Goal: Task Accomplishment & Management: Complete application form

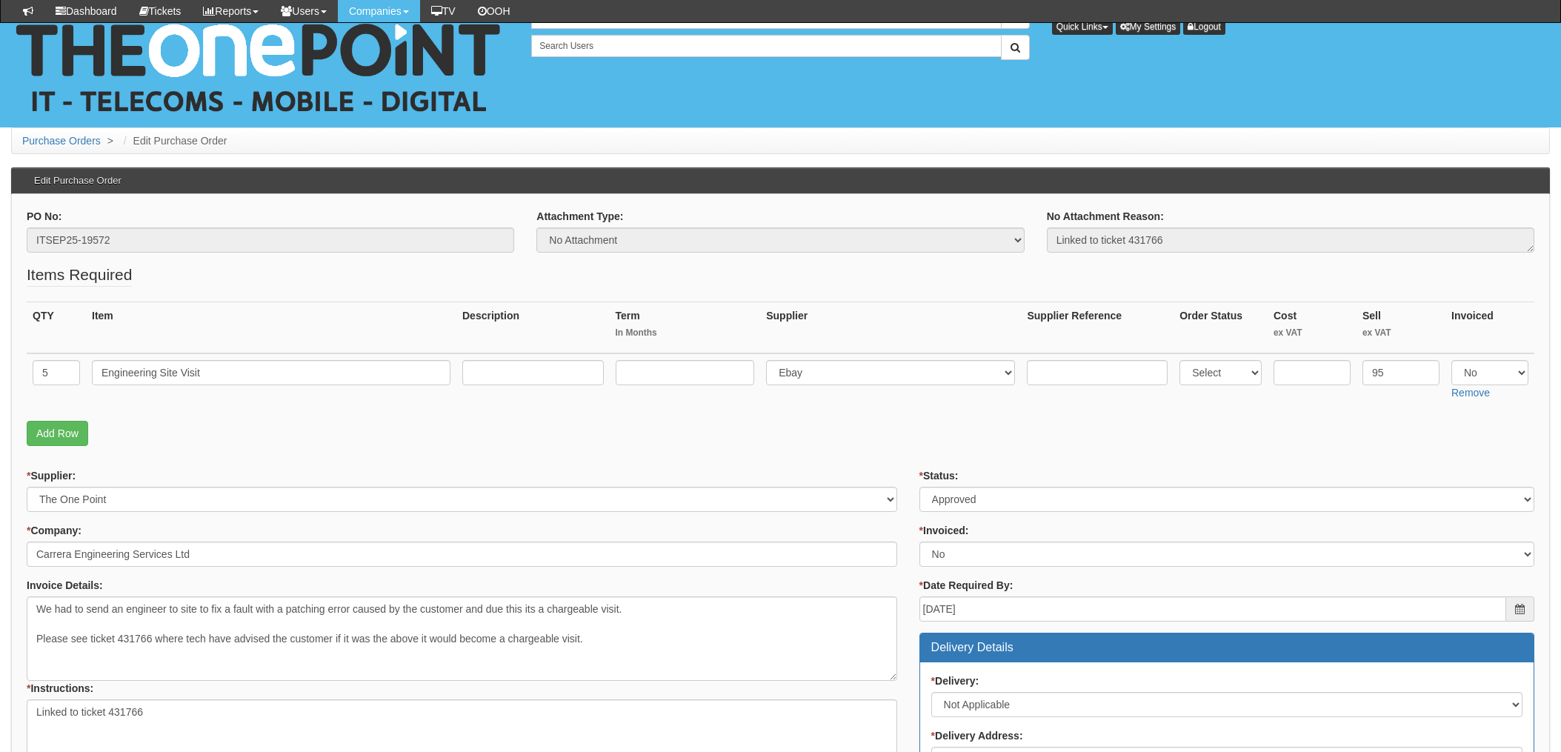
scroll to position [285, 0]
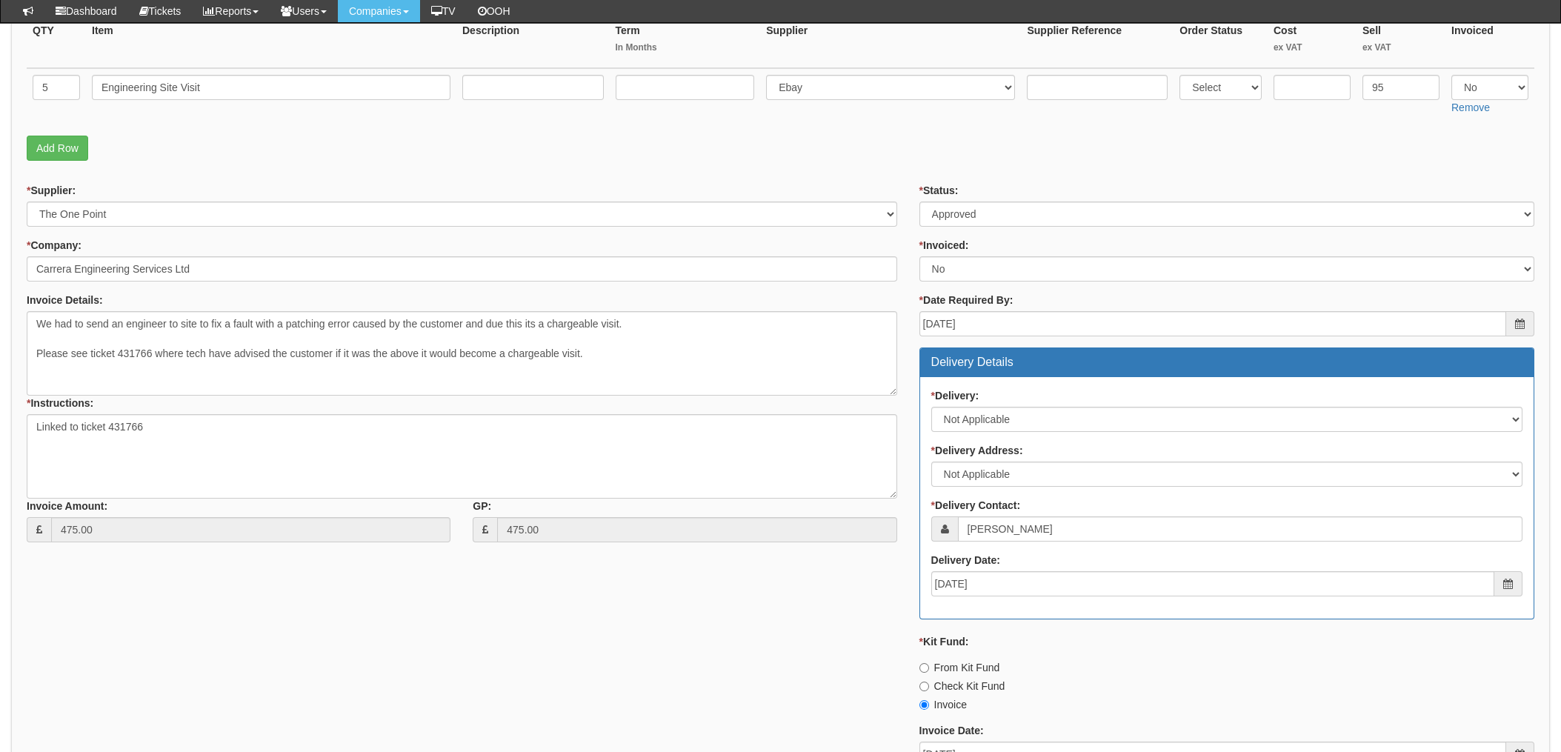
click at [456, 166] on fieldset "Items Required QTY Item Description Term In Months Supplier Supplier Reference …" at bounding box center [781, 74] width 1508 height 190
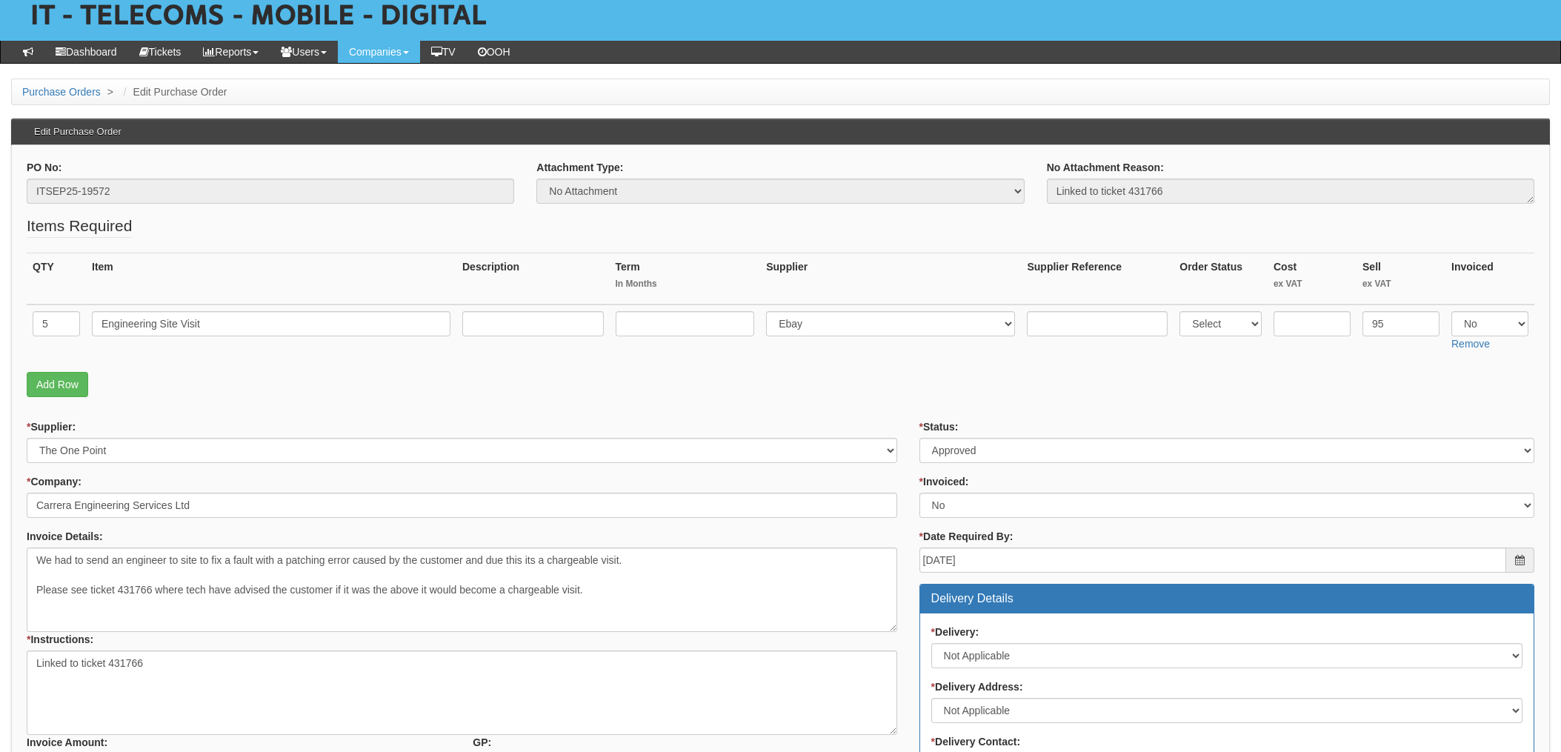
scroll to position [0, 0]
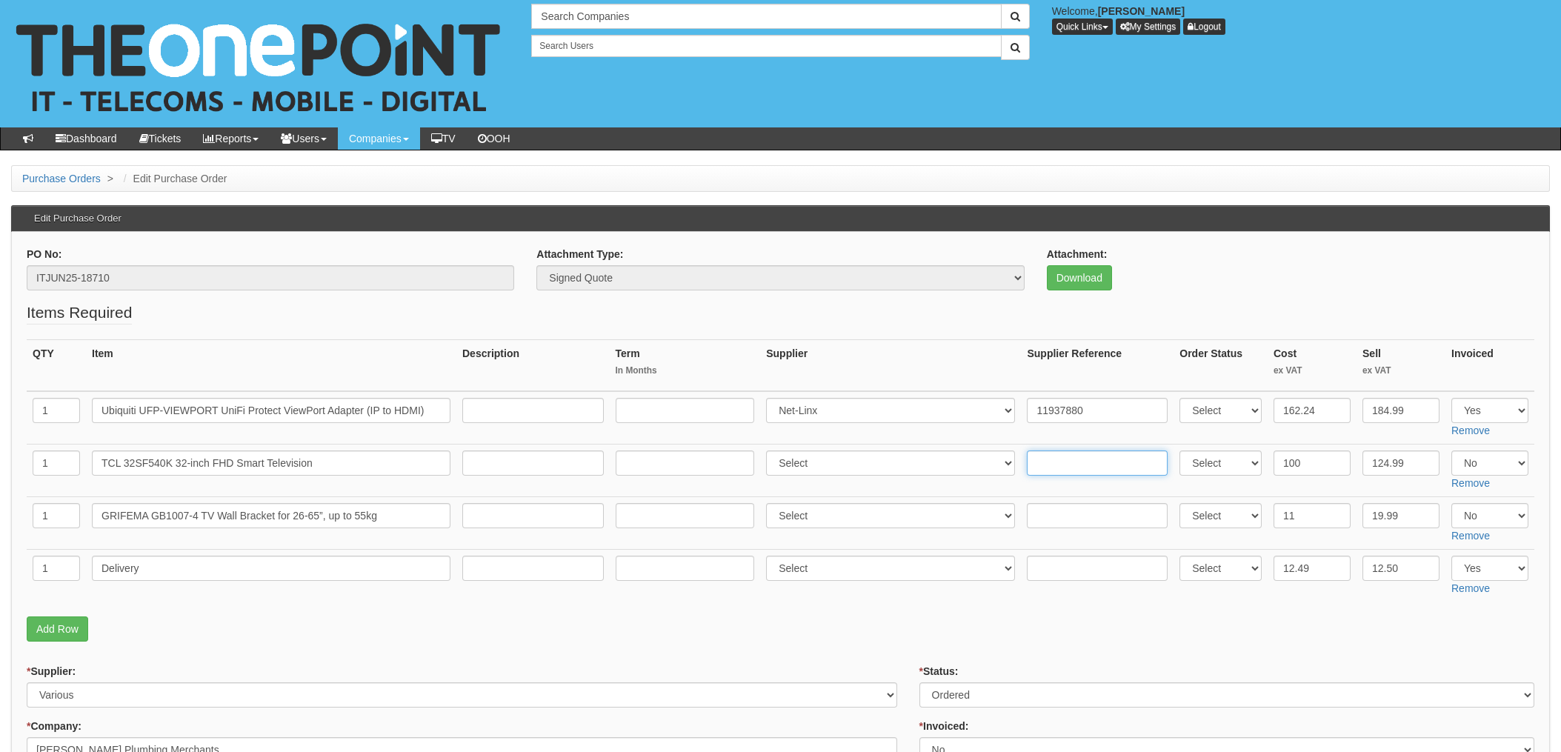
click at [1040, 463] on input "text" at bounding box center [1097, 463] width 141 height 25
drag, startPoint x: 1035, startPoint y: 462, endPoint x: 1063, endPoint y: 517, distance: 61.3
click at [1063, 517] on input "text" at bounding box center [1097, 515] width 141 height 25
paste input "205-2739680-6117937"
type input "205-2739680-6117937"
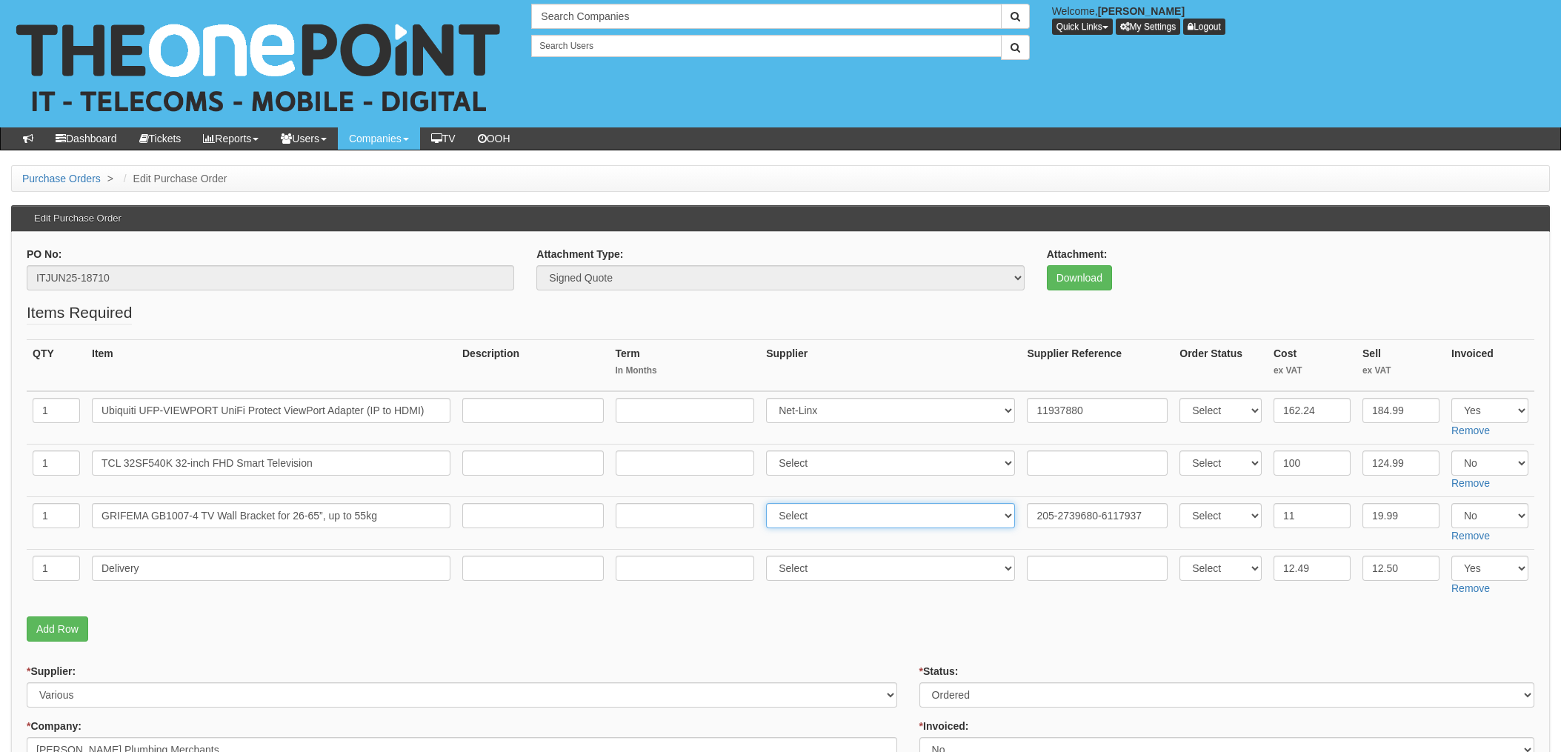
click at [837, 511] on select "Select 123 [DOMAIN_NAME] 1Password 3 4Gon [PERSON_NAME] Electric Ltd Abzorb Acc…" at bounding box center [890, 515] width 249 height 25
select select "13"
click at [771, 503] on select "Select 123 [DOMAIN_NAME] 1Password 3 4Gon [PERSON_NAME] Electric Ltd Abzorb Acc…" at bounding box center [890, 515] width 249 height 25
click at [868, 631] on p "Add Row" at bounding box center [781, 628] width 1508 height 25
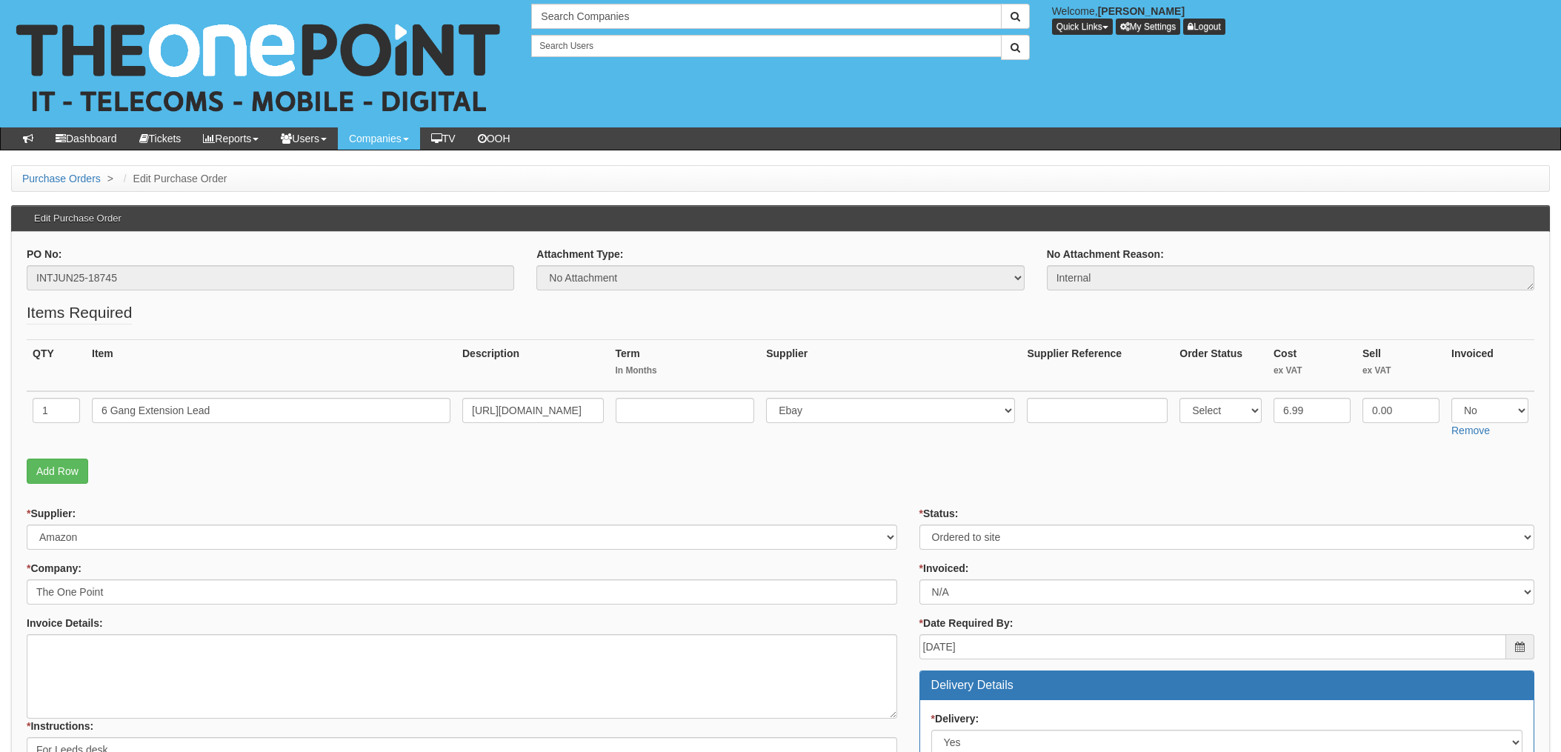
click at [651, 473] on p "Add Row" at bounding box center [781, 471] width 1508 height 25
click at [1027, 410] on input "text" at bounding box center [1097, 410] width 141 height 25
paste input "205-5784972-4197112"
type input "205-5784972-4197112"
click at [869, 405] on select "Select 123 REG.co.uk 1Password 3 4Gon AA Jones Electric Ltd Abzorb Access Group…" at bounding box center [890, 410] width 249 height 25
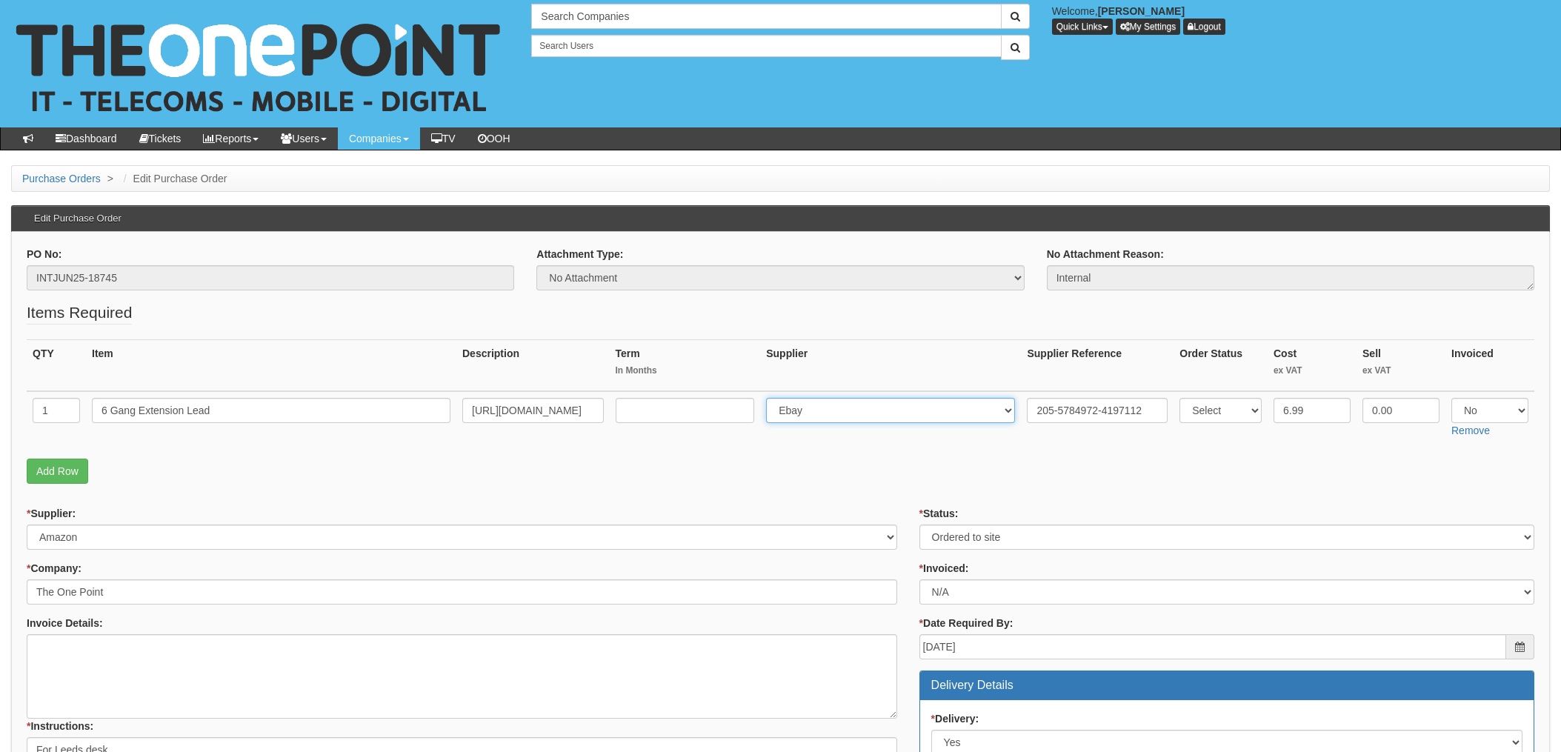
select select "13"
click at [771, 398] on select "Select 123 REG.co.uk 1Password 3 4Gon AA Jones Electric Ltd Abzorb Access Group…" at bounding box center [890, 410] width 249 height 25
click at [894, 453] on fieldset "Items Required QTY Item Description Term In Months Supplier Supplier Reference …" at bounding box center [781, 397] width 1508 height 190
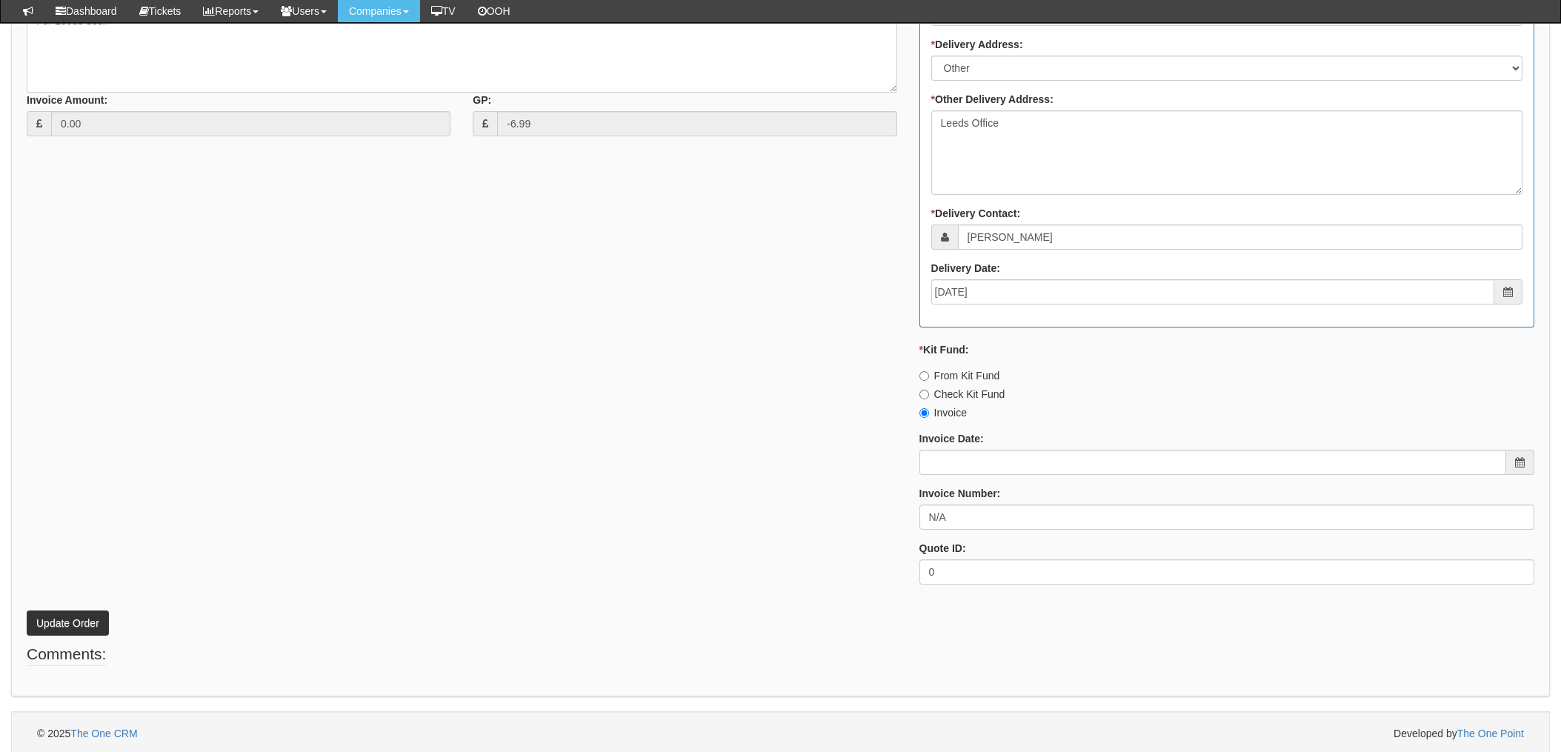
scroll to position [695, 0]
click at [43, 618] on button "Update Order" at bounding box center [68, 619] width 82 height 25
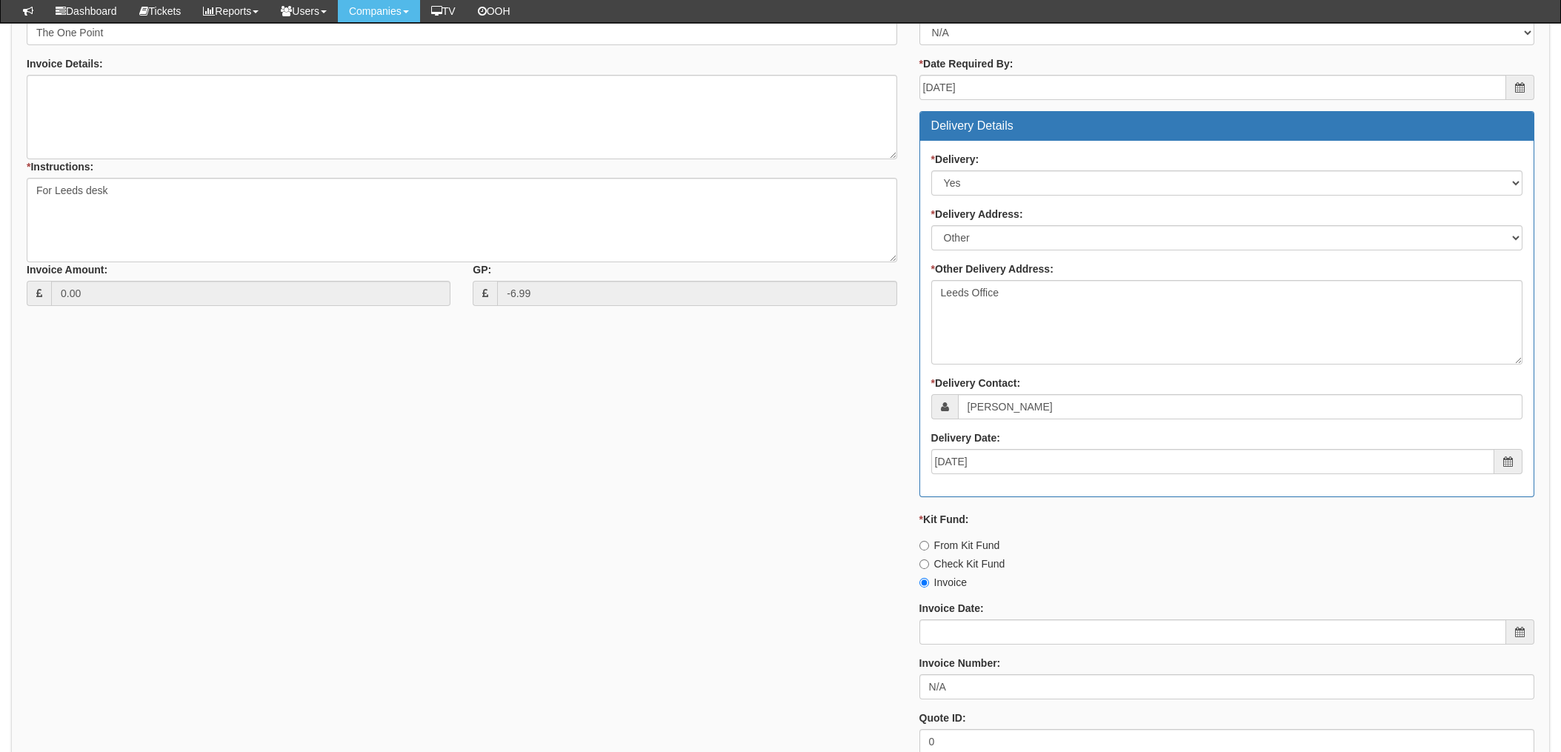
scroll to position [497, 0]
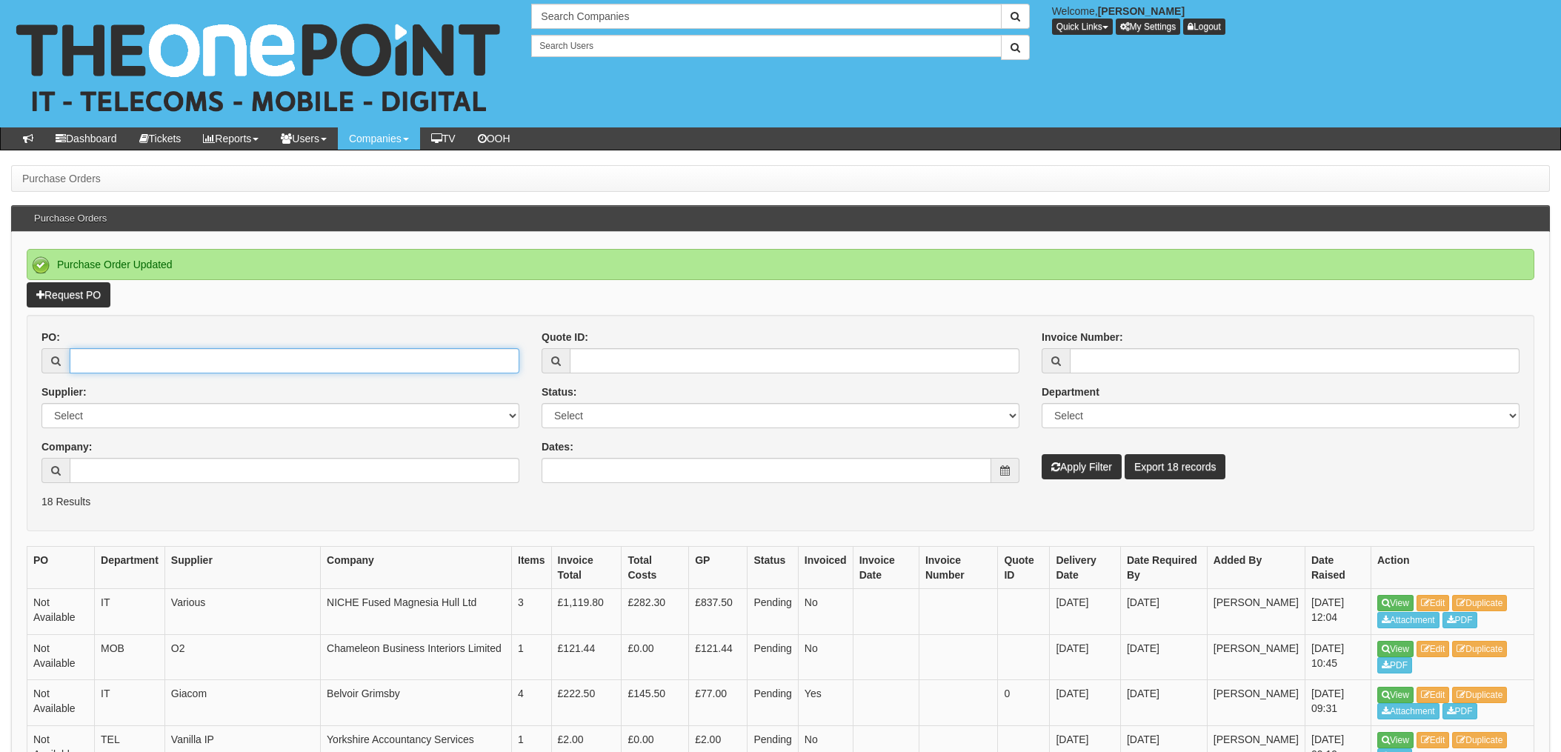
click at [153, 351] on input "PO:" at bounding box center [295, 360] width 450 height 25
type input "18726"
click at [1042, 454] on button "Apply Filter" at bounding box center [1082, 466] width 80 height 25
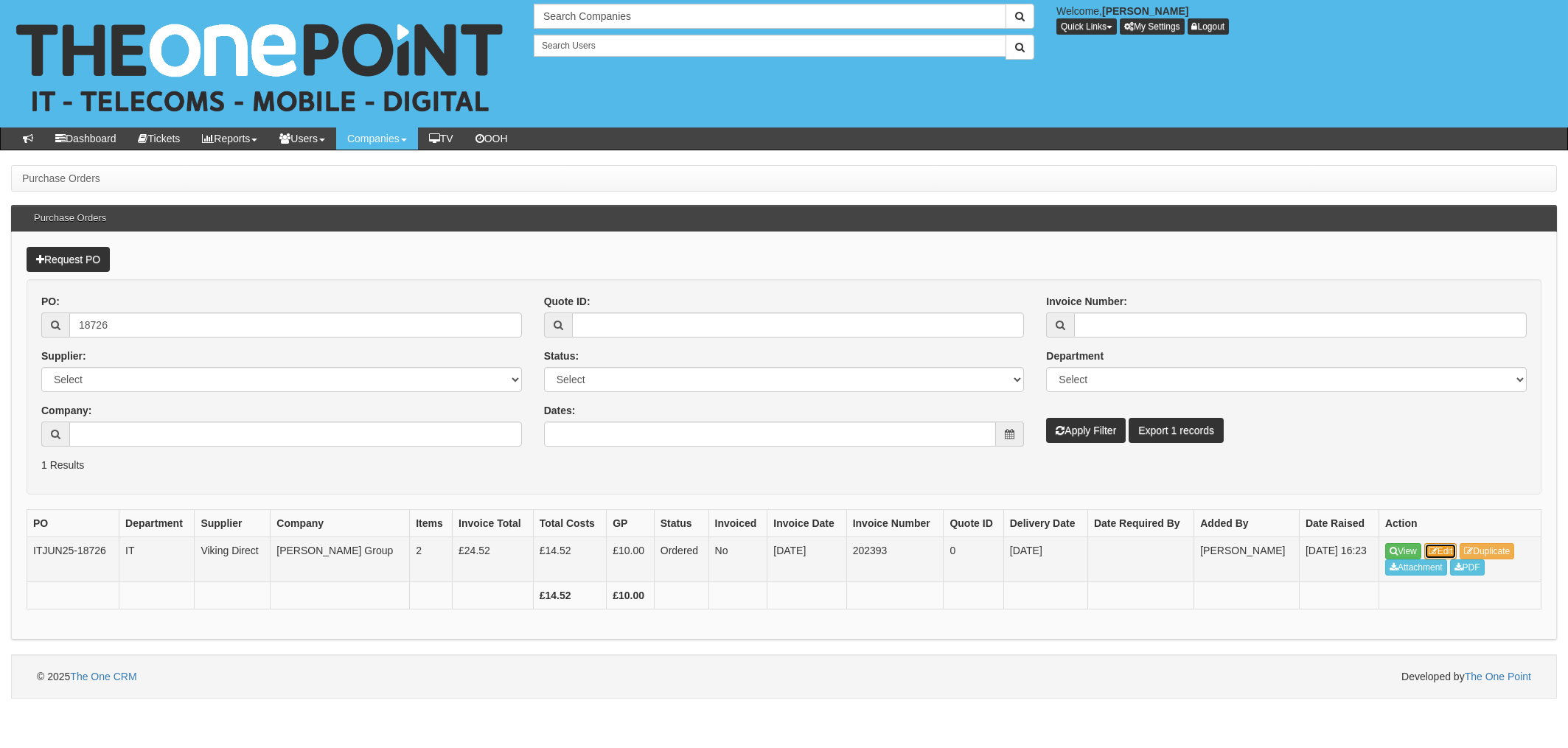
click at [1450, 552] on link "Edit" at bounding box center [1441, 551] width 33 height 16
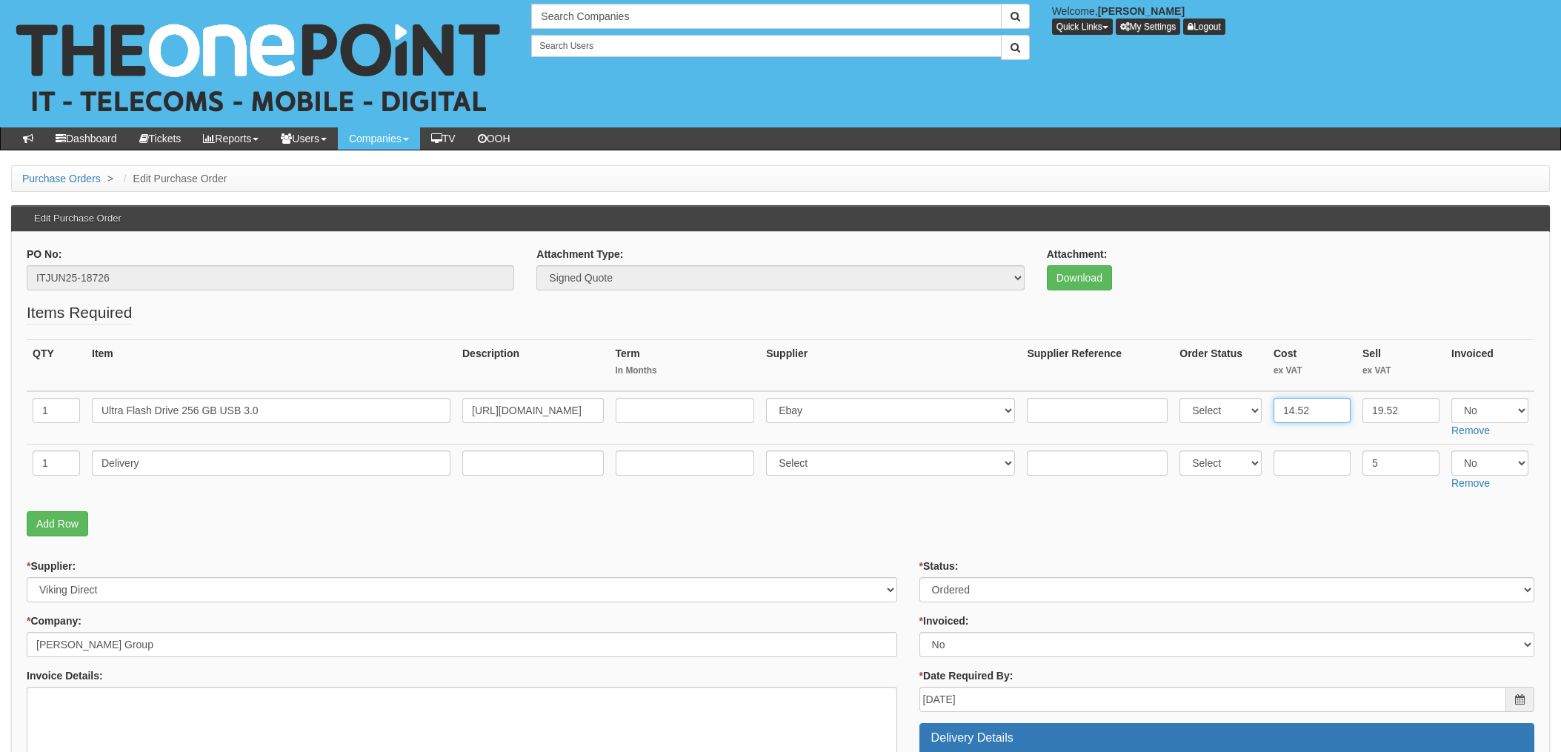
drag, startPoint x: 1303, startPoint y: 411, endPoint x: 1317, endPoint y: 410, distance: 14.8
click at [1303, 410] on input "14.52" at bounding box center [1312, 410] width 77 height 25
drag, startPoint x: 1320, startPoint y: 410, endPoint x: 1239, endPoint y: 407, distance: 80.8
click at [1244, 407] on tr "1 Ultra Flash Drive 256 GB USB 3.0 [URL][DOMAIN_NAME] Select 123 [DOMAIN_NAME] …" at bounding box center [781, 417] width 1508 height 53
type input "14.99"
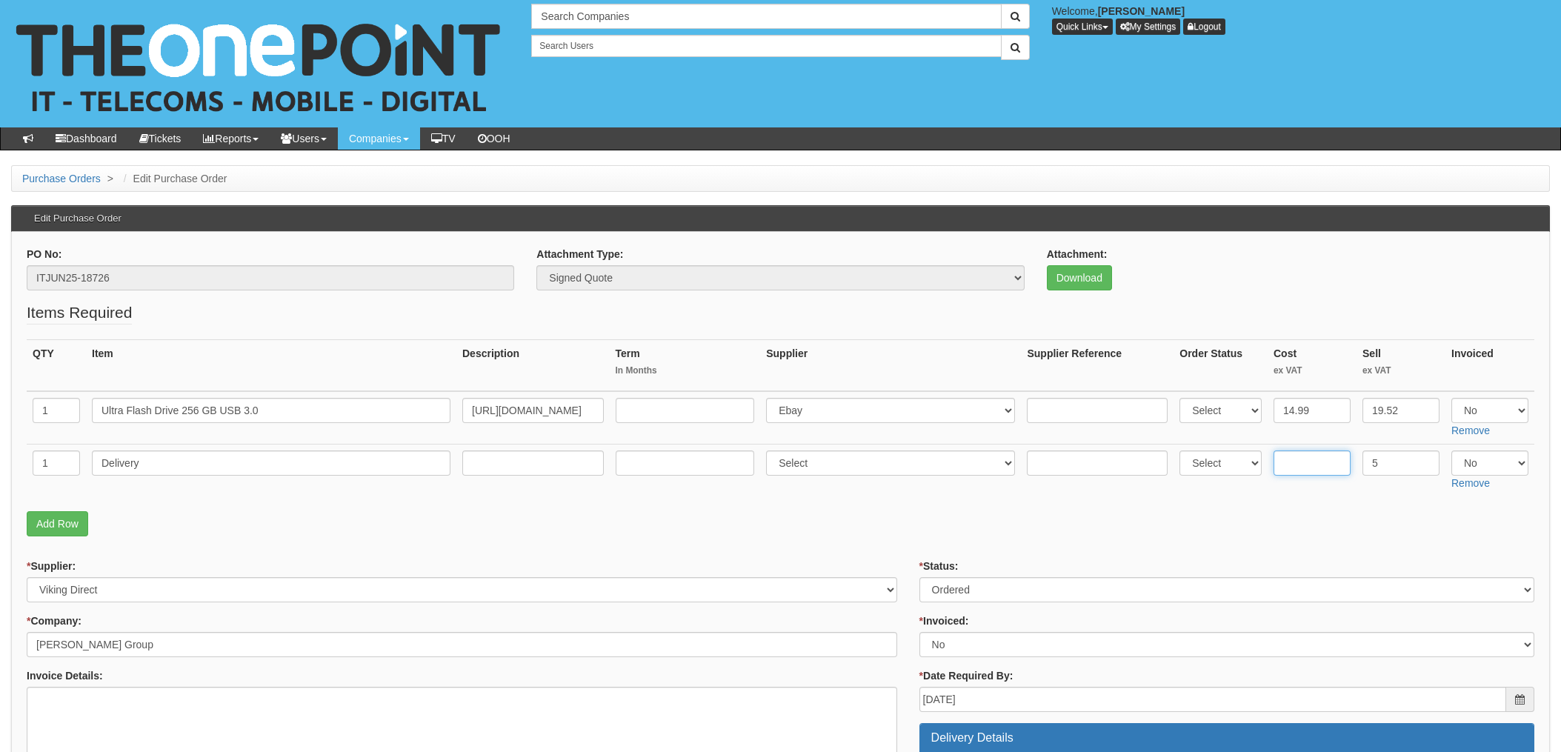
click at [1288, 460] on input "text" at bounding box center [1312, 463] width 77 height 25
click at [723, 527] on p "Add Row" at bounding box center [781, 523] width 1508 height 25
click at [1046, 408] on input "text" at bounding box center [1097, 410] width 141 height 25
paste input "205-4975753-6098707"
type input "205-4975753-6098707"
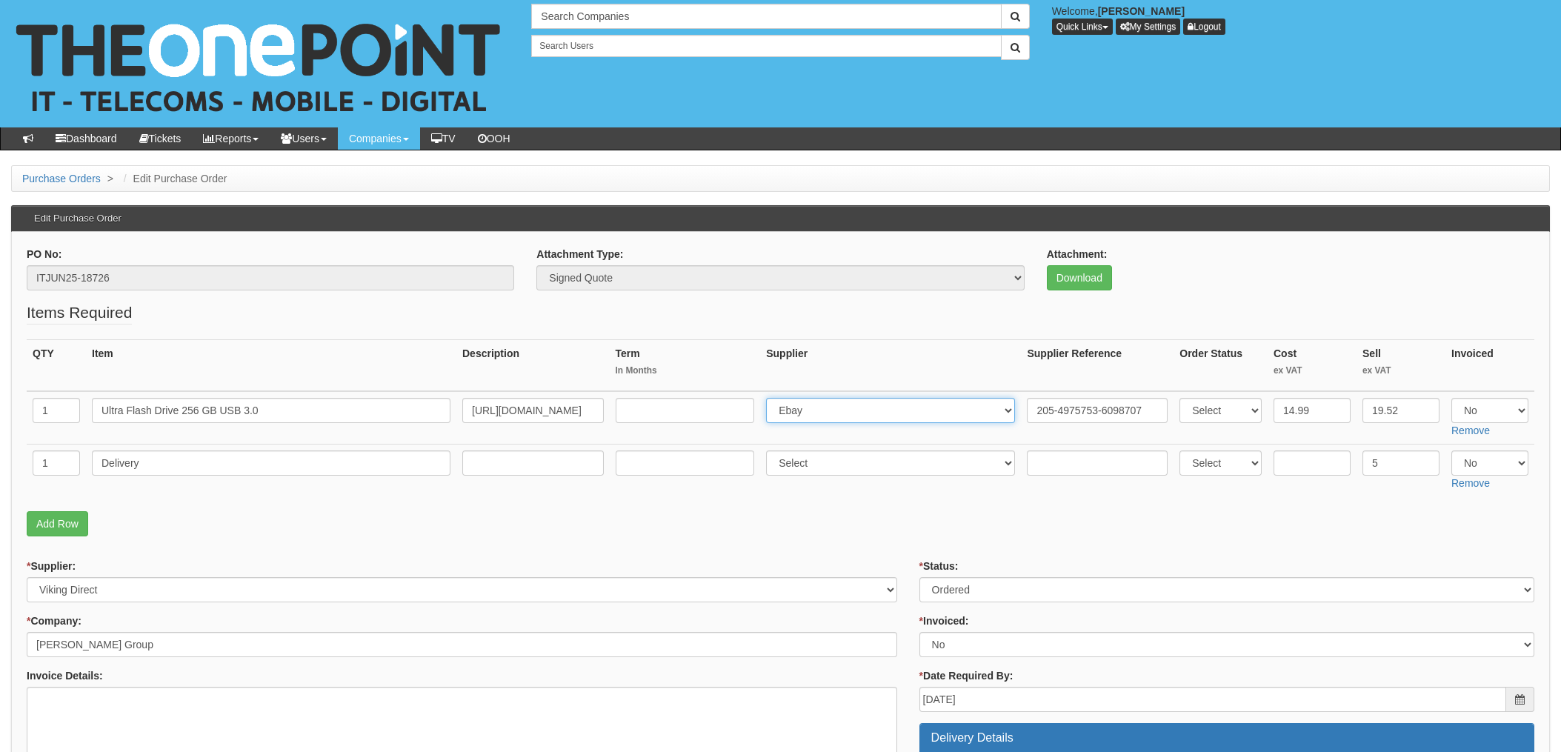
click at [816, 419] on select "Select 123 [DOMAIN_NAME] 1Password 3 4Gon [PERSON_NAME] Electric Ltd Abzorb Acc…" at bounding box center [890, 410] width 249 height 25
select select "13"
click at [771, 398] on select "Select 123 [DOMAIN_NAME] 1Password 3 4Gon [PERSON_NAME] Electric Ltd Abzorb Acc…" at bounding box center [890, 410] width 249 height 25
click at [949, 592] on select "Select Approved Completed Delivered Invoiced Ordered Ordered to site Part Order…" at bounding box center [1227, 589] width 615 height 25
select select "4"
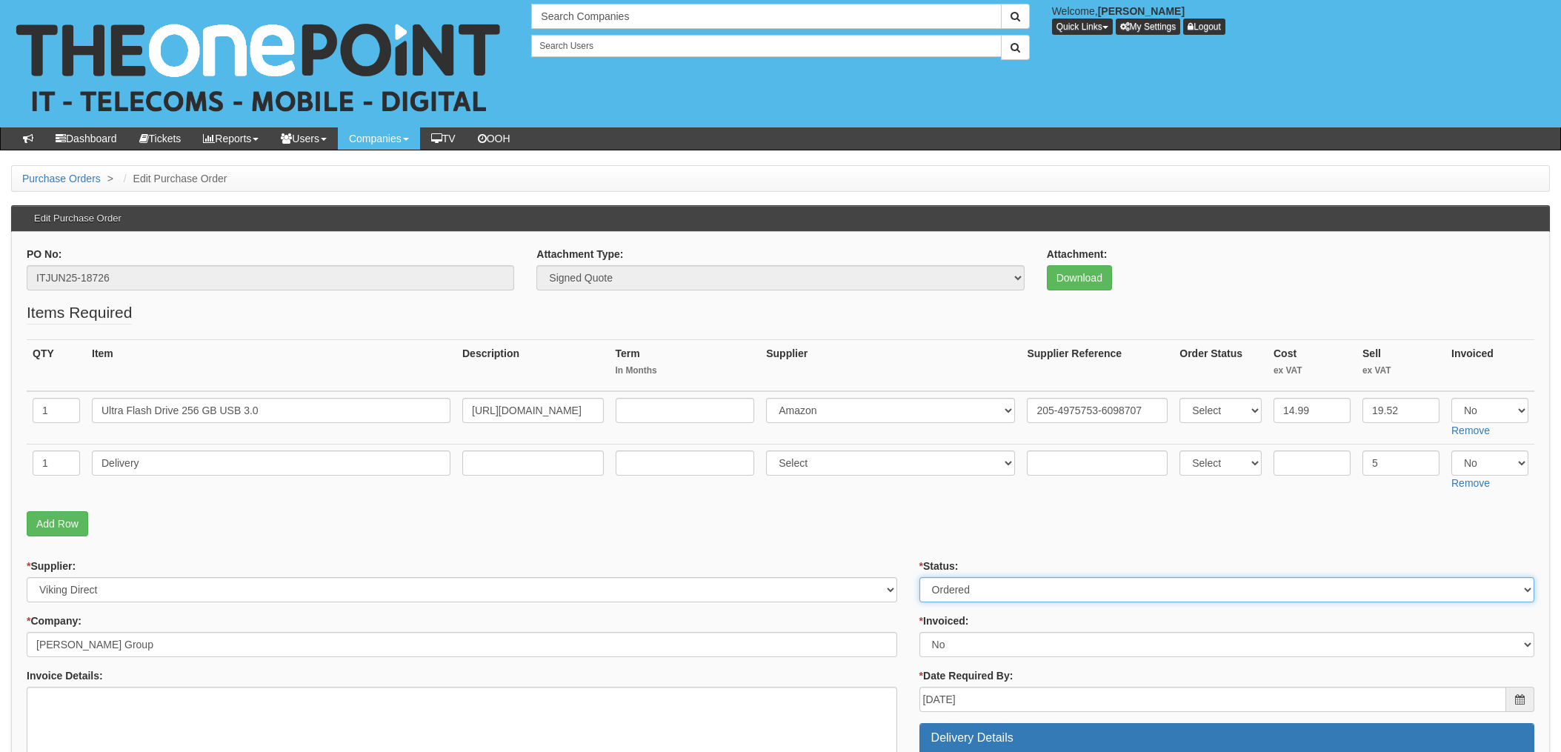
click at [920, 577] on select "Select Approved Completed Delivered Invoiced Ordered Ordered to site Part Order…" at bounding box center [1227, 589] width 615 height 25
click at [949, 650] on select "Select Yes No N/A STB (part of order)" at bounding box center [1227, 644] width 615 height 25
select select "1"
click at [920, 632] on select "Select Yes No N/A STB (part of order)" at bounding box center [1227, 644] width 615 height 25
click at [857, 532] on p "Add Row" at bounding box center [781, 523] width 1508 height 25
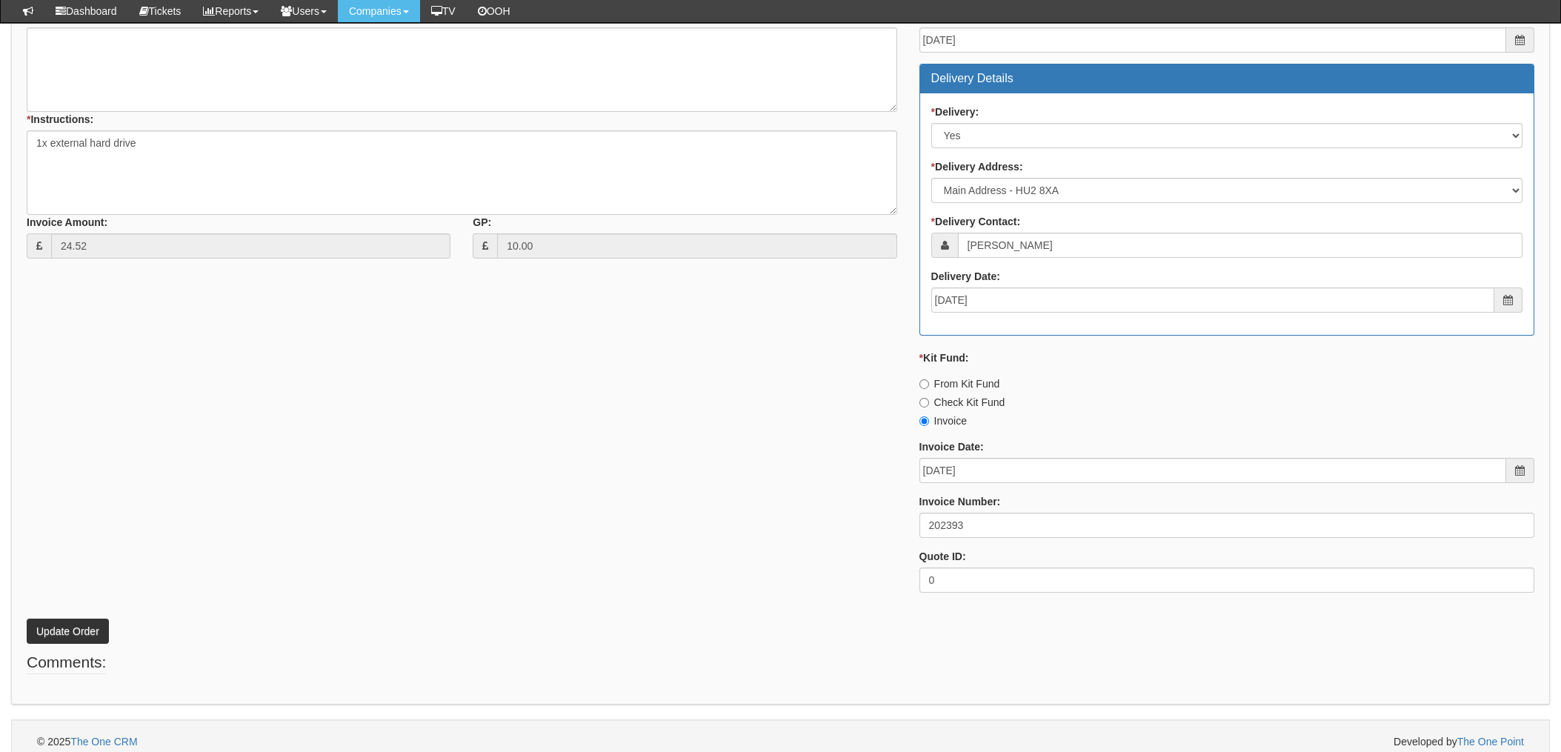
scroll to position [634, 0]
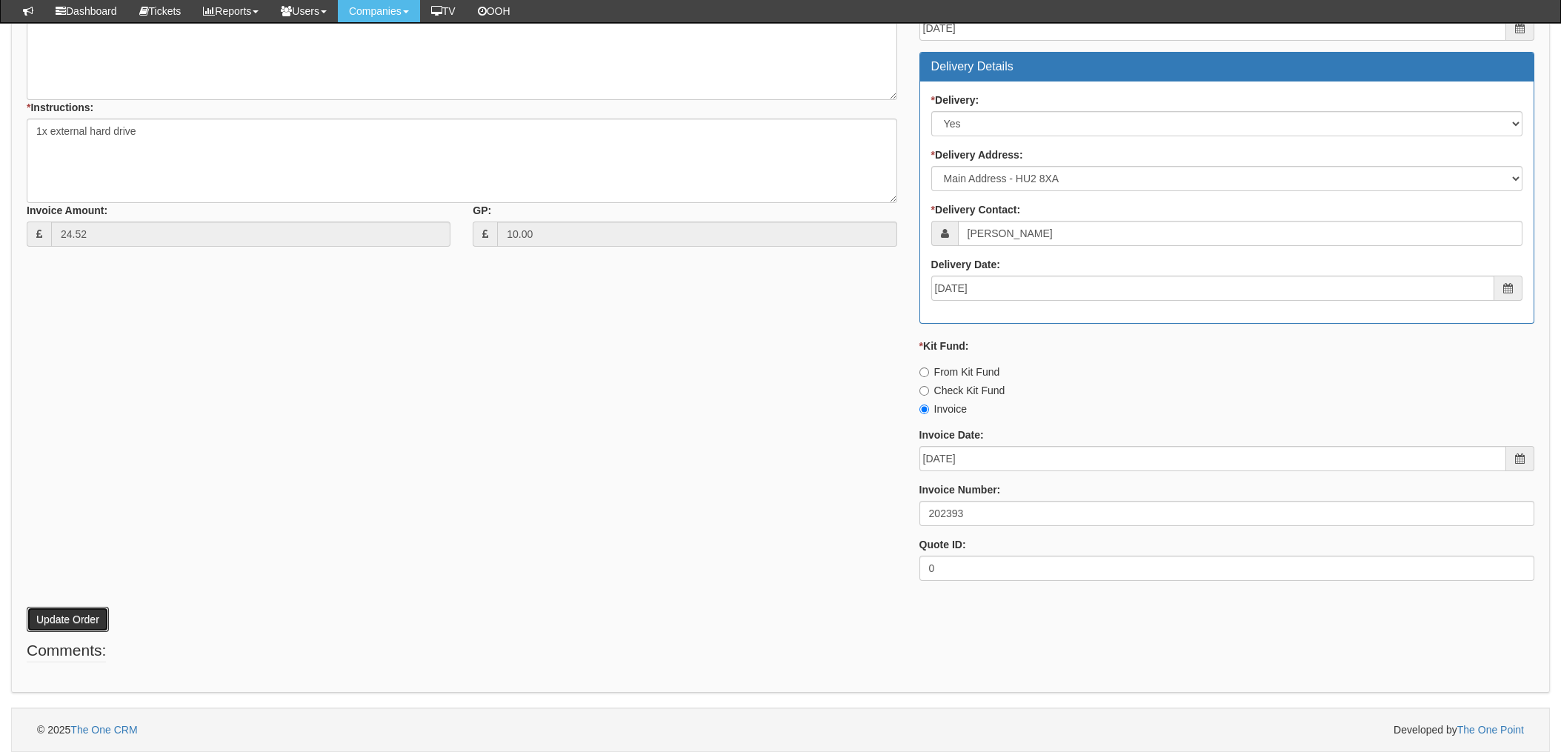
click at [68, 620] on button "Update Order" at bounding box center [68, 619] width 82 height 25
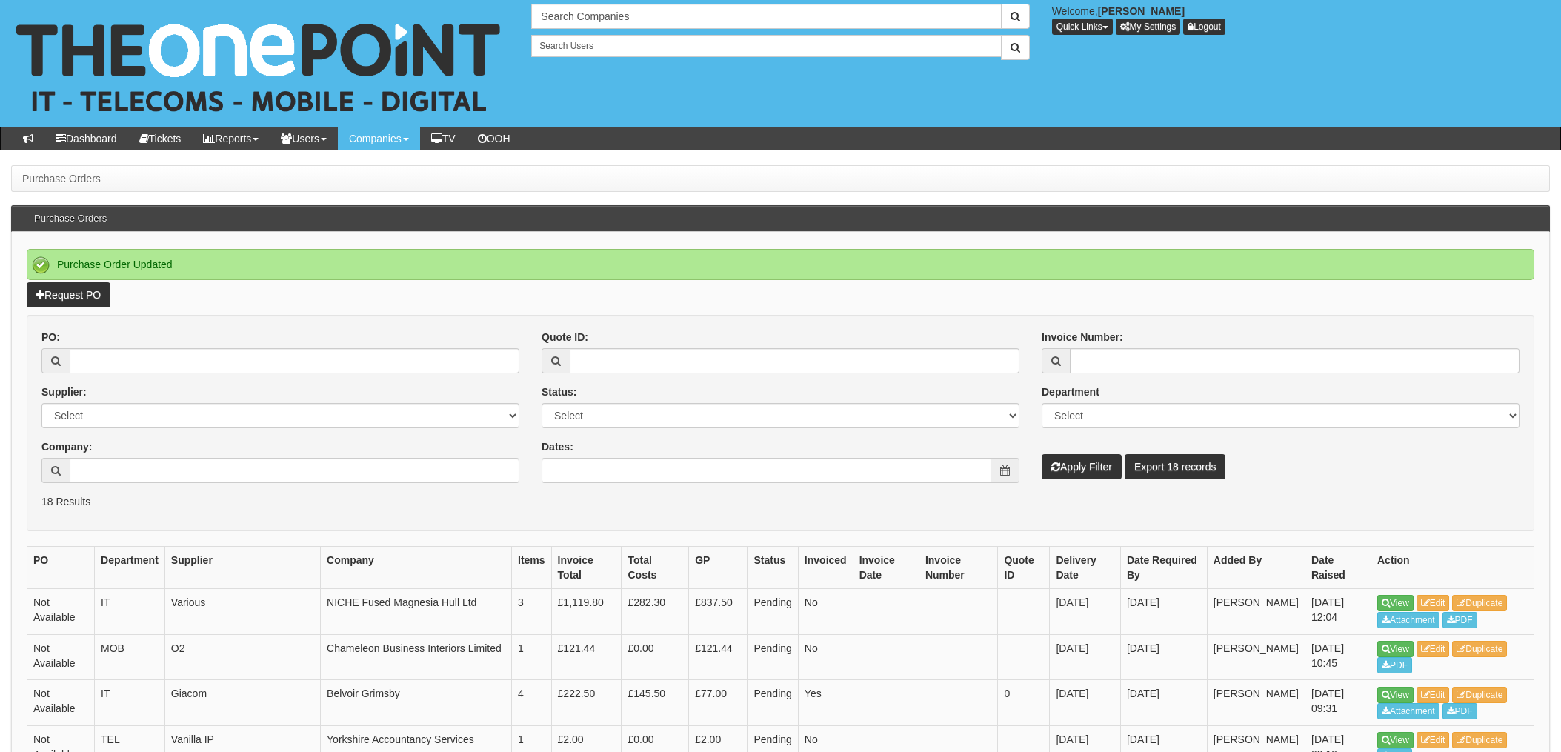
click at [250, 450] on div "Company:" at bounding box center [280, 461] width 478 height 44
drag, startPoint x: 147, startPoint y: 342, endPoint x: 154, endPoint y: 350, distance: 10.5
click at [152, 348] on div "PO:" at bounding box center [280, 352] width 478 height 44
click at [156, 357] on input "PO:" at bounding box center [295, 360] width 450 height 25
type input "18737"
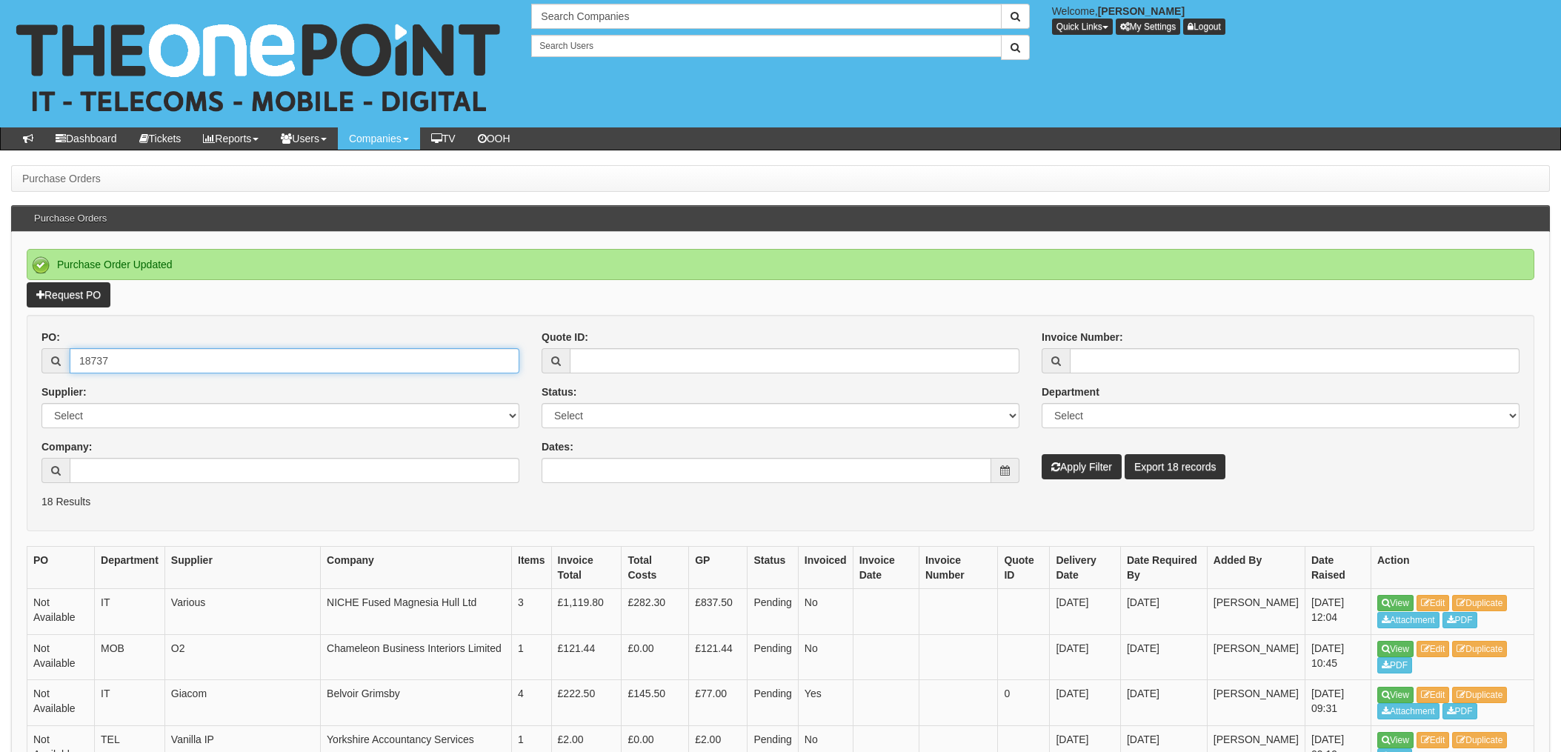
click at [1042, 454] on button "Apply Filter" at bounding box center [1082, 466] width 80 height 25
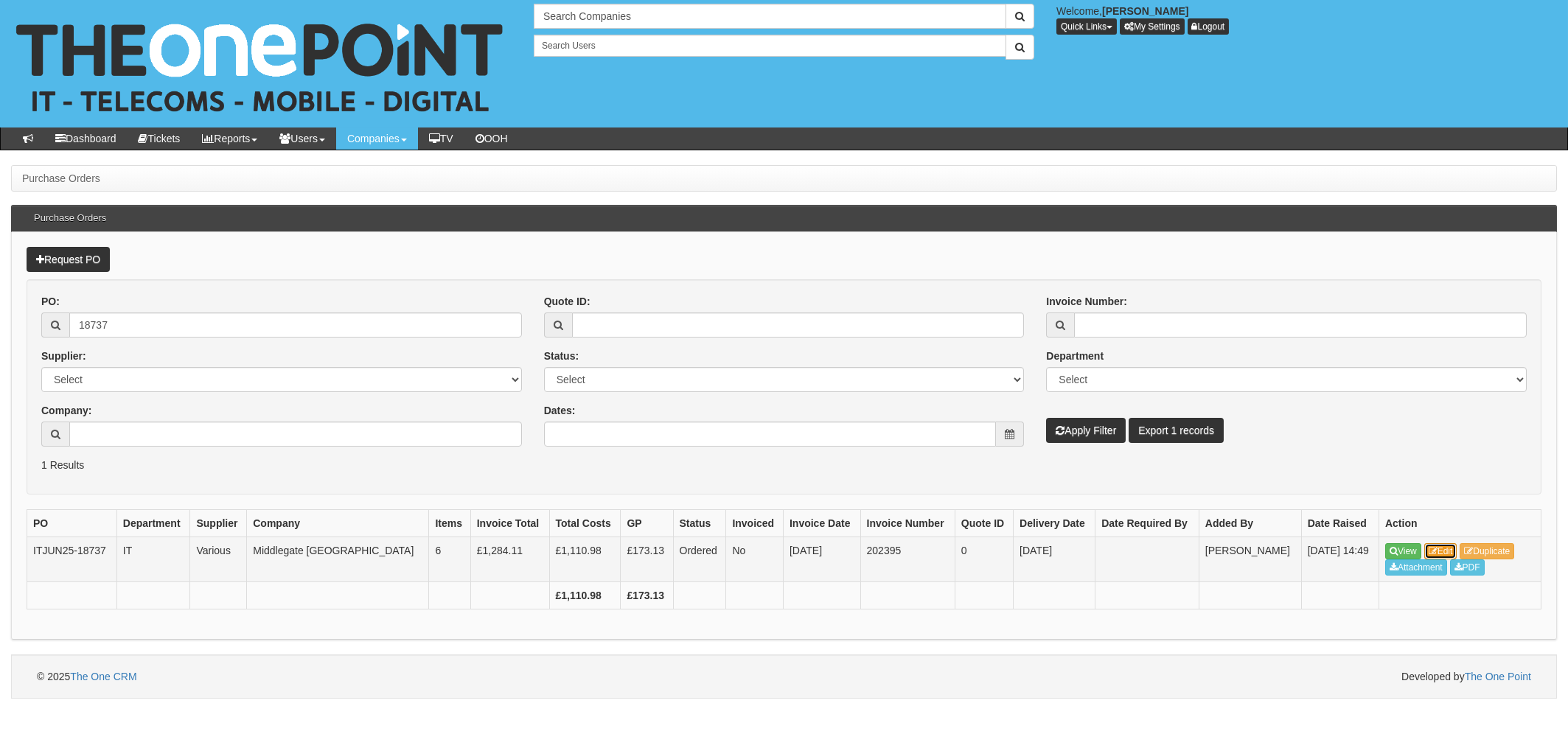
click at [1454, 548] on link "Edit" at bounding box center [1441, 551] width 33 height 16
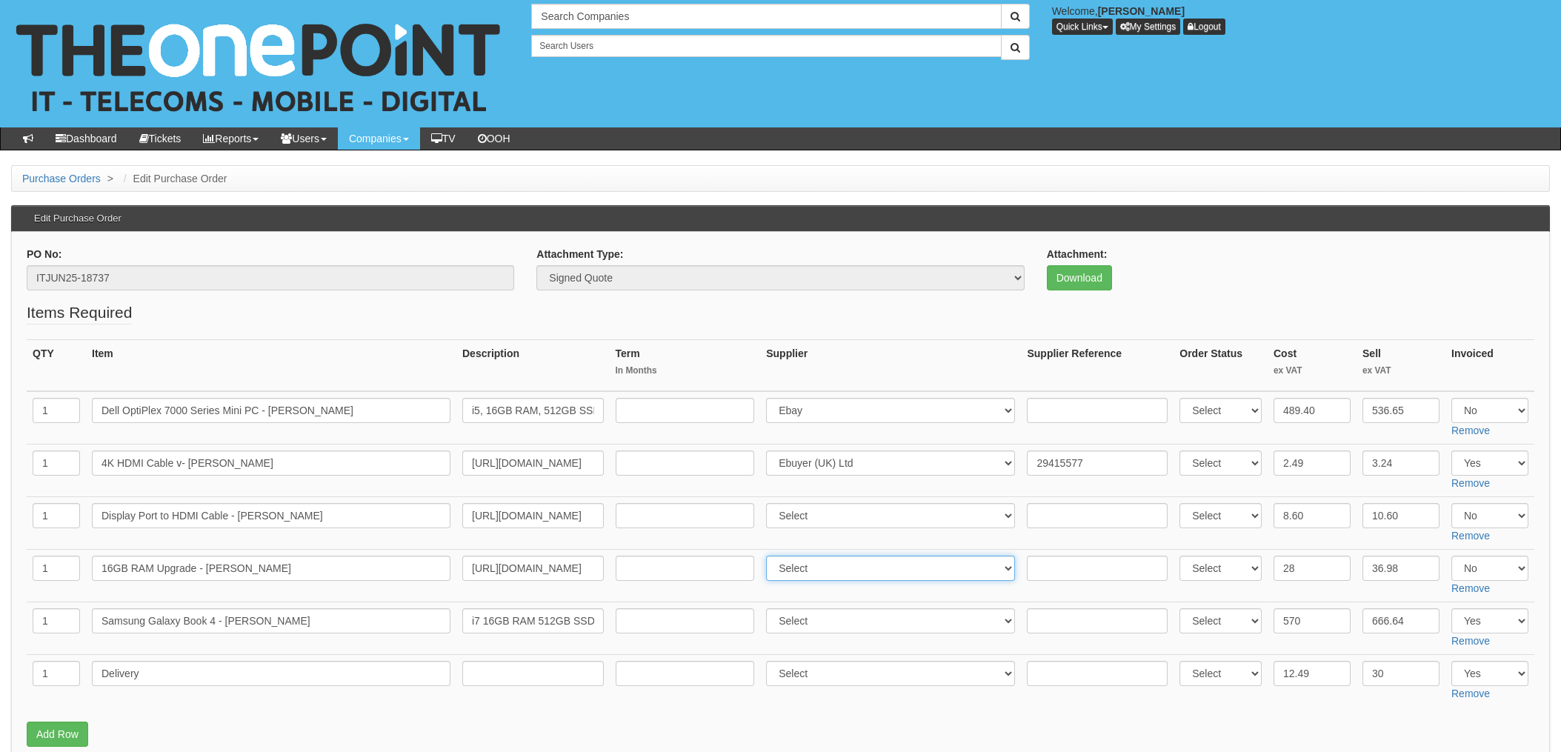
click at [862, 571] on select "Select 123 [DOMAIN_NAME] 1Password 3 4Gon [PERSON_NAME] Electric Ltd Abzorb Acc…" at bounding box center [890, 568] width 249 height 25
select select "13"
click at [771, 556] on select "Select 123 REG.co.uk 1Password 3 4Gon AA Jones Electric Ltd Abzorb Access Group…" at bounding box center [890, 568] width 249 height 25
click at [1053, 564] on input "text" at bounding box center [1097, 568] width 141 height 25
paste input "205-9271108-6378715"
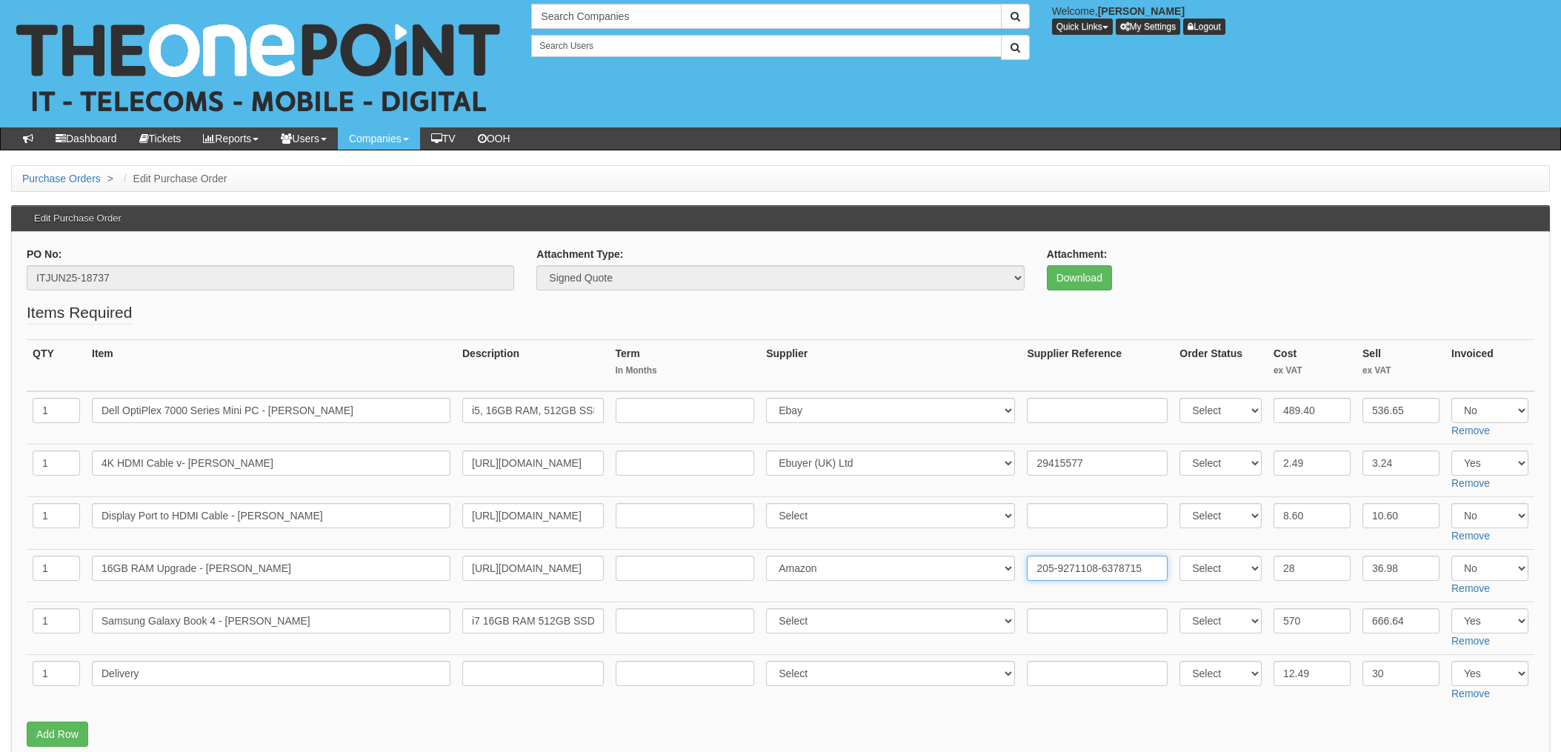
type input "205-9271108-6378715"
click at [835, 514] on select "Select 123 REG.co.uk 1Password 3 4Gon AA Jones Electric Ltd Abzorb Access Group…" at bounding box center [890, 515] width 249 height 25
select select "13"
click at [771, 503] on select "Select 123 REG.co.uk 1Password 3 4Gon AA Jones Electric Ltd Abzorb Access Group…" at bounding box center [890, 515] width 249 height 25
click at [1035, 532] on td at bounding box center [1097, 523] width 153 height 53
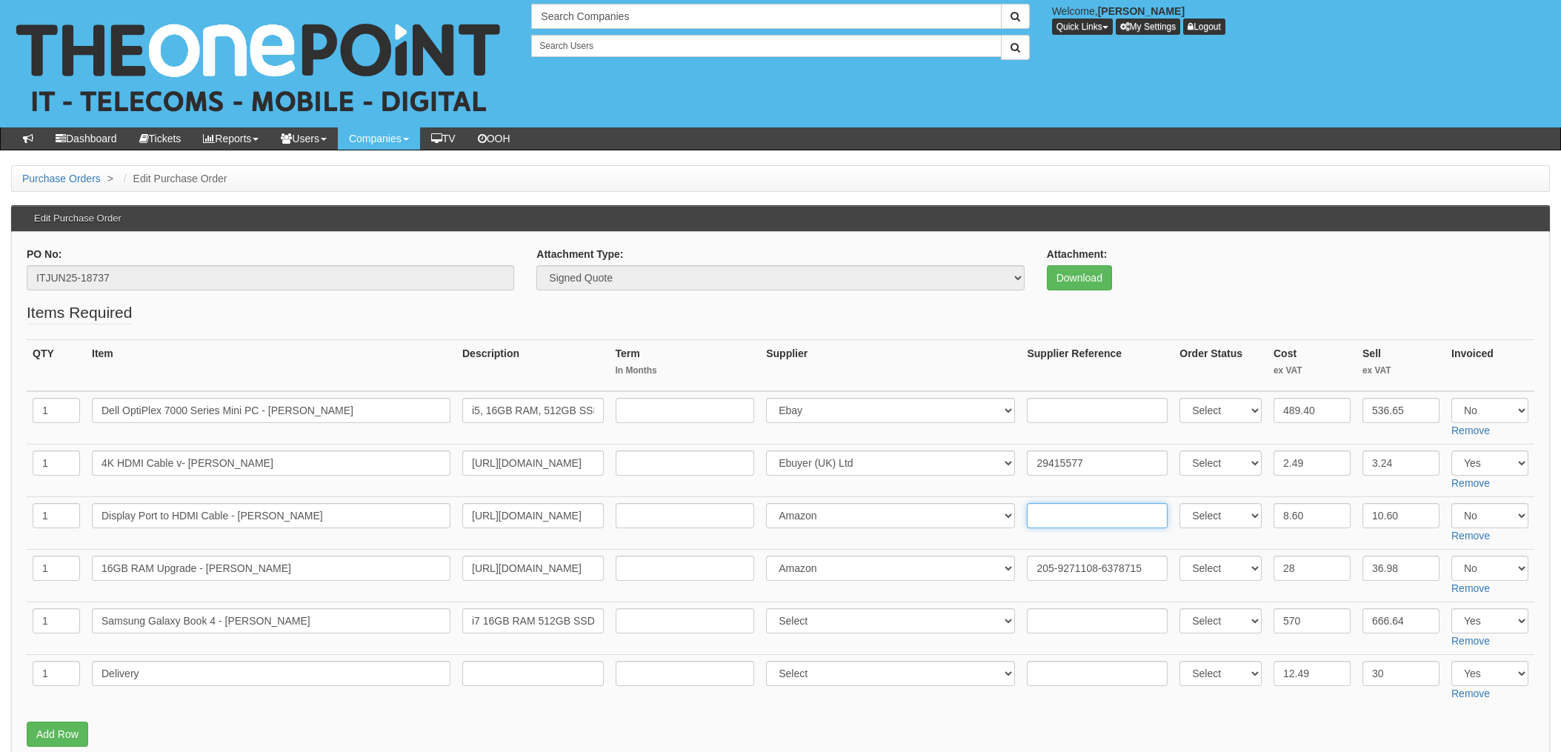
click at [1040, 523] on input "text" at bounding box center [1097, 515] width 141 height 25
paste input "205-1033789-1036368"
type input "205-1033789-1036368"
click at [1096, 458] on input "29415577" at bounding box center [1097, 463] width 141 height 25
click at [1003, 509] on select "Select 123 [DOMAIN_NAME] 1Password 3 4Gon [PERSON_NAME] Electric Ltd Abzorb Acc…" at bounding box center [890, 515] width 249 height 25
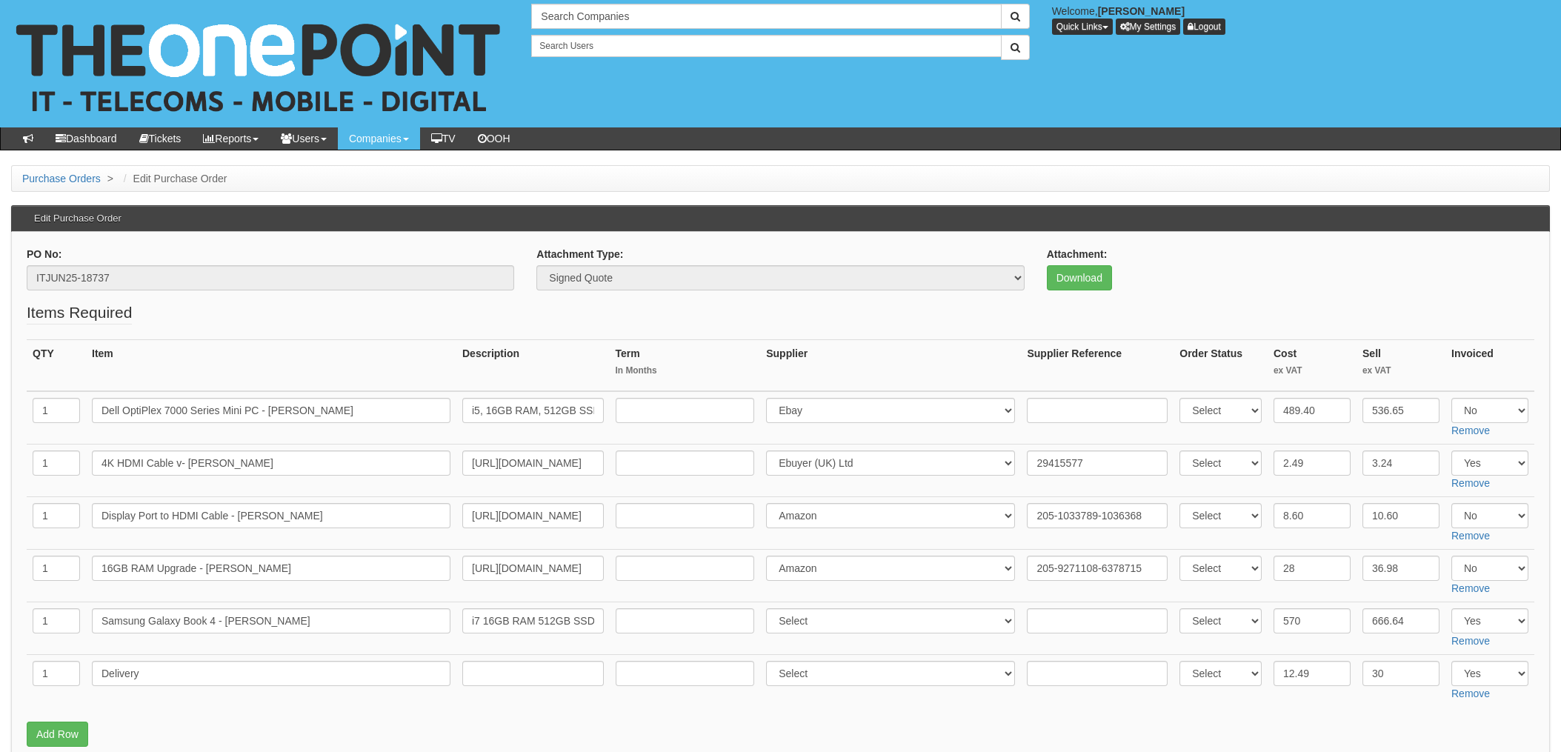
click at [742, 490] on td at bounding box center [685, 471] width 151 height 53
click at [922, 482] on td "Select 123 [DOMAIN_NAME] 1Password 3 4Gon [PERSON_NAME] Electric Ltd Abzorb Acc…" at bounding box center [890, 471] width 261 height 53
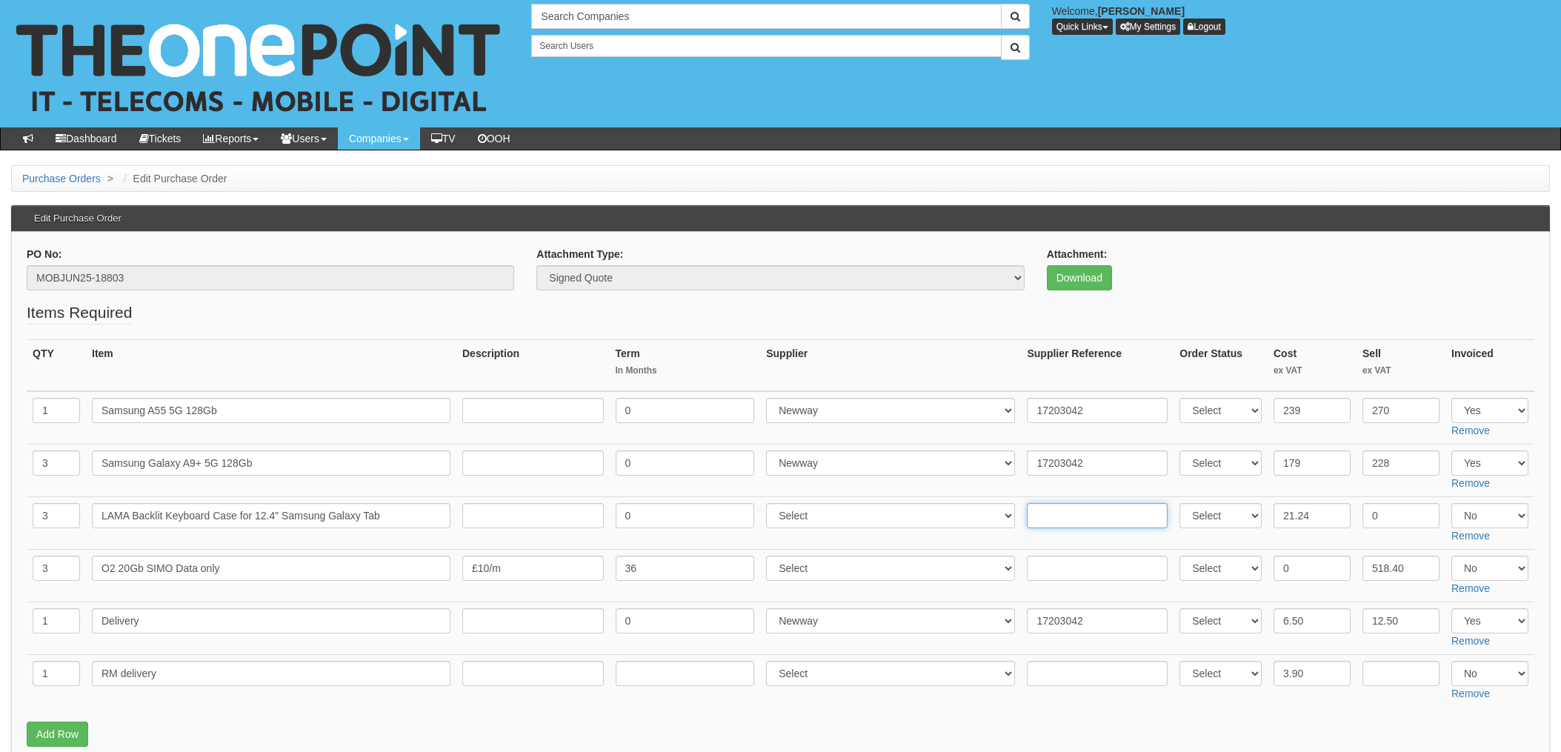
click at [1058, 516] on input "text" at bounding box center [1097, 515] width 141 height 25
paste input "026-9693460-8096363"
type input "026-9693460-8096363"
click at [875, 506] on select "Select 123 [DOMAIN_NAME] 1Password 3 4Gon [PERSON_NAME] Electric Ltd Abzorb Acc…" at bounding box center [890, 515] width 249 height 25
select select "13"
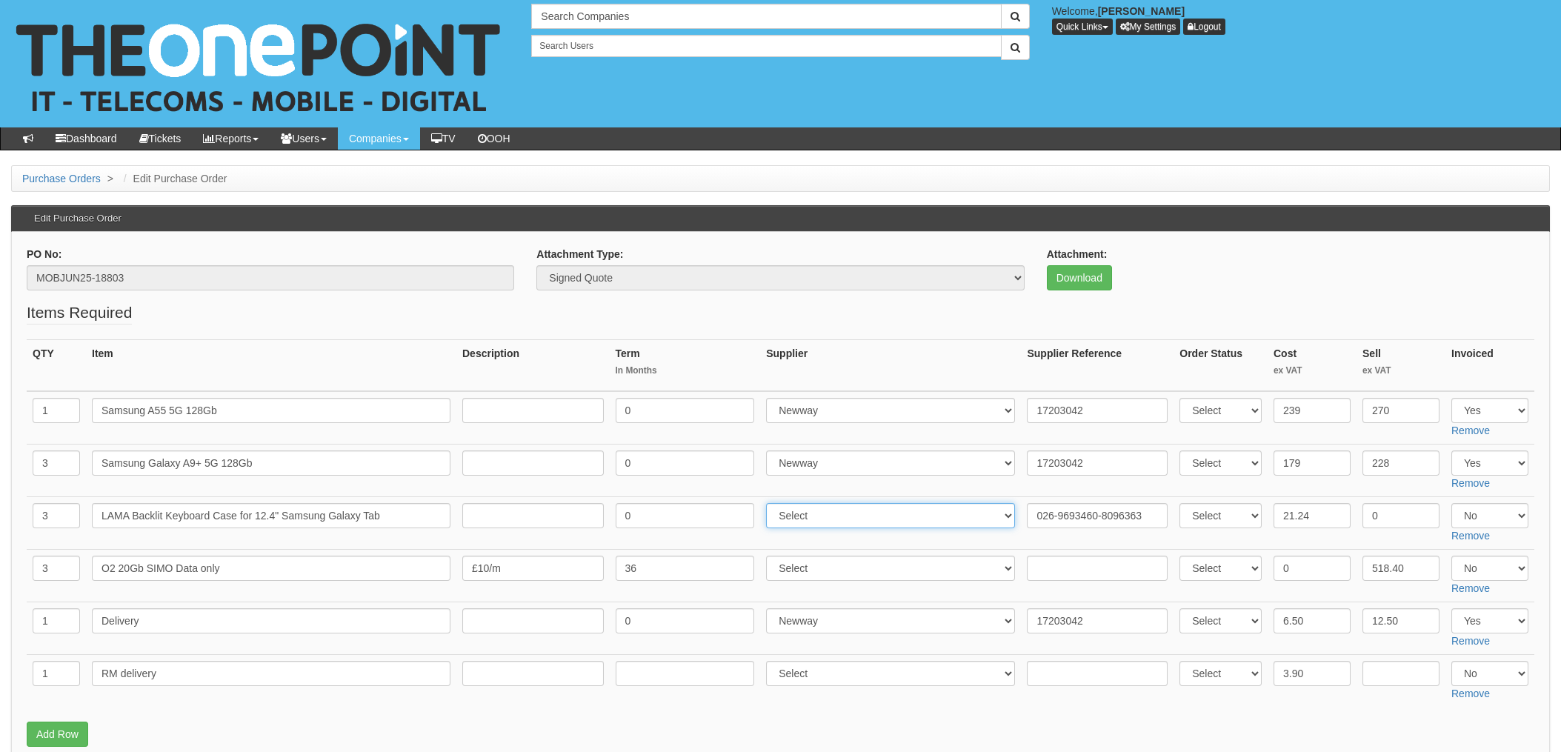
click at [771, 503] on select "Select 123 [DOMAIN_NAME] 1Password 3 4Gon [PERSON_NAME] Electric Ltd Abzorb Acc…" at bounding box center [890, 515] width 249 height 25
click at [1489, 518] on select "Select Yes No N/A" at bounding box center [1490, 515] width 77 height 25
select select "Yes"
click at [1452, 503] on select "Select Yes No N/A" at bounding box center [1490, 515] width 77 height 25
click at [977, 532] on td "Select 123 [DOMAIN_NAME] 1Password 3 4Gon [PERSON_NAME] Electric Ltd Abzorb Acc…" at bounding box center [890, 523] width 261 height 53
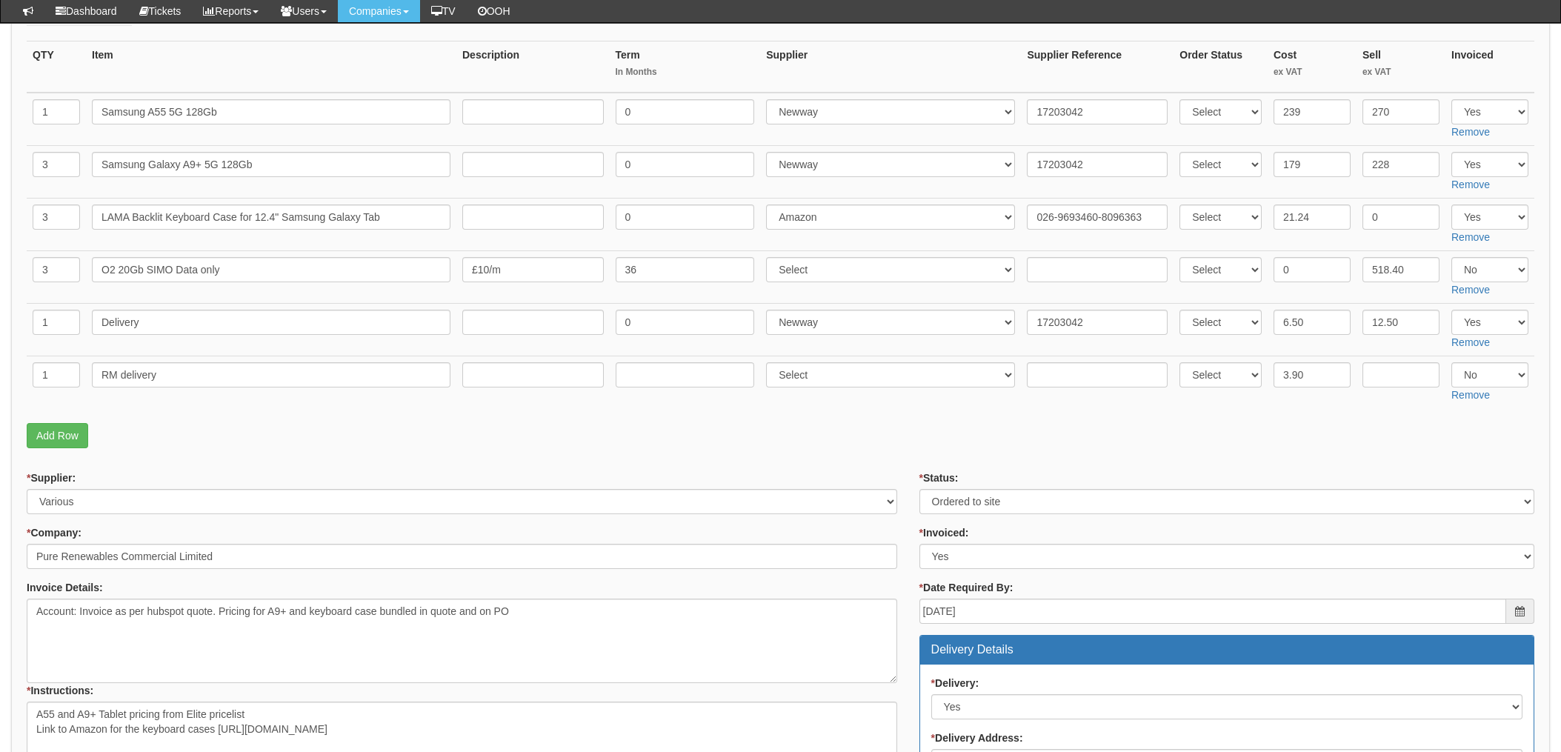
scroll to position [296, 0]
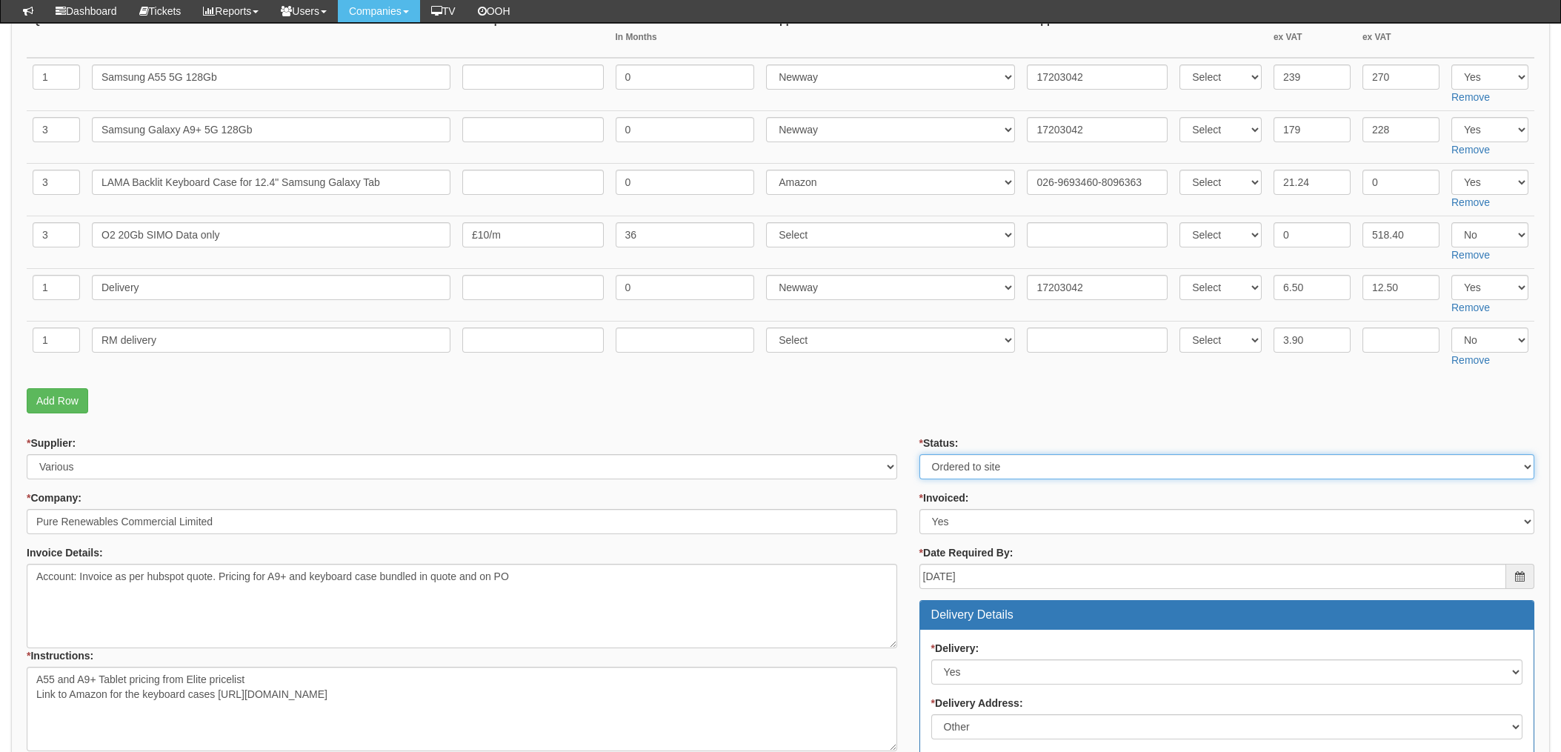
click at [974, 468] on select "Select Approved Completed Delivered Invoiced Ordered Ordered to site Part Order…" at bounding box center [1227, 466] width 615 height 25
select select "4"
click at [920, 454] on select "Select Approved Completed Delivered Invoiced Ordered Ordered to site Part Order…" at bounding box center [1227, 466] width 615 height 25
click at [914, 404] on p "Add Row" at bounding box center [781, 400] width 1508 height 25
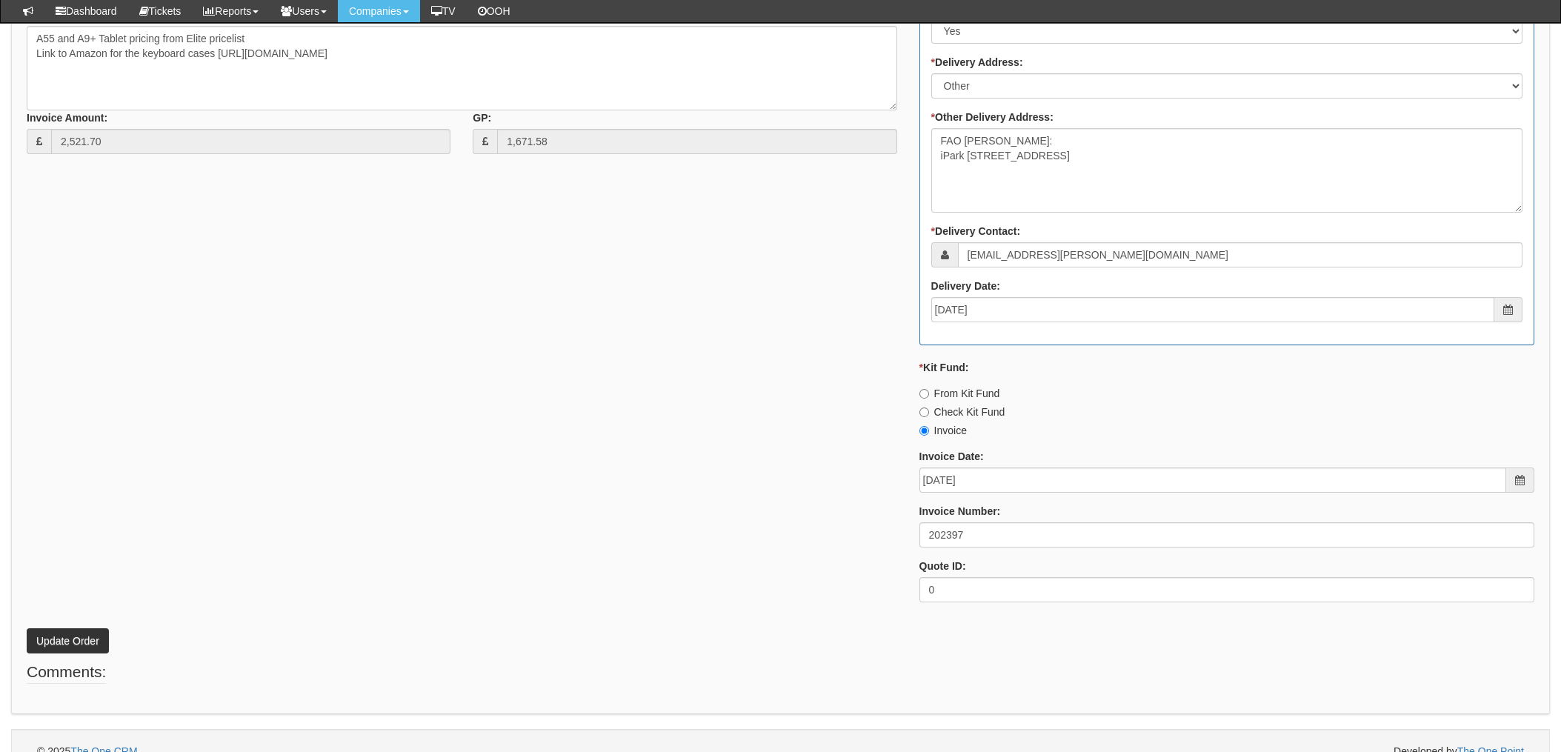
scroll to position [959, 0]
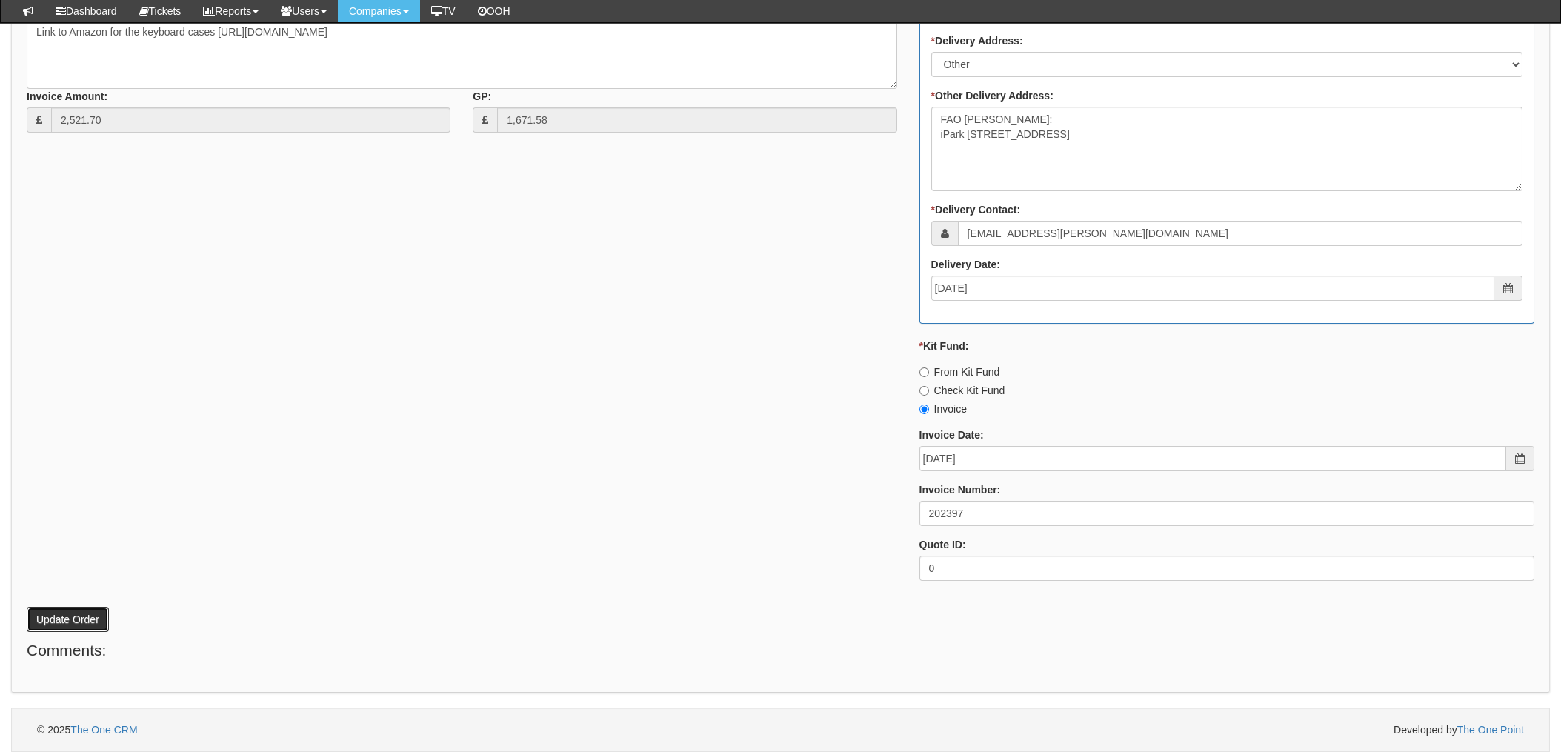
click at [64, 618] on button "Update Order" at bounding box center [68, 619] width 82 height 25
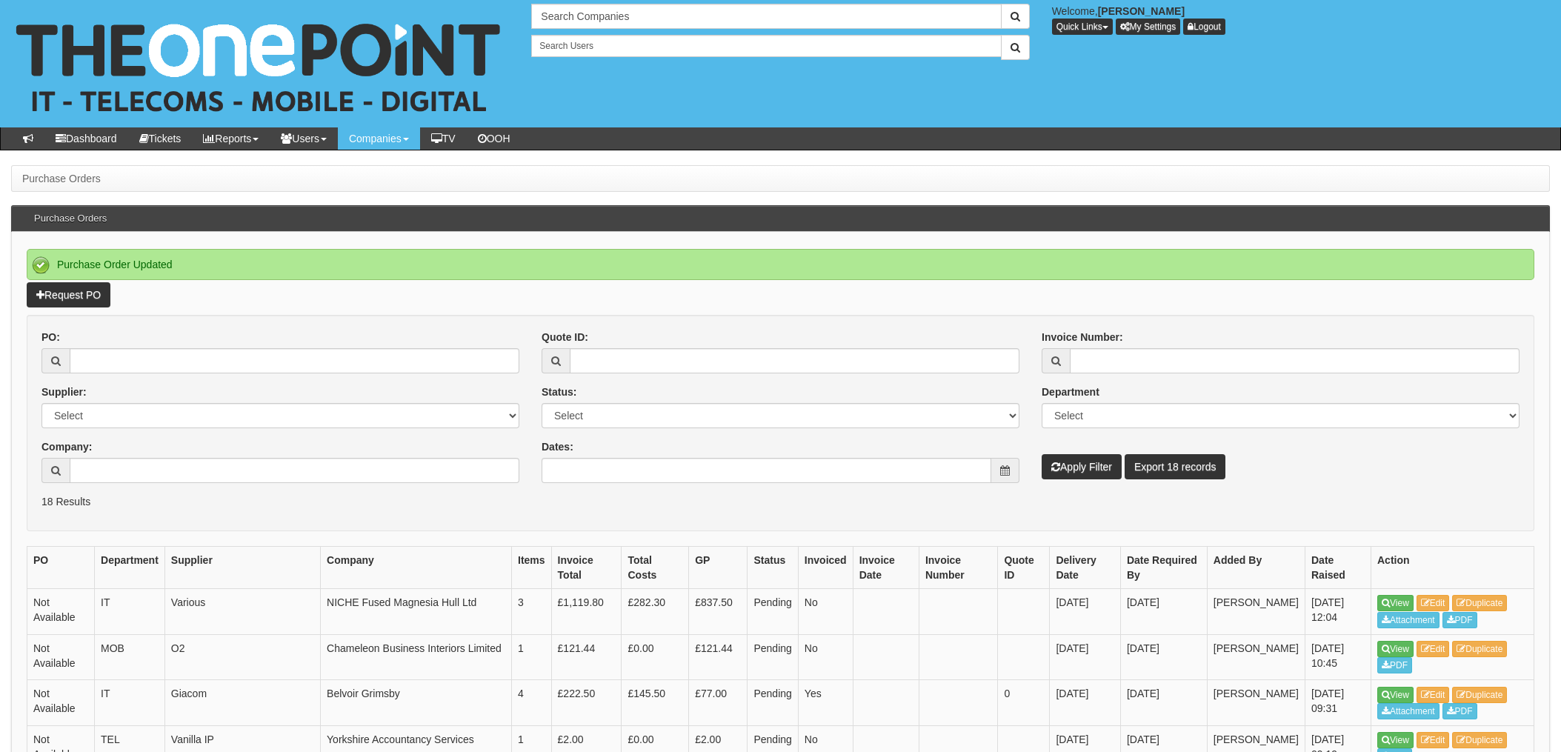
click at [1476, 491] on div "PO: Supplier: Select 123 REG.co.uk 1Password 3 4Gon AA Jones Electric Ltd Abzor…" at bounding box center [780, 412] width 1500 height 164
click at [221, 359] on input "PO:" at bounding box center [295, 360] width 450 height 25
type input "18940"
click at [1042, 454] on button "Apply Filter" at bounding box center [1082, 466] width 80 height 25
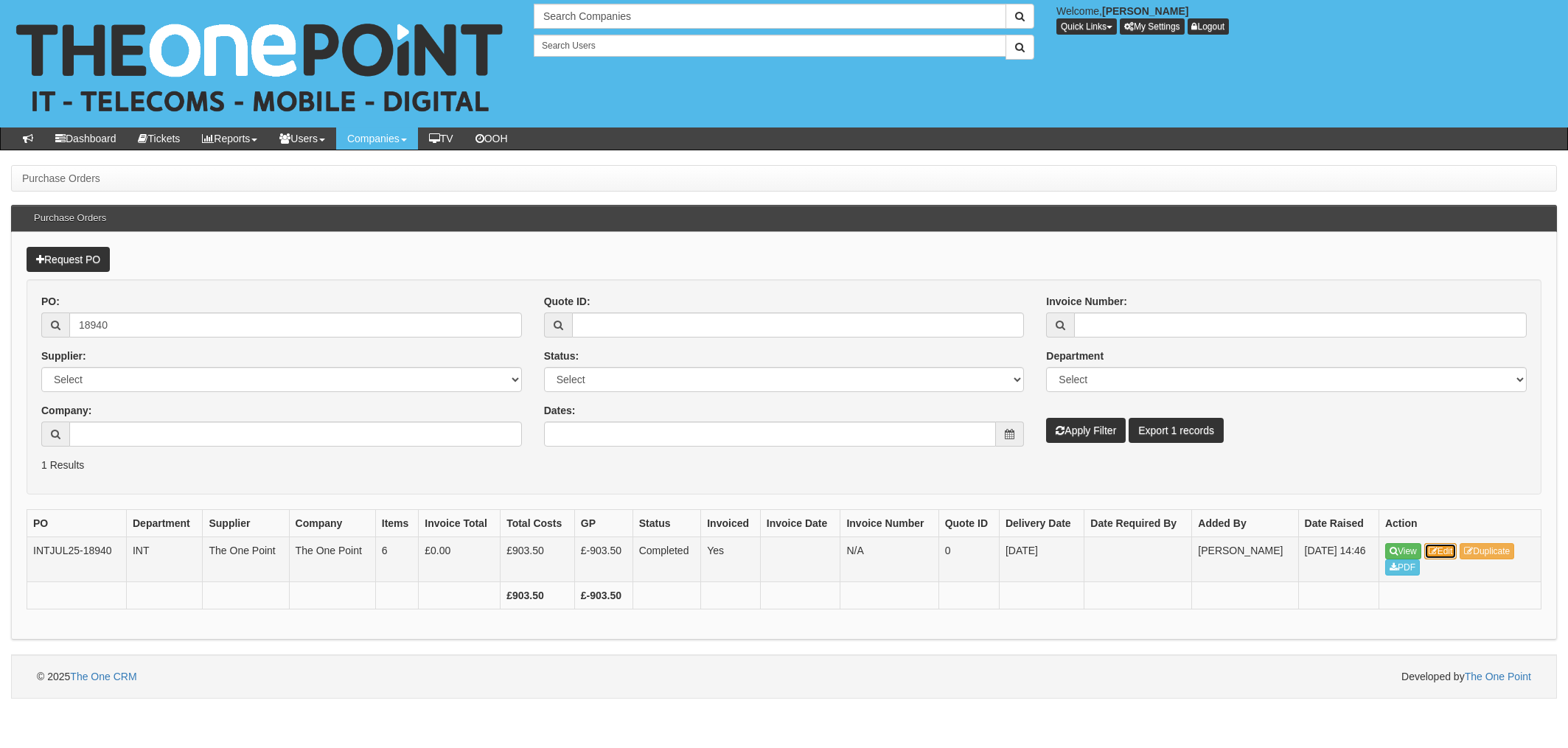
click at [1454, 553] on link "Edit" at bounding box center [1441, 551] width 33 height 16
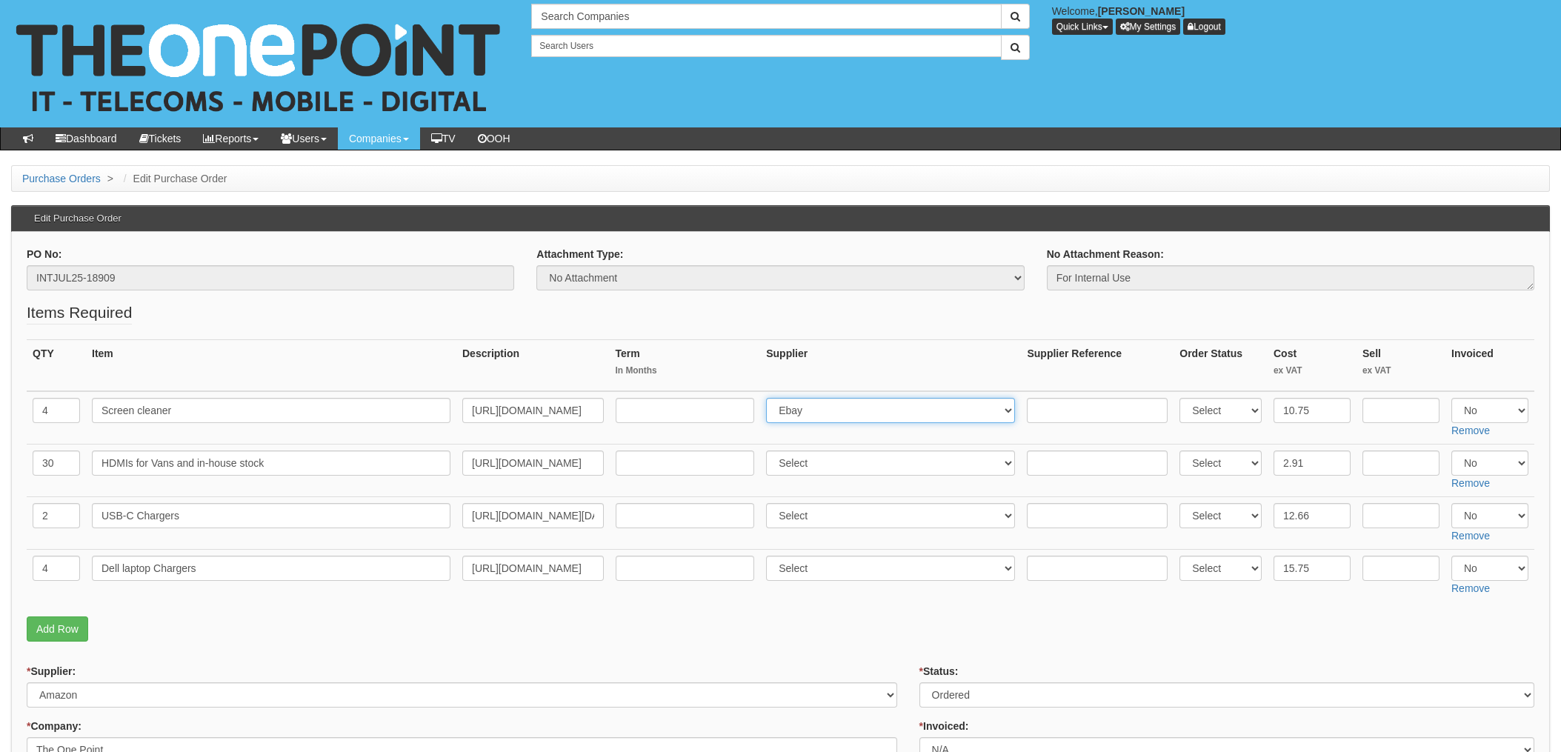
click at [848, 417] on select "Select 123 REG.co.uk 1Password 3 4Gon AA Jones Electric Ltd Abzorb Access Group…" at bounding box center [890, 410] width 249 height 25
select select "13"
click at [1043, 408] on input "text" at bounding box center [1097, 410] width 141 height 25
paste input "205-7380349-0369953"
type input "205-7380349-0369953"
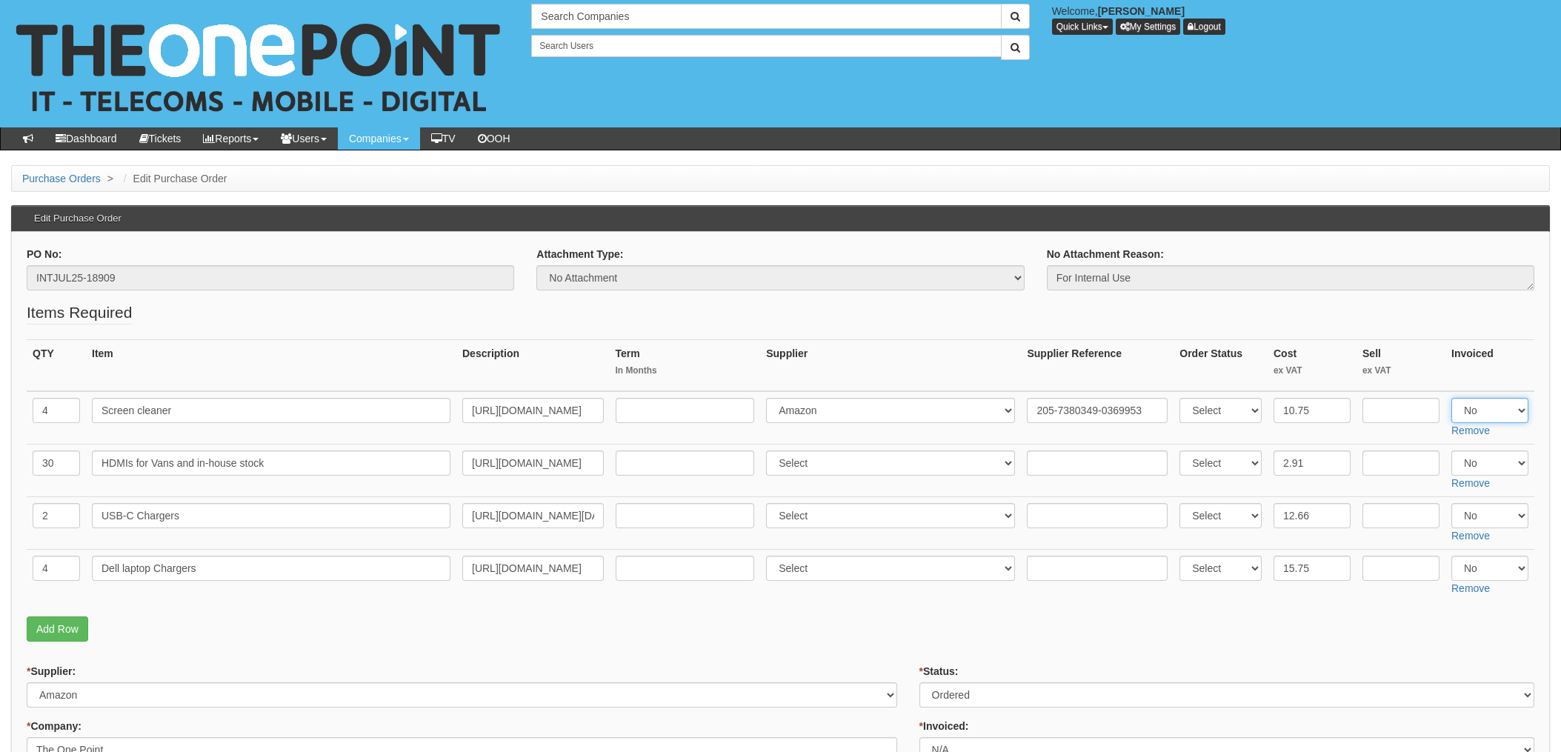
click at [1492, 414] on select "Select Yes No N/A" at bounding box center [1490, 410] width 77 height 25
select select "Yes"
click at [1452, 398] on select "Select Yes No N/A" at bounding box center [1490, 410] width 77 height 25
click at [820, 519] on select "Select 123 REG.co.uk 1Password 3 4Gon AA Jones Electric Ltd Abzorb Access Group…" at bounding box center [890, 515] width 249 height 25
select select "13"
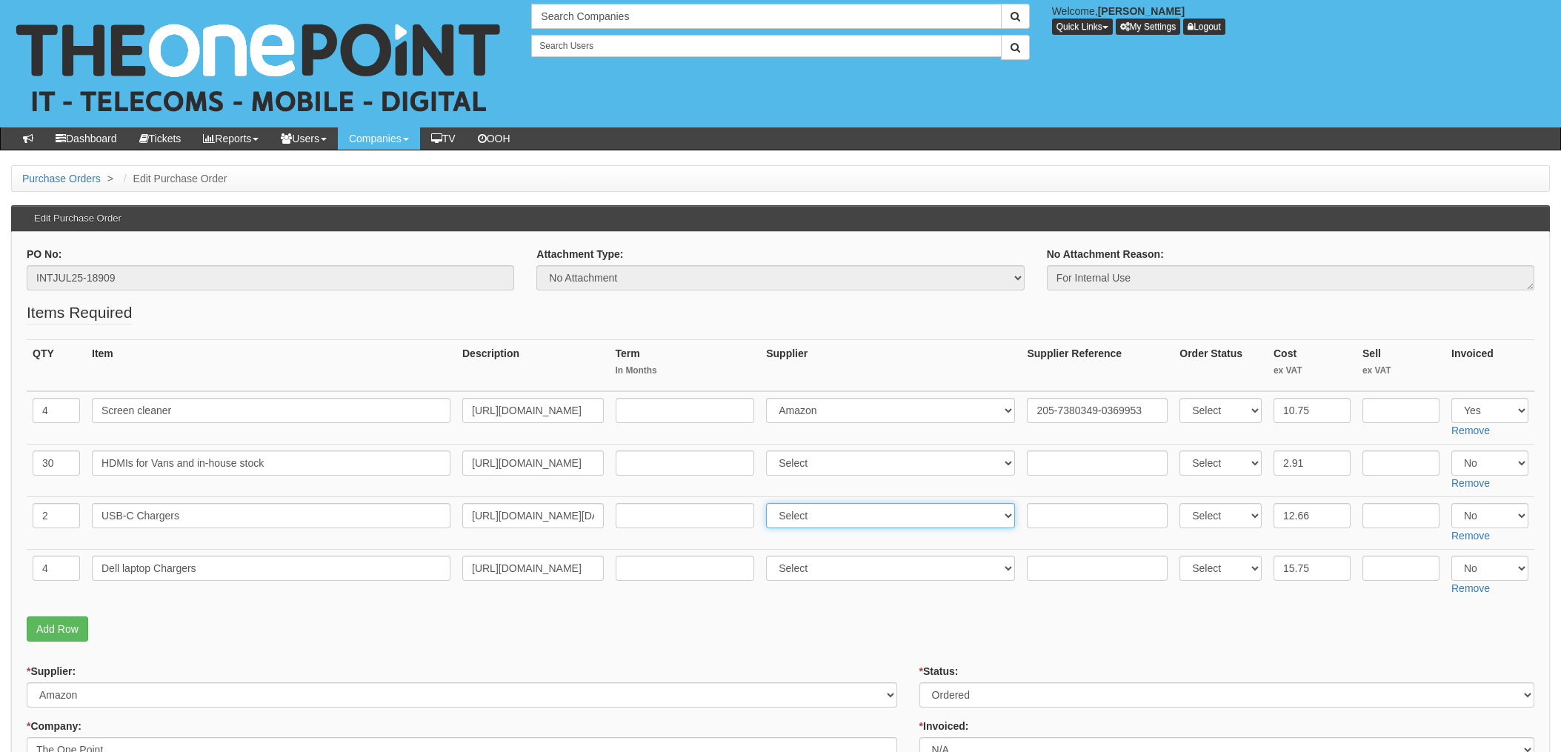
click at [771, 503] on select "Select 123 REG.co.uk 1Password 3 4Gon AA Jones Electric Ltd Abzorb Access Group…" at bounding box center [890, 515] width 249 height 25
click at [1064, 519] on input "text" at bounding box center [1097, 515] width 141 height 25
paste input "205-7380349-0369953"
type input "205-7380349-0369953"
click at [834, 571] on select "Select 123 REG.co.uk 1Password 3 4Gon AA Jones Electric Ltd Abzorb Access Group…" at bounding box center [890, 568] width 249 height 25
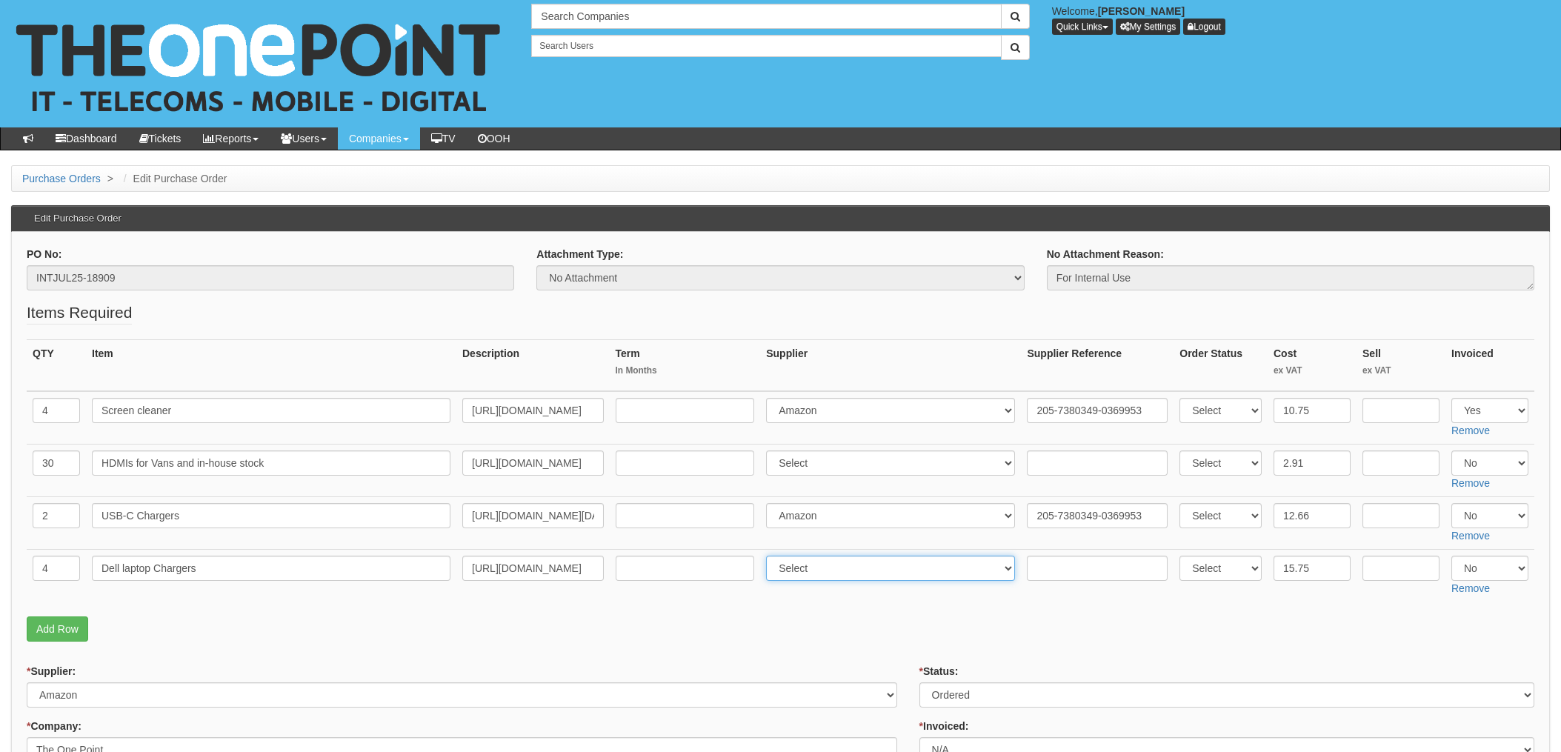
select select "13"
click at [771, 556] on select "Select 123 REG.co.uk 1Password 3 4Gon AA Jones Electric Ltd Abzorb Access Group…" at bounding box center [890, 568] width 249 height 25
click at [1051, 565] on input "text" at bounding box center [1097, 568] width 141 height 25
paste input "205-7380349-0369953"
type input "205-7380349-0369953"
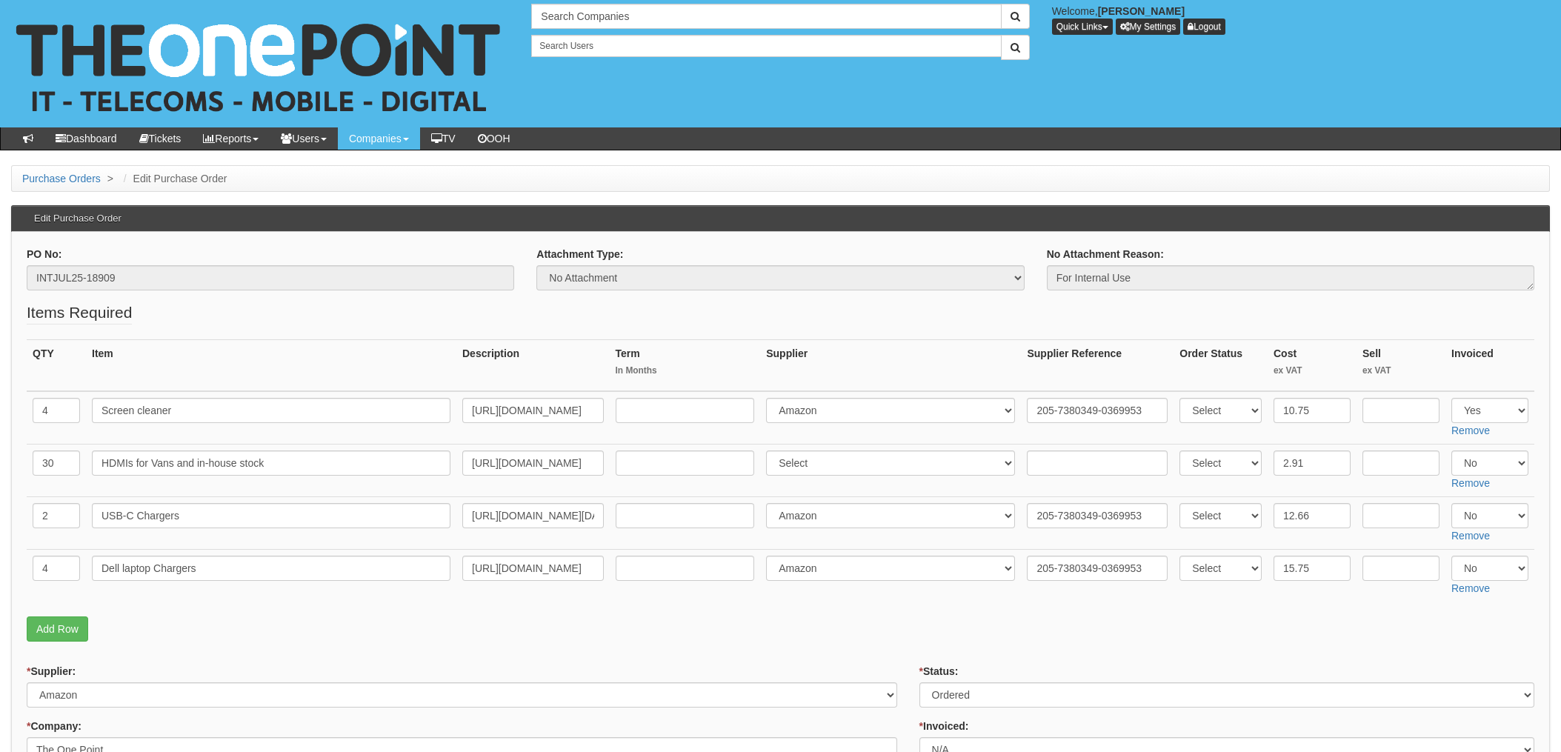
click at [1142, 614] on fieldset "Items Required QTY Item Description Term In Months Supplier Supplier Reference …" at bounding box center [781, 476] width 1508 height 348
click at [1503, 513] on select "Select Yes No N/A" at bounding box center [1490, 515] width 77 height 25
select select "Yes"
click at [1452, 503] on select "Select Yes No N/A" at bounding box center [1490, 515] width 77 height 25
drag, startPoint x: 1497, startPoint y: 568, endPoint x: 1499, endPoint y: 579, distance: 11.2
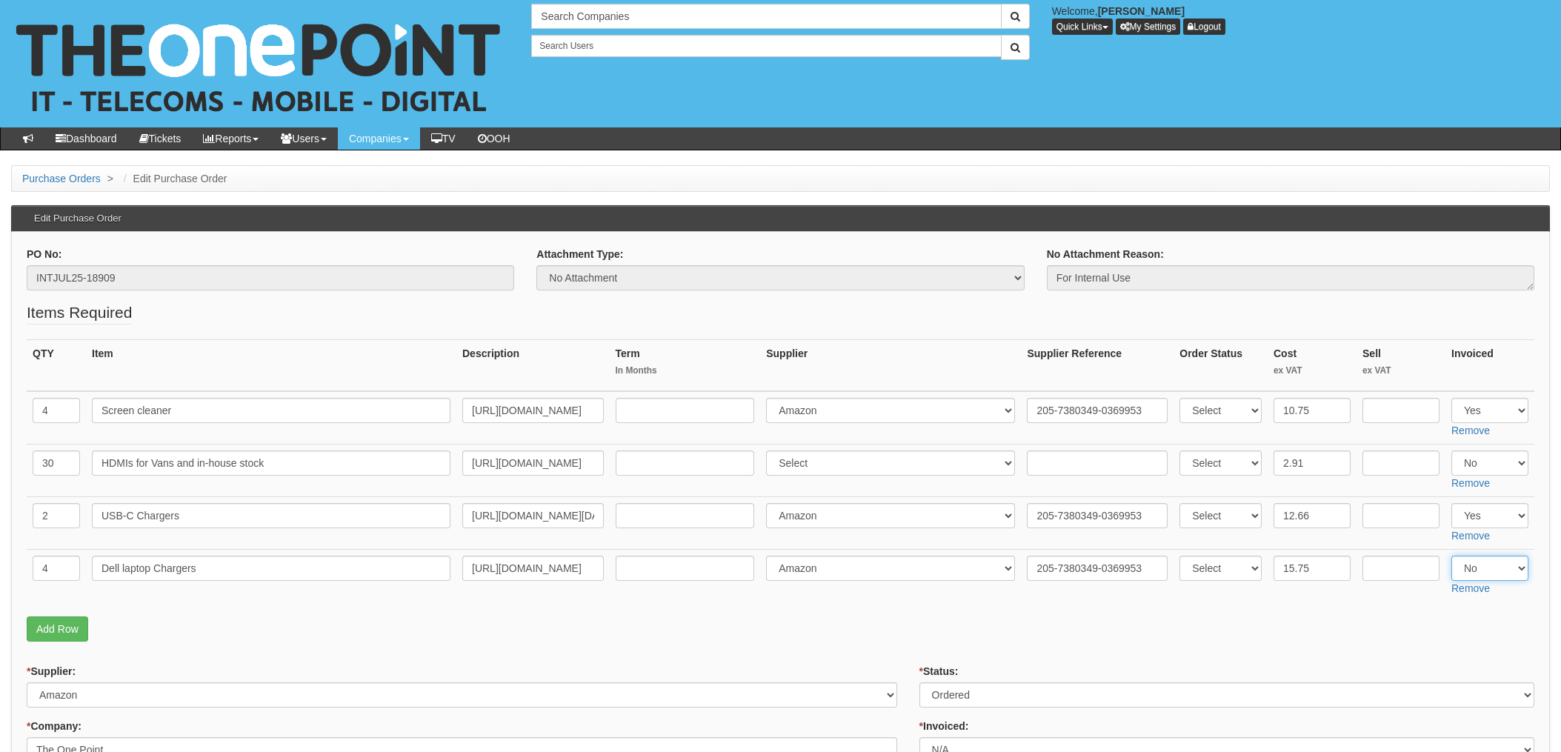
click at [1498, 568] on select "Select Yes No N/A" at bounding box center [1490, 568] width 77 height 25
select select "Yes"
click at [1452, 556] on select "Select Yes No N/A" at bounding box center [1490, 568] width 77 height 25
click at [1374, 616] on p "Add Row" at bounding box center [781, 628] width 1508 height 25
click at [909, 599] on td "Select 123 REG.co.uk 1Password 3 4Gon AA Jones Electric Ltd Abzorb Access Group…" at bounding box center [890, 576] width 261 height 53
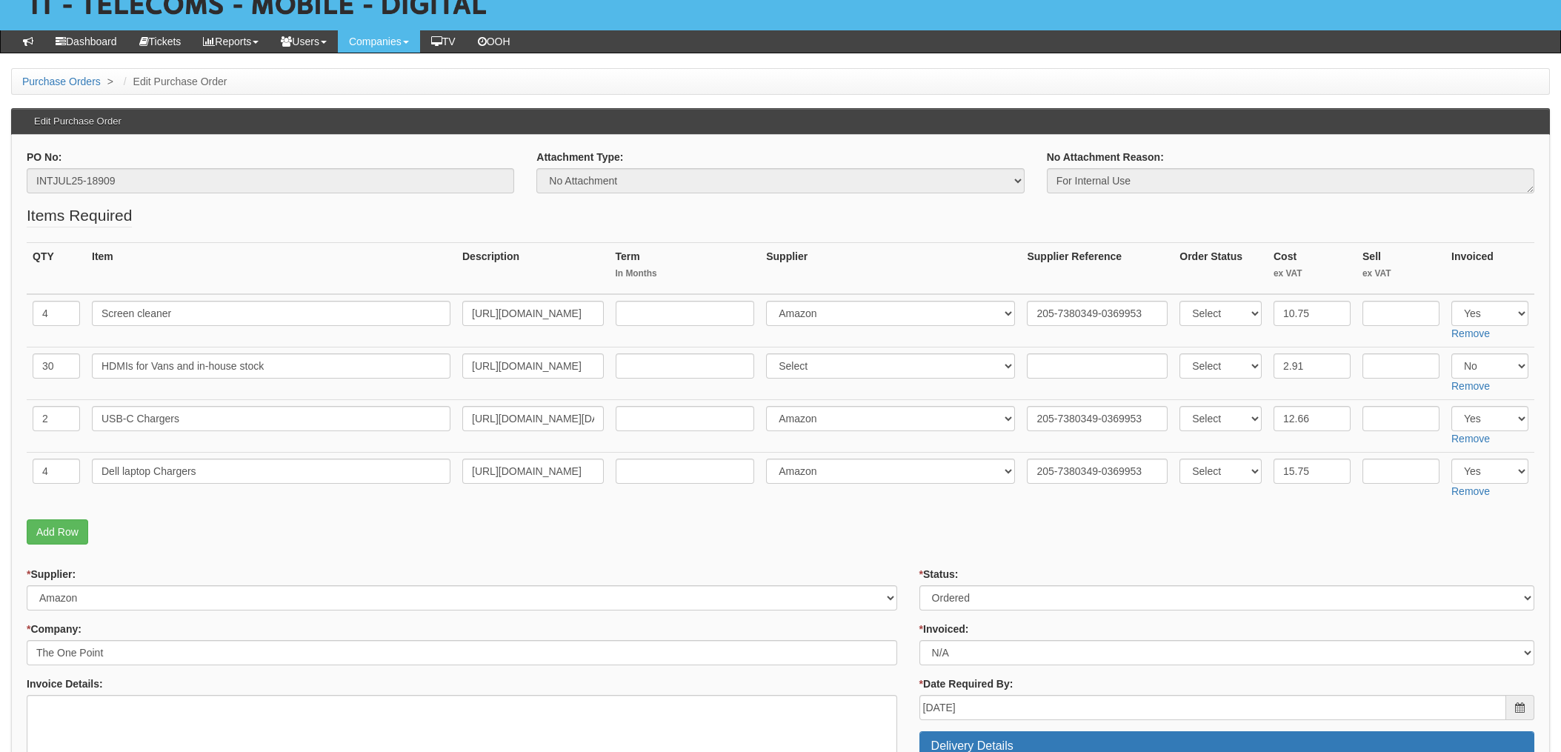
scroll to position [99, 0]
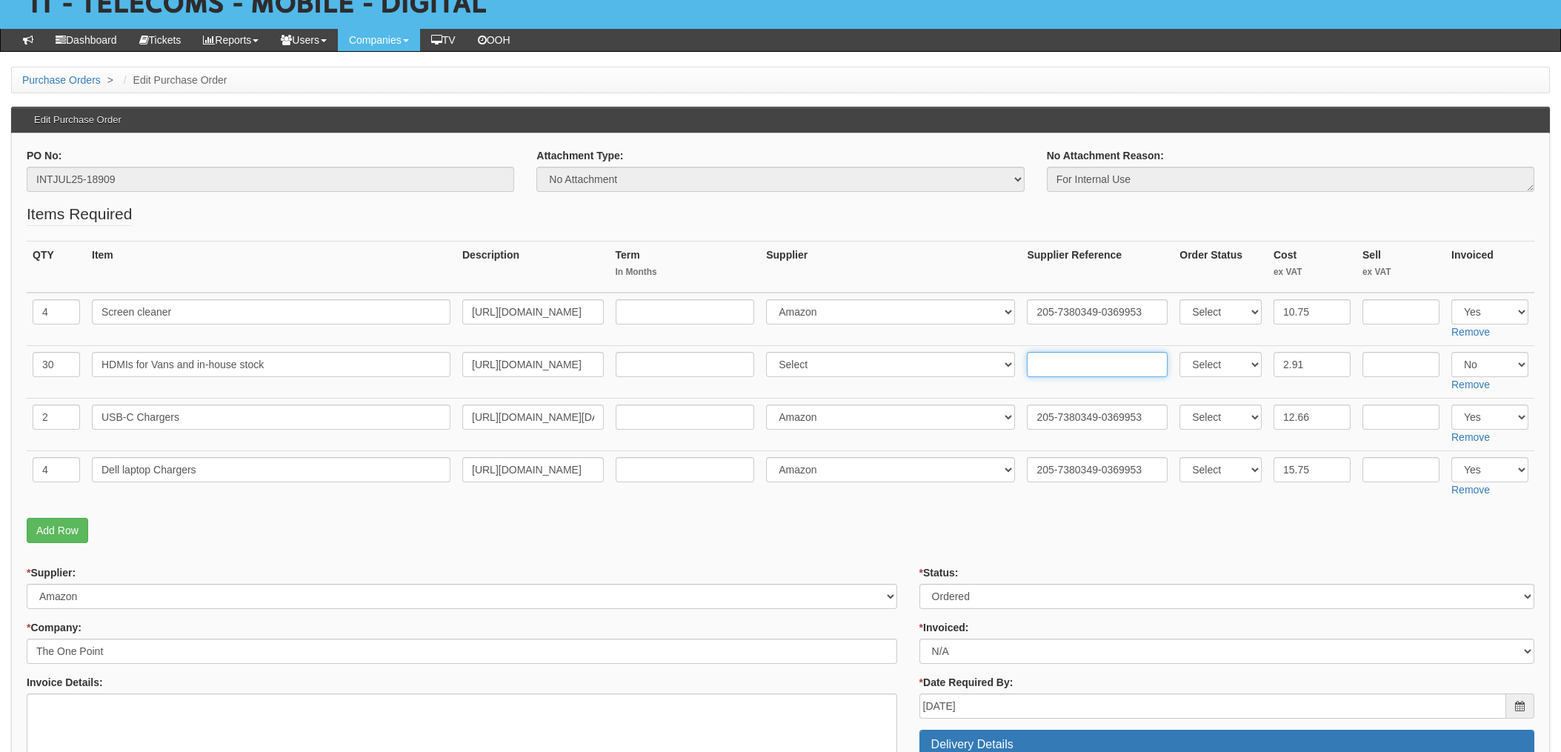
click at [1075, 359] on input "text" at bounding box center [1097, 364] width 141 height 25
paste input "205-8305498-6468333"
type input "205-8305498-6468333"
click at [886, 370] on select "Select 123 REG.co.uk 1Password 3 4Gon AA Jones Electric Ltd Abzorb Access Group…" at bounding box center [890, 364] width 249 height 25
select select "13"
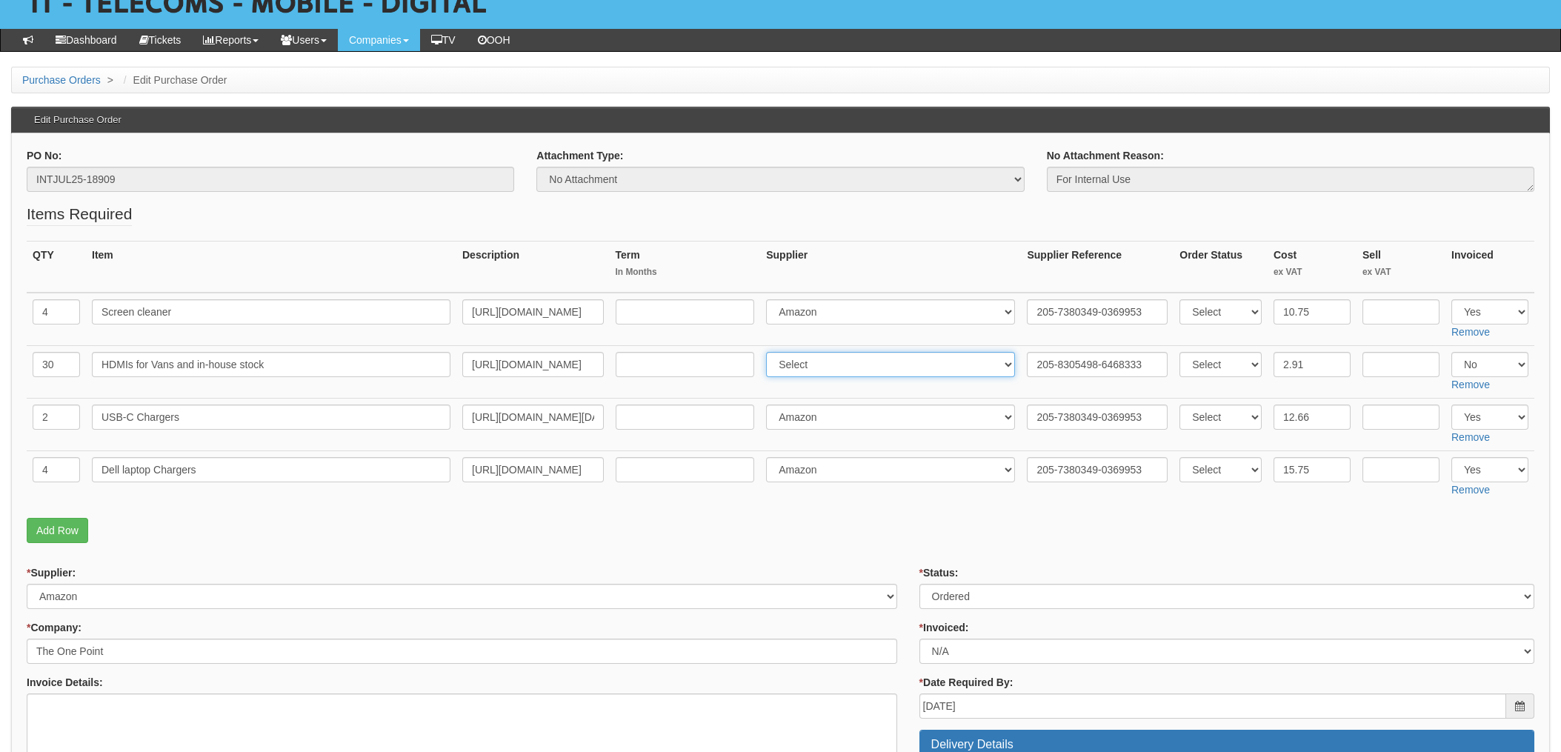
click at [771, 352] on select "Select 123 REG.co.uk 1Password 3 4Gon AA Jones Electric Ltd Abzorb Access Group…" at bounding box center [890, 364] width 249 height 25
click at [1484, 365] on select "Select Yes No N/A" at bounding box center [1490, 364] width 77 height 25
select select "Yes"
click at [1452, 352] on select "Select Yes No N/A" at bounding box center [1490, 364] width 77 height 25
click at [1146, 505] on fieldset "Items Required QTY Item Description Term In Months Supplier Supplier Reference …" at bounding box center [781, 377] width 1508 height 348
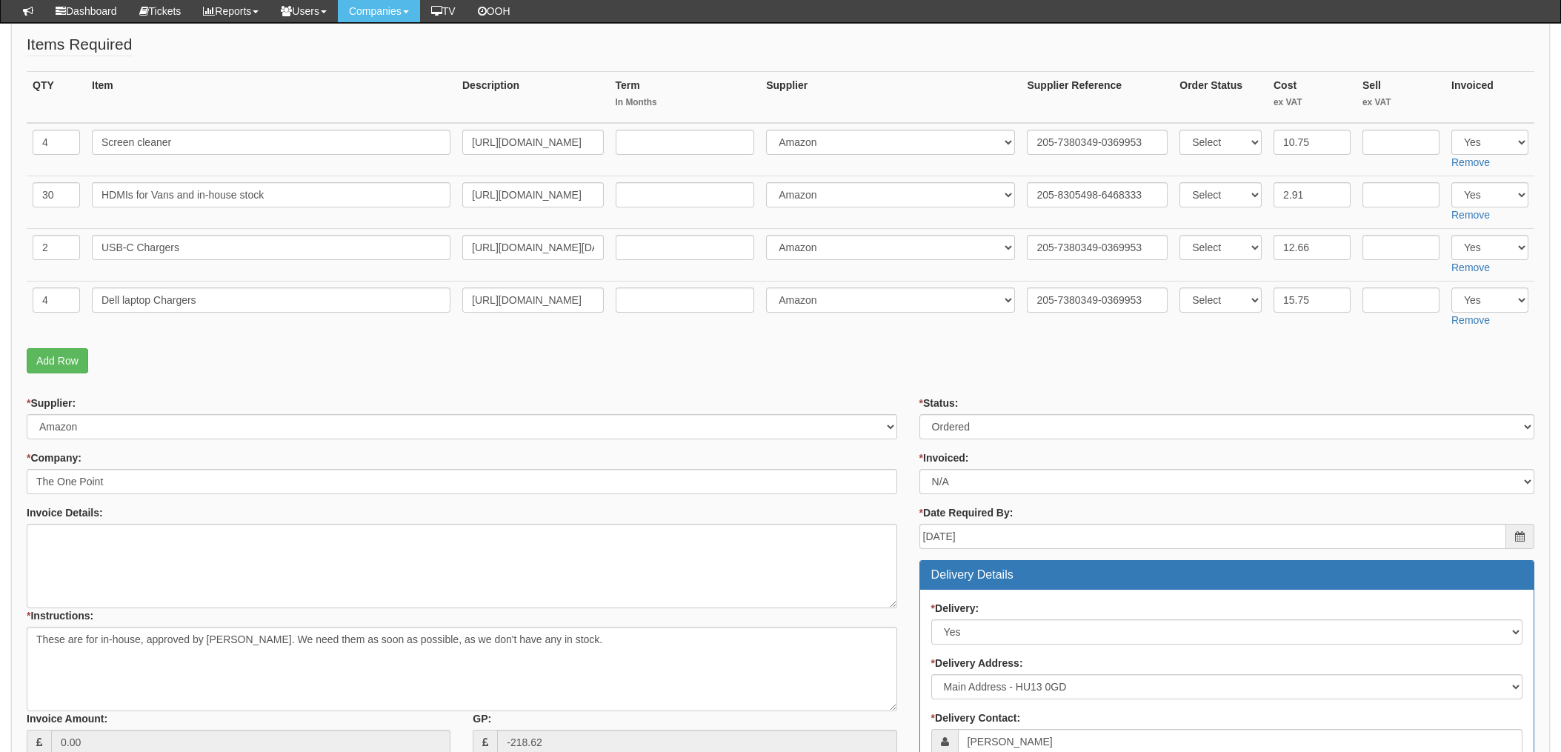
scroll to position [296, 0]
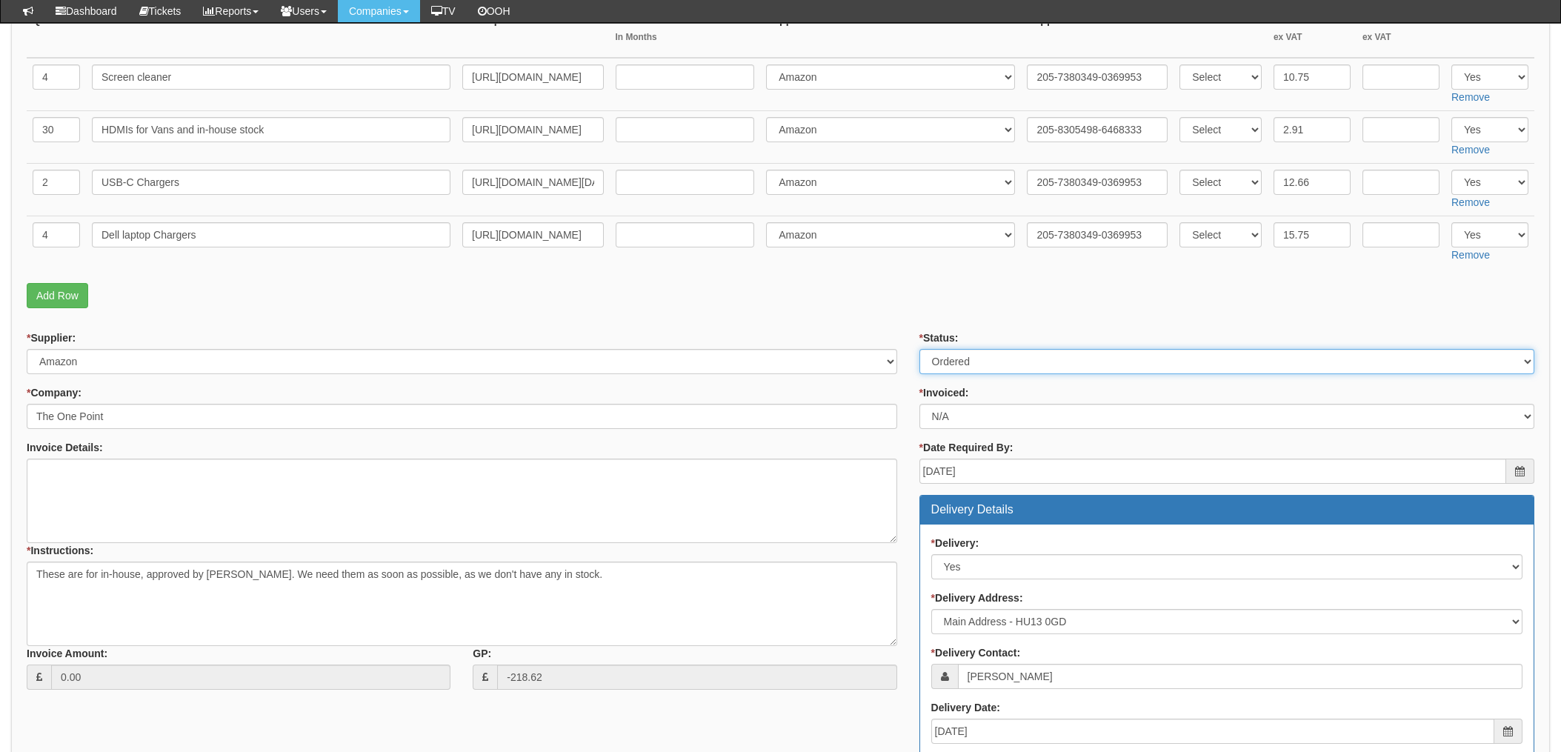
click at [974, 364] on select "Select Approved Completed Delivered Invoiced Ordered Ordered to site Part Order…" at bounding box center [1227, 361] width 615 height 25
click at [928, 312] on fieldset "Items Required QTY Item Description Term In Months Supplier Supplier Reference …" at bounding box center [781, 142] width 1508 height 348
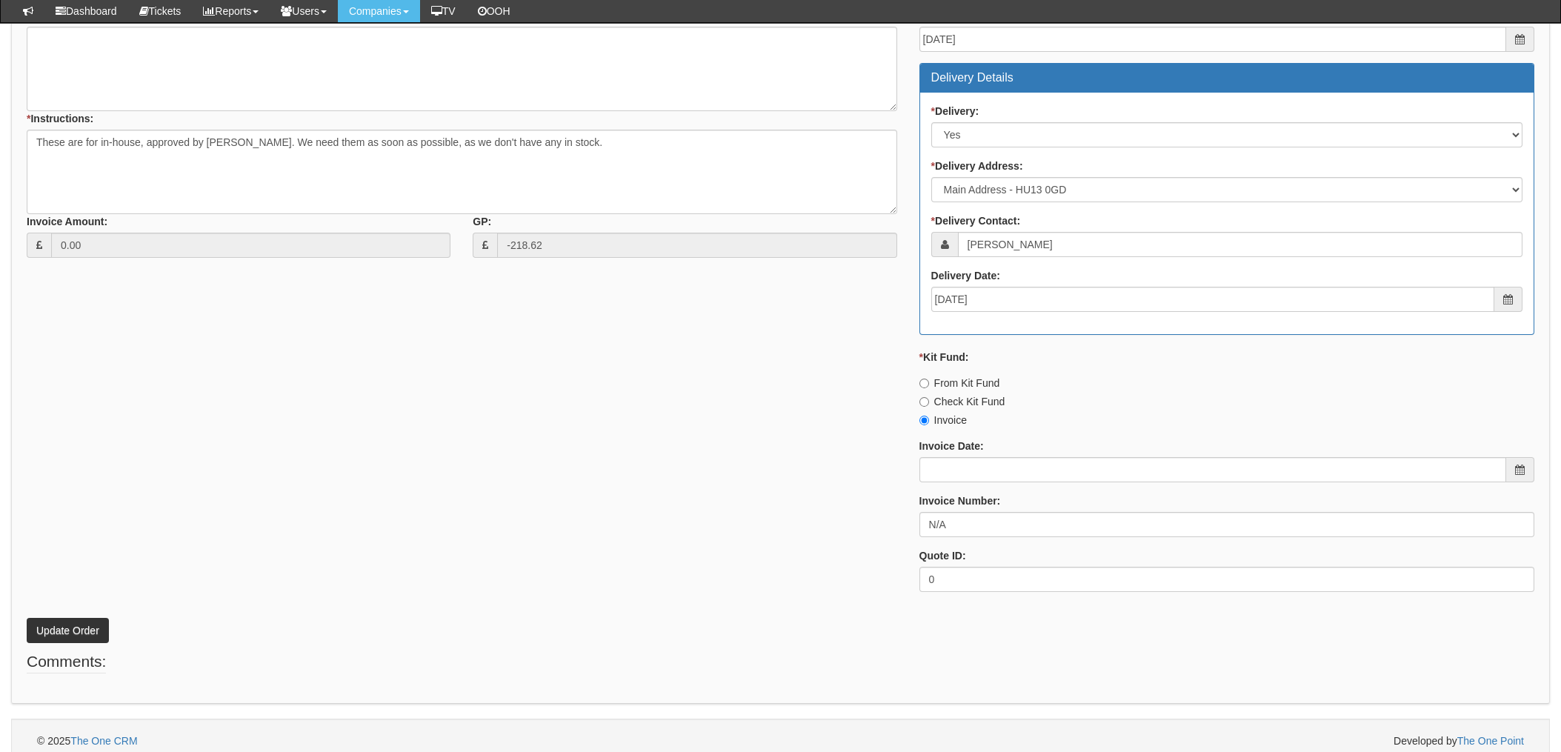
scroll to position [739, 0]
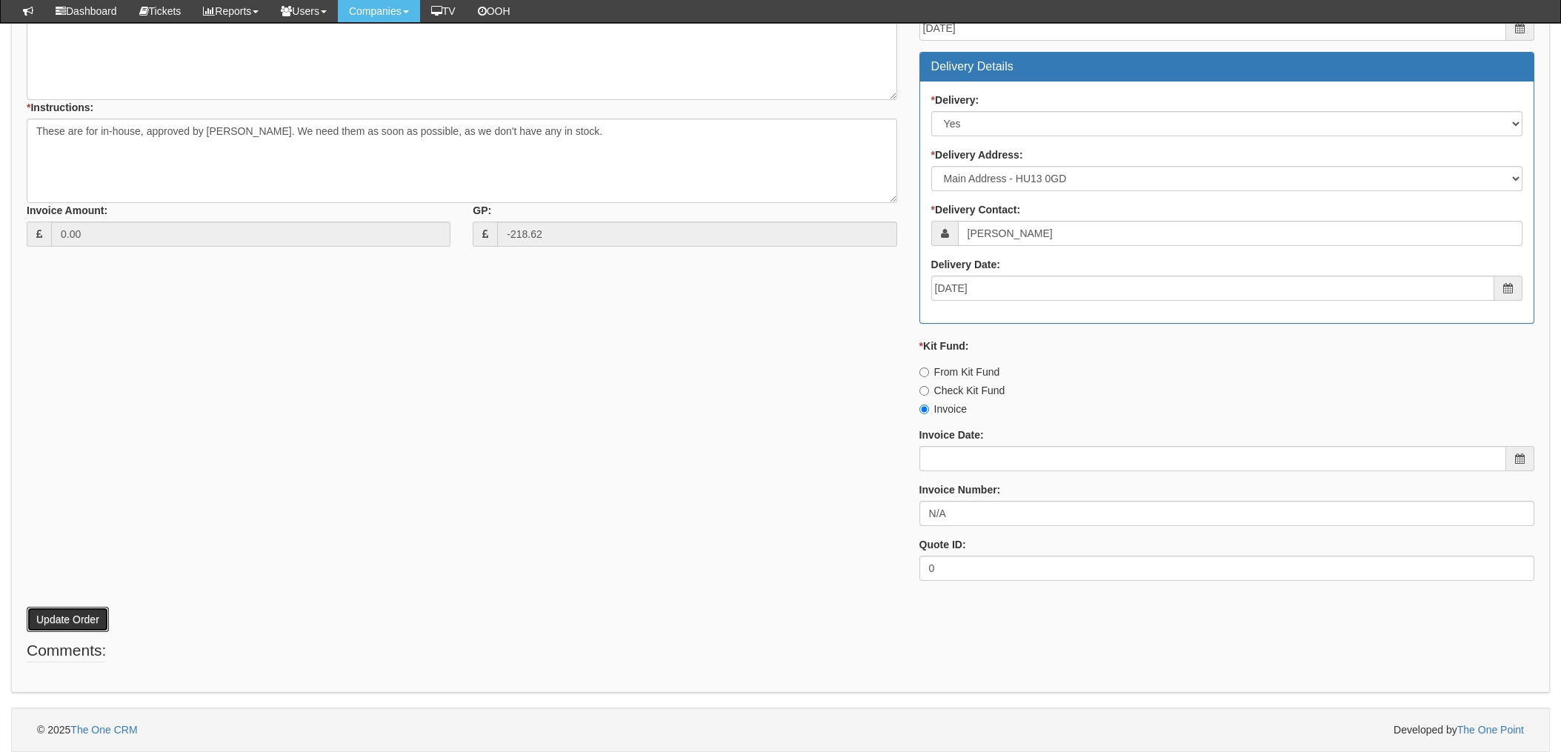
click at [61, 618] on button "Update Order" at bounding box center [68, 619] width 82 height 25
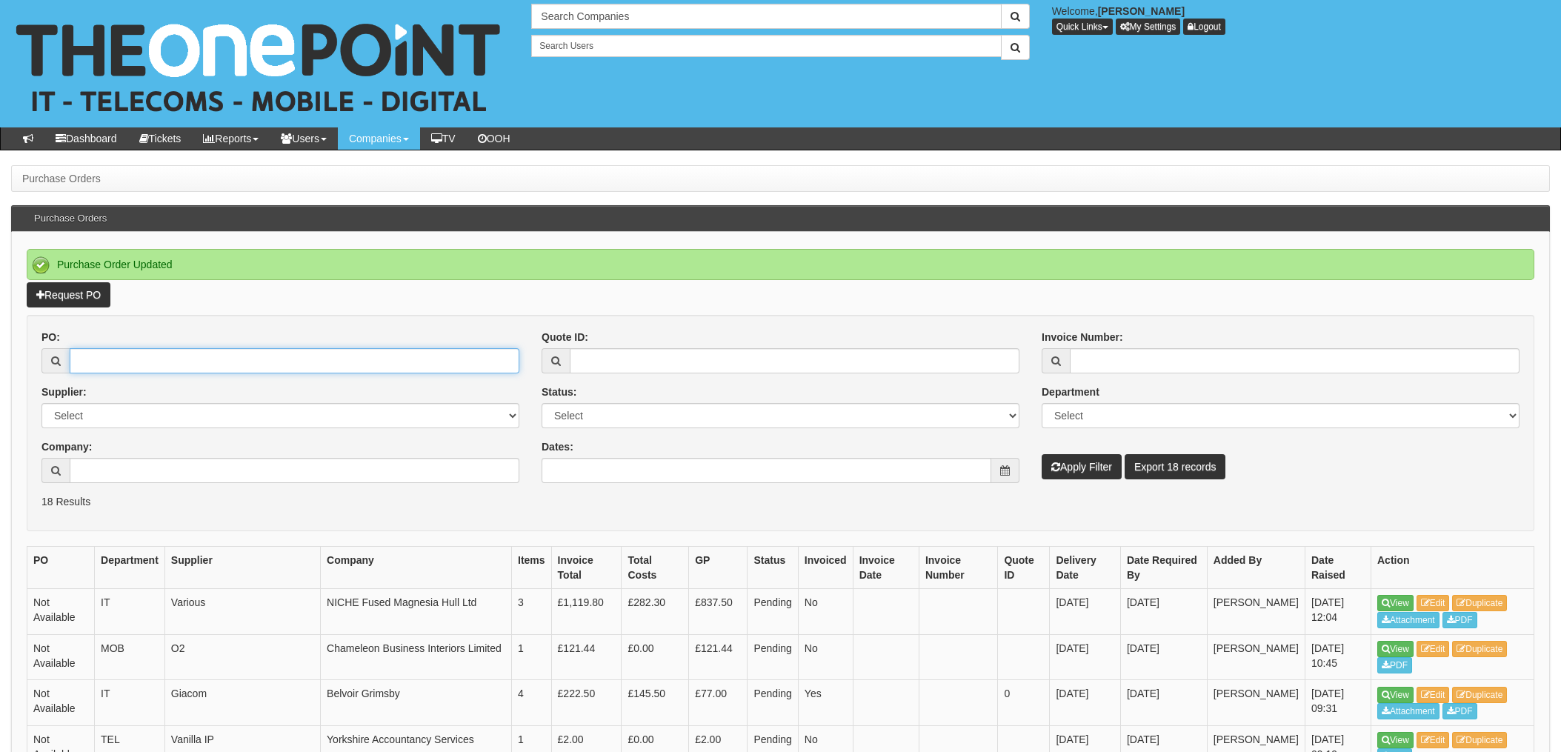
click at [149, 359] on input "PO:" at bounding box center [295, 360] width 450 height 25
type input "18964"
click at [1042, 454] on button "Apply Filter" at bounding box center [1082, 466] width 80 height 25
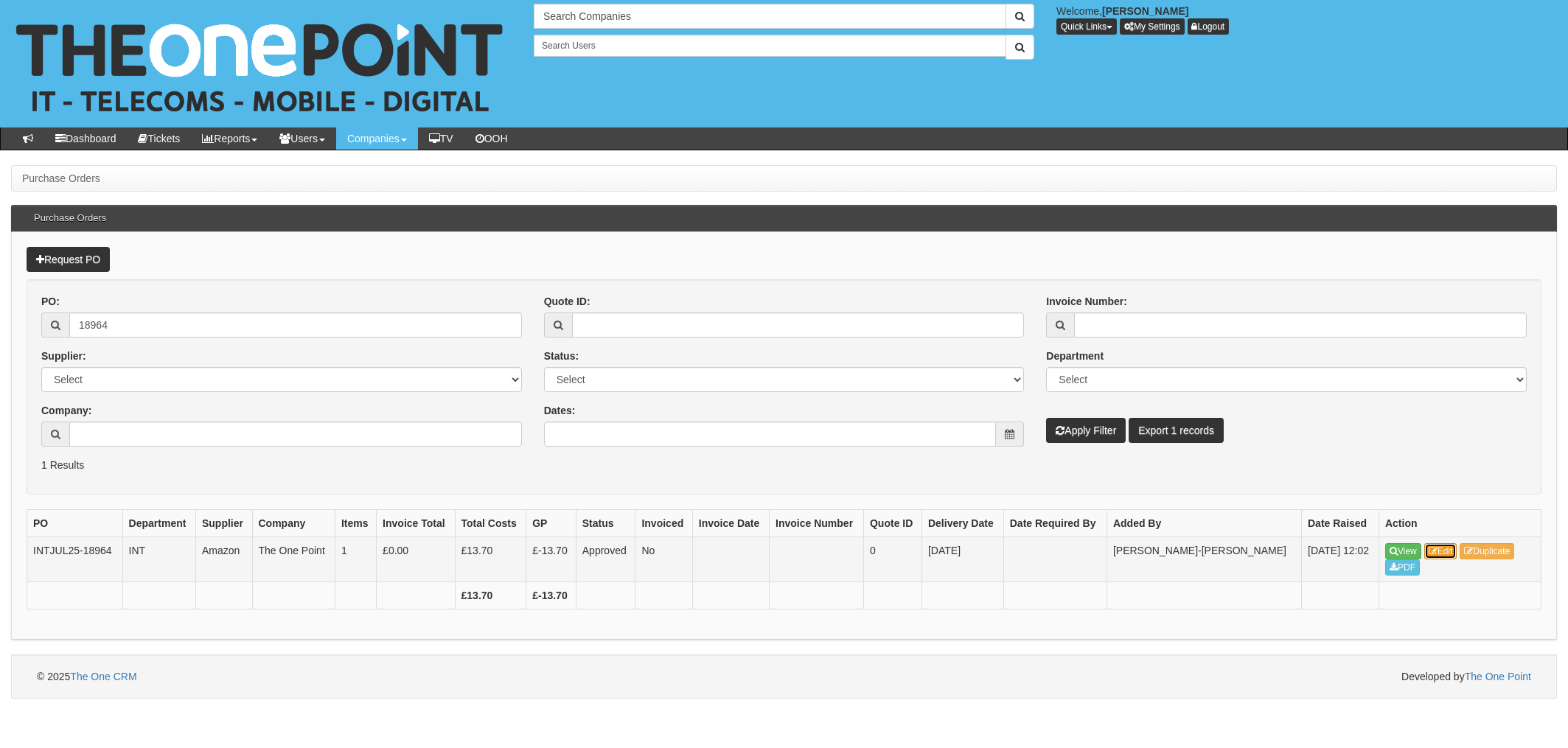
click at [1446, 549] on link "Edit" at bounding box center [1441, 551] width 33 height 16
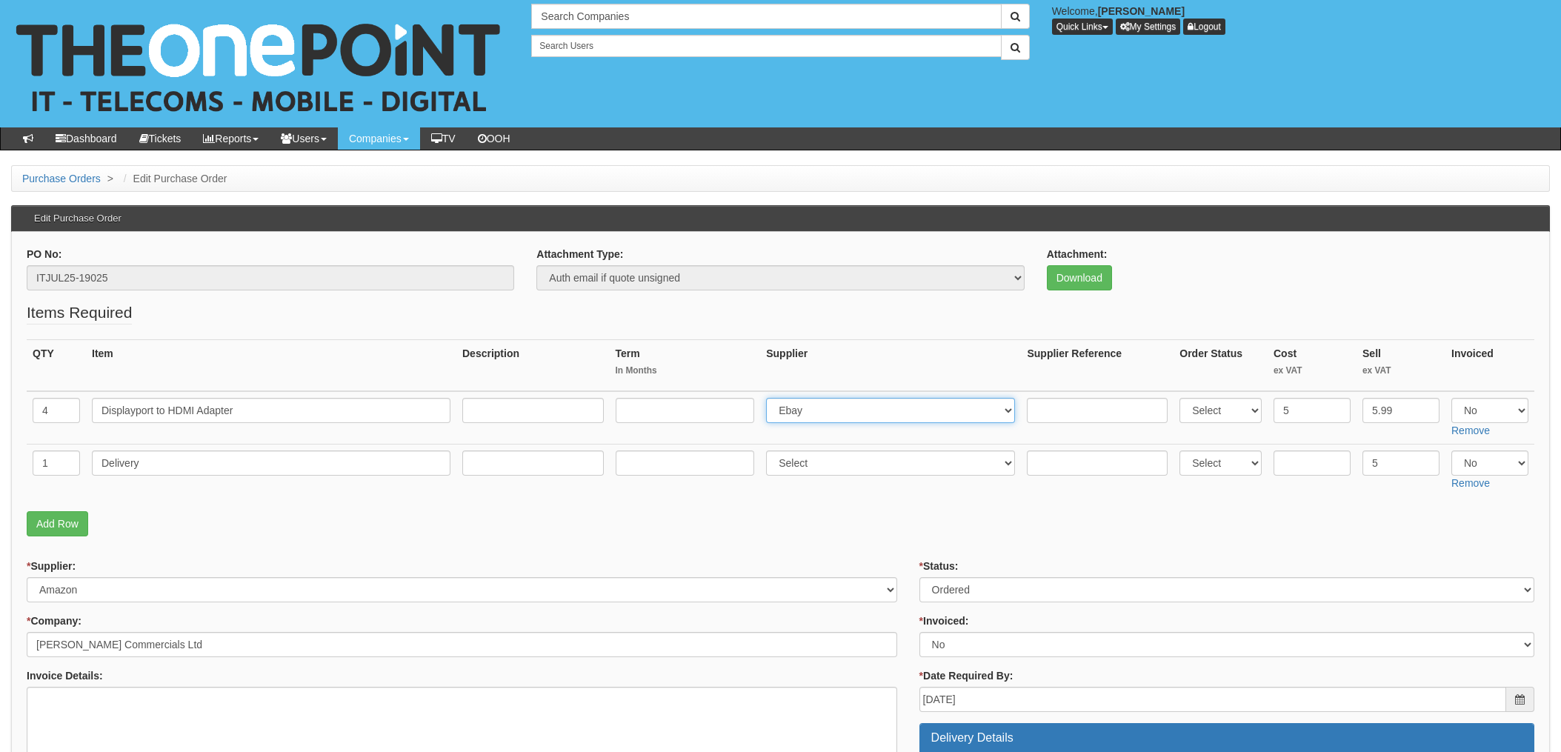
click at [842, 412] on select "Select 123 [DOMAIN_NAME] 1Password 3 4Gon [PERSON_NAME] Electric Ltd Abzorb Acc…" at bounding box center [890, 410] width 249 height 25
select select "13"
click at [771, 398] on select "Select 123 REG.co.uk 1Password 3 4Gon AA Jones Electric Ltd Abzorb Access Group…" at bounding box center [890, 410] width 249 height 25
click at [1045, 408] on input "text" at bounding box center [1097, 410] width 141 height 25
paste input "205-4083701-8744334"
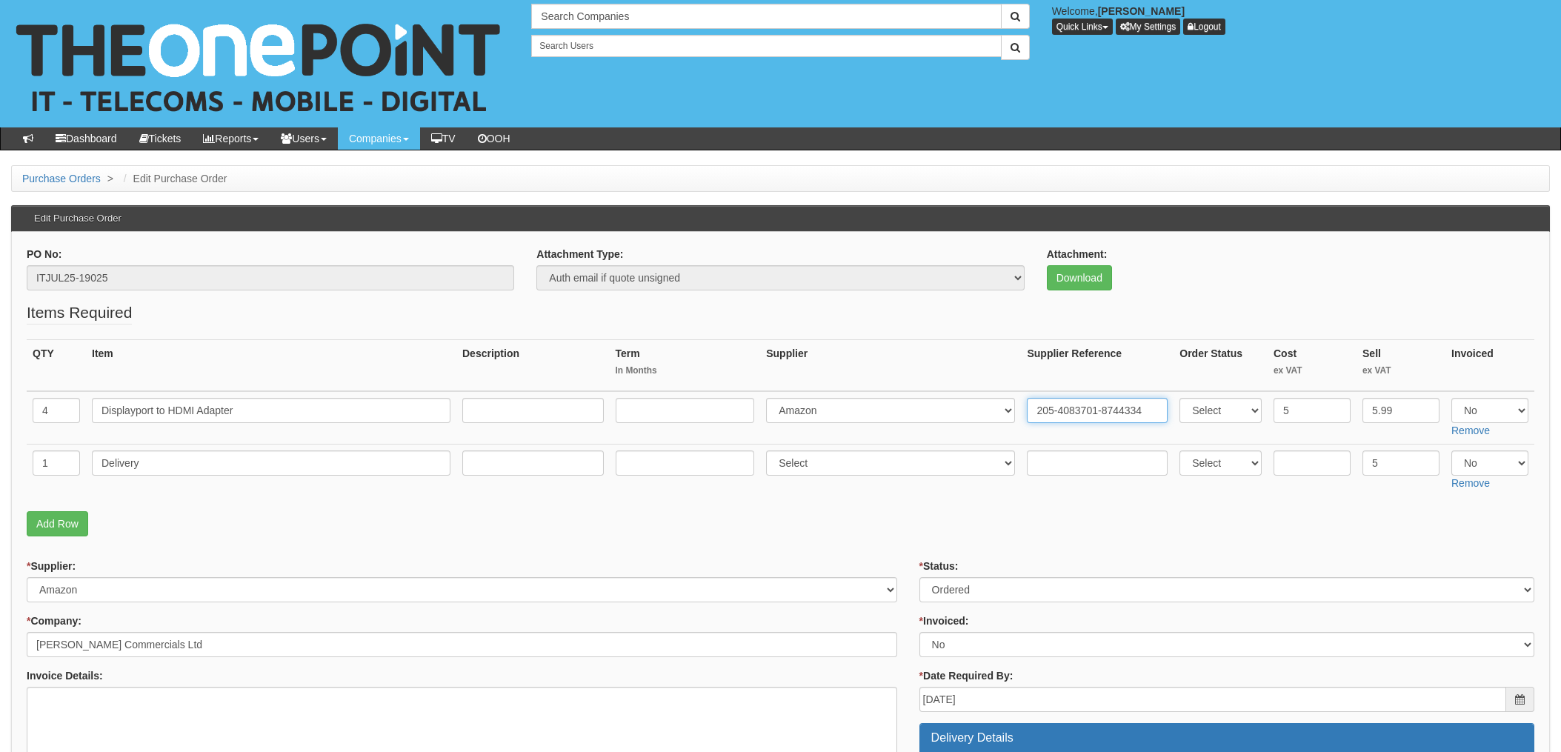
type input "205-4083701-8744334"
click at [982, 496] on fieldset "Items Required QTY Item Description Term In Months Supplier Supplier Reference …" at bounding box center [781, 423] width 1508 height 242
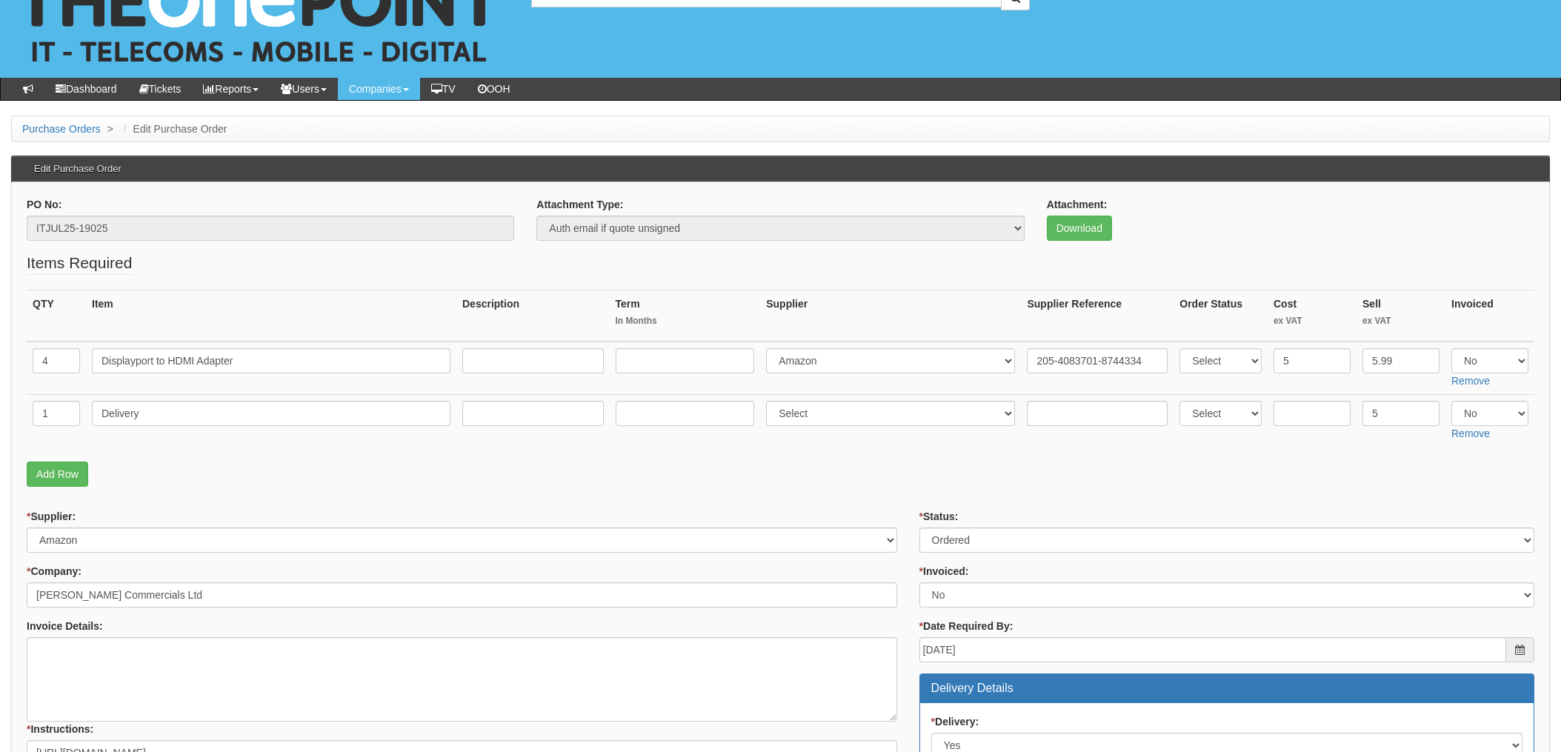
scroll to position [99, 0]
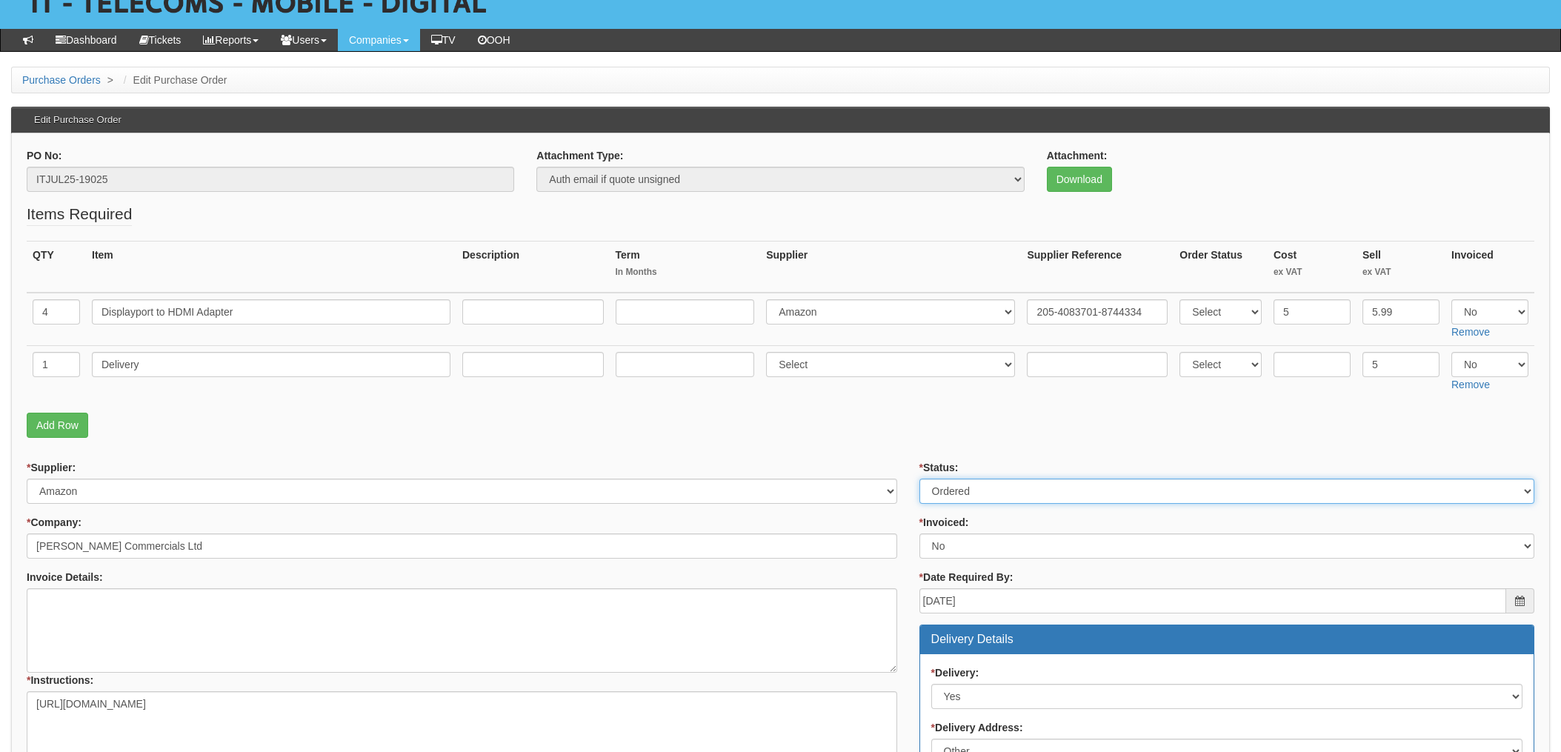
click at [971, 493] on select "Select Approved Completed Delivered Invoiced Ordered Ordered to site Part Order…" at bounding box center [1227, 491] width 615 height 25
select select "4"
click at [920, 479] on select "Select Approved Completed Delivered Invoiced Ordered Ordered to site Part Order…" at bounding box center [1227, 491] width 615 height 25
click at [960, 550] on select "Select Yes No N/A STB (part of order)" at bounding box center [1227, 545] width 615 height 25
select select "1"
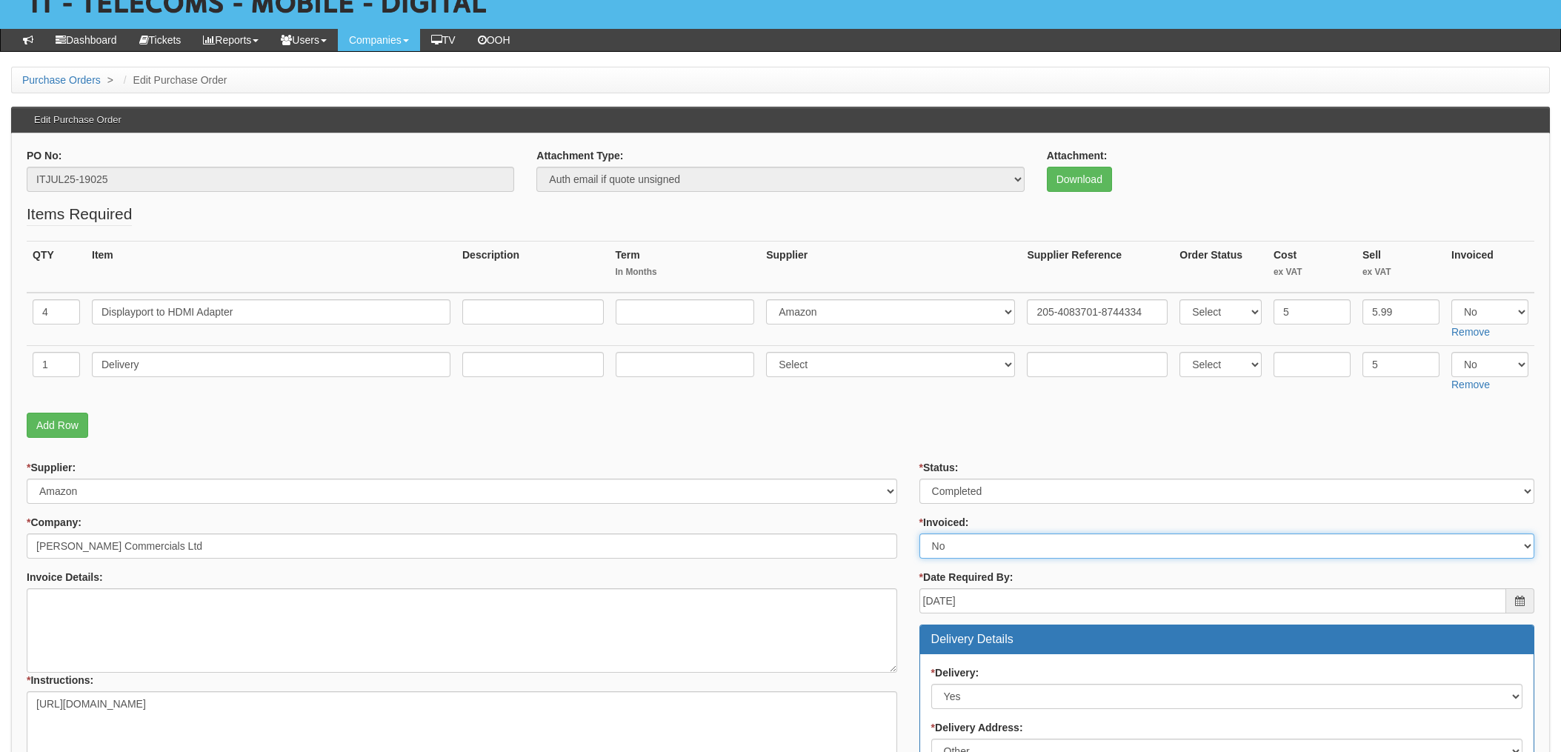
click at [920, 533] on select "Select Yes No N/A STB (part of order)" at bounding box center [1227, 545] width 615 height 25
click at [900, 470] on div "* Supplier: Select 123 REG.co.uk 1Password 3 4Gon AA Jones Electric Ltd Abzorb …" at bounding box center [462, 645] width 893 height 370
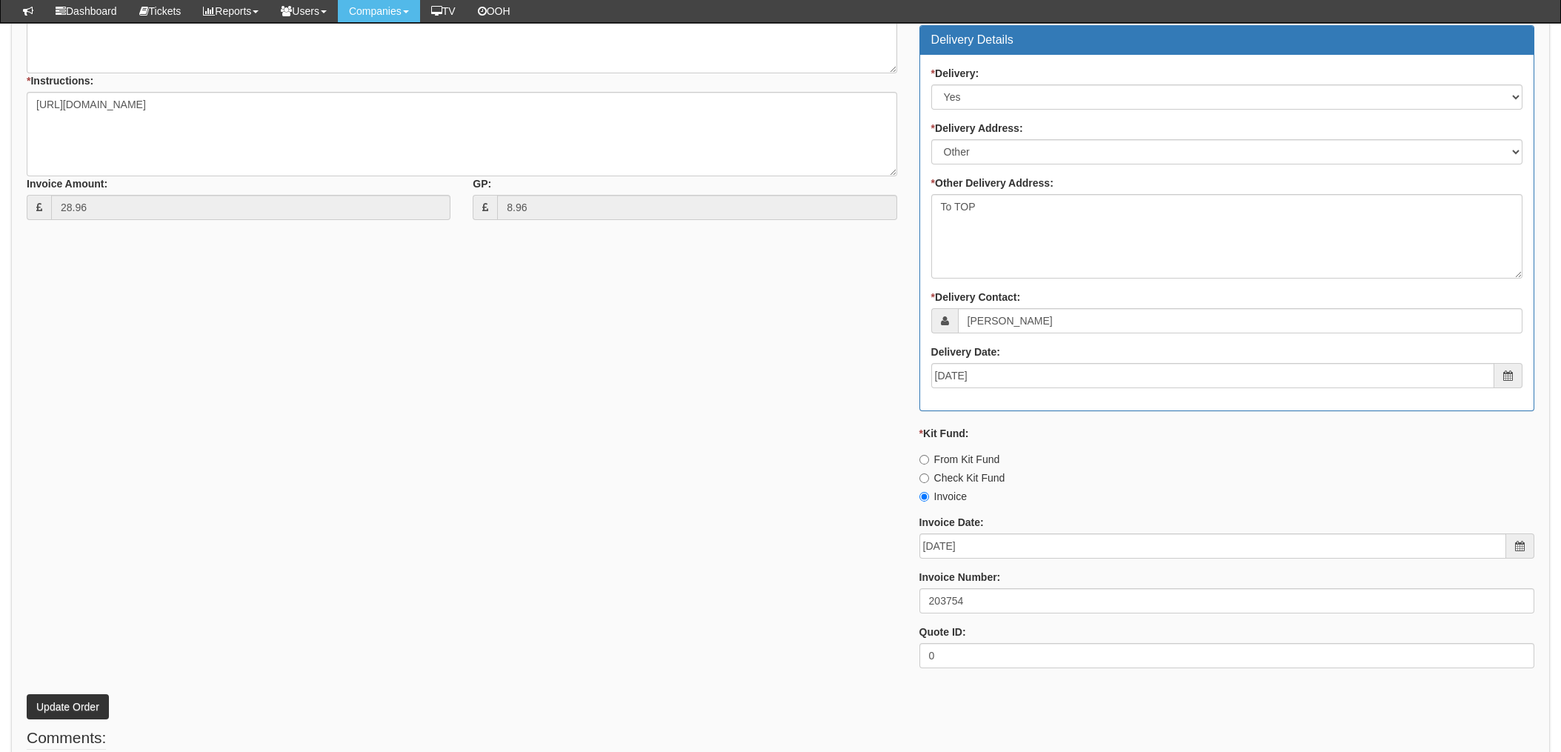
scroll to position [691, 0]
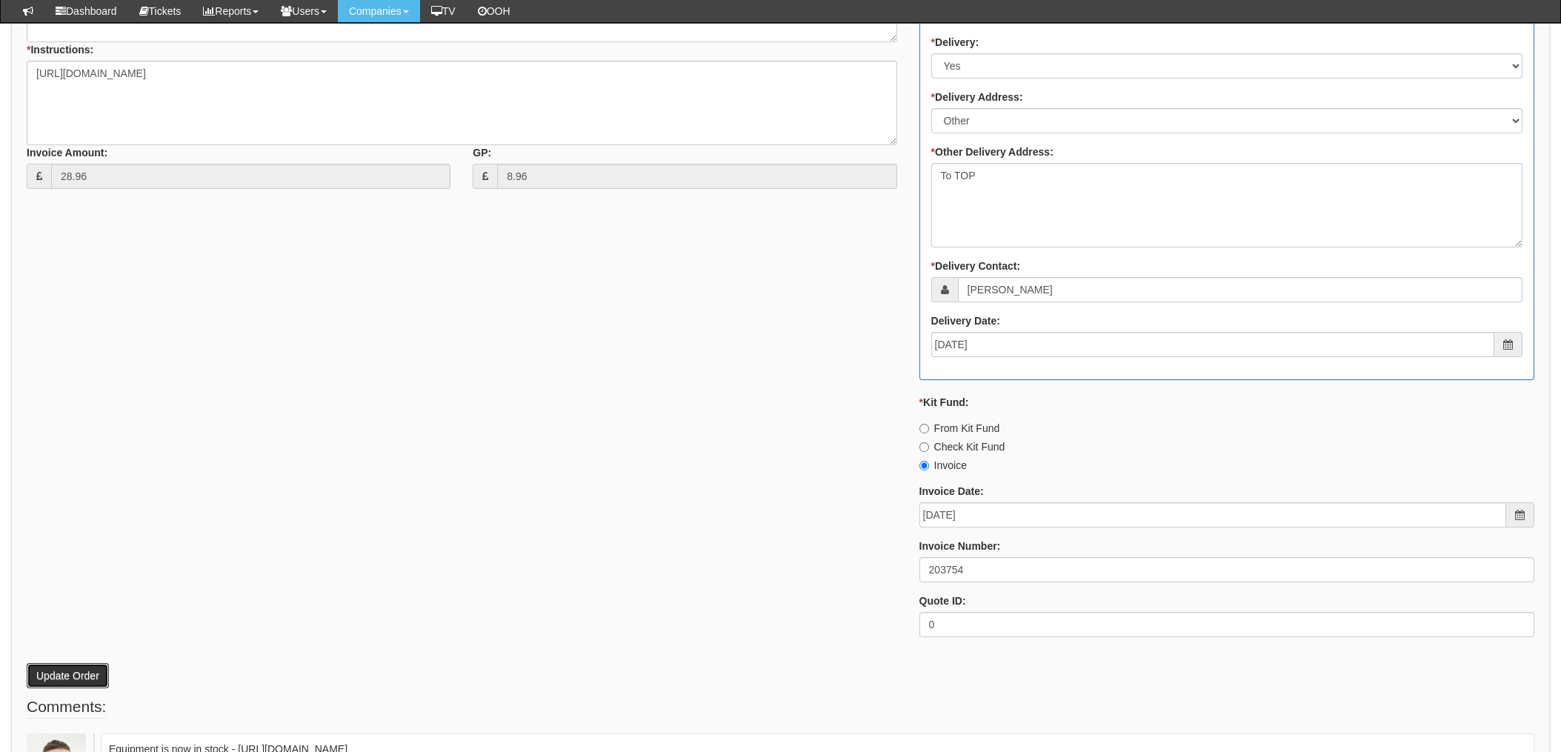
click at [54, 668] on button "Update Order" at bounding box center [68, 675] width 82 height 25
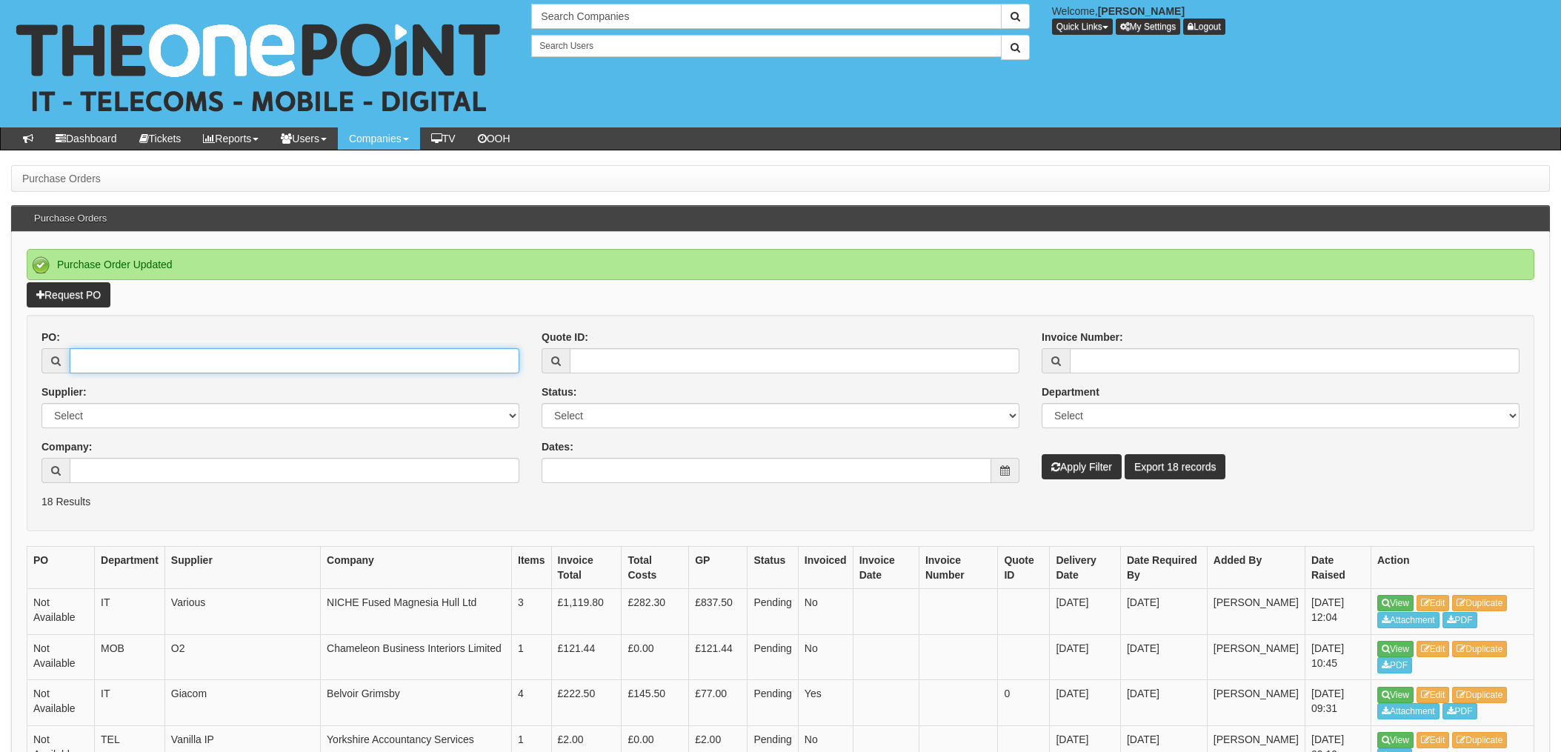
drag, startPoint x: 117, startPoint y: 357, endPoint x: 154, endPoint y: 364, distance: 37.6
click at [118, 356] on input "PO:" at bounding box center [295, 360] width 450 height 25
type input "18909"
click at [1042, 454] on button "Apply Filter" at bounding box center [1082, 466] width 80 height 25
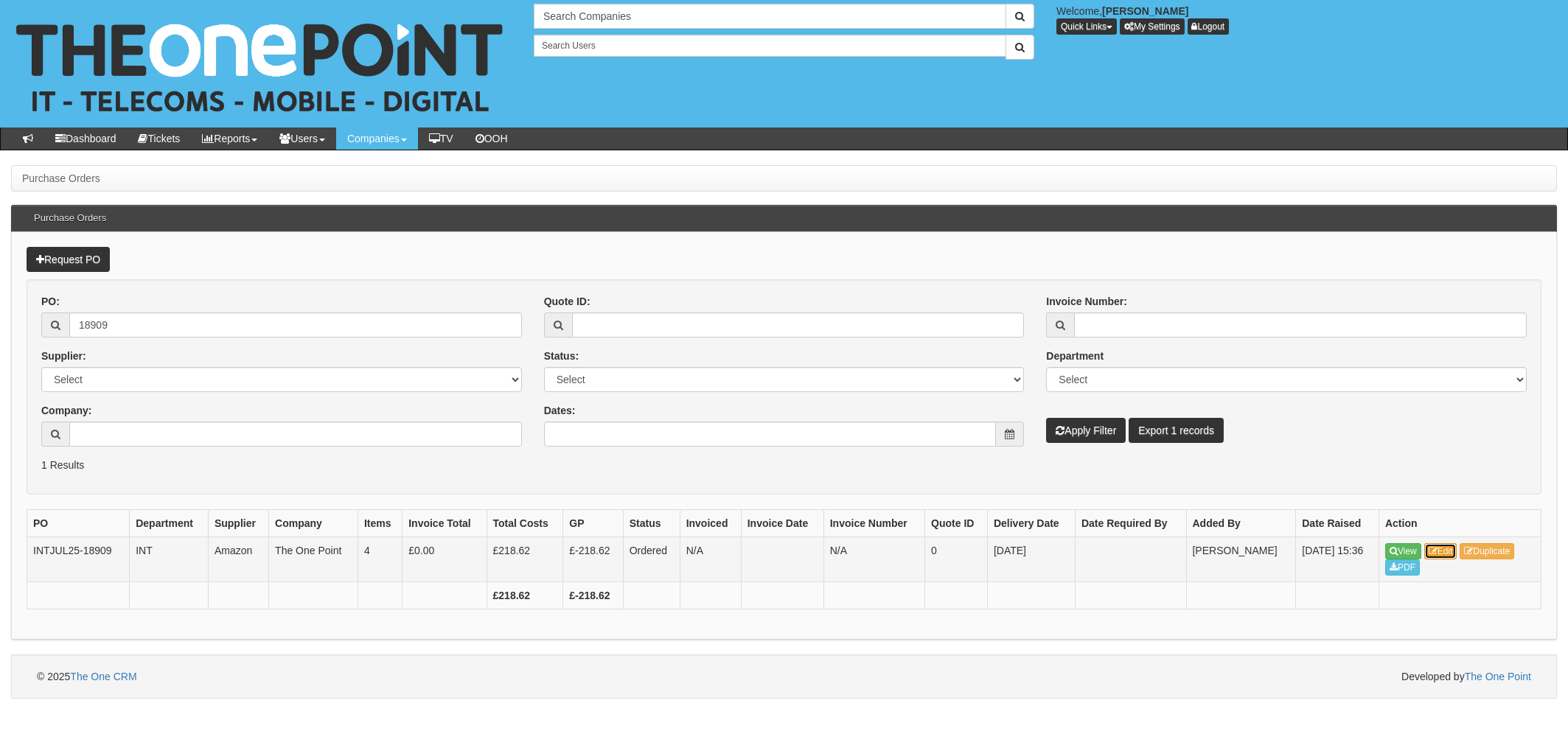
click at [1450, 552] on link "Edit" at bounding box center [1441, 551] width 33 height 16
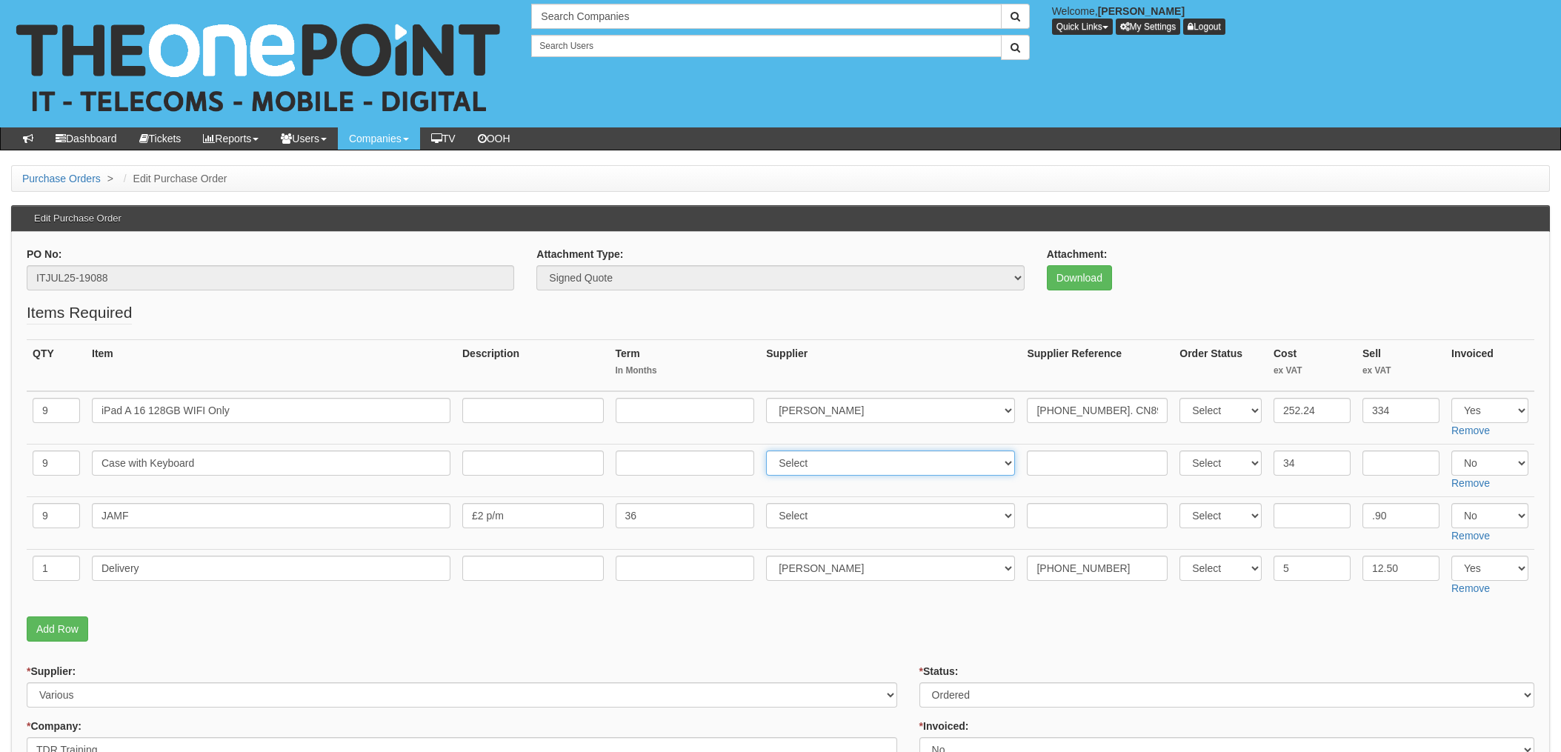
click at [817, 457] on select "Select 123 [DOMAIN_NAME] 1Password 3 4Gon [PERSON_NAME] Electric Ltd Abzorb Acc…" at bounding box center [890, 463] width 249 height 25
select select "13"
click at [771, 451] on select "Select 123 REG.co.uk 1Password 3 4Gon AA Jones Electric Ltd Abzorb Access Group…" at bounding box center [890, 463] width 249 height 25
click at [1072, 459] on input "text" at bounding box center [1097, 463] width 141 height 25
paste input "205-6943751-6690733"
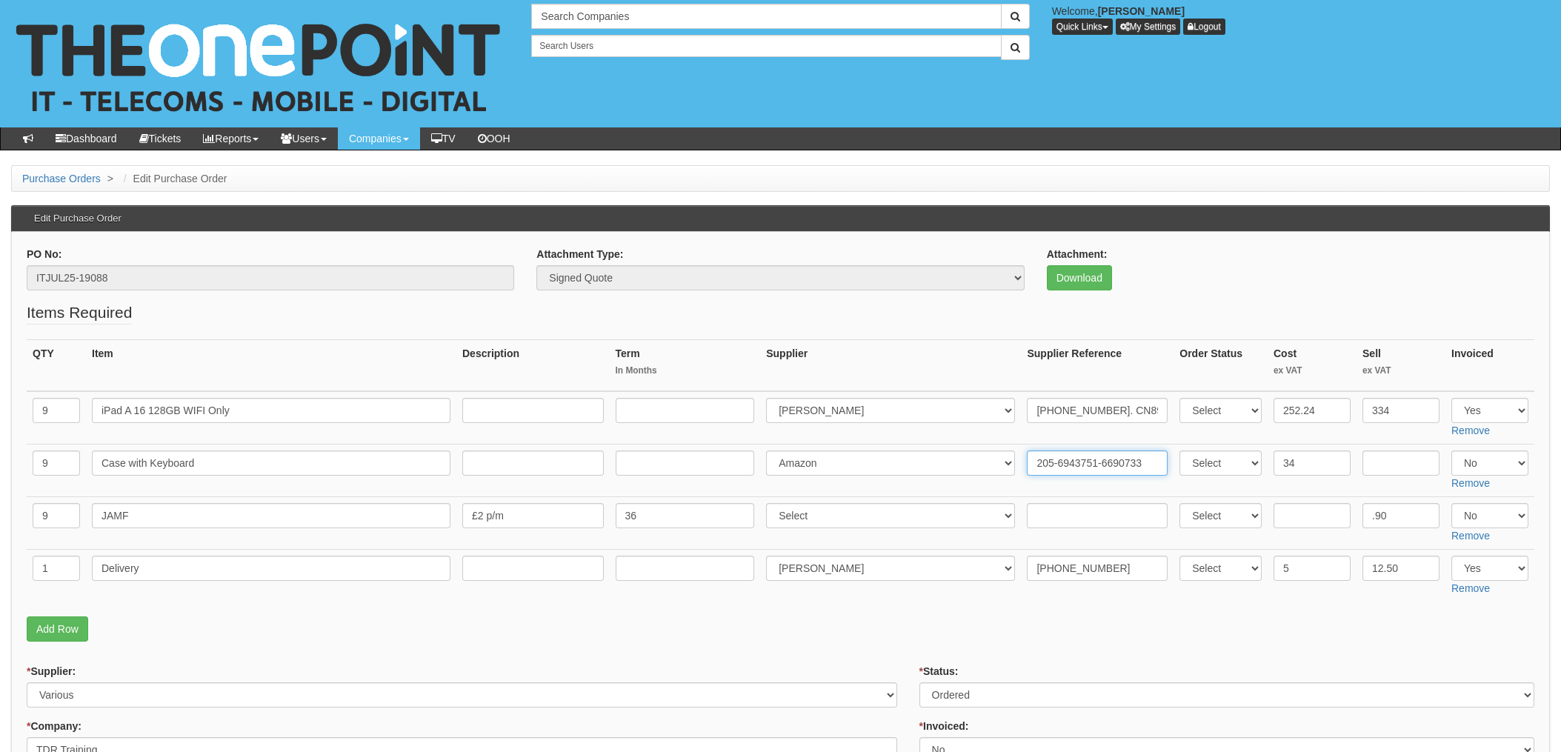
type input "205-6943751-6690733"
click at [1498, 465] on select "Select Yes No N/A" at bounding box center [1490, 463] width 77 height 25
select select "Yes"
click at [1452, 451] on select "Select Yes No N/A" at bounding box center [1490, 463] width 77 height 25
click at [1036, 436] on td "20-04824-11. CN89075" at bounding box center [1097, 417] width 153 height 53
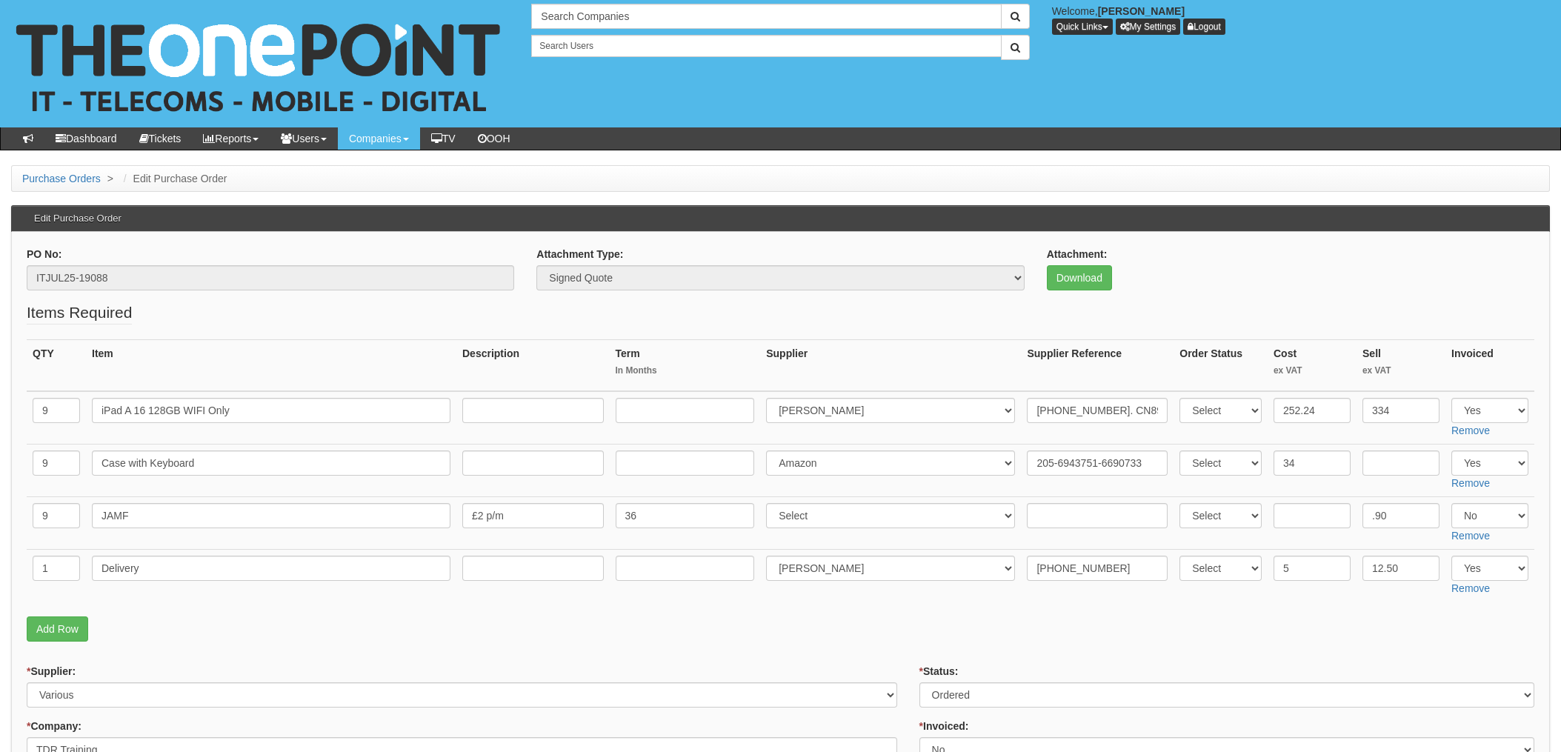
click at [845, 629] on p "Add Row" at bounding box center [781, 628] width 1508 height 25
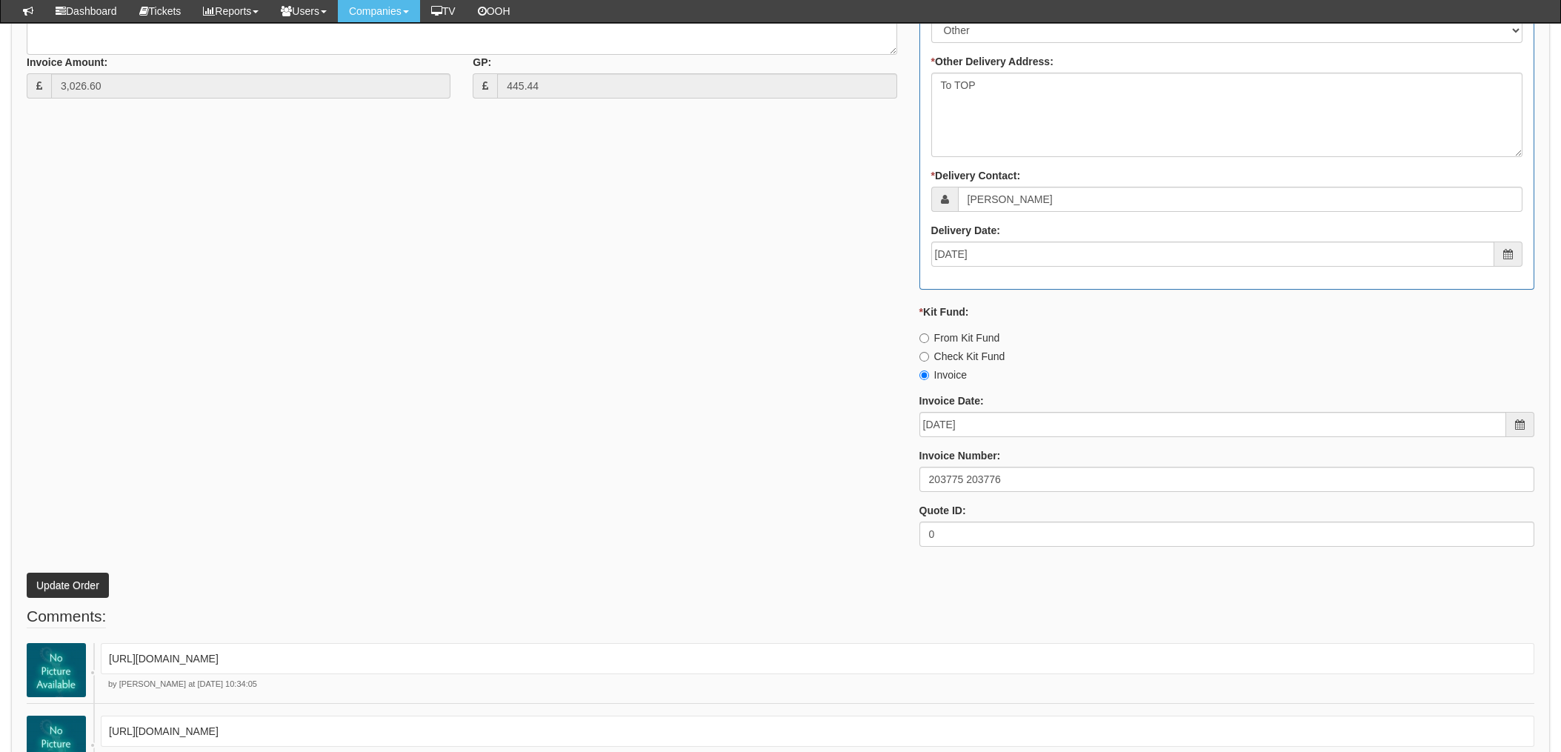
scroll to position [888, 0]
click at [67, 576] on button "Update Order" at bounding box center [68, 583] width 82 height 25
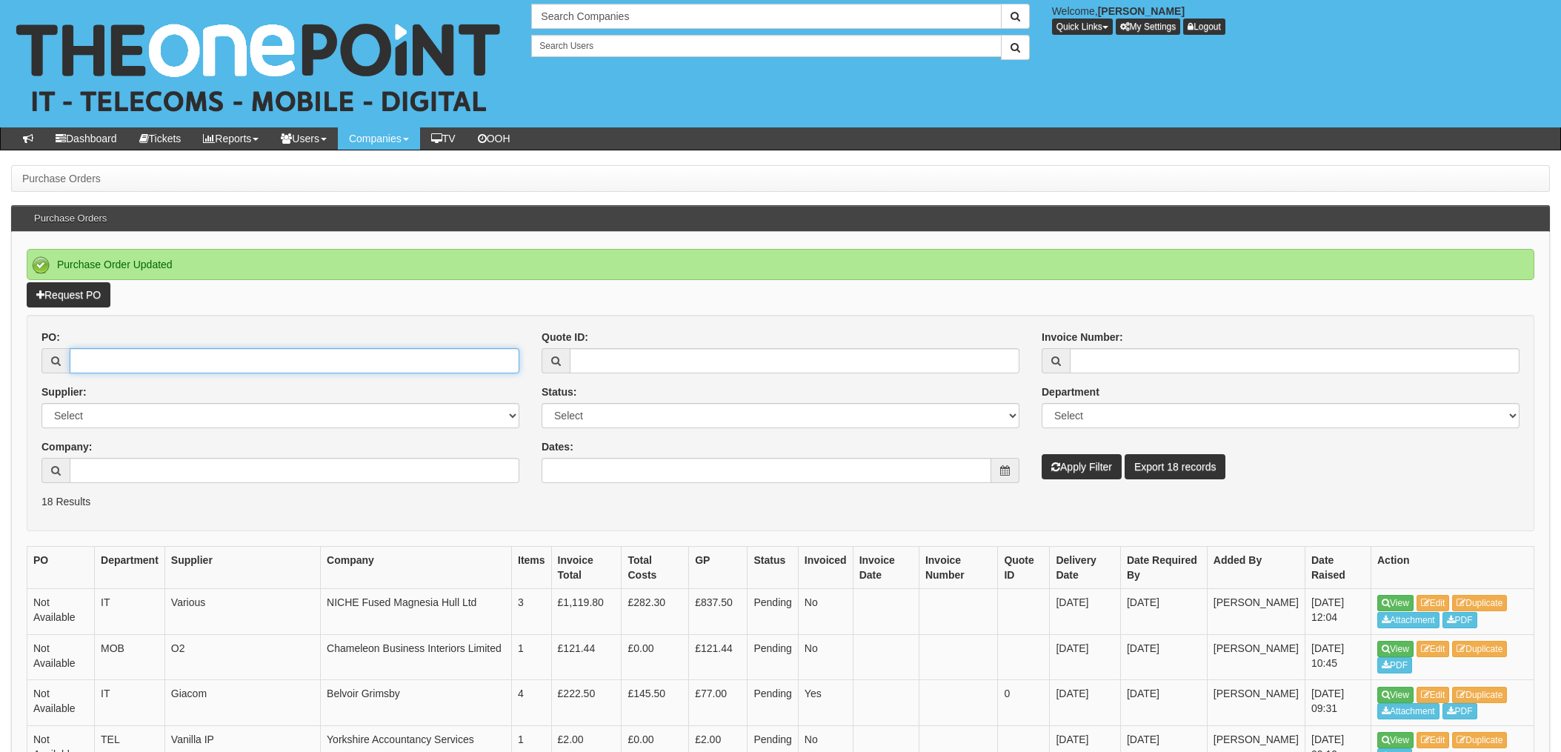
click at [233, 364] on input "PO:" at bounding box center [295, 360] width 450 height 25
type input "19111"
click at [1042, 454] on button "Apply Filter" at bounding box center [1082, 466] width 80 height 25
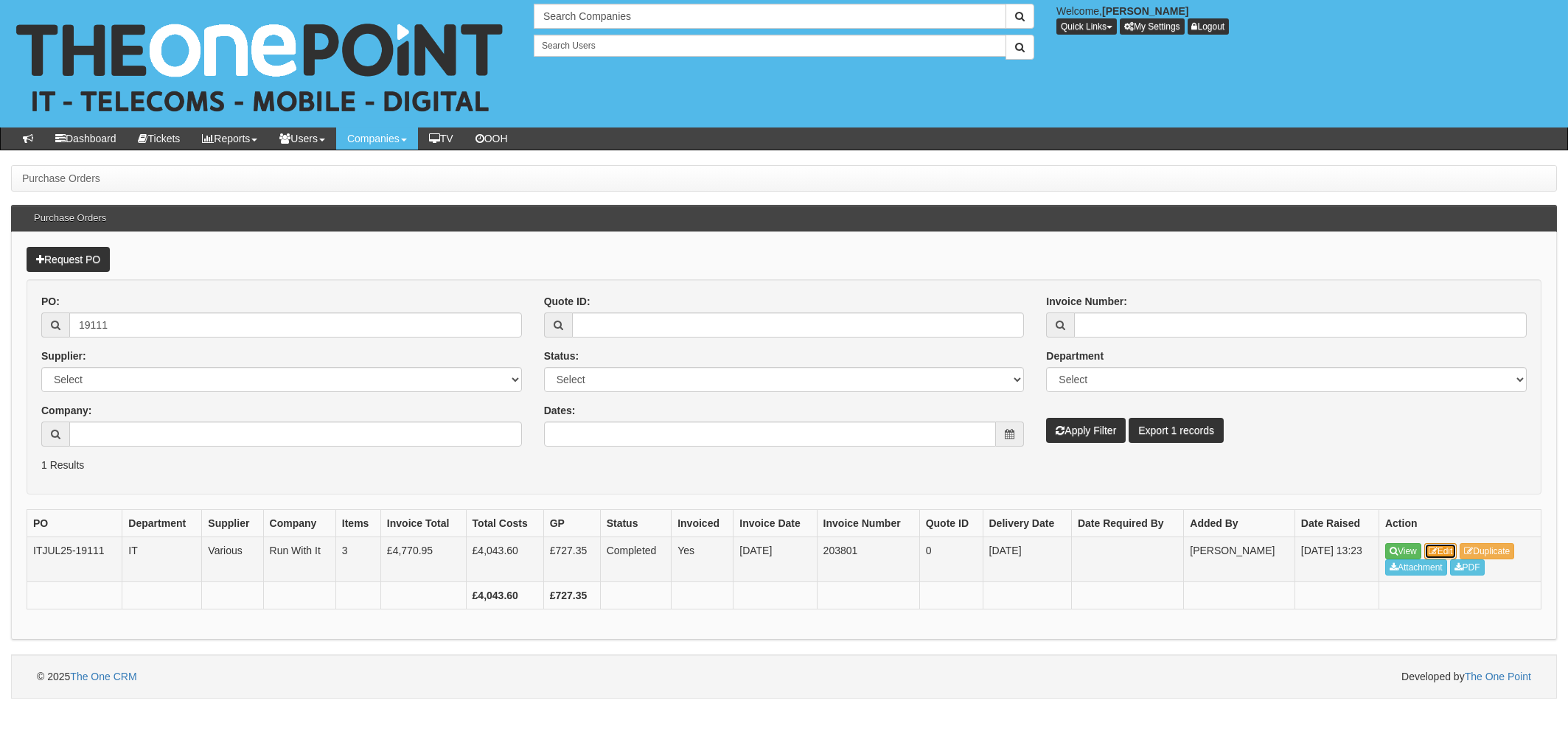
click at [1455, 551] on link "Edit" at bounding box center [1441, 551] width 33 height 16
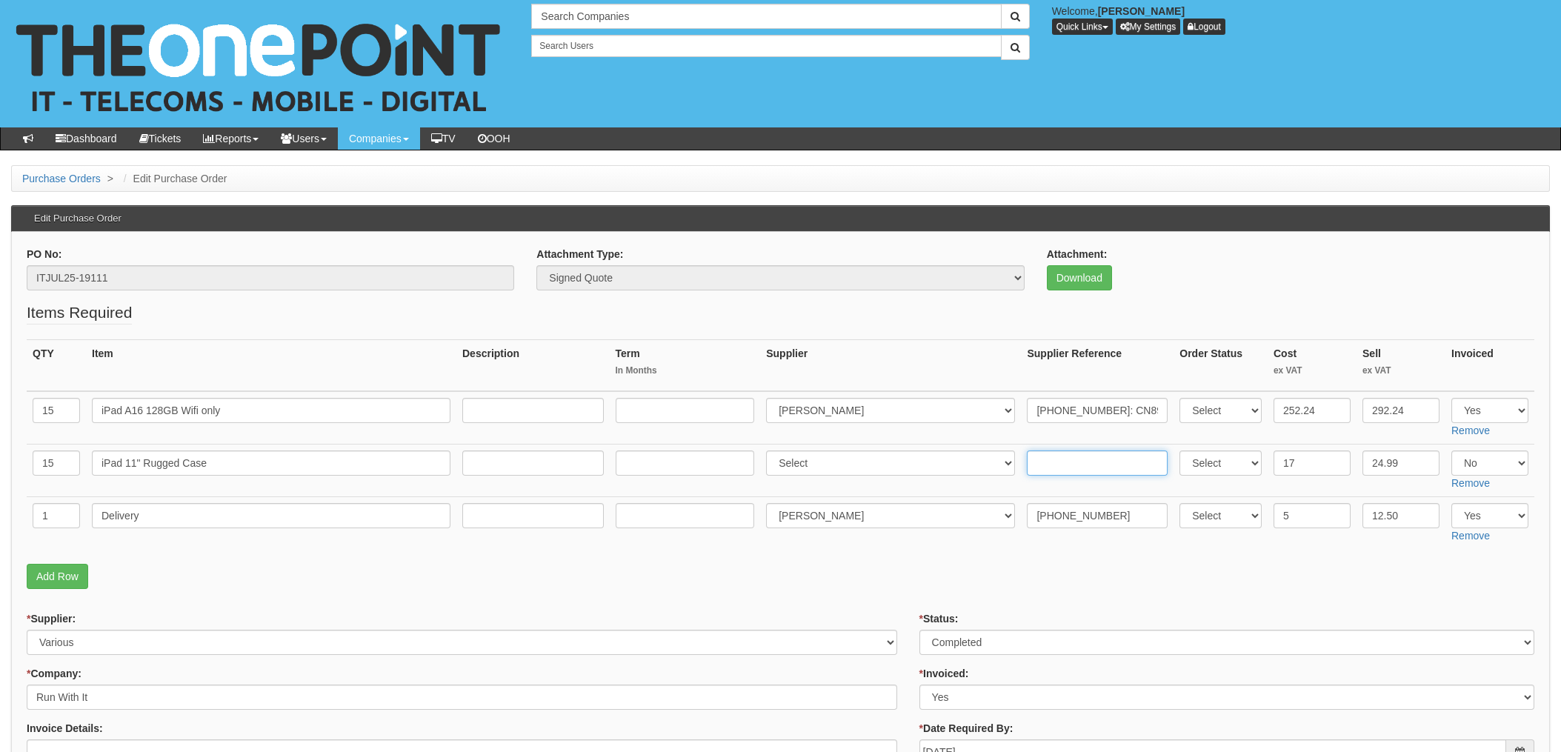
click at [1039, 468] on input "text" at bounding box center [1097, 463] width 141 height 25
paste input "205-6699947-0625946"
type input "205-6699947-0625946"
click at [840, 462] on select "Select 123 REG.co.uk 1Password 3 4Gon AA Jones Electric Ltd Abzorb Access Group…" at bounding box center [890, 463] width 249 height 25
select select "13"
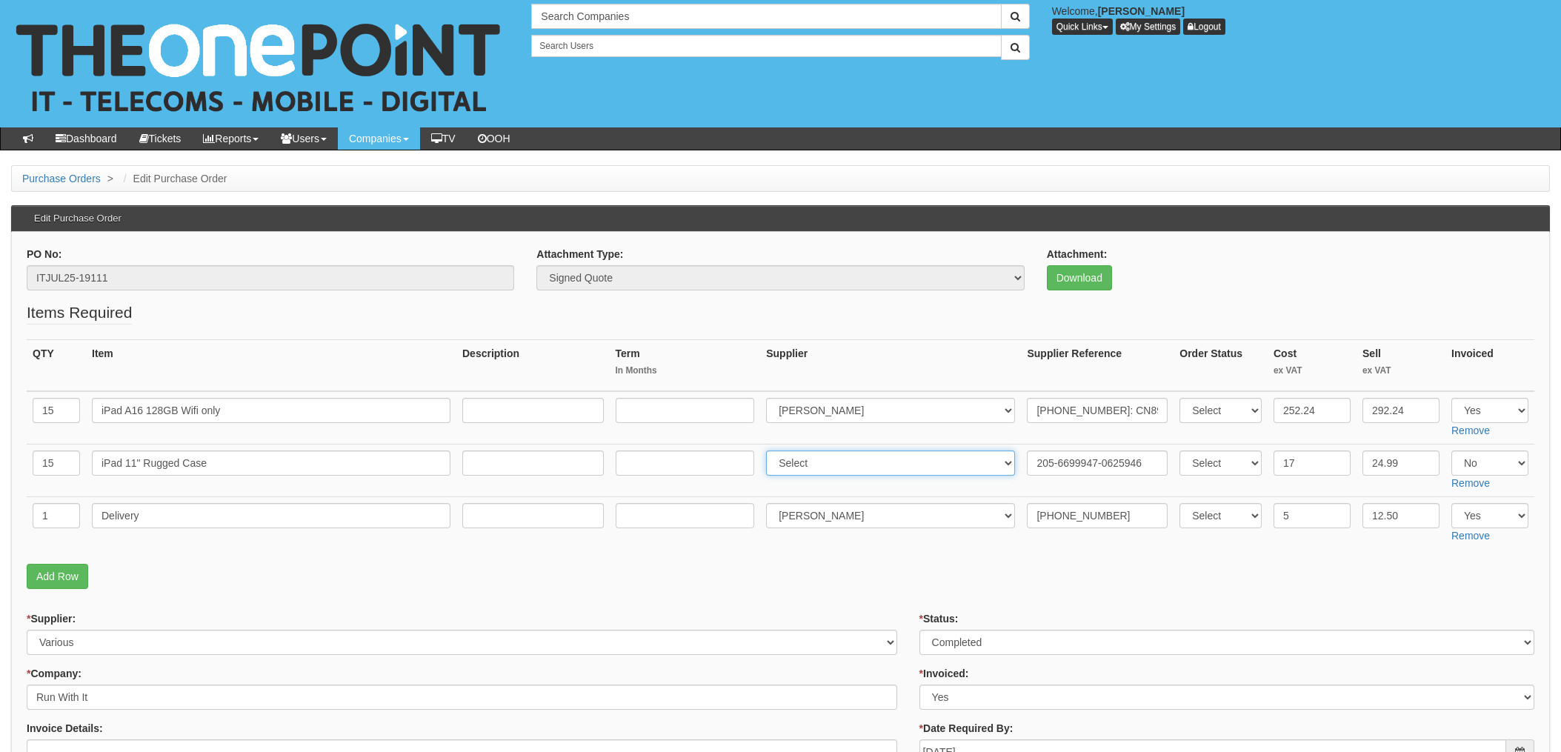
click at [771, 451] on select "Select 123 REG.co.uk 1Password 3 4Gon AA Jones Electric Ltd Abzorb Access Group…" at bounding box center [890, 463] width 249 height 25
click at [1488, 462] on select "Select Yes No N/A" at bounding box center [1490, 463] width 77 height 25
select select "Yes"
click at [1452, 451] on select "Select Yes No N/A" at bounding box center [1490, 463] width 77 height 25
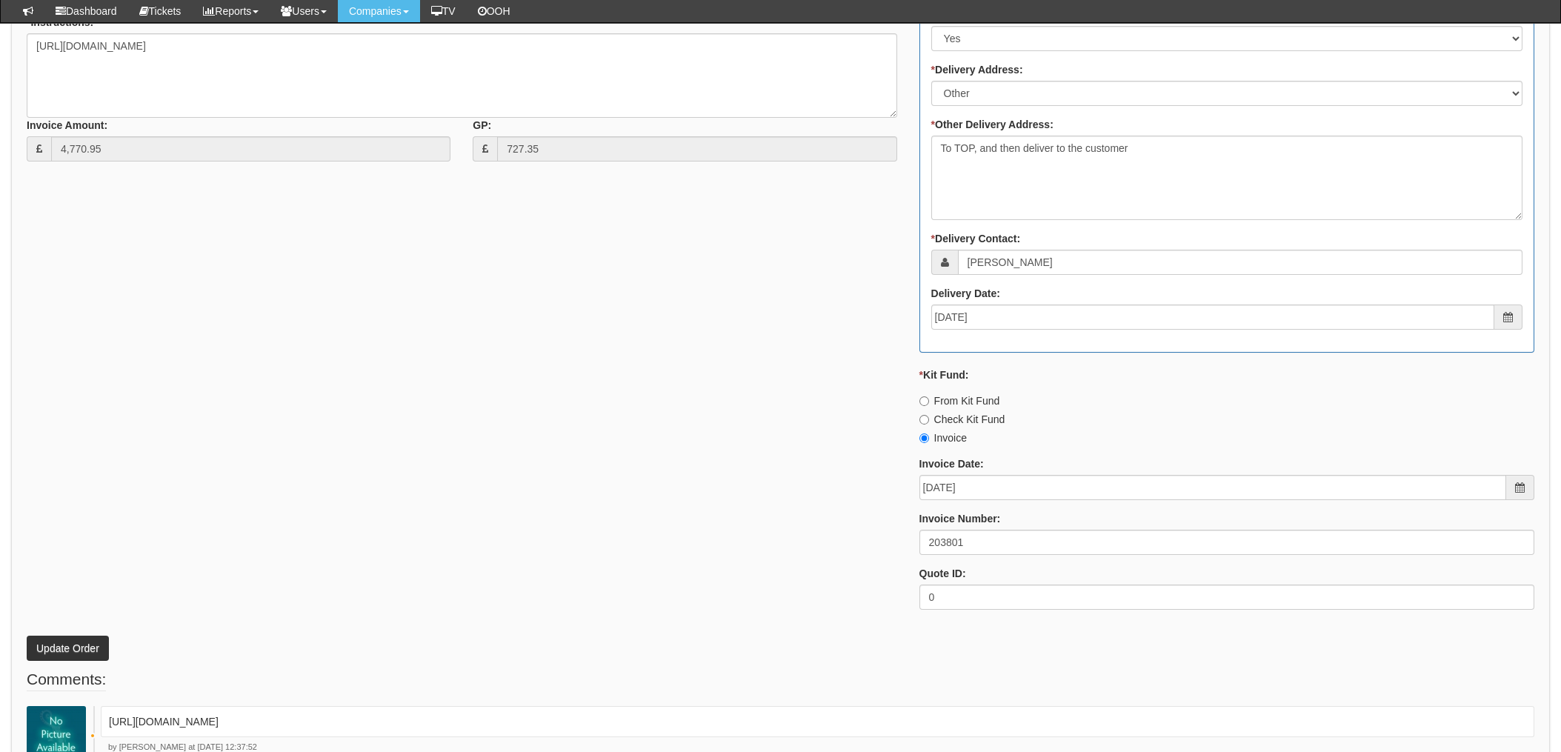
scroll to position [862, 0]
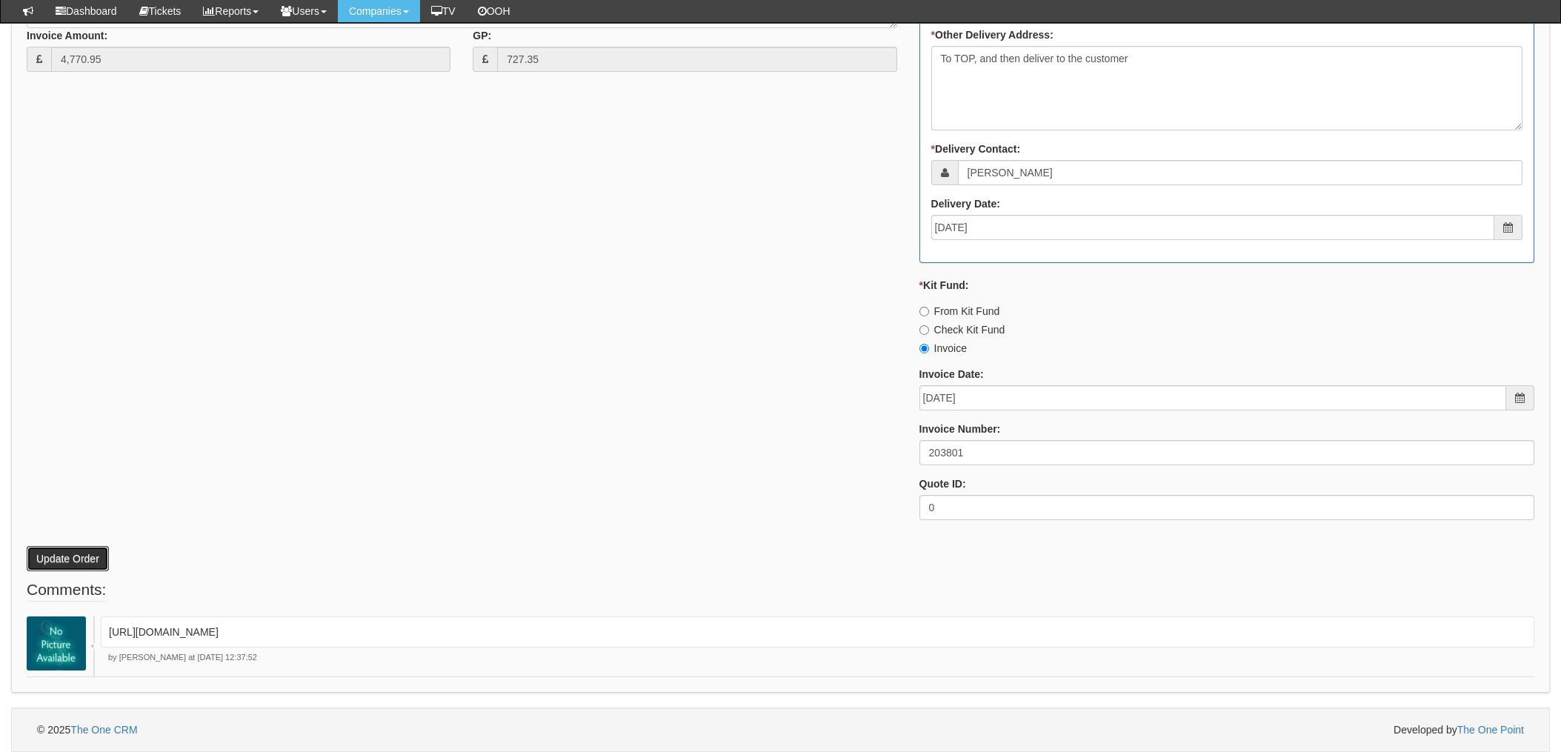
click at [55, 556] on button "Update Order" at bounding box center [68, 558] width 82 height 25
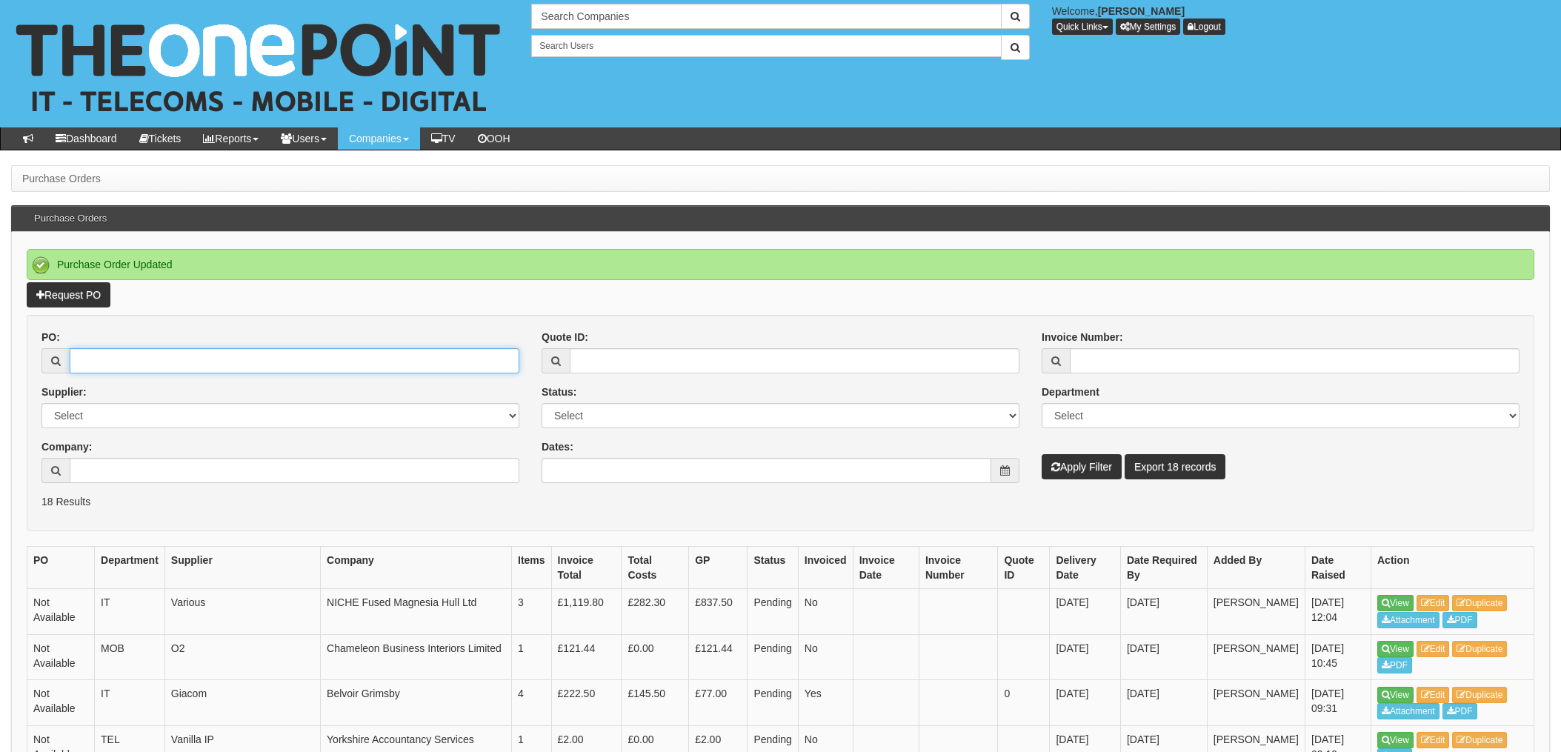
drag, startPoint x: 189, startPoint y: 359, endPoint x: 273, endPoint y: 382, distance: 87.5
click at [189, 359] on input "PO:" at bounding box center [295, 360] width 450 height 25
type input "19147"
click at [1042, 454] on button "Apply Filter" at bounding box center [1082, 466] width 80 height 25
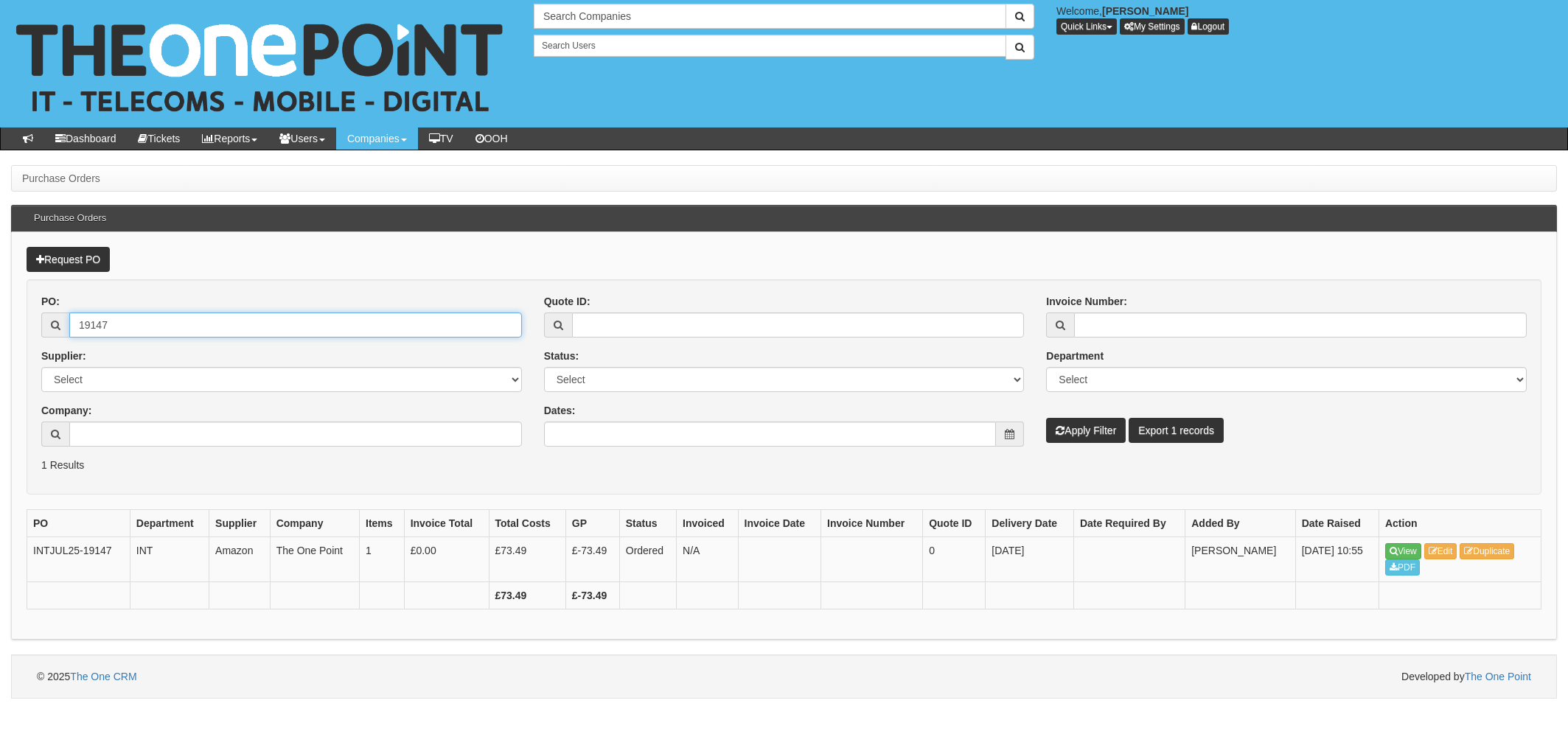
click at [182, 330] on input "19147" at bounding box center [295, 324] width 453 height 25
drag, startPoint x: 215, startPoint y: 329, endPoint x: 7, endPoint y: 328, distance: 208.0
click at [21, 328] on div "Request PO PO: 19147 Supplier: Select 123 REG.co.uk 1Password 3 4Gon AA Jones E…" at bounding box center [784, 436] width 1546 height 408
type input "19112"
click at [1046, 418] on button "Apply Filter" at bounding box center [1085, 430] width 80 height 25
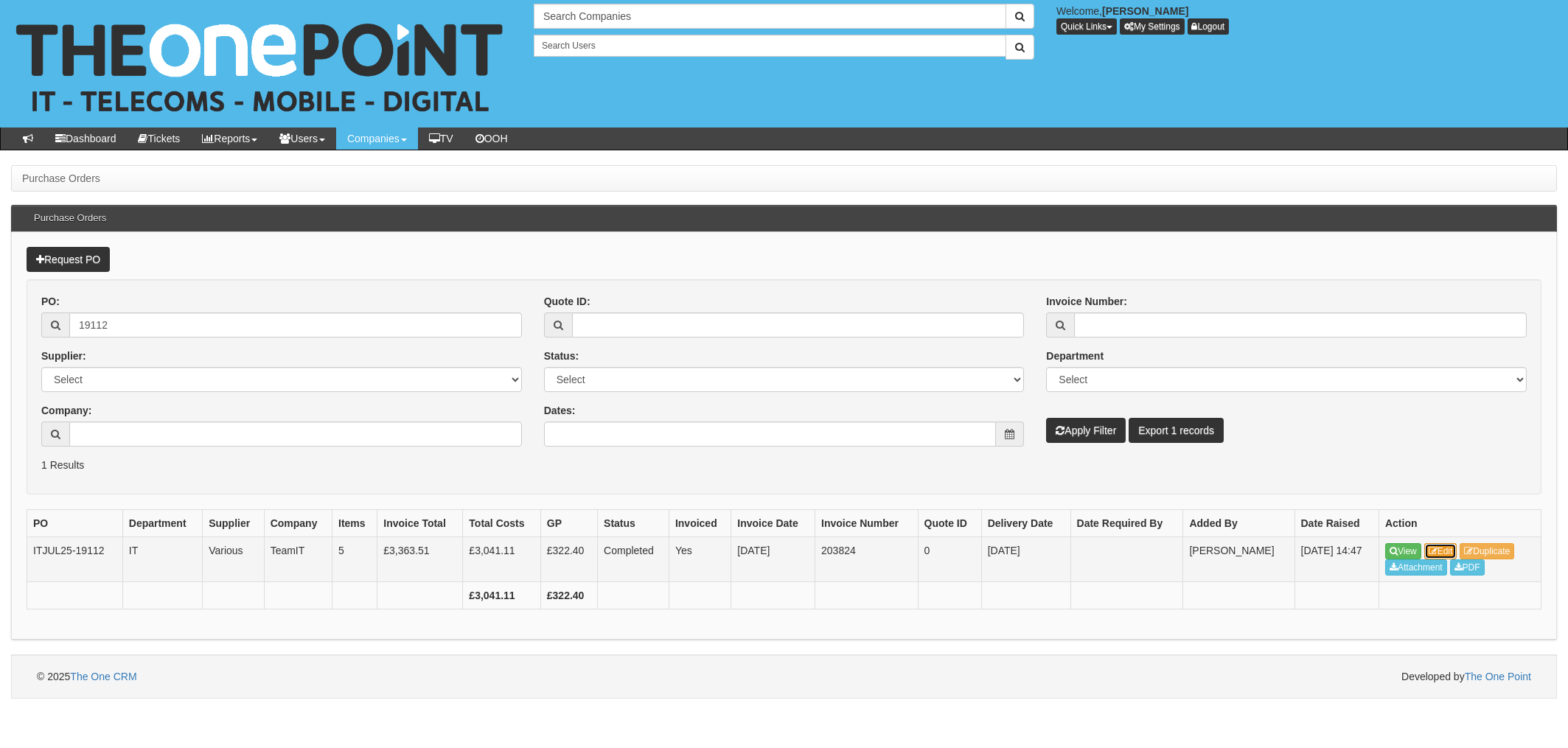
click at [1450, 550] on link "Edit" at bounding box center [1441, 551] width 33 height 16
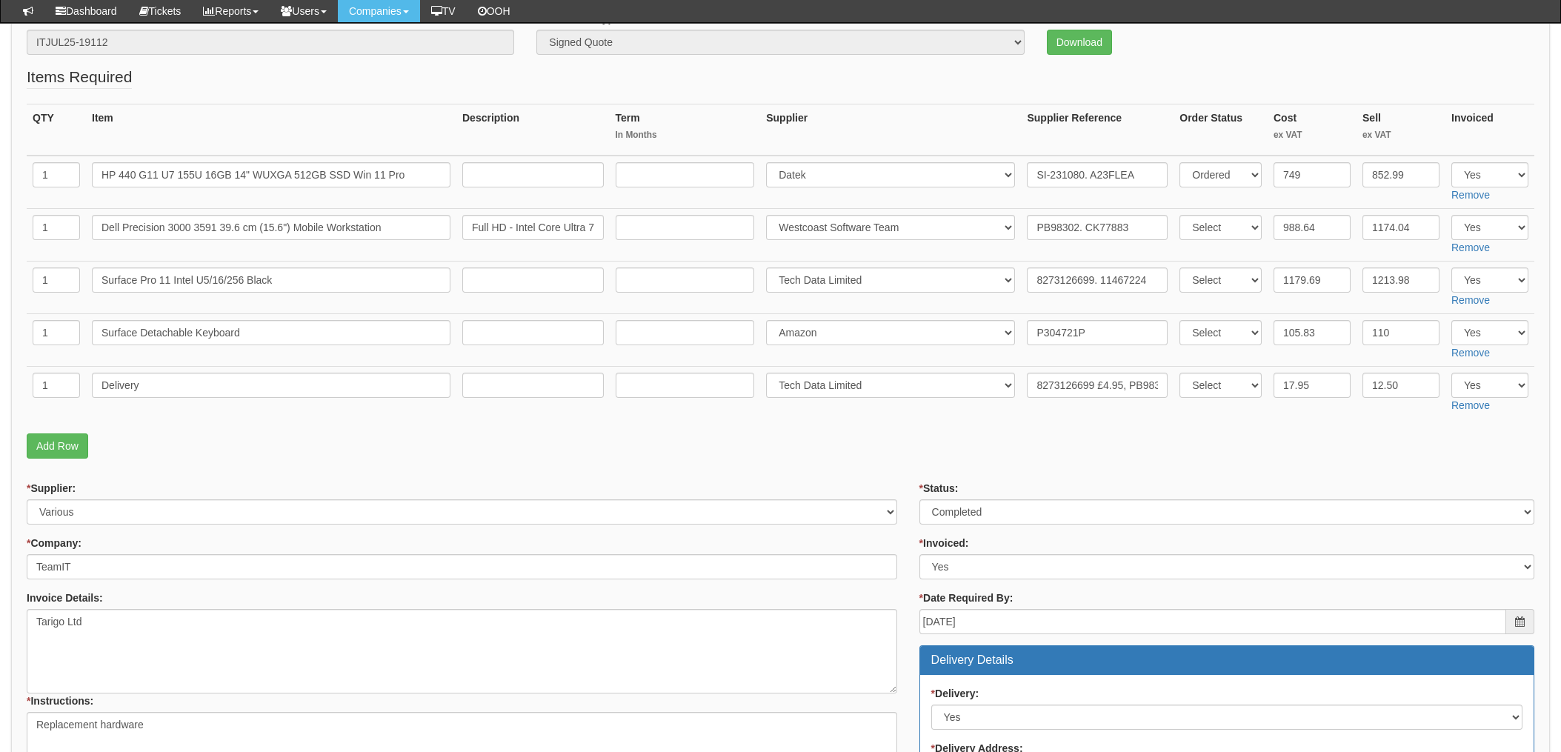
scroll to position [99, 0]
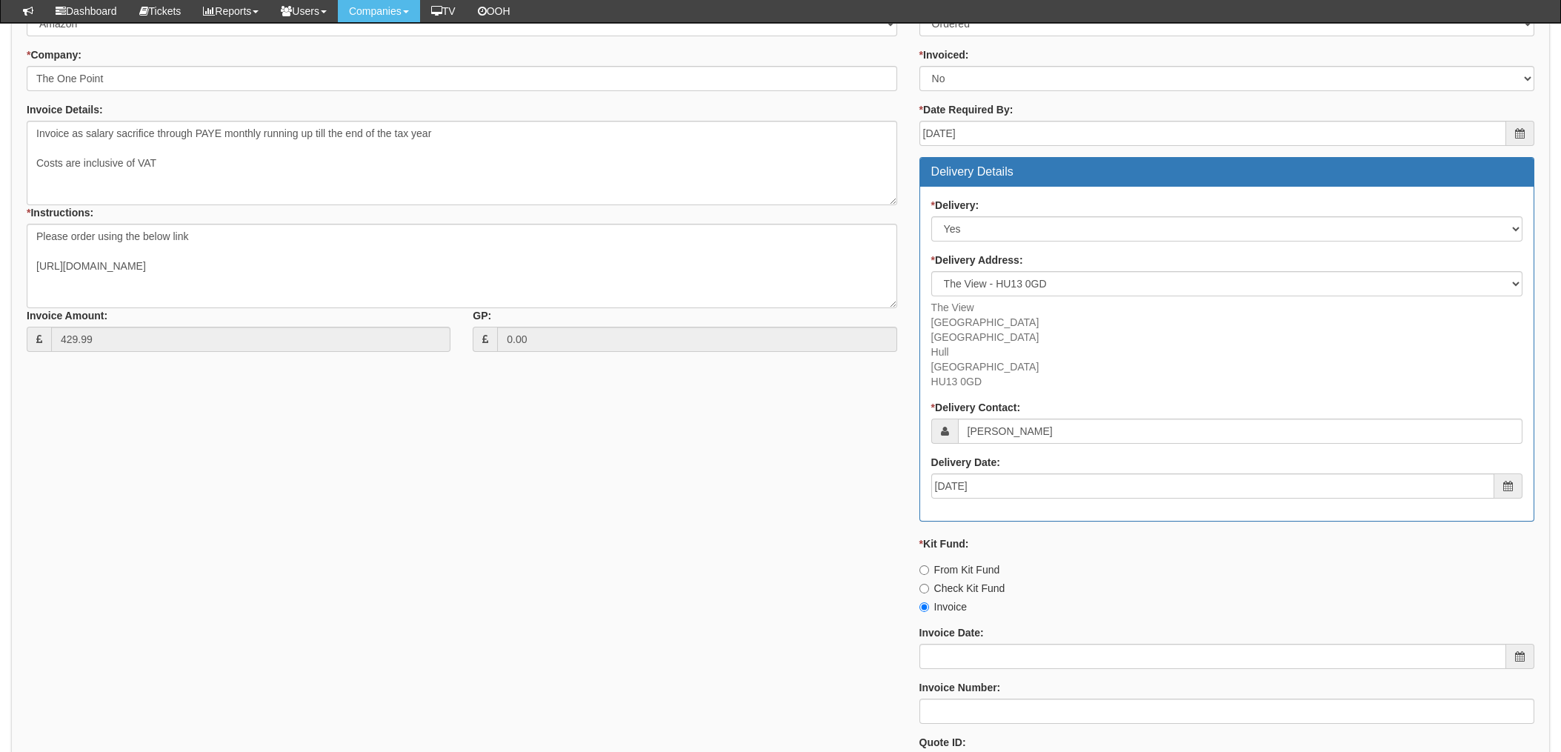
scroll to position [574, 0]
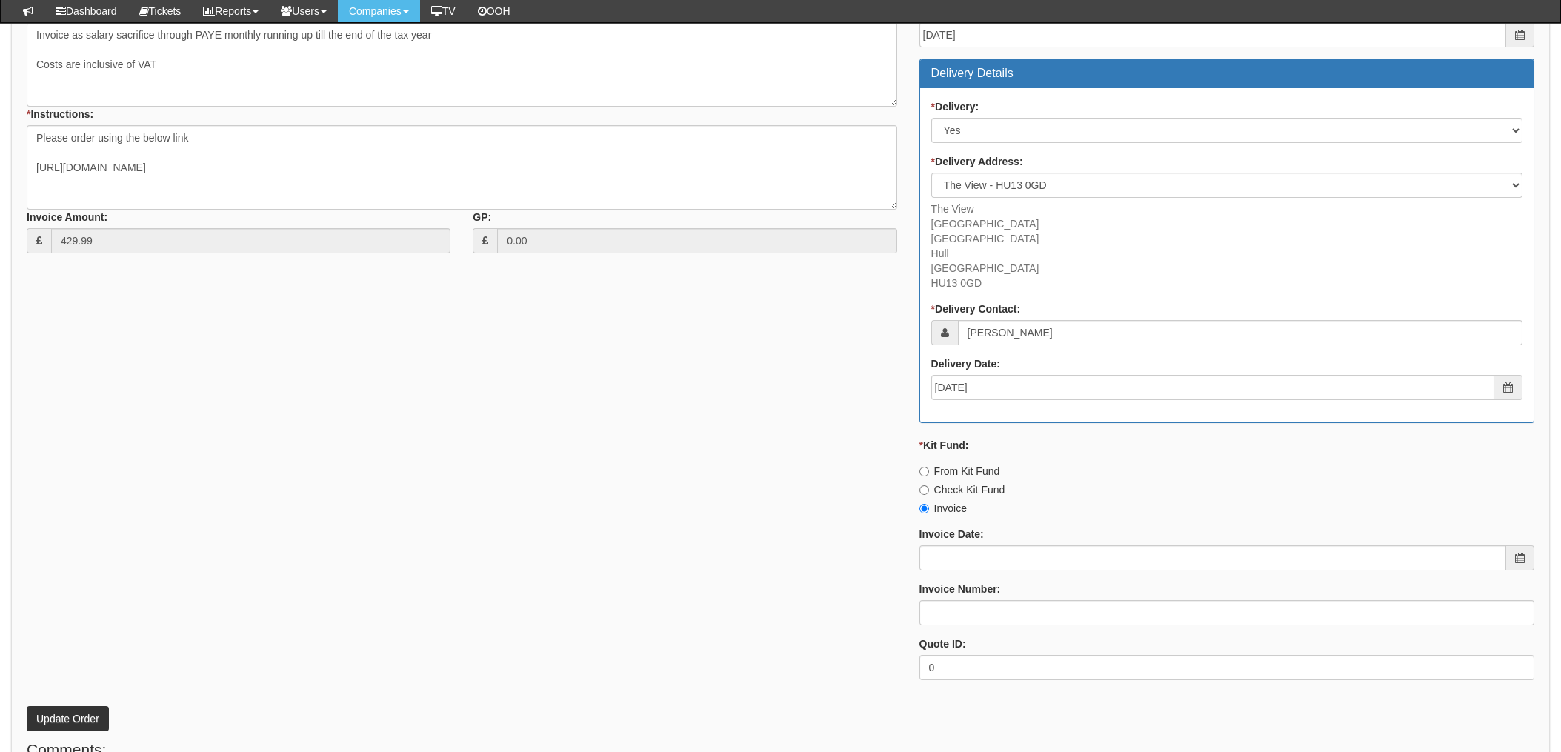
click at [167, 381] on div "* Supplier: Select 123 REG.co.uk 1Password 3 4Gon AA Jones Electric Ltd Abzorb …" at bounding box center [781, 292] width 1530 height 797
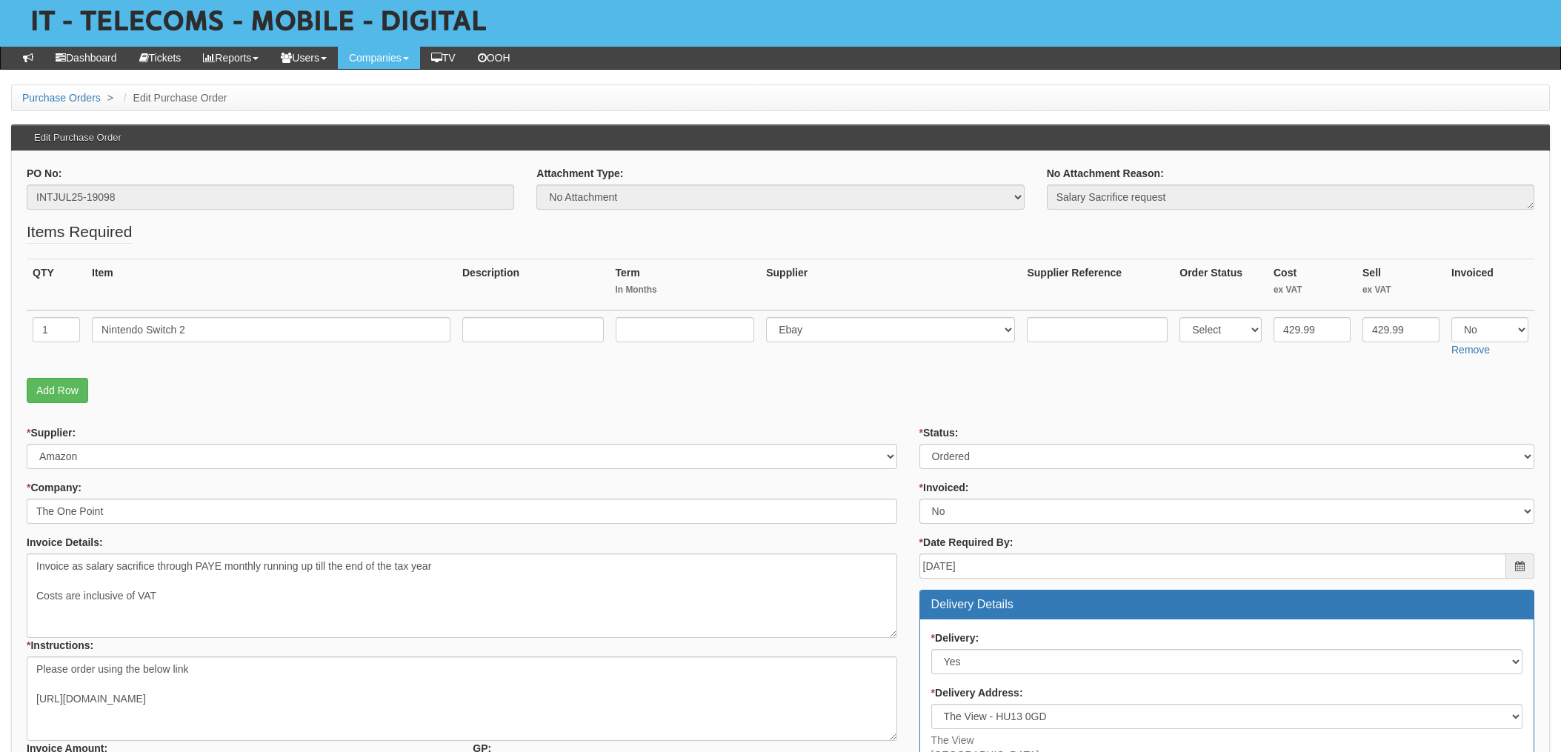
scroll to position [0, 0]
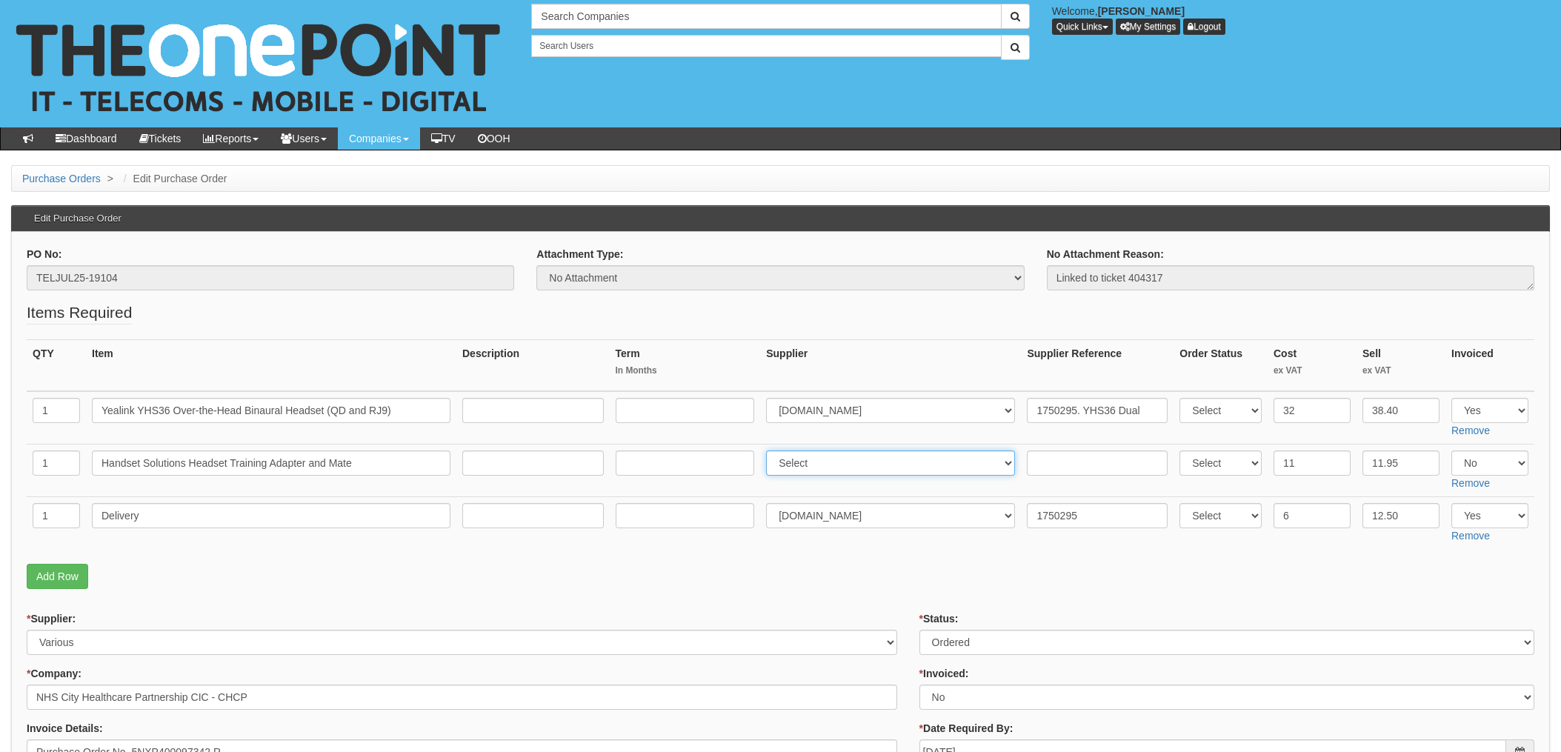
click at [877, 475] on select "Select 123 REG.co.uk 1Password 3 4Gon AA Jones Electric Ltd Abzorb Access Group…" at bounding box center [890, 463] width 249 height 25
select select "13"
click at [771, 451] on select "Select 123 REG.co.uk 1Password 3 4Gon AA Jones Electric Ltd Abzorb Access Group…" at bounding box center [890, 463] width 249 height 25
click at [1045, 467] on input "text" at bounding box center [1097, 463] width 141 height 25
paste input "205-9095995-7109139"
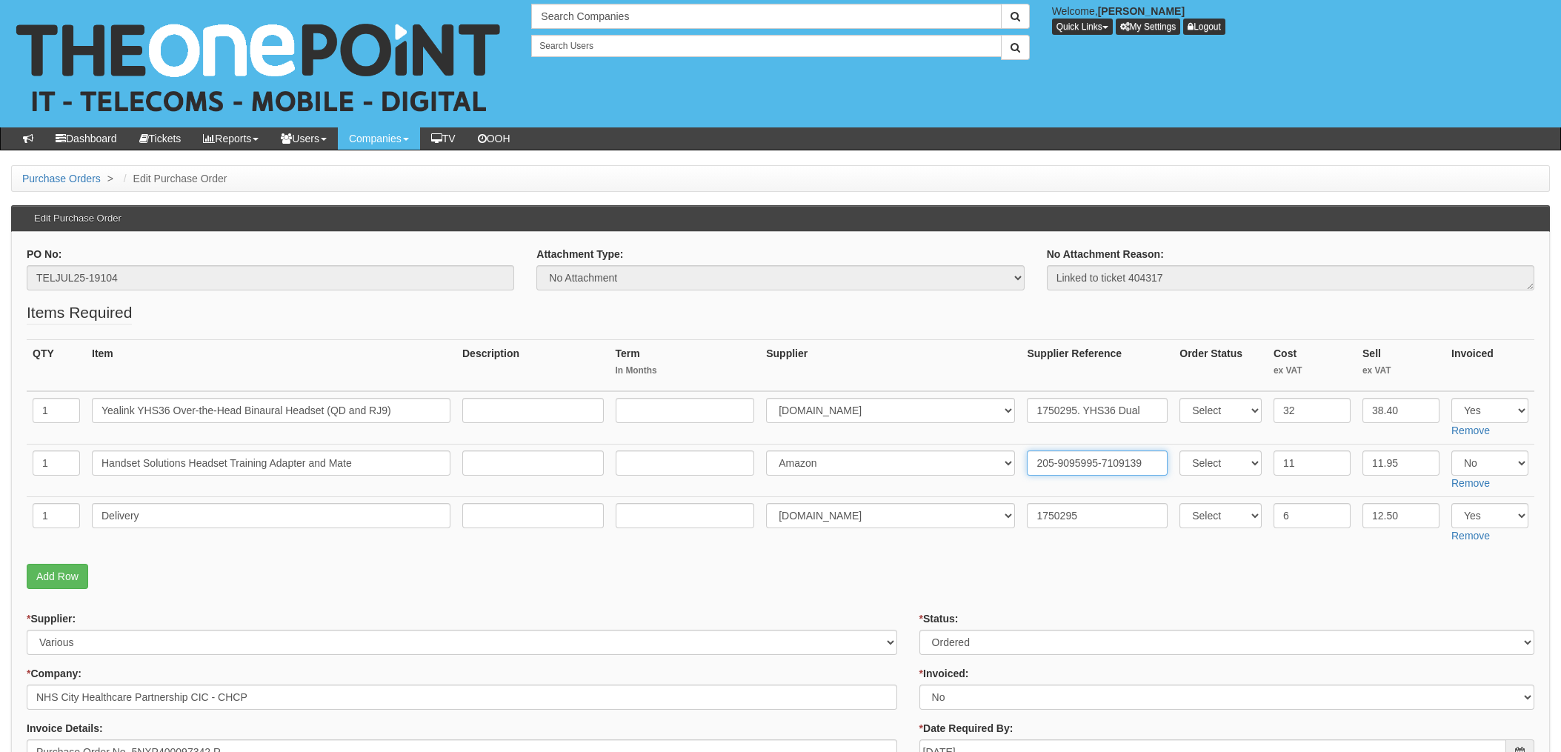
type input "205-9095995-7109139"
click at [926, 590] on fieldset "Items Required QTY Item Description Term In Months Supplier Supplier Reference …" at bounding box center [781, 449] width 1508 height 295
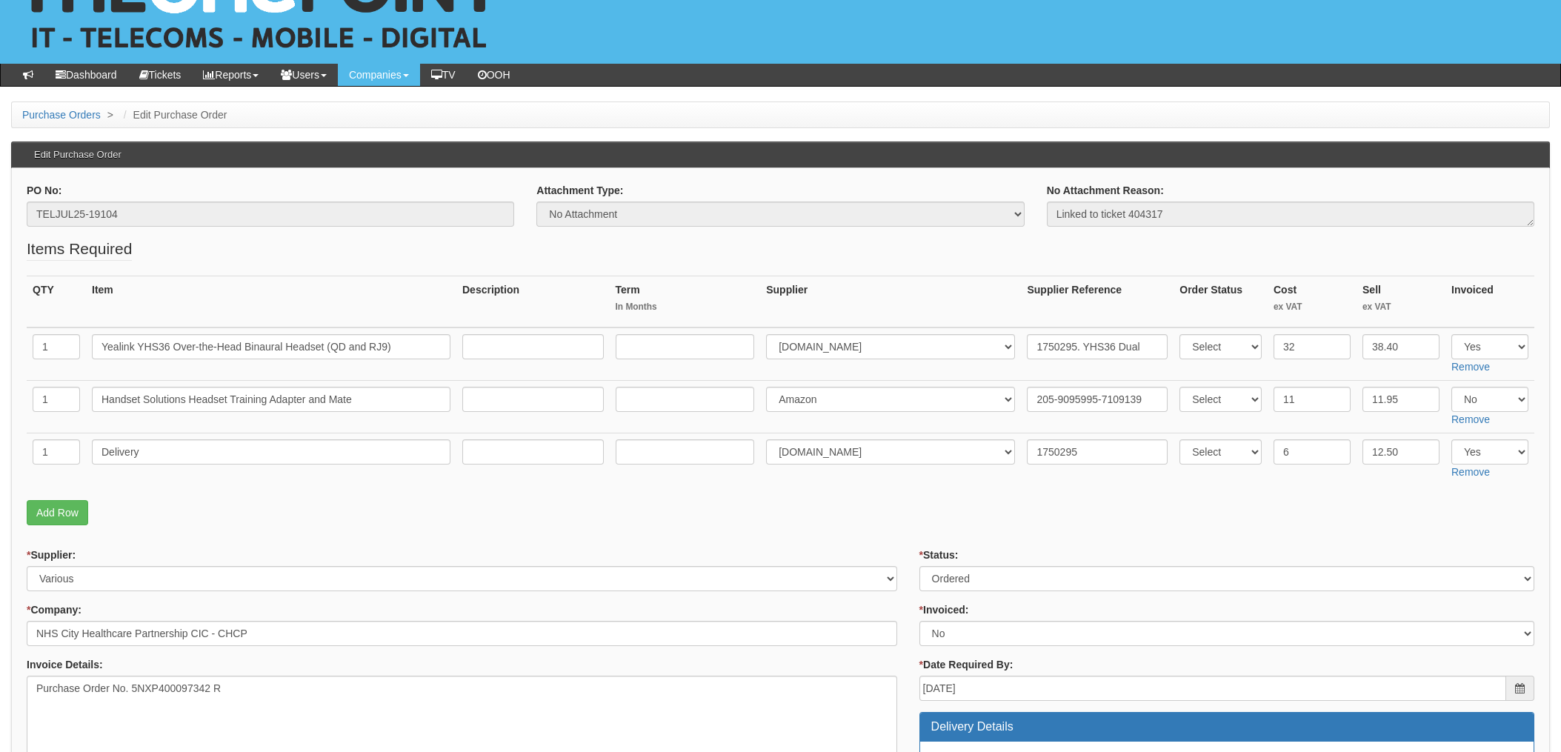
scroll to position [99, 0]
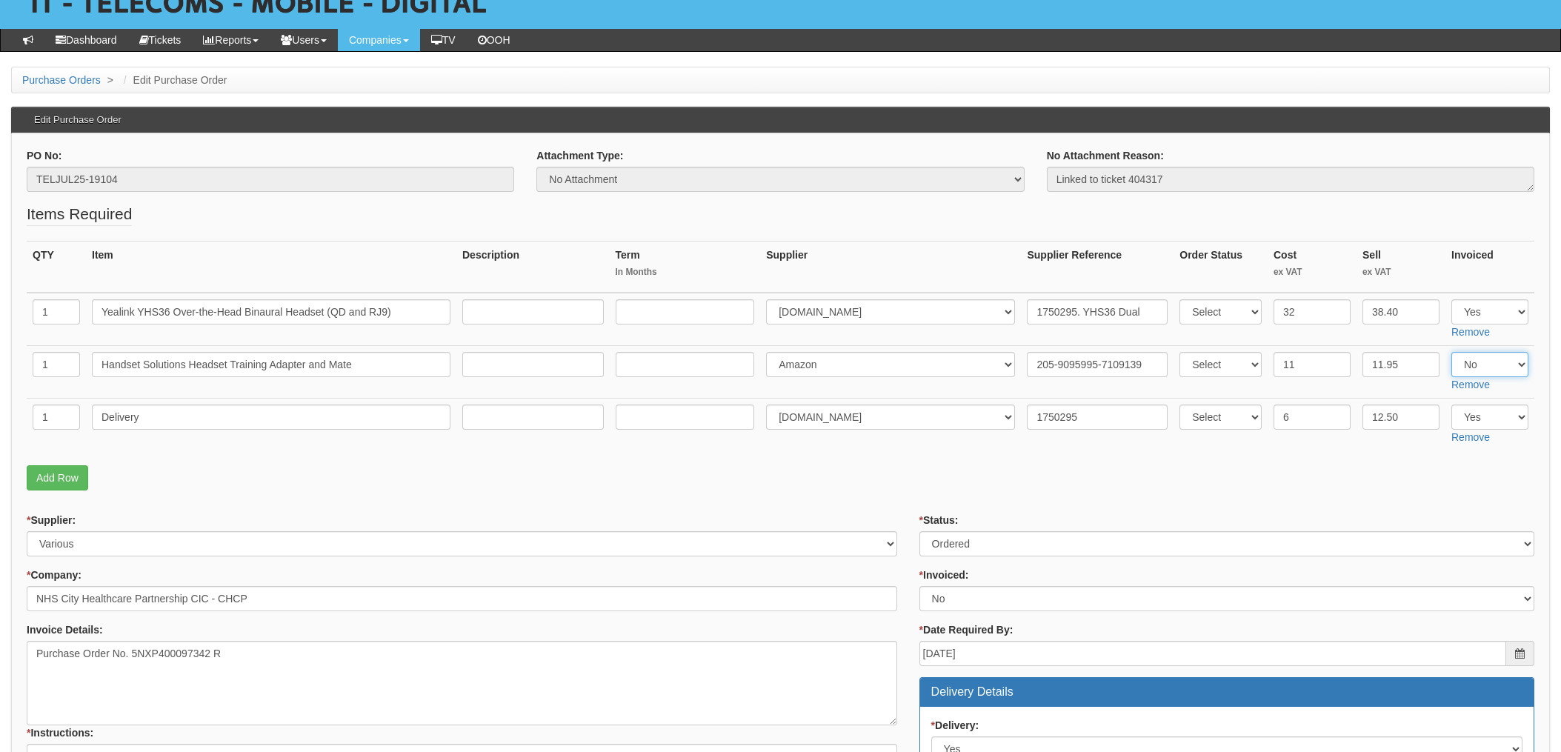
click at [1475, 364] on select "Select Yes No N/A" at bounding box center [1490, 364] width 77 height 25
select select "Yes"
click at [1452, 352] on select "Select Yes No N/A" at bounding box center [1490, 364] width 77 height 25
click at [1149, 509] on form "PO No: TELJUL25-19104 Attachment Type: Select Signed Quote Auth email if quote …" at bounding box center [781, 759] width 1508 height 1223
click at [981, 546] on select "Select Approved Completed Delivered Invoiced Ordered Ordered to site Part Order…" at bounding box center [1227, 543] width 615 height 25
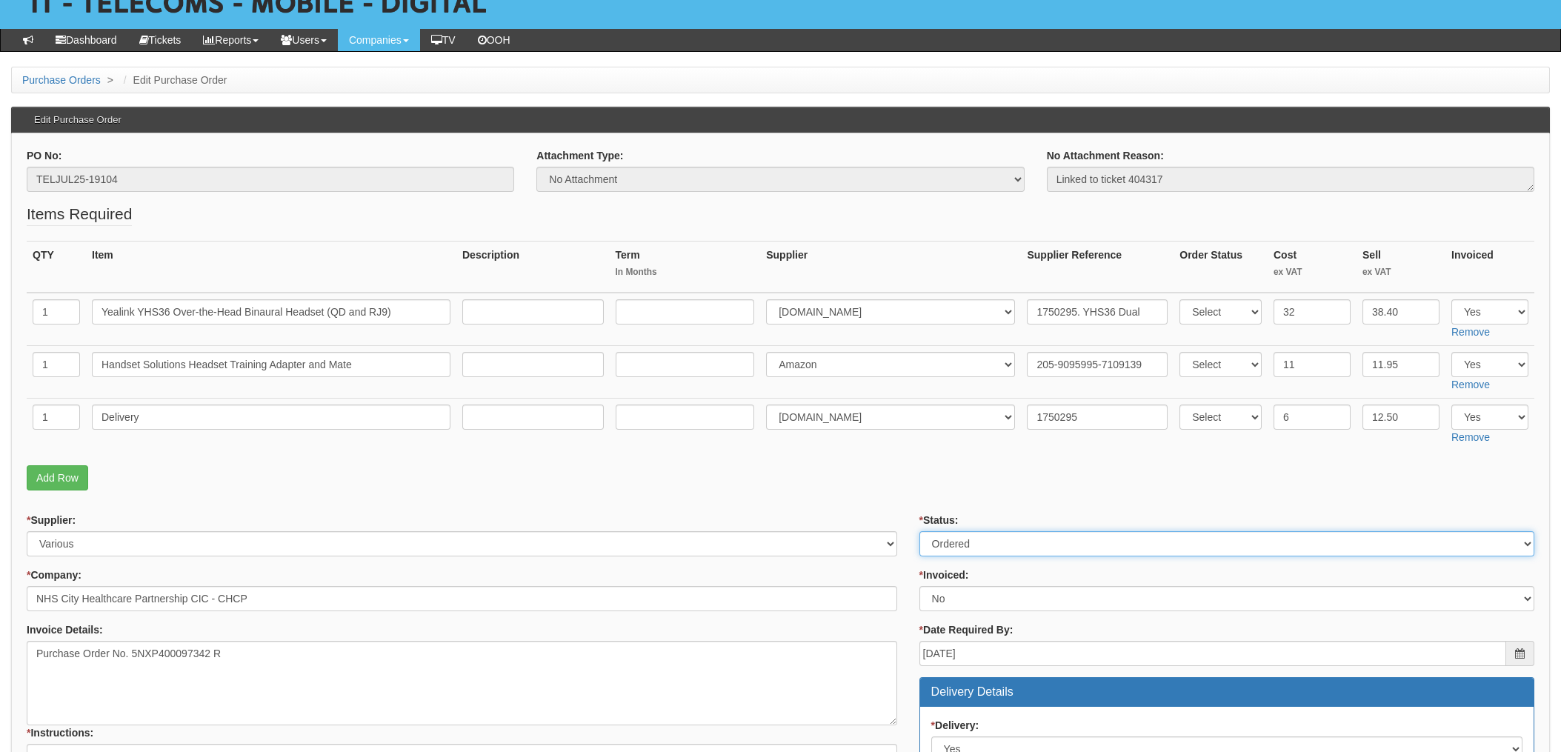
select select "4"
click at [920, 531] on select "Select Approved Completed Delivered Invoiced Ordered Ordered to site Part Order…" at bounding box center [1227, 543] width 615 height 25
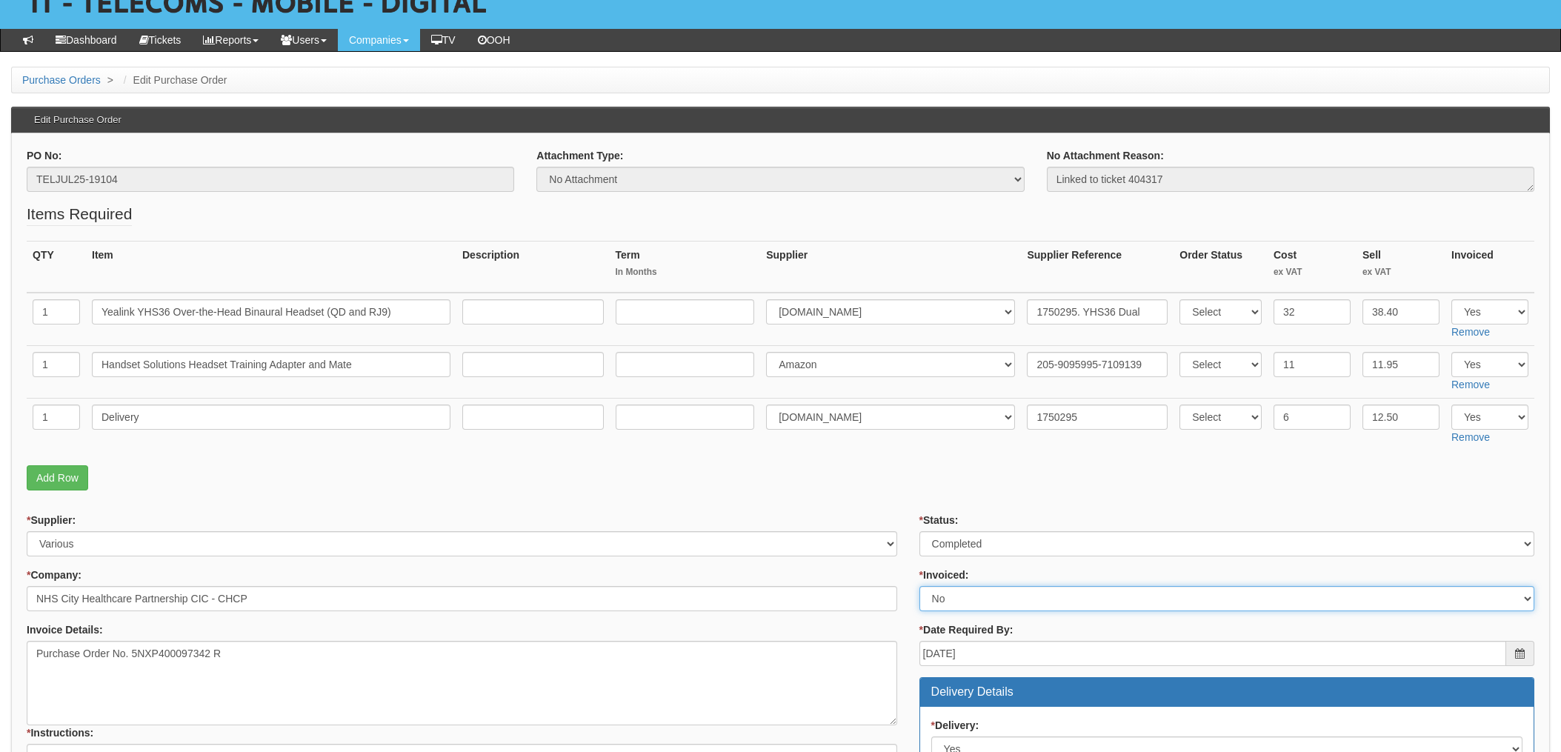
click at [957, 601] on select "Select Yes No N/A STB (part of order)" at bounding box center [1227, 598] width 615 height 25
select select "1"
click at [920, 586] on select "Select Yes No N/A STB (part of order)" at bounding box center [1227, 598] width 615 height 25
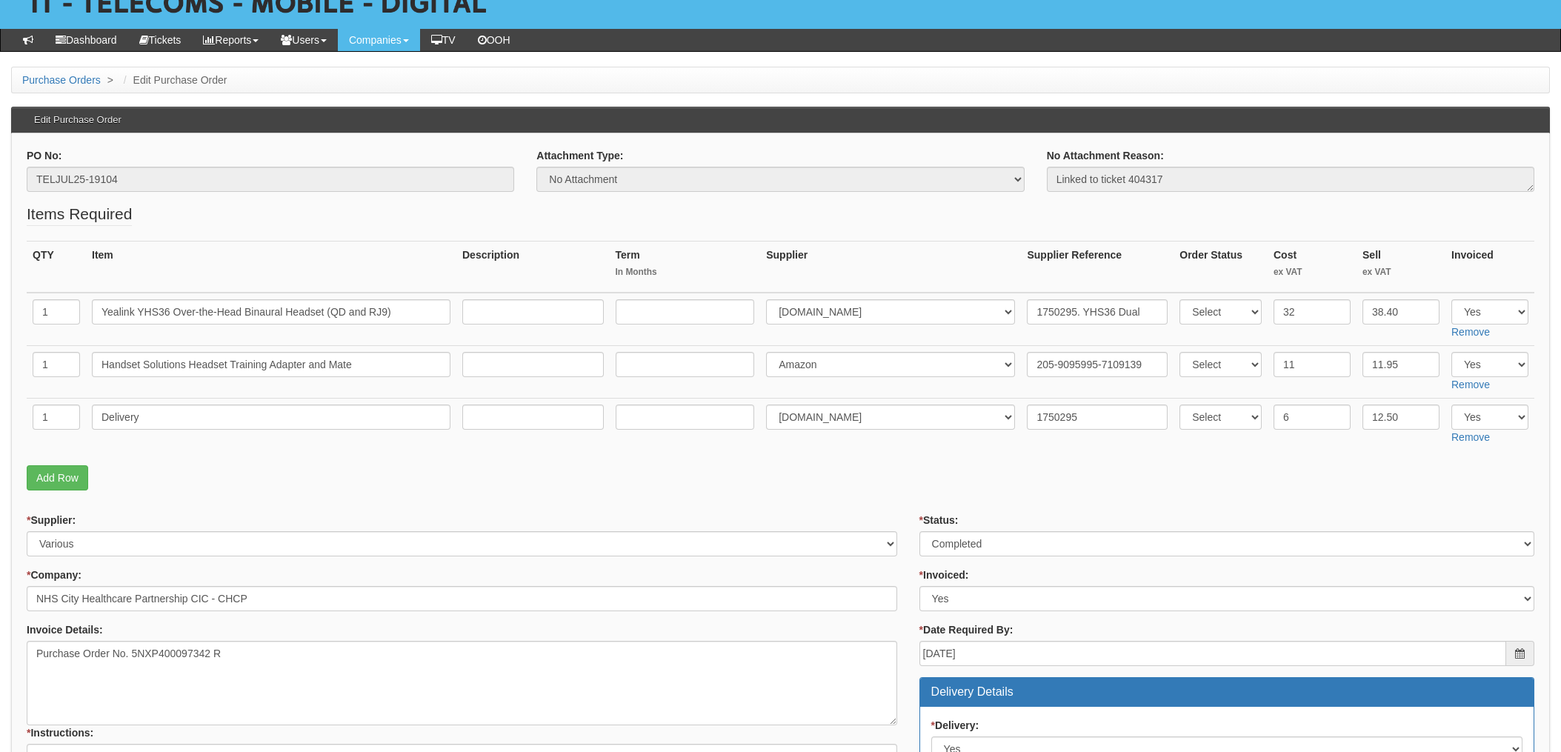
click at [908, 501] on form "PO No: TELJUL25-19104 Attachment Type: Select Signed Quote Auth email if quote …" at bounding box center [781, 759] width 1508 height 1223
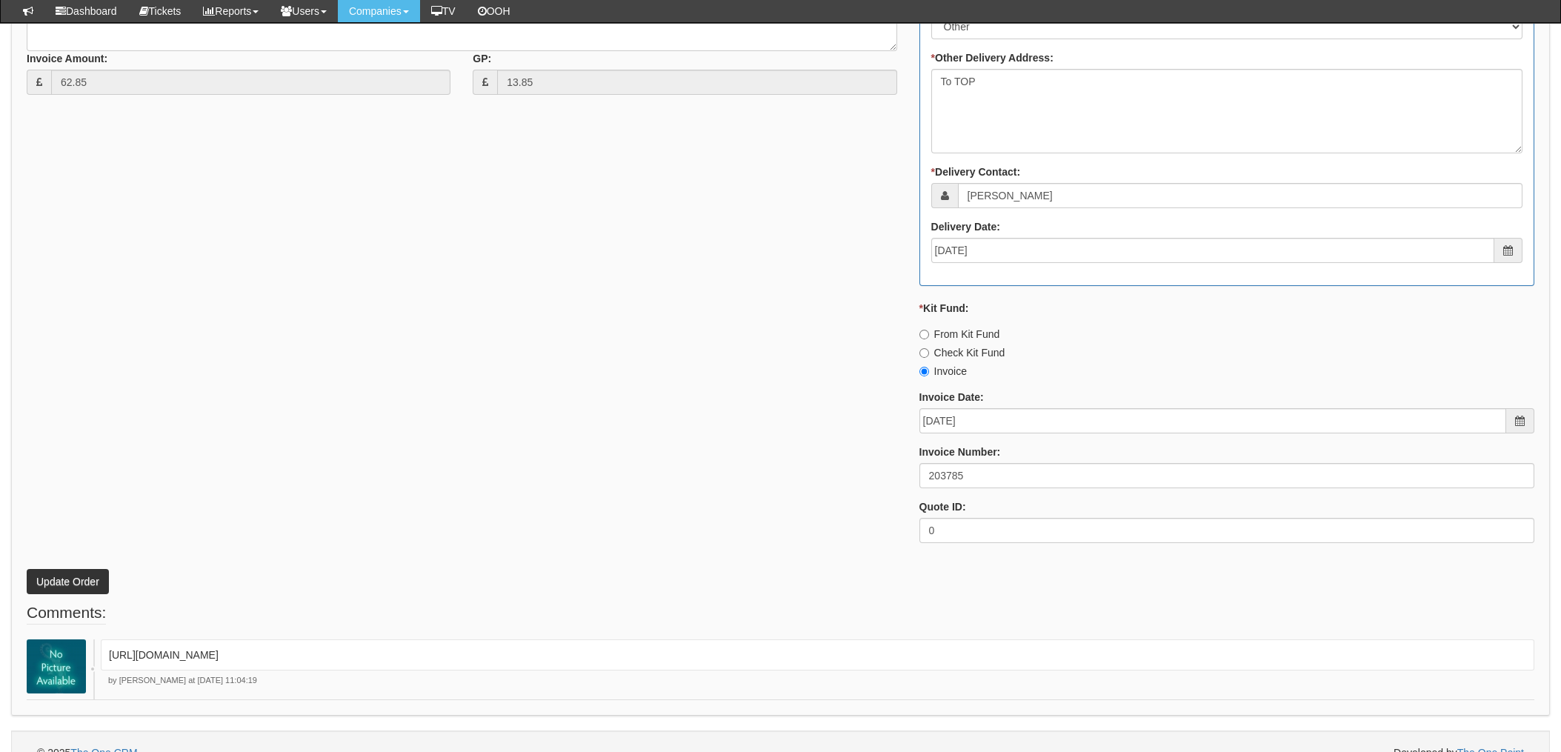
scroll to position [862, 0]
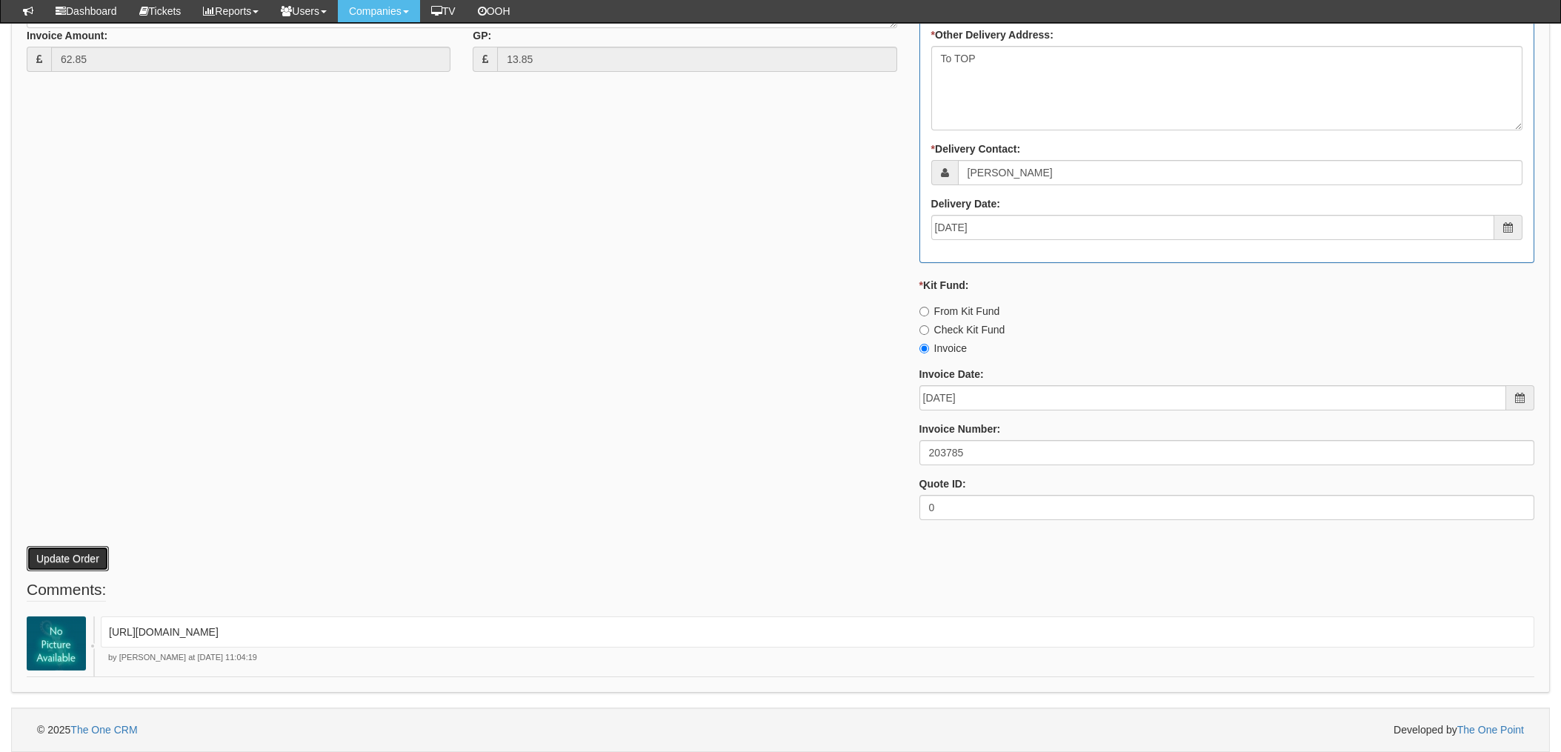
click at [47, 546] on button "Update Order" at bounding box center [68, 558] width 82 height 25
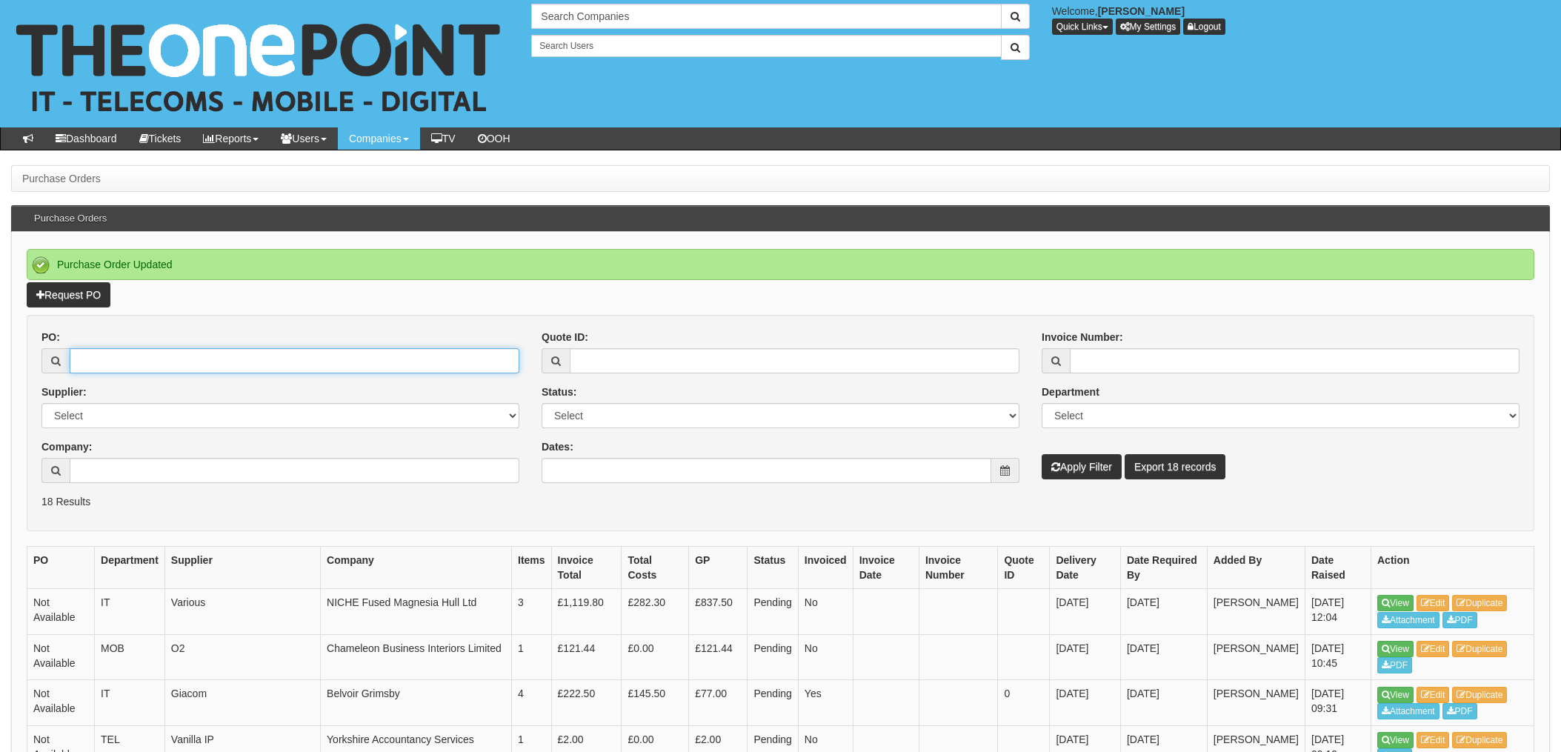
click at [153, 367] on input "PO:" at bounding box center [295, 360] width 450 height 25
type input "19172"
click at [1042, 454] on button "Apply Filter" at bounding box center [1082, 466] width 80 height 25
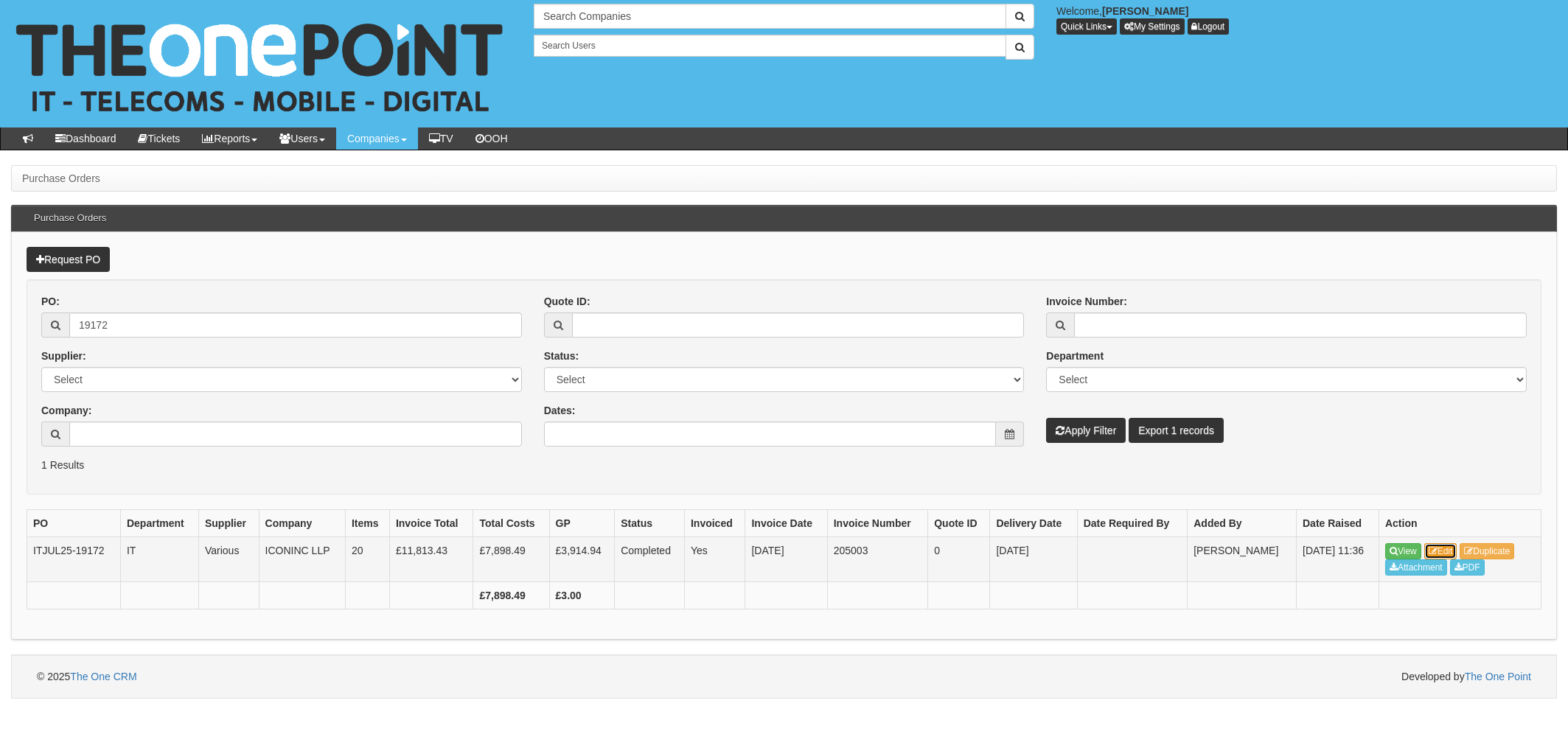
click at [1450, 550] on link "Edit" at bounding box center [1441, 551] width 33 height 16
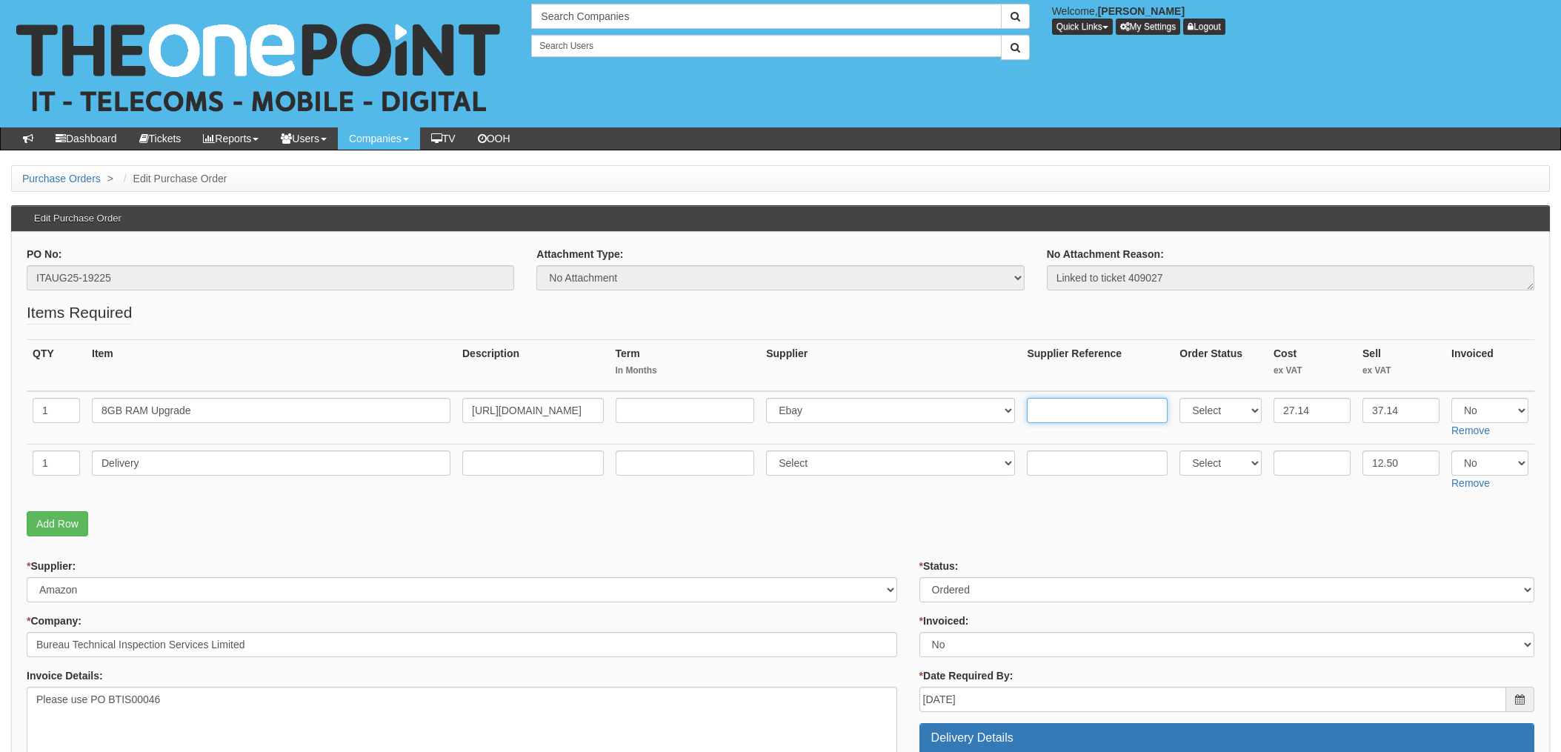
click at [1060, 412] on input "text" at bounding box center [1097, 410] width 141 height 25
paste input "205-3061196-0039507"
type input "205-3061196-0039507"
click at [814, 410] on select "Select 123 [DOMAIN_NAME] 1Password 3 4Gon [PERSON_NAME] Electric Ltd Abzorb Acc…" at bounding box center [890, 410] width 249 height 25
select select "13"
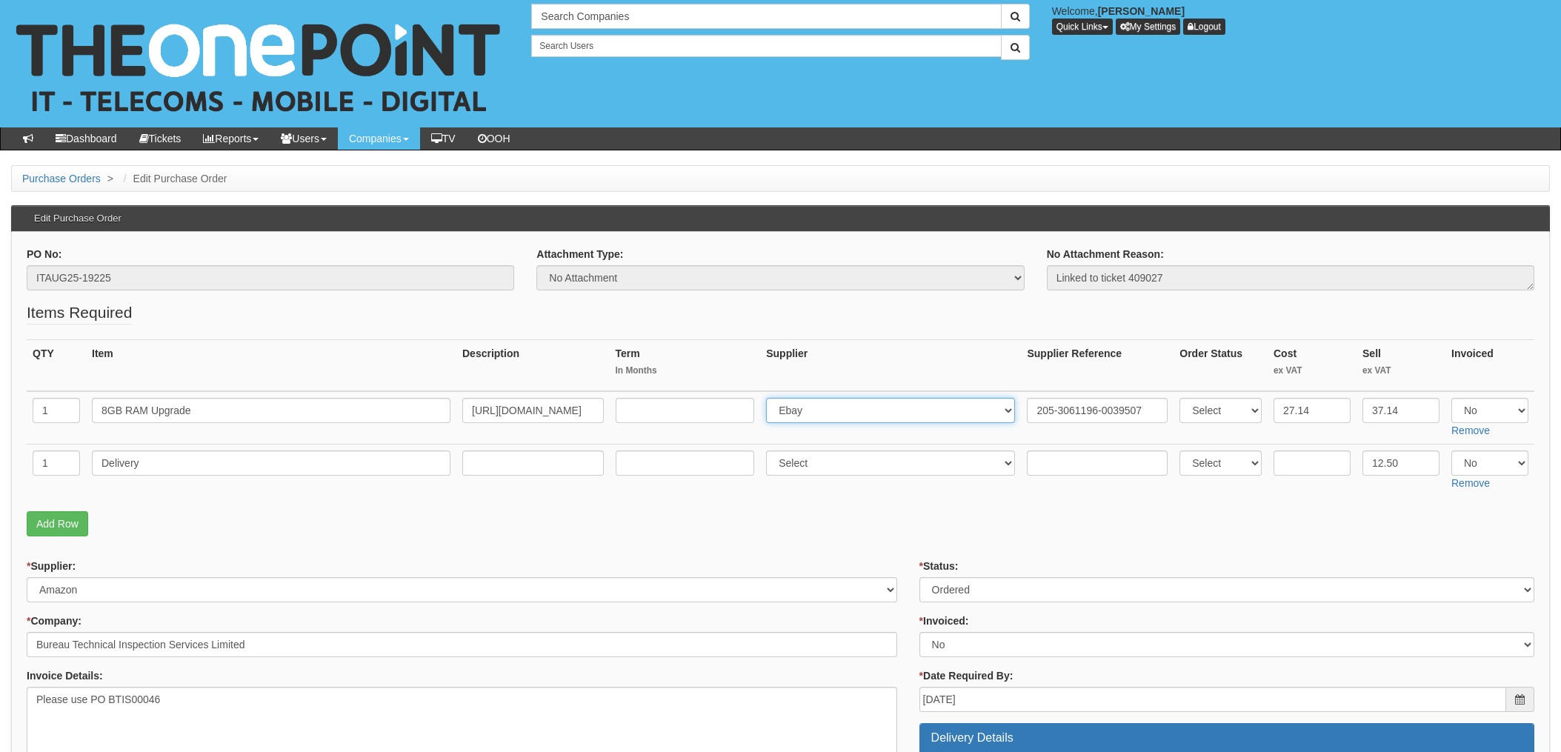
click at [771, 398] on select "Select 123 [DOMAIN_NAME] 1Password 3 4Gon [PERSON_NAME] Electric Ltd Abzorb Acc…" at bounding box center [890, 410] width 249 height 25
click at [1497, 408] on select "Select Yes No N/A" at bounding box center [1490, 410] width 77 height 25
select select "Yes"
click at [1452, 398] on select "Select Yes No N/A" at bounding box center [1490, 410] width 77 height 25
click at [979, 373] on th "Supplier" at bounding box center [890, 366] width 261 height 52
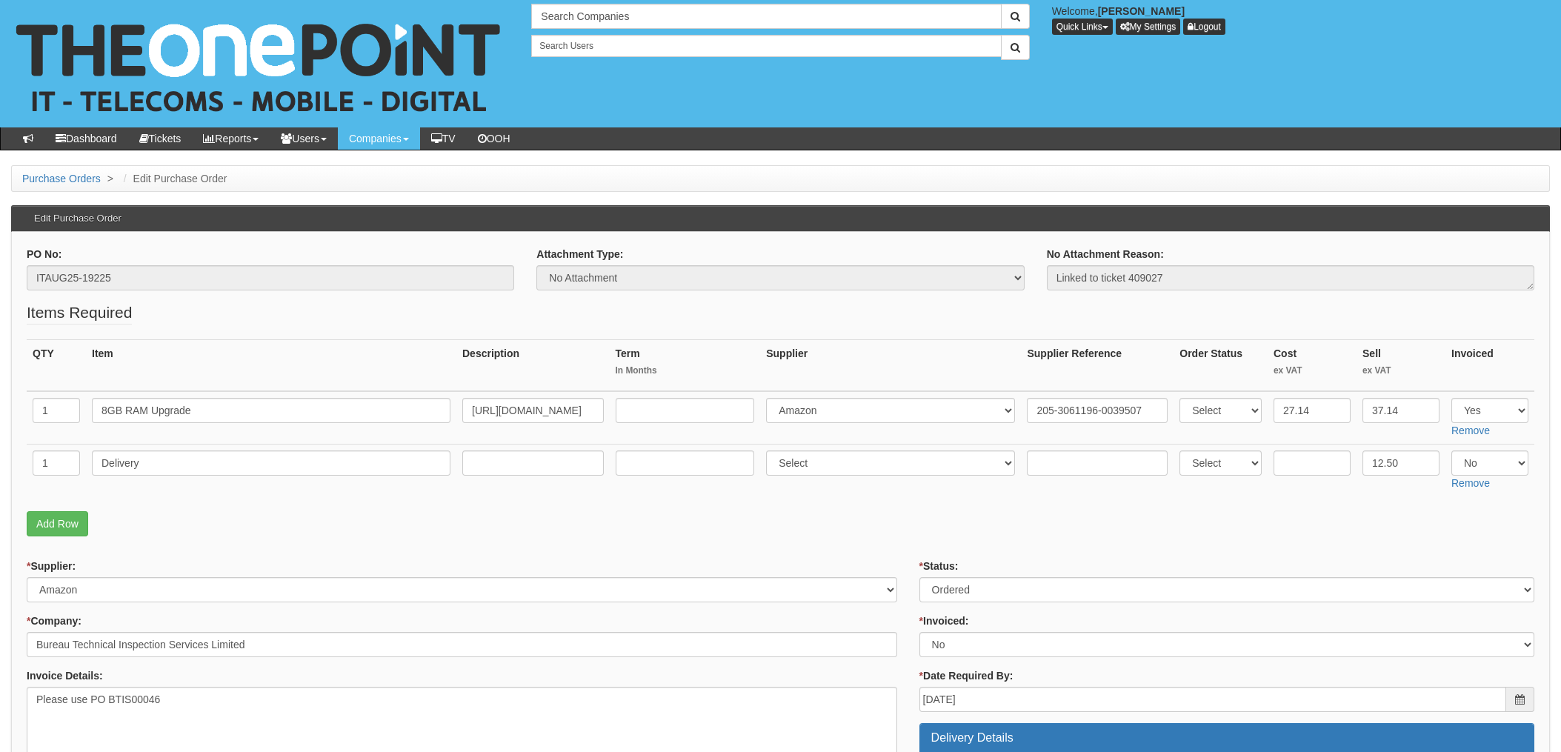
click at [905, 350] on th "Supplier" at bounding box center [890, 366] width 261 height 52
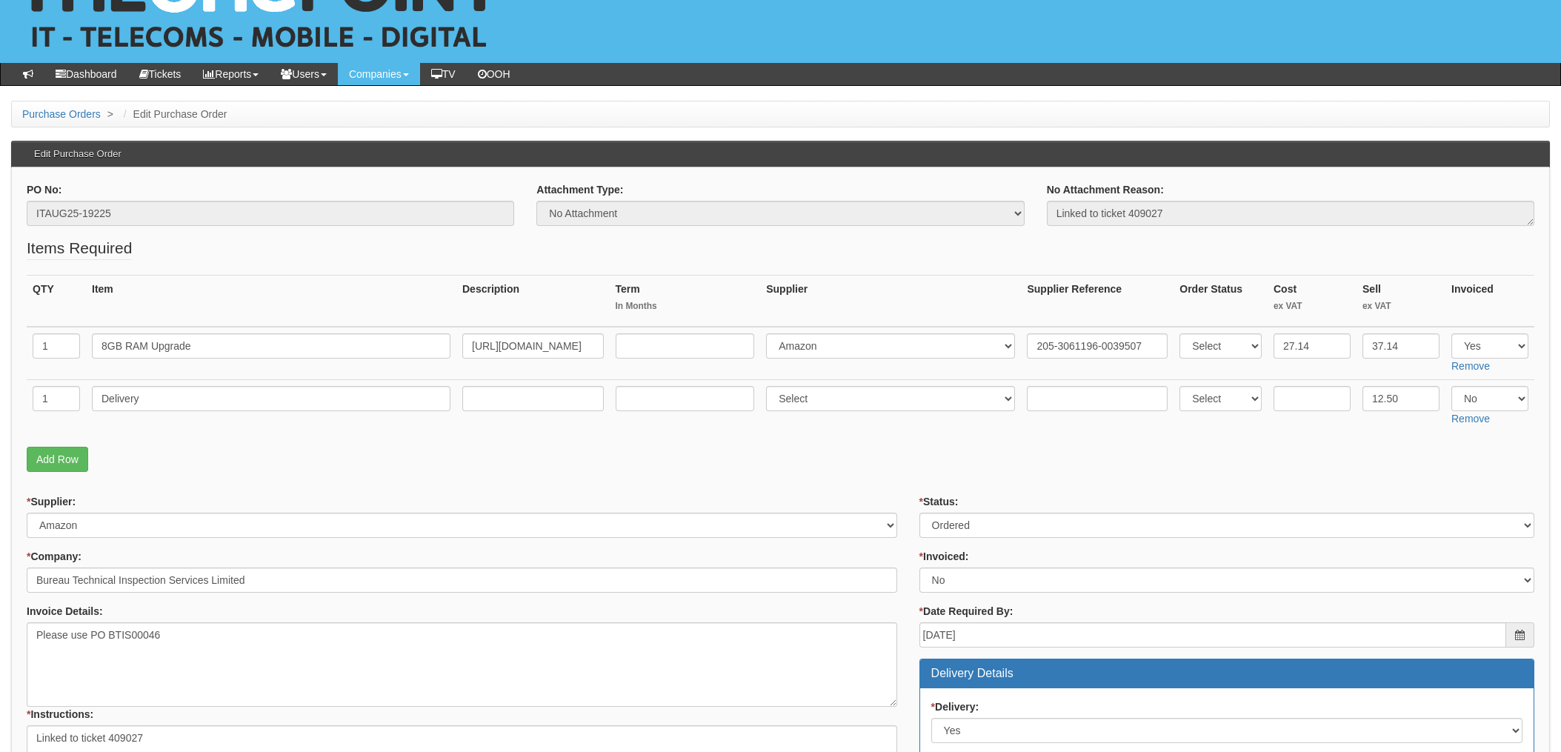
scroll to position [99, 0]
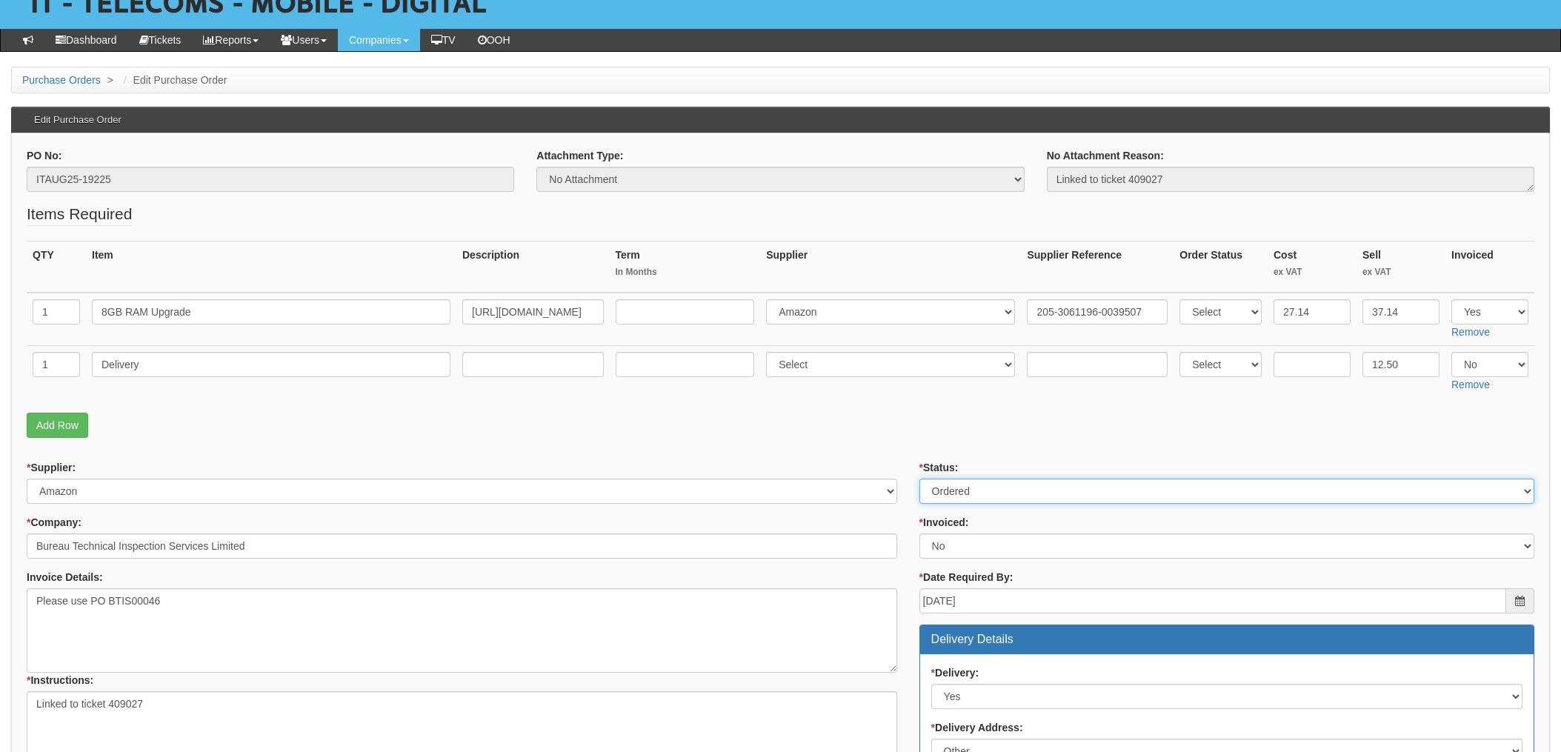
drag, startPoint x: 983, startPoint y: 488, endPoint x: 972, endPoint y: 506, distance: 21.2
click at [983, 488] on select "Select Approved Completed Delivered Invoiced Ordered Ordered to site Part Order…" at bounding box center [1227, 491] width 615 height 25
select select "4"
click at [920, 479] on select "Select Approved Completed Delivered Invoiced Ordered Ordered to site Part Order…" at bounding box center [1227, 491] width 615 height 25
click at [950, 547] on select "Select Yes No N/A STB (part of order)" at bounding box center [1227, 545] width 615 height 25
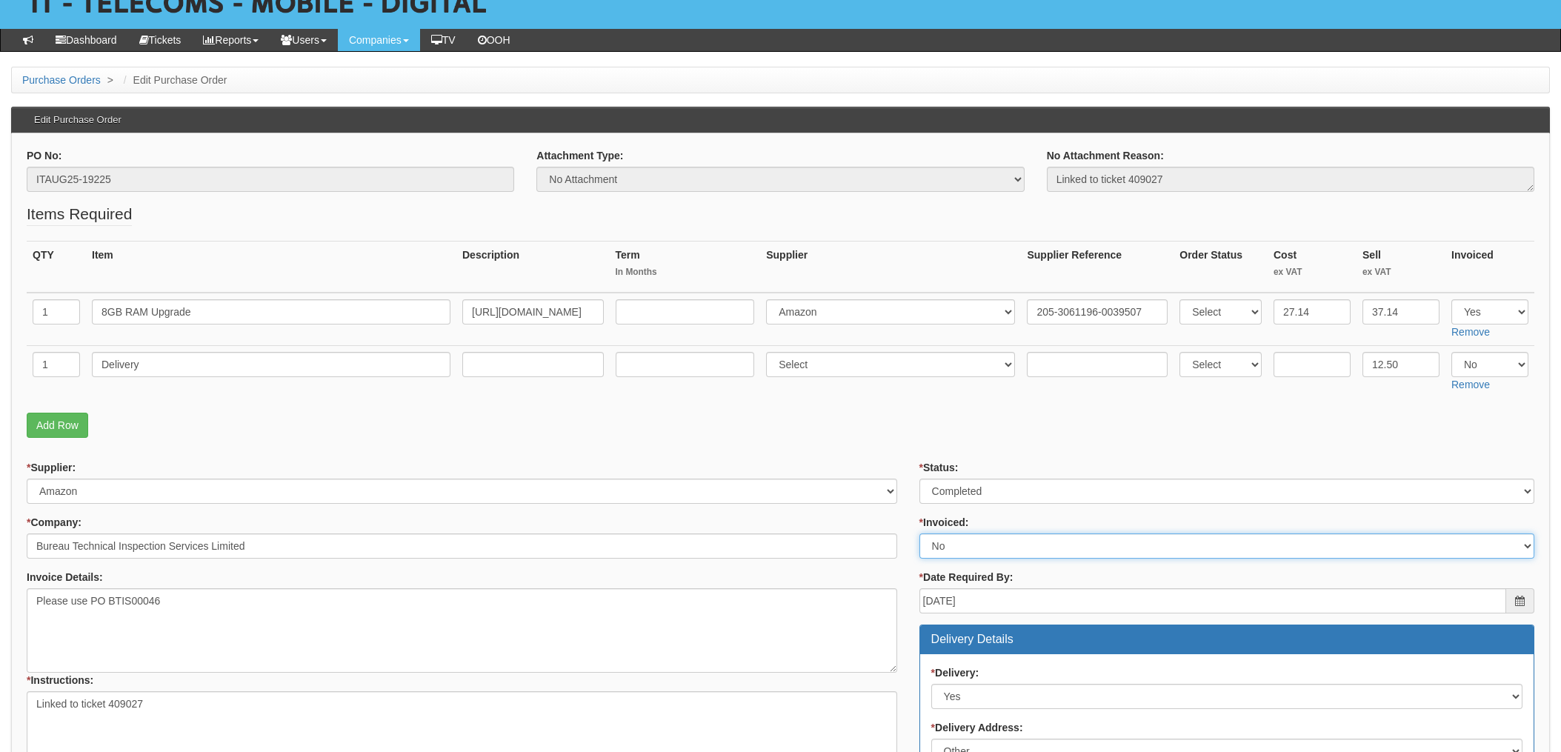
select select "1"
click at [920, 533] on select "Select Yes No N/A STB (part of order)" at bounding box center [1227, 545] width 615 height 25
click at [907, 428] on p "Add Row" at bounding box center [781, 425] width 1508 height 25
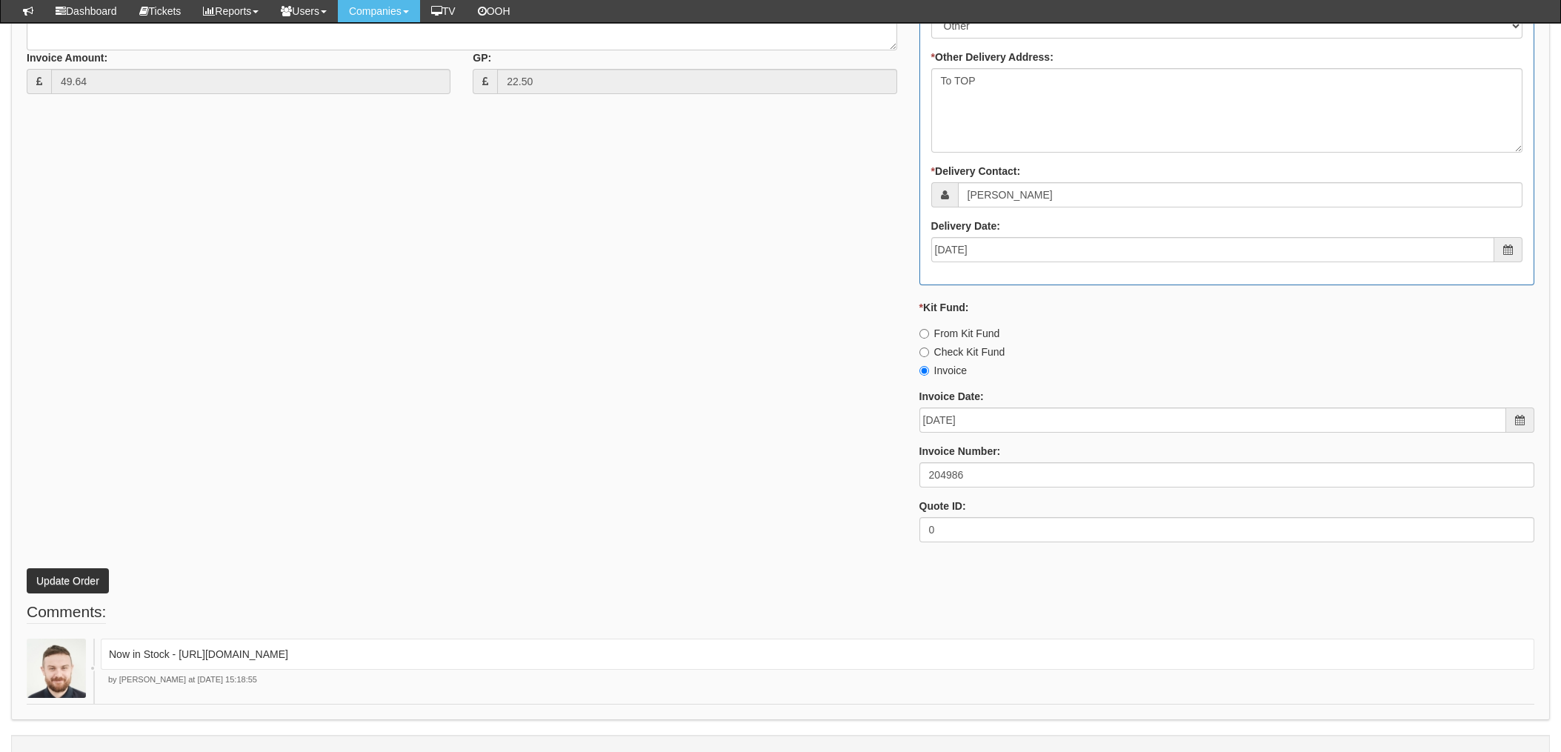
scroll to position [814, 0]
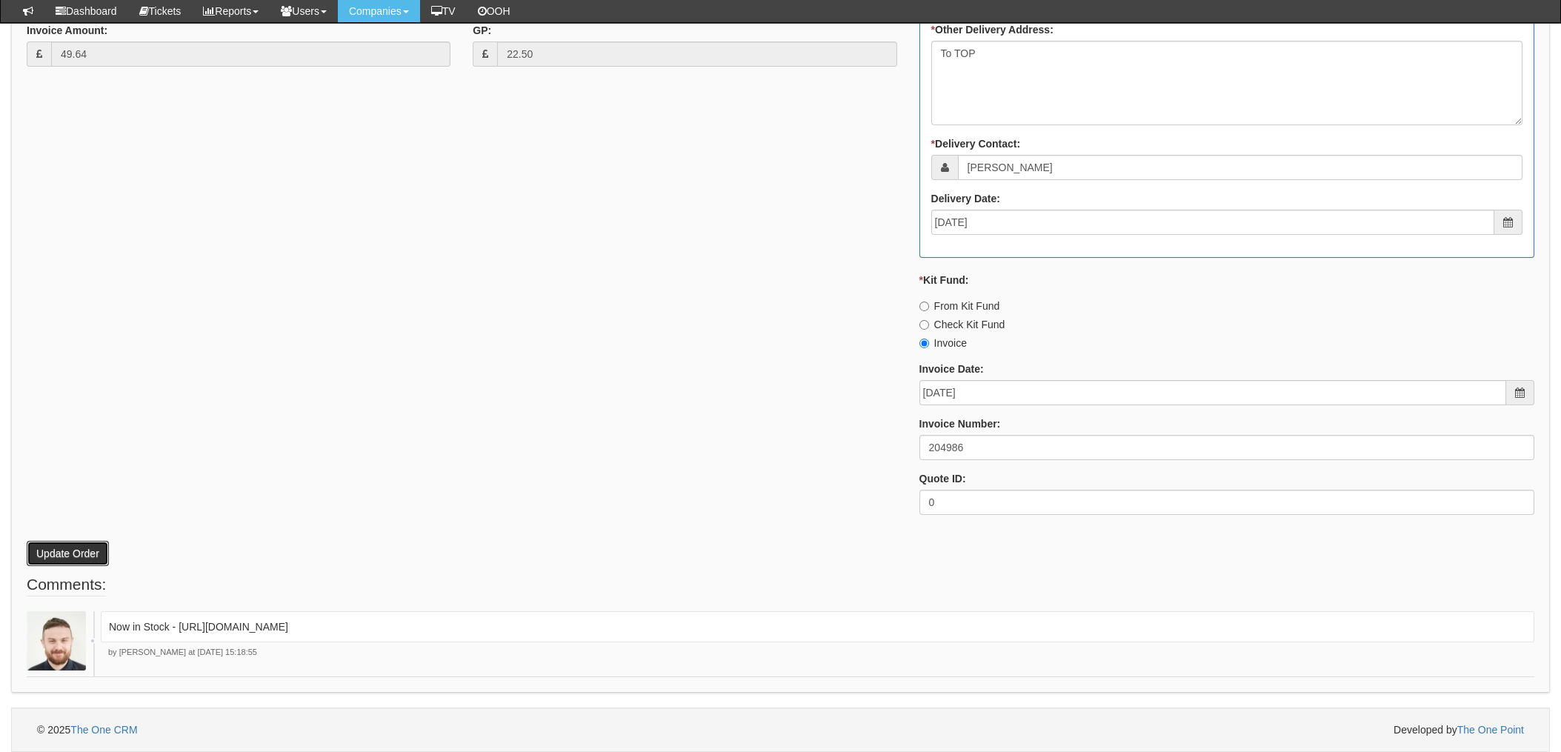
click at [61, 549] on button "Update Order" at bounding box center [68, 553] width 82 height 25
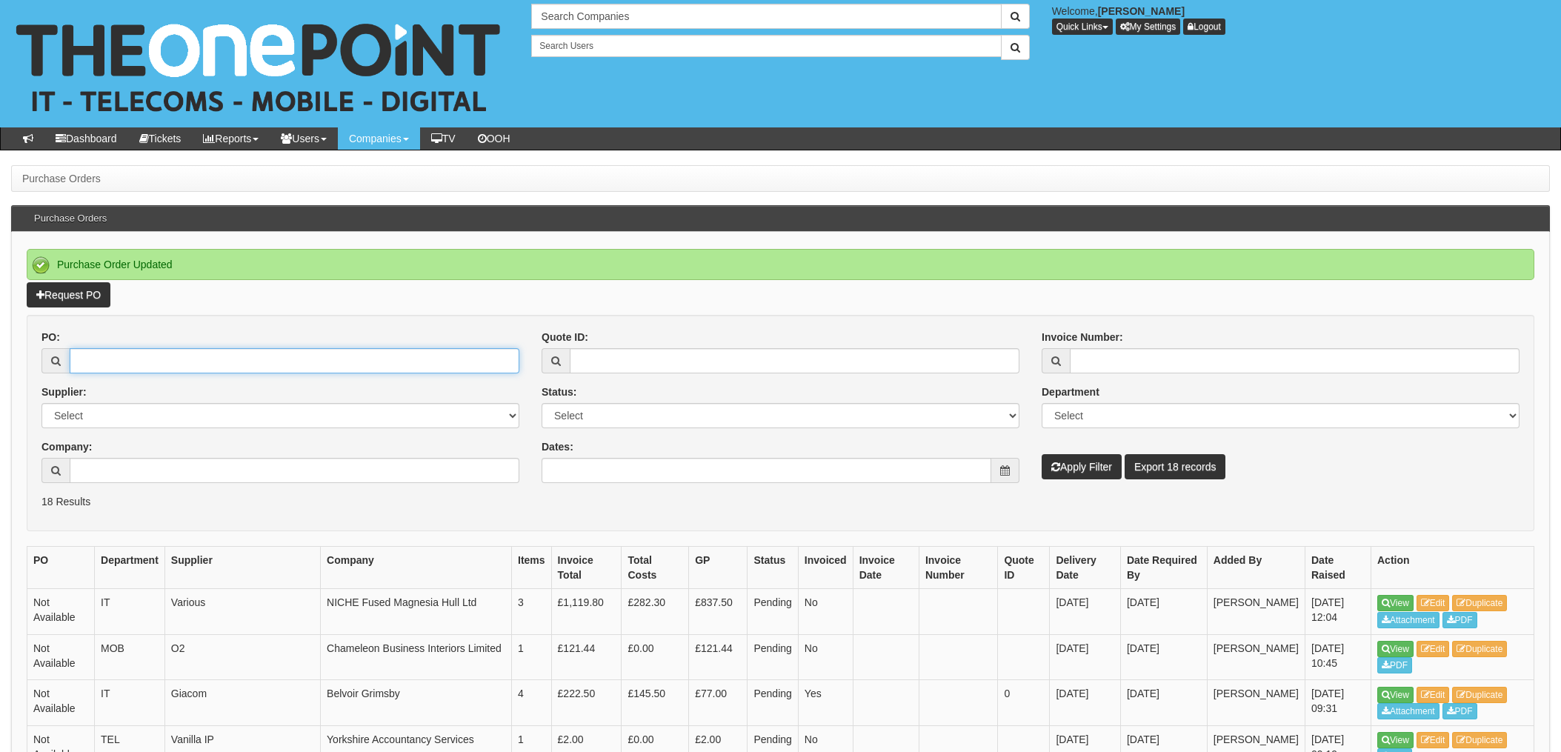
click at [140, 356] on input "PO:" at bounding box center [295, 360] width 450 height 25
type input "19219"
click at [1042, 454] on button "Apply Filter" at bounding box center [1082, 466] width 80 height 25
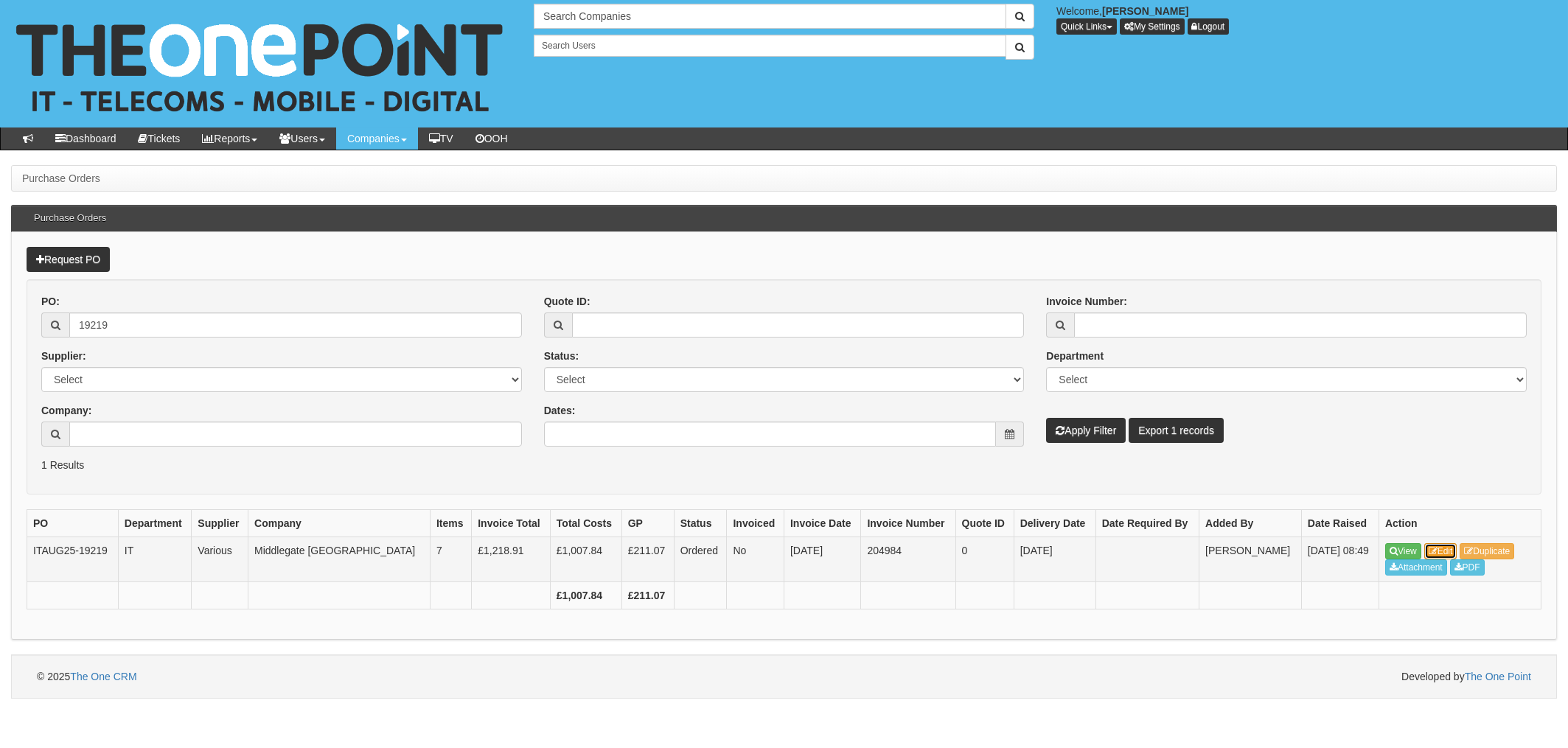
click at [1447, 551] on link "Edit" at bounding box center [1441, 551] width 33 height 16
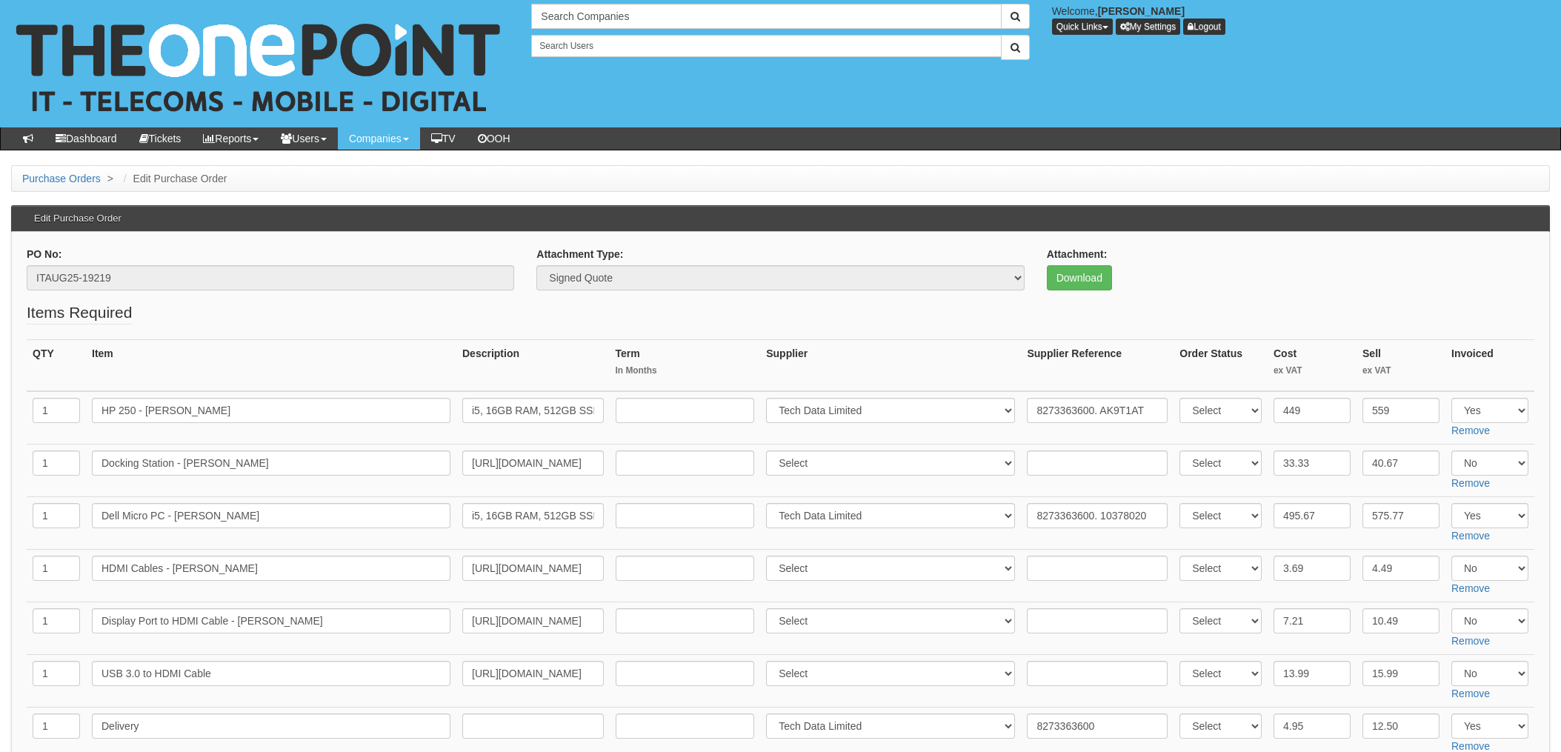
click at [605, 356] on th "Description" at bounding box center [532, 366] width 153 height 52
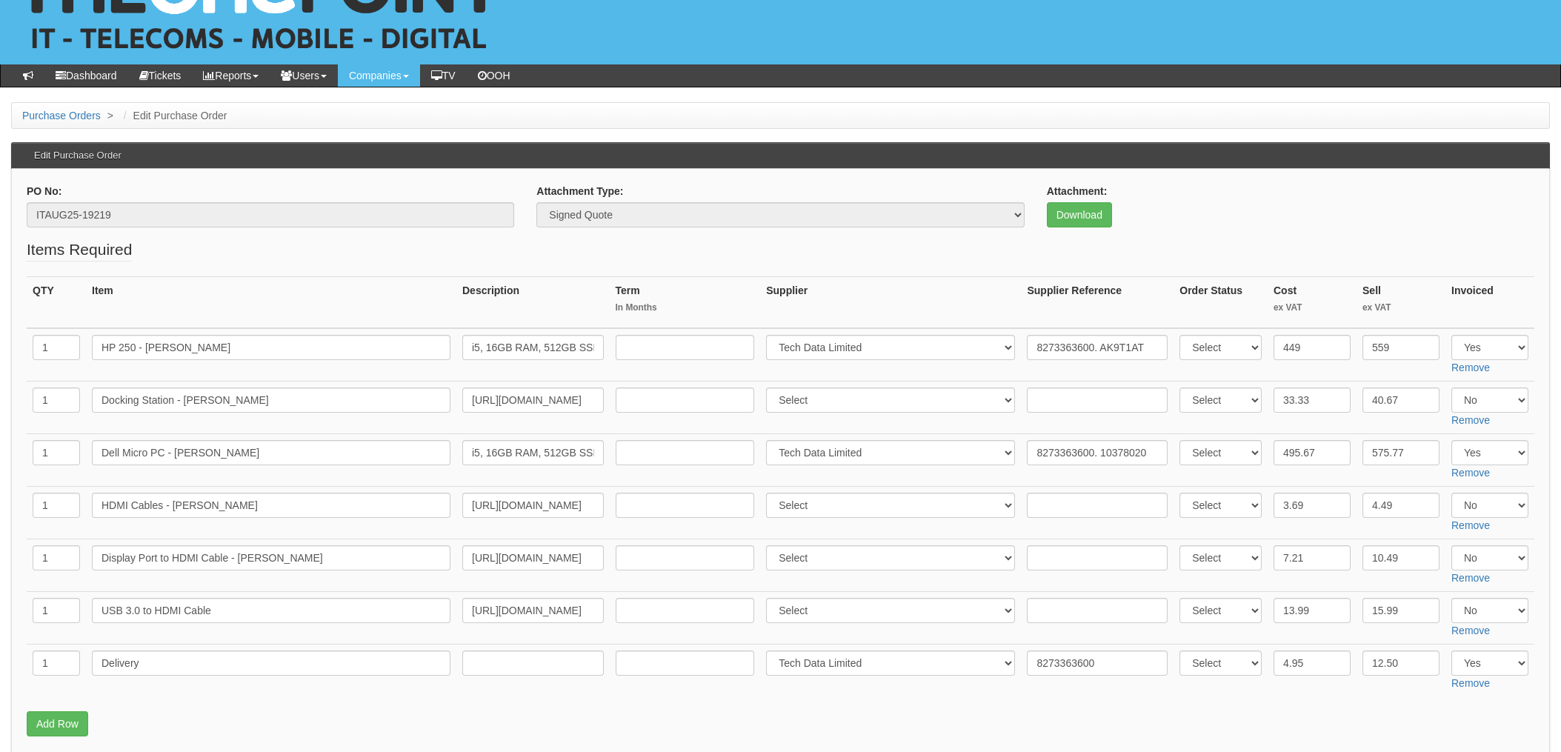
scroll to position [99, 0]
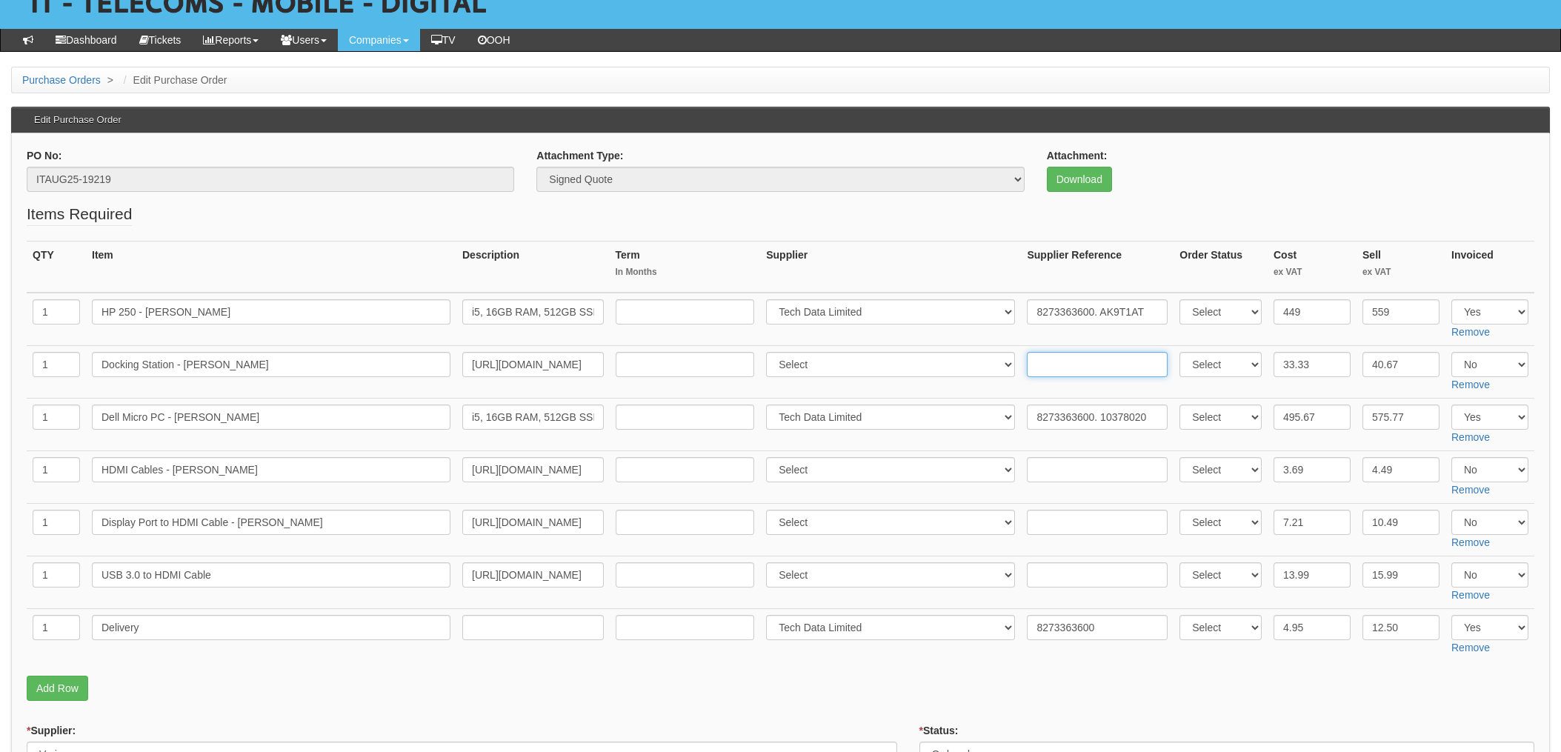
click at [1045, 361] on input "text" at bounding box center [1097, 364] width 141 height 25
paste input "205-4809134-3109912"
type input "205-4809134-3109912"
click at [1049, 576] on input "text" at bounding box center [1097, 574] width 141 height 25
paste input "205-4809134-3109912"
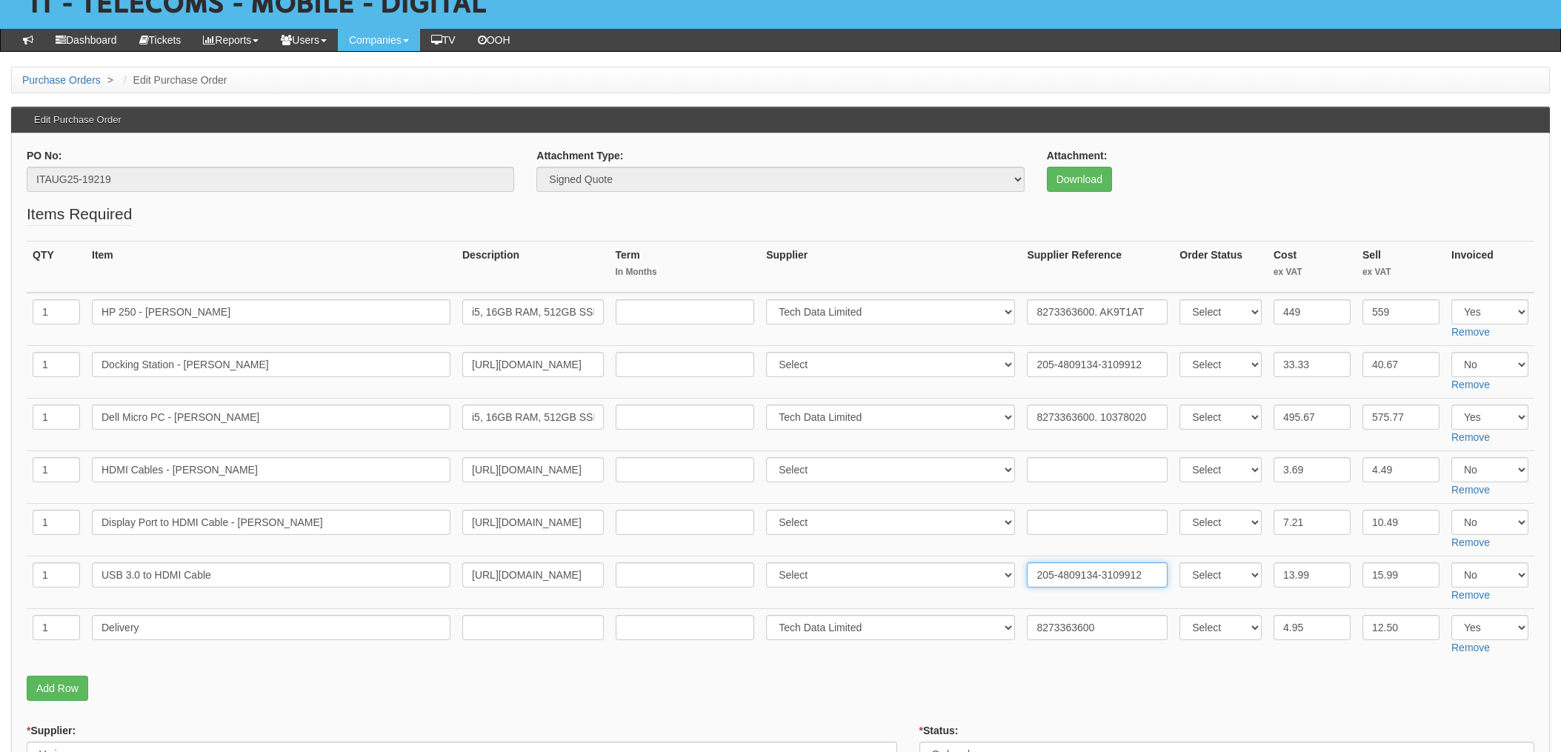
type input "205-4809134-3109912"
click at [831, 370] on select "Select 123 [DOMAIN_NAME] 1Password 3 4Gon [PERSON_NAME] Electric Ltd Abzorb Acc…" at bounding box center [890, 364] width 249 height 25
select select "13"
click at [842, 379] on td "Select 123 REG.co.uk 1Password 3 4Gon AA Jones Electric Ltd Abzorb Access Group…" at bounding box center [890, 372] width 261 height 53
click at [824, 579] on select "Select 123 REG.co.uk 1Password 3 4Gon AA Jones Electric Ltd Abzorb Access Group…" at bounding box center [890, 574] width 249 height 25
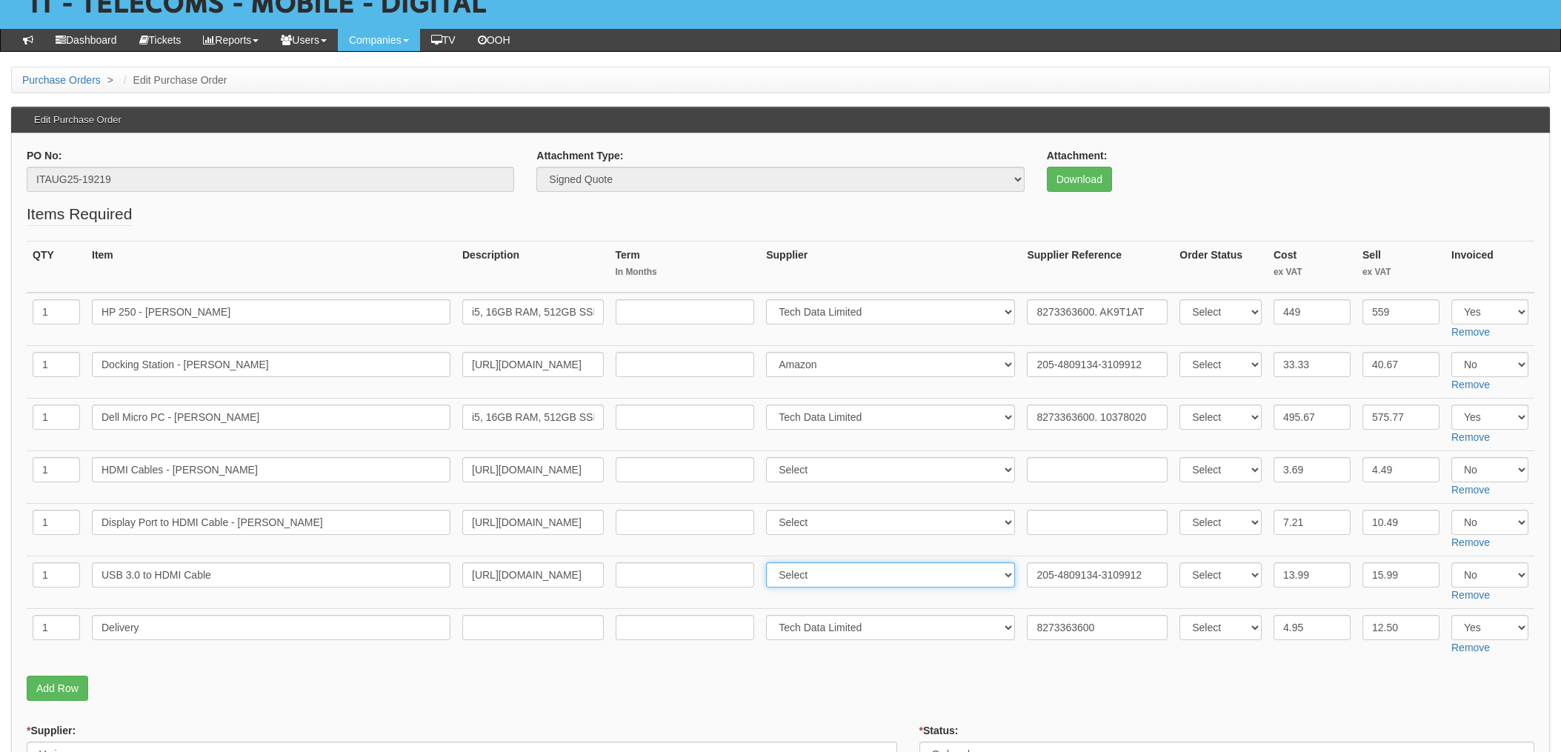
select select "13"
click at [771, 562] on select "Select 123 REG.co.uk 1Password 3 4Gon AA Jones Electric Ltd Abzorb Access Group…" at bounding box center [890, 574] width 249 height 25
click at [1064, 512] on input "text" at bounding box center [1097, 522] width 141 height 25
paste input "205-5078179-7372339"
type input "205-5078179-7372339"
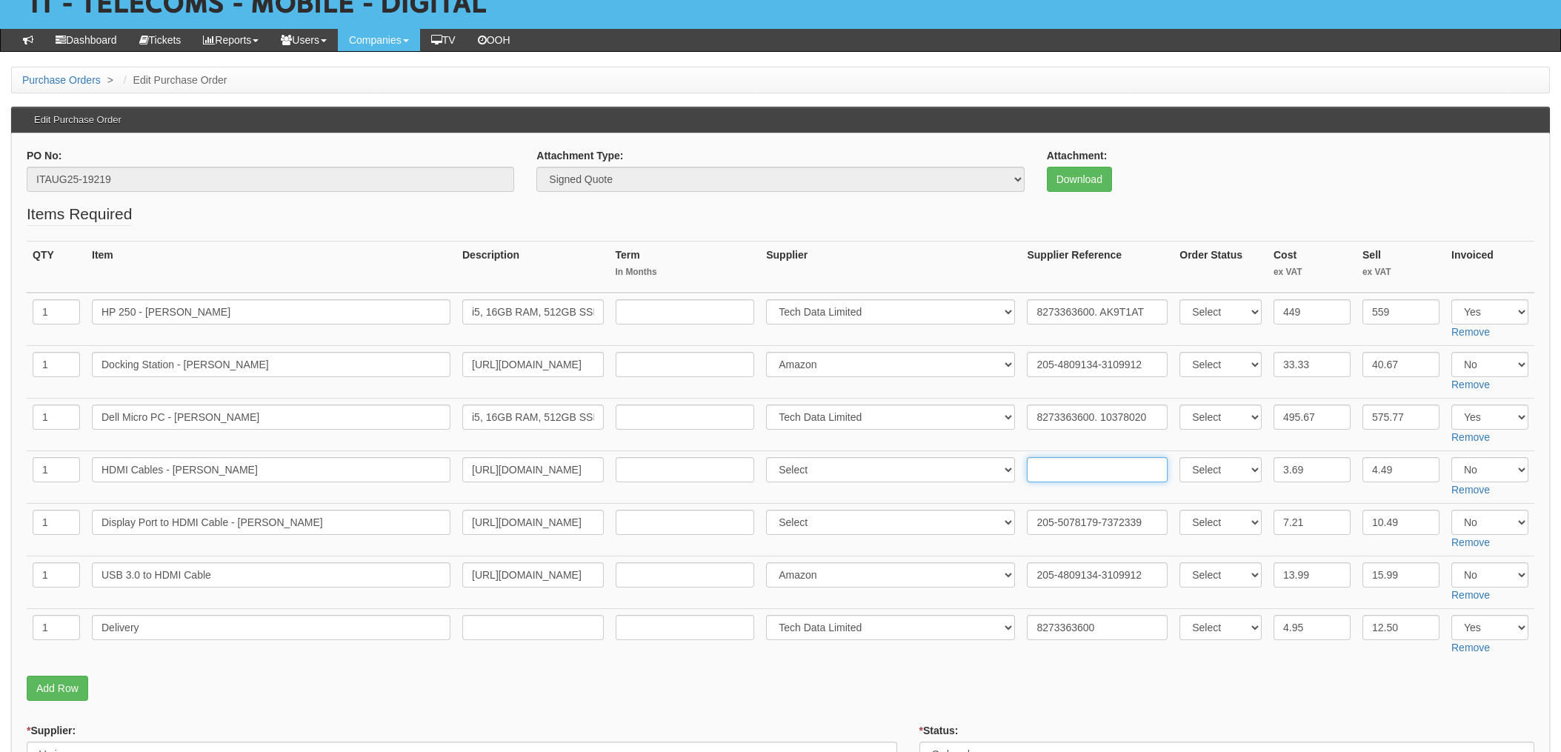
click at [1066, 460] on input "text" at bounding box center [1097, 469] width 141 height 25
paste input "205-1761691-7079535"
type input "205-1761691-7079535"
click at [817, 470] on select "Select 123 [DOMAIN_NAME] 1Password 3 4Gon [PERSON_NAME] Electric Ltd Abzorb Acc…" at bounding box center [890, 469] width 249 height 25
select select "13"
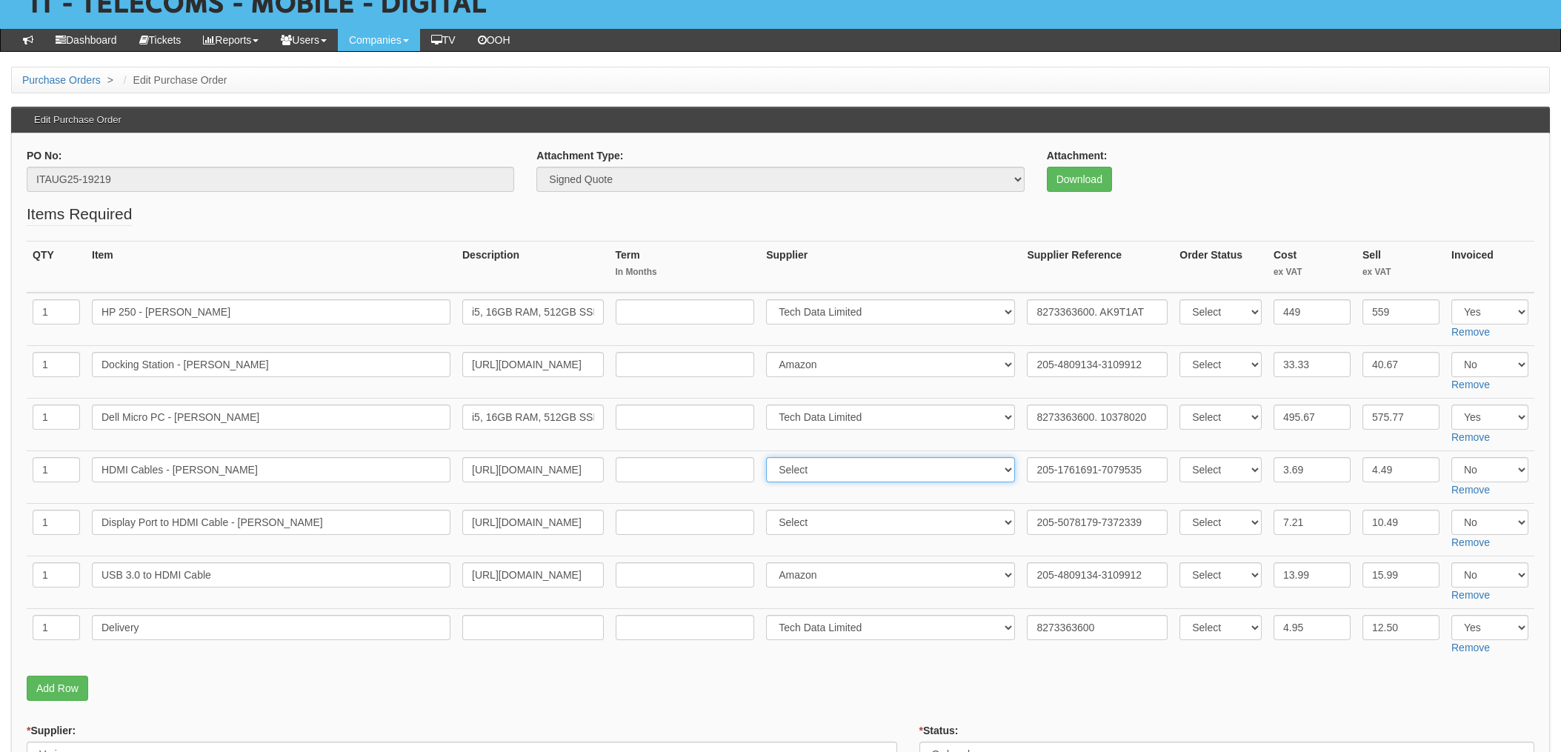
click at [771, 457] on select "Select 123 REG.co.uk 1Password 3 4Gon AA Jones Electric Ltd Abzorb Access Group…" at bounding box center [890, 469] width 249 height 25
click at [821, 522] on select "Select 123 REG.co.uk 1Password 3 4Gon AA Jones Electric Ltd Abzorb Access Group…" at bounding box center [890, 522] width 249 height 25
select select "13"
click at [771, 510] on select "Select 123 [DOMAIN_NAME] 1Password 3 4Gon [PERSON_NAME] Electric Ltd Abzorb Acc…" at bounding box center [890, 522] width 249 height 25
click at [814, 498] on td "Select 123 REG.co.uk 1Password 3 4Gon AA Jones Electric Ltd Abzorb Access Group…" at bounding box center [890, 477] width 261 height 53
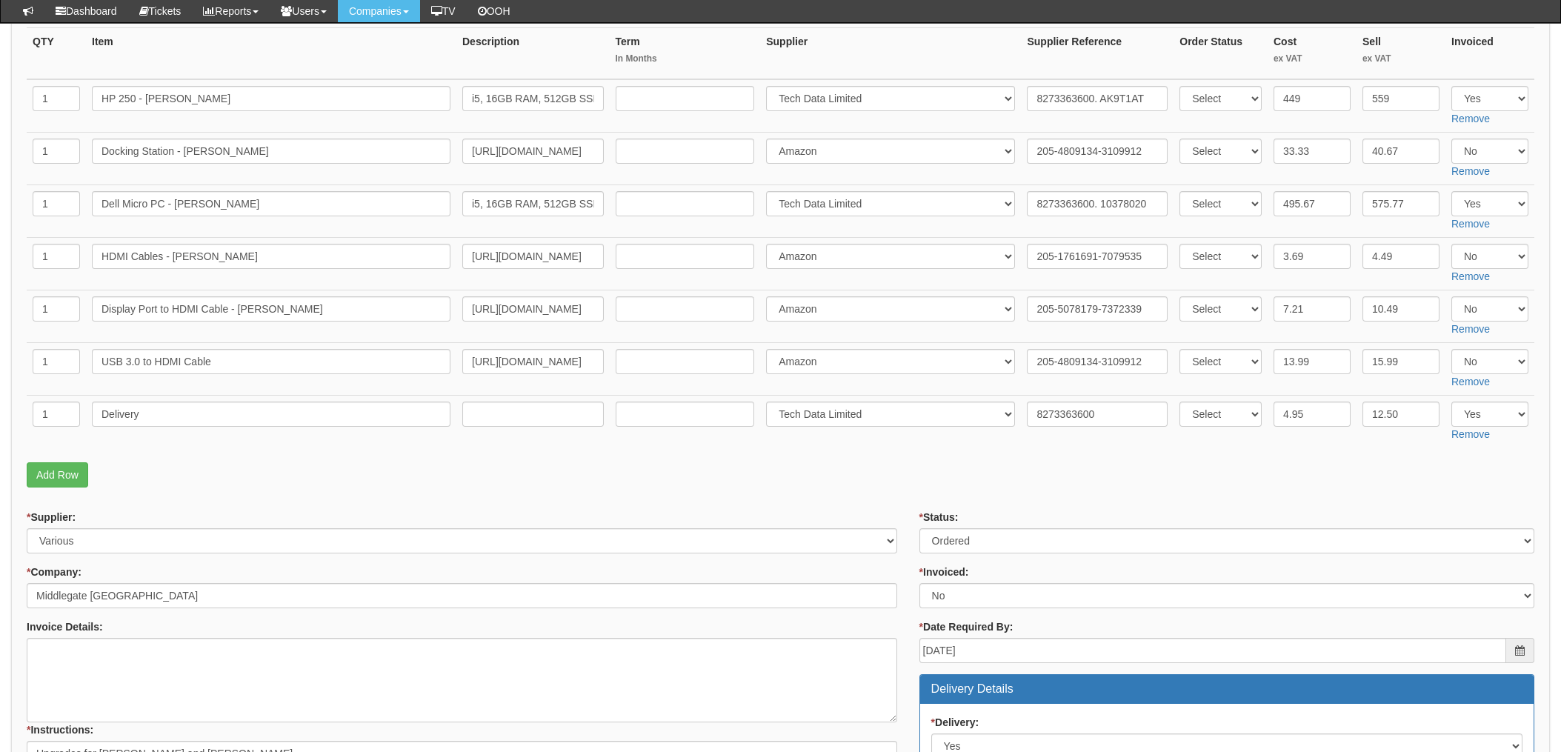
scroll to position [296, 0]
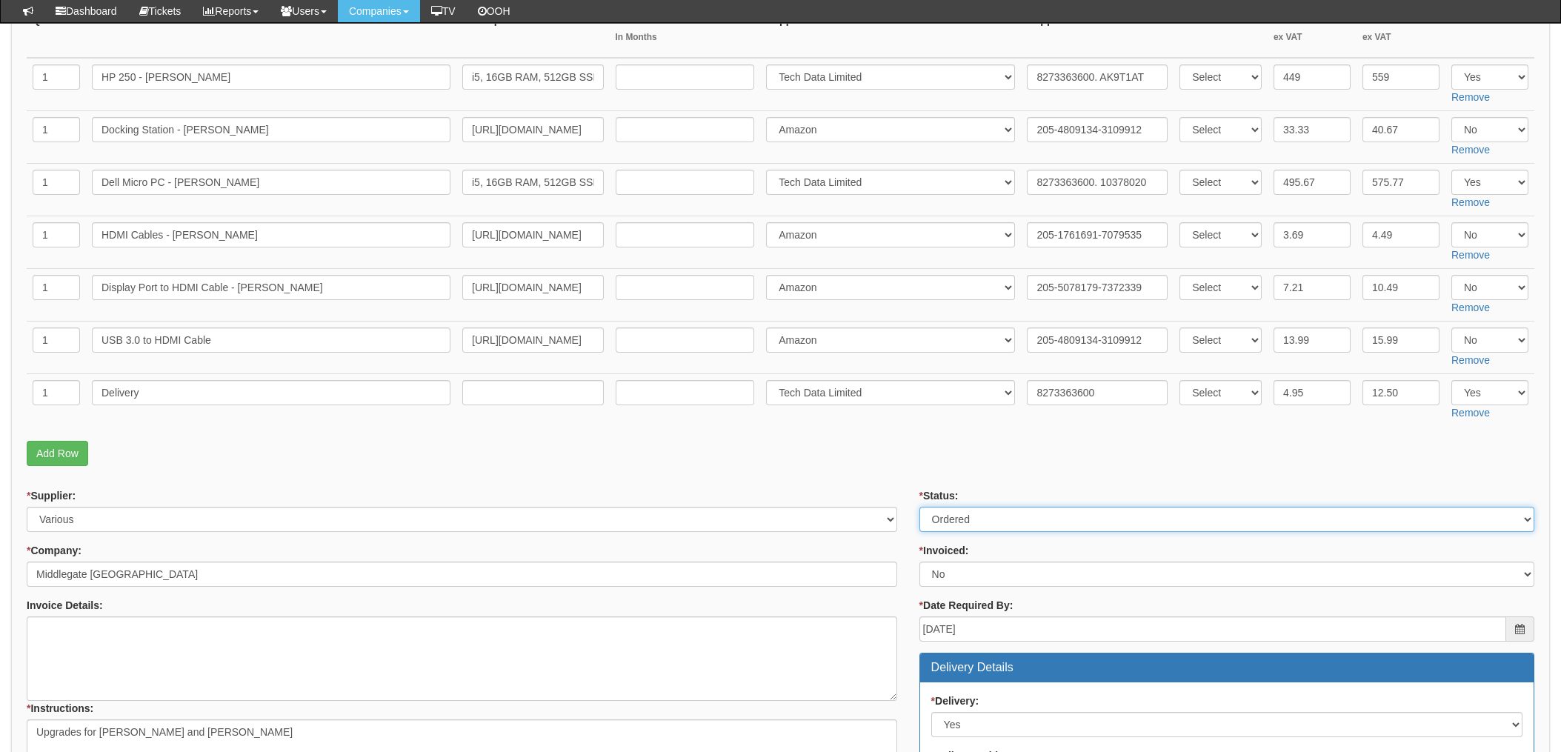
click at [1003, 519] on select "Select Approved Completed Delivered Invoiced Ordered Ordered to site Part Order…" at bounding box center [1227, 519] width 615 height 25
select select "4"
click at [920, 507] on select "Select Approved Completed Delivered Invoiced Ordered Ordered to site Part Order…" at bounding box center [1227, 519] width 615 height 25
click at [952, 579] on select "Select Yes No N/A STB (part of order)" at bounding box center [1227, 574] width 615 height 25
select select "1"
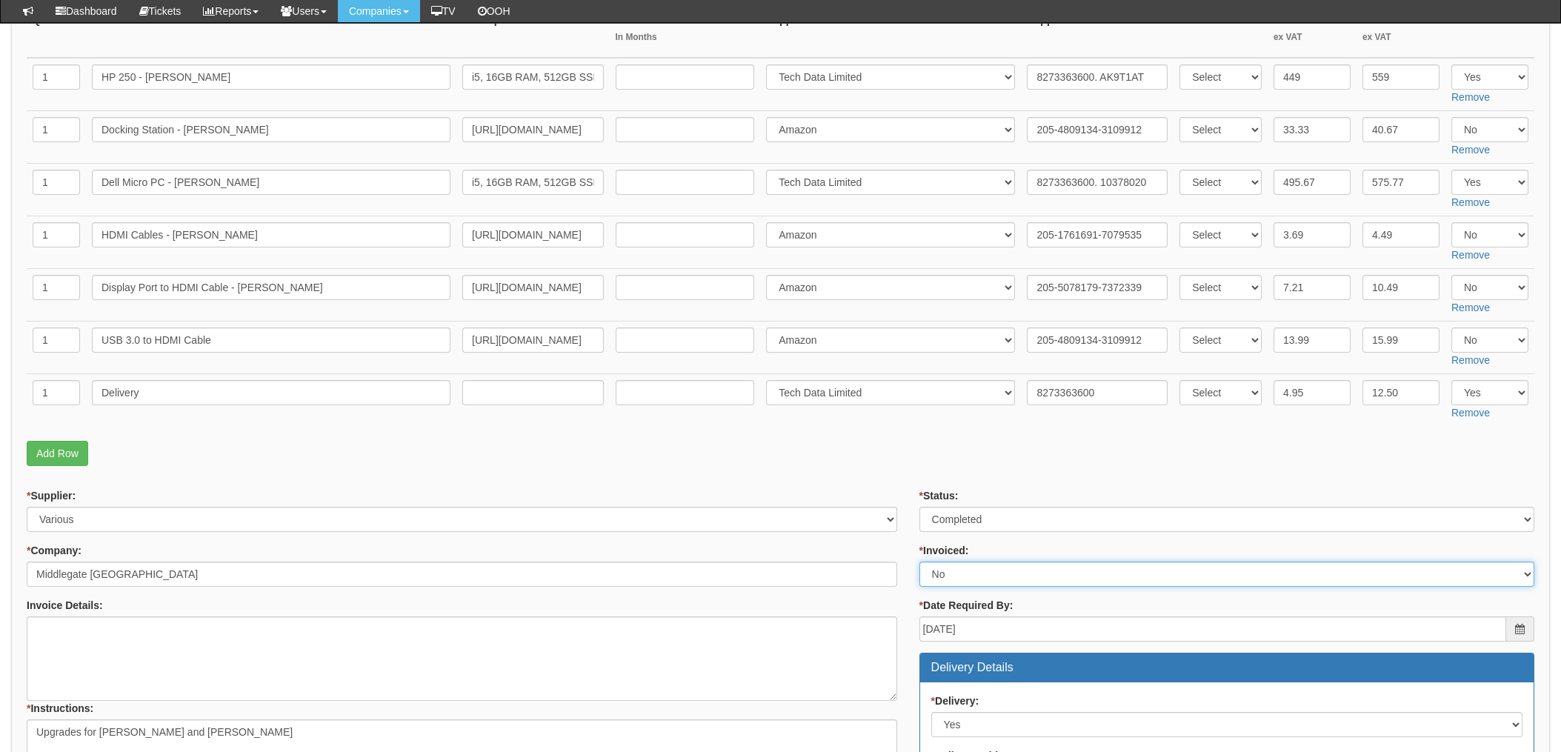
click at [920, 562] on select "Select Yes No N/A STB (part of order)" at bounding box center [1227, 574] width 615 height 25
click at [908, 439] on fieldset "Items Required QTY Item Description Term In Months Supplier Supplier Reference …" at bounding box center [781, 220] width 1508 height 505
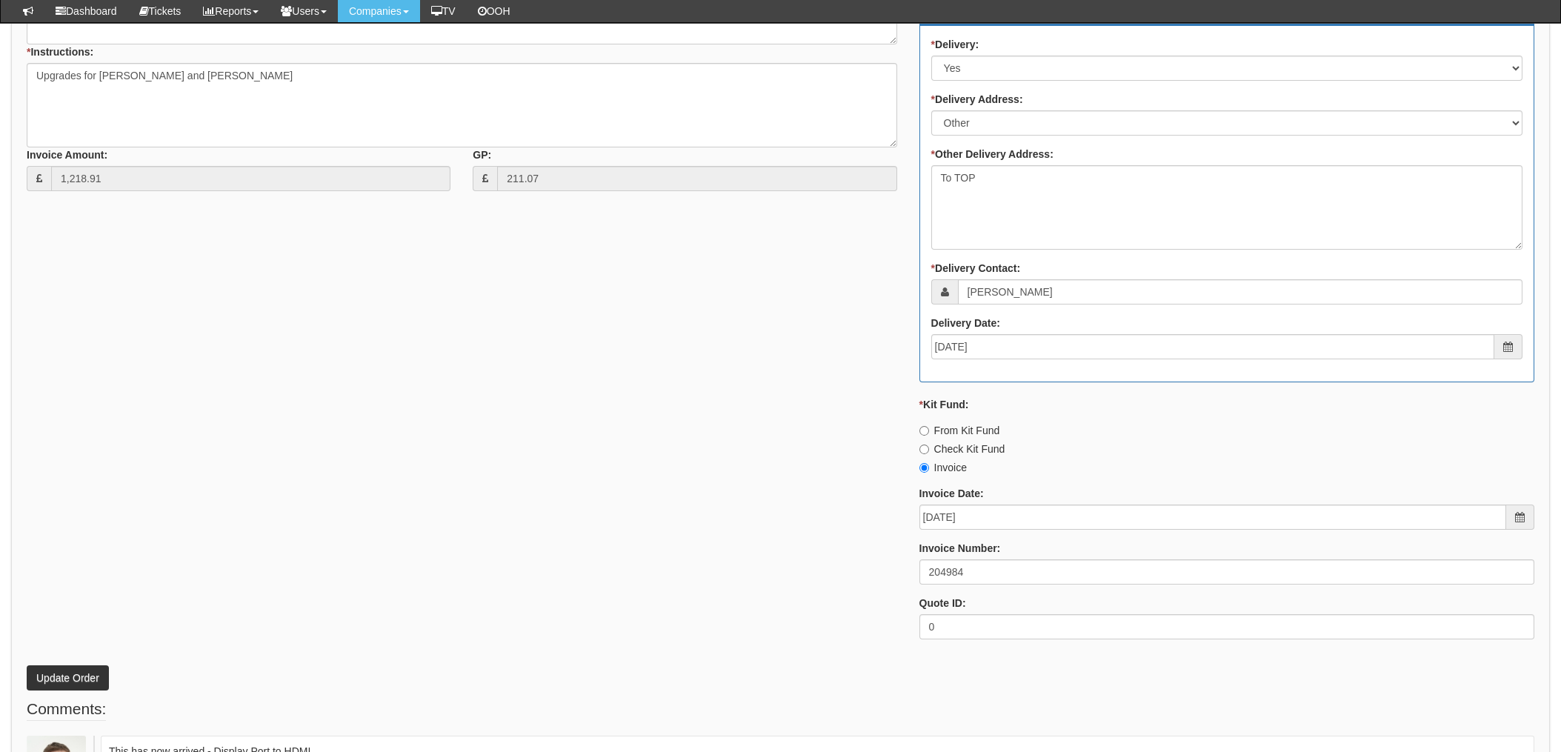
scroll to position [988, 0]
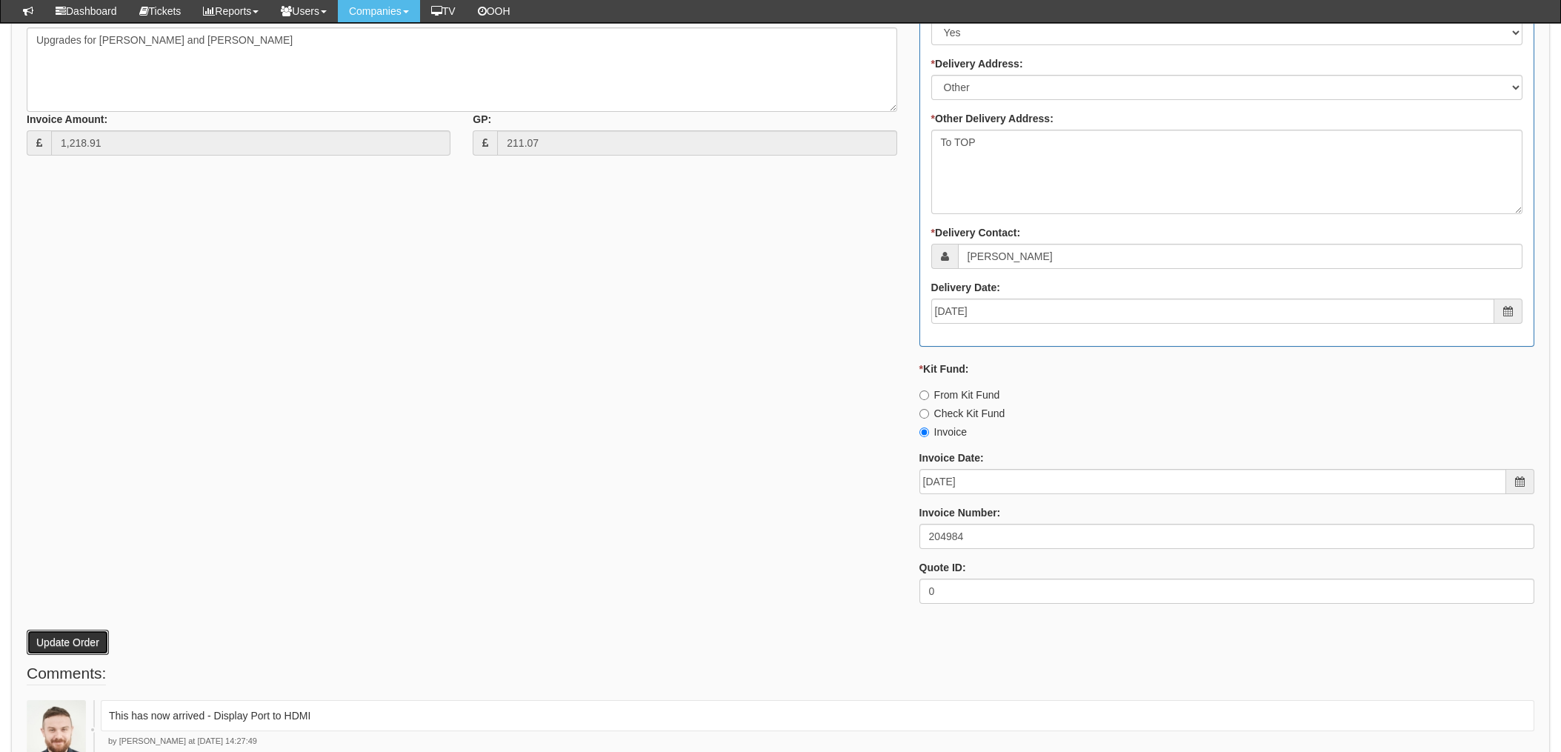
click at [72, 634] on button "Update Order" at bounding box center [68, 642] width 82 height 25
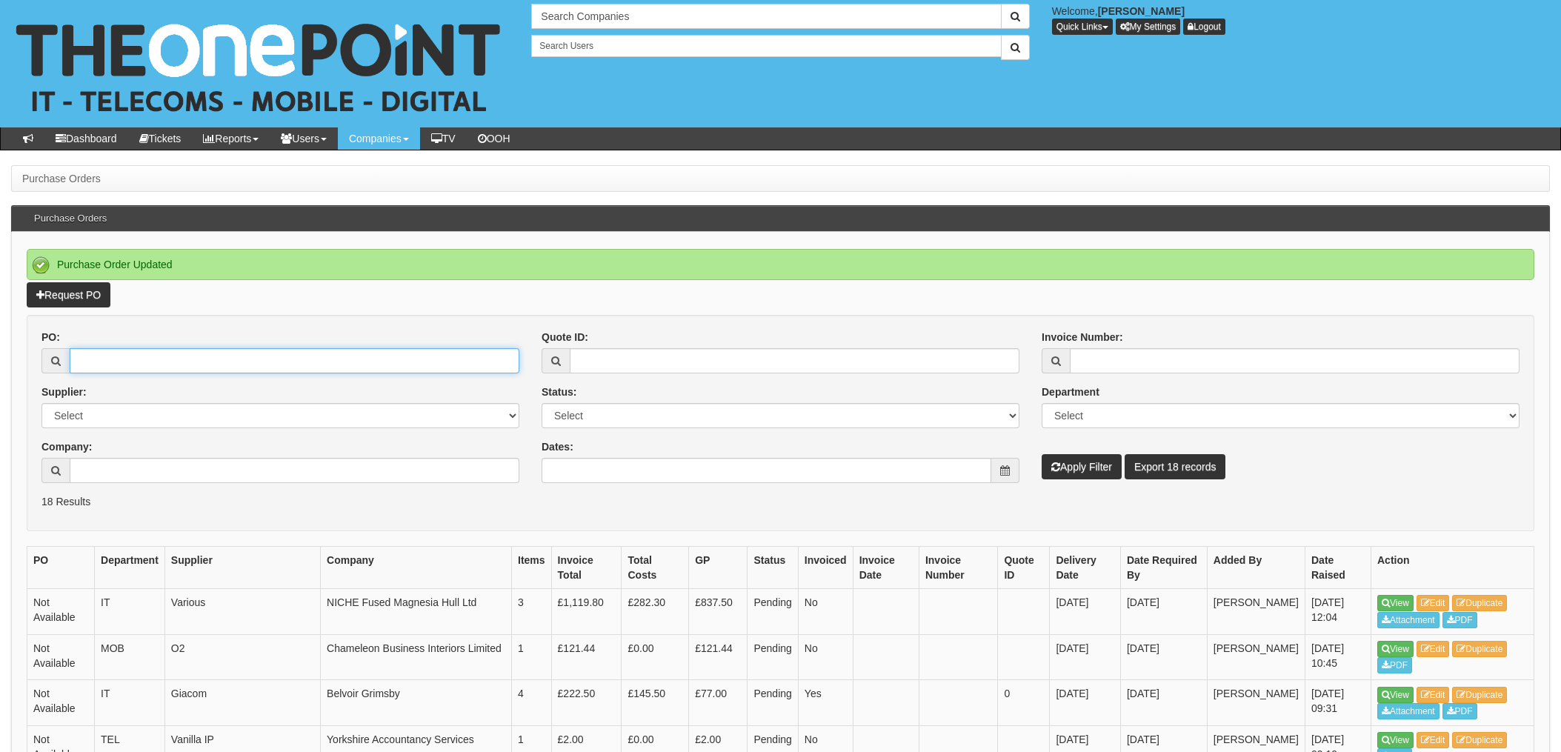
click at [152, 350] on input "PO:" at bounding box center [295, 360] width 450 height 25
type input "2"
type input "19262"
click at [1042, 454] on button "Apply Filter" at bounding box center [1082, 466] width 80 height 25
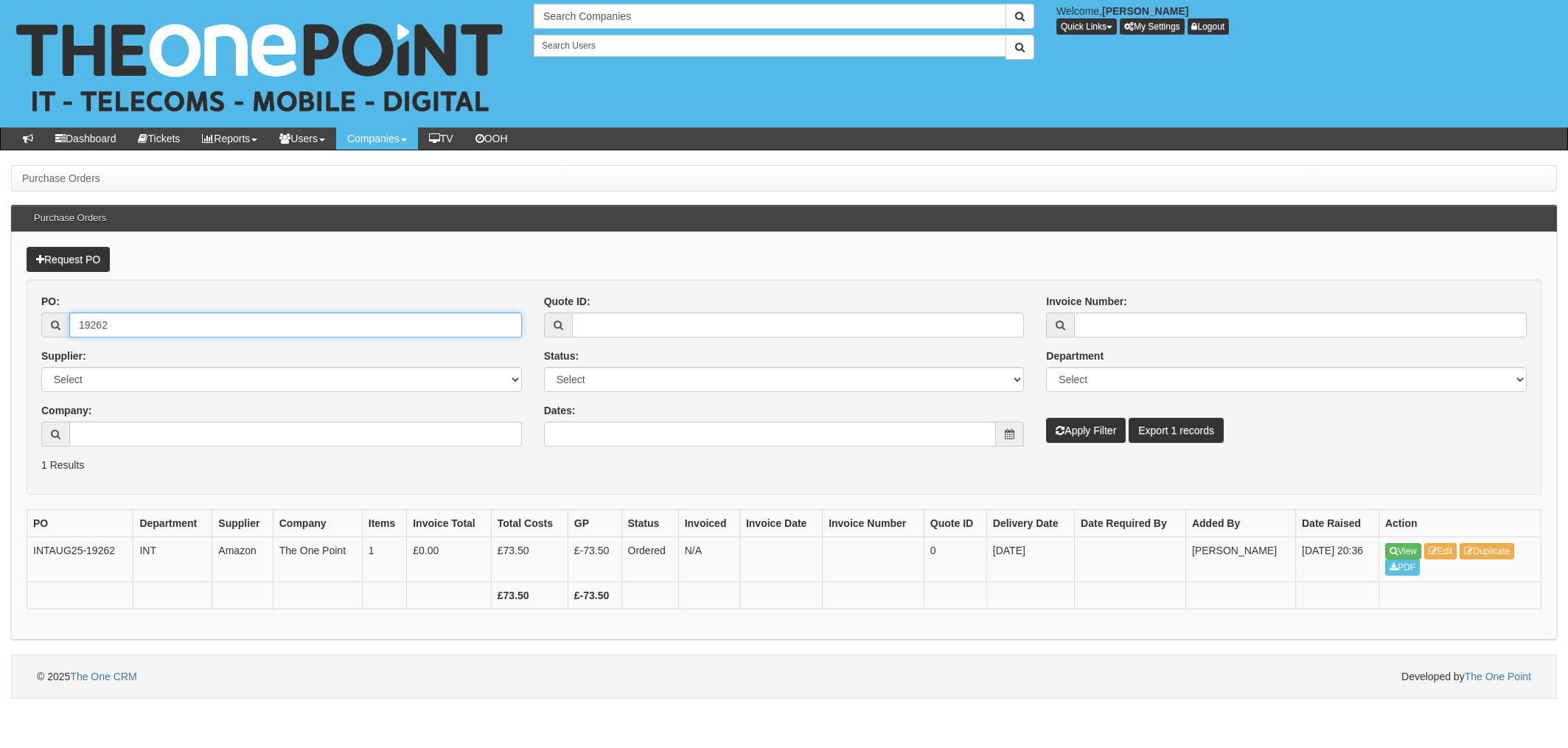
click at [106, 325] on input "19262" at bounding box center [295, 324] width 453 height 25
drag, startPoint x: 127, startPoint y: 326, endPoint x: 18, endPoint y: 326, distance: 109.0
click at [18, 326] on div "Request PO PO: 19262 Supplier: Select 123 REG.co.uk 1Password 3 4Gon AA Jones E…" at bounding box center [784, 436] width 1546 height 408
type input "19266"
click at [1046, 418] on button "Apply Filter" at bounding box center [1085, 430] width 80 height 25
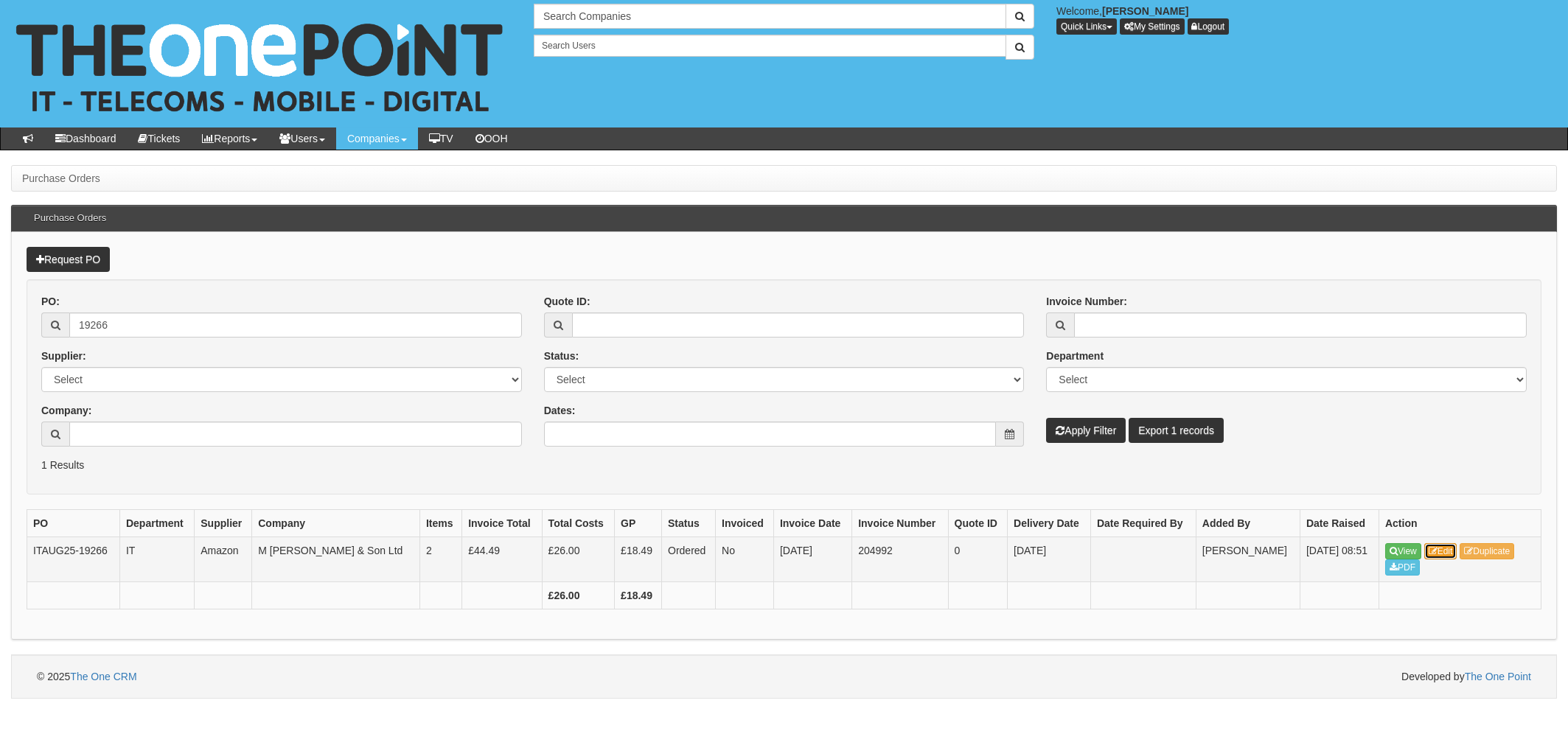
click at [1445, 551] on link "Edit" at bounding box center [1441, 551] width 33 height 16
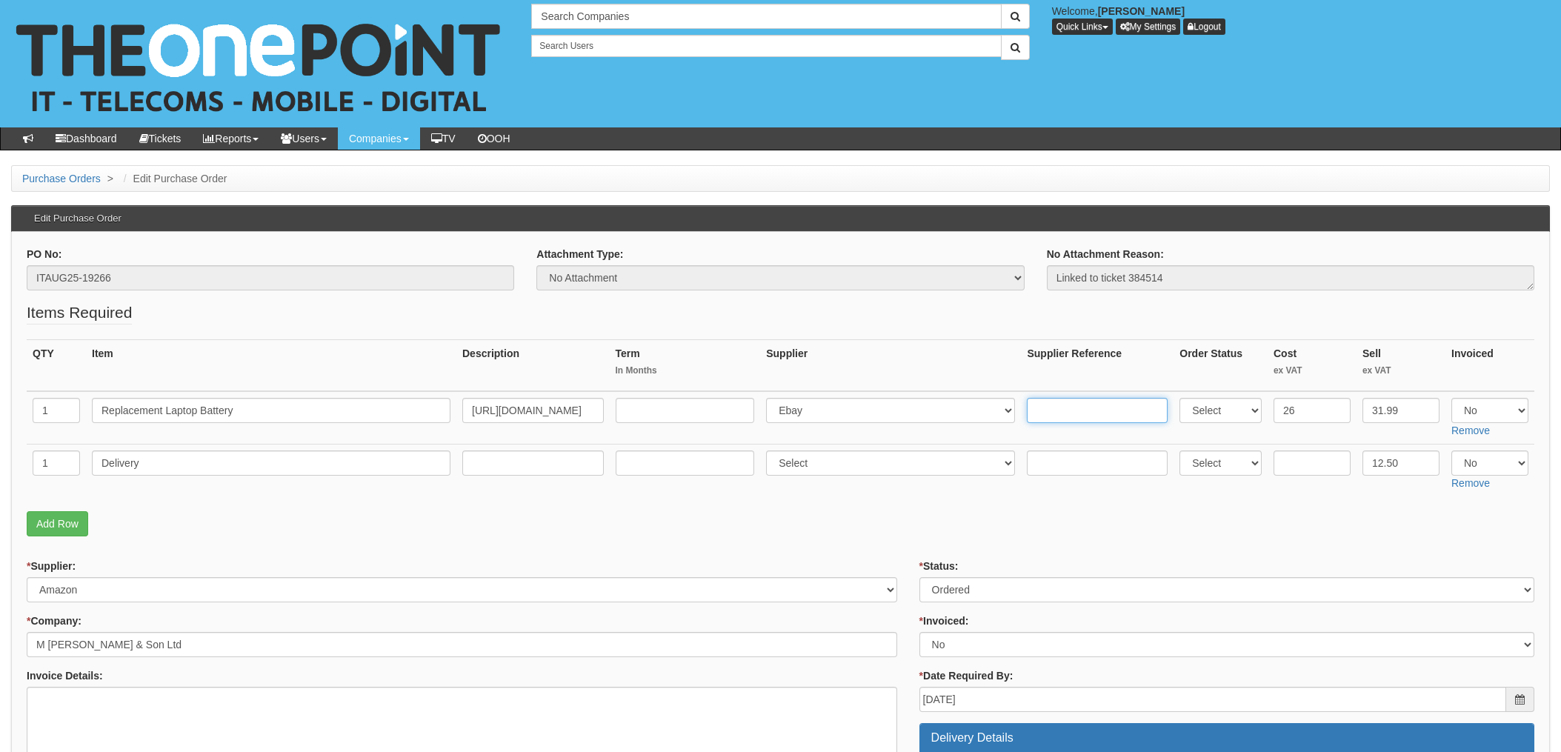
paste input "205-9943467-8436302"
type input "205-9943467-8436302"
click at [827, 410] on select "Select 123 REG.co.uk 1Password 3 4Gon AA Jones Electric Ltd Abzorb Access Group…" at bounding box center [890, 410] width 249 height 25
select select "13"
click at [771, 398] on select "Select 123 REG.co.uk 1Password 3 4Gon AA Jones Electric Ltd Abzorb Access Group…" at bounding box center [890, 410] width 249 height 25
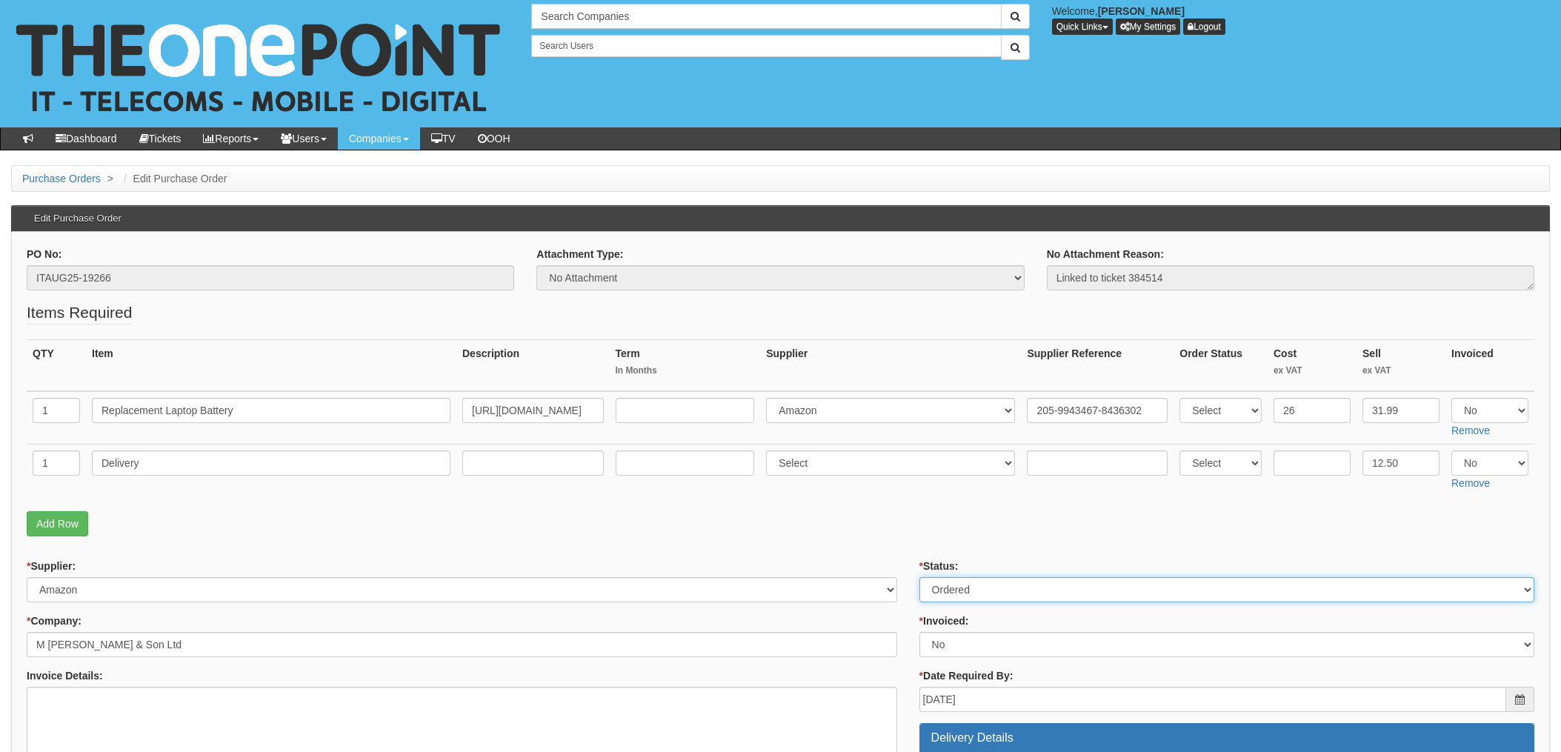
click at [960, 592] on select "Select Approved Completed Delivered Invoiced Ordered Ordered to site Part Order…" at bounding box center [1227, 589] width 615 height 25
select select "4"
click at [920, 577] on select "Select Approved Completed Delivered Invoiced Ordered Ordered to site Part Order…" at bounding box center [1227, 589] width 615 height 25
click at [945, 648] on select "Select Yes No N/A STB (part of order)" at bounding box center [1227, 644] width 615 height 25
select select "1"
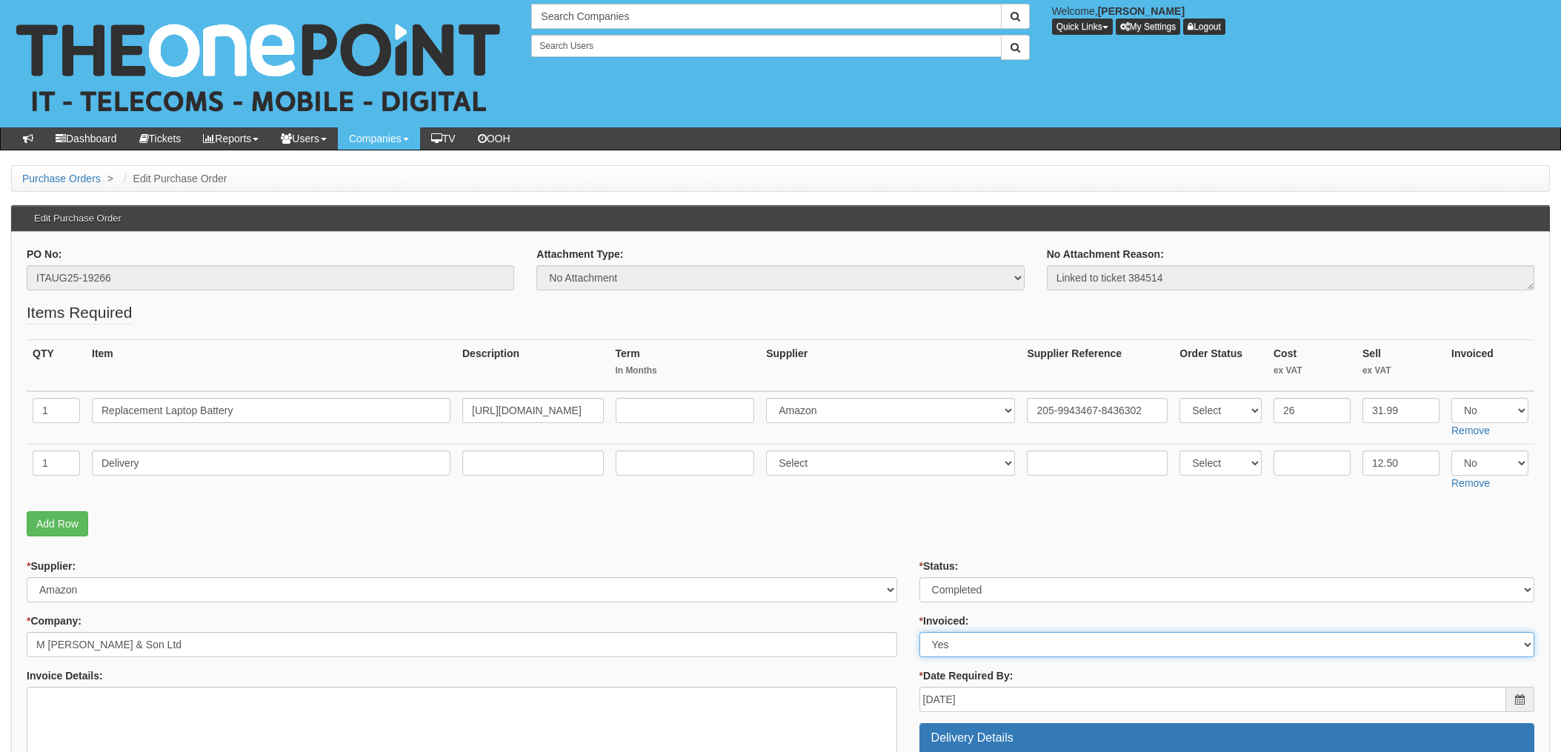
click at [920, 632] on select "Select Yes No N/A STB (part of order)" at bounding box center [1227, 644] width 615 height 25
click at [897, 525] on p "Add Row" at bounding box center [781, 523] width 1508 height 25
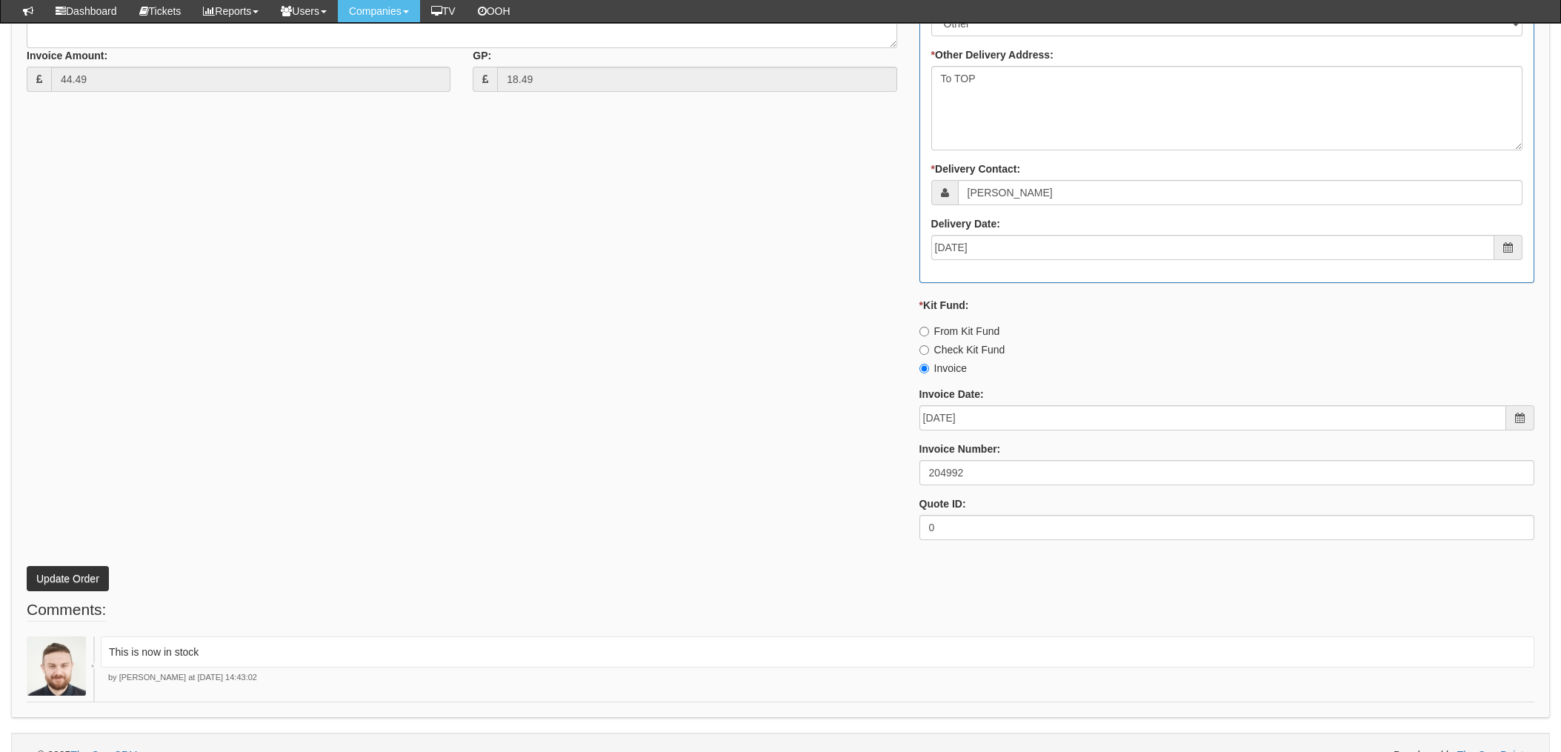
scroll to position [790, 0]
click at [66, 571] on button "Update Order" at bounding box center [68, 577] width 82 height 25
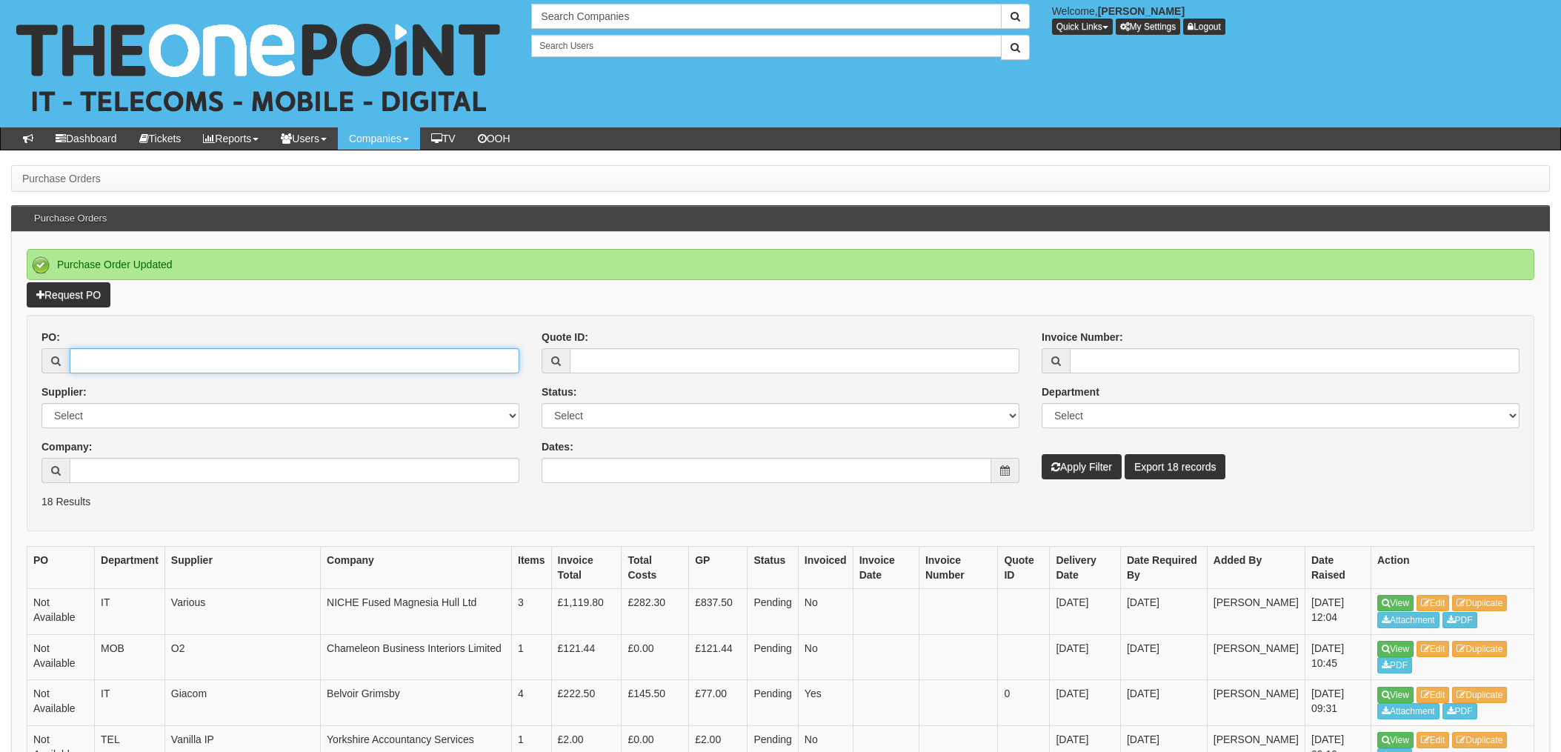
click at [167, 361] on input "PO:" at bounding box center [295, 360] width 450 height 25
type input "19289"
click at [1042, 454] on button "Apply Filter" at bounding box center [1082, 466] width 80 height 25
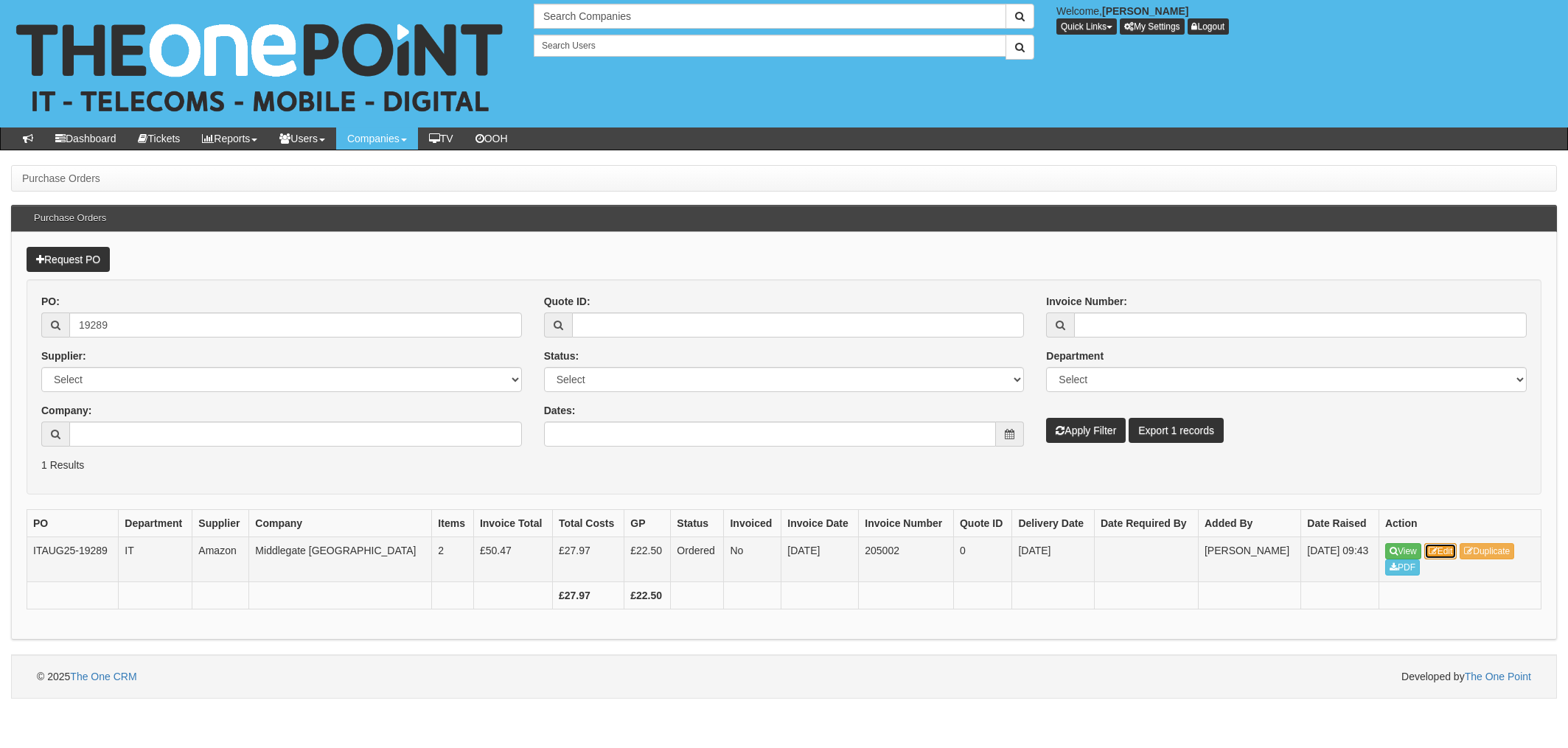
click at [1447, 547] on link "Edit" at bounding box center [1441, 551] width 33 height 16
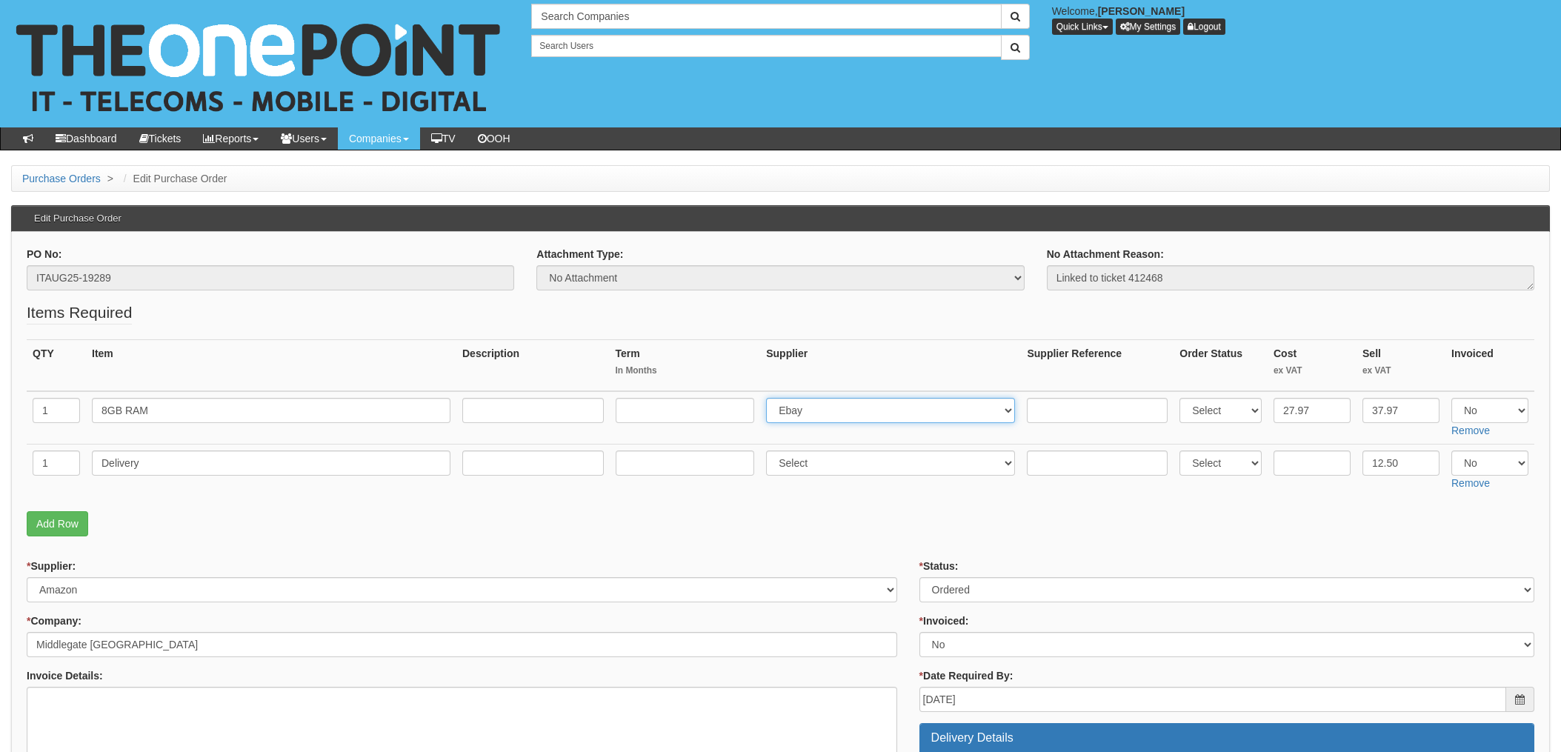
click at [810, 411] on select "Select 123 REG.co.uk 1Password 3 4Gon AA Jones Electric Ltd Abzorb Access Group…" at bounding box center [890, 410] width 249 height 25
select select "13"
click at [771, 398] on select "Select 123 REG.co.uk 1Password 3 4Gon AA Jones Electric Ltd Abzorb Access Group…" at bounding box center [890, 410] width 249 height 25
click at [1060, 407] on input "text" at bounding box center [1097, 410] width 141 height 25
paste input "205-1565793-3627529"
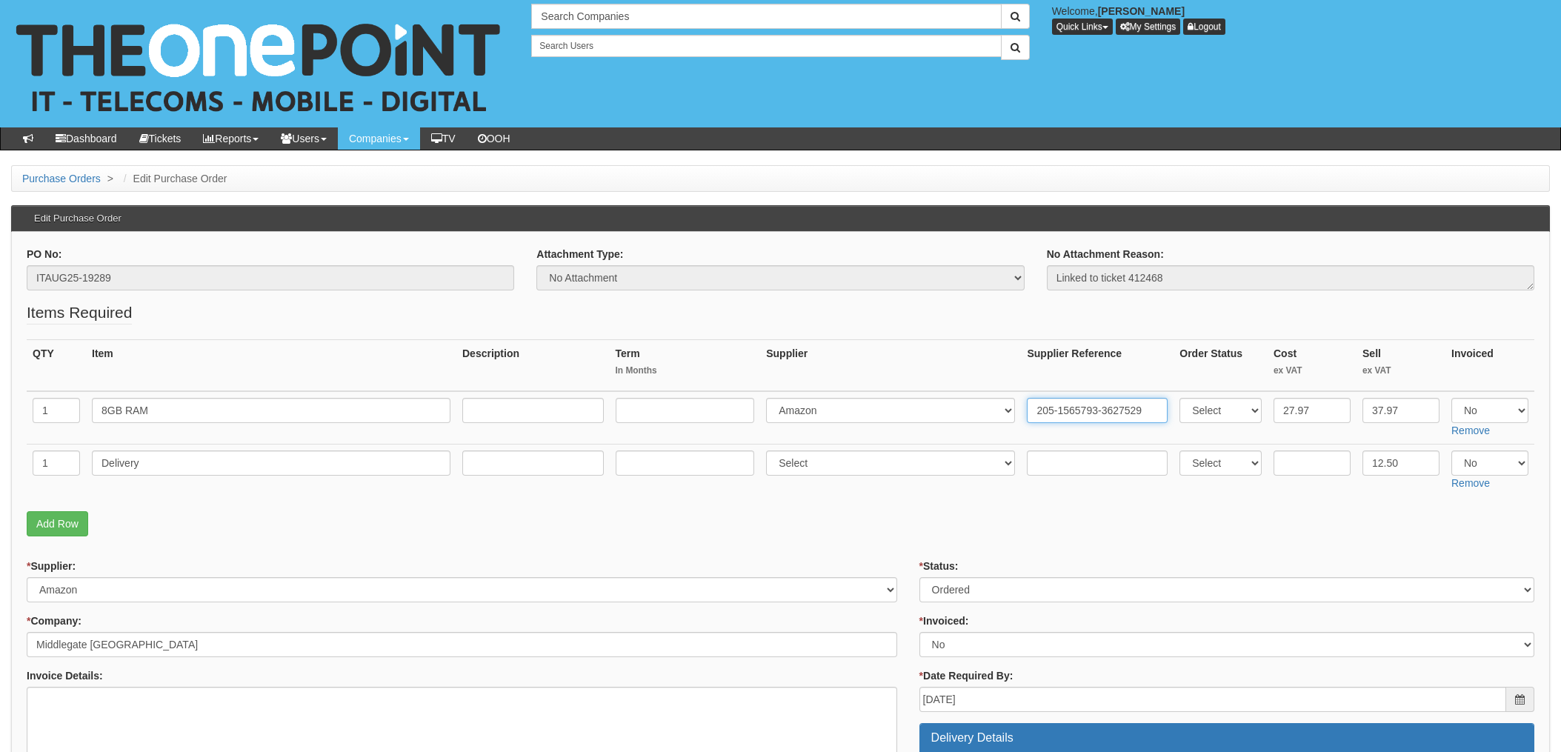
type input "205-1565793-3627529"
click at [917, 516] on p "Add Row" at bounding box center [781, 523] width 1508 height 25
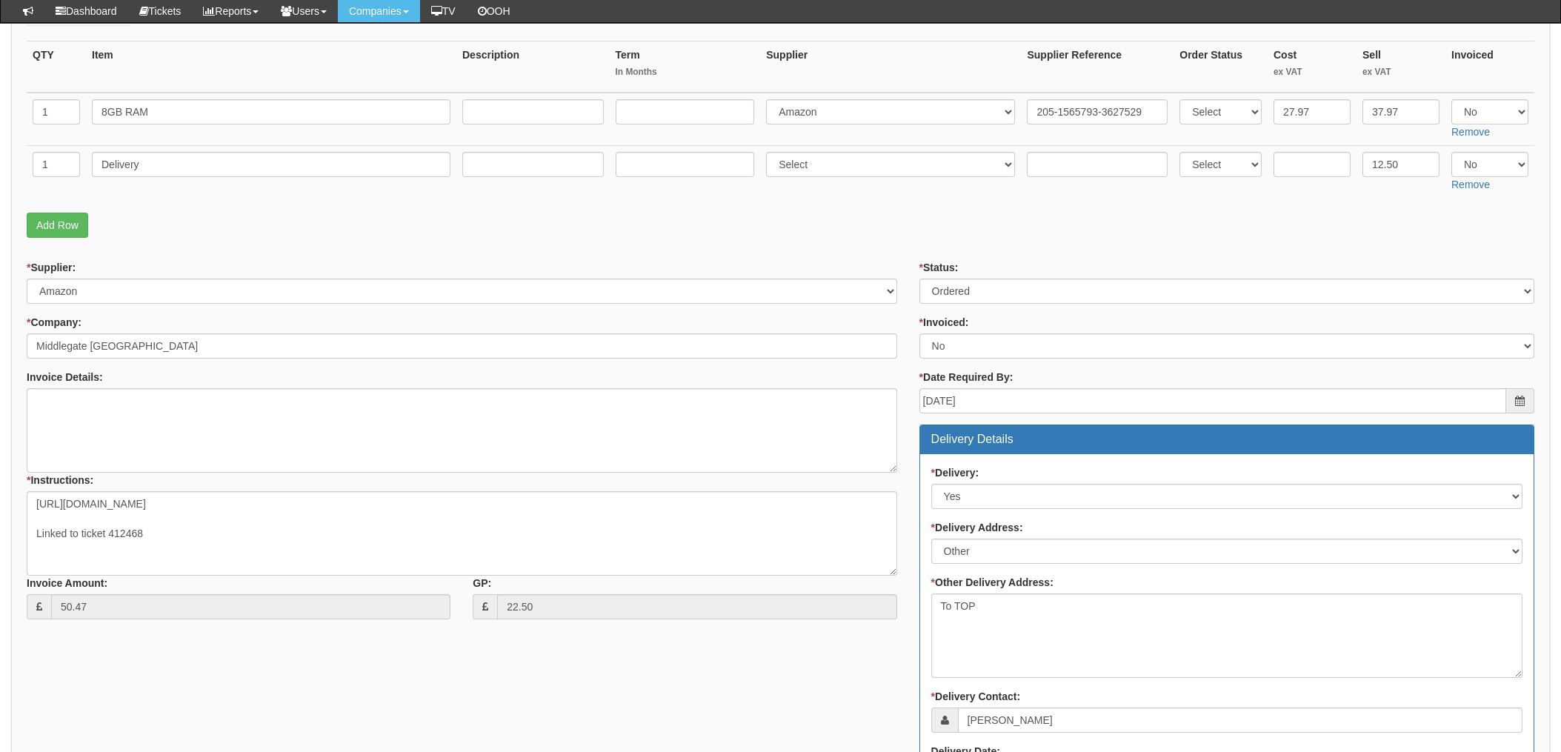
scroll to position [296, 0]
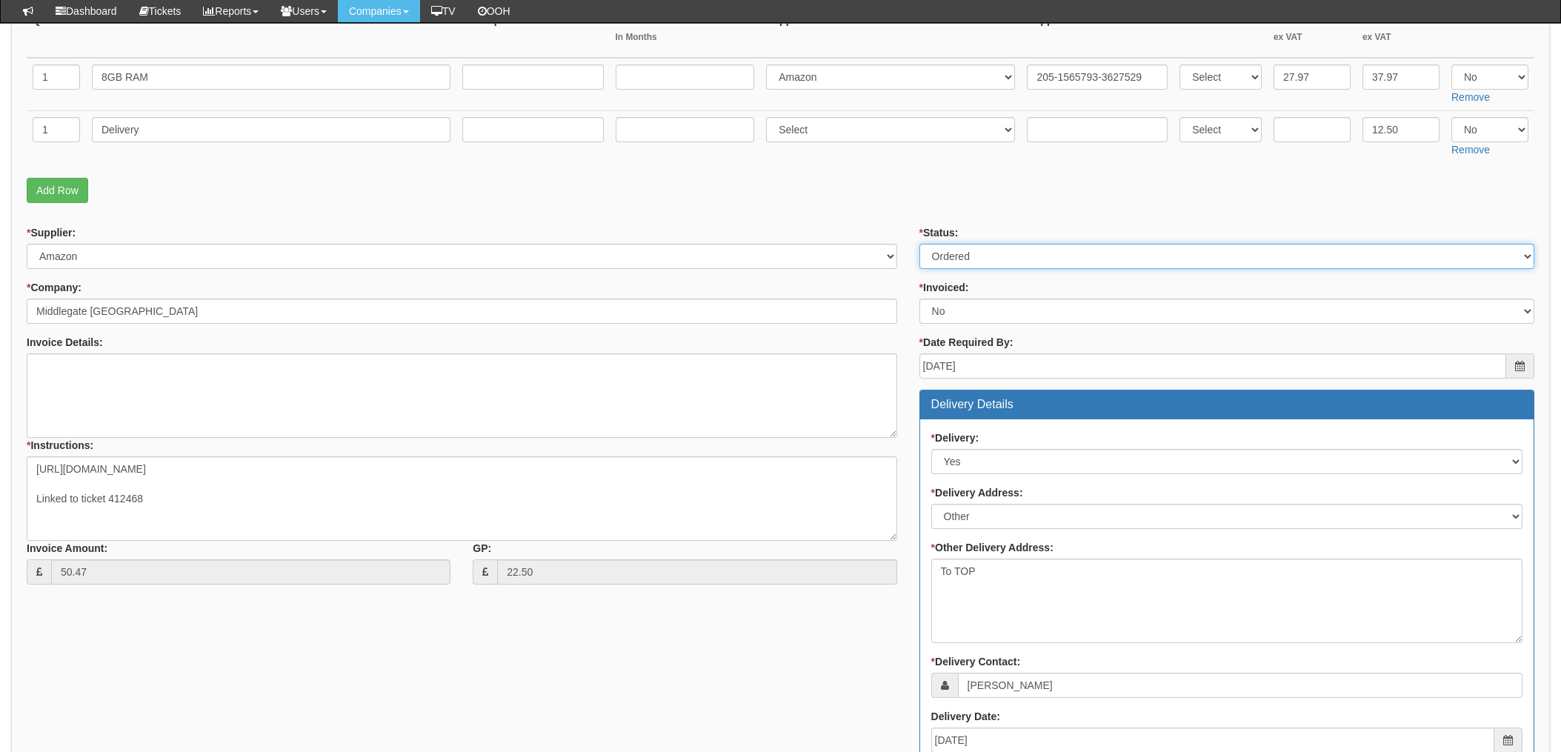
click at [1014, 256] on select "Select Approved Completed Delivered Invoiced Ordered Ordered to site Part Order…" at bounding box center [1227, 256] width 615 height 25
select select "4"
click at [920, 244] on select "Select Approved Completed Delivered Invoiced Ordered Ordered to site Part Order…" at bounding box center [1227, 256] width 615 height 25
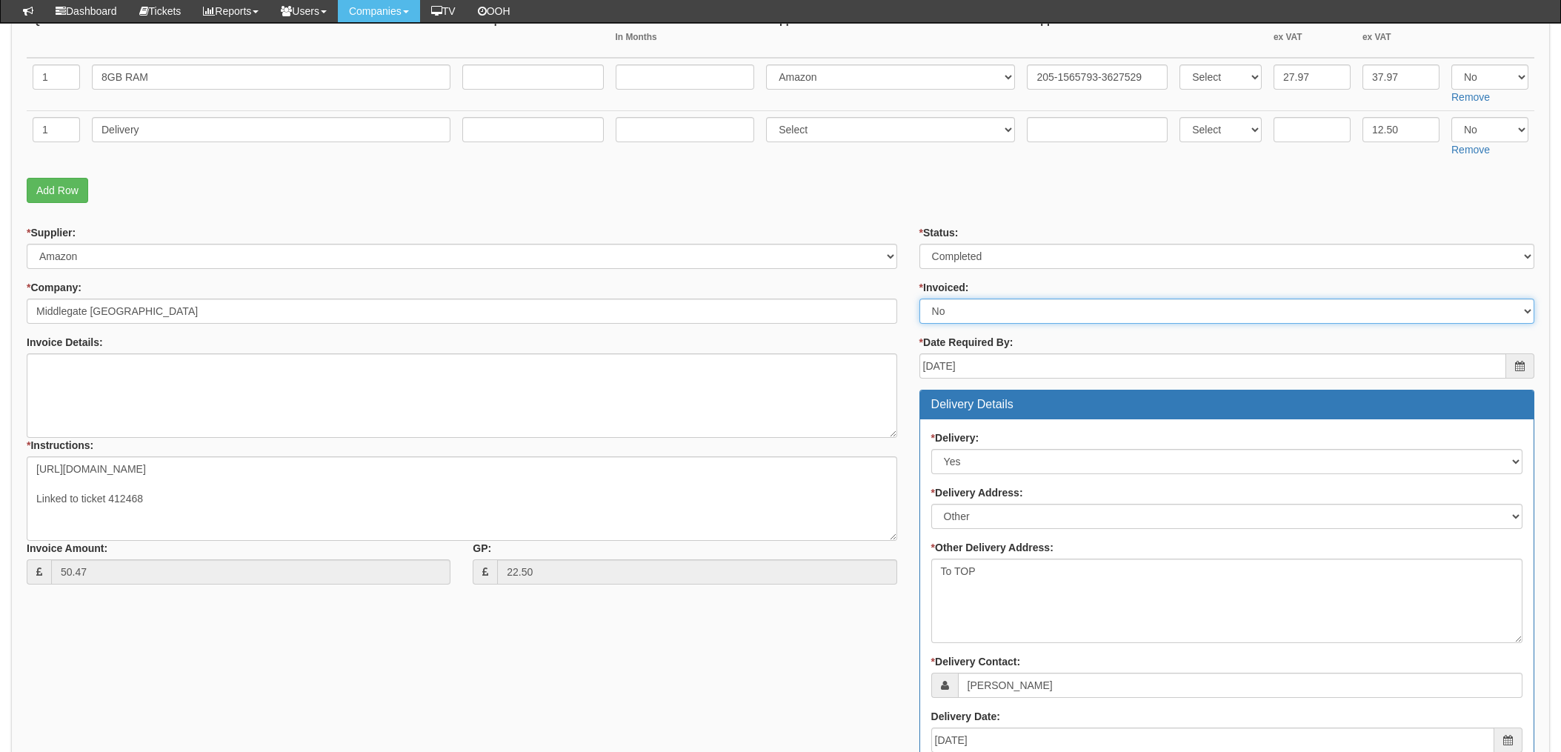
click at [954, 307] on select "Select Yes No N/A STB (part of order)" at bounding box center [1227, 311] width 615 height 25
select select "1"
click at [920, 299] on select "Select Yes No N/A STB (part of order)" at bounding box center [1227, 311] width 615 height 25
click at [908, 218] on form "PO No: ITAUG25-19289 Attachment Type: Select Signed Quote Auth email if quote u…" at bounding box center [781, 498] width 1508 height 1171
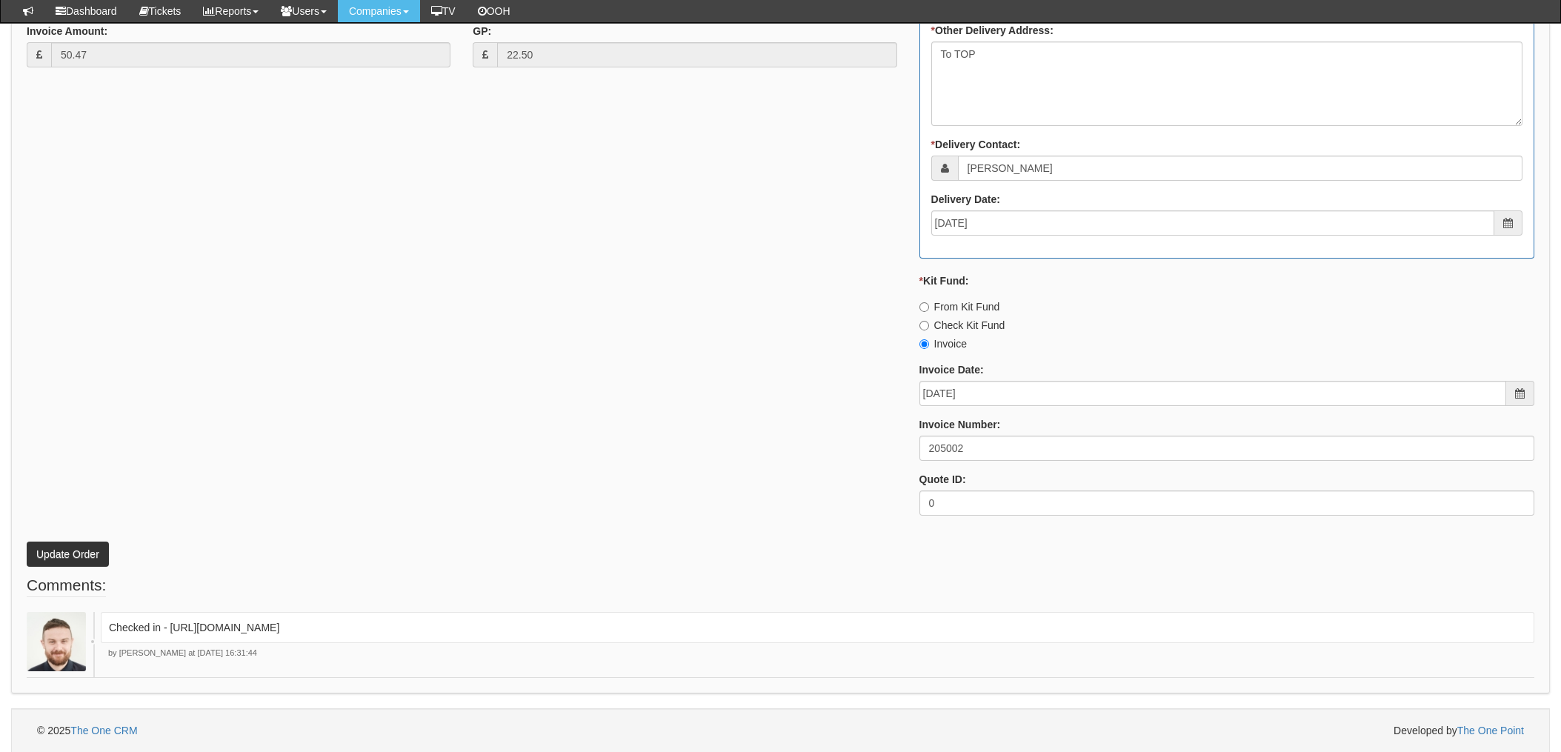
scroll to position [814, 0]
click at [55, 554] on button "Update Order" at bounding box center [68, 553] width 82 height 25
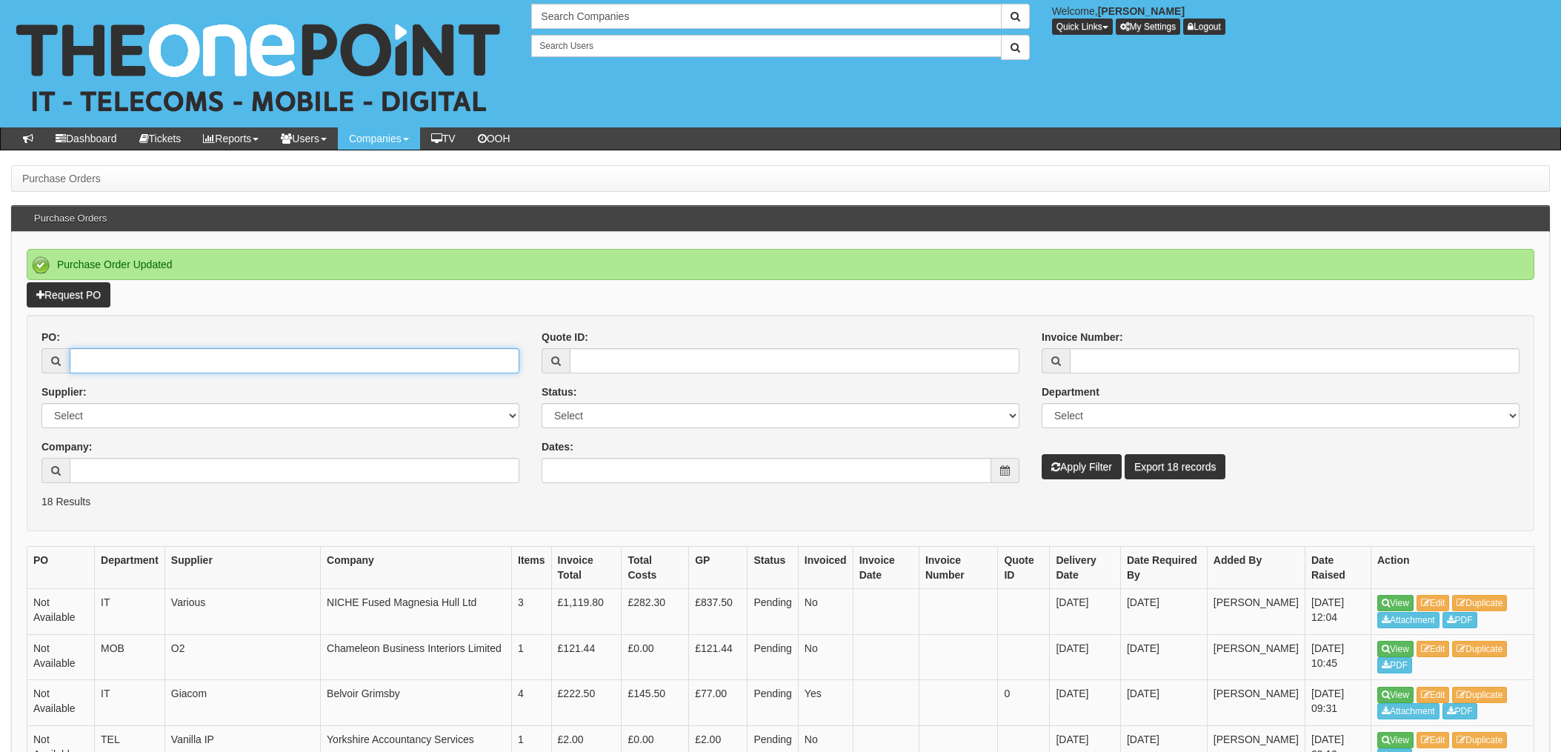
click at [124, 359] on input "PO:" at bounding box center [295, 360] width 450 height 25
type input "19298"
click at [1042, 454] on button "Apply Filter" at bounding box center [1082, 466] width 80 height 25
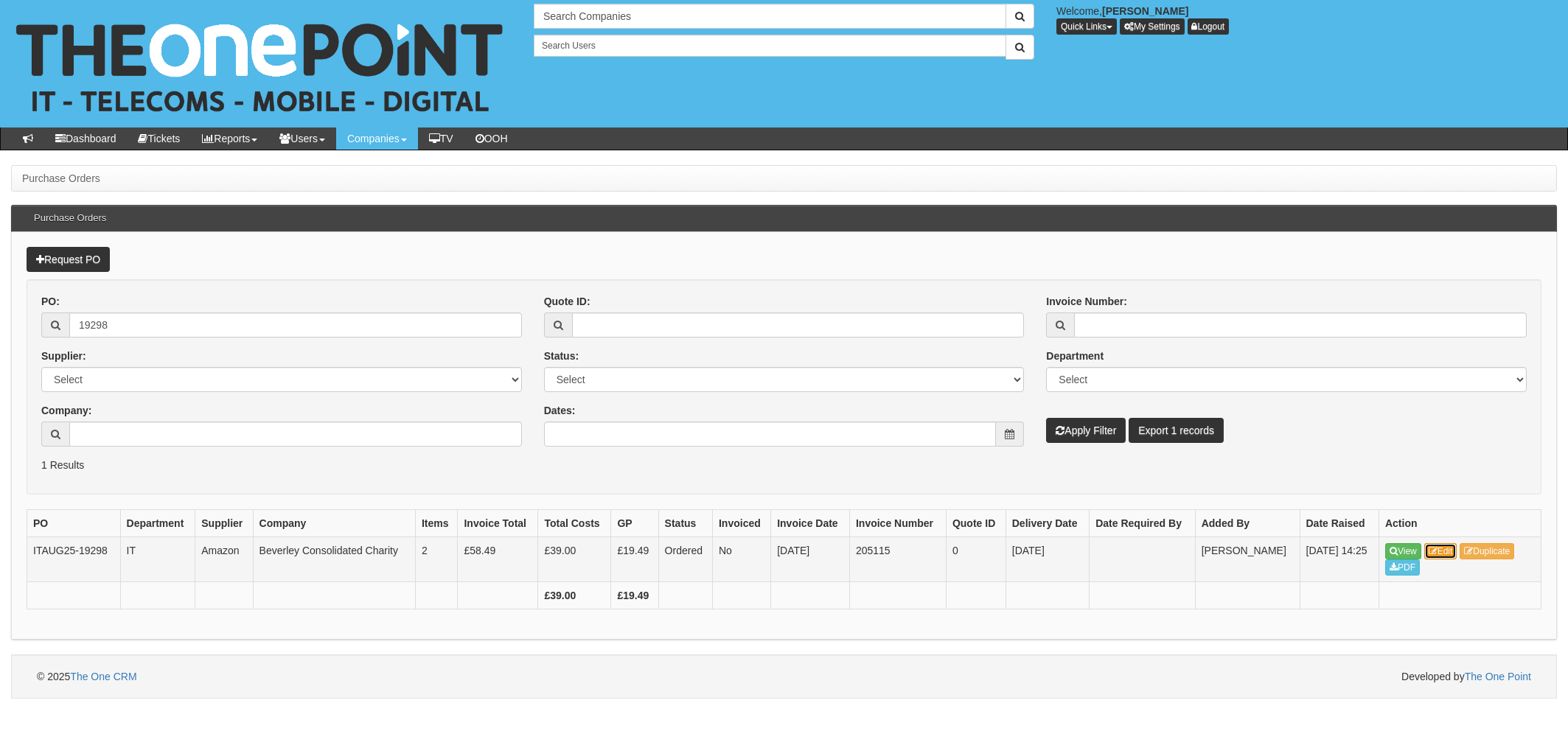
click at [1449, 551] on link "Edit" at bounding box center [1441, 551] width 33 height 16
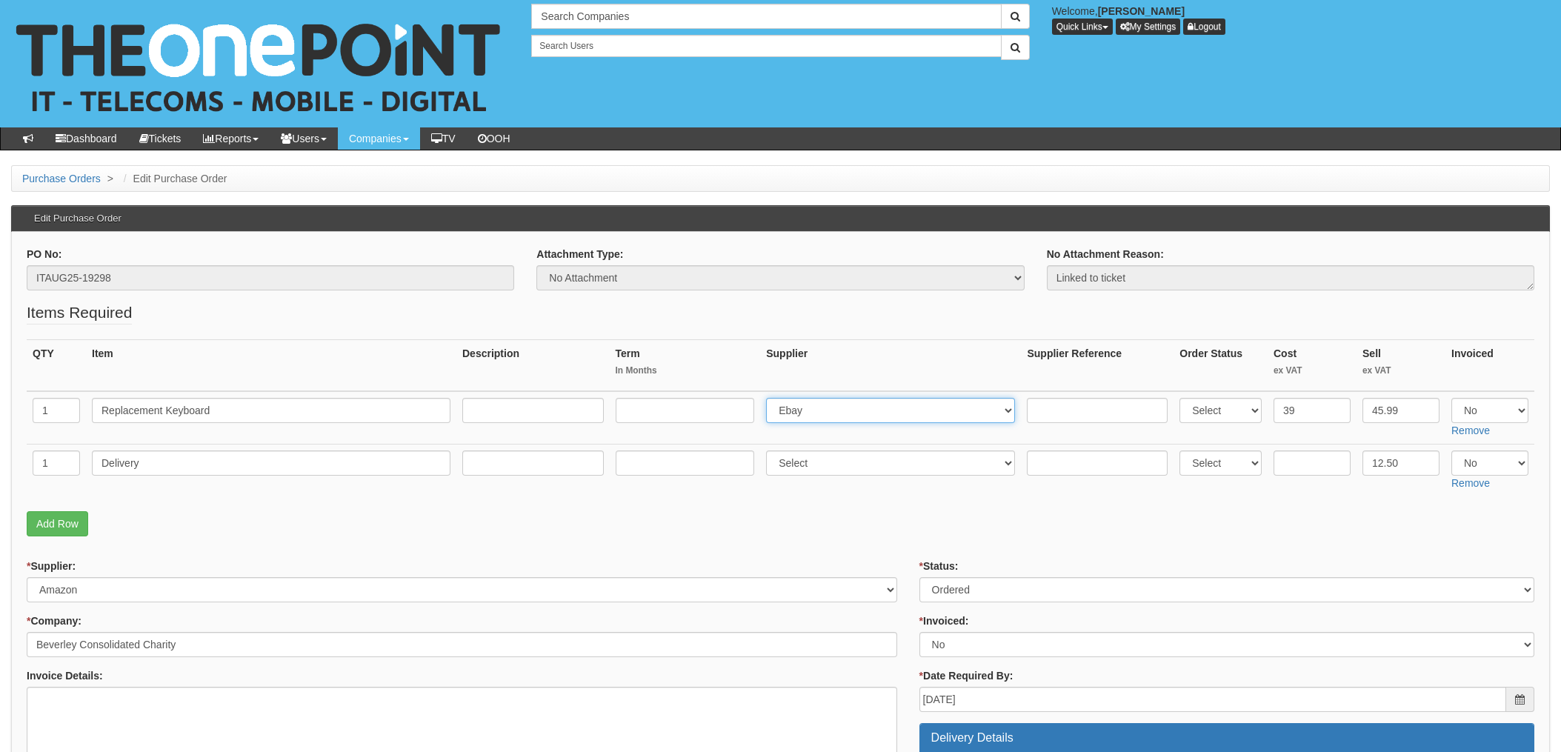
click at [826, 409] on select "Select 123 [DOMAIN_NAME] 1Password 3 4Gon [PERSON_NAME] Electric Ltd Abzorb Acc…" at bounding box center [890, 410] width 249 height 25
select select "13"
click at [771, 398] on select "Select 123 [DOMAIN_NAME] 1Password 3 4Gon [PERSON_NAME] Electric Ltd Abzorb Acc…" at bounding box center [890, 410] width 249 height 25
click at [1055, 408] on input "text" at bounding box center [1097, 410] width 141 height 25
click at [1060, 408] on input "text" at bounding box center [1097, 410] width 141 height 25
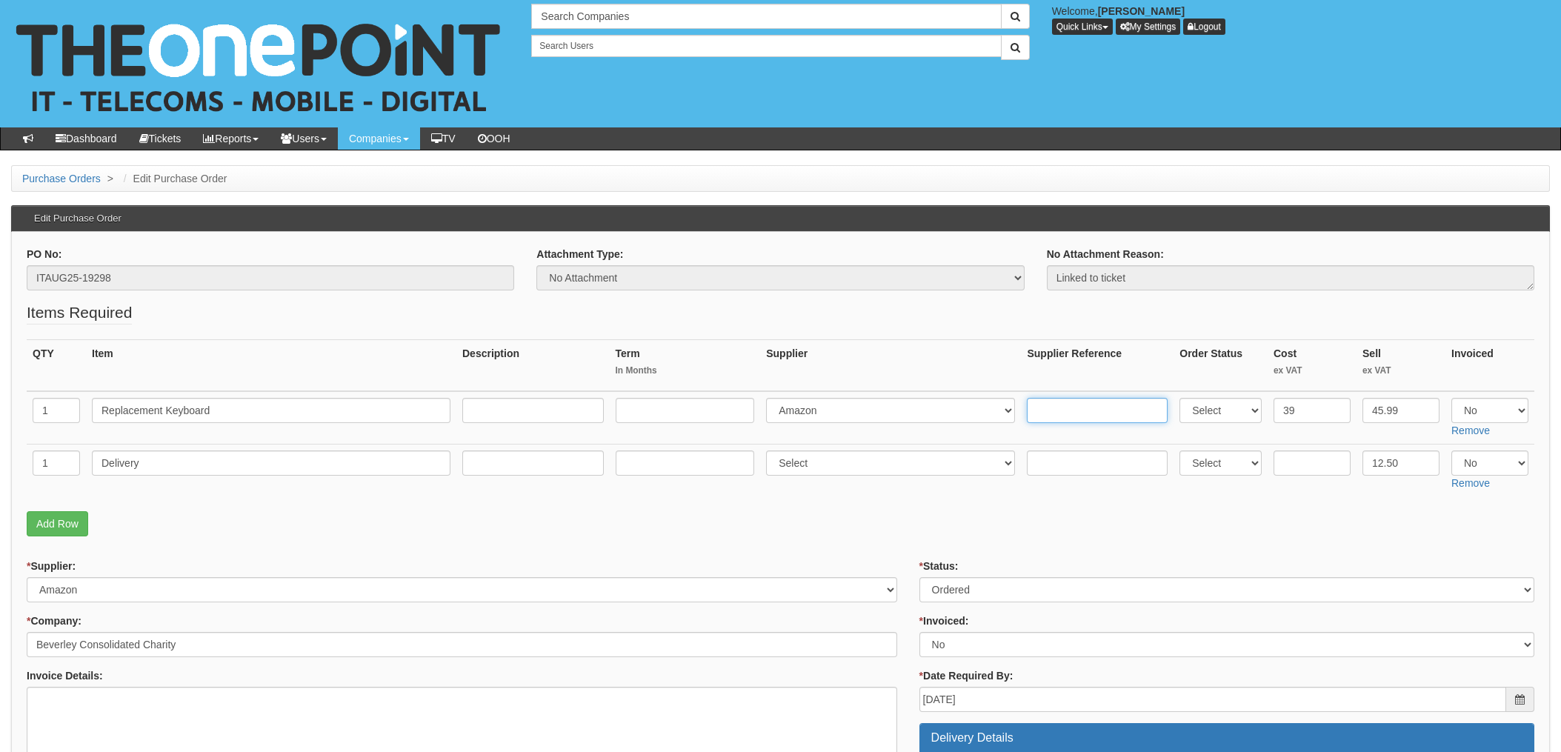
paste input "205-7833555-9181960"
type input "205-7833555-9181960"
click at [1000, 591] on select "Select Approved Completed Delivered Invoiced Ordered Ordered to site Part Order…" at bounding box center [1227, 589] width 615 height 25
select select "4"
click at [920, 577] on select "Select Approved Completed Delivered Invoiced Ordered Ordered to site Part Order…" at bounding box center [1227, 589] width 615 height 25
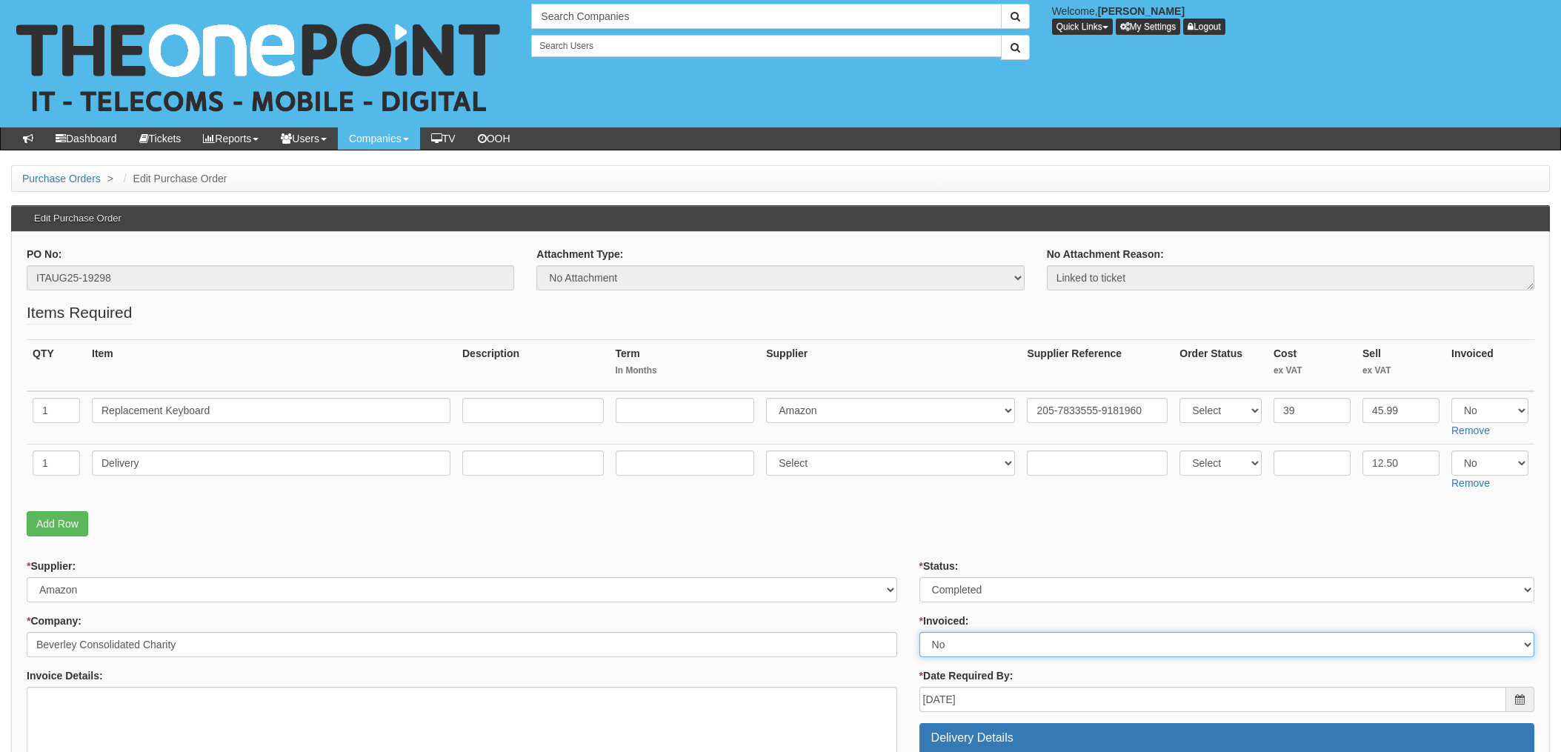
click at [945, 647] on select "Select Yes No N/A STB (part of order)" at bounding box center [1227, 644] width 615 height 25
select select "1"
click at [920, 632] on select "Select Yes No N/A STB (part of order)" at bounding box center [1227, 644] width 615 height 25
click at [888, 516] on p "Add Row" at bounding box center [781, 523] width 1508 height 25
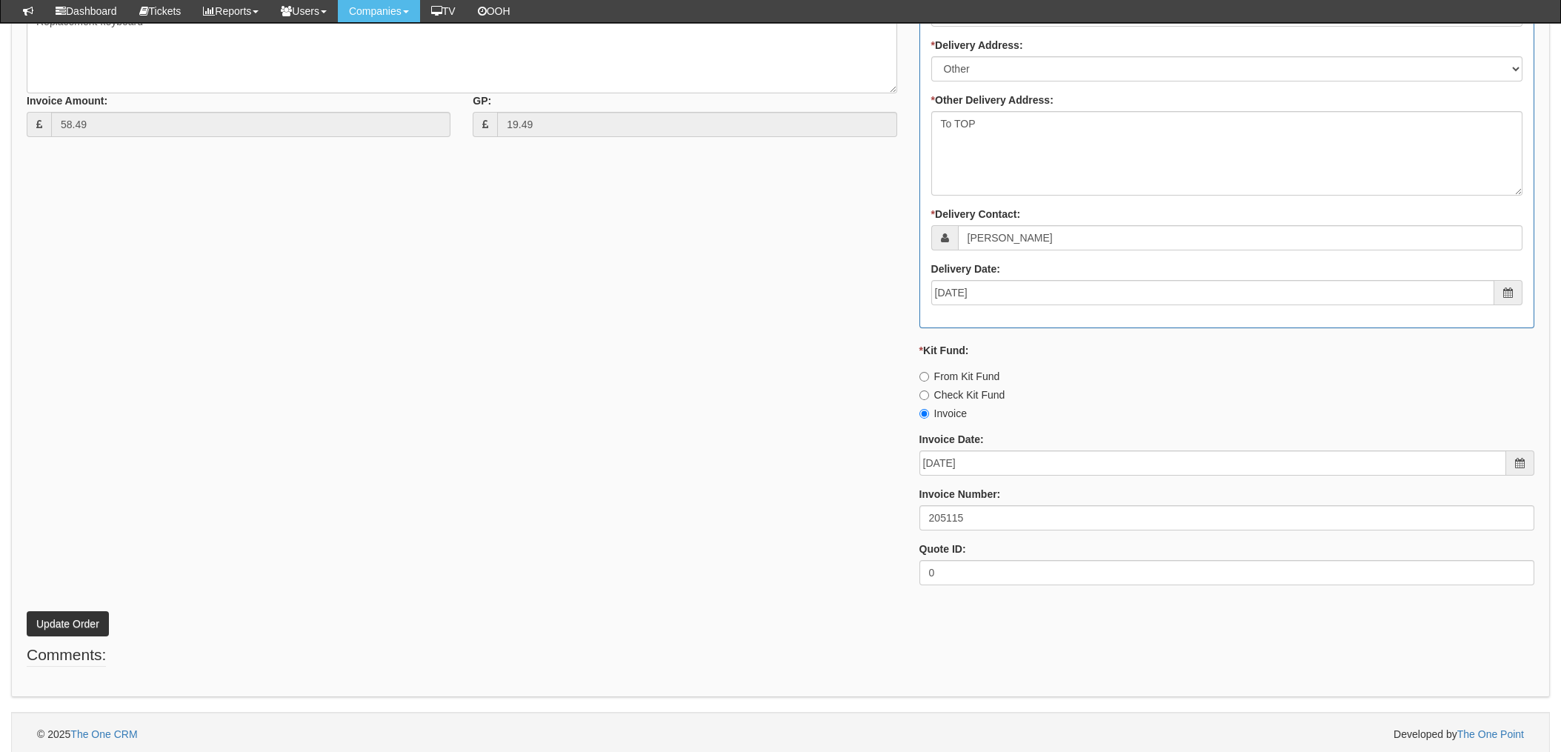
scroll to position [748, 0]
click at [73, 614] on button "Update Order" at bounding box center [68, 619] width 82 height 25
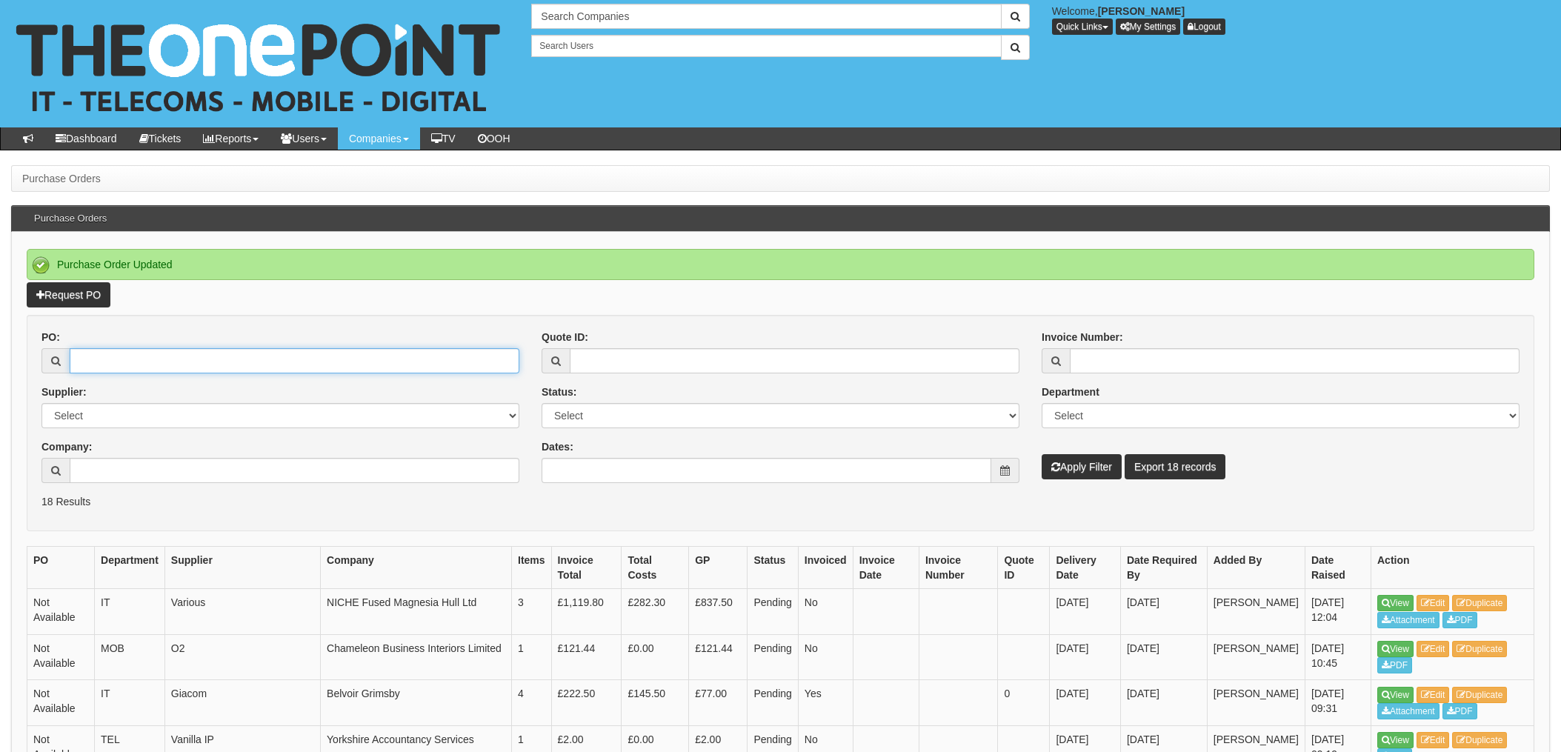
click at [156, 359] on input "PO:" at bounding box center [295, 360] width 450 height 25
type input "19345"
click at [1042, 454] on button "Apply Filter" at bounding box center [1082, 466] width 80 height 25
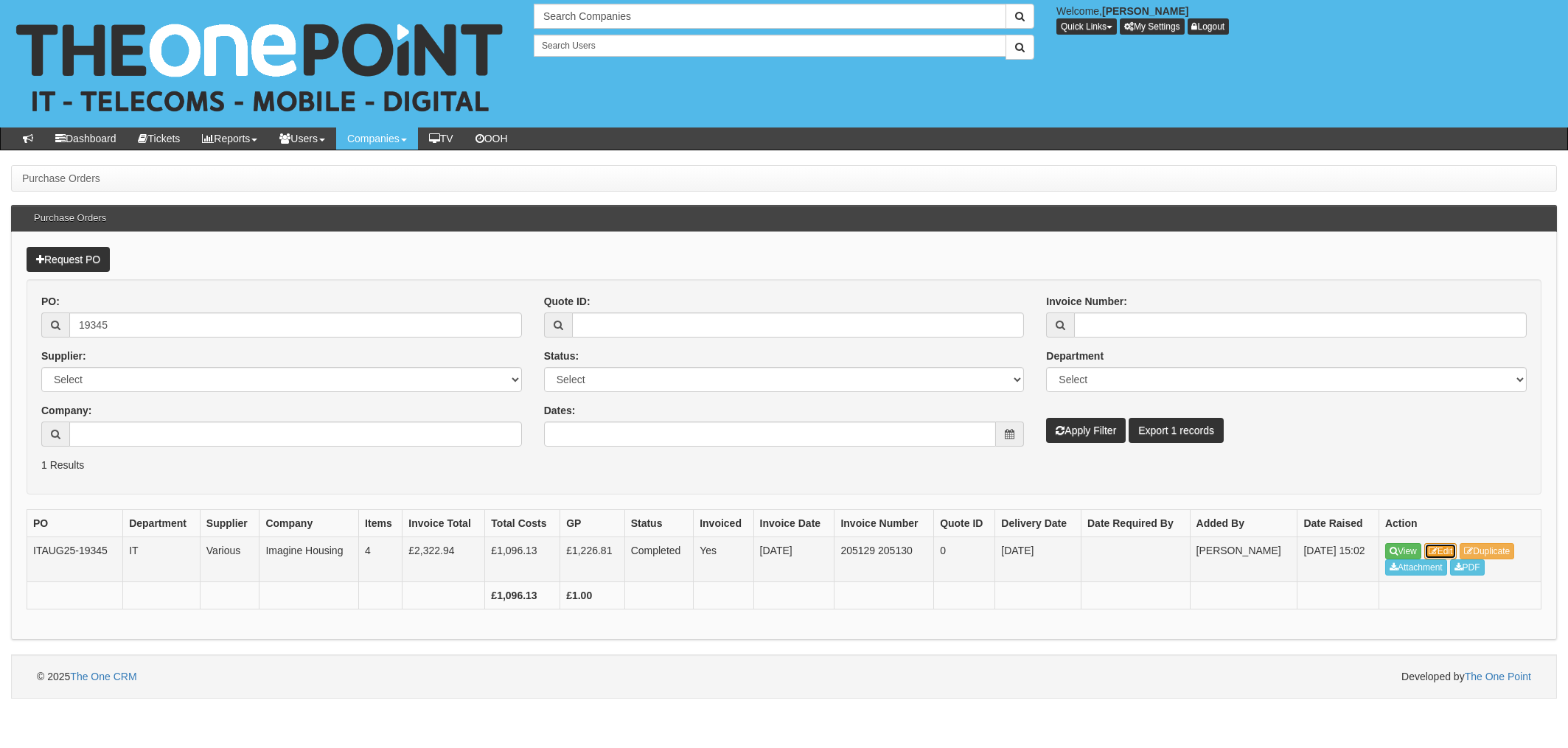
click at [1445, 552] on link "Edit" at bounding box center [1441, 551] width 33 height 16
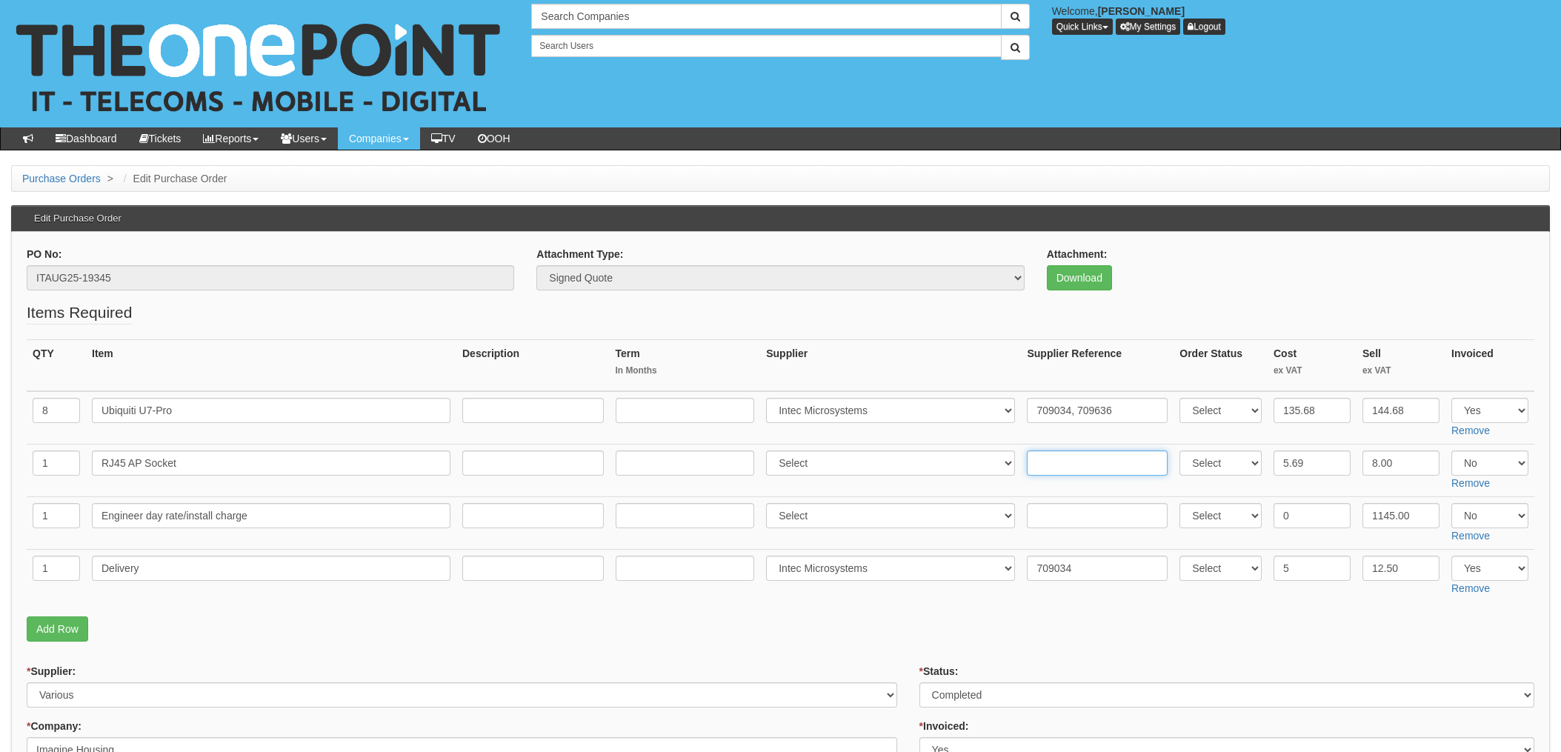
click at [1071, 467] on input "text" at bounding box center [1097, 463] width 141 height 25
click at [1044, 462] on input "text" at bounding box center [1097, 463] width 141 height 25
paste input "205-4709813-1574720"
type input "205-4709813-1574720"
click at [840, 468] on select "Select 123 REG.co.uk 1Password 3 4Gon AA Jones Electric Ltd Abzorb Access Group…" at bounding box center [890, 463] width 249 height 25
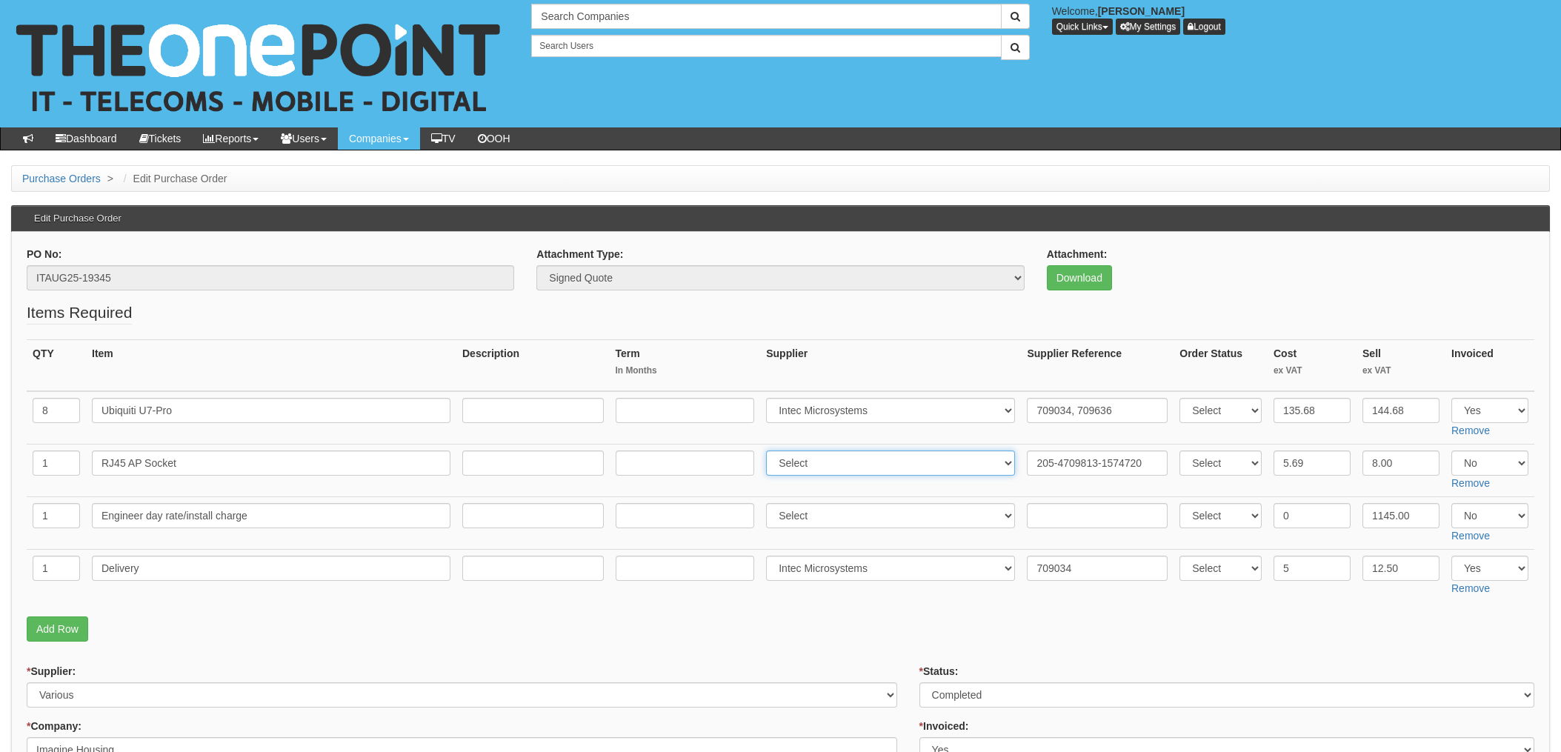
select select "13"
click at [771, 451] on select "Select 123 REG.co.uk 1Password 3 4Gon AA Jones Electric Ltd Abzorb Access Group…" at bounding box center [890, 463] width 249 height 25
click at [898, 619] on p "Add Row" at bounding box center [781, 628] width 1508 height 25
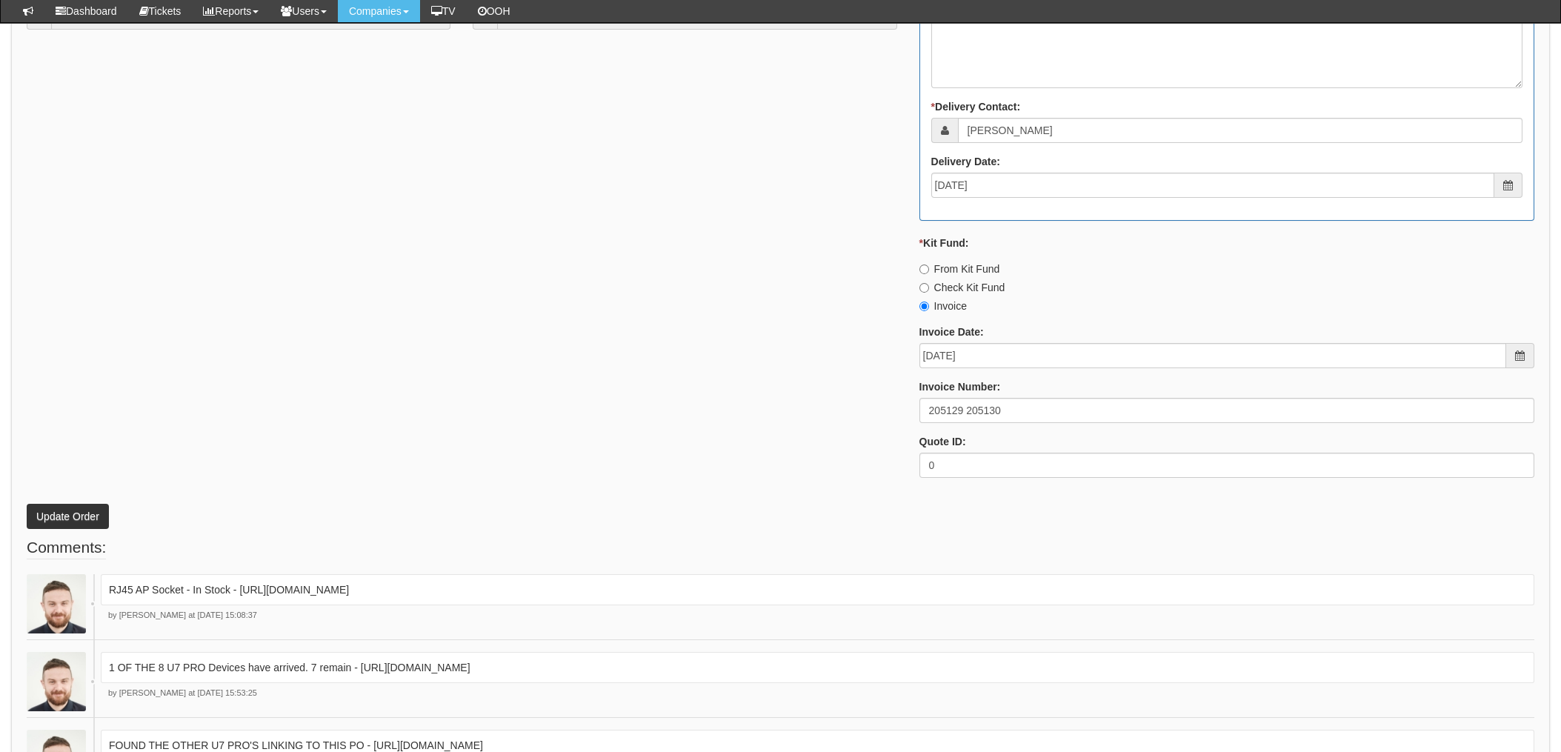
scroll to position [1075, 0]
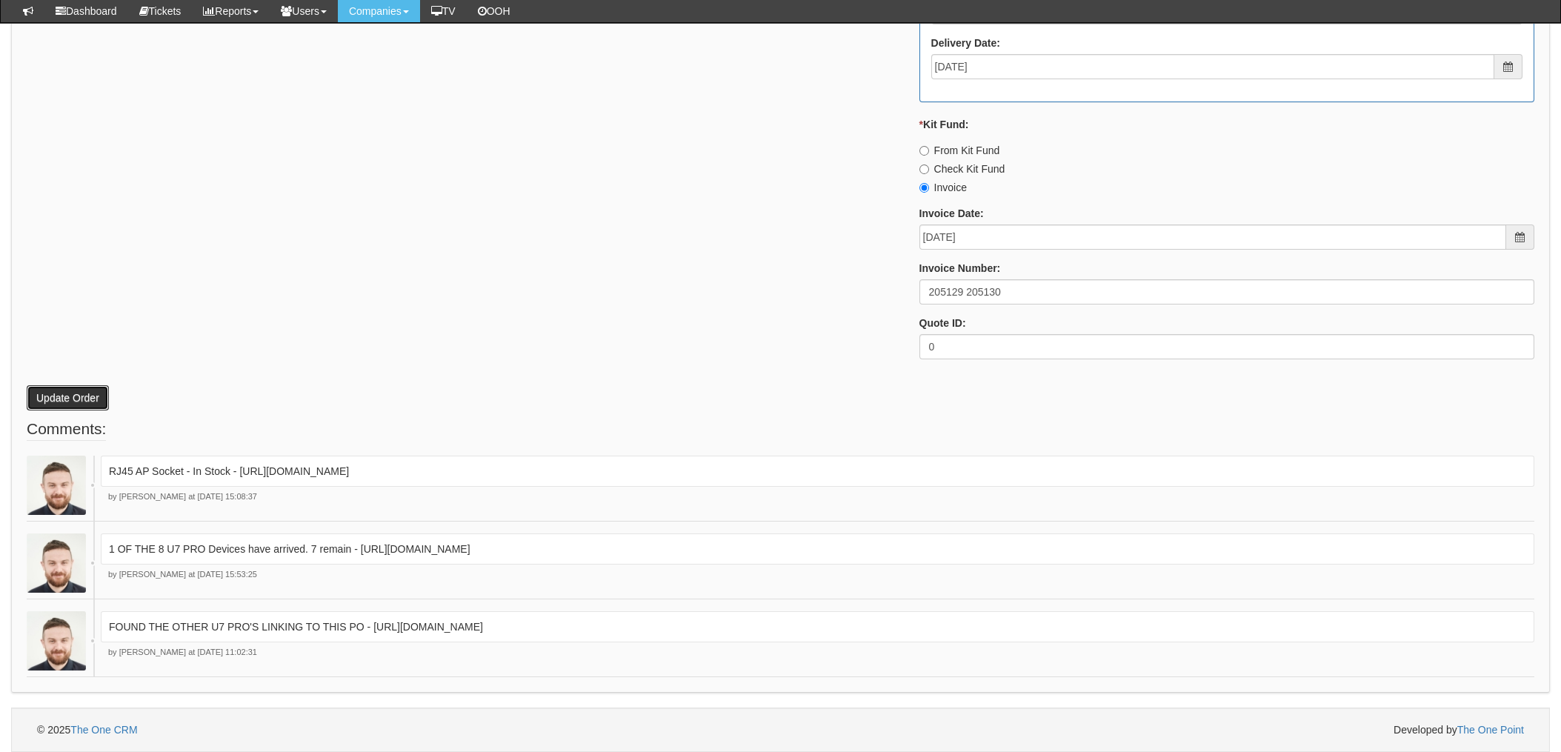
click at [62, 390] on button "Update Order" at bounding box center [68, 397] width 82 height 25
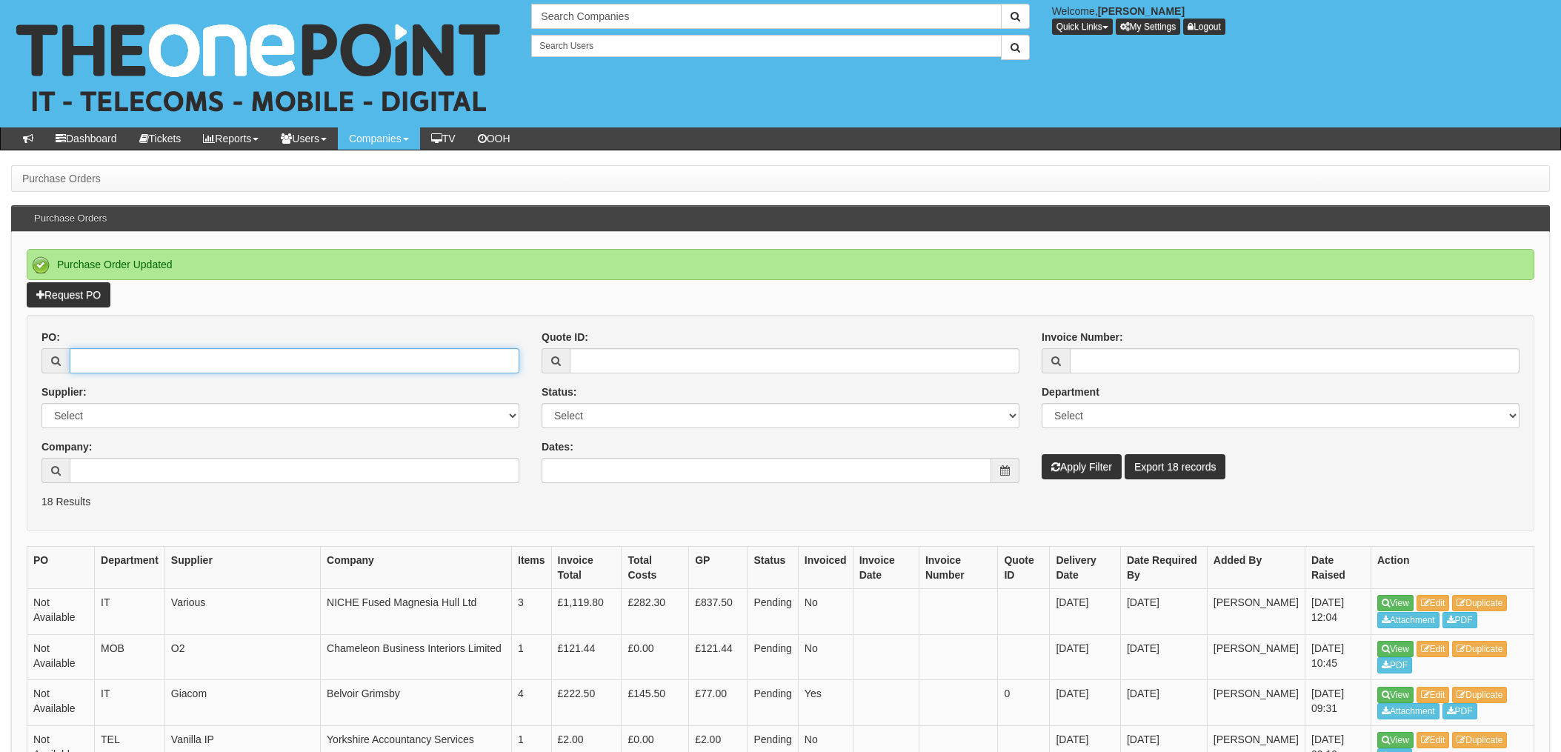
click at [214, 357] on input "PO:" at bounding box center [295, 360] width 450 height 25
type input "19356"
click at [1042, 454] on button "Apply Filter" at bounding box center [1082, 466] width 80 height 25
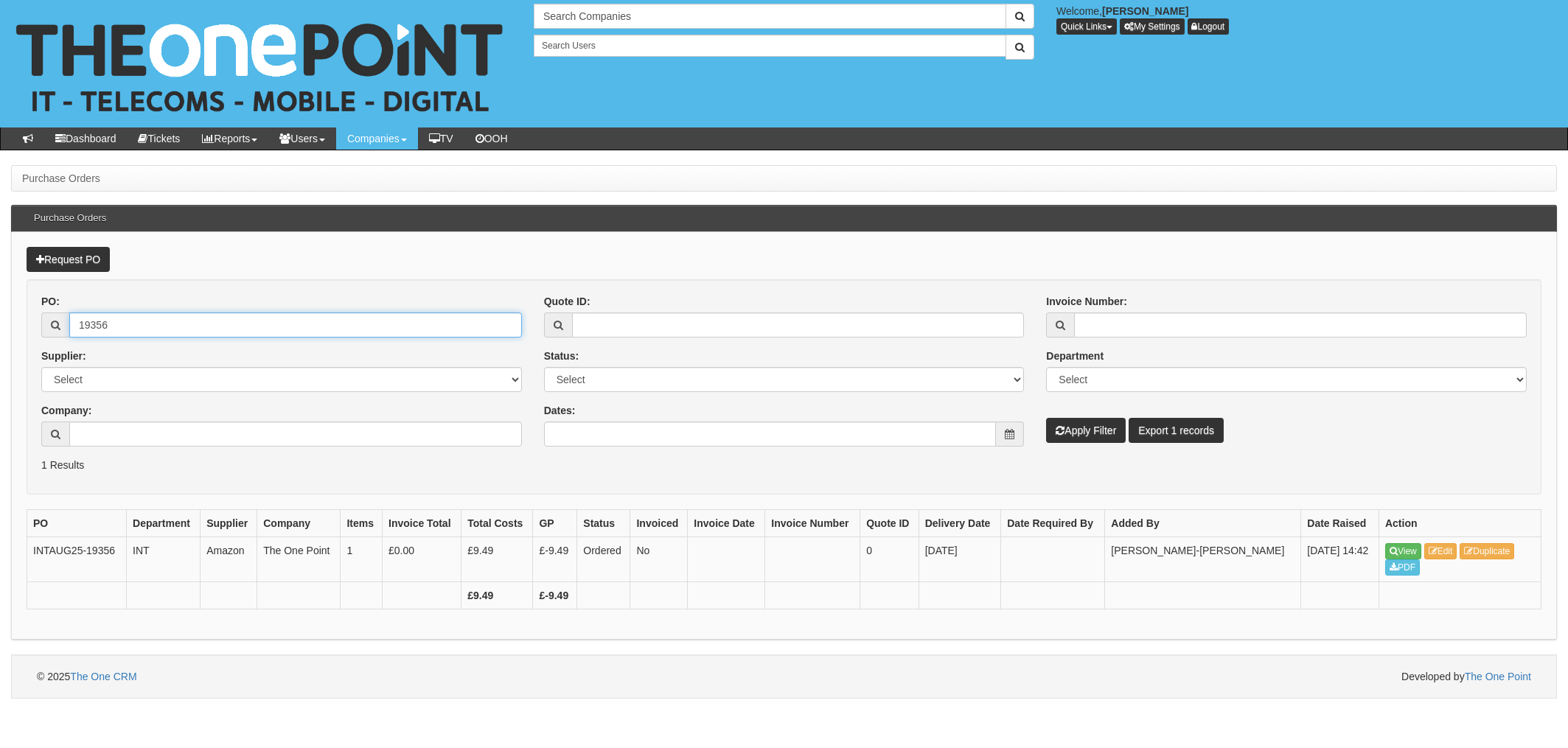
drag, startPoint x: 132, startPoint y: 326, endPoint x: 146, endPoint y: 325, distance: 14.0
click at [132, 325] on input "19356" at bounding box center [295, 324] width 453 height 25
drag, startPoint x: 161, startPoint y: 323, endPoint x: 7, endPoint y: 311, distance: 154.5
click at [102, 317] on input "19356" at bounding box center [295, 324] width 453 height 25
click at [115, 326] on input "19356" at bounding box center [295, 324] width 453 height 25
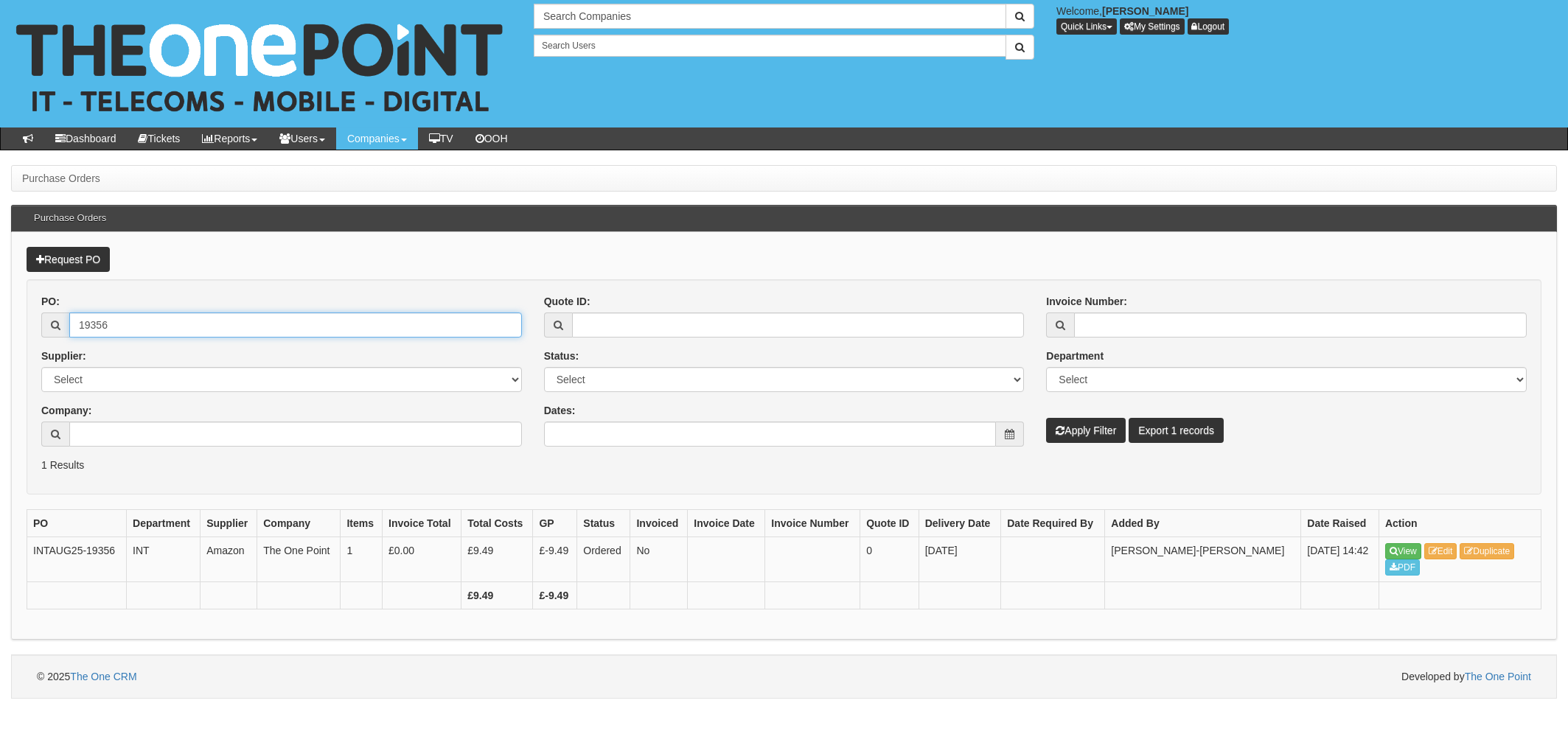
click at [127, 324] on input "19356" at bounding box center [295, 324] width 453 height 25
drag, startPoint x: 190, startPoint y: 328, endPoint x: 25, endPoint y: 332, distance: 165.0
click at [33, 320] on div "PO: 19356 Supplier: Select 123 REG.co.uk 1Password 3 4Gon AA Jones Electric Ltd…" at bounding box center [281, 376] width 502 height 163
type input "19360"
click at [1046, 418] on button "Apply Filter" at bounding box center [1085, 430] width 80 height 25
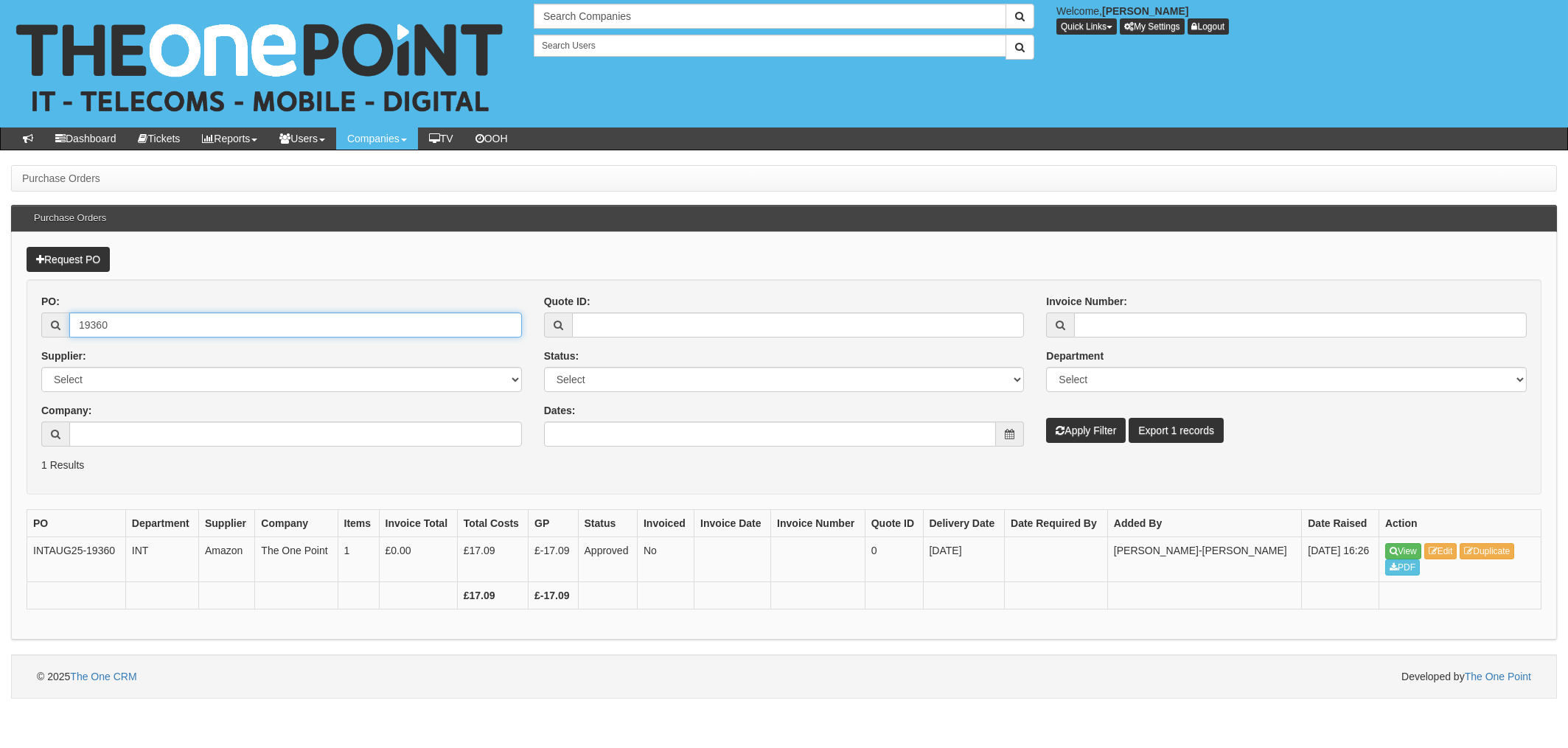
drag, startPoint x: 116, startPoint y: 320, endPoint x: 132, endPoint y: 320, distance: 16.0
click at [116, 319] on input "19360" at bounding box center [295, 324] width 453 height 25
drag, startPoint x: 138, startPoint y: 323, endPoint x: 30, endPoint y: 314, distance: 108.4
click at [36, 314] on div "PO: 19360 Supplier: Select 123 REG.co.uk 1Password 3 4Gon AA Jones Electric Ltd…" at bounding box center [281, 376] width 502 height 163
type input "19350"
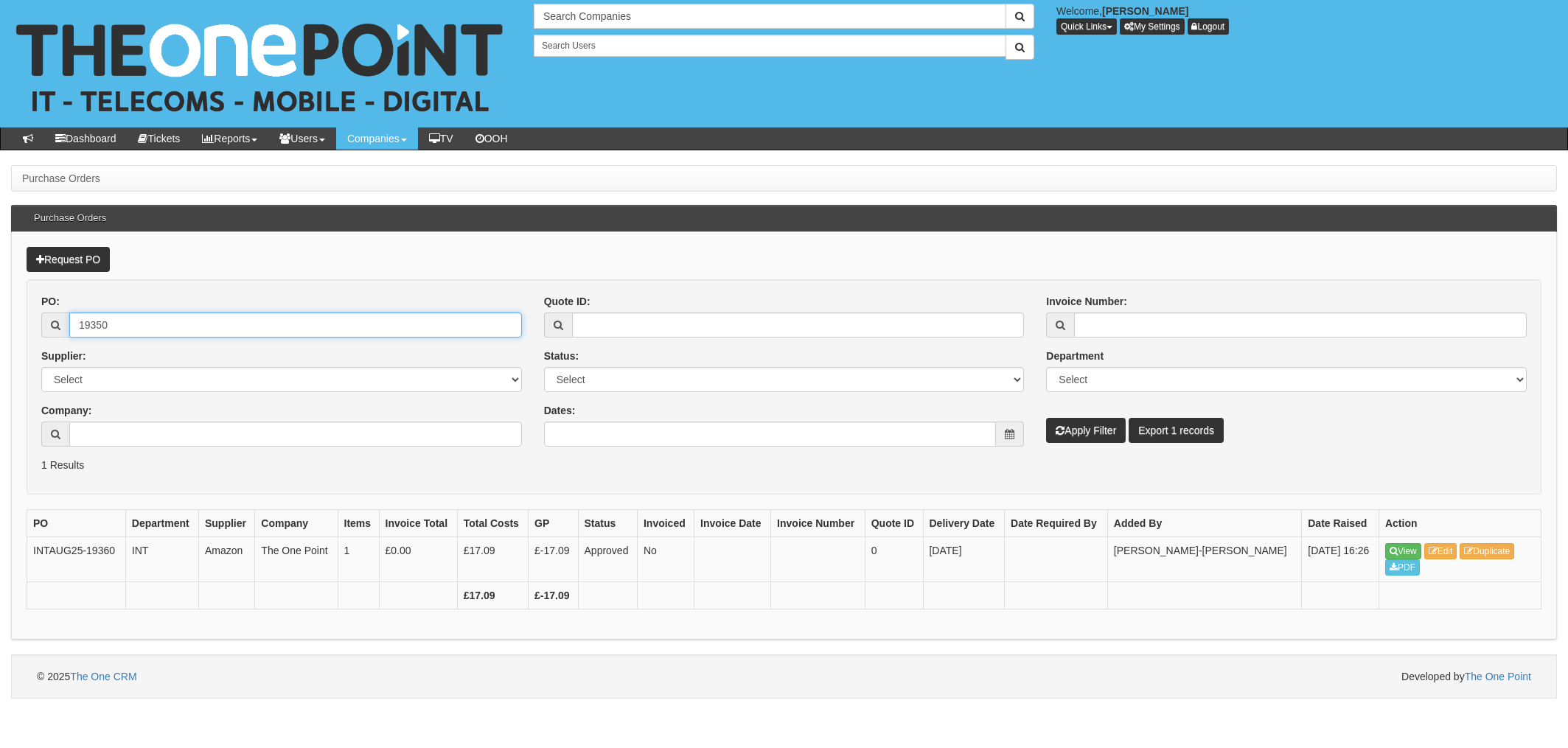
click at [1046, 418] on button "Apply Filter" at bounding box center [1085, 430] width 80 height 25
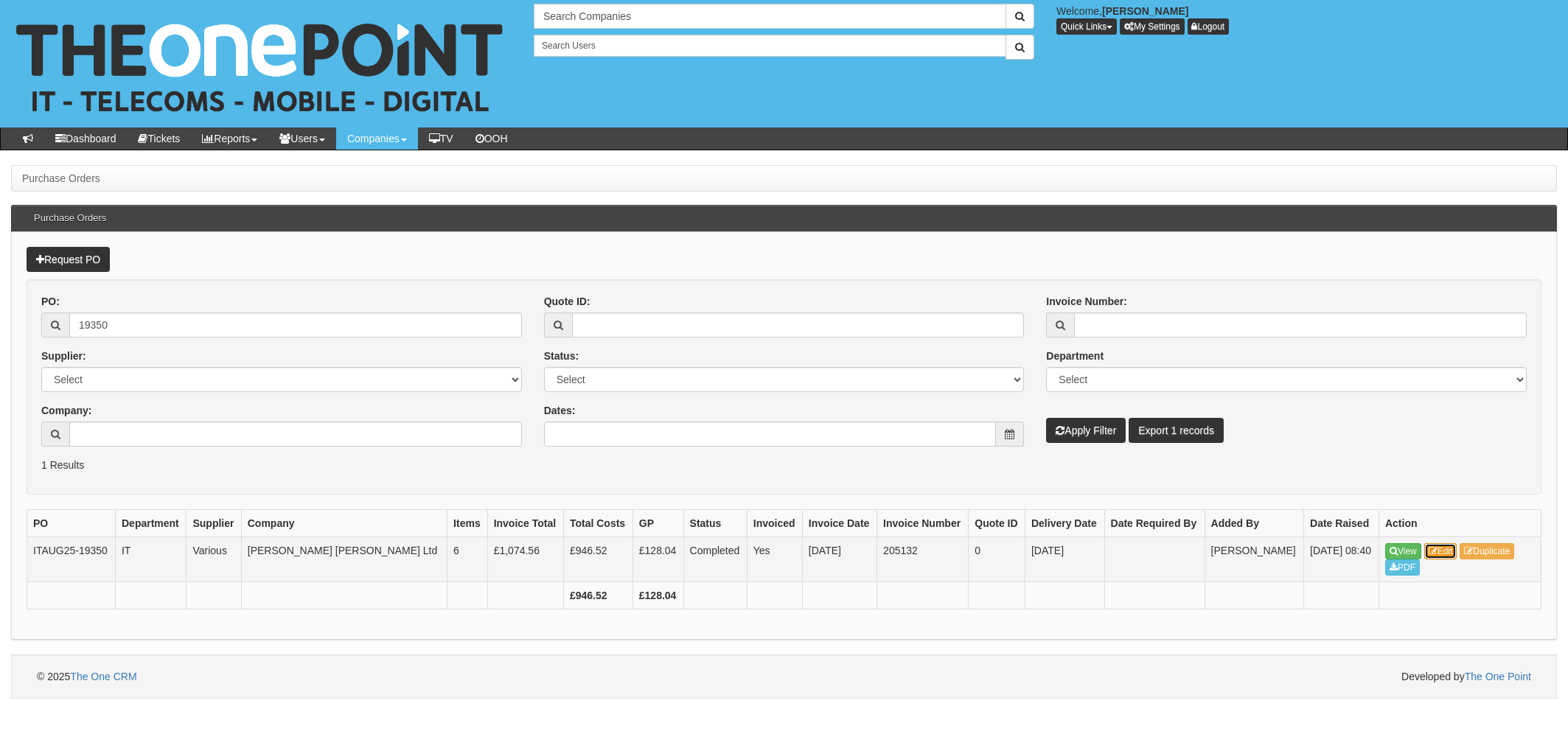
click at [1456, 550] on link "Edit" at bounding box center [1441, 551] width 33 height 16
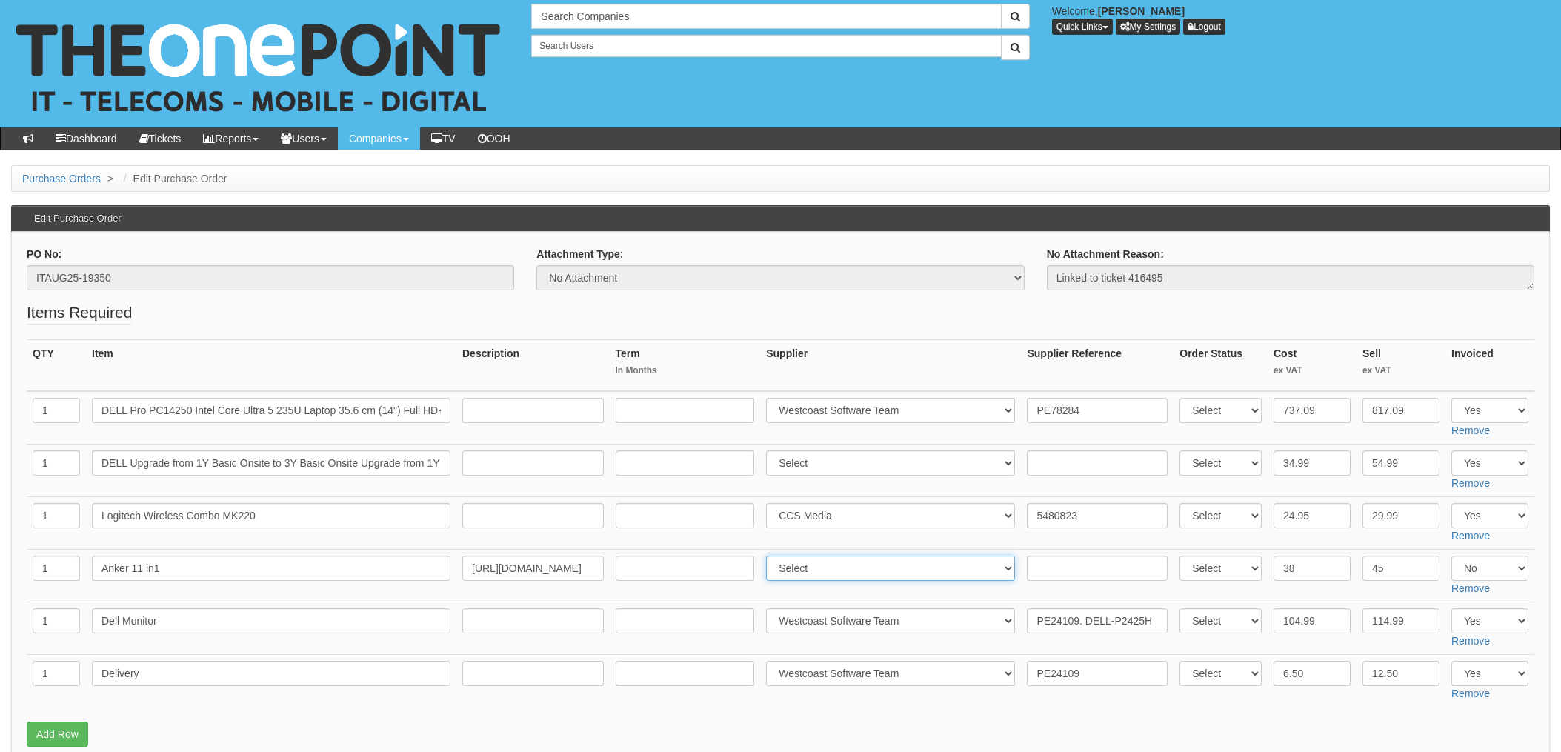
click at [840, 569] on select "Select 123 [DOMAIN_NAME] 1Password 3 4Gon [PERSON_NAME] Electric Ltd Abzorb Acc…" at bounding box center [890, 568] width 249 height 25
select select "13"
click at [771, 556] on select "Select 123 [DOMAIN_NAME] 1Password 3 4Gon [PERSON_NAME] Electric Ltd Abzorb Acc…" at bounding box center [890, 568] width 249 height 25
click at [1054, 558] on input "text" at bounding box center [1097, 568] width 141 height 25
paste input "205-4352616-1228350"
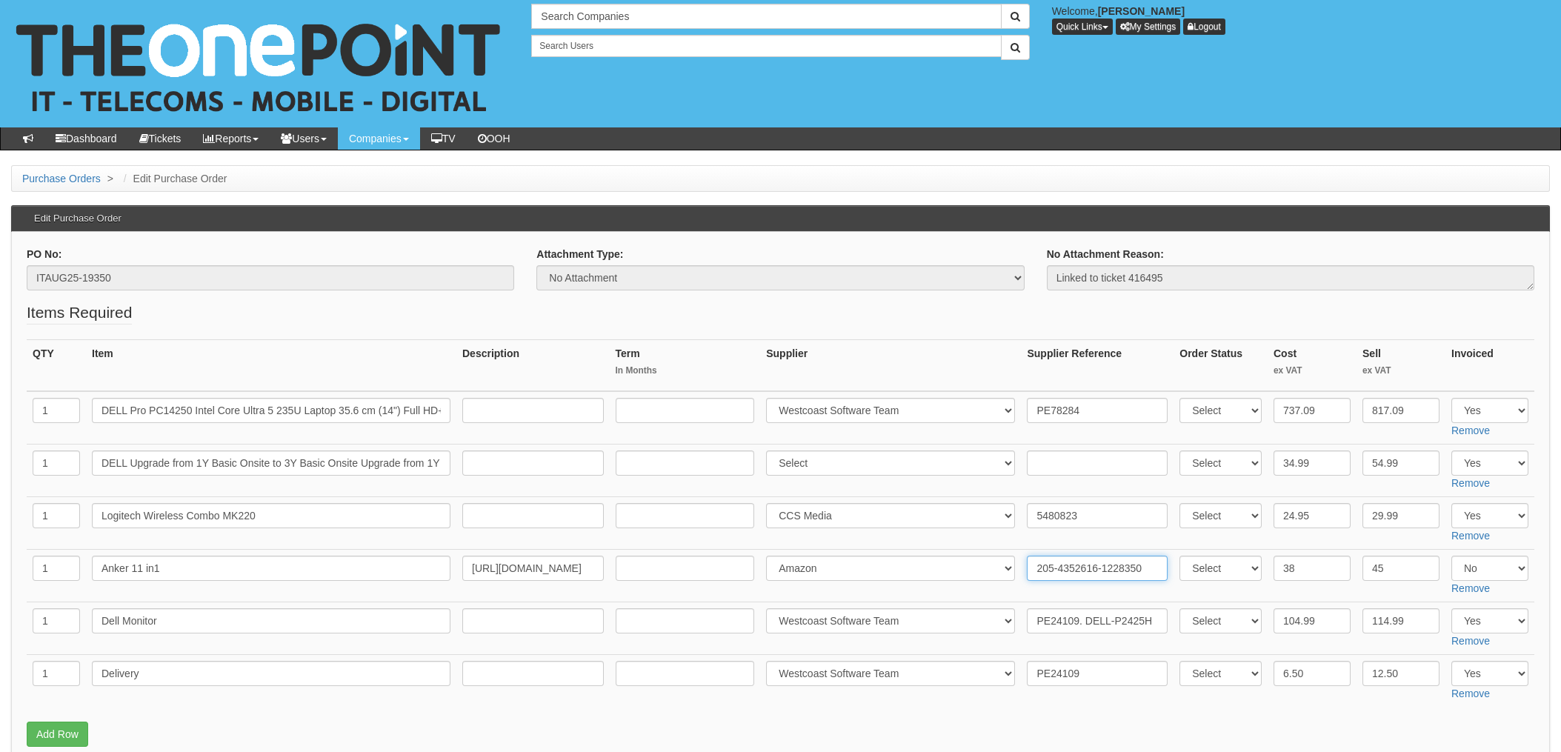
type input "205-4352616-1228350"
click at [1165, 538] on td "5480823" at bounding box center [1097, 523] width 153 height 53
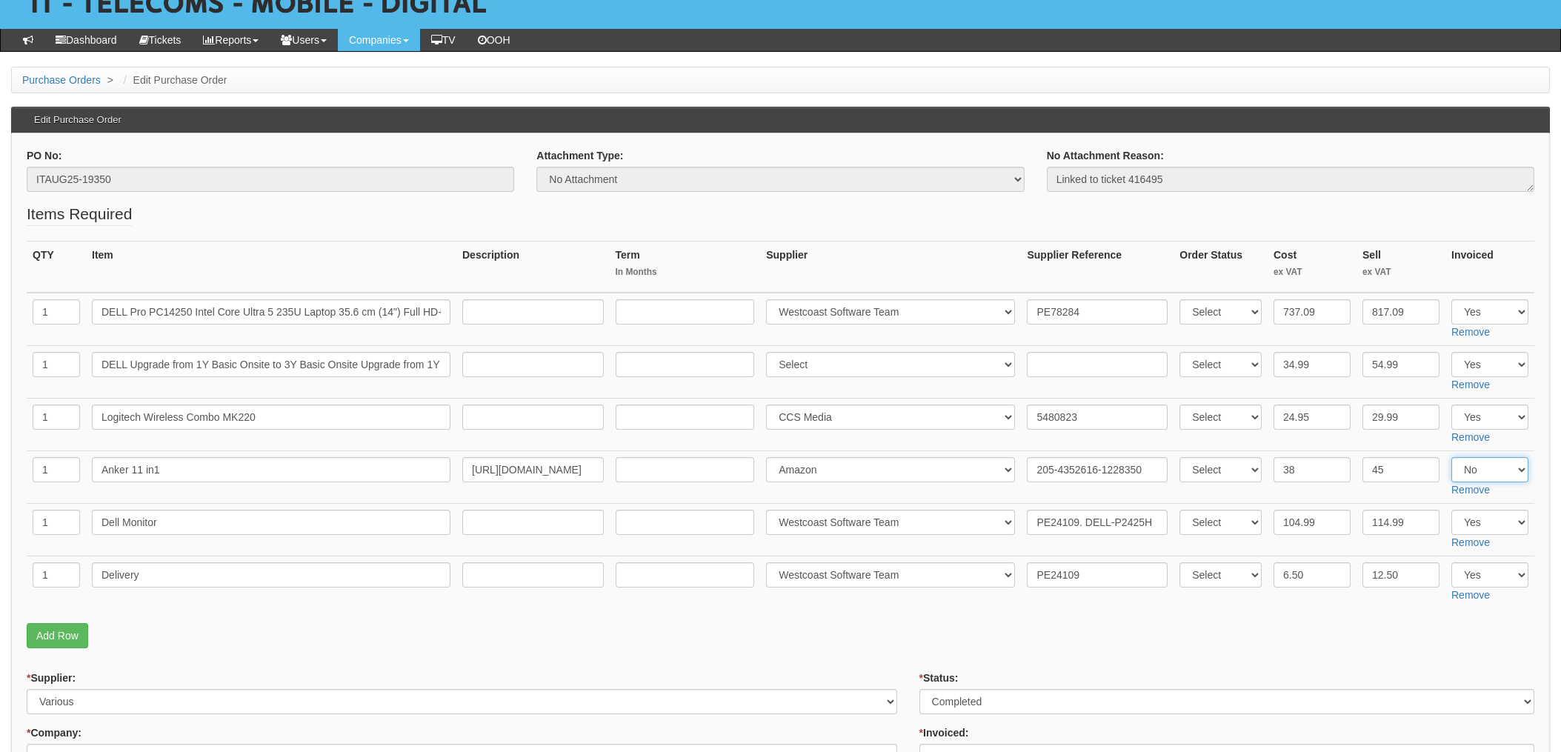
click at [1478, 468] on select "Select Yes No N/A" at bounding box center [1490, 469] width 77 height 25
select select "Yes"
click at [1452, 457] on select "Select Yes No N/A" at bounding box center [1490, 469] width 77 height 25
click at [1160, 602] on td "PE24109" at bounding box center [1097, 582] width 153 height 53
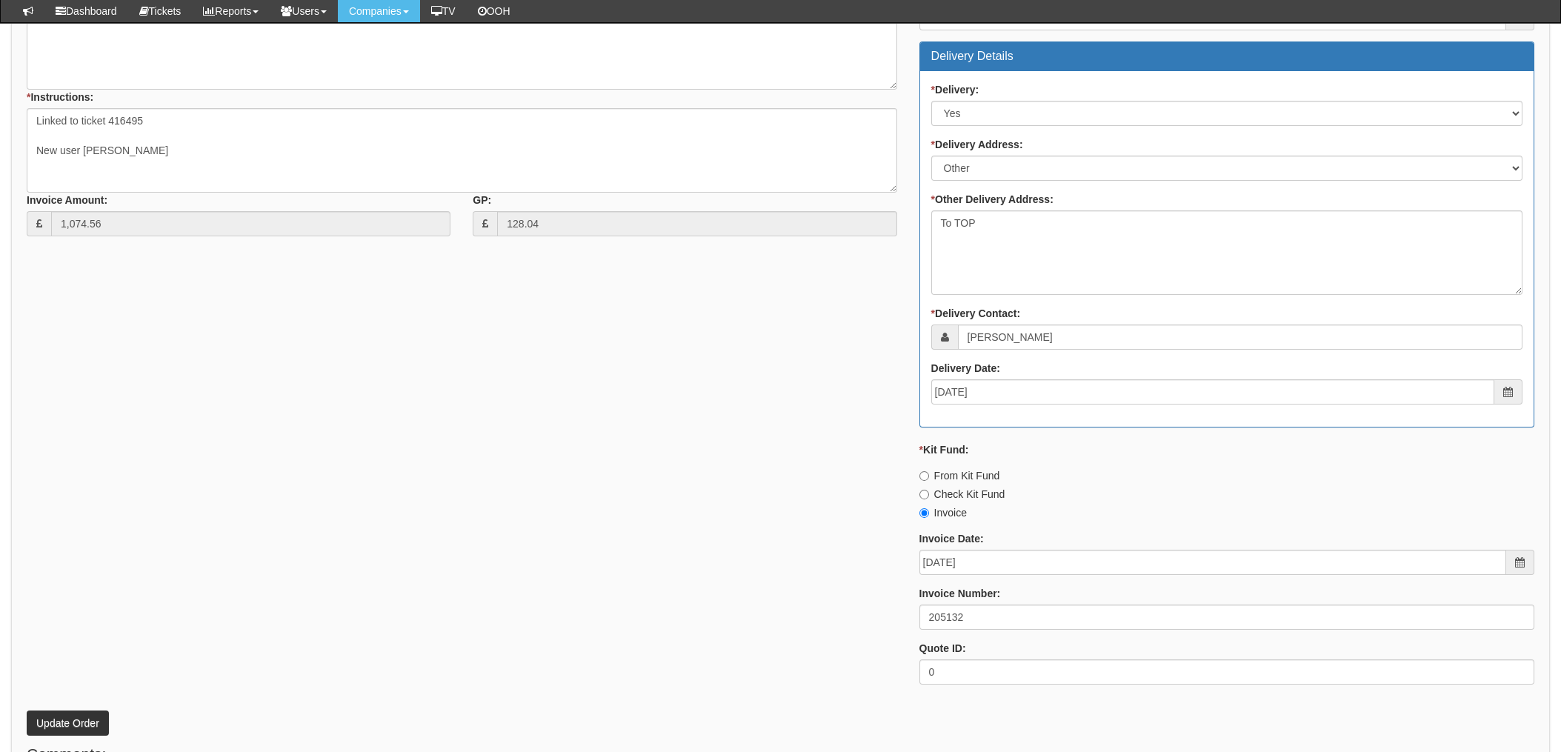
scroll to position [988, 0]
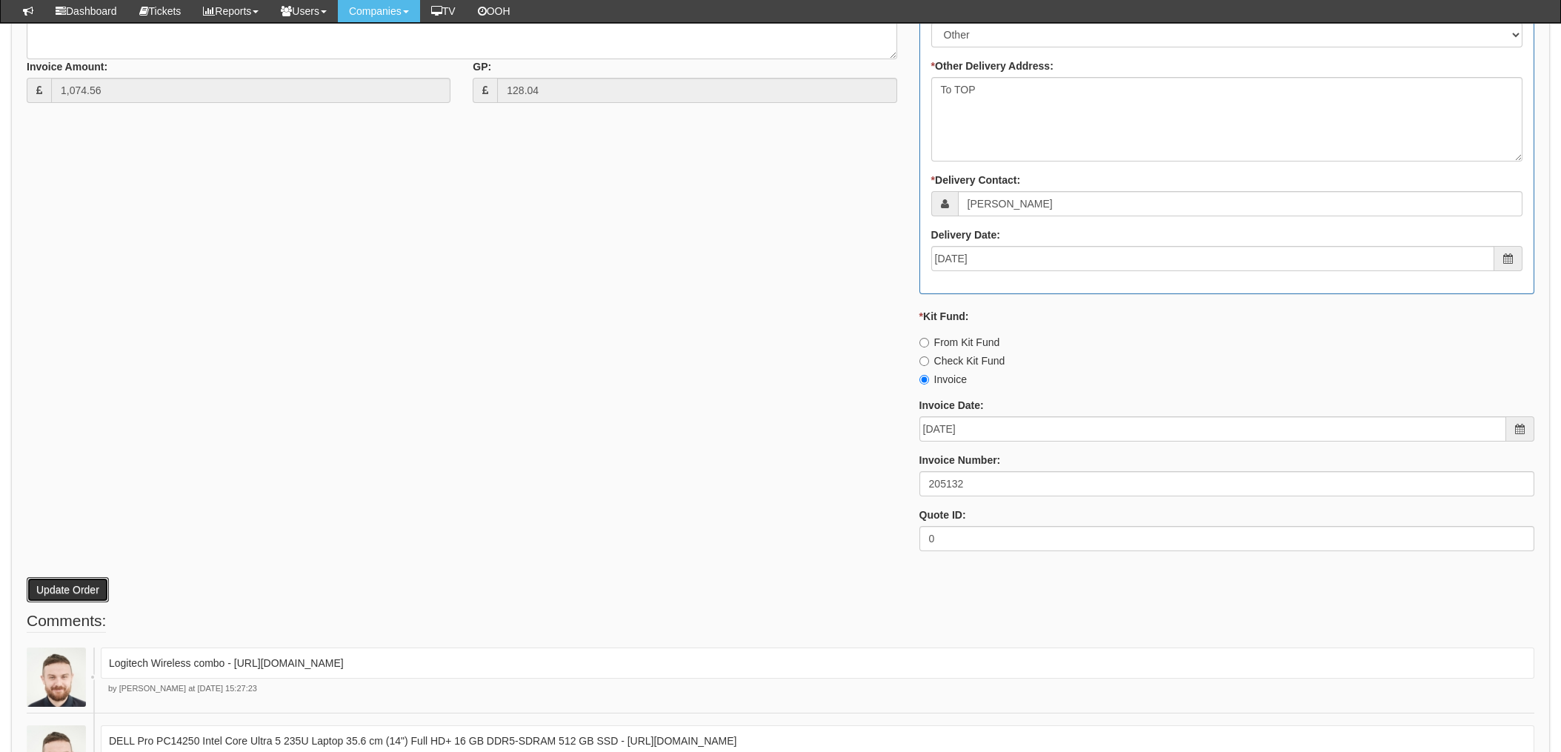
click at [46, 582] on button "Update Order" at bounding box center [68, 589] width 82 height 25
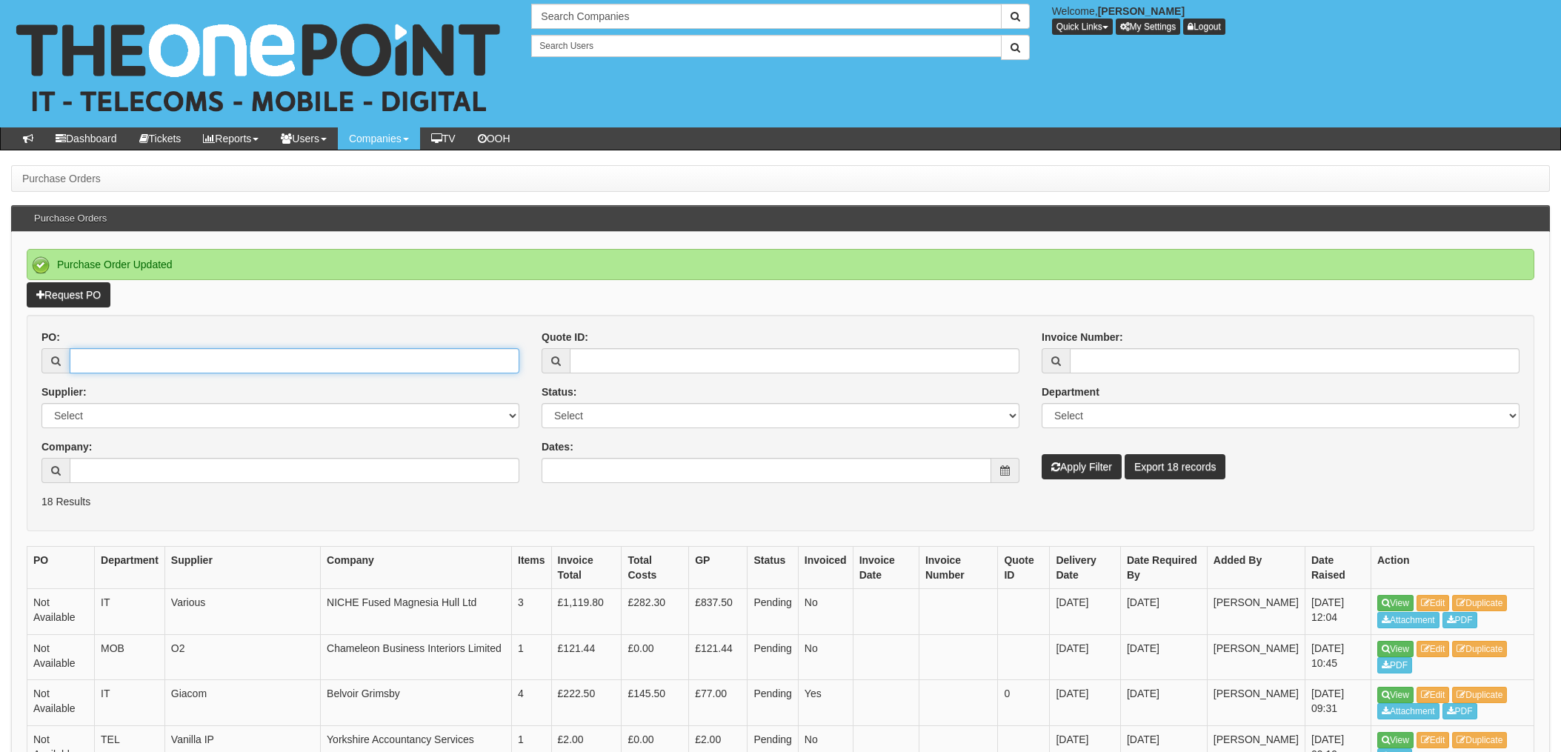
click at [110, 361] on input "PO:" at bounding box center [295, 360] width 450 height 25
type input "19400"
click at [1042, 454] on button "Apply Filter" at bounding box center [1082, 466] width 80 height 25
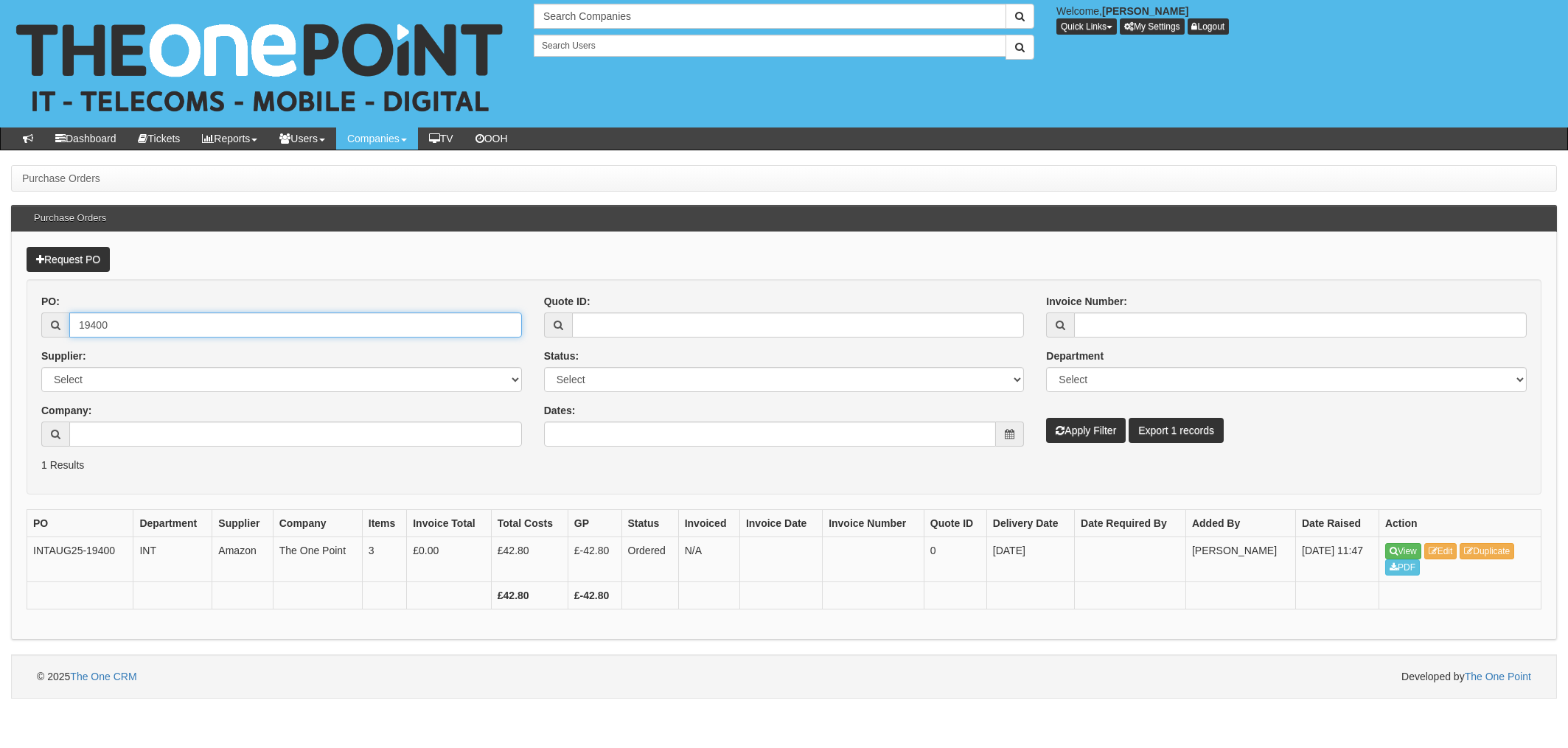
drag, startPoint x: 122, startPoint y: 331, endPoint x: 169, endPoint y: 330, distance: 47.0
click at [122, 330] on input "19400" at bounding box center [295, 324] width 453 height 25
drag, startPoint x: 169, startPoint y: 328, endPoint x: 61, endPoint y: 326, distance: 108.0
click at [61, 326] on div "19400" at bounding box center [281, 324] width 481 height 25
type input "19397"
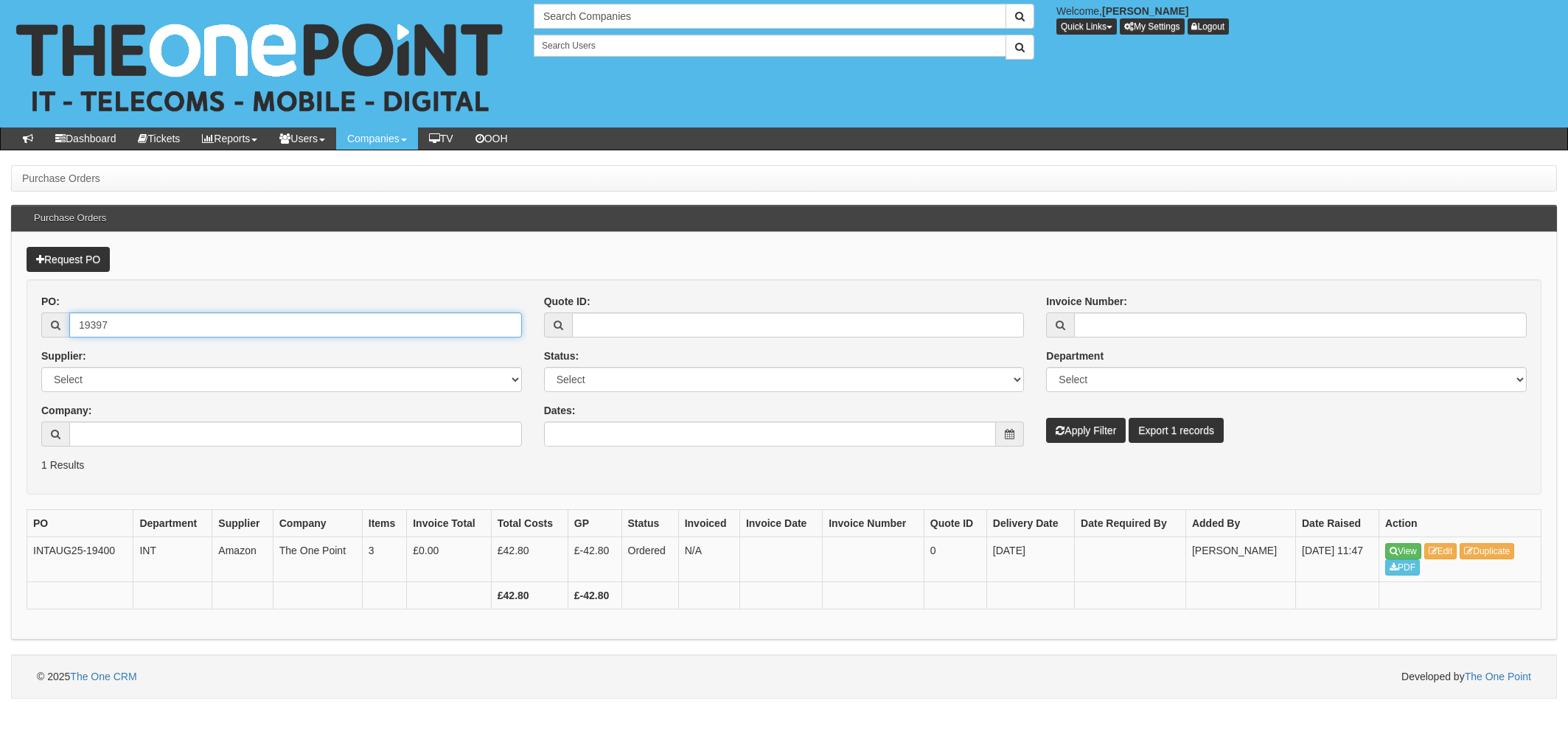
click at [1046, 418] on button "Apply Filter" at bounding box center [1085, 430] width 80 height 25
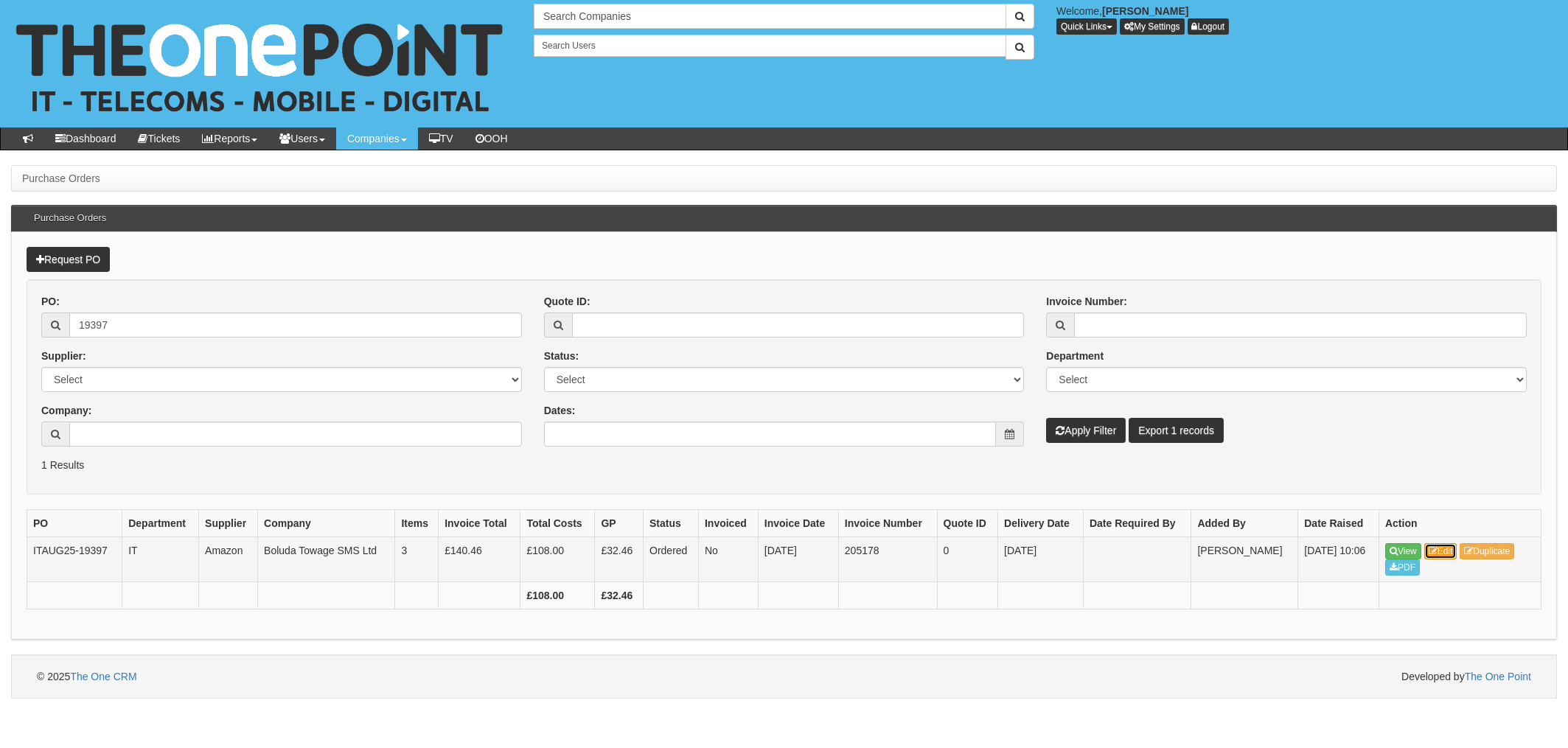
click at [1450, 549] on link "Edit" at bounding box center [1441, 551] width 33 height 16
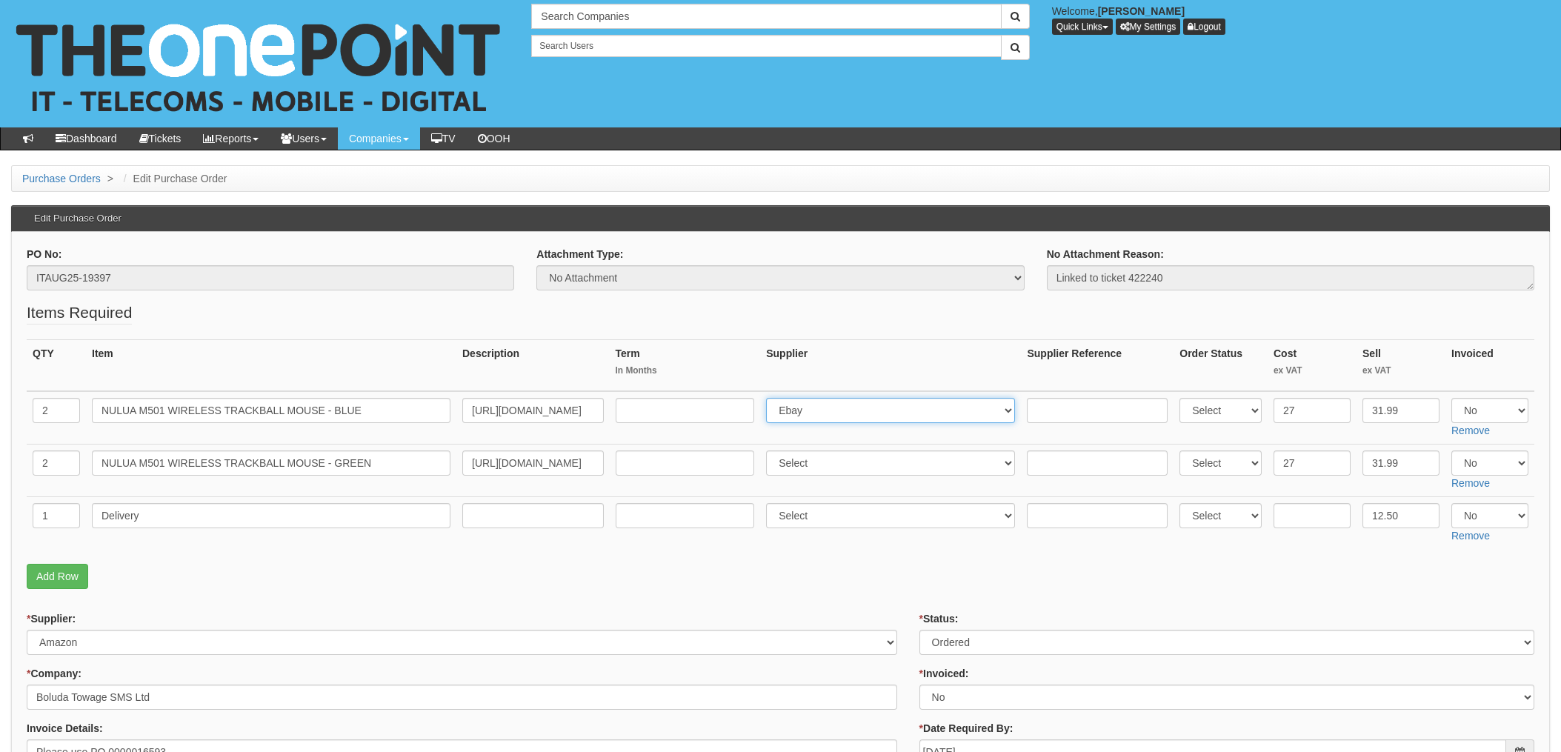
click at [857, 415] on select "Select 123 [DOMAIN_NAME] 1Password 3 4Gon [PERSON_NAME] Electric Ltd Abzorb Acc…" at bounding box center [890, 410] width 249 height 25
select select "13"
click at [771, 398] on select "Select 123 [DOMAIN_NAME] 1Password 3 4Gon [PERSON_NAME] Electric Ltd Abzorb Acc…" at bounding box center [890, 410] width 249 height 25
click at [817, 467] on select "Select 123 [DOMAIN_NAME] 1Password 3 4Gon [PERSON_NAME] Electric Ltd Abzorb Acc…" at bounding box center [890, 463] width 249 height 25
select select "13"
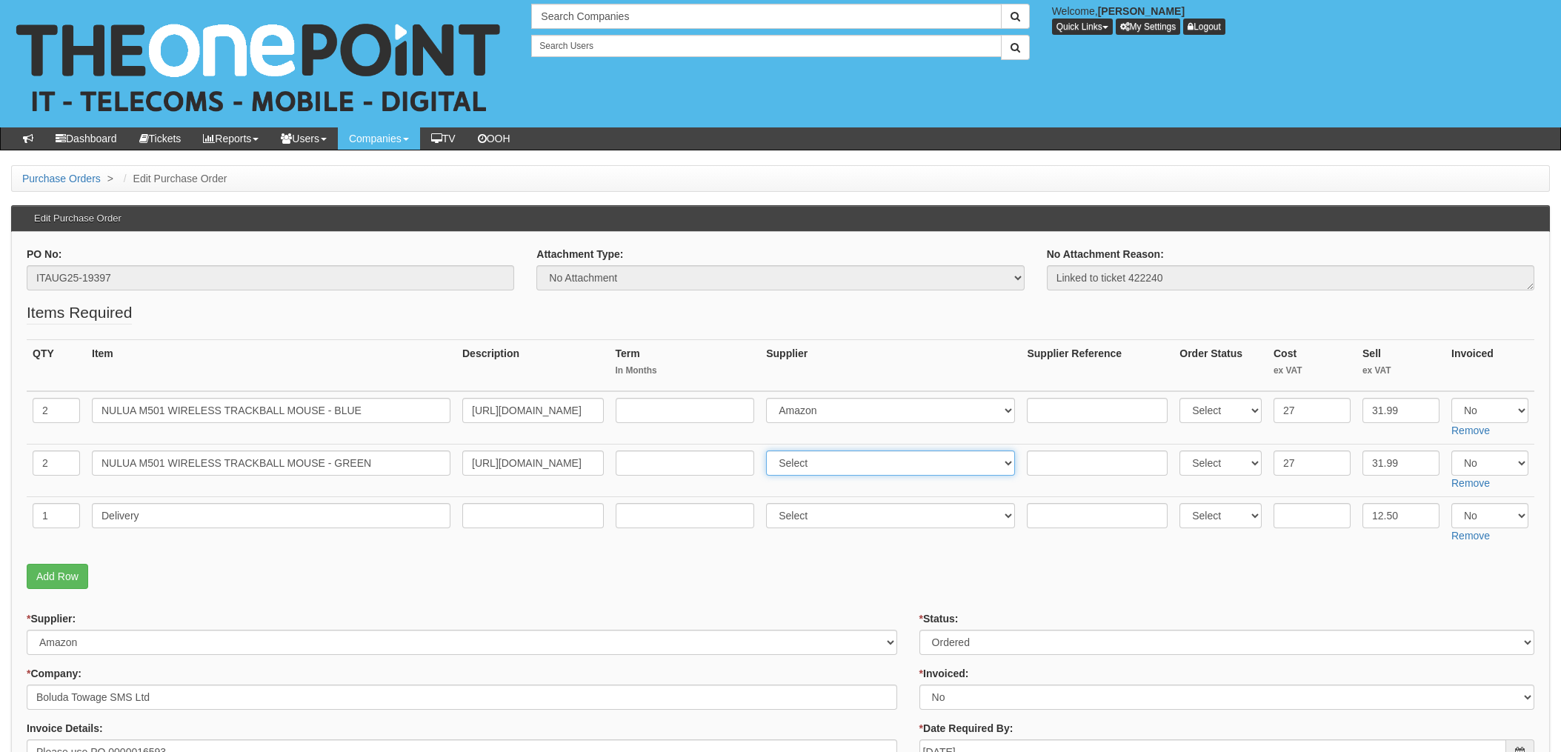
click at [771, 451] on select "Select 123 [DOMAIN_NAME] 1Password 3 4Gon [PERSON_NAME] Electric Ltd Abzorb Acc…" at bounding box center [890, 463] width 249 height 25
click at [1071, 410] on input "text" at bounding box center [1097, 410] width 141 height 25
paste input "205-4821476-7375567"
type input "205-4821476-7375567"
click at [1057, 460] on input "text" at bounding box center [1097, 463] width 141 height 25
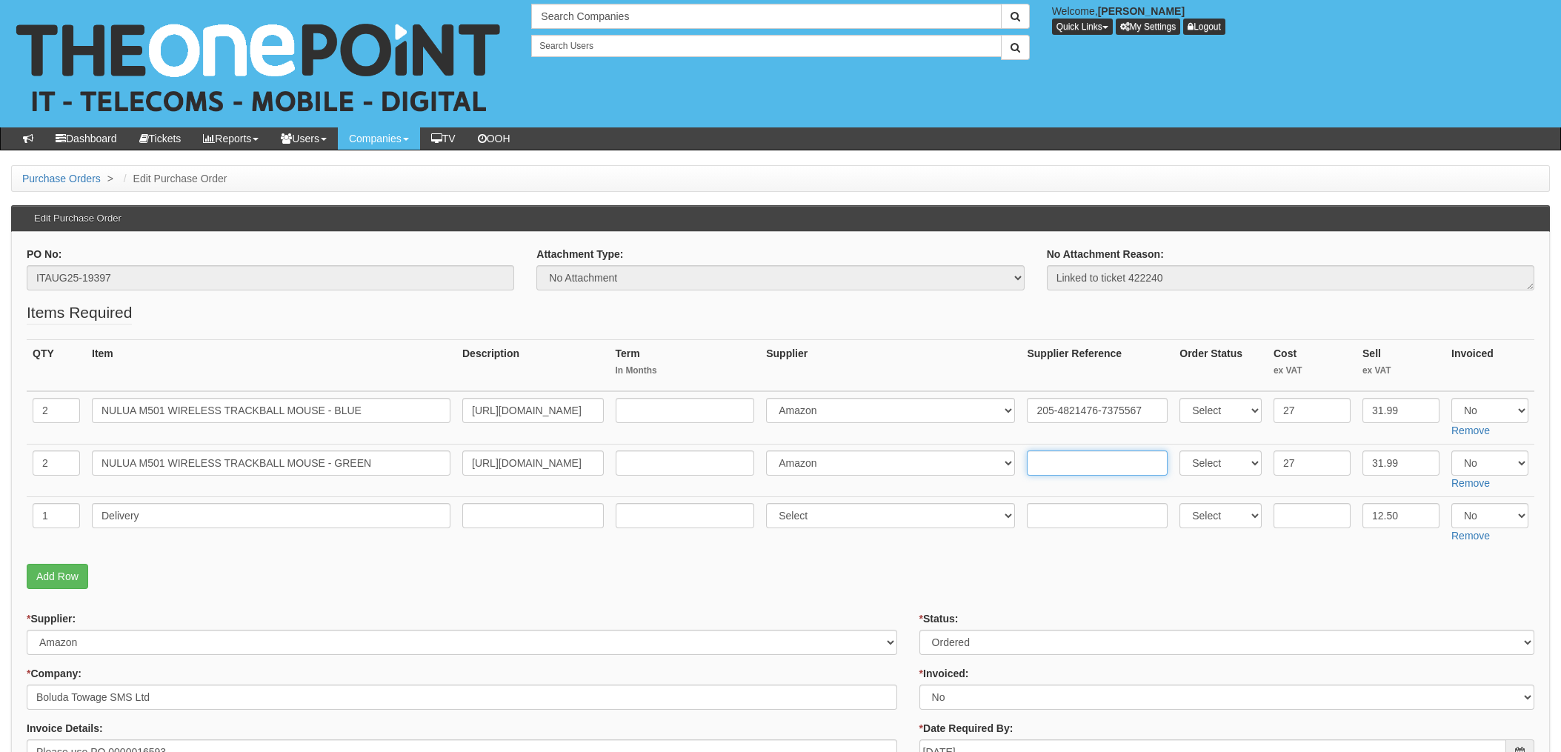
paste input "205-4821476-7375567"
type input "205-4821476-7375567"
click at [828, 532] on td "Select 123 REG.co.uk 1Password 3 4Gon AA Jones Electric Ltd Abzorb Access Group…" at bounding box center [890, 523] width 261 height 53
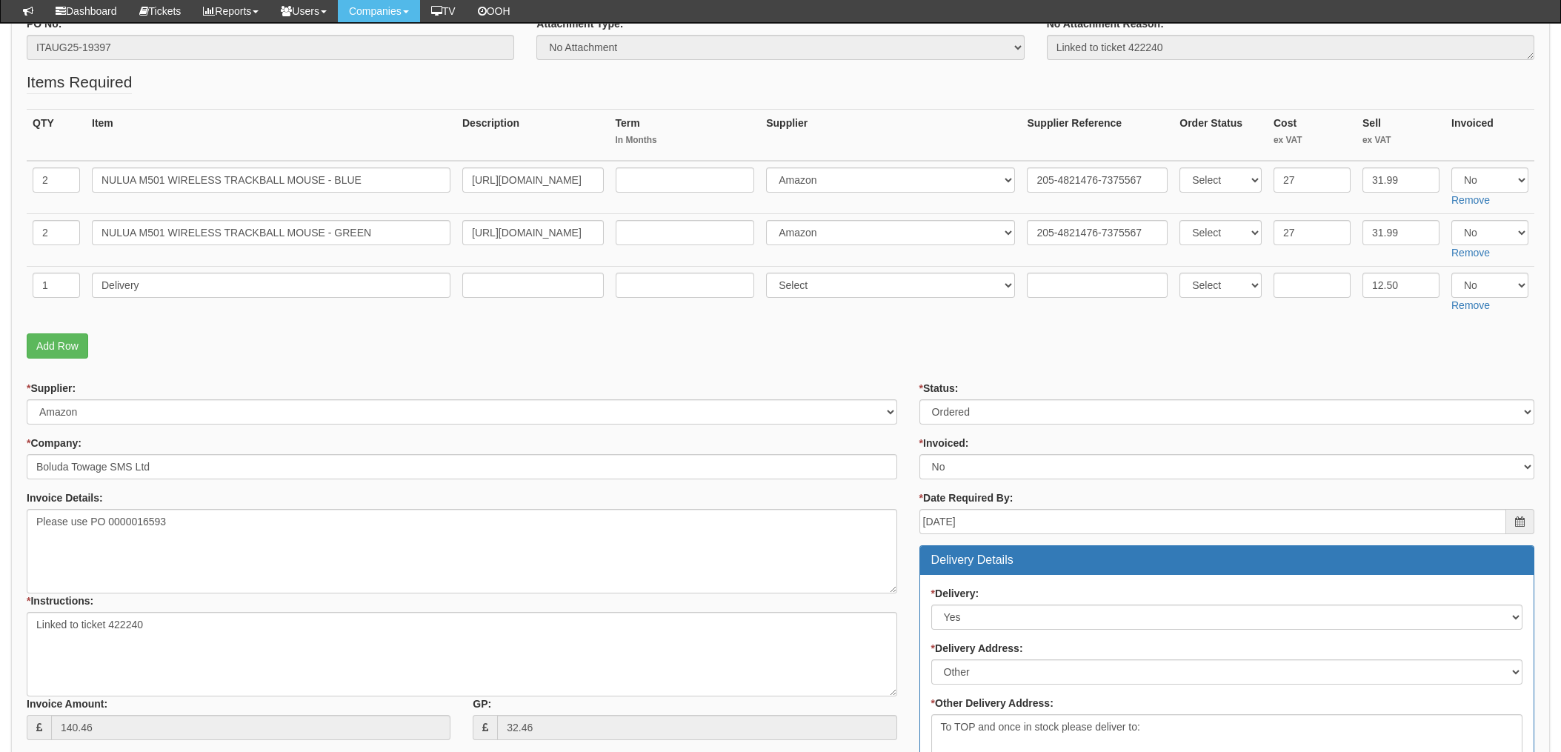
scroll to position [198, 0]
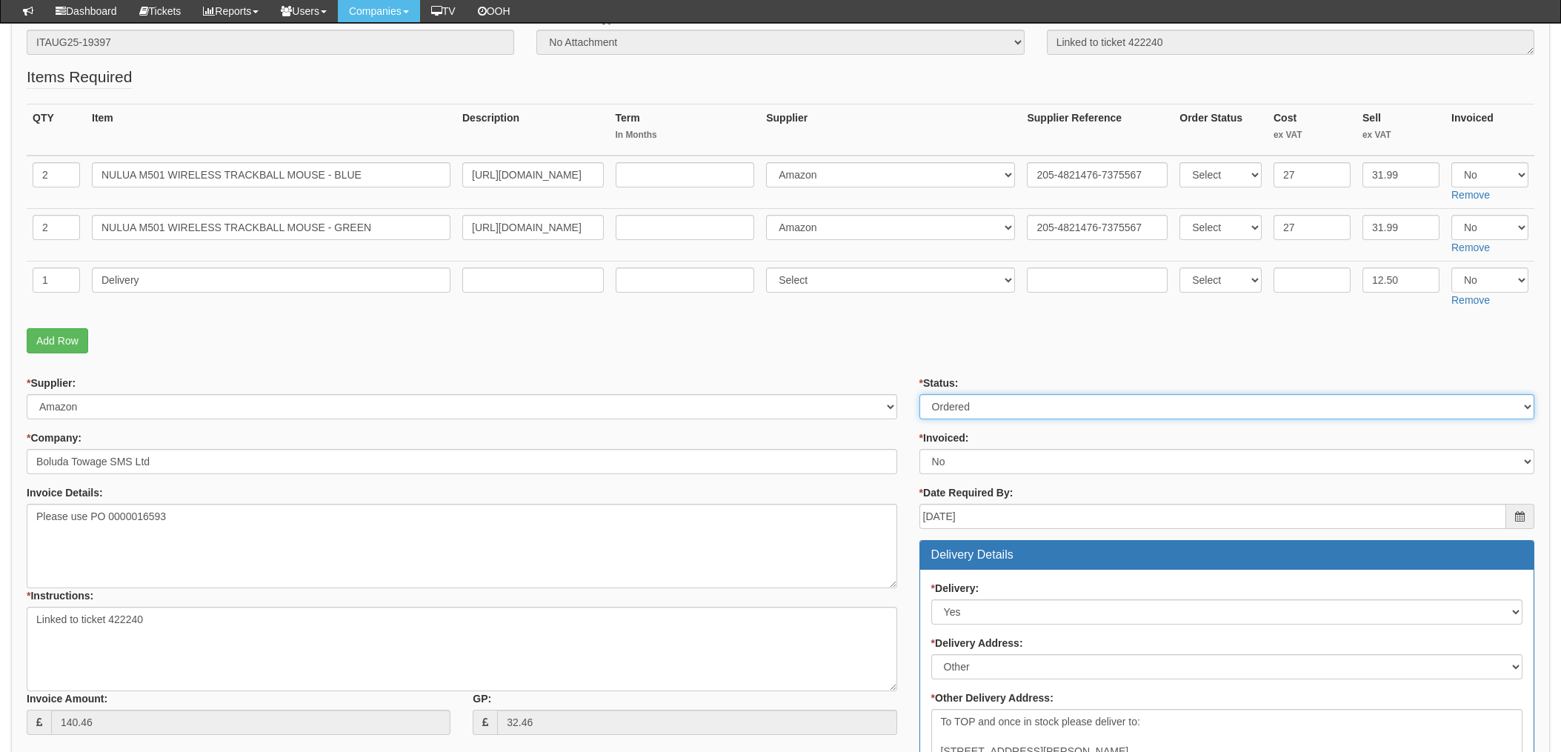
click at [951, 403] on select "Select Approved Completed Delivered Invoiced Ordered Ordered to site Part Order…" at bounding box center [1227, 406] width 615 height 25
select select "4"
click at [920, 394] on select "Select Approved Completed Delivered Invoiced Ordered Ordered to site Part Order…" at bounding box center [1227, 406] width 615 height 25
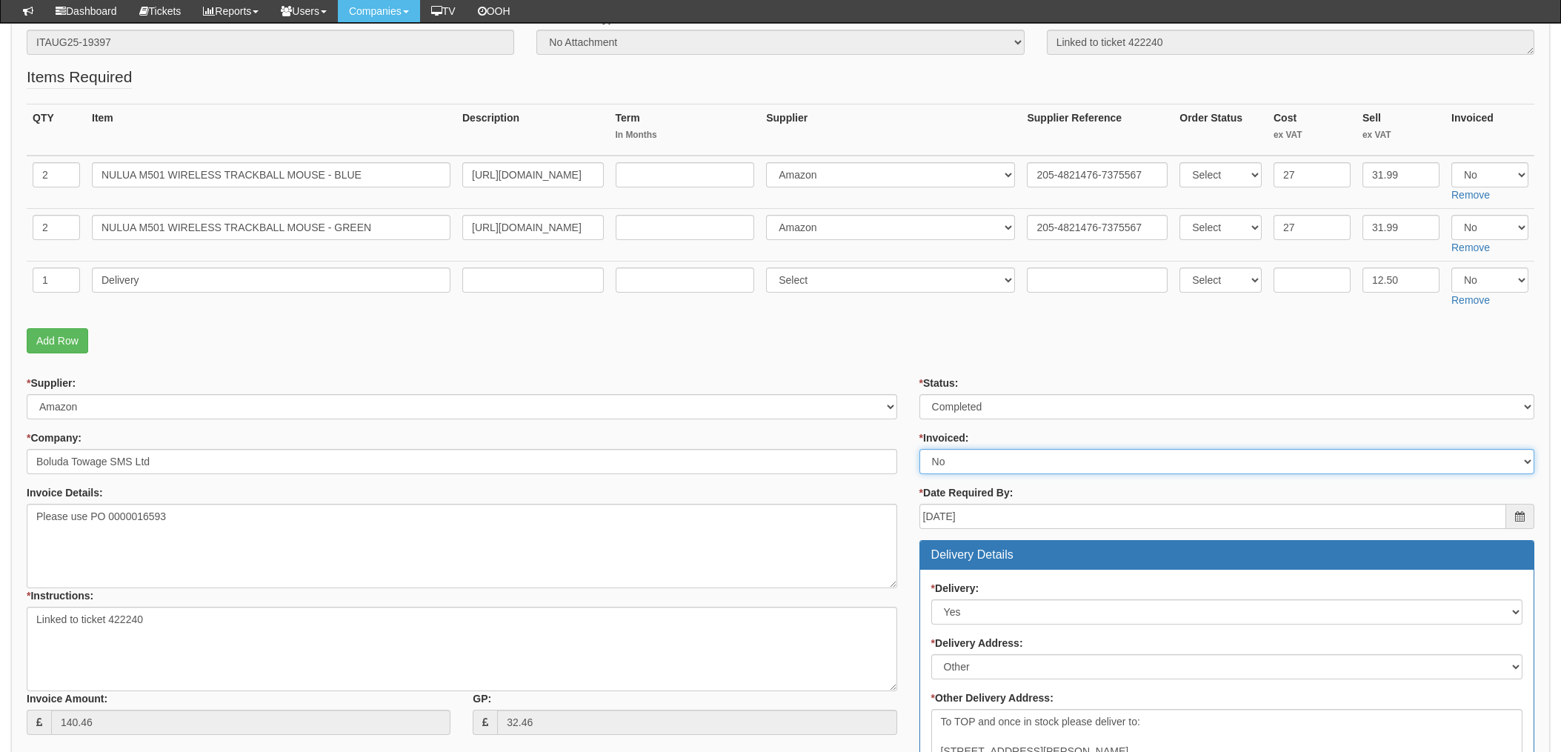
click at [940, 462] on select "Select Yes No N/A STB (part of order)" at bounding box center [1227, 461] width 615 height 25
select select "1"
click at [920, 449] on select "Select Yes No N/A STB (part of order)" at bounding box center [1227, 461] width 615 height 25
click at [904, 393] on div "* Supplier: Select 123 REG.co.uk 1Password 3 4Gon AA Jones Electric Ltd Abzorb …" at bounding box center [462, 561] width 893 height 370
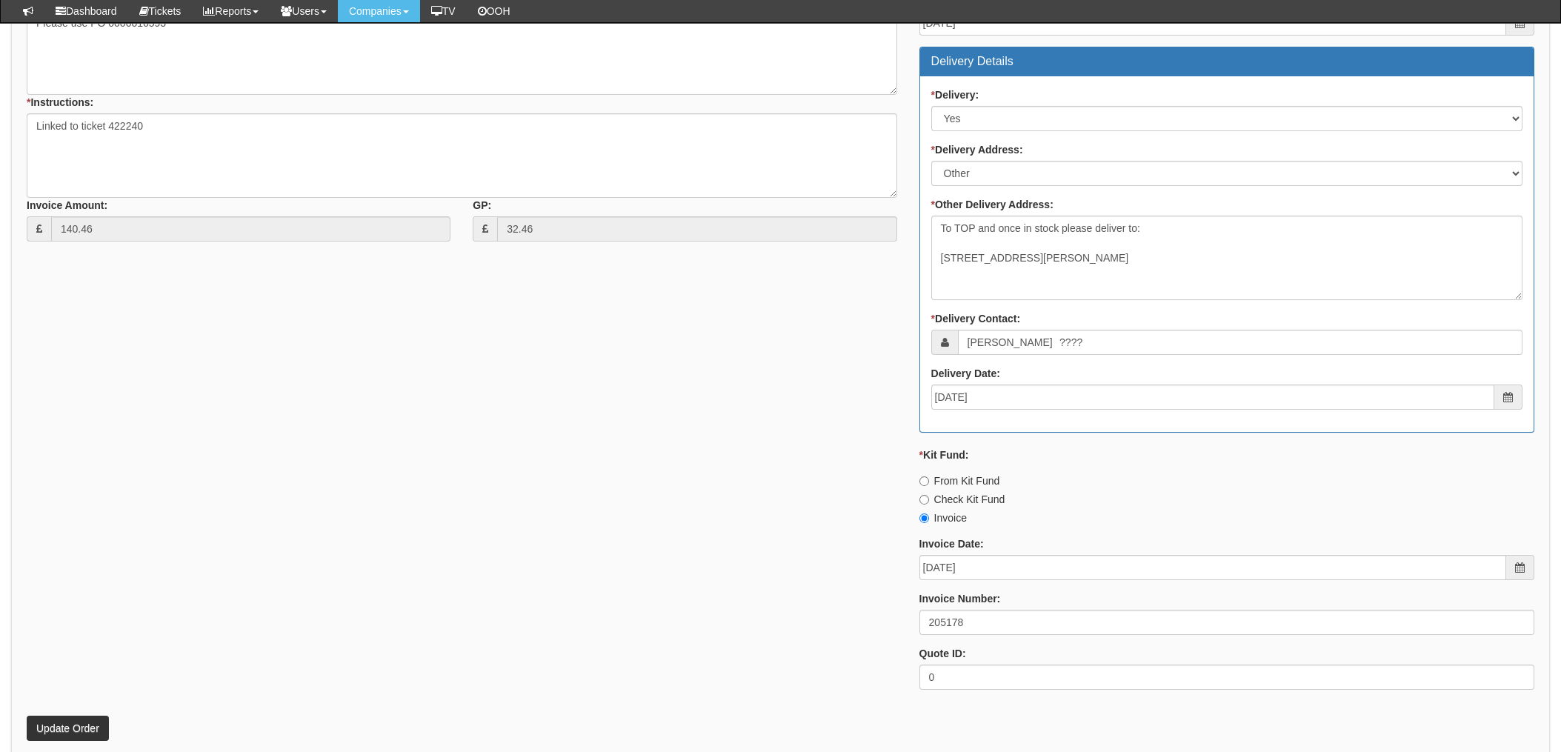
scroll to position [790, 0]
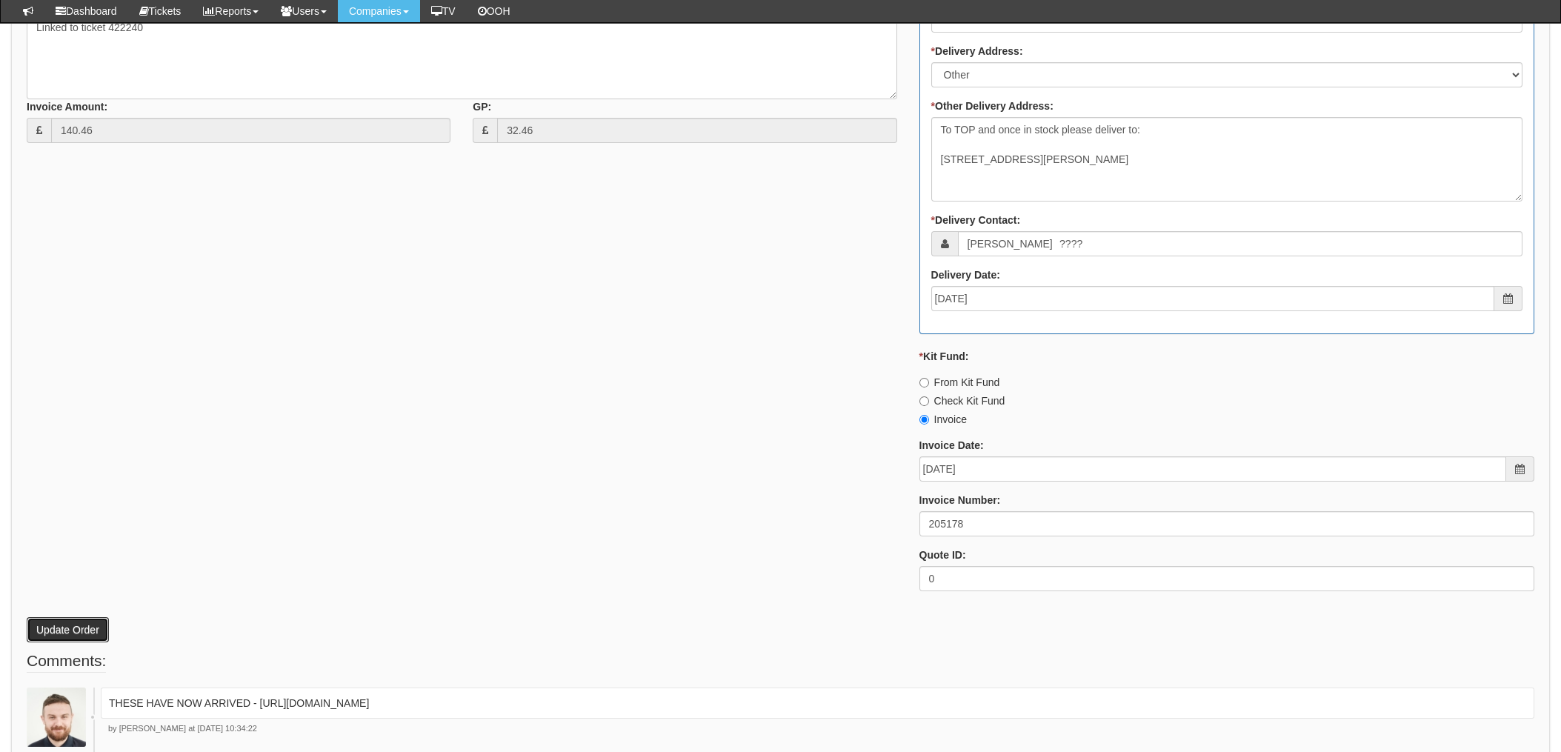
click at [70, 630] on button "Update Order" at bounding box center [68, 629] width 82 height 25
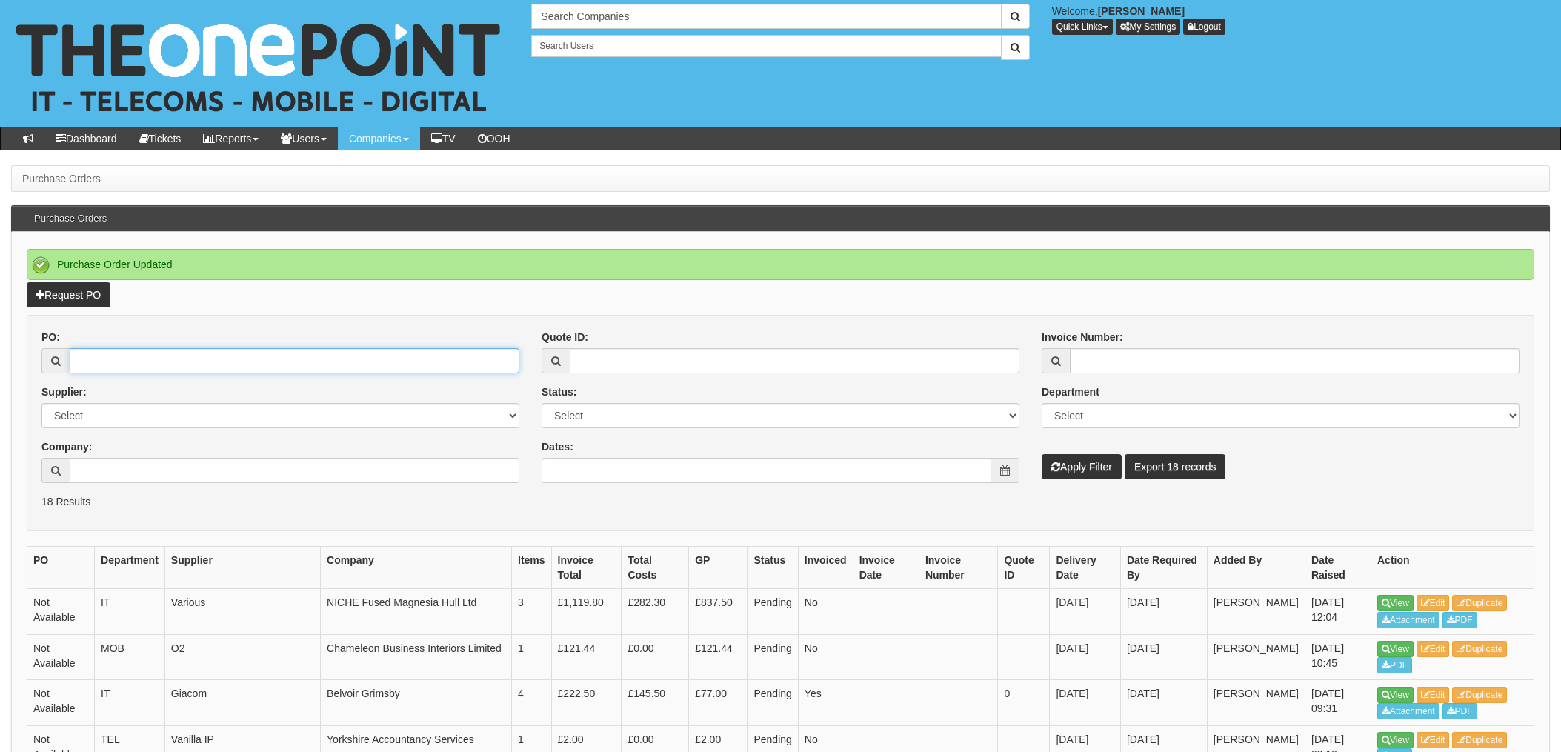
click at [210, 350] on input "PO:" at bounding box center [295, 360] width 450 height 25
type input "19392"
click at [1042, 454] on button "Apply Filter" at bounding box center [1082, 466] width 80 height 25
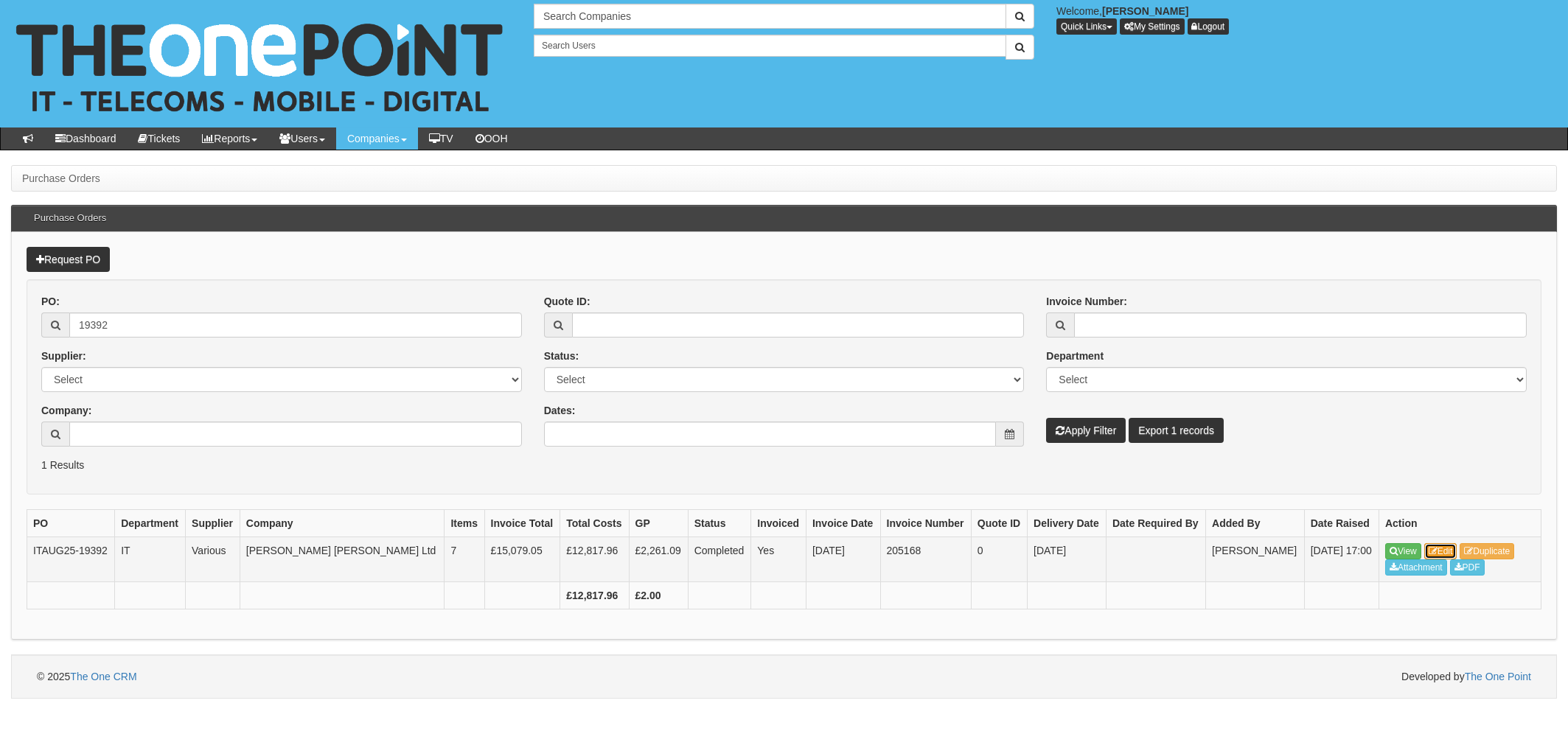
click at [1445, 550] on link "Edit" at bounding box center [1441, 551] width 33 height 16
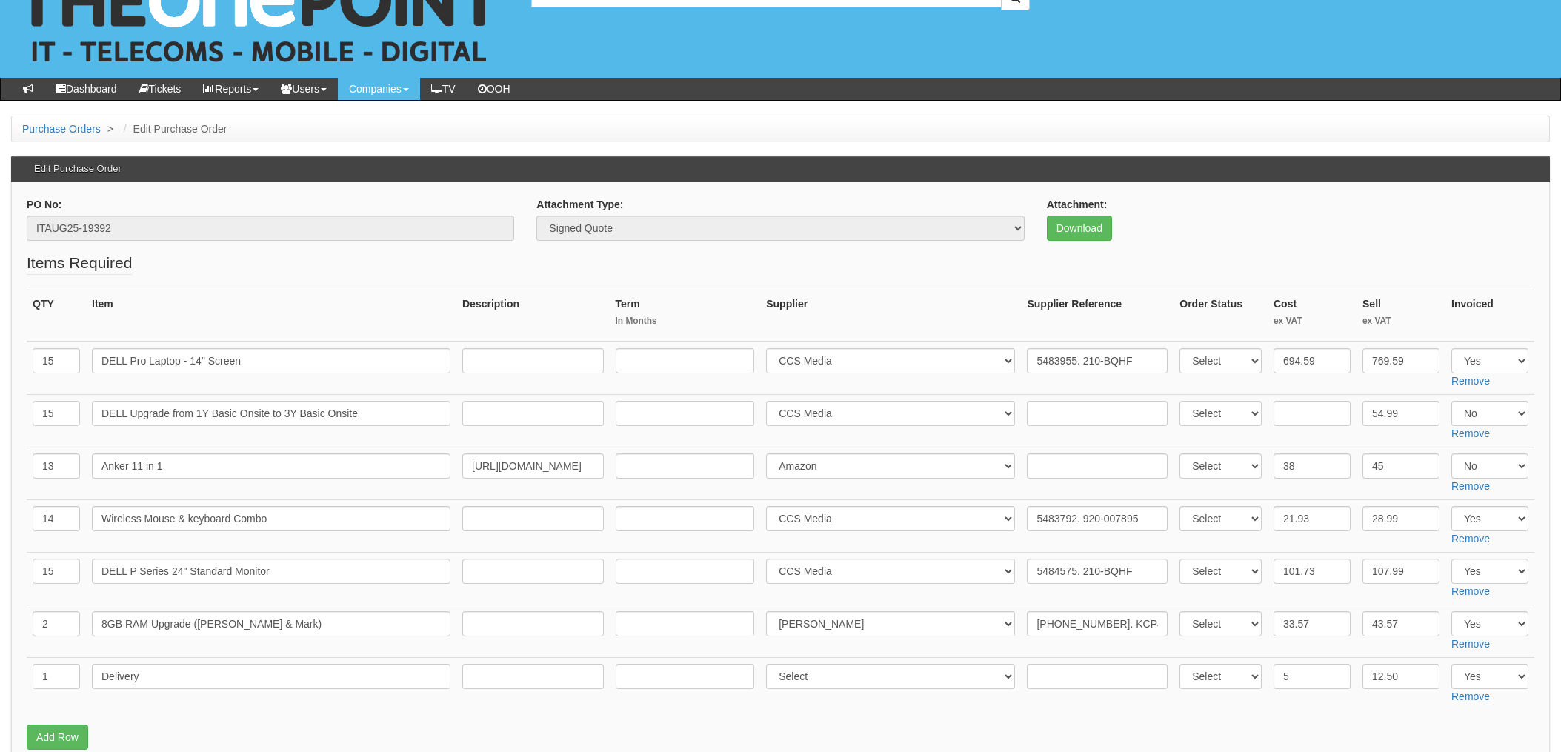
scroll to position [99, 0]
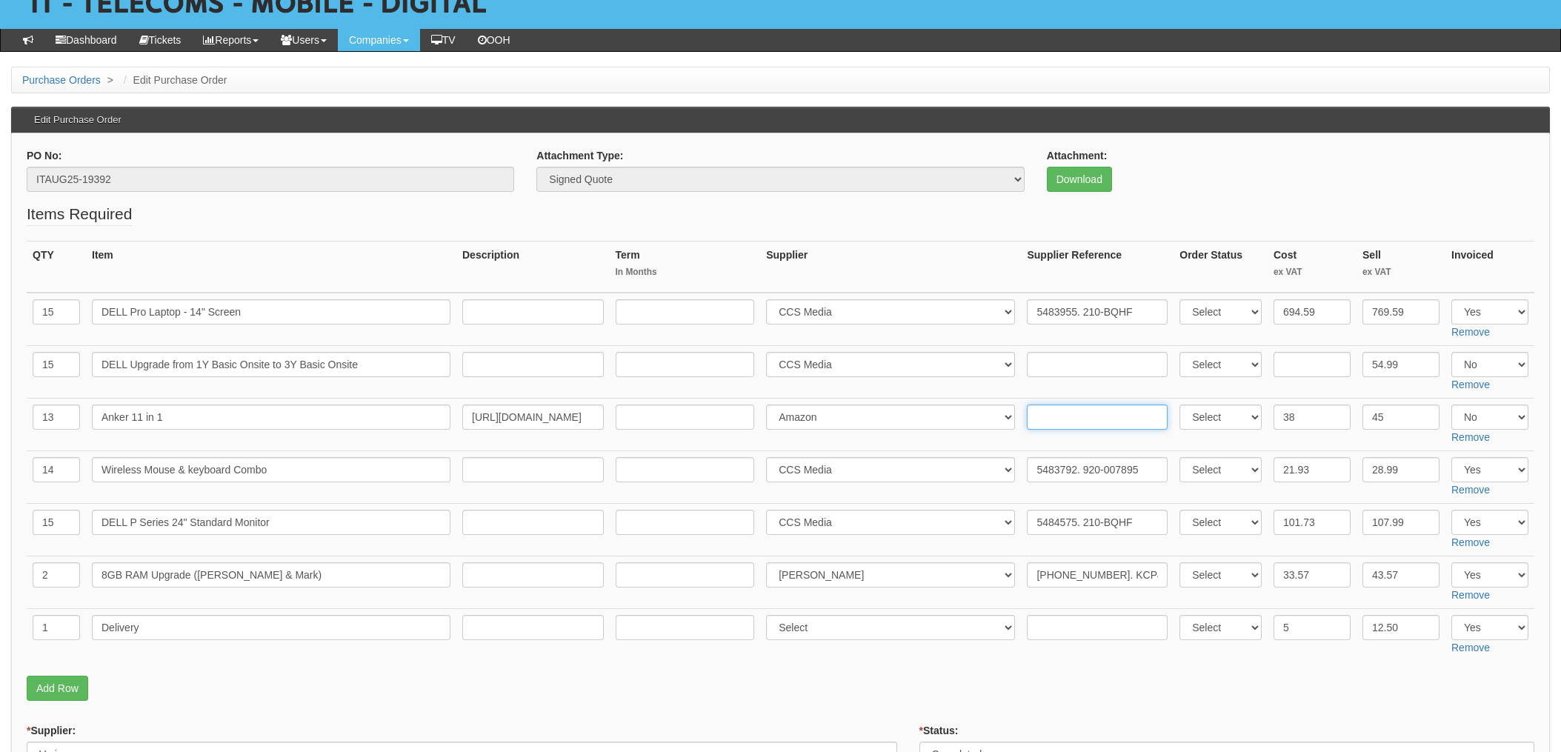
click at [1065, 418] on input "text" at bounding box center [1097, 417] width 141 height 25
paste input "205-9707485-7186746"
type input "205-9707485-7186746"
click at [1021, 395] on td at bounding box center [1097, 372] width 153 height 53
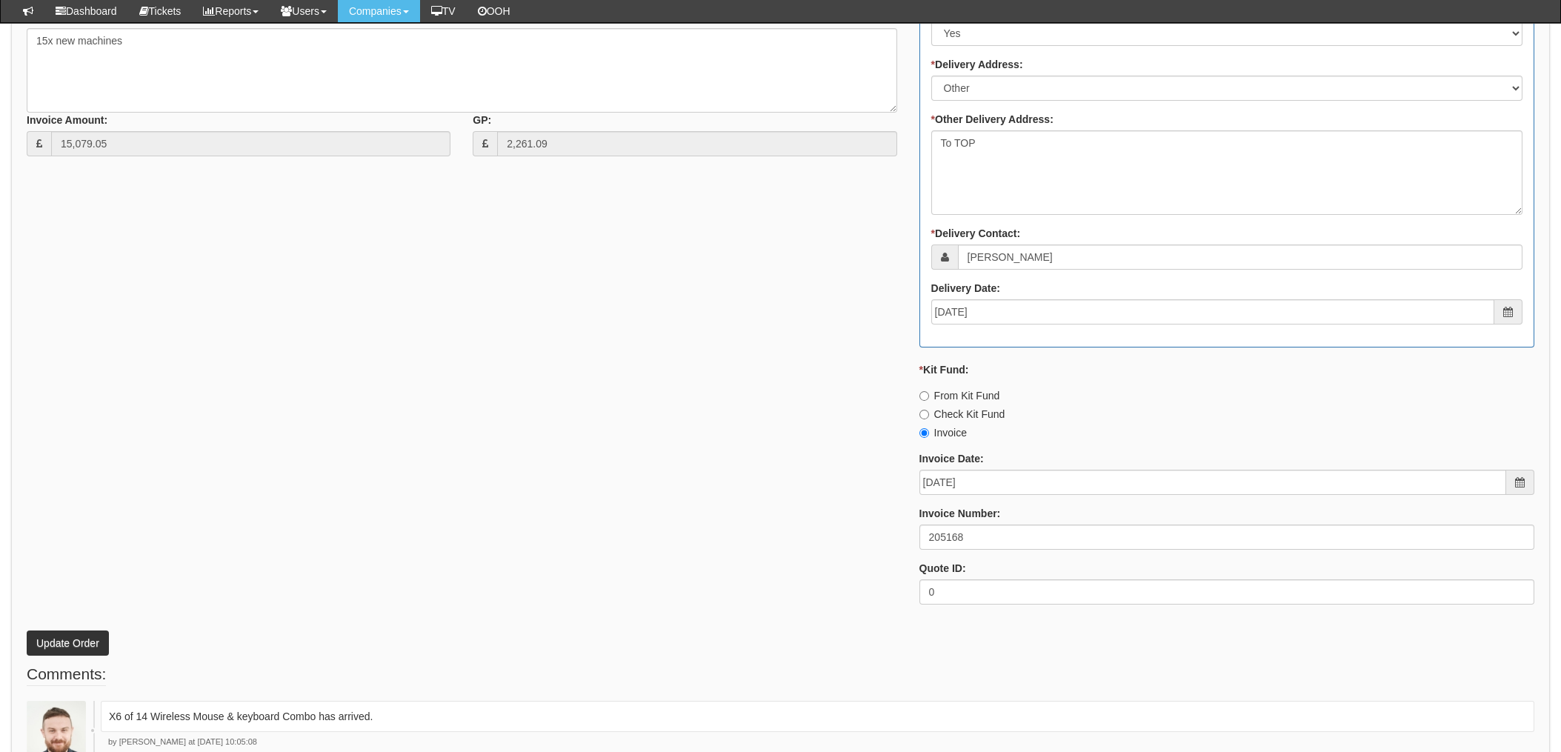
scroll to position [988, 0]
click at [75, 640] on button "Update Order" at bounding box center [68, 642] width 82 height 25
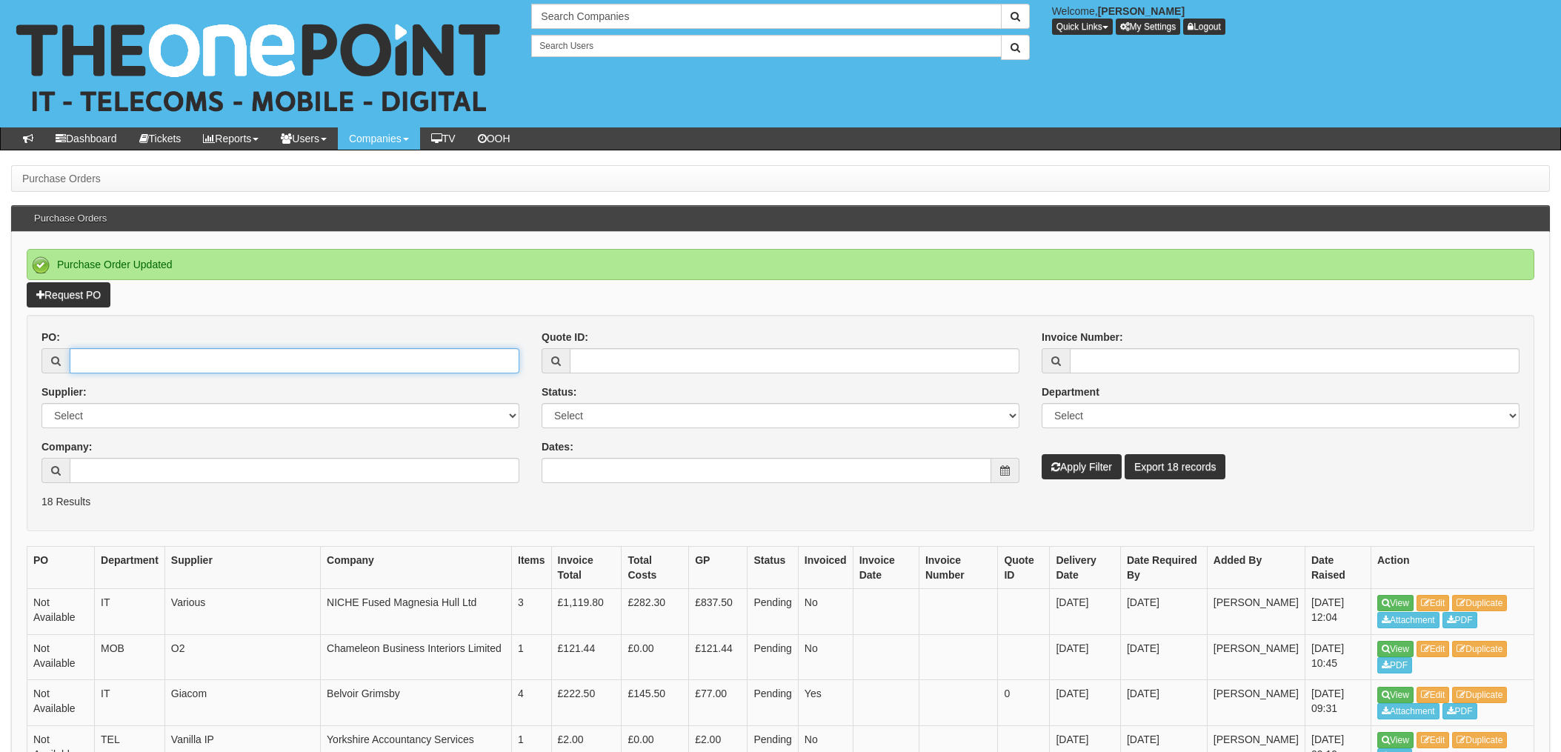
click at [243, 352] on input "PO:" at bounding box center [295, 360] width 450 height 25
type input "19374"
click at [1042, 454] on button "Apply Filter" at bounding box center [1082, 466] width 80 height 25
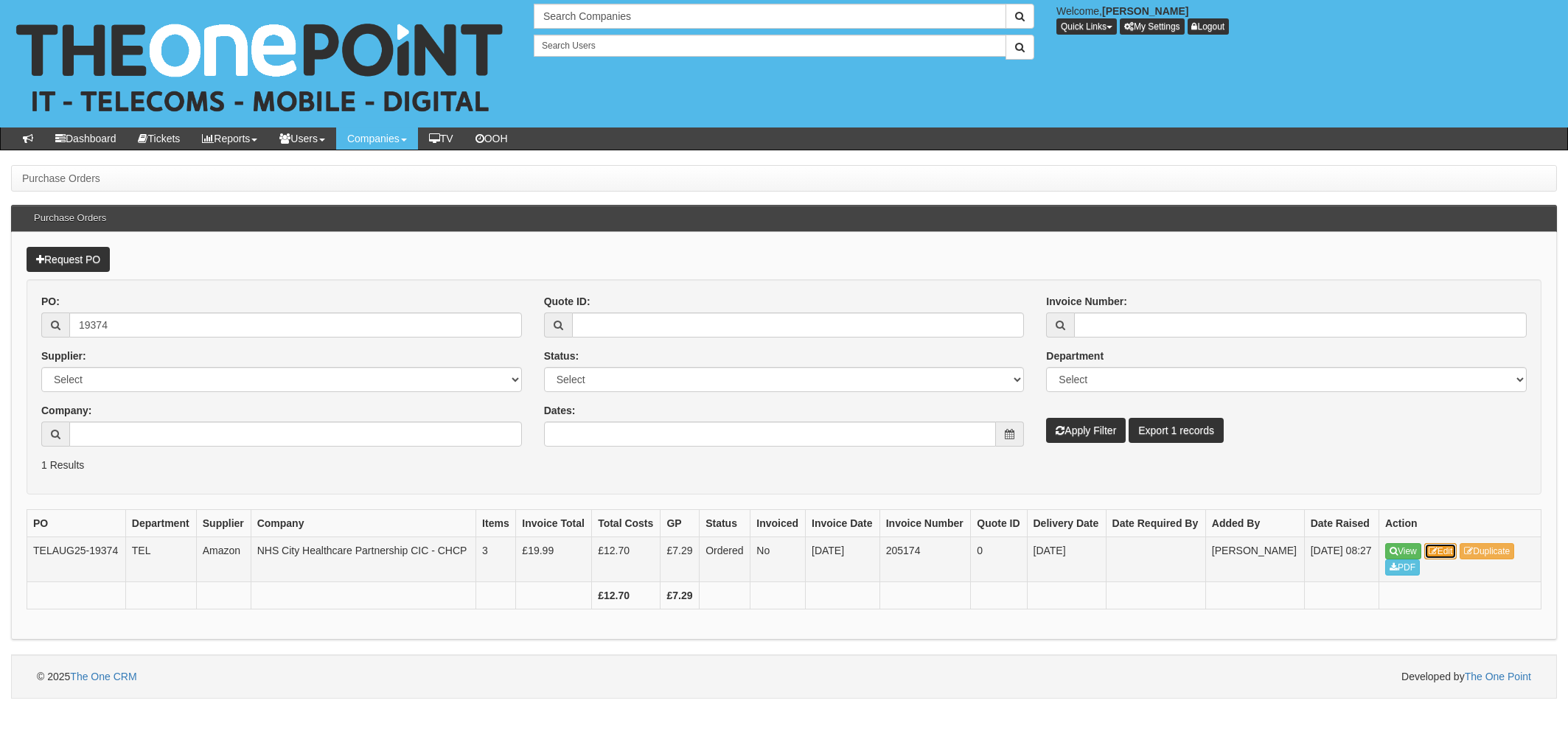
click at [1455, 553] on link "Edit" at bounding box center [1441, 551] width 33 height 16
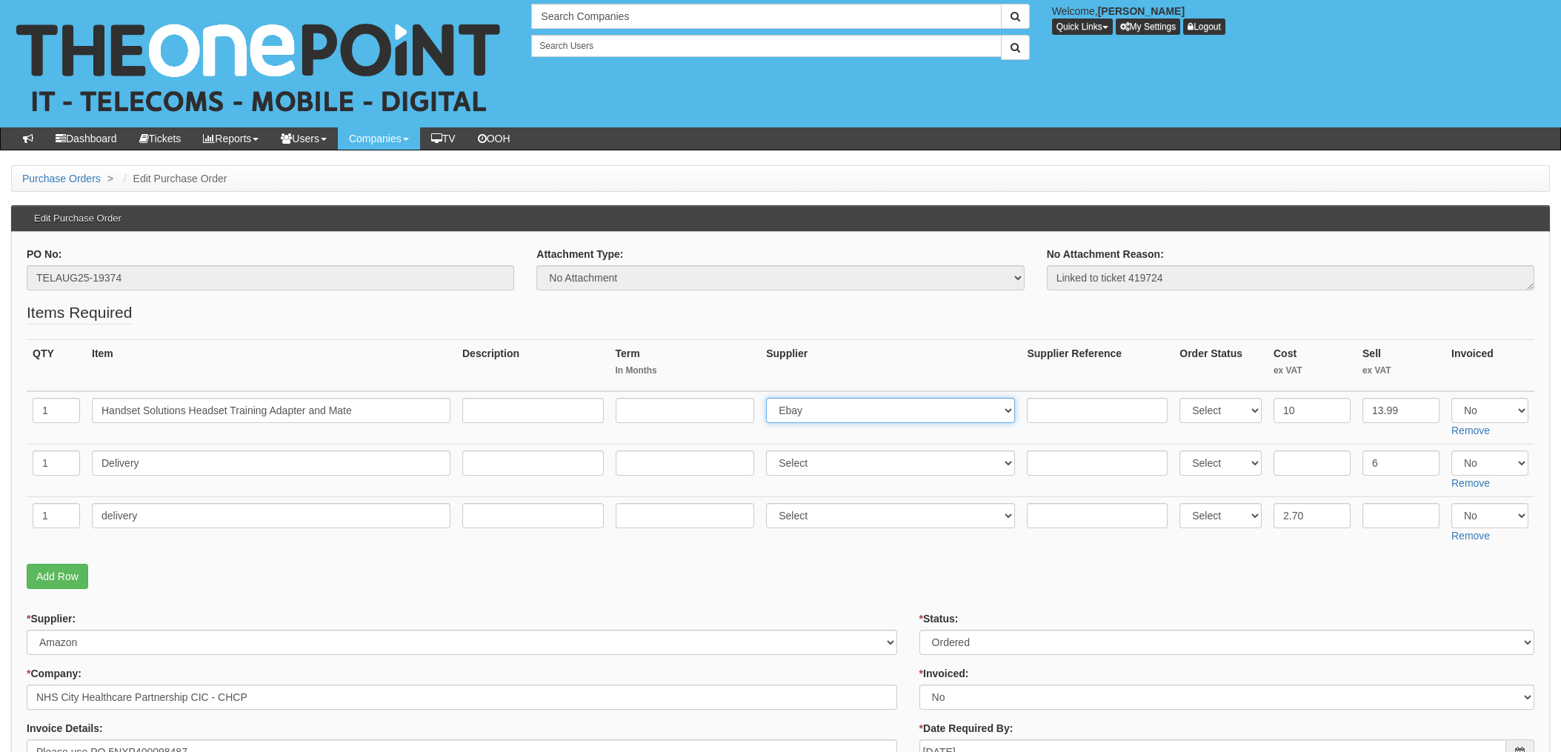
click at [811, 416] on select "Select 123 [DOMAIN_NAME] 1Password 3 4Gon [PERSON_NAME] Electric Ltd Abzorb Acc…" at bounding box center [890, 410] width 249 height 25
select select "13"
click at [771, 398] on select "Select 123 [DOMAIN_NAME] 1Password 3 4Gon [PERSON_NAME] Electric Ltd Abzorb Acc…" at bounding box center [890, 410] width 249 height 25
click at [1063, 405] on input "text" at bounding box center [1097, 410] width 141 height 25
paste input "205-3453018-2117931"
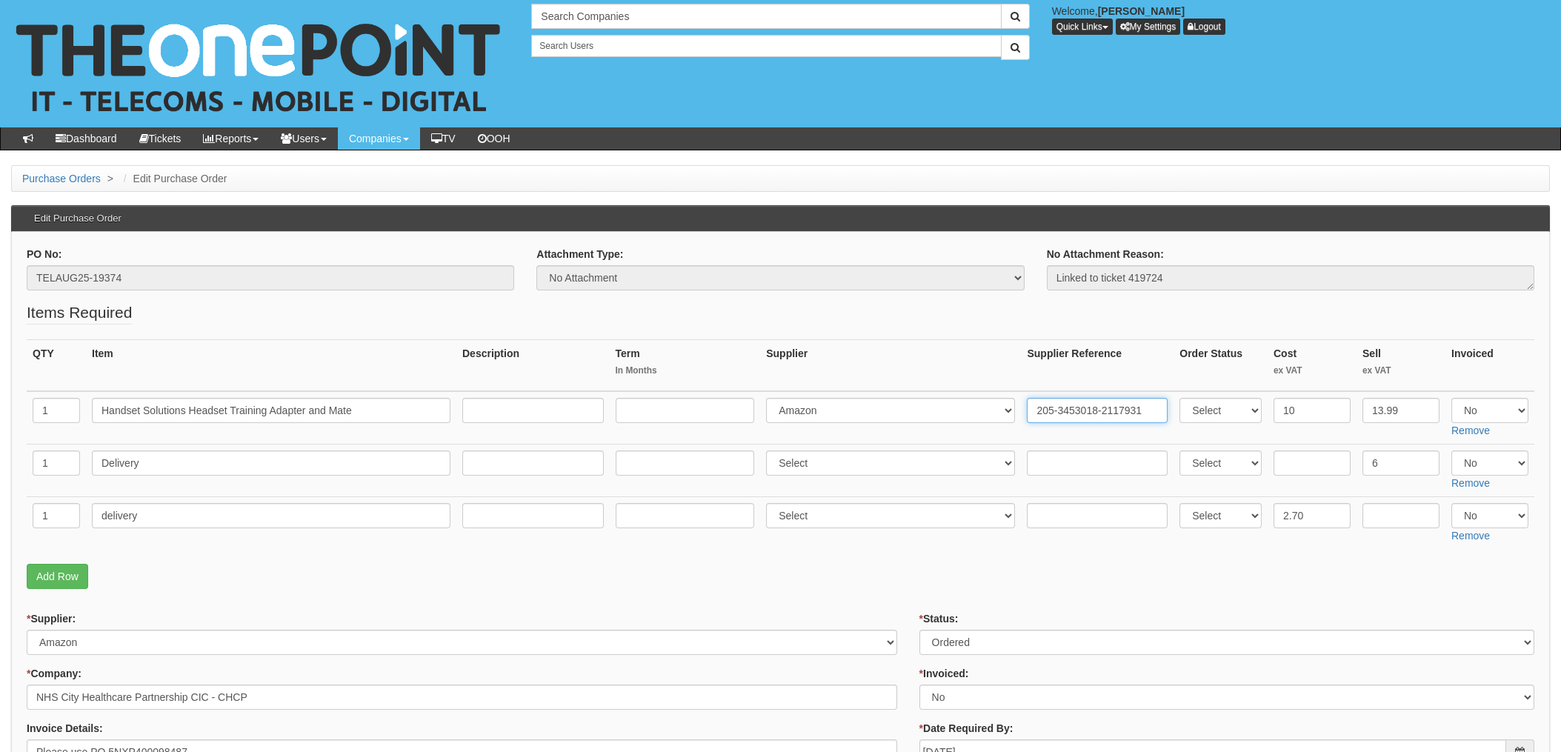
type input "205-3453018-2117931"
click at [1087, 460] on input "text" at bounding box center [1097, 463] width 141 height 25
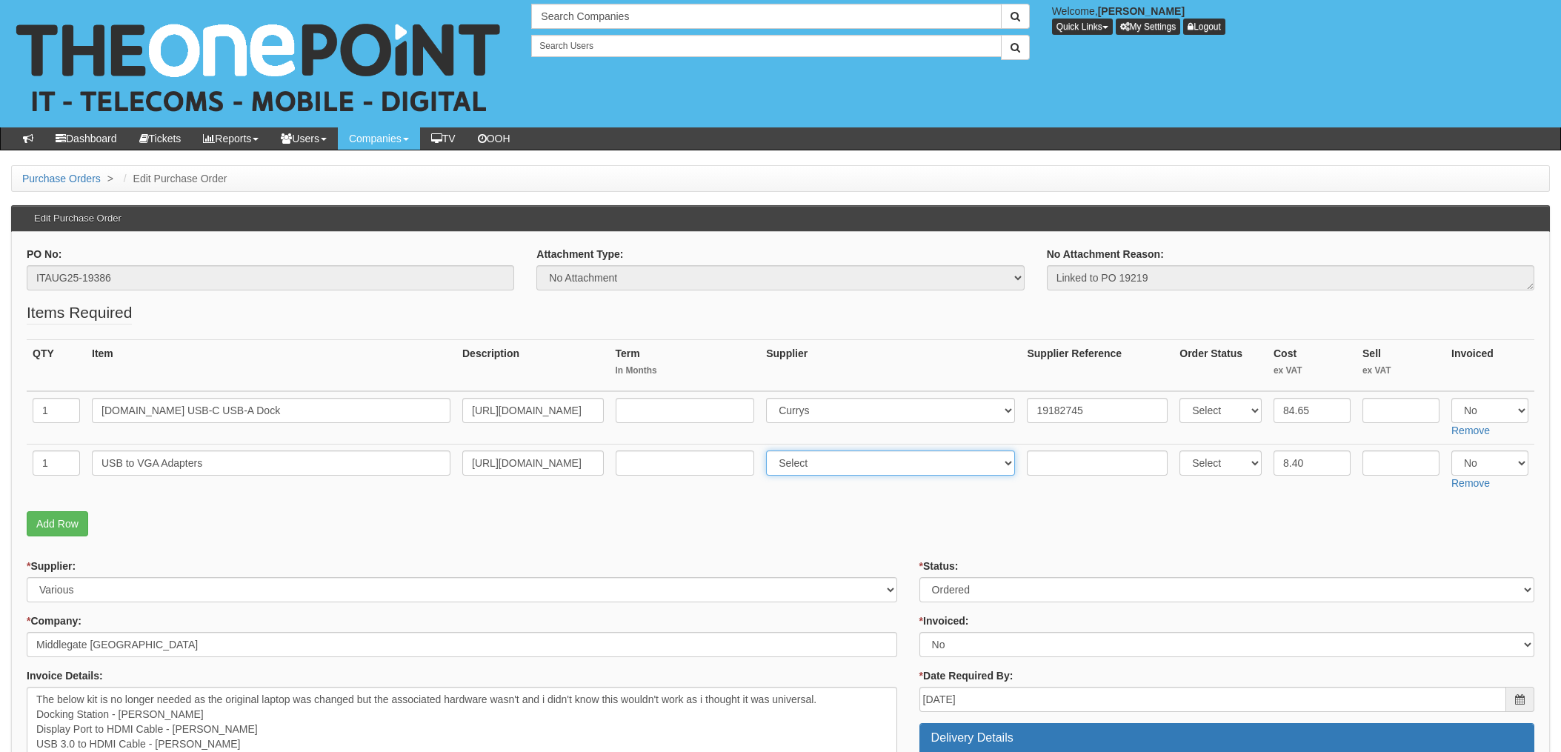
click at [810, 459] on select "Select 123 [DOMAIN_NAME] 1Password 3 4Gon [PERSON_NAME] Electric Ltd Abzorb Acc…" at bounding box center [890, 463] width 249 height 25
select select "13"
click at [771, 451] on select "Select 123 [DOMAIN_NAME] 1Password 3 4Gon [PERSON_NAME] Electric Ltd Abzorb Acc…" at bounding box center [890, 463] width 249 height 25
click at [1031, 465] on input "text" at bounding box center [1097, 463] width 141 height 25
drag, startPoint x: 1031, startPoint y: 465, endPoint x: 1043, endPoint y: 463, distance: 11.9
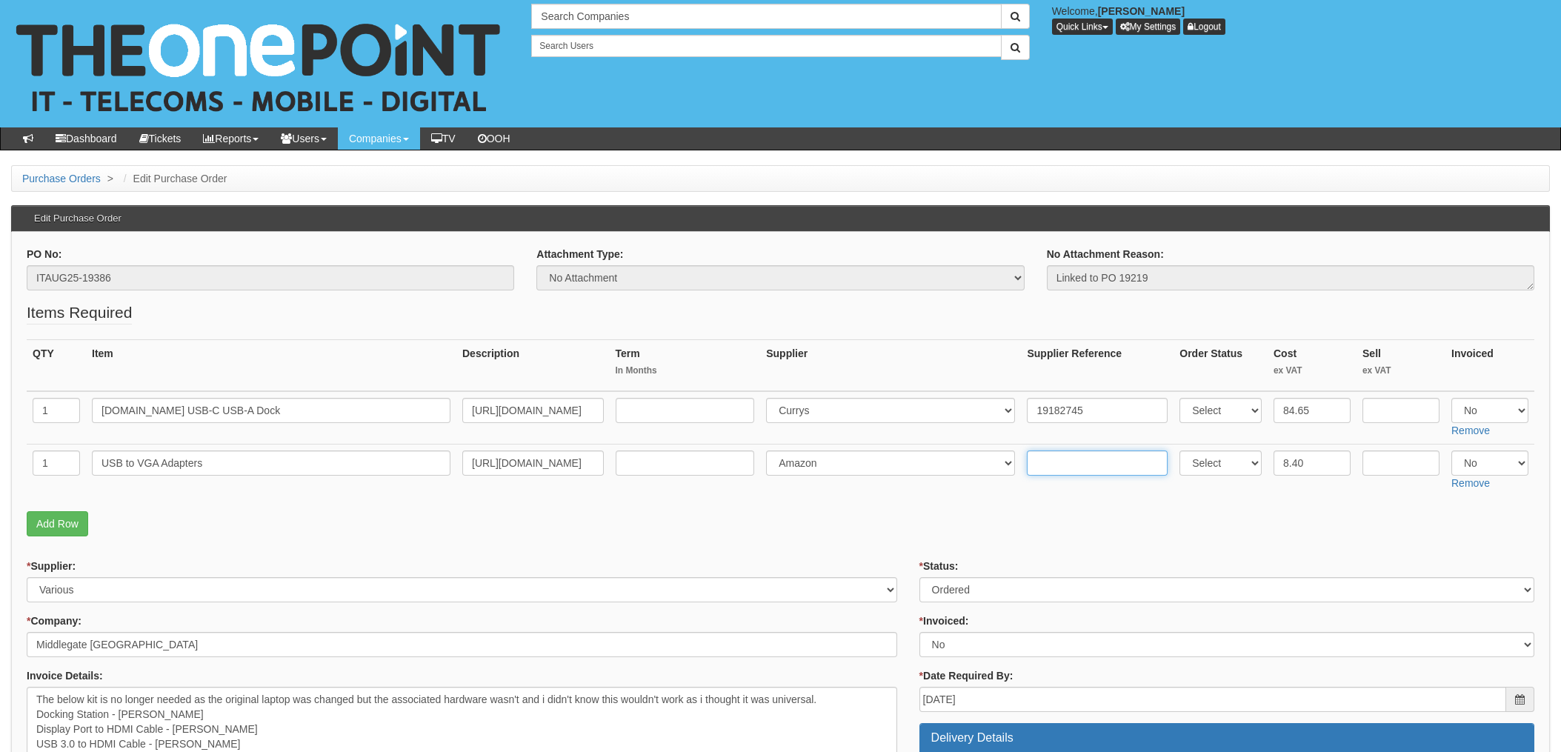
paste input "205-0581393-9789946"
type input "205-0581393-9789946"
click at [846, 575] on div "* Supplier: Select 123 REG.co.uk 1Password 3 4Gon AA Jones Electric Ltd Abzorb …" at bounding box center [462, 581] width 871 height 44
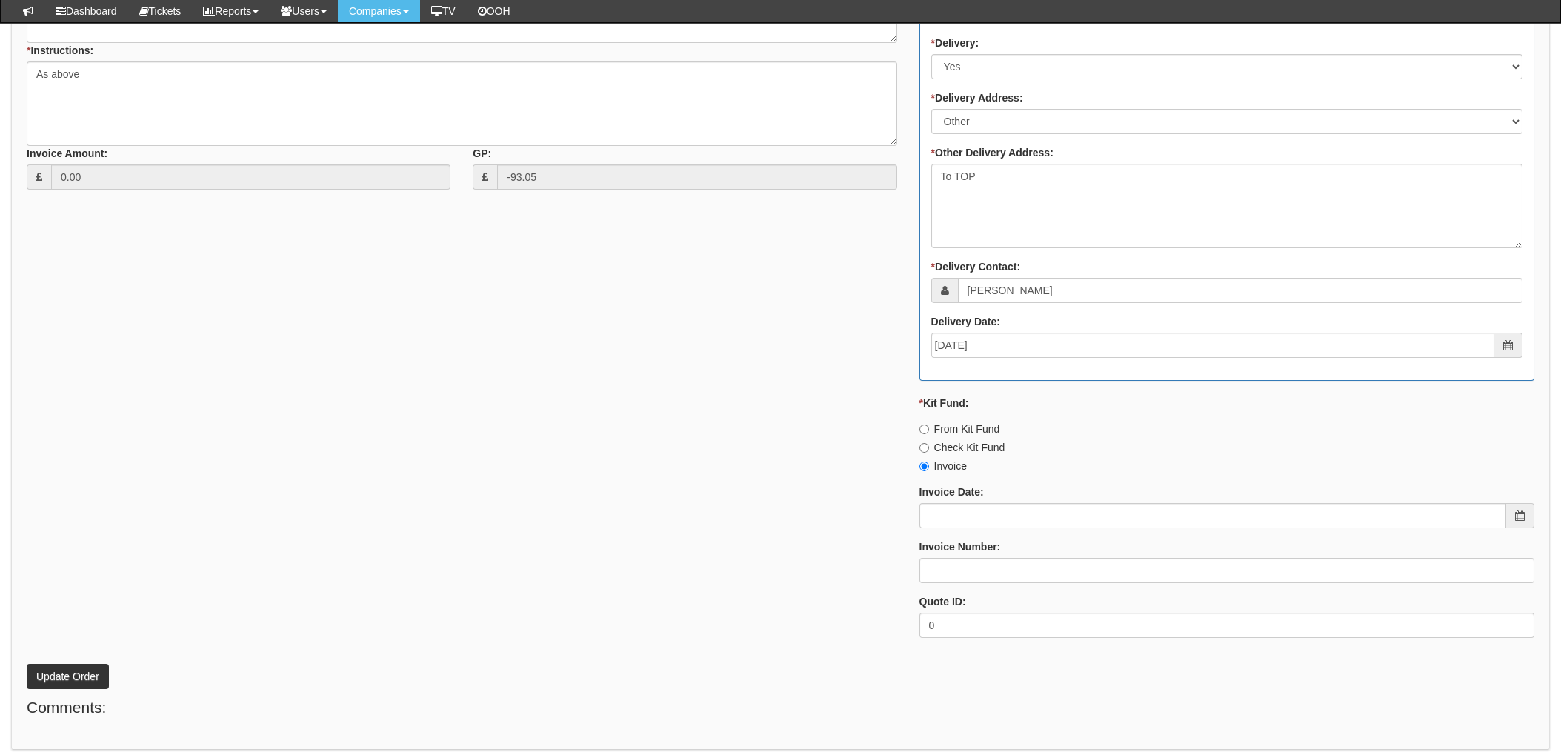
scroll to position [748, 0]
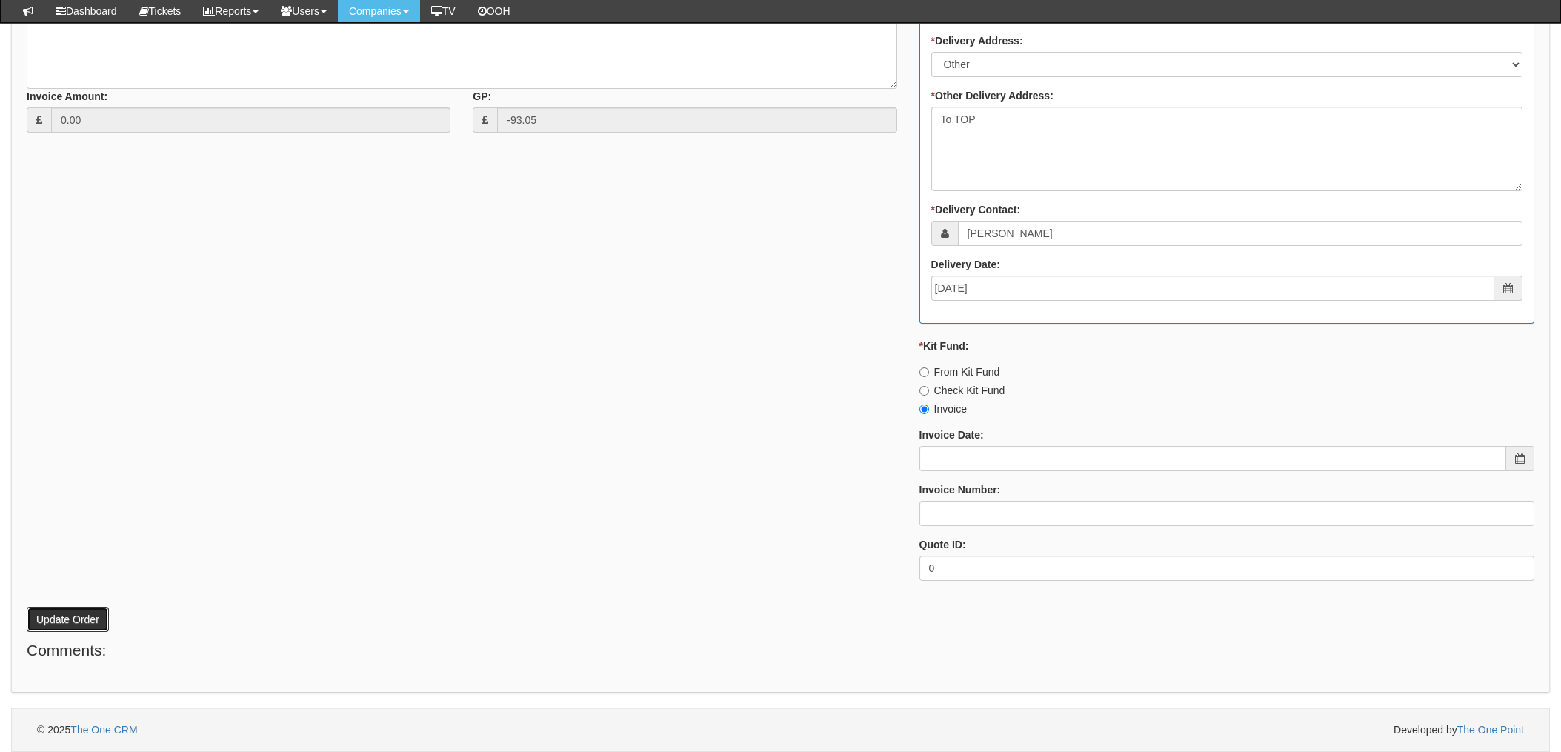
click at [61, 616] on button "Update Order" at bounding box center [68, 619] width 82 height 25
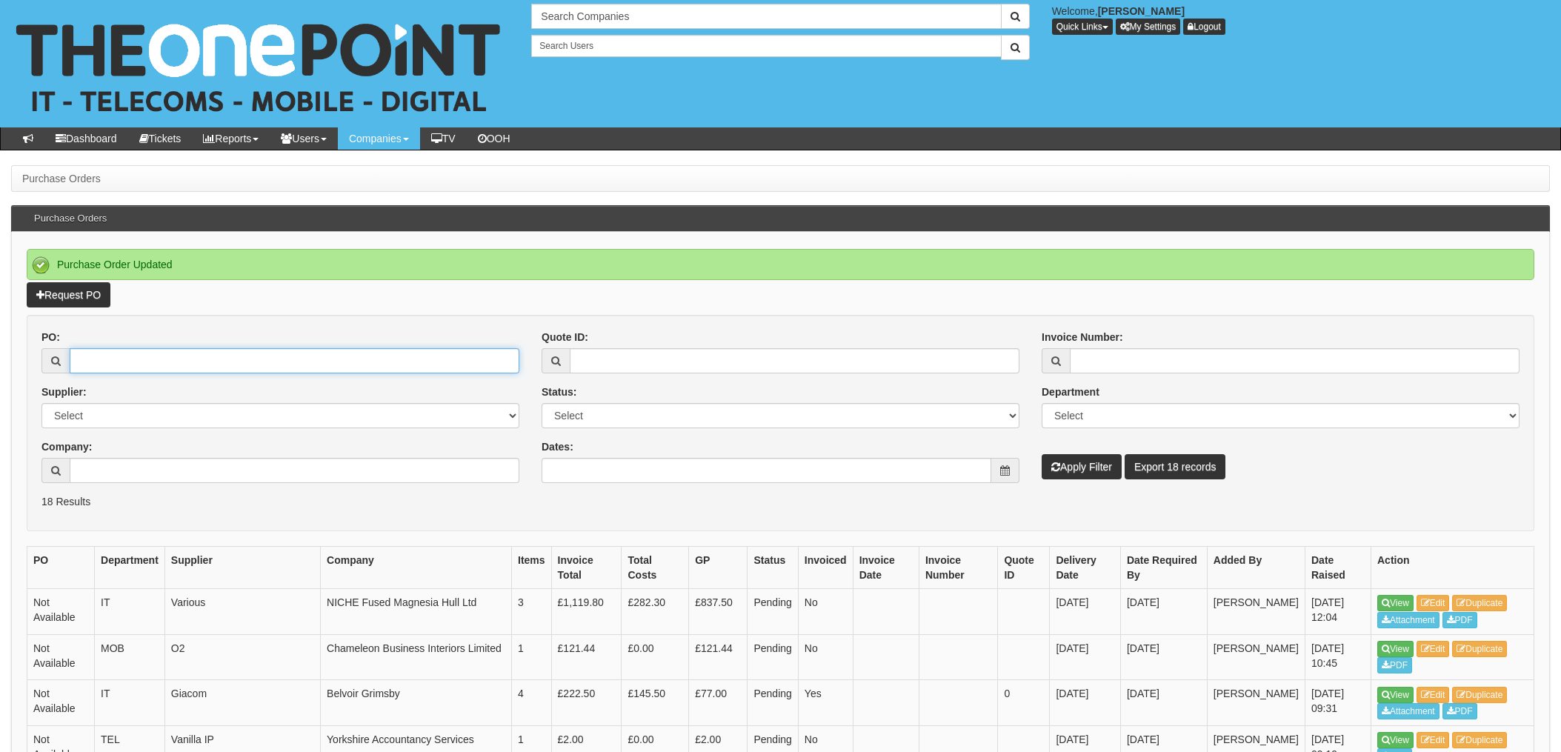
drag, startPoint x: 107, startPoint y: 350, endPoint x: 208, endPoint y: 367, distance: 102.9
click at [107, 350] on input "PO:" at bounding box center [295, 360] width 450 height 25
type input "19416"
click at [1042, 454] on button "Apply Filter" at bounding box center [1082, 466] width 80 height 25
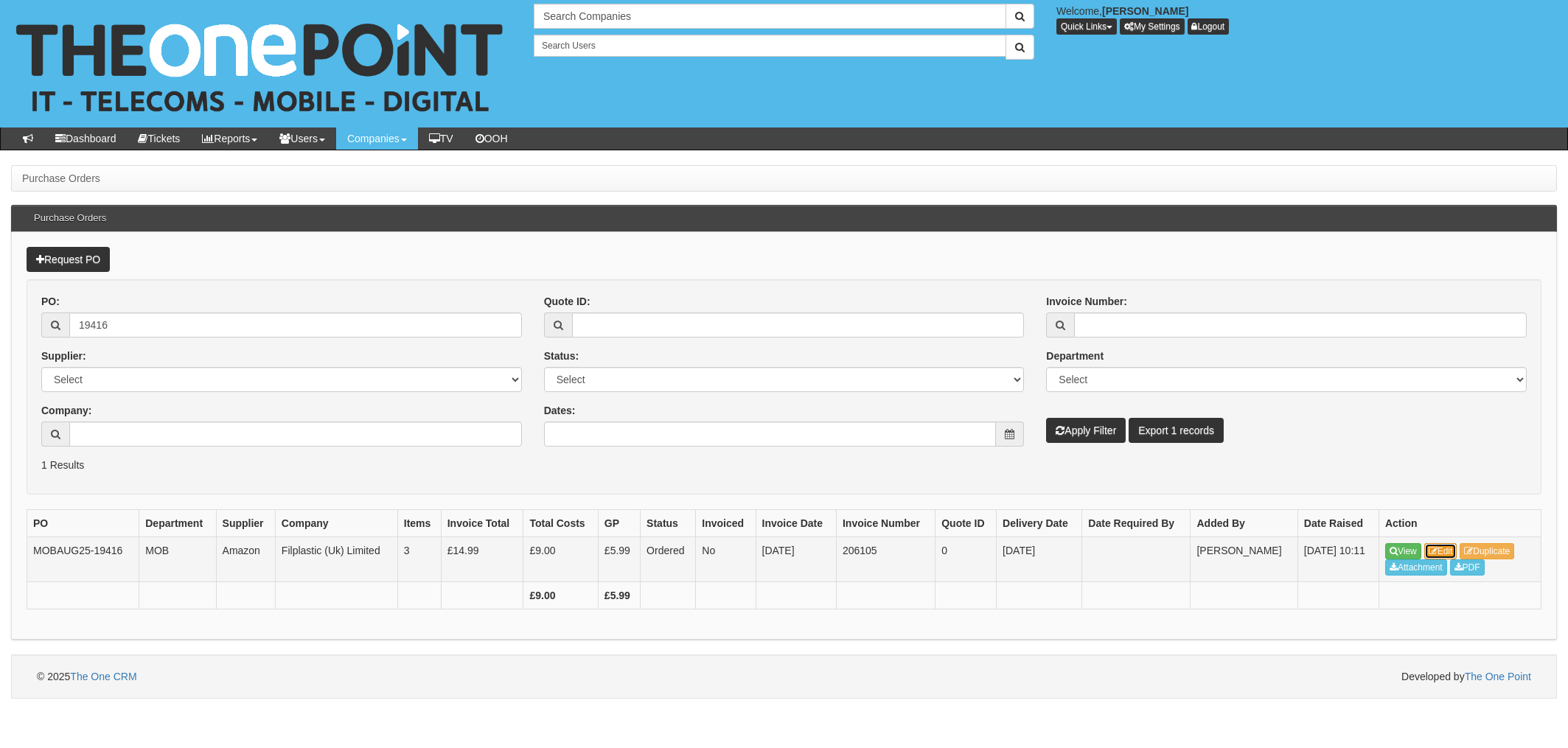
click at [1440, 545] on link "Edit" at bounding box center [1441, 551] width 33 height 16
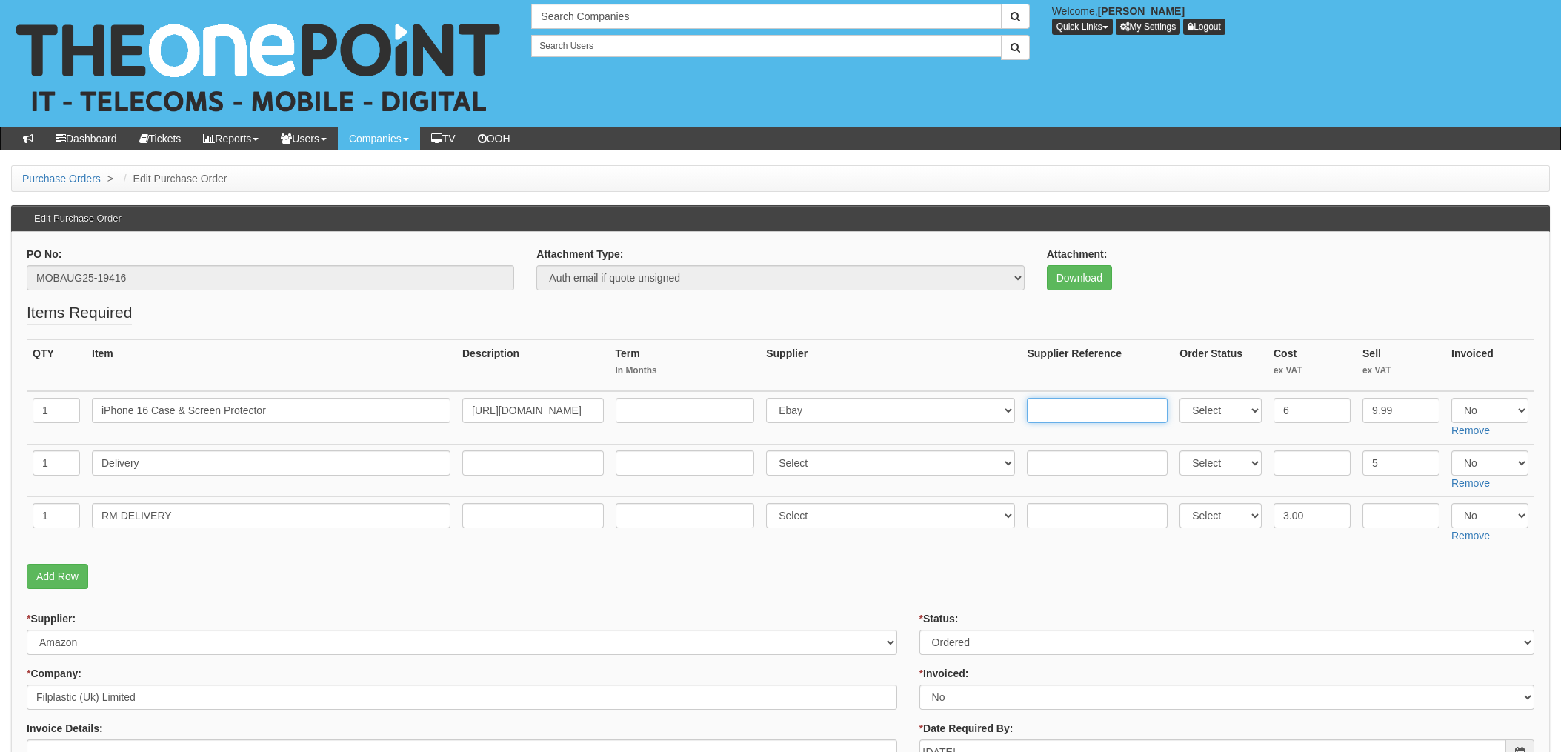
click at [1059, 416] on input "text" at bounding box center [1097, 410] width 141 height 25
paste input "026-9811221-3905112"
type input "026-9811221-3905112"
click at [831, 411] on select "Select 123 REG.co.uk 1Password 3 4Gon AA Jones Electric Ltd Abzorb Access Group…" at bounding box center [890, 410] width 249 height 25
select select "13"
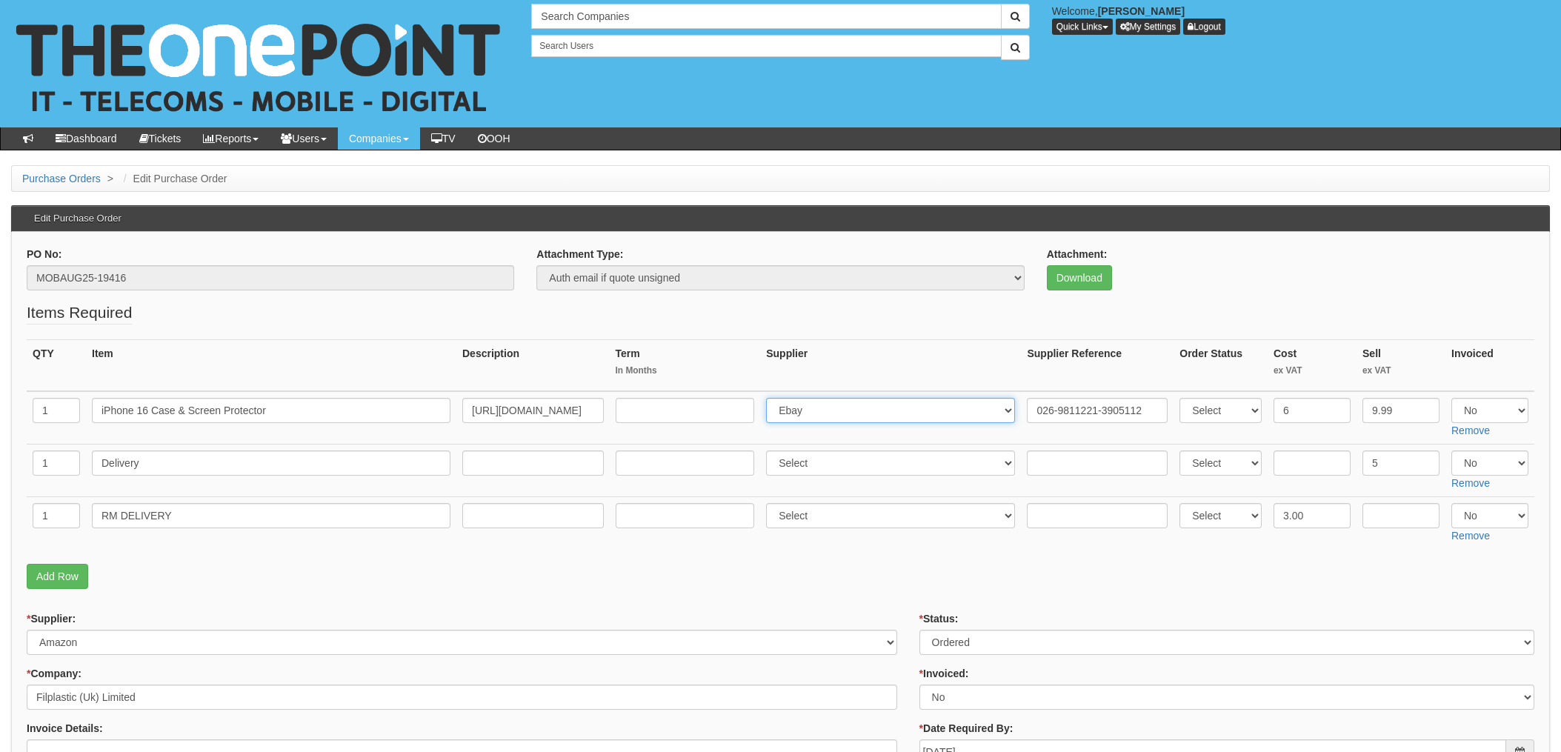
click at [771, 398] on select "Select 123 REG.co.uk 1Password 3 4Gon AA Jones Electric Ltd Abzorb Access Group…" at bounding box center [890, 410] width 249 height 25
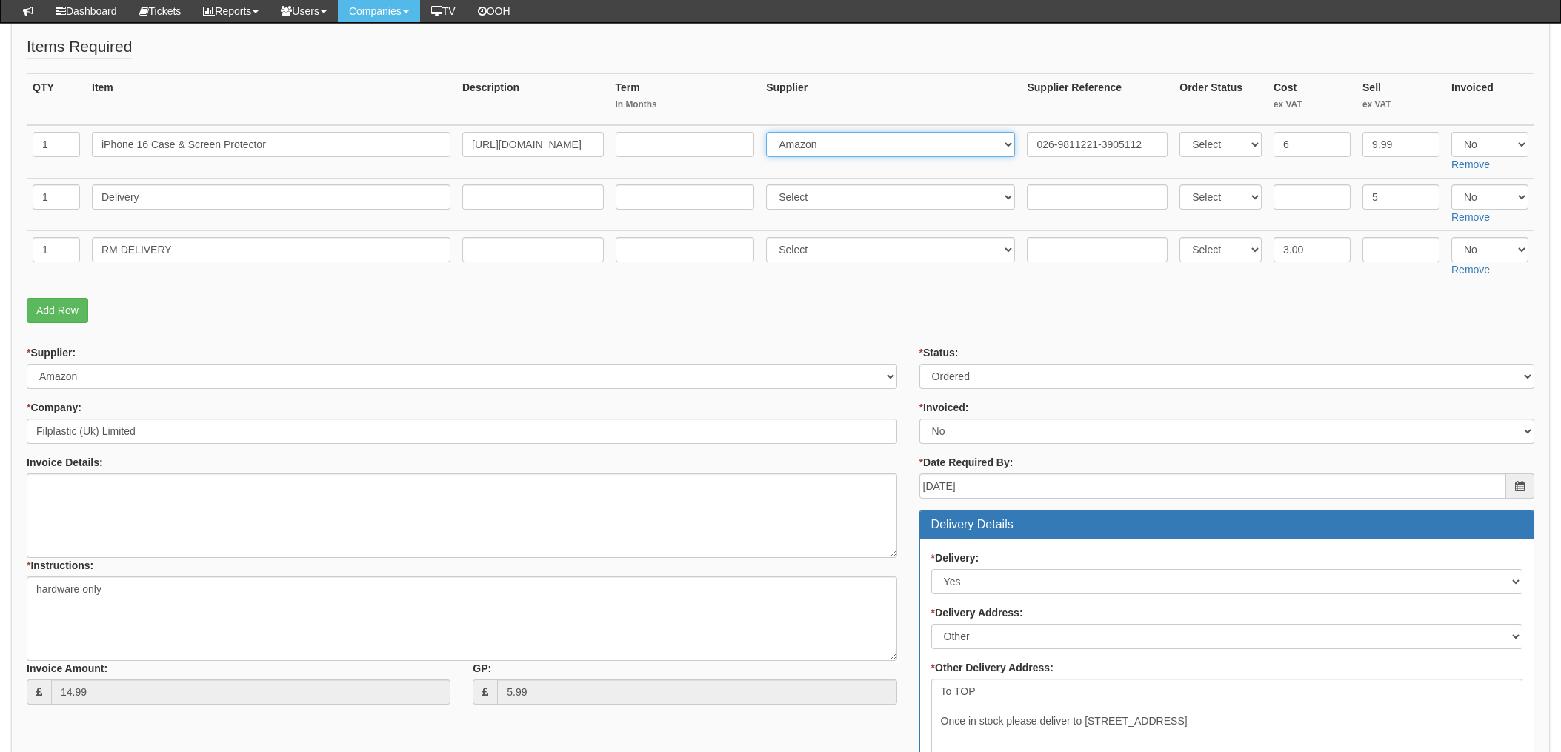
scroll to position [207, 0]
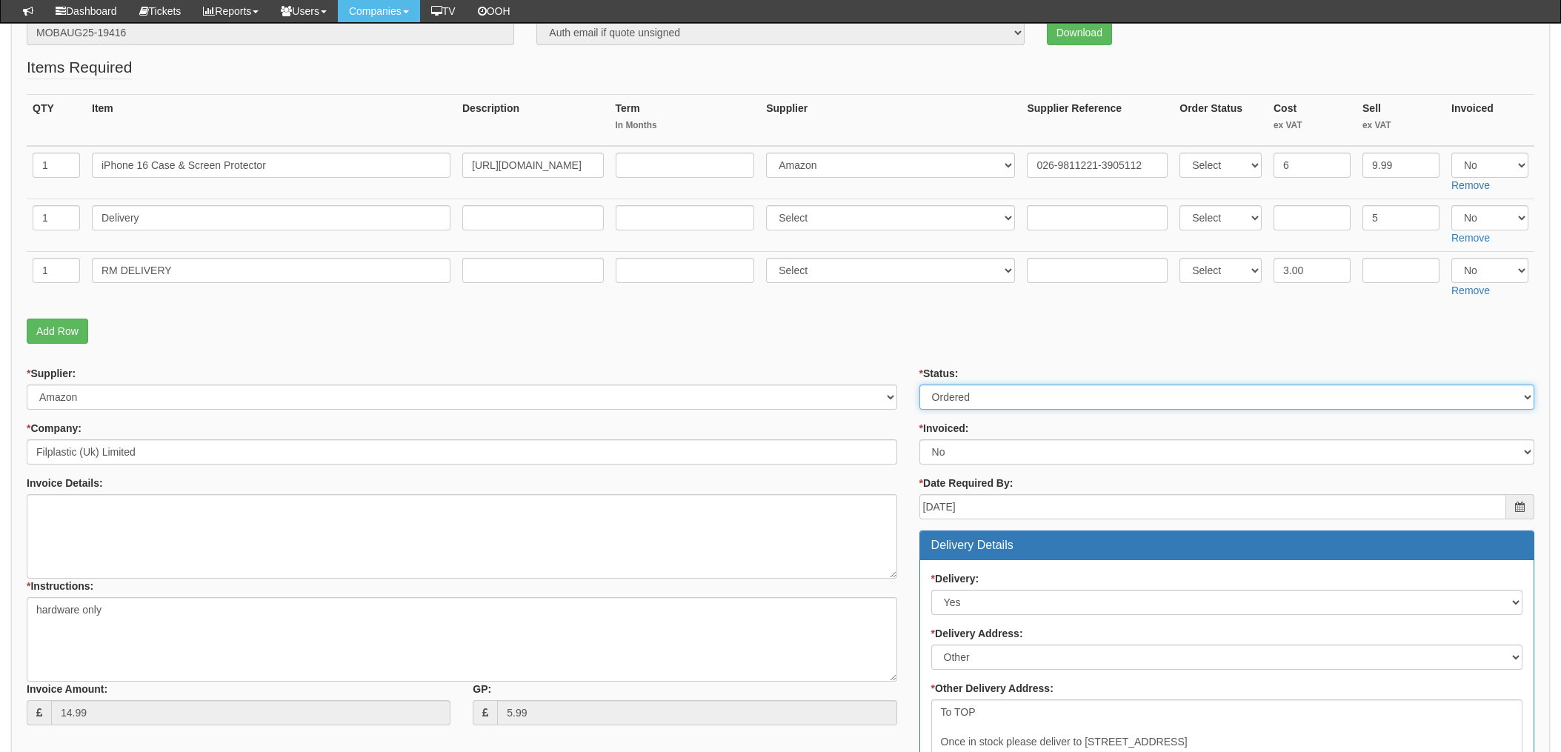
drag, startPoint x: 980, startPoint y: 393, endPoint x: 978, endPoint y: 402, distance: 8.3
click at [980, 393] on select "Select Approved Completed Delivered Invoiced Ordered Ordered to site Part Order…" at bounding box center [1227, 397] width 615 height 25
select select "4"
click at [920, 385] on select "Select Approved Completed Delivered Invoiced Ordered Ordered to site Part Order…" at bounding box center [1227, 397] width 615 height 25
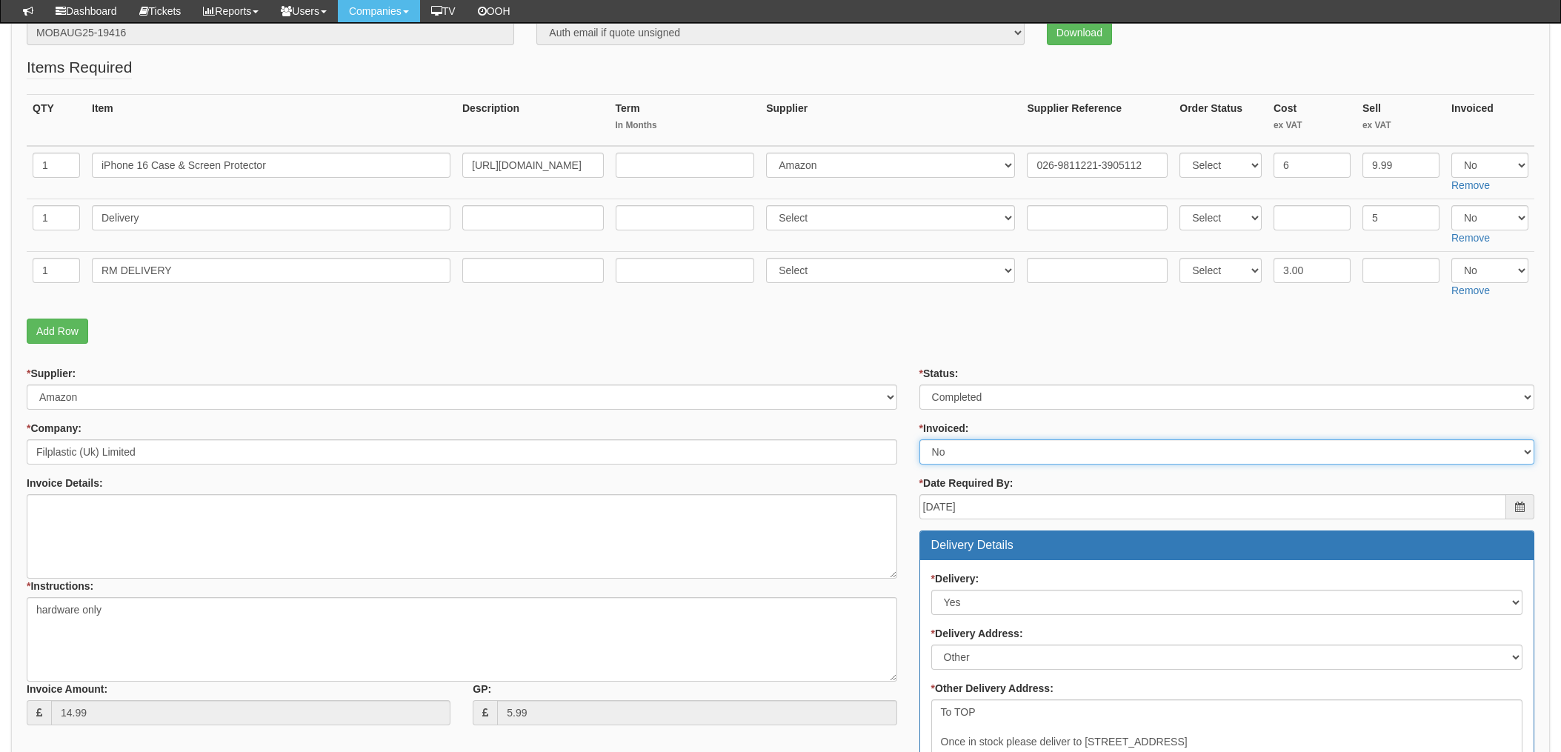
drag, startPoint x: 955, startPoint y: 450, endPoint x: 950, endPoint y: 466, distance: 17.1
click at [955, 450] on select "Select Yes No N/A STB (part of order)" at bounding box center [1227, 451] width 615 height 25
select select "1"
click at [920, 439] on select "Select Yes No N/A STB (part of order)" at bounding box center [1227, 451] width 615 height 25
click at [901, 417] on div "* Supplier: Select 123 REG.co.uk 1Password 3 4Gon AA Jones Electric Ltd Abzorb …" at bounding box center [462, 551] width 893 height 370
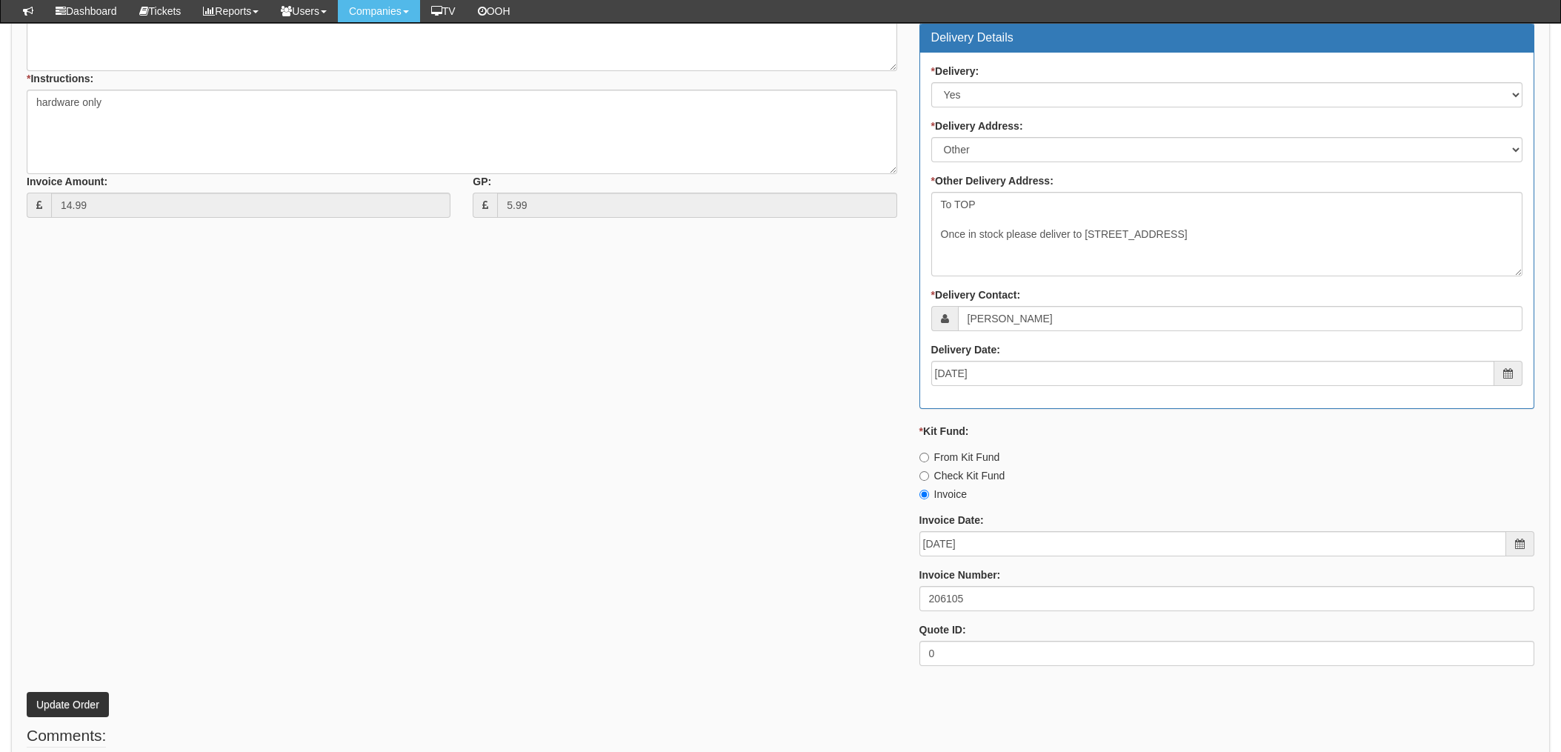
scroll to position [800, 0]
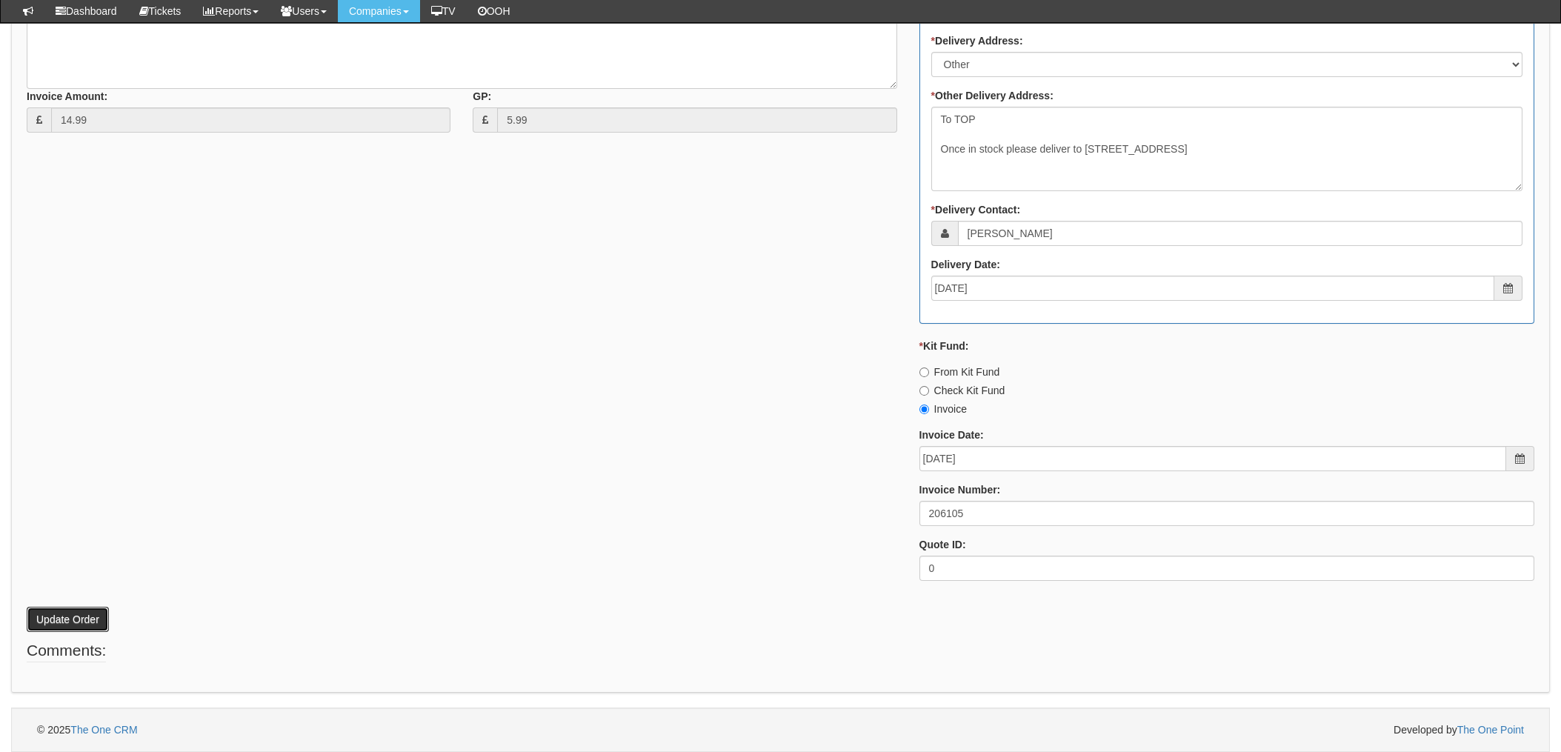
click at [50, 616] on button "Update Order" at bounding box center [68, 619] width 82 height 25
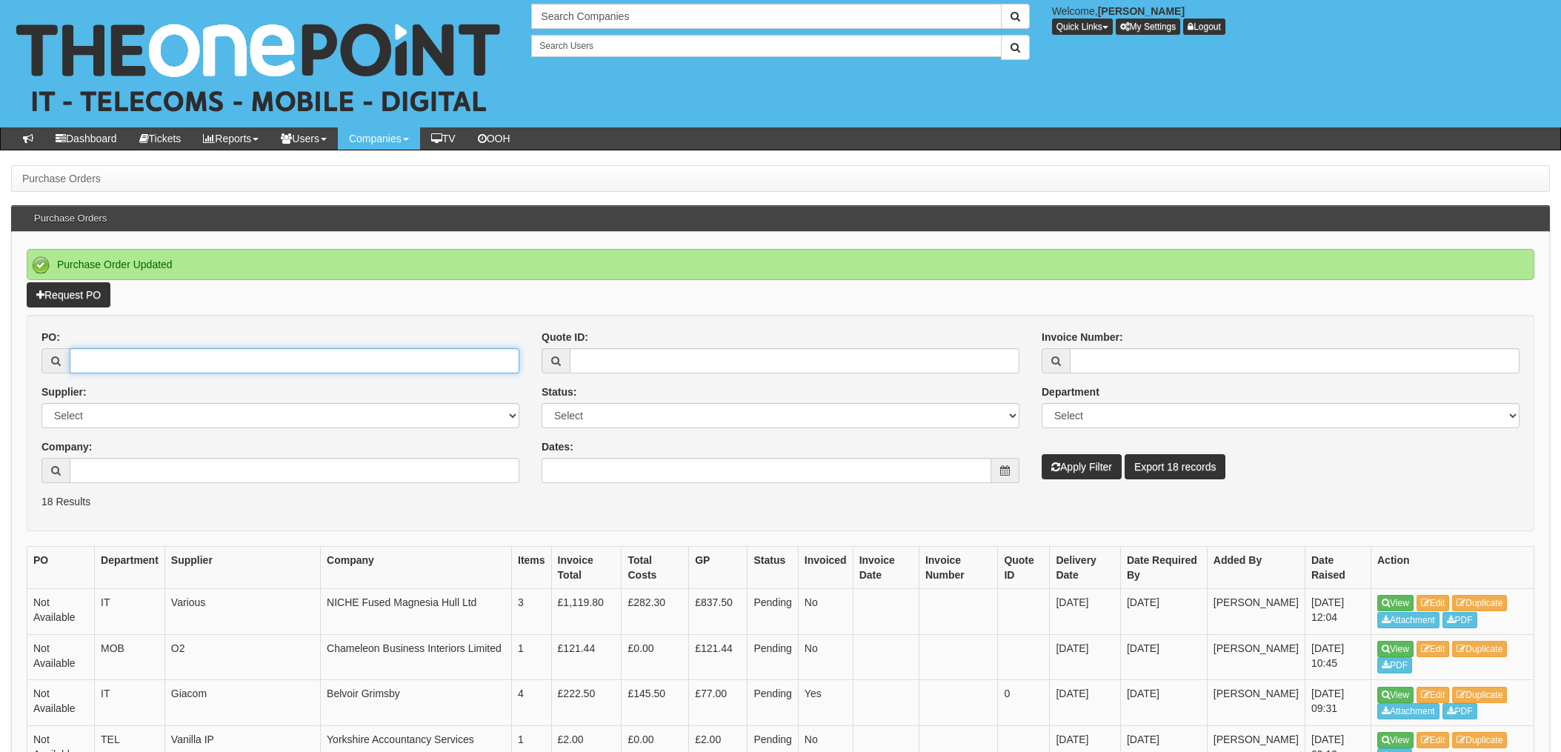
click at [155, 356] on input "PO:" at bounding box center [295, 360] width 450 height 25
type input "19378"
click at [1042, 454] on button "Apply Filter" at bounding box center [1082, 466] width 80 height 25
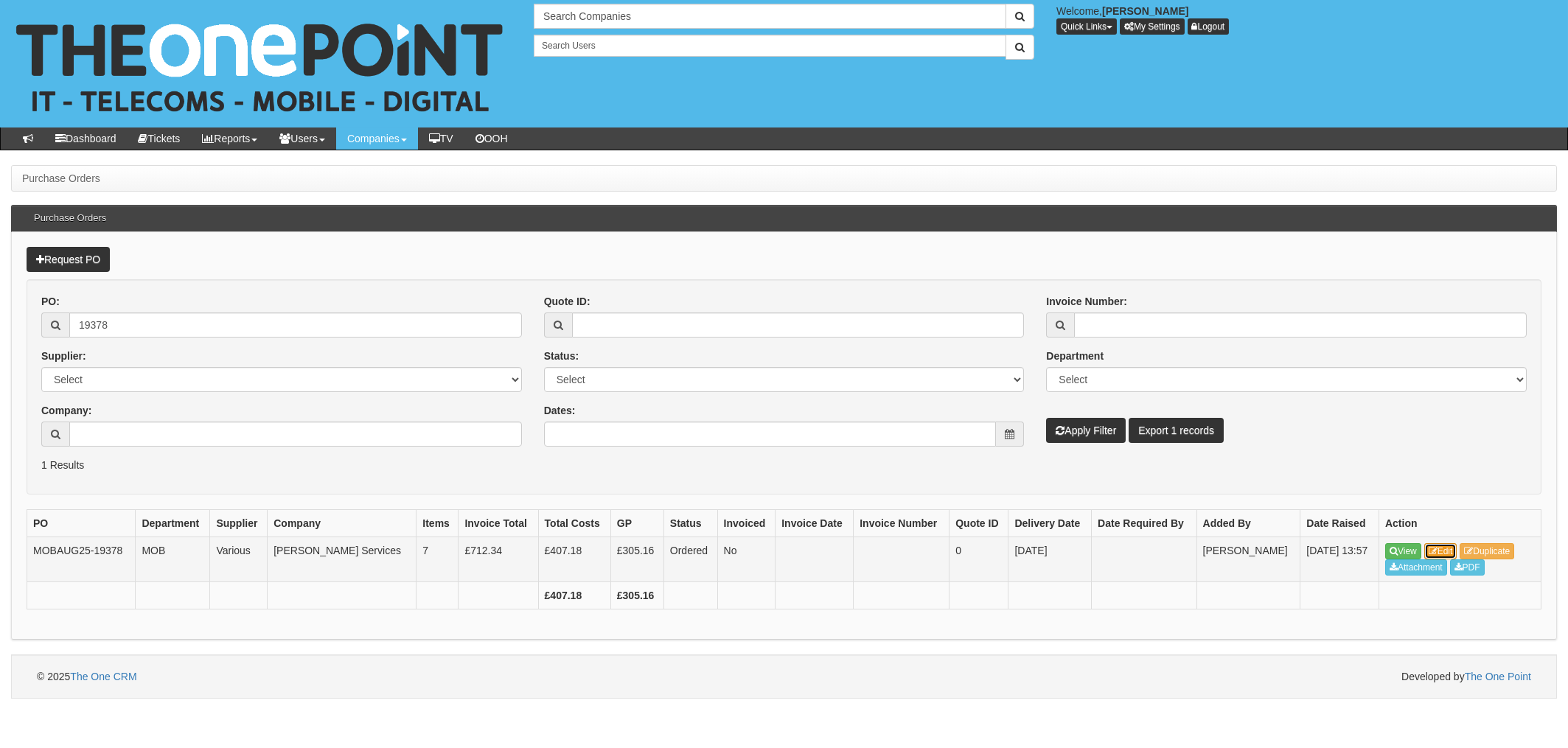
click at [1440, 546] on link "Edit" at bounding box center [1441, 551] width 33 height 16
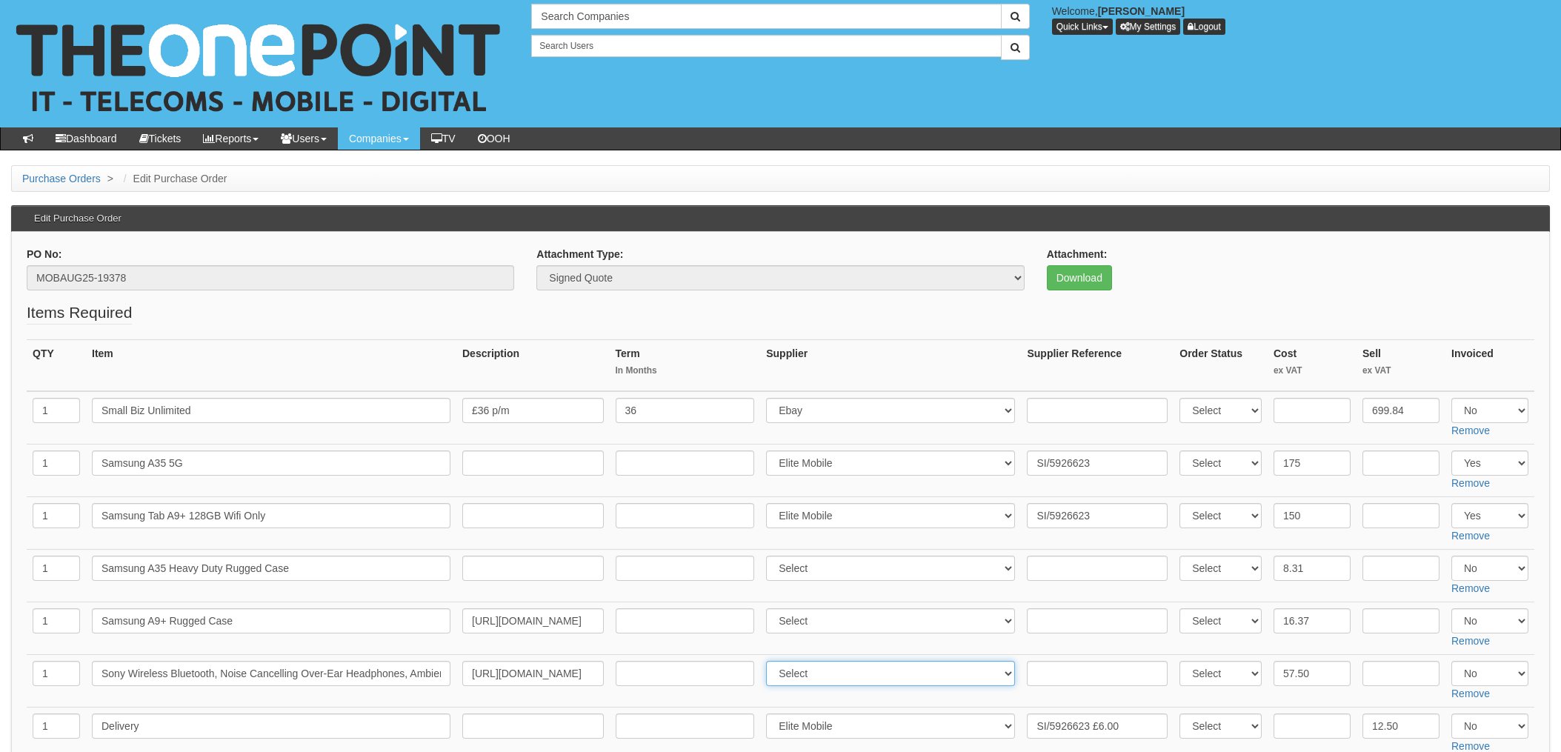
click at [820, 678] on select "Select 123 REG.co.uk 1Password 3 4Gon AA Jones Electric Ltd Abzorb Access Group…" at bounding box center [890, 673] width 249 height 25
select select "13"
click at [771, 661] on select "Select 123 REG.co.uk 1Password 3 4Gon AA Jones Electric Ltd Abzorb Access Group…" at bounding box center [890, 673] width 249 height 25
click at [1038, 678] on input "text" at bounding box center [1097, 673] width 141 height 25
paste input "026-3254567-4545932"
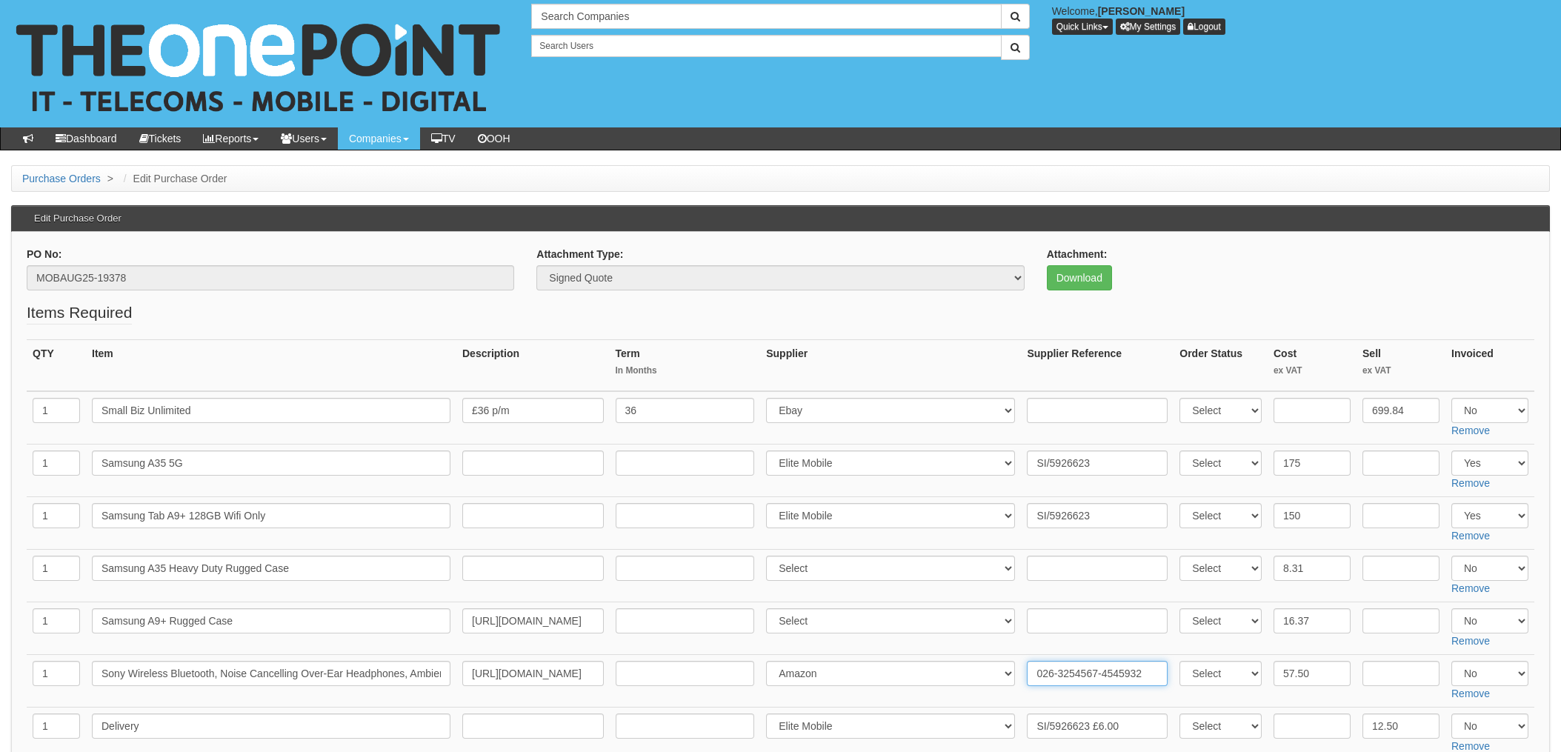
type input "026-3254567-4545932"
click at [1088, 619] on input "text" at bounding box center [1097, 620] width 141 height 25
click at [934, 624] on select "Select 123 [DOMAIN_NAME] 1Password 3 4Gon [PERSON_NAME] Electric Ltd Abzorb Acc…" at bounding box center [890, 620] width 249 height 25
select select "13"
click at [771, 608] on select "Select 123 REG.co.uk 1Password 3 4Gon AA Jones Electric Ltd Abzorb Access Group…" at bounding box center [890, 620] width 249 height 25
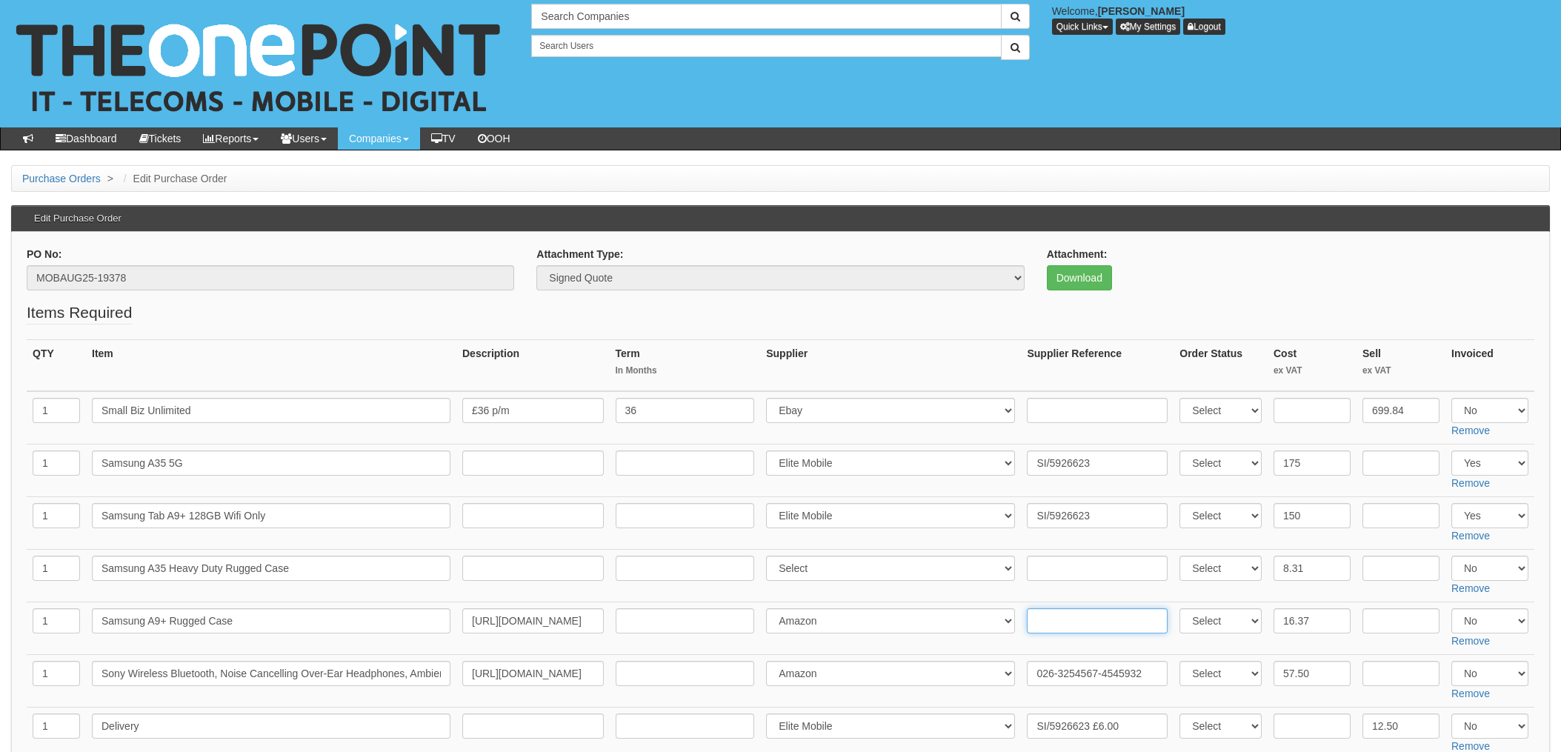
click at [1074, 618] on input "text" at bounding box center [1097, 620] width 141 height 25
paste input "026-2335733-5291566"
type input "026-2335733-5291566"
click at [1011, 385] on th "Supplier" at bounding box center [890, 366] width 261 height 52
click at [820, 573] on select "Select 123 REG.co.uk 1Password 3 4Gon AA Jones Electric Ltd Abzorb Access Group…" at bounding box center [890, 568] width 249 height 25
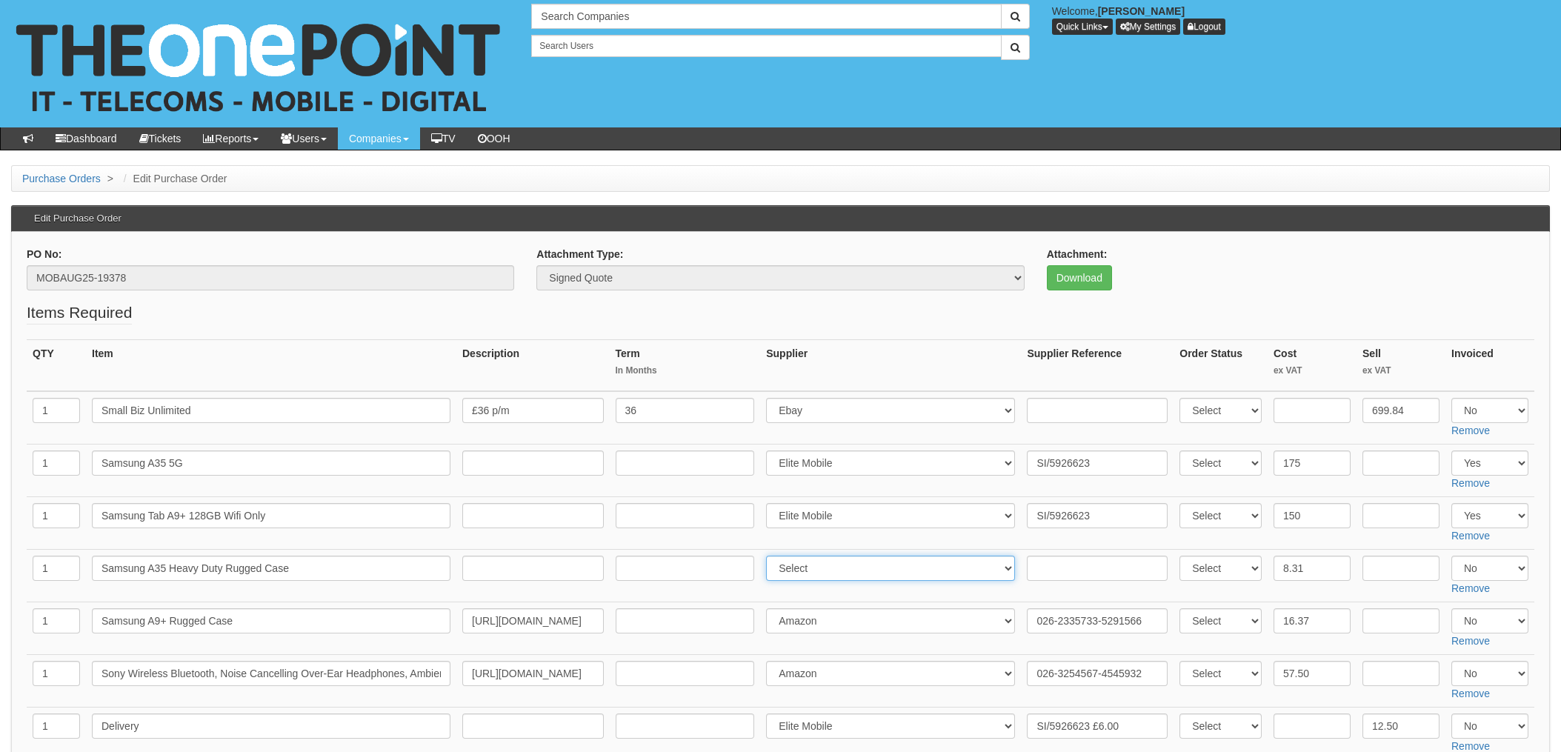
select select "13"
click at [771, 556] on select "Select 123 REG.co.uk 1Password 3 4Gon AA Jones Electric Ltd Abzorb Access Group…" at bounding box center [890, 568] width 249 height 25
click at [1073, 577] on input "text" at bounding box center [1097, 568] width 141 height 25
paste input "026-4868528-9562730"
type input "026-4868528-9562730"
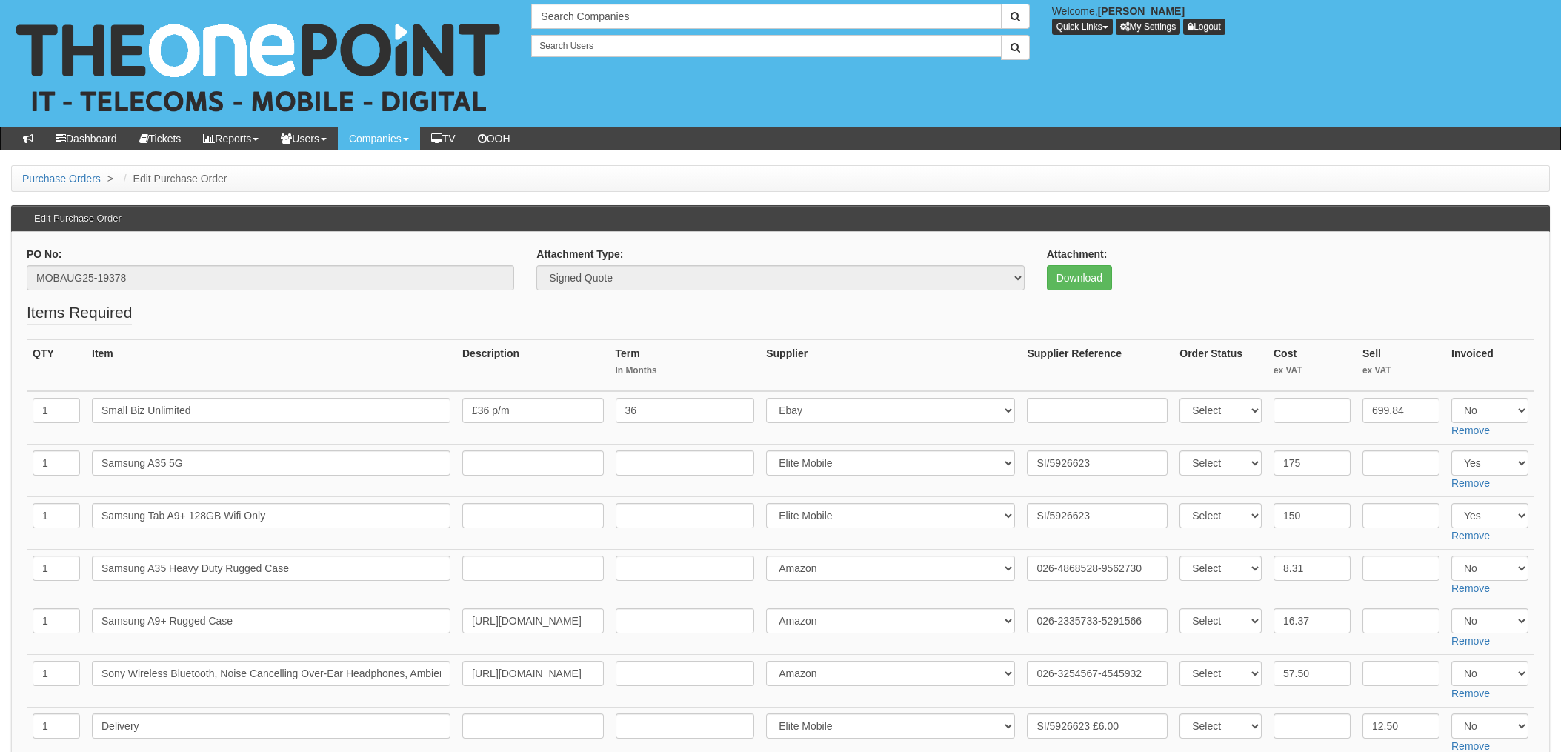
click at [981, 375] on th "Supplier" at bounding box center [890, 366] width 261 height 52
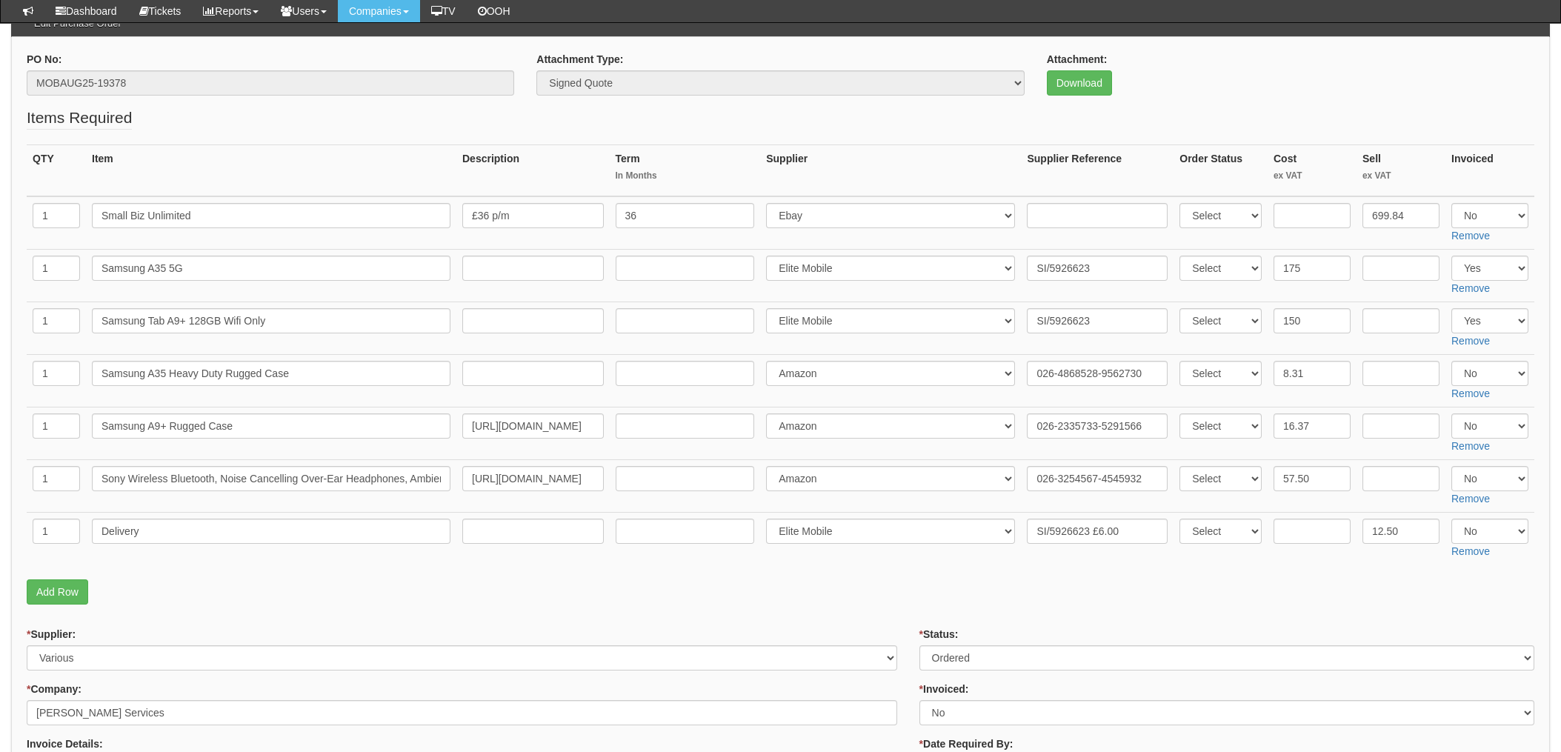
scroll to position [198, 0]
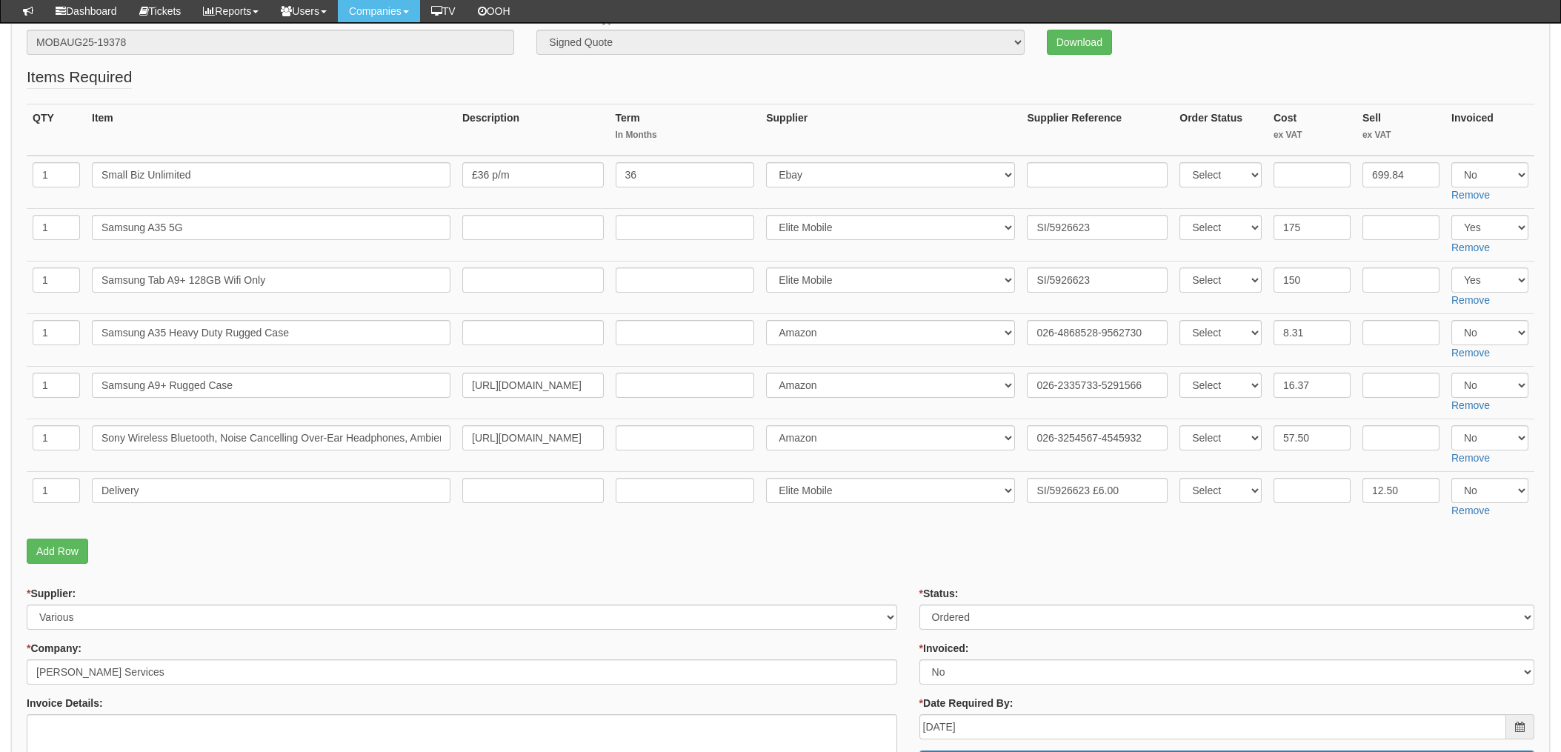
click at [880, 594] on div "* Supplier: Select 123 REG.co.uk 1Password 3 4Gon AA Jones Electric Ltd Abzorb …" at bounding box center [462, 608] width 871 height 44
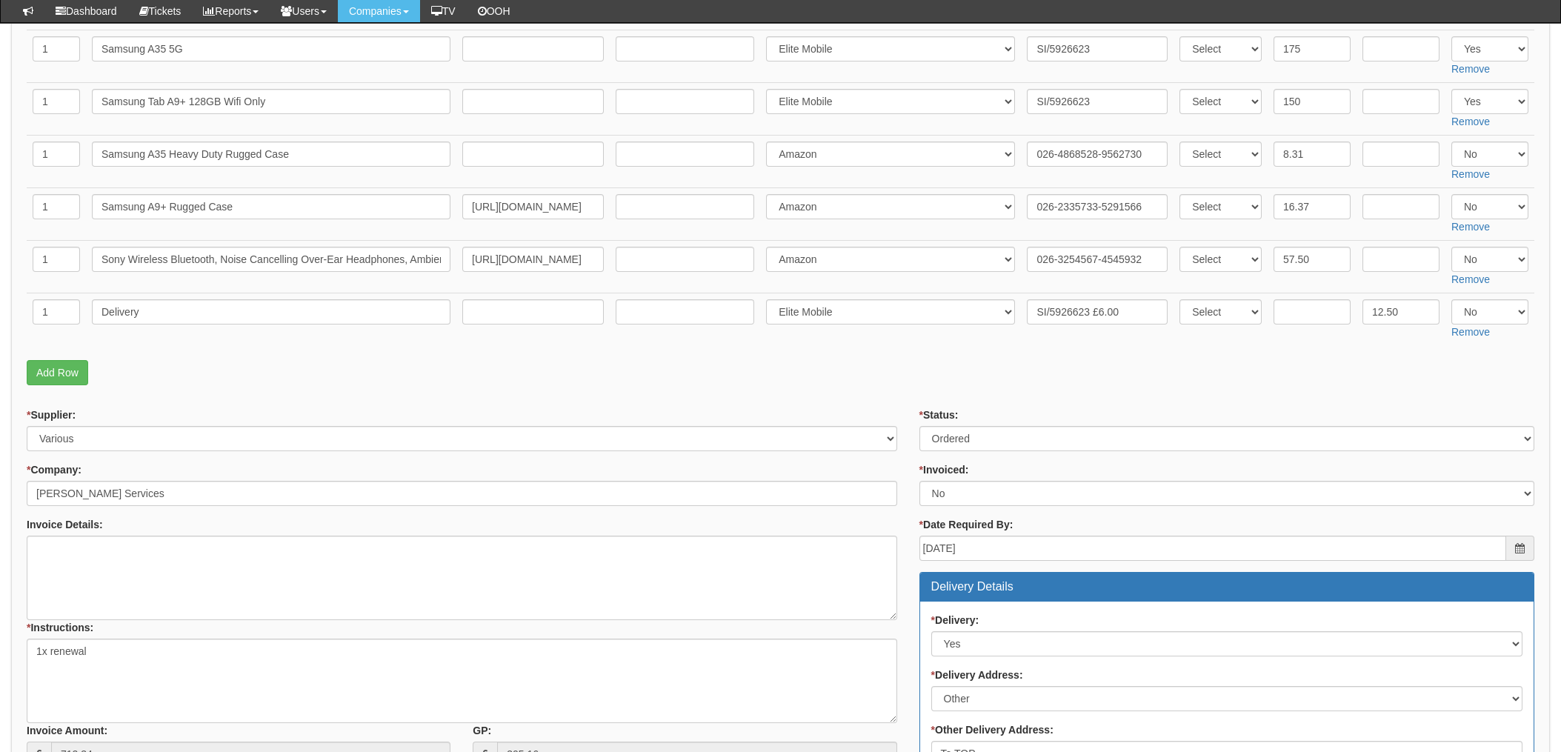
scroll to position [395, 0]
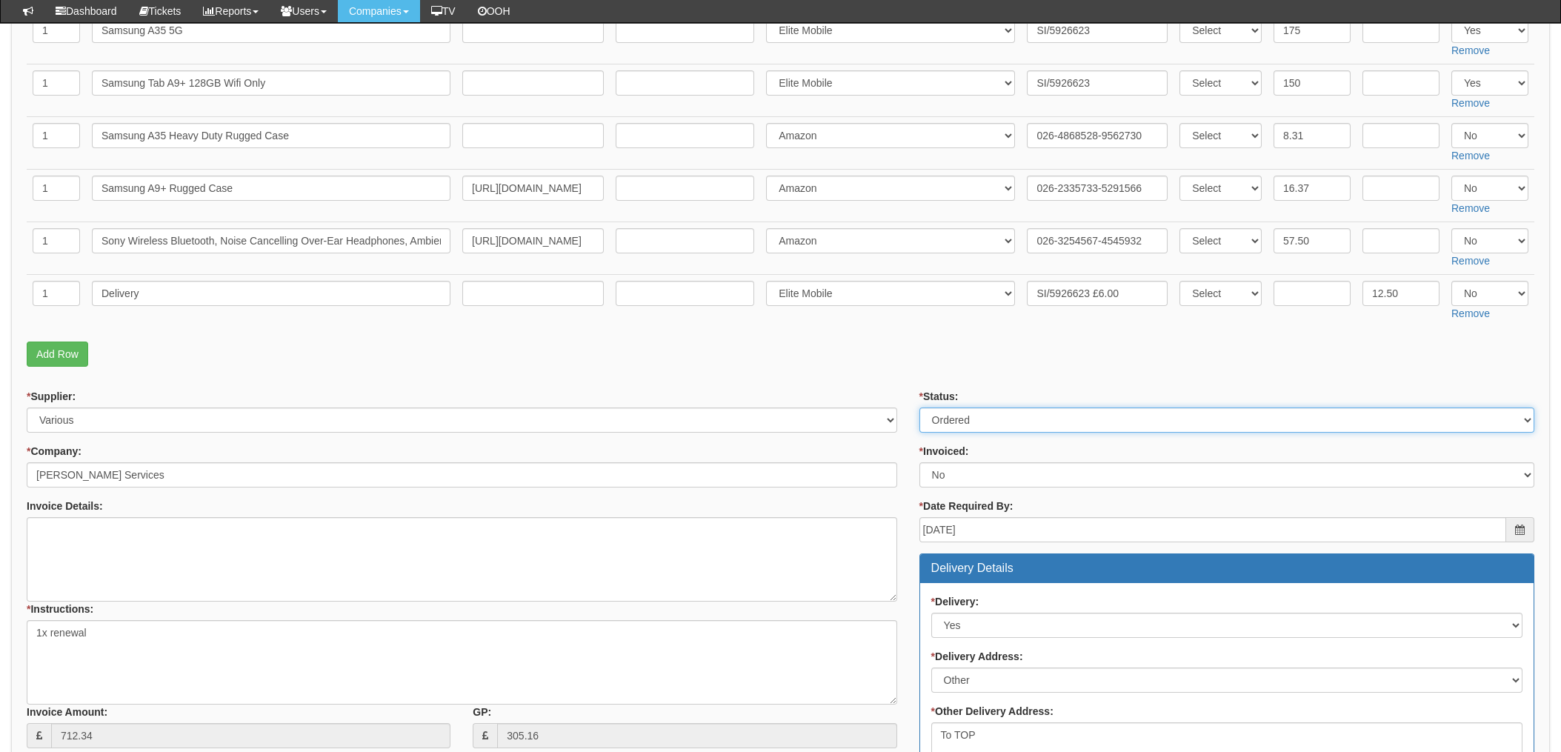
click at [967, 411] on select "Select Approved Completed Delivered Invoiced Ordered Ordered to site Part Order…" at bounding box center [1227, 420] width 615 height 25
select select "4"
click at [920, 408] on select "Select Approved Completed Delivered Invoiced Ordered Ordered to site Part Order…" at bounding box center [1227, 420] width 615 height 25
drag, startPoint x: 974, startPoint y: 488, endPoint x: 974, endPoint y: 478, distance: 9.6
click at [974, 487] on select "Select Yes No N/A STB (part of order)" at bounding box center [1227, 474] width 615 height 25
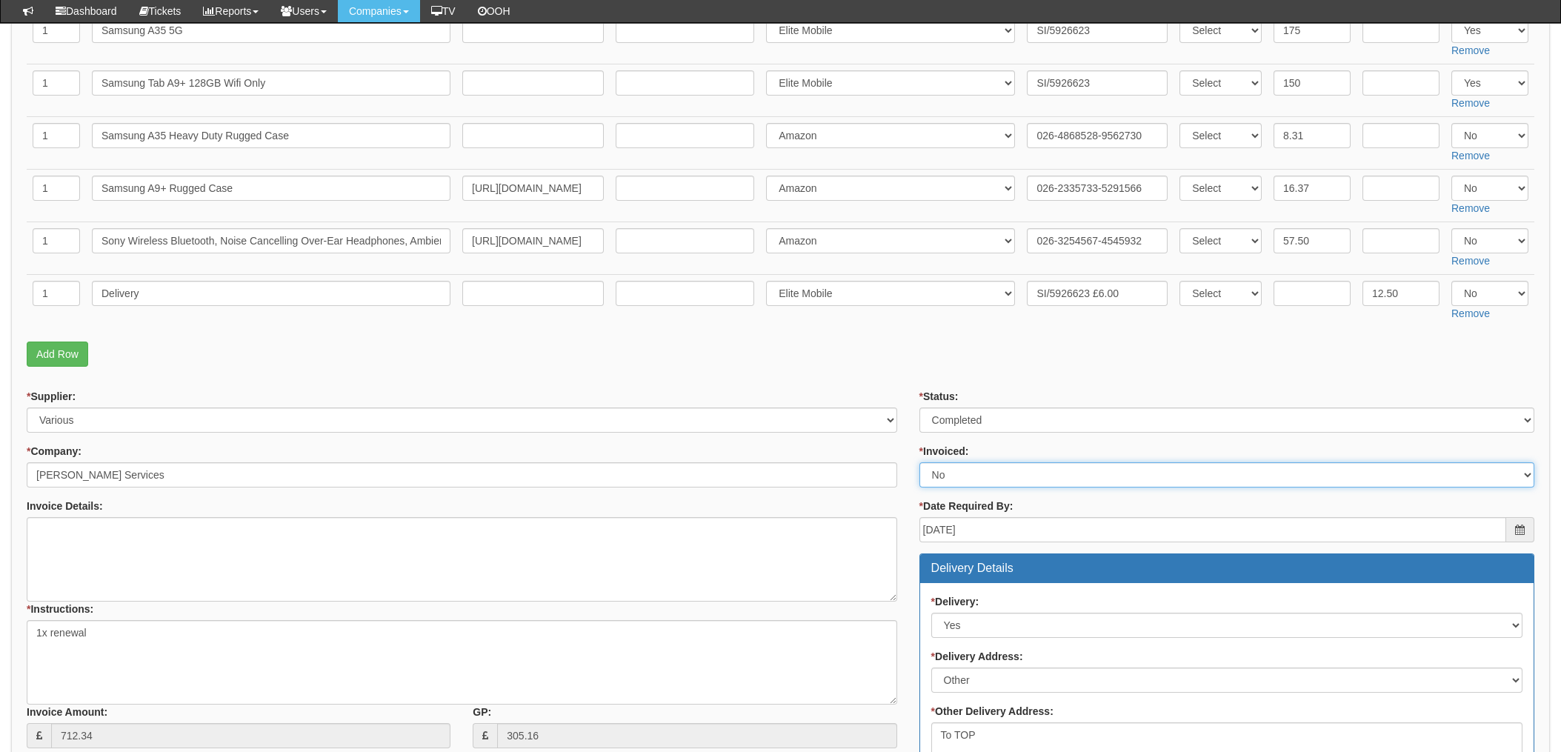
click at [972, 474] on select "Select Yes No N/A STB (part of order)" at bounding box center [1227, 474] width 615 height 25
drag, startPoint x: 955, startPoint y: 479, endPoint x: 955, endPoint y: 488, distance: 8.9
click at [955, 478] on select "Select Yes No N/A STB (part of order)" at bounding box center [1227, 474] width 615 height 25
select select "1"
click at [920, 462] on select "Select Yes No N/A STB (part of order)" at bounding box center [1227, 474] width 615 height 25
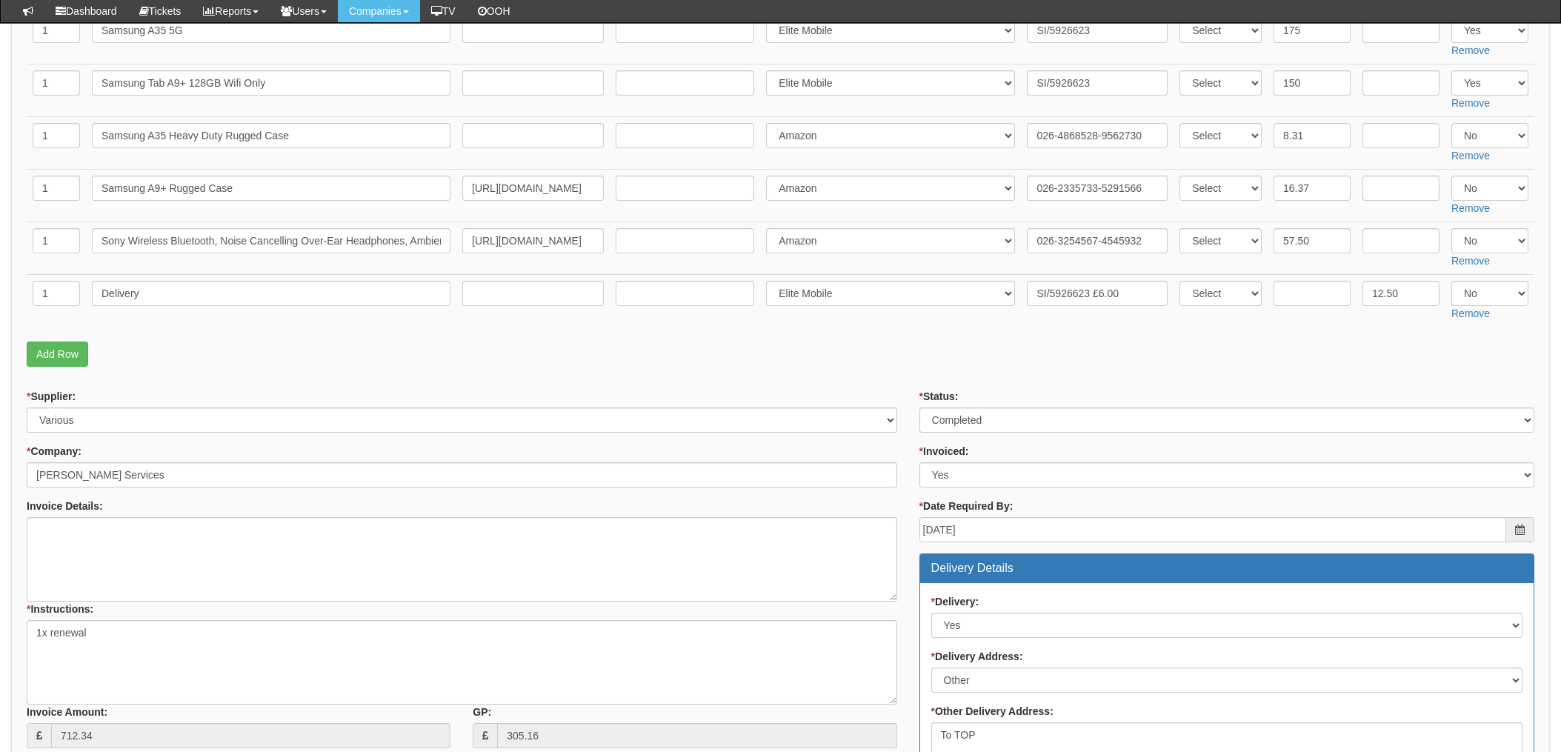
click at [879, 389] on div "* Supplier: Select 123 REG.co.uk 1Password 3 4Gon AA Jones Electric Ltd Abzorb …" at bounding box center [462, 411] width 871 height 44
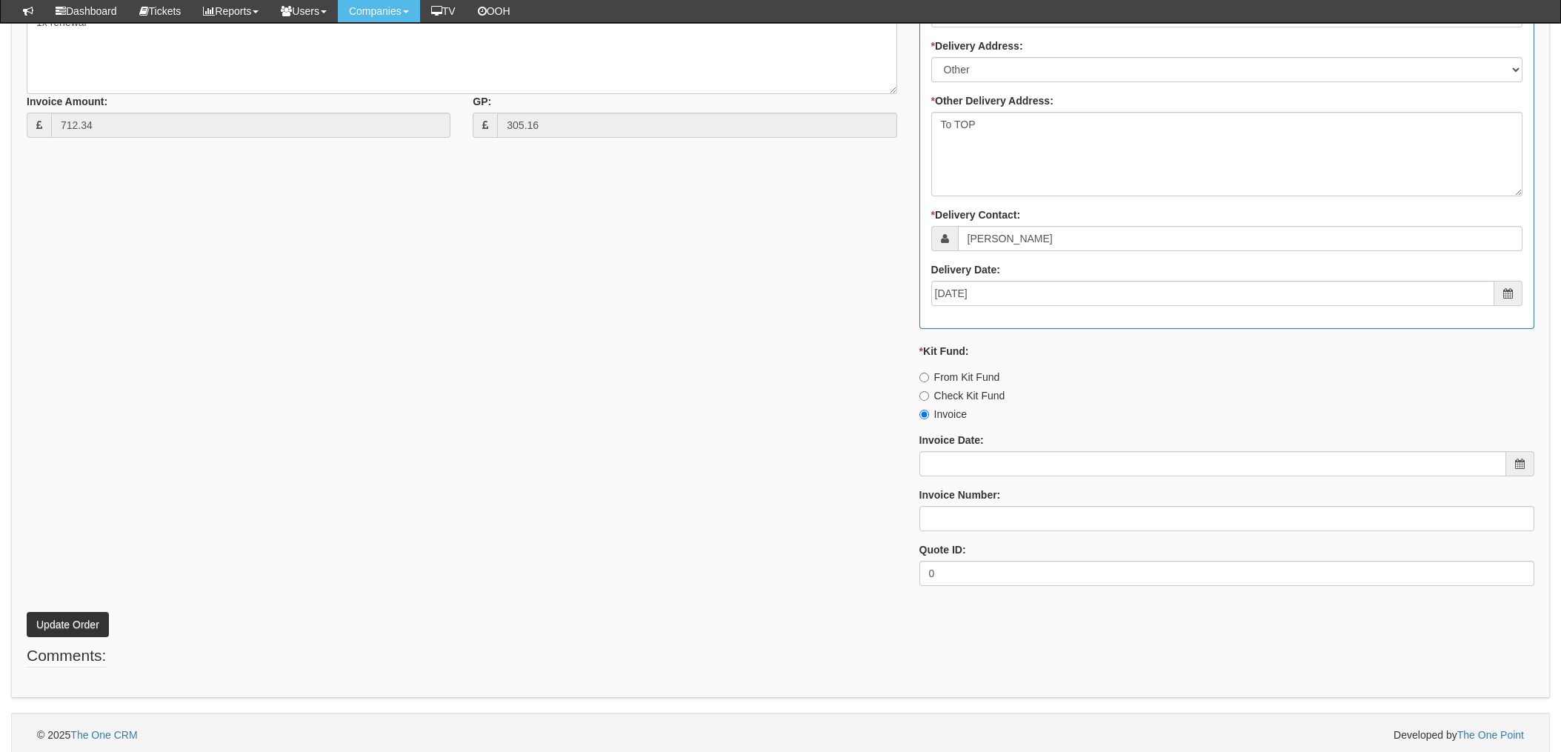
scroll to position [1011, 0]
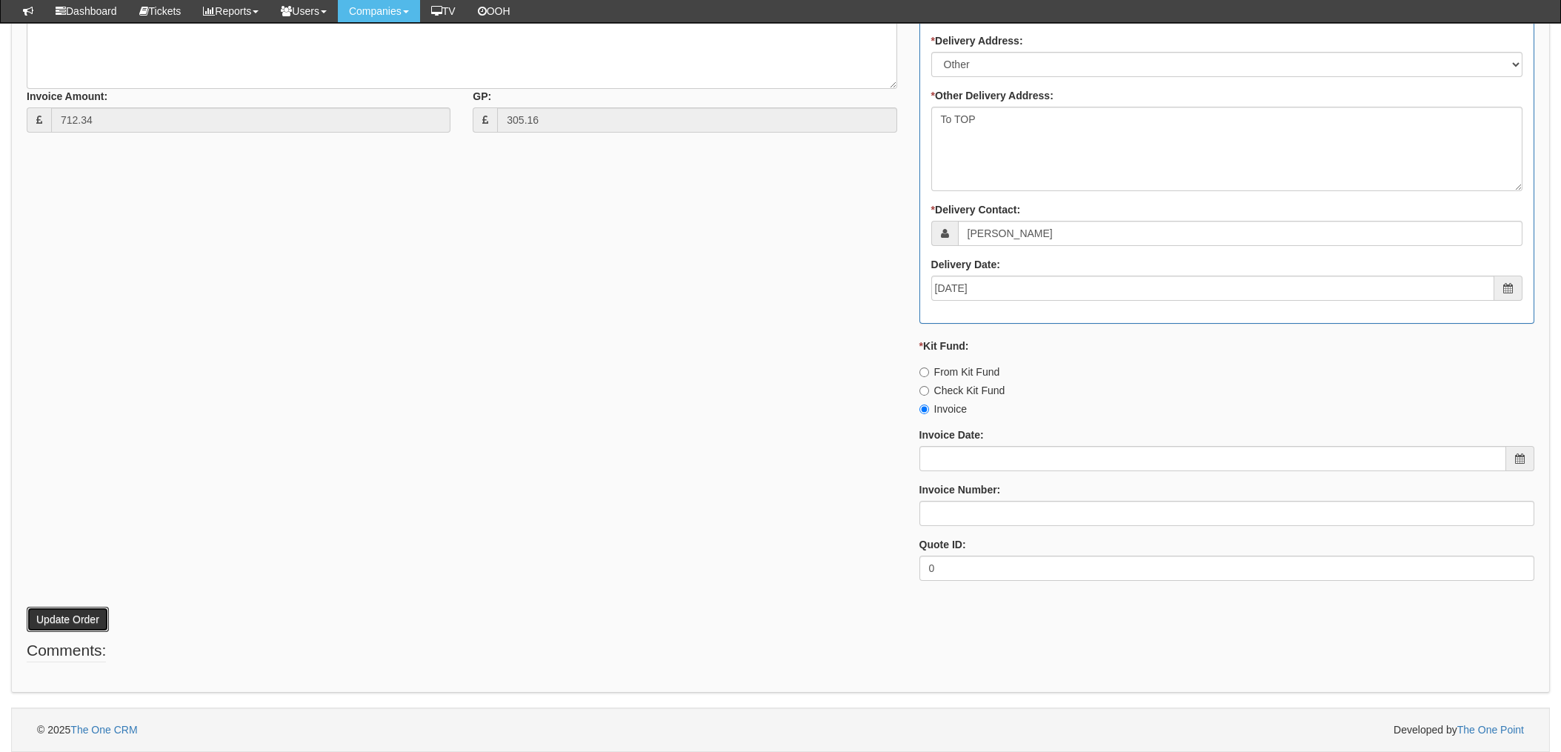
click at [74, 616] on button "Update Order" at bounding box center [68, 619] width 82 height 25
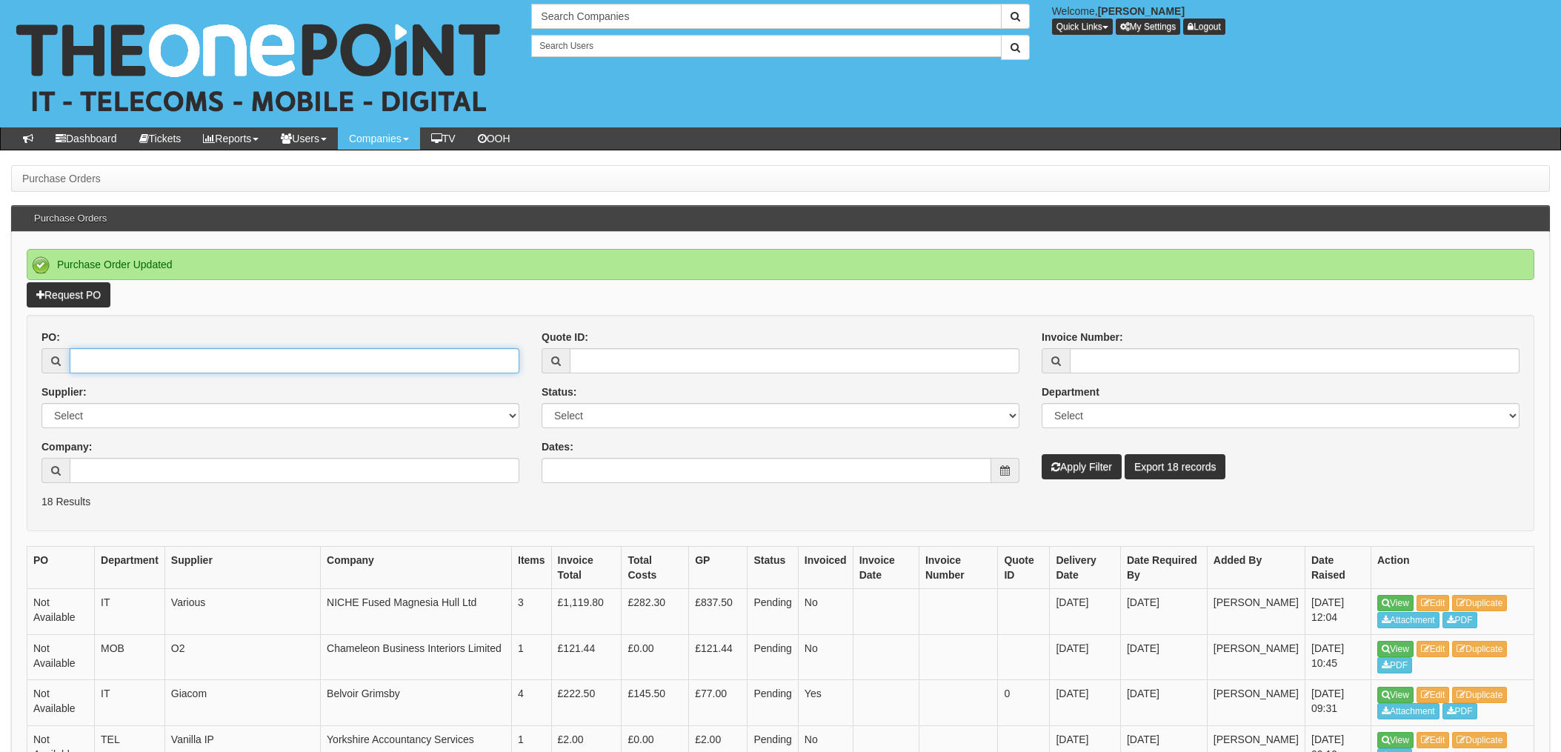
click at [230, 365] on input "PO:" at bounding box center [295, 360] width 450 height 25
type input "19449"
click at [1042, 454] on button "Apply Filter" at bounding box center [1082, 466] width 80 height 25
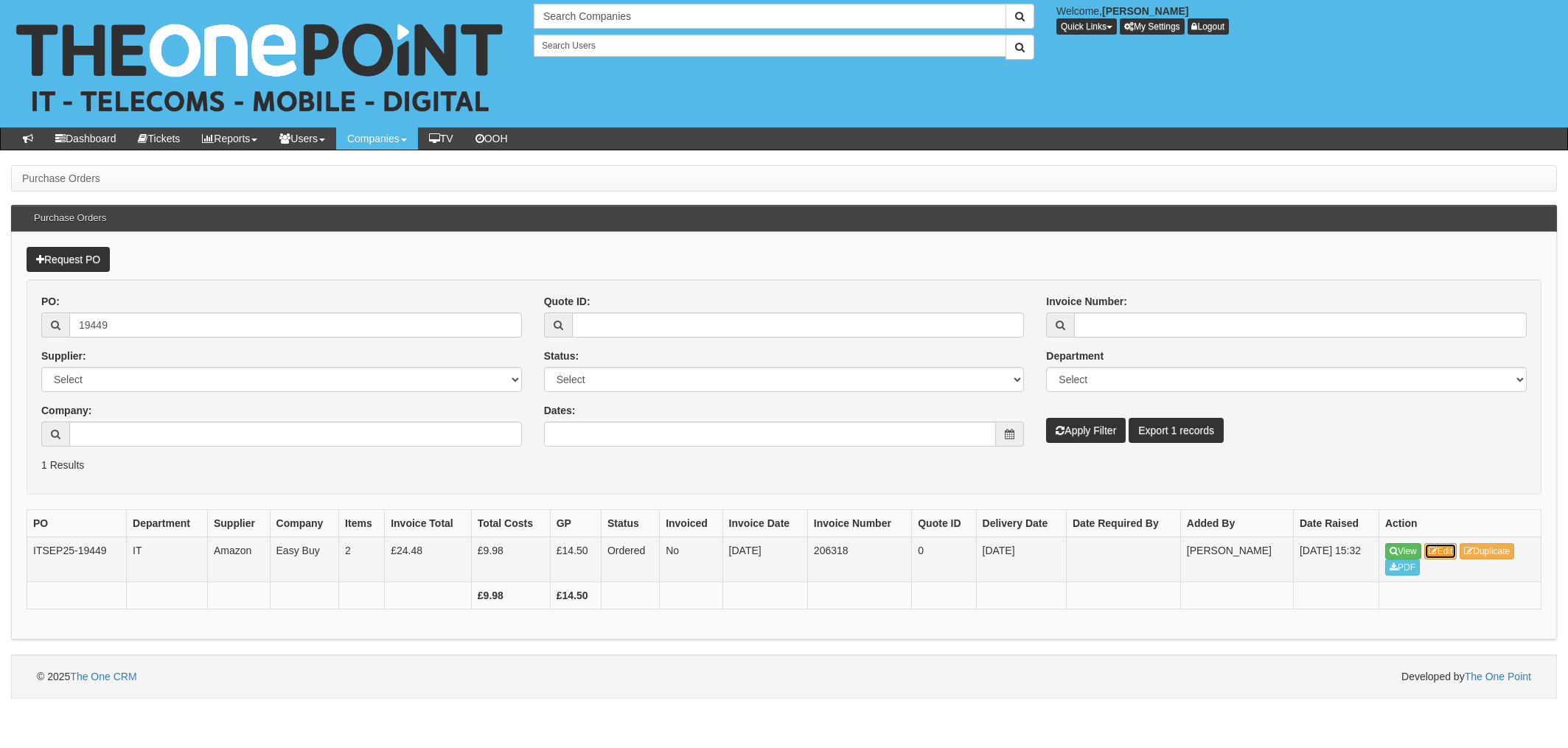
click at [1450, 550] on link "Edit" at bounding box center [1441, 551] width 33 height 16
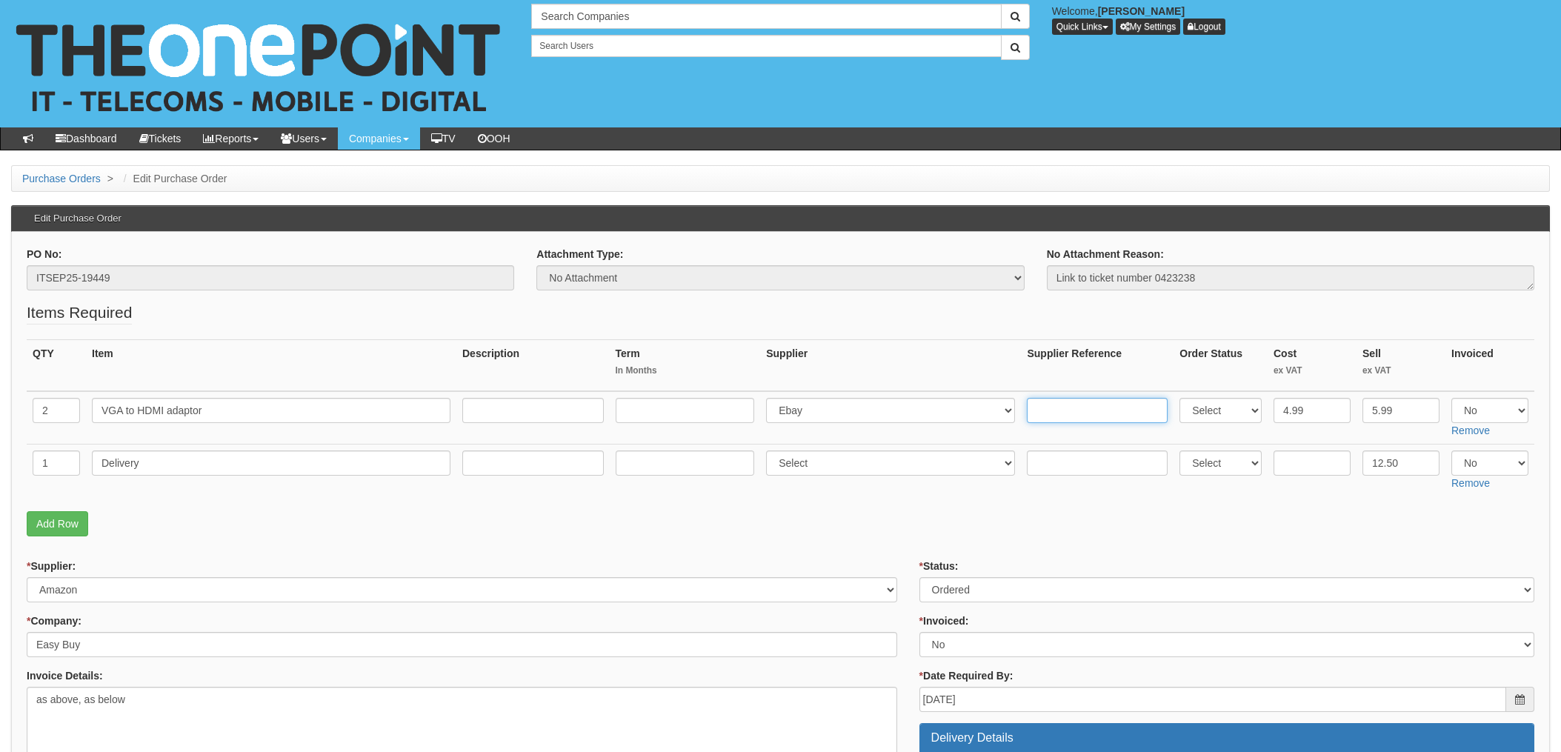
click at [1051, 409] on input "text" at bounding box center [1097, 410] width 141 height 25
paste input "205-5228056-1306740"
type input "205-5228056-1306740"
click at [848, 410] on select "Select 123 REG.co.uk 1Password 3 4Gon AA Jones Electric Ltd Abzorb Access Group…" at bounding box center [890, 410] width 249 height 25
click at [834, 403] on select "Select 123 REG.co.uk 1Password 3 4Gon AA Jones Electric Ltd Abzorb Access Group…" at bounding box center [890, 410] width 249 height 25
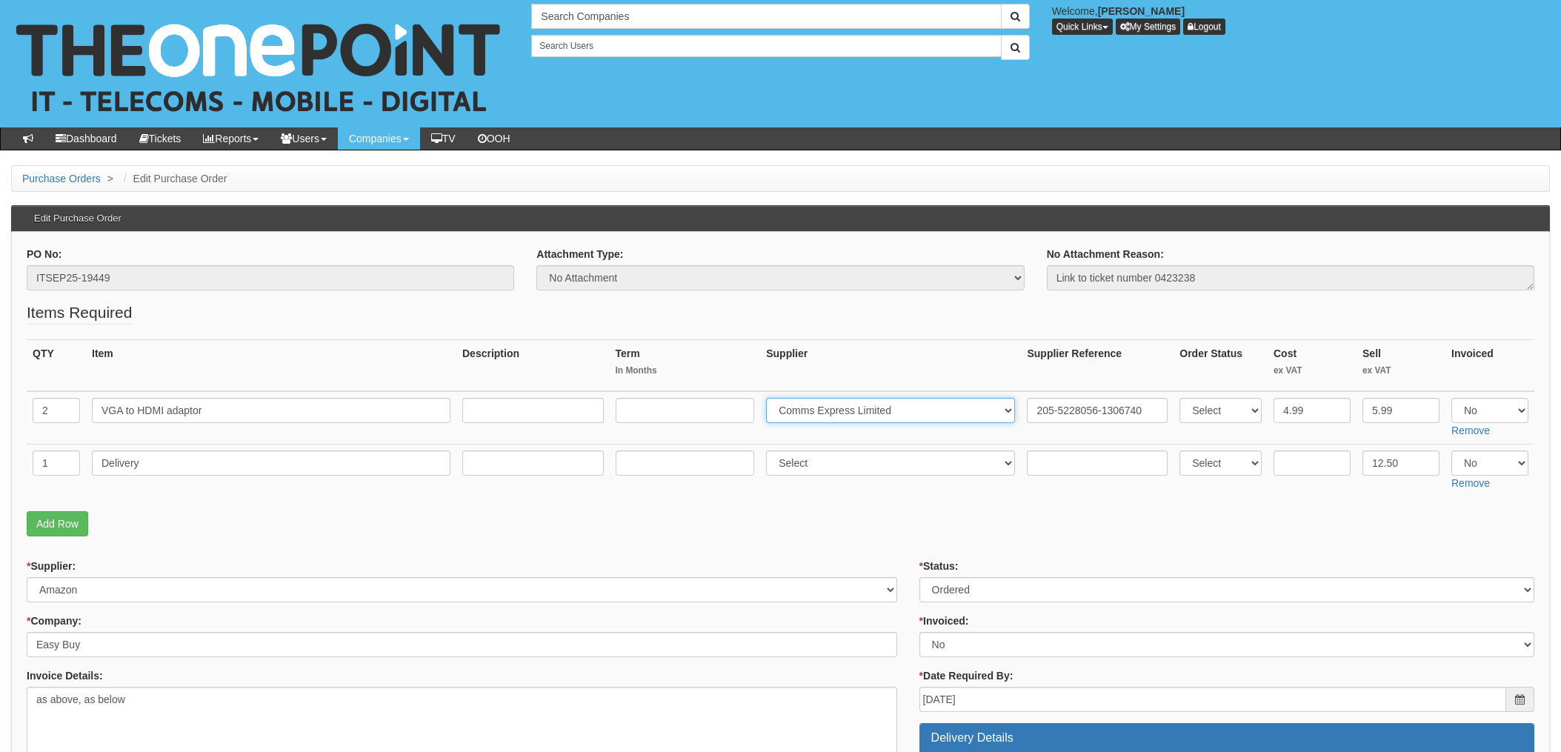
click at [836, 402] on select "Select 123 REG.co.uk 1Password 3 4Gon AA Jones Electric Ltd Abzorb Access Group…" at bounding box center [890, 410] width 249 height 25
select select "13"
click at [771, 398] on select "Select 123 [DOMAIN_NAME] 1Password 3 4Gon [PERSON_NAME] Electric Ltd Abzorb Acc…" at bounding box center [890, 410] width 249 height 25
click at [977, 591] on select "Select Approved Completed Delivered Invoiced Ordered Ordered to site Part Order…" at bounding box center [1227, 589] width 615 height 25
select select "4"
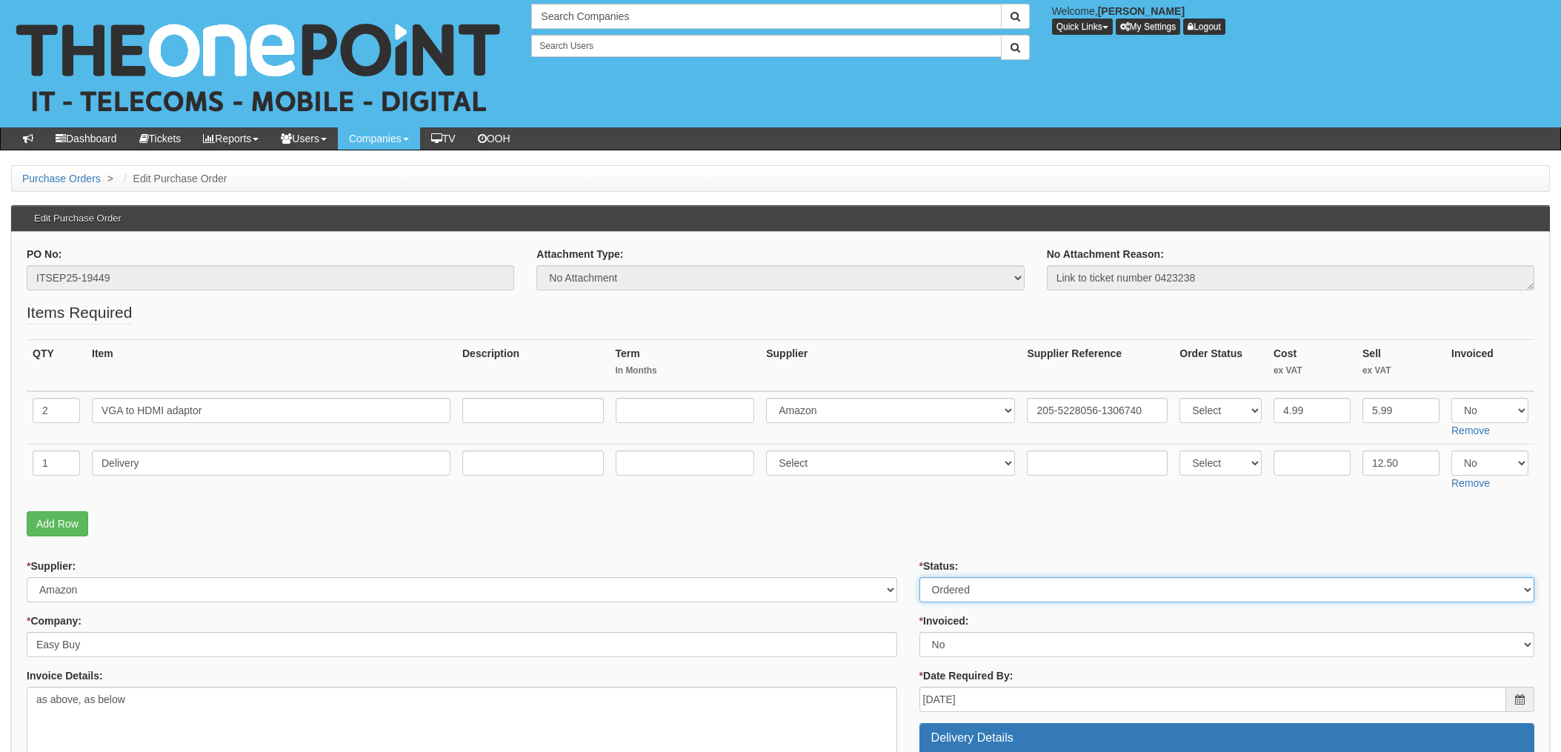
click at [920, 577] on select "Select Approved Completed Delivered Invoiced Ordered Ordered to site Part Order…" at bounding box center [1227, 589] width 615 height 25
click at [975, 650] on select "Select Yes No N/A STB (part of order)" at bounding box center [1227, 644] width 615 height 25
select select "1"
click at [920, 632] on select "Select Yes No N/A STB (part of order)" at bounding box center [1227, 644] width 615 height 25
click at [870, 511] on p "Add Row" at bounding box center [781, 523] width 1508 height 25
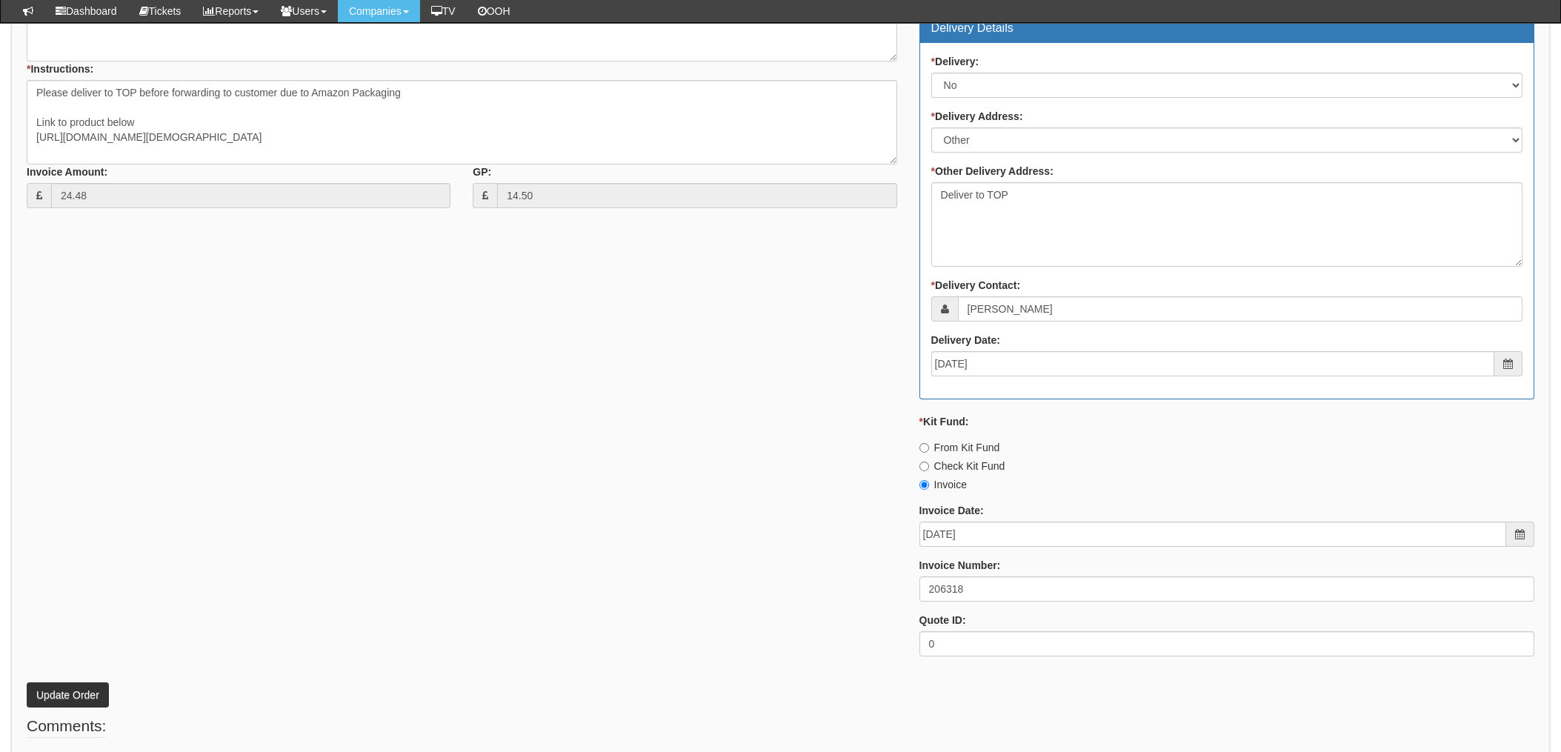
scroll to position [790, 0]
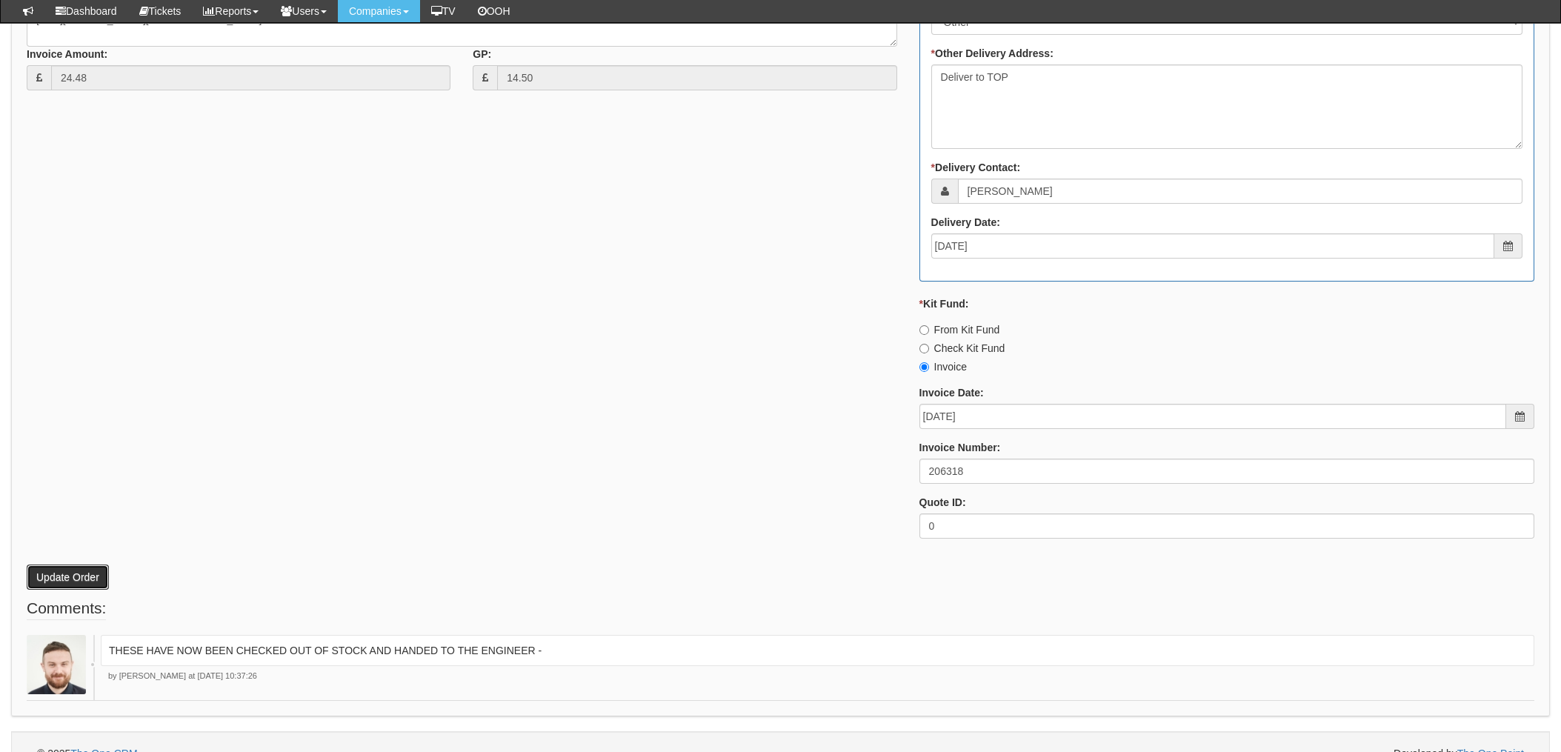
click at [73, 576] on button "Update Order" at bounding box center [68, 577] width 82 height 25
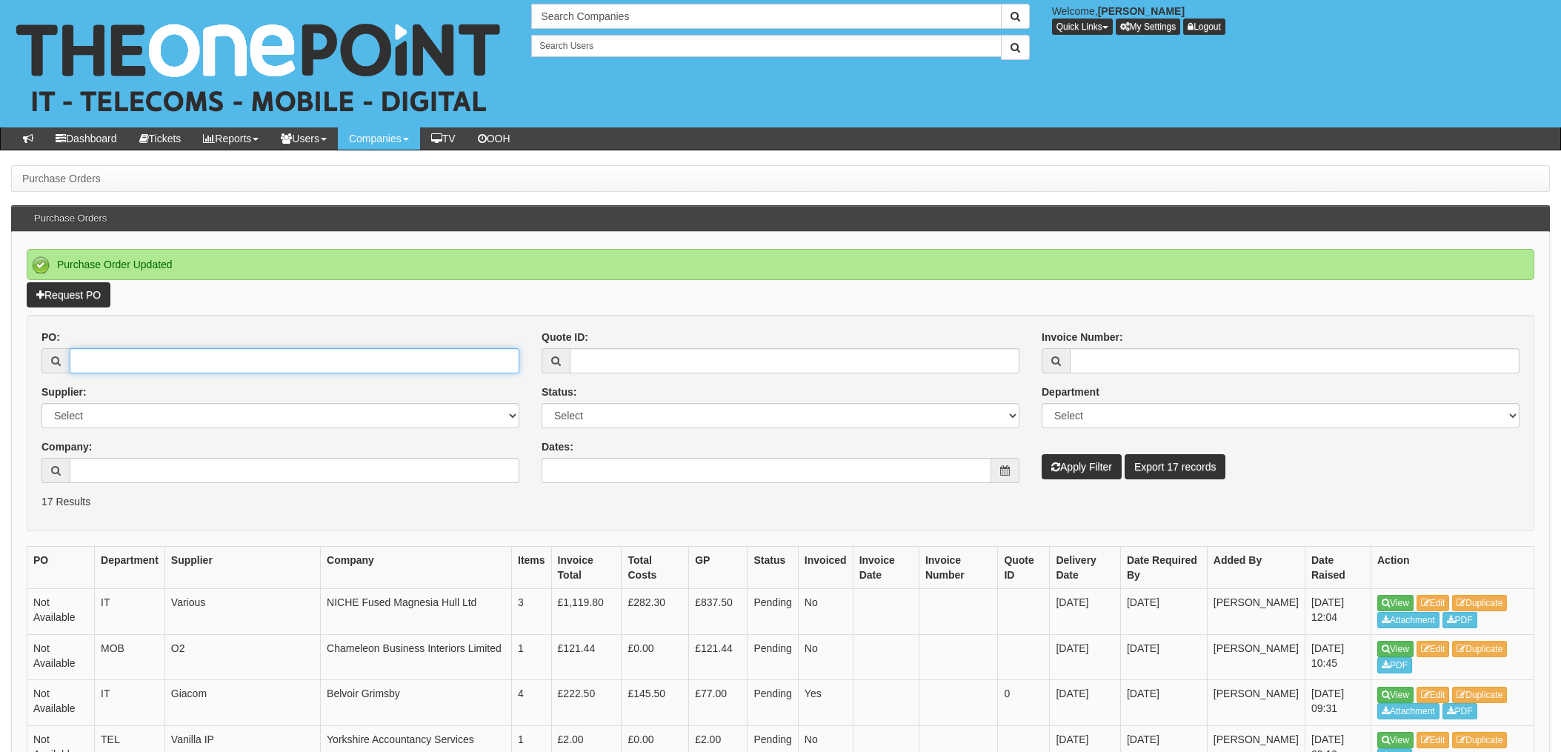
click at [138, 353] on input "PO:" at bounding box center [295, 360] width 450 height 25
type input "19454"
click at [1042, 454] on button "Apply Filter" at bounding box center [1082, 466] width 80 height 25
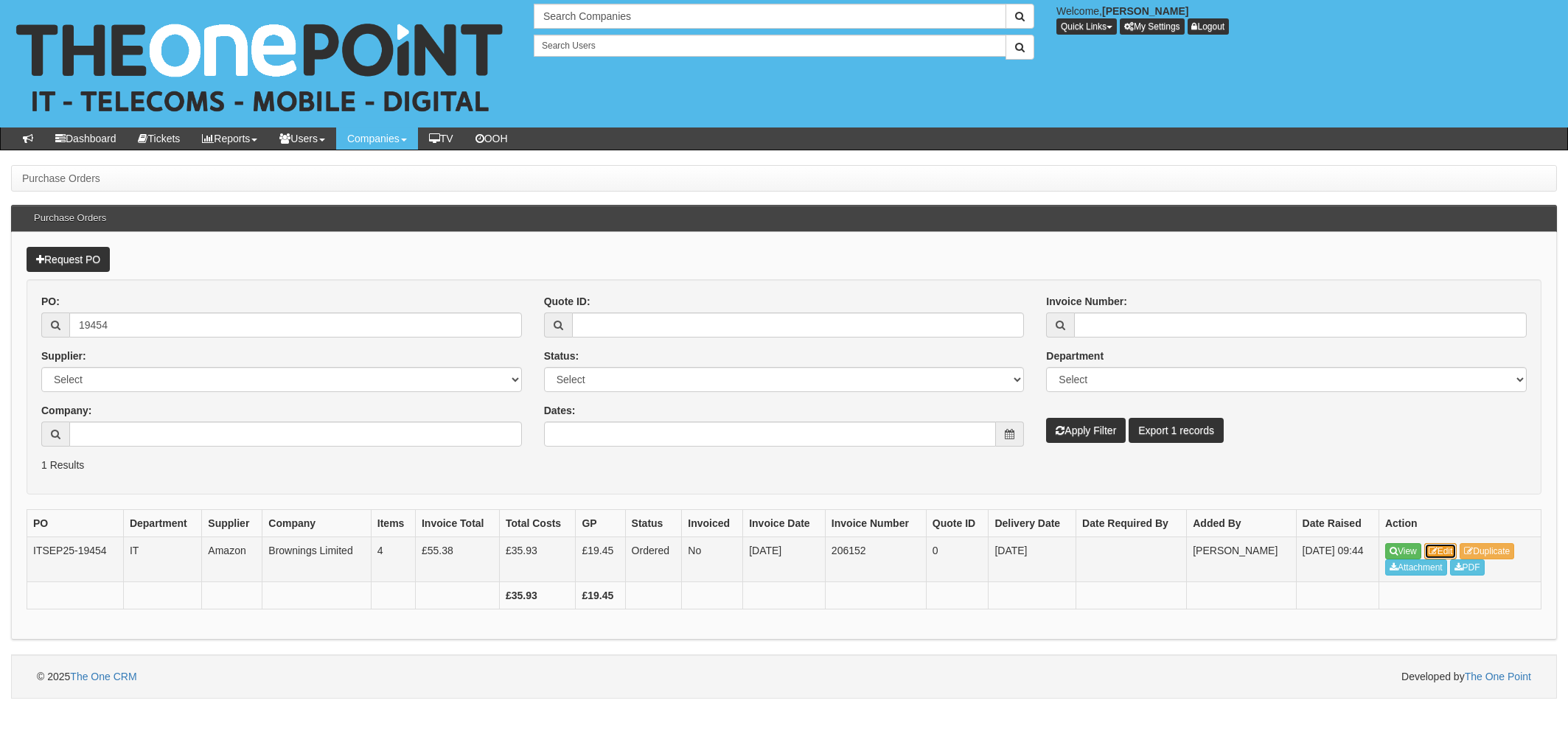
click at [1441, 550] on link "Edit" at bounding box center [1441, 551] width 33 height 16
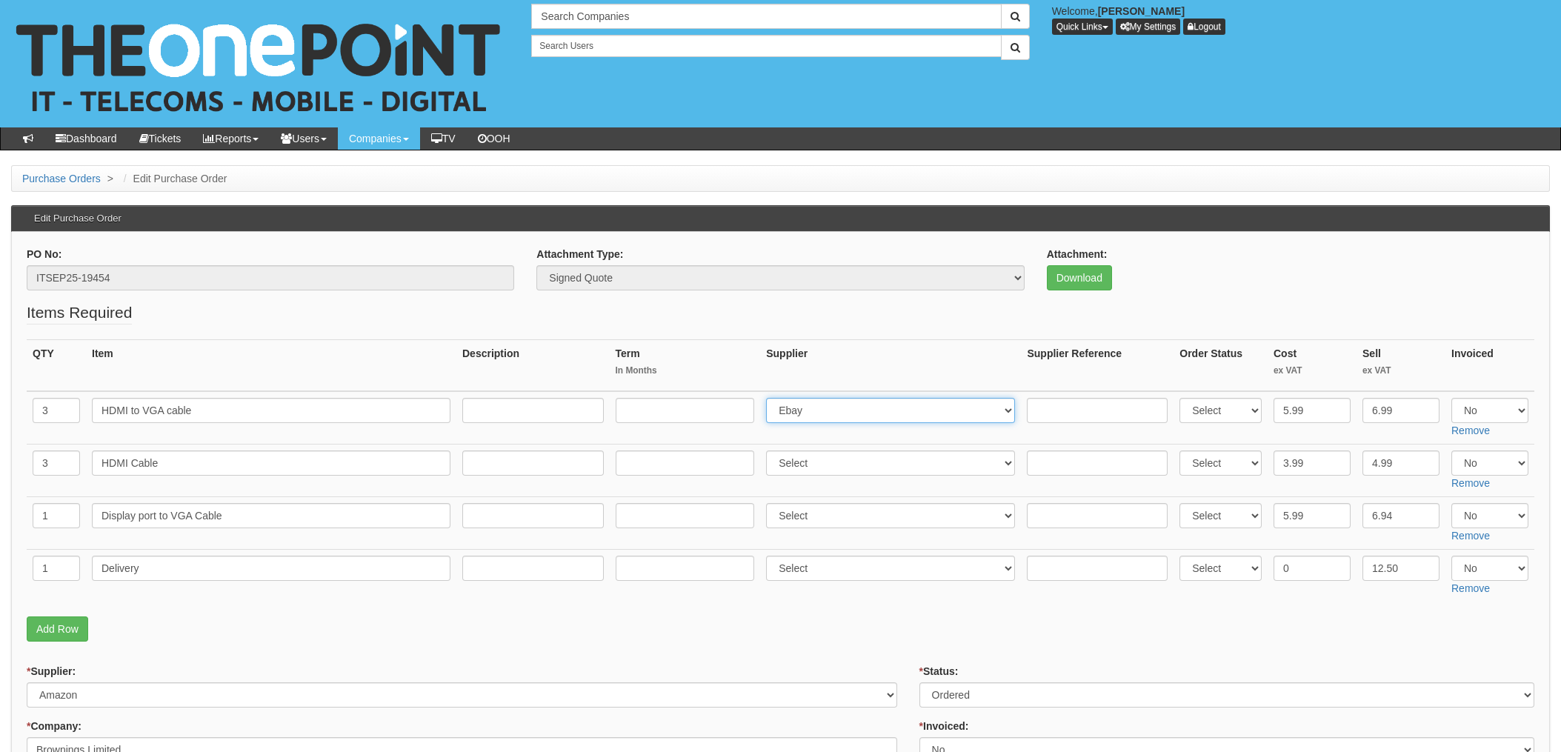
click at [831, 407] on select "Select 123 [DOMAIN_NAME] 1Password 3 4Gon [PERSON_NAME] Electric Ltd Abzorb Acc…" at bounding box center [890, 410] width 249 height 25
select select "13"
click at [771, 398] on select "Select 123 [DOMAIN_NAME] 1Password 3 4Gon [PERSON_NAME] Electric Ltd Abzorb Acc…" at bounding box center [890, 410] width 249 height 25
click at [1055, 414] on input "text" at bounding box center [1097, 410] width 141 height 25
paste input "205-9537552-0037140"
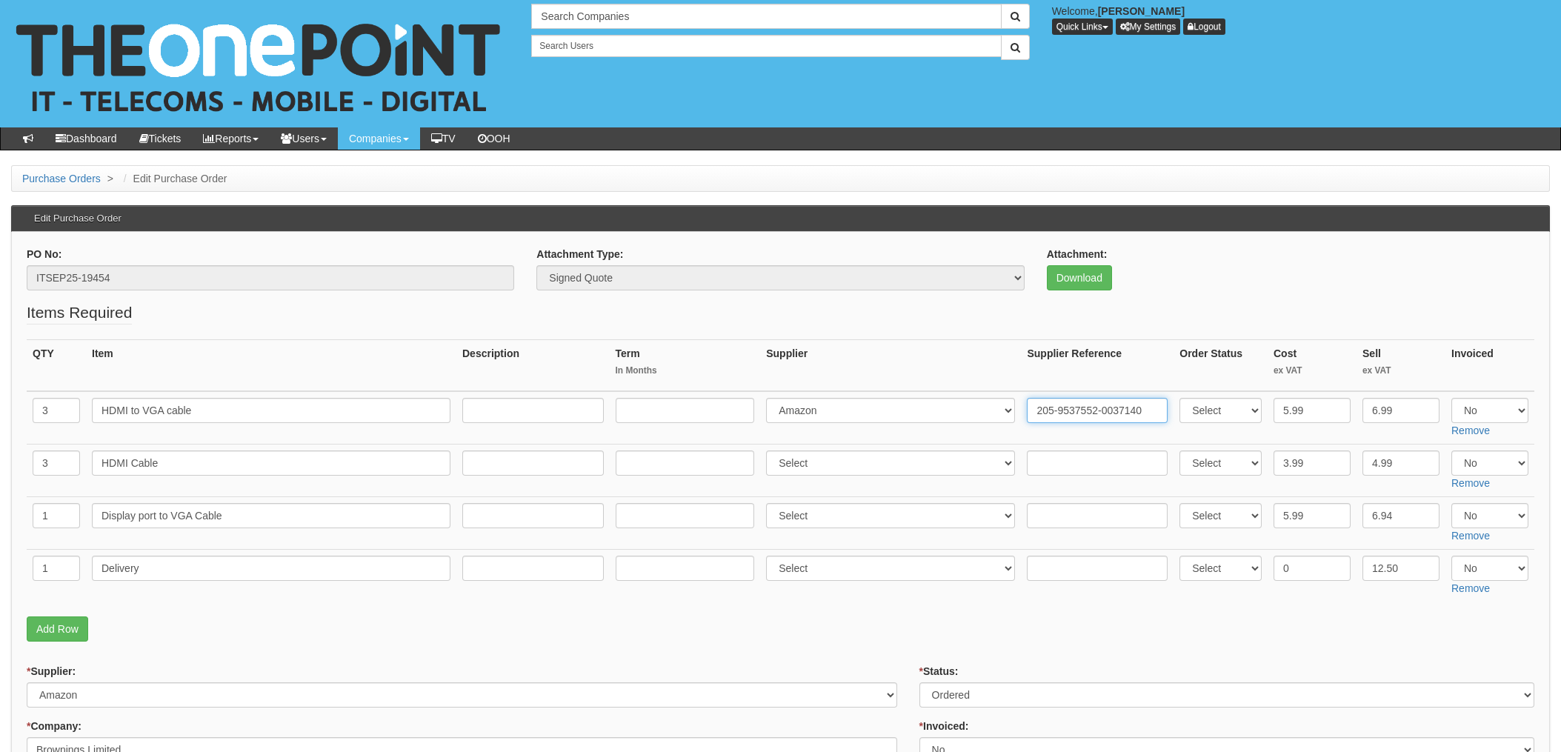
type input "205-9537552-0037140"
click at [1057, 468] on input "text" at bounding box center [1097, 463] width 141 height 25
drag, startPoint x: 1057, startPoint y: 466, endPoint x: 1053, endPoint y: 514, distance: 48.4
click at [1053, 514] on input "text" at bounding box center [1097, 515] width 141 height 25
paste input "205-9537552-0037140"
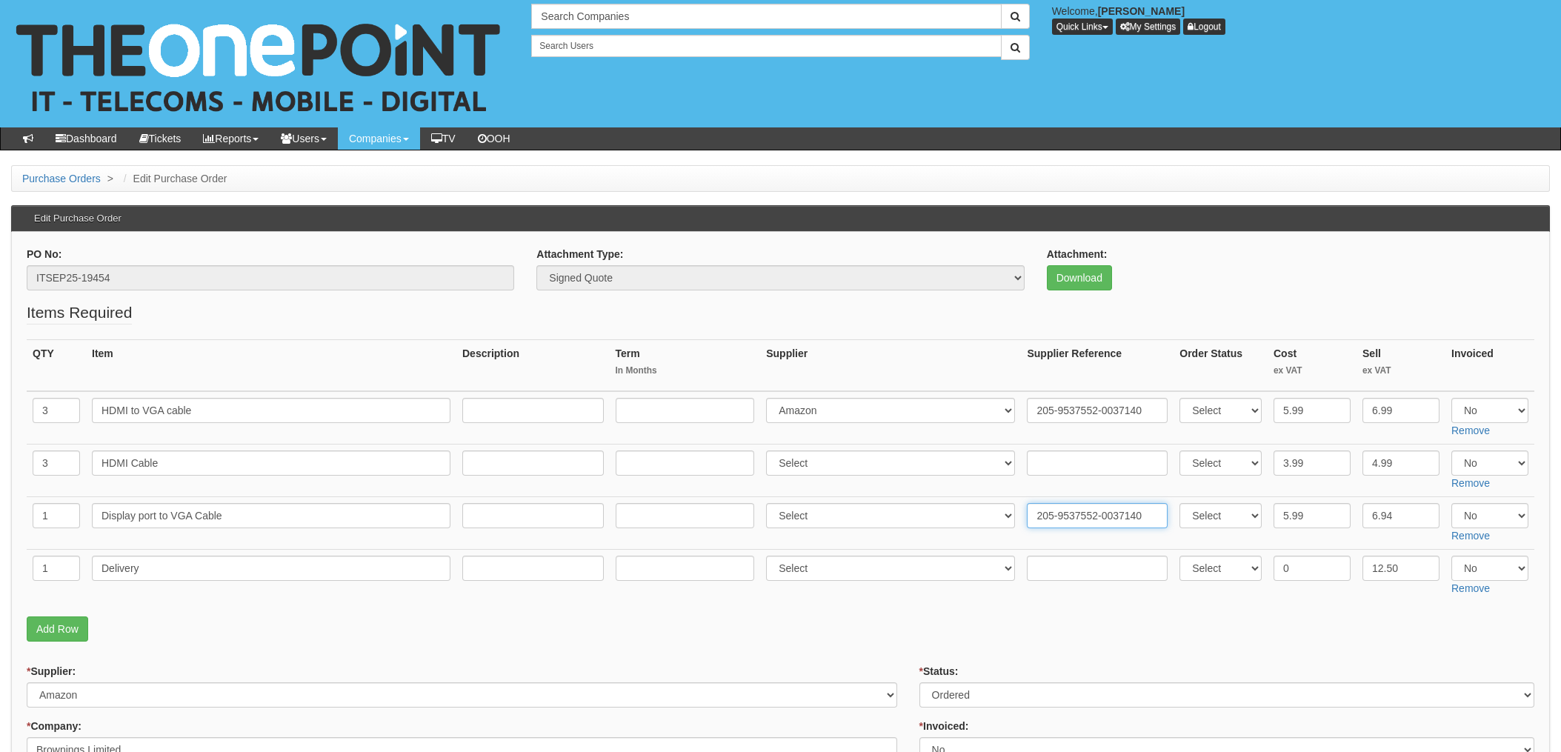
type input "205-9537552-0037140"
click at [1069, 459] on input "text" at bounding box center [1097, 463] width 141 height 25
paste input "205-6493421-7166719"
type input "205-6493421-7166719"
click at [816, 461] on select "Select 123 REG.co.uk 1Password 3 4Gon AA Jones Electric Ltd Abzorb Access Group…" at bounding box center [890, 463] width 249 height 25
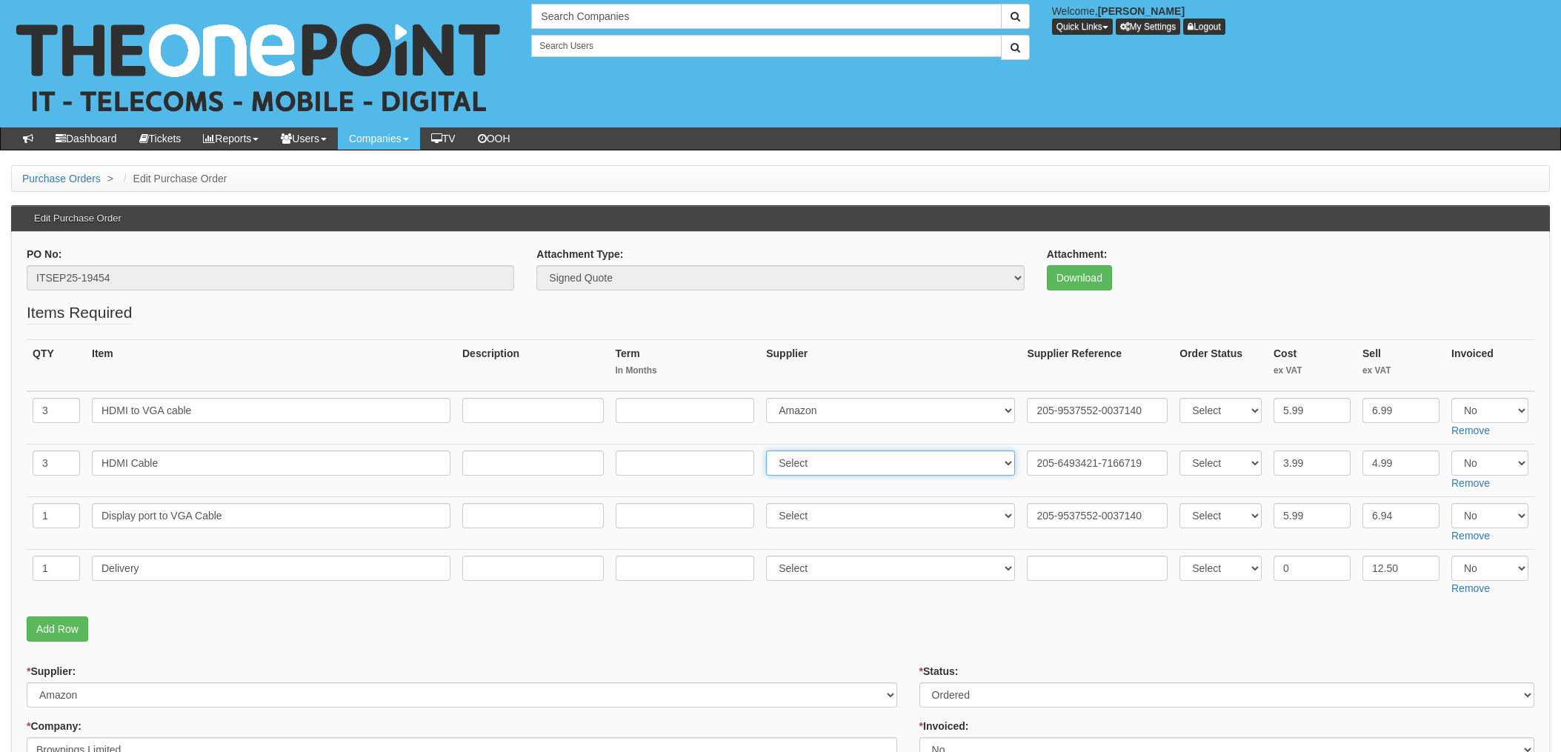
select select "13"
click at [771, 451] on select "Select 123 REG.co.uk 1Password 3 4Gon AA Jones Electric Ltd Abzorb Access Group…" at bounding box center [890, 463] width 249 height 25
click at [808, 519] on select "Select 123 REG.co.uk 1Password 3 4Gon AA Jones Electric Ltd Abzorb Access Group…" at bounding box center [890, 515] width 249 height 25
select select "13"
click at [771, 503] on select "Select 123 REG.co.uk 1Password 3 4Gon AA Jones Electric Ltd Abzorb Access Group…" at bounding box center [890, 515] width 249 height 25
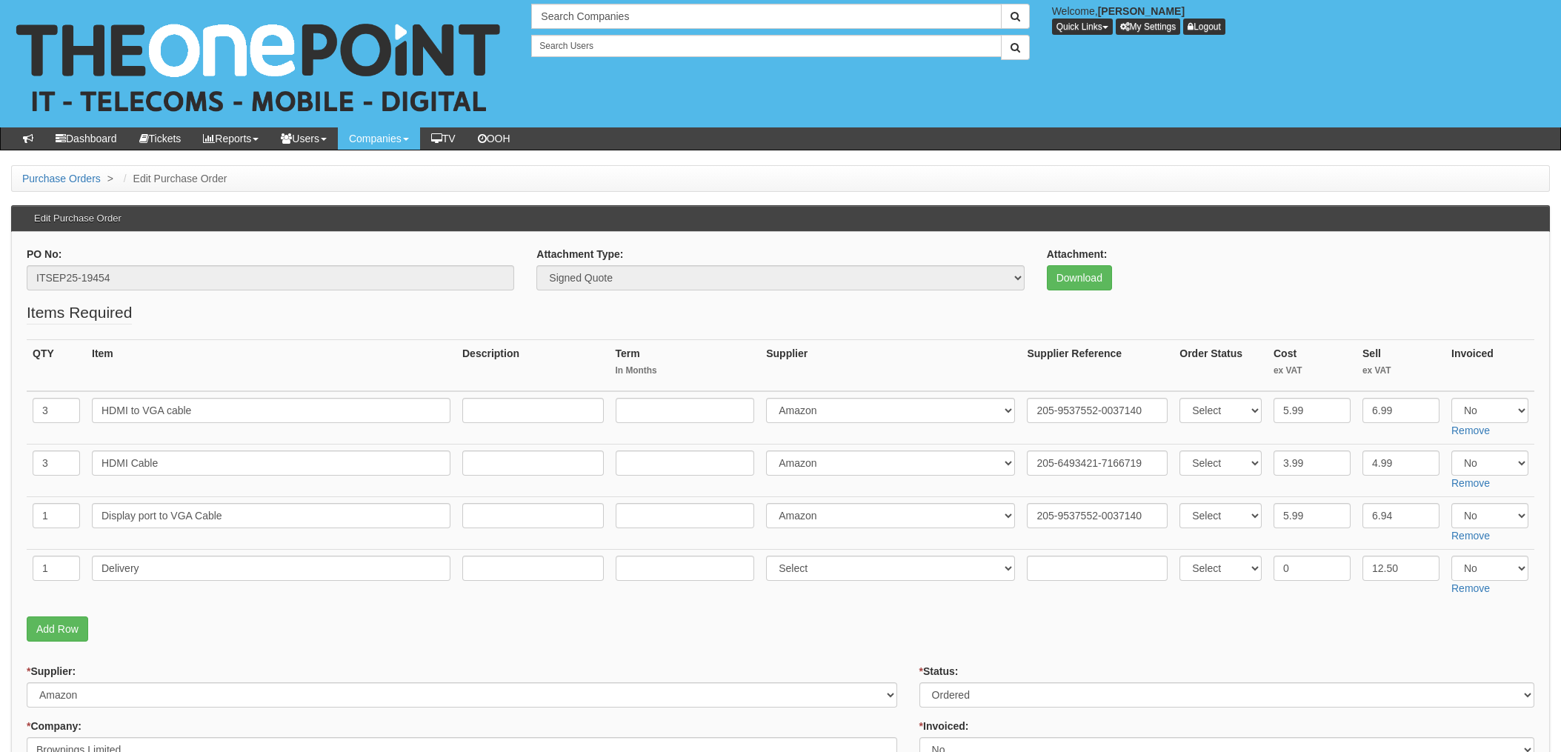
click at [907, 630] on p "Add Row" at bounding box center [781, 628] width 1508 height 25
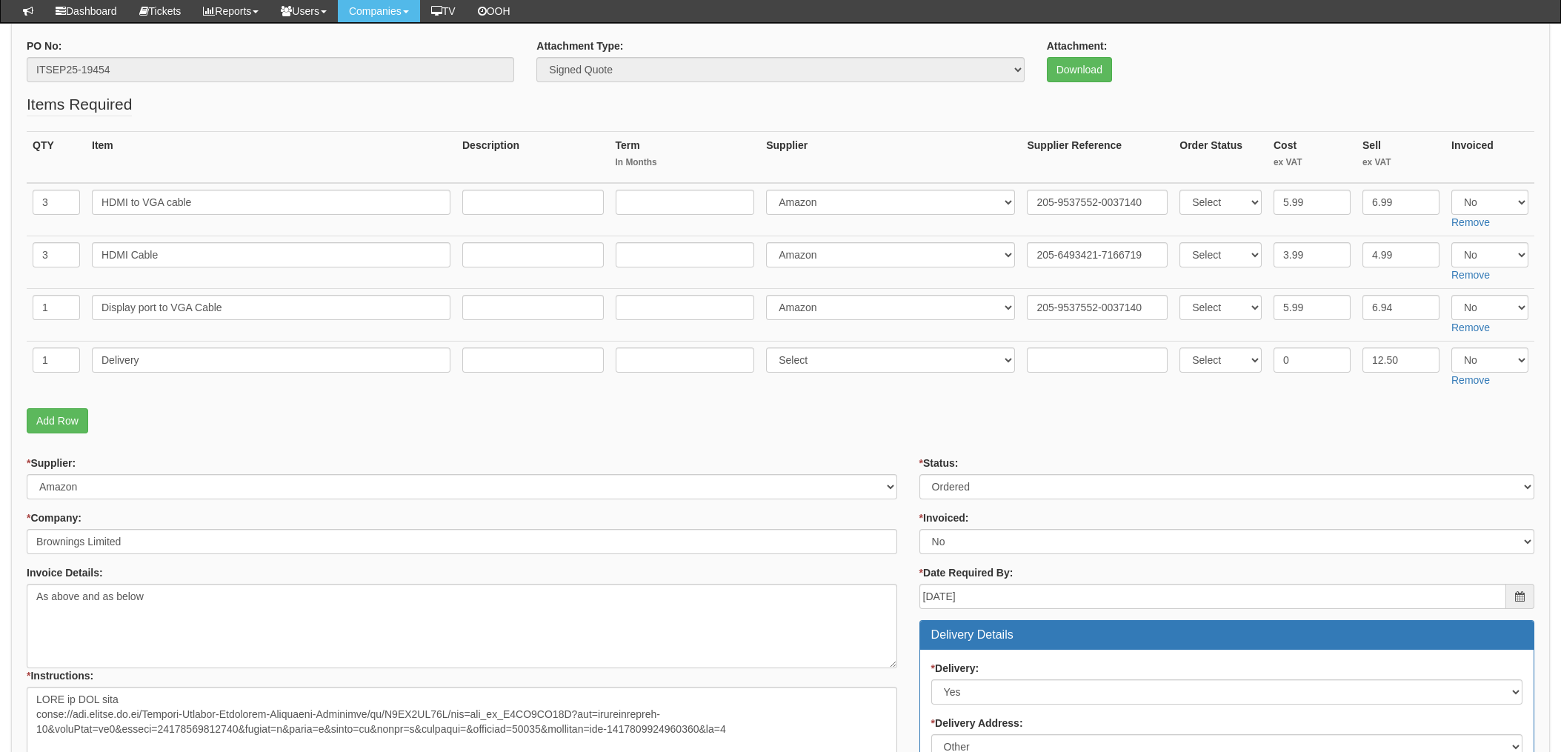
scroll to position [198, 0]
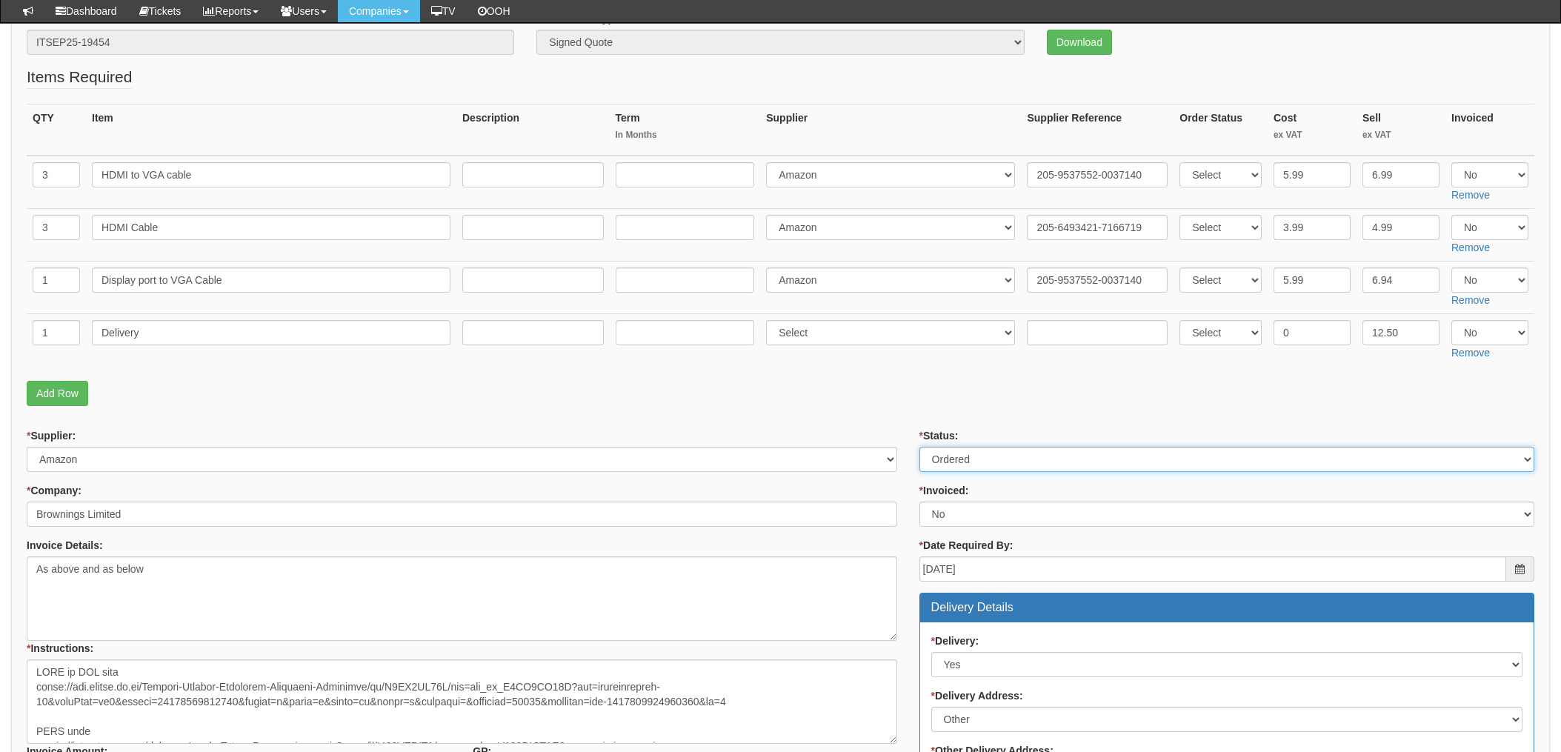
click at [1001, 461] on select "Select Approved Completed Delivered Invoiced Ordered Ordered to site Part Order…" at bounding box center [1227, 459] width 615 height 25
select select "4"
click at [920, 447] on select "Select Approved Completed Delivered Invoiced Ordered Ordered to site Part Order…" at bounding box center [1227, 459] width 615 height 25
click at [958, 516] on select "Select Yes No N/A STB (part of order)" at bounding box center [1227, 514] width 615 height 25
select select "1"
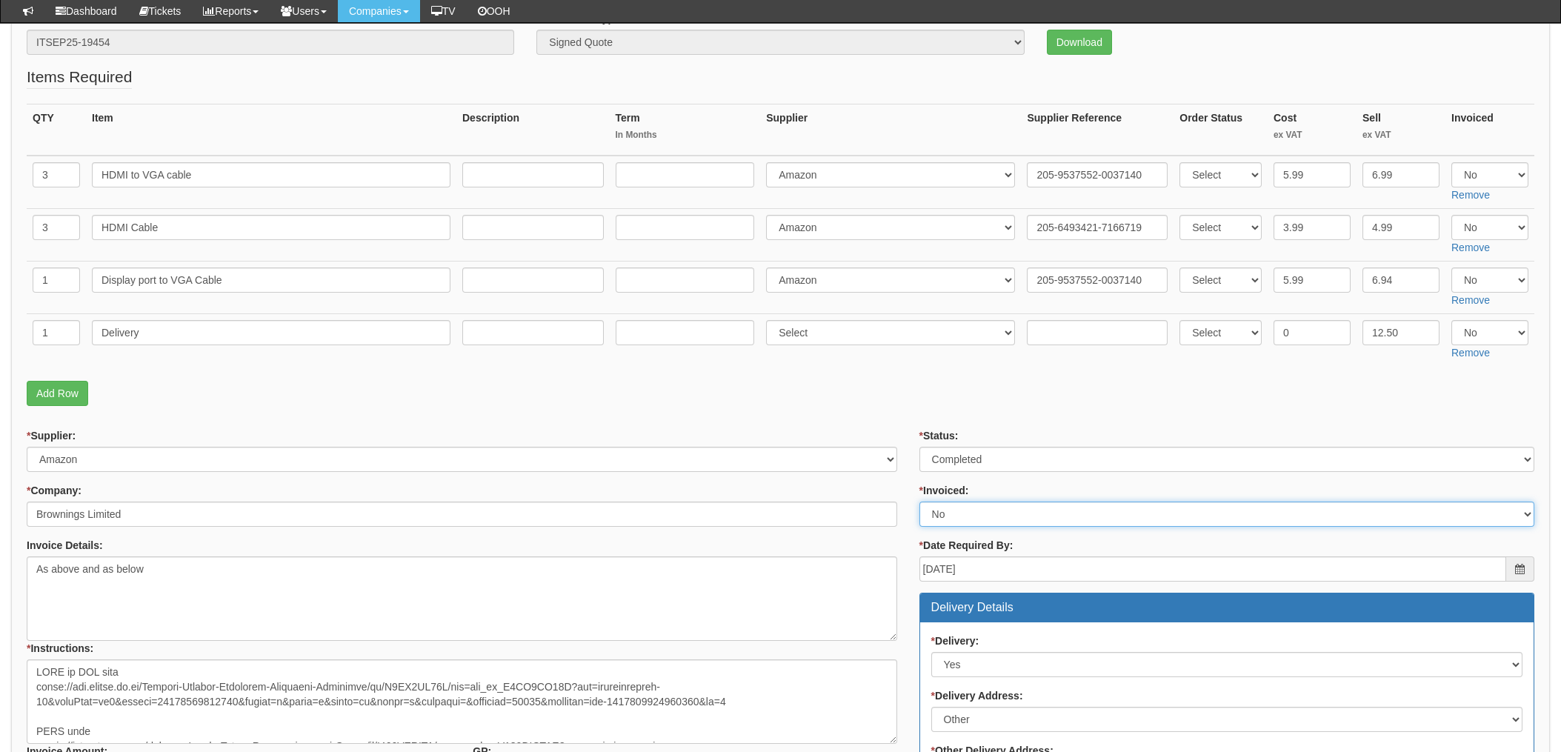
click at [920, 502] on select "Select Yes No N/A STB (part of order)" at bounding box center [1227, 514] width 615 height 25
click at [901, 409] on fieldset "Items Required QTY Item Description Term In Months Supplier Supplier Reference …" at bounding box center [781, 240] width 1508 height 348
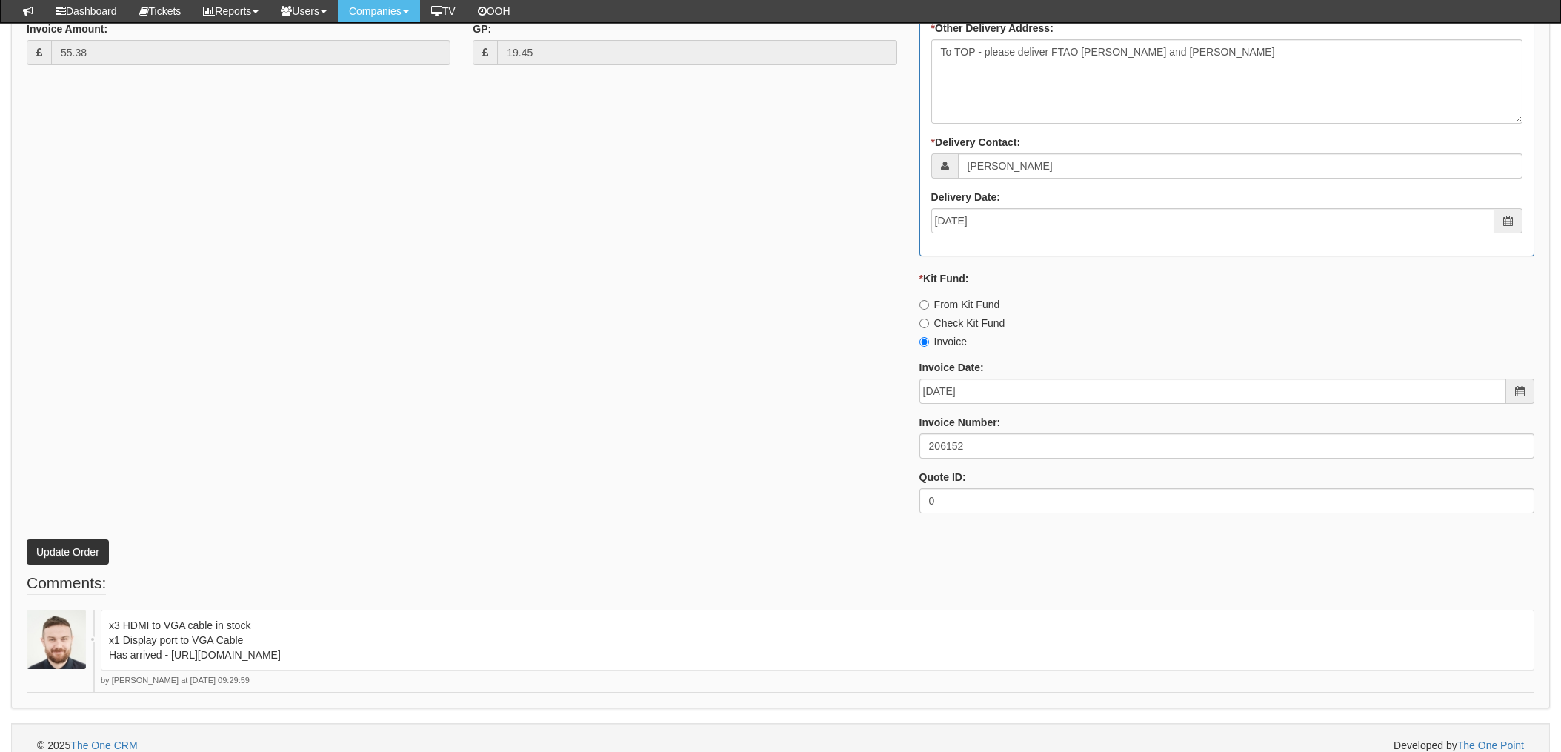
scroll to position [937, 0]
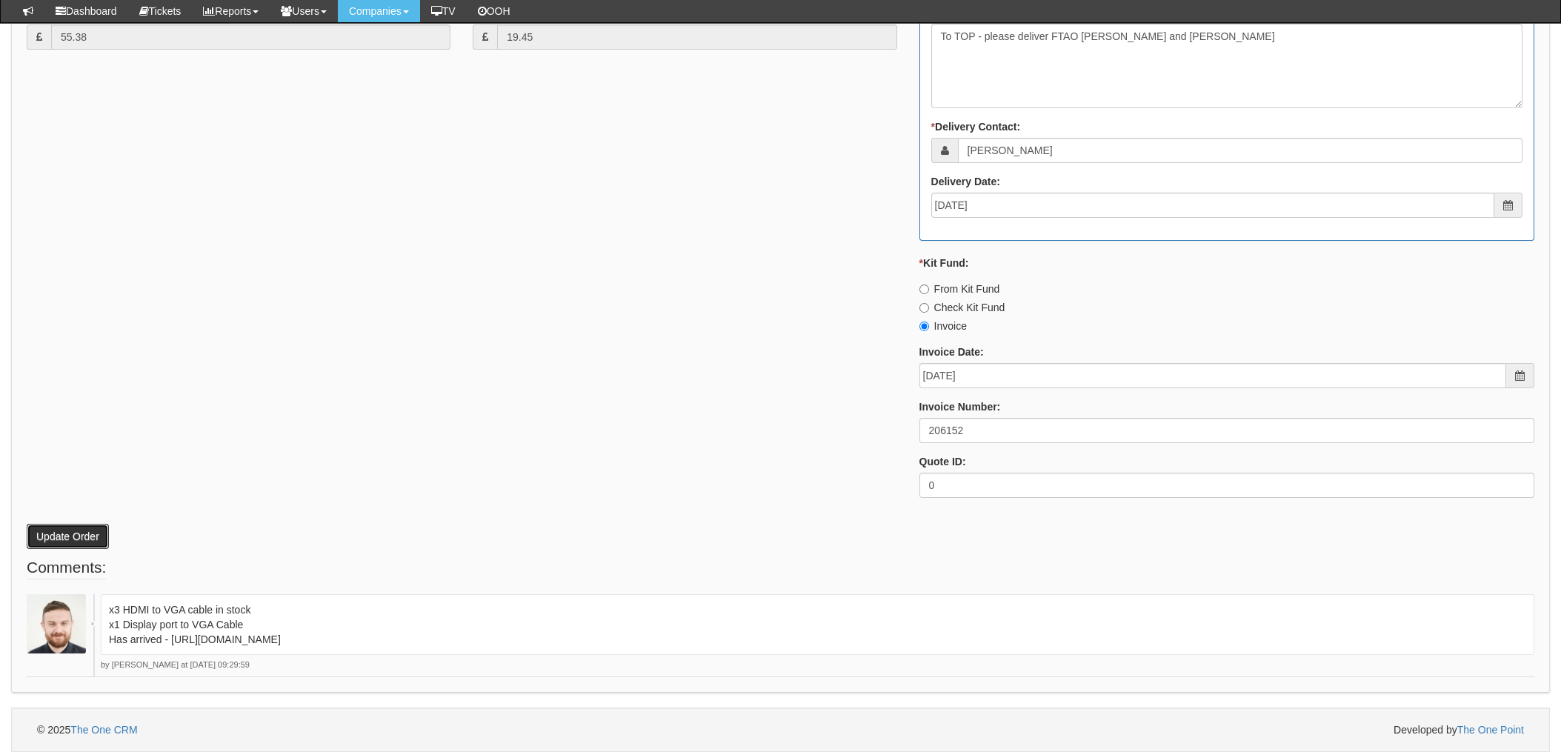
click at [63, 536] on button "Update Order" at bounding box center [68, 536] width 82 height 25
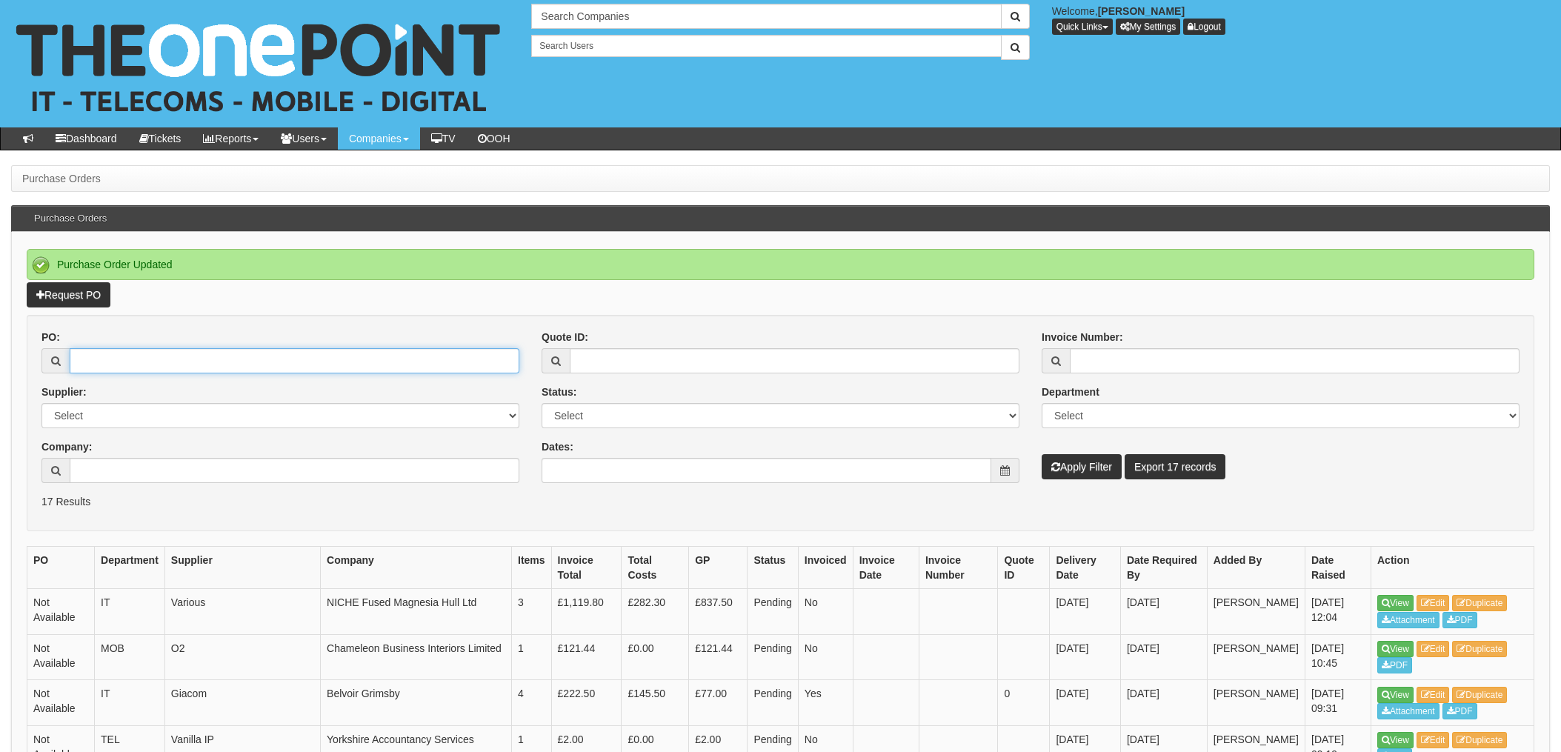
click at [156, 352] on input "PO:" at bounding box center [295, 360] width 450 height 25
type input "19474"
click at [1042, 454] on button "Apply Filter" at bounding box center [1082, 466] width 80 height 25
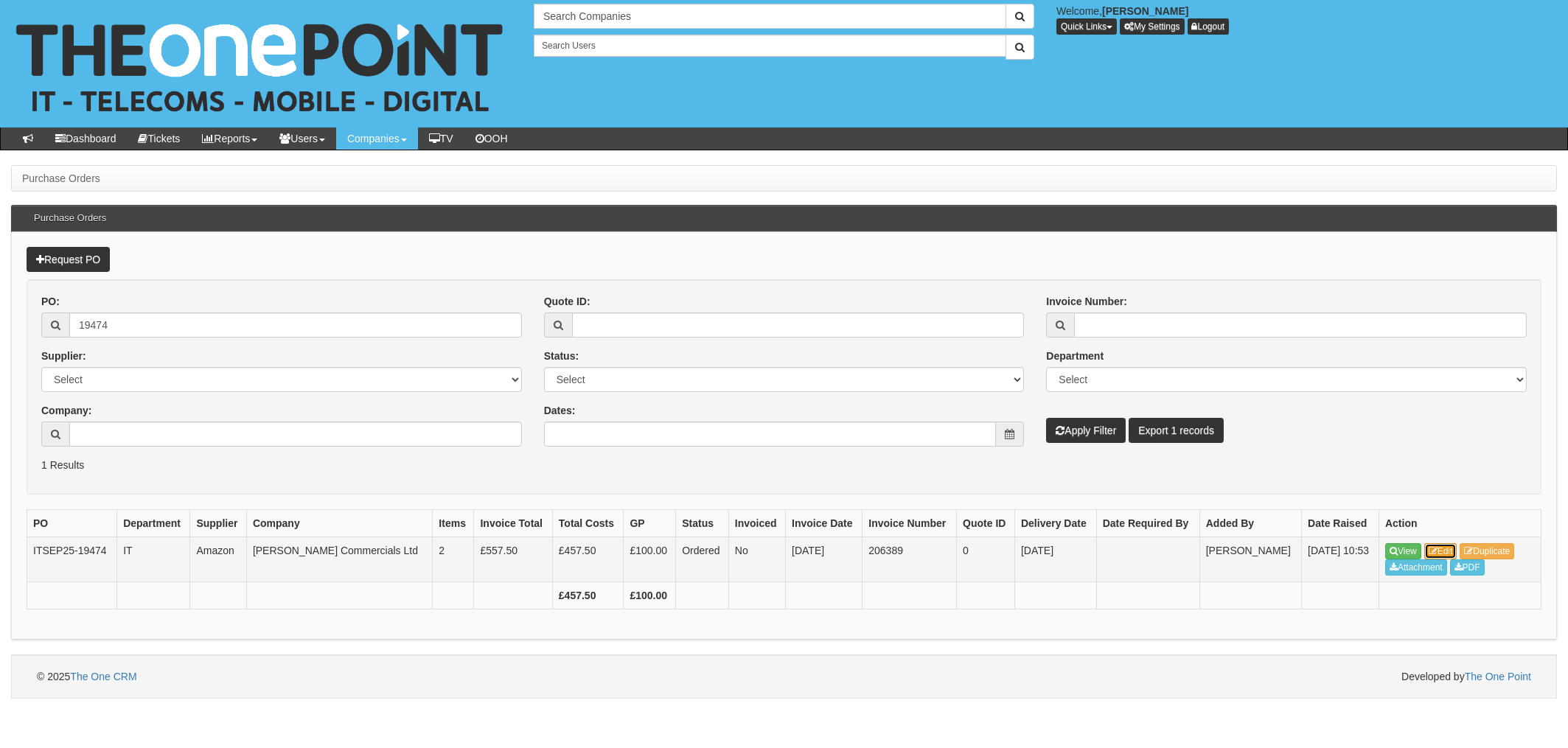
click at [1438, 552] on icon at bounding box center [1433, 551] width 9 height 9
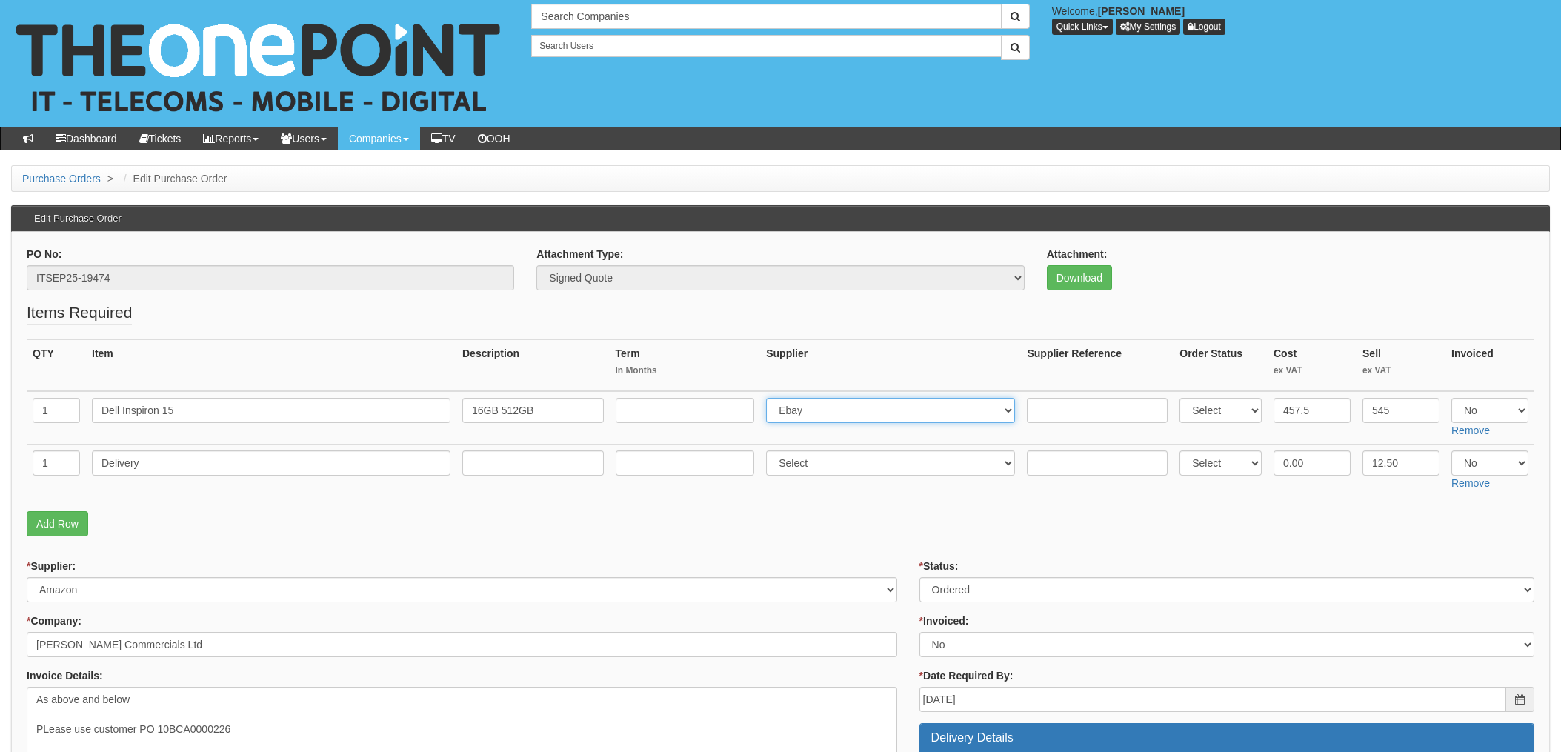
click at [828, 411] on select "Select 123 REG.co.uk 1Password 3 4Gon AA Jones Electric Ltd Abzorb Access Group…" at bounding box center [890, 410] width 249 height 25
select select "13"
click at [771, 398] on select "Select 123 REG.co.uk 1Password 3 4Gon AA Jones Electric Ltd Abzorb Access Group…" at bounding box center [890, 410] width 249 height 25
click at [1045, 401] on input "text" at bounding box center [1097, 410] width 141 height 25
paste input "203-6984586-5295514"
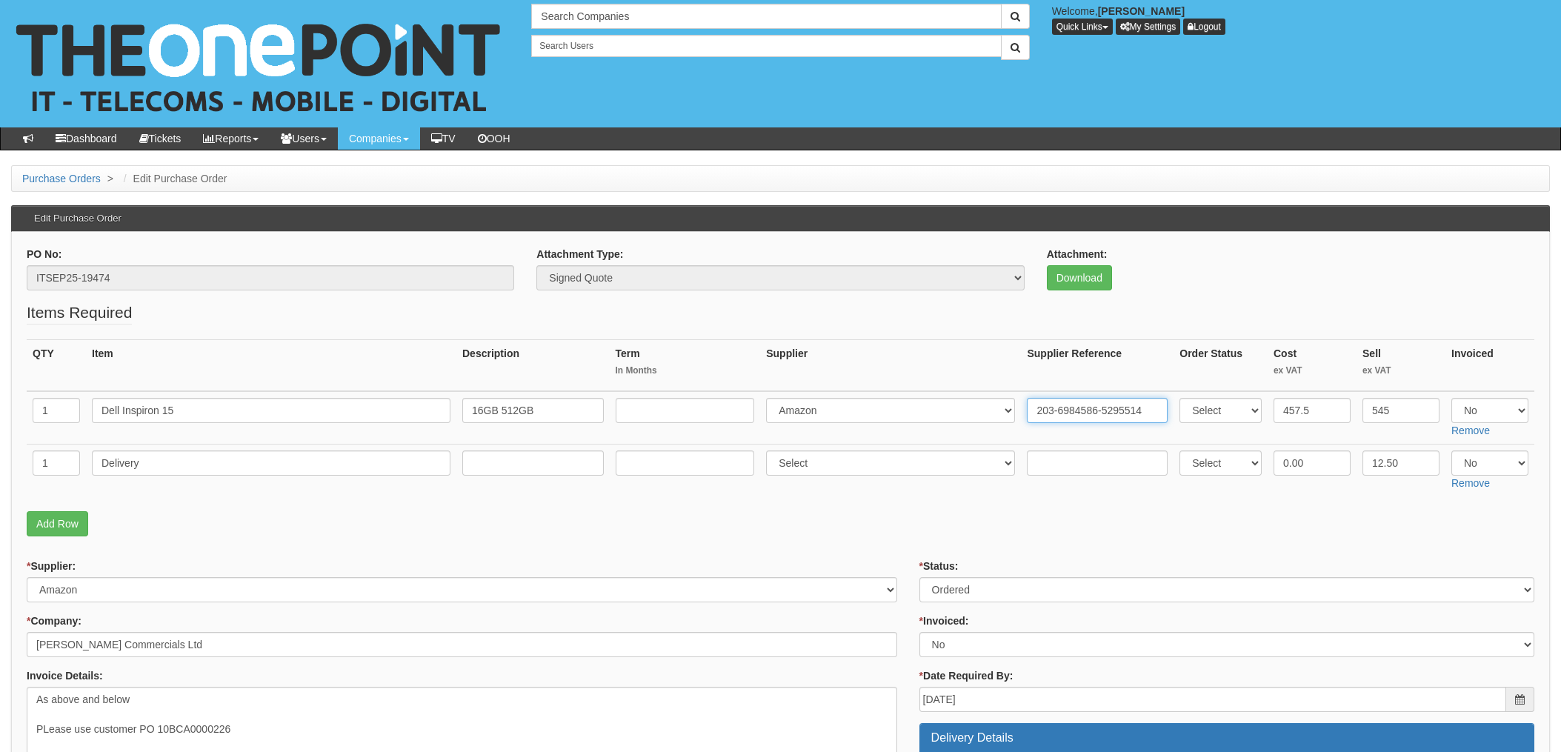
type input "203-6984586-5295514"
click at [1467, 408] on select "Select Yes No N/A" at bounding box center [1490, 410] width 77 height 25
select select "Yes"
click at [1452, 398] on select "Select Yes No N/A" at bounding box center [1490, 410] width 77 height 25
click at [980, 532] on p "Add Row" at bounding box center [781, 523] width 1508 height 25
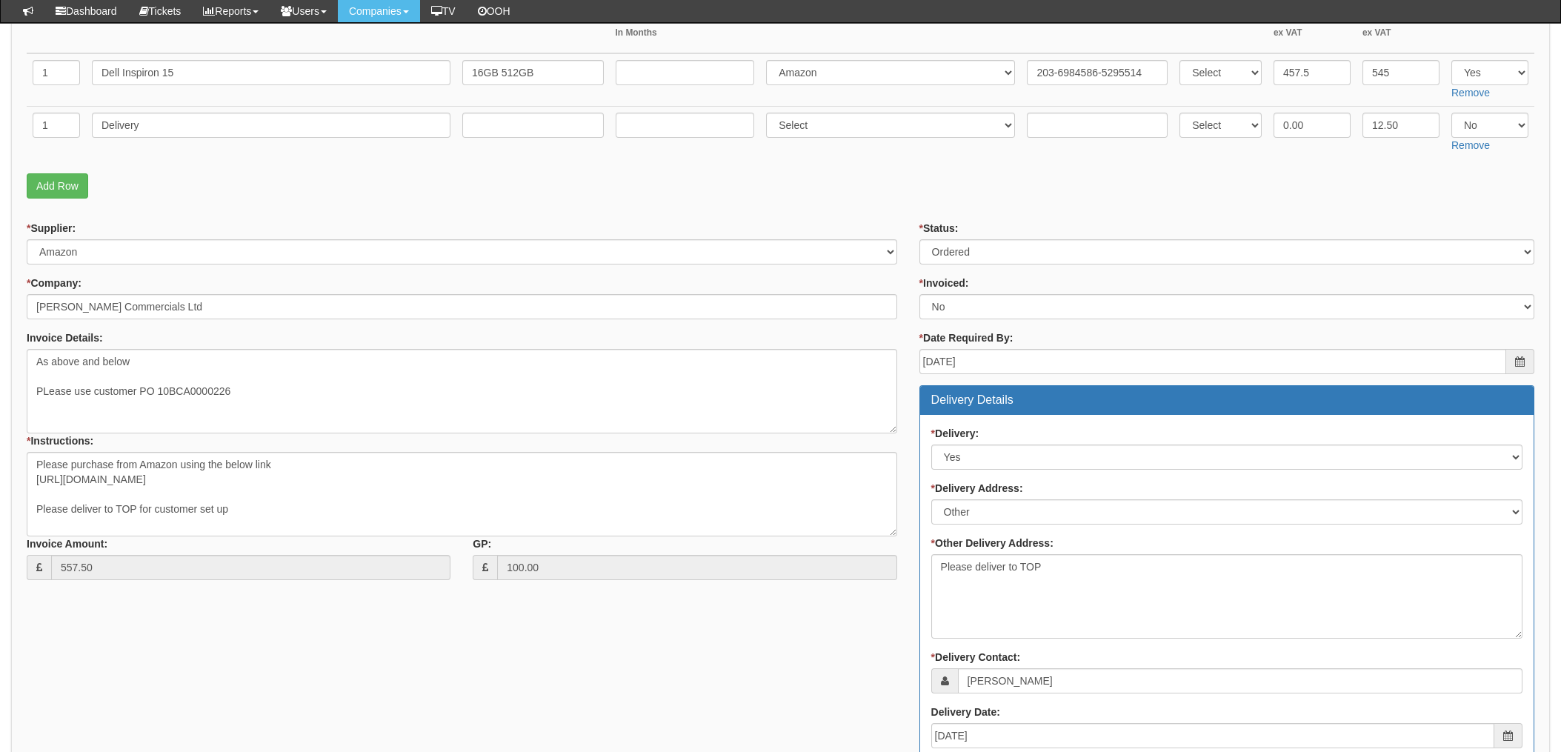
scroll to position [296, 0]
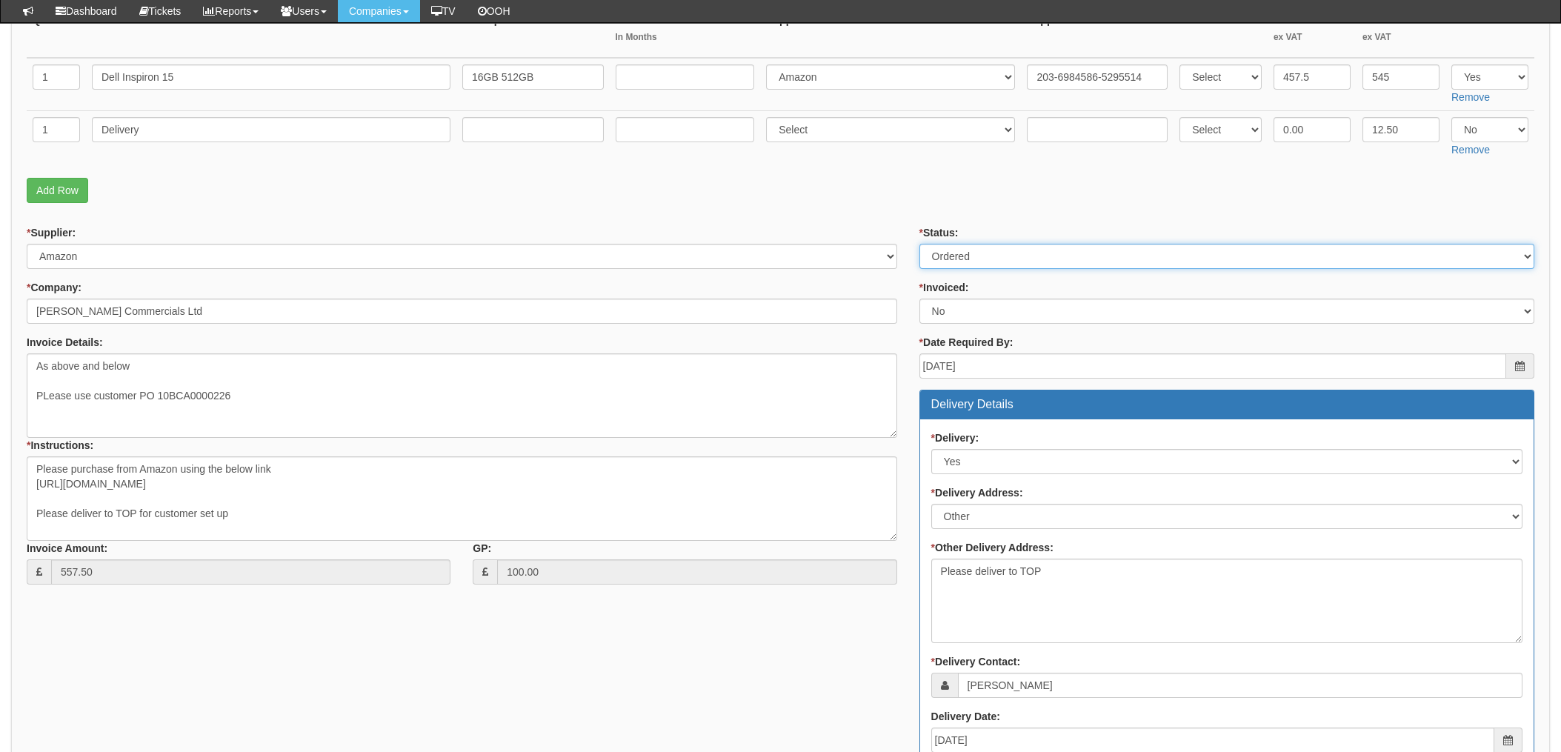
click at [983, 251] on select "Select Approved Completed Delivered Invoiced Ordered Ordered to site Part Order…" at bounding box center [1227, 256] width 615 height 25
select select "4"
click at [920, 244] on select "Select Approved Completed Delivered Invoiced Ordered Ordered to site Part Order…" at bounding box center [1227, 256] width 615 height 25
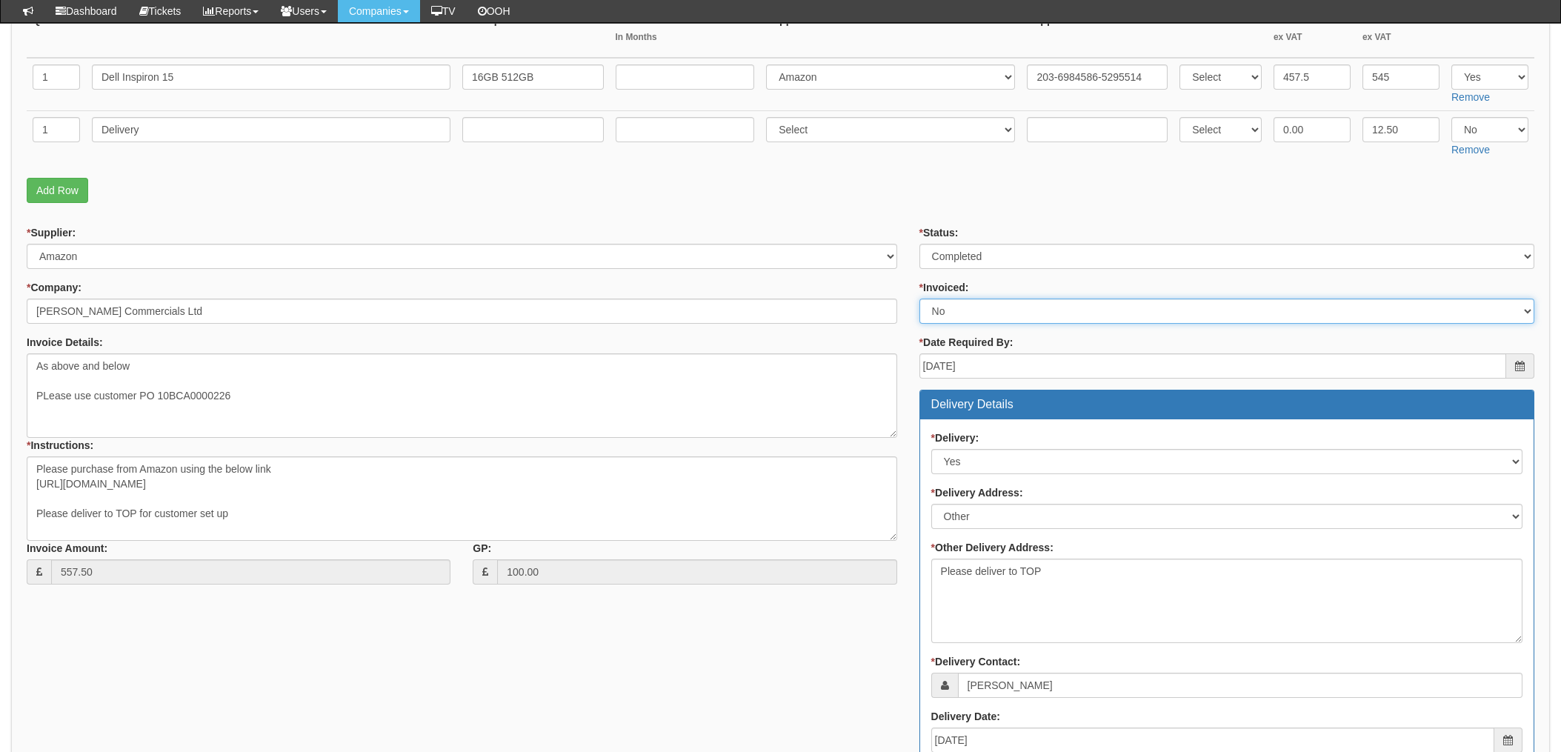
click at [963, 310] on select "Select Yes No N/A STB (part of order)" at bounding box center [1227, 311] width 615 height 25
select select "1"
click at [920, 299] on select "Select Yes No N/A STB (part of order)" at bounding box center [1227, 311] width 615 height 25
click at [908, 277] on div "* Status: Select Approved Completed Delivered Invoiced Ordered Ordered to site …" at bounding box center [1226, 634] width 637 height 819
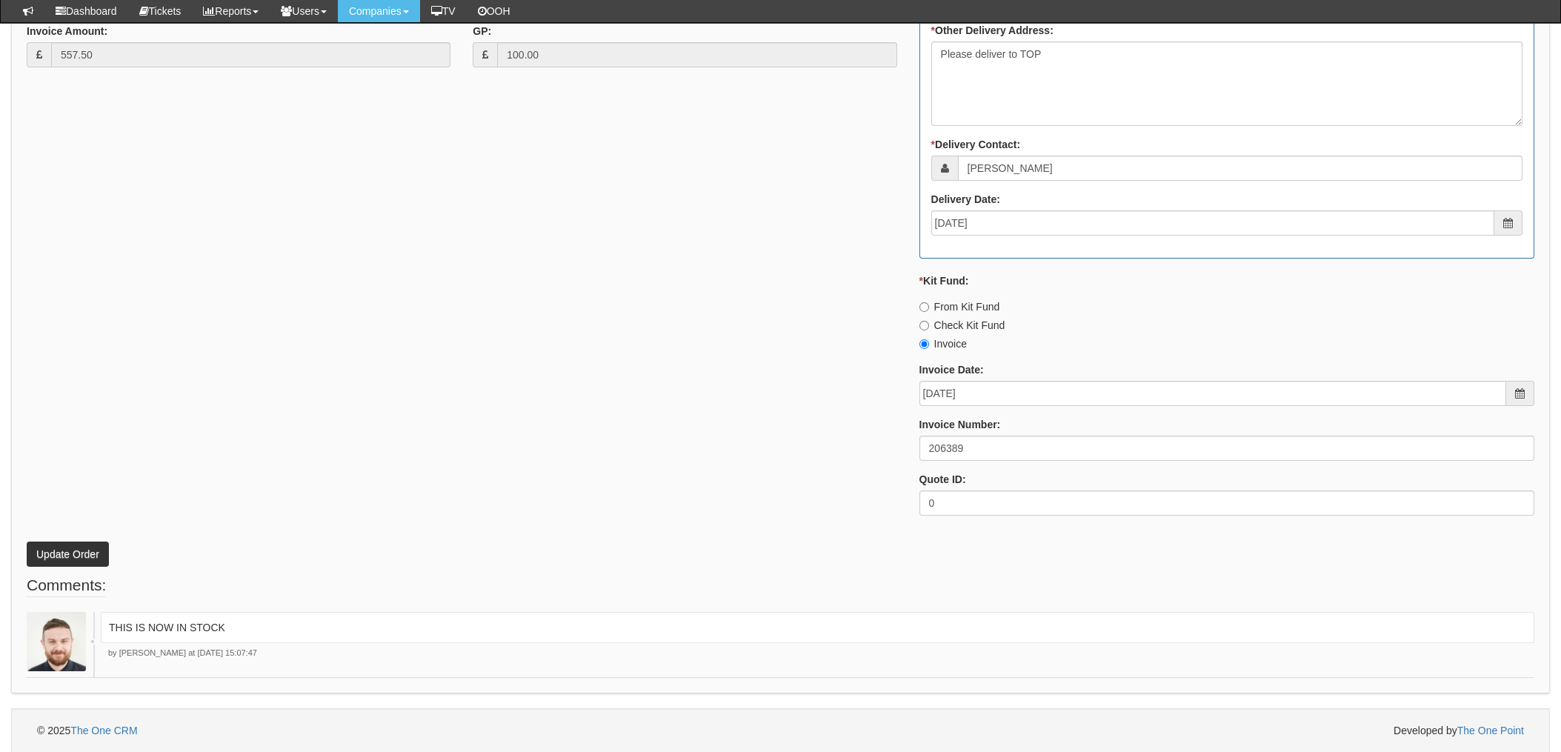
scroll to position [814, 0]
click at [53, 550] on button "Update Order" at bounding box center [68, 553] width 82 height 25
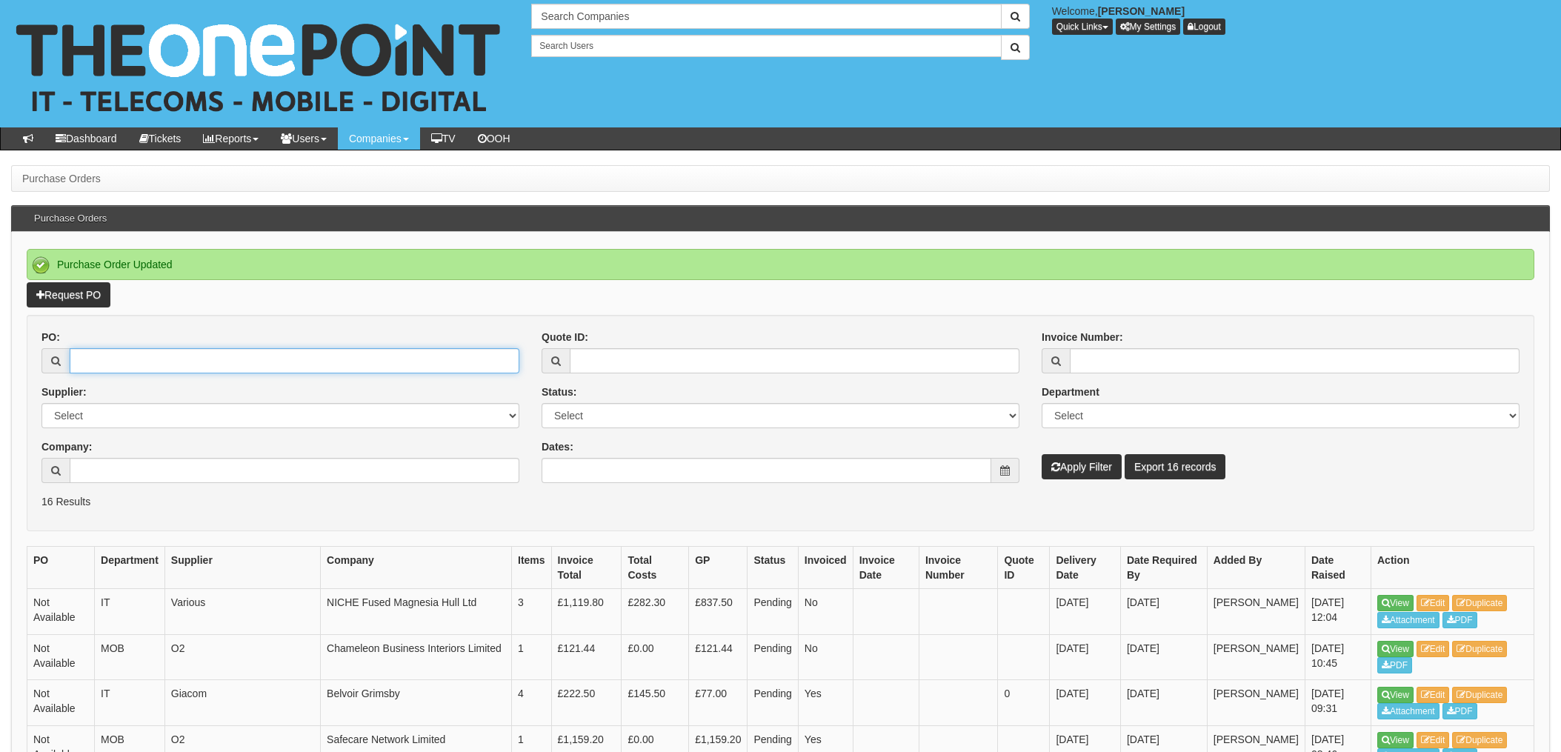
click at [164, 368] on input "PO:" at bounding box center [295, 360] width 450 height 25
type input "19492"
click at [1042, 454] on button "Apply Filter" at bounding box center [1082, 466] width 80 height 25
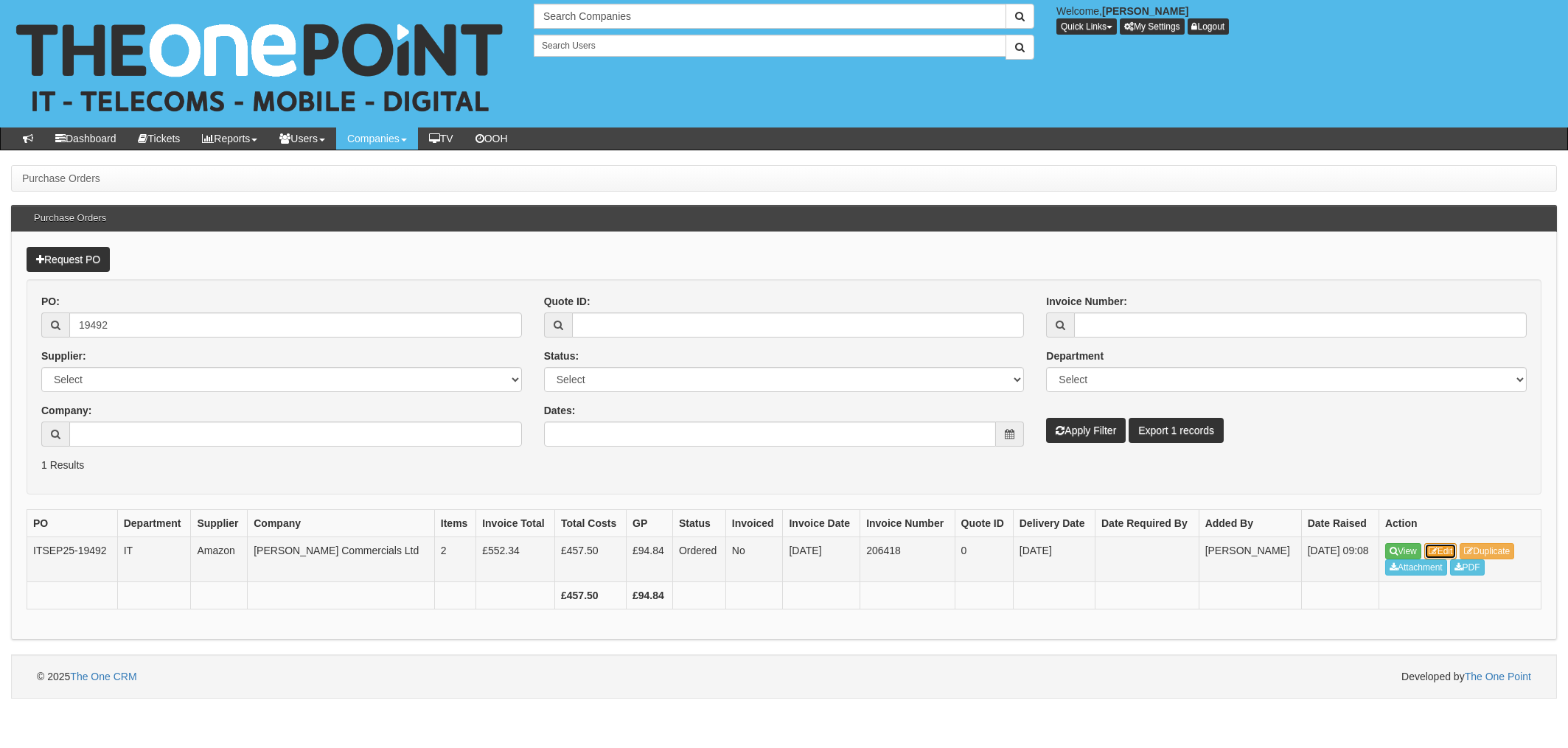
click at [1448, 550] on link "Edit" at bounding box center [1441, 551] width 33 height 16
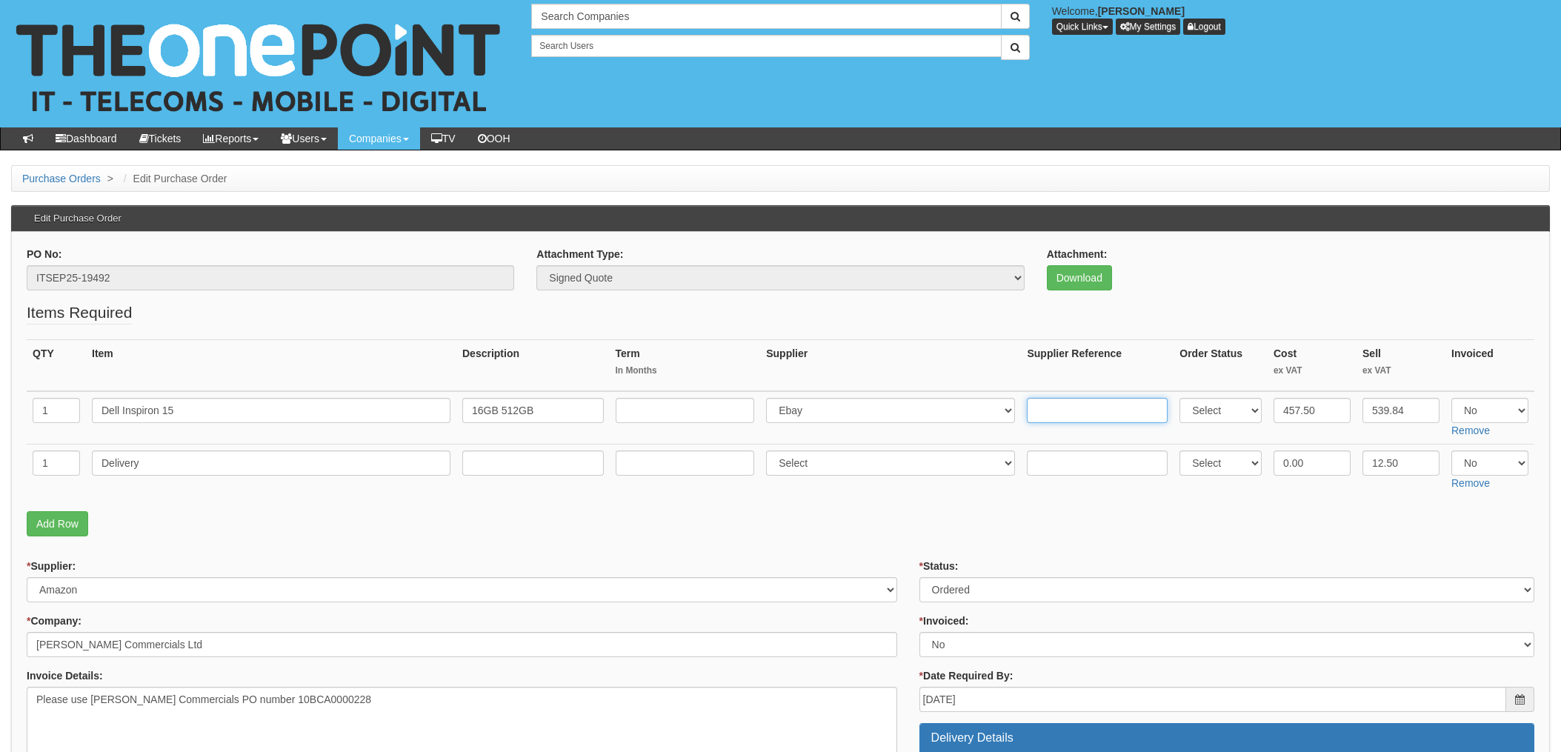
click at [1042, 411] on input "text" at bounding box center [1097, 410] width 141 height 25
paste input "203-3062988-5775504"
type input "203-3062988-5775504"
click at [852, 412] on select "Select 123 REG.co.uk 1Password 3 4Gon AA Jones Electric Ltd Abzorb Access Group…" at bounding box center [890, 410] width 249 height 25
select select "13"
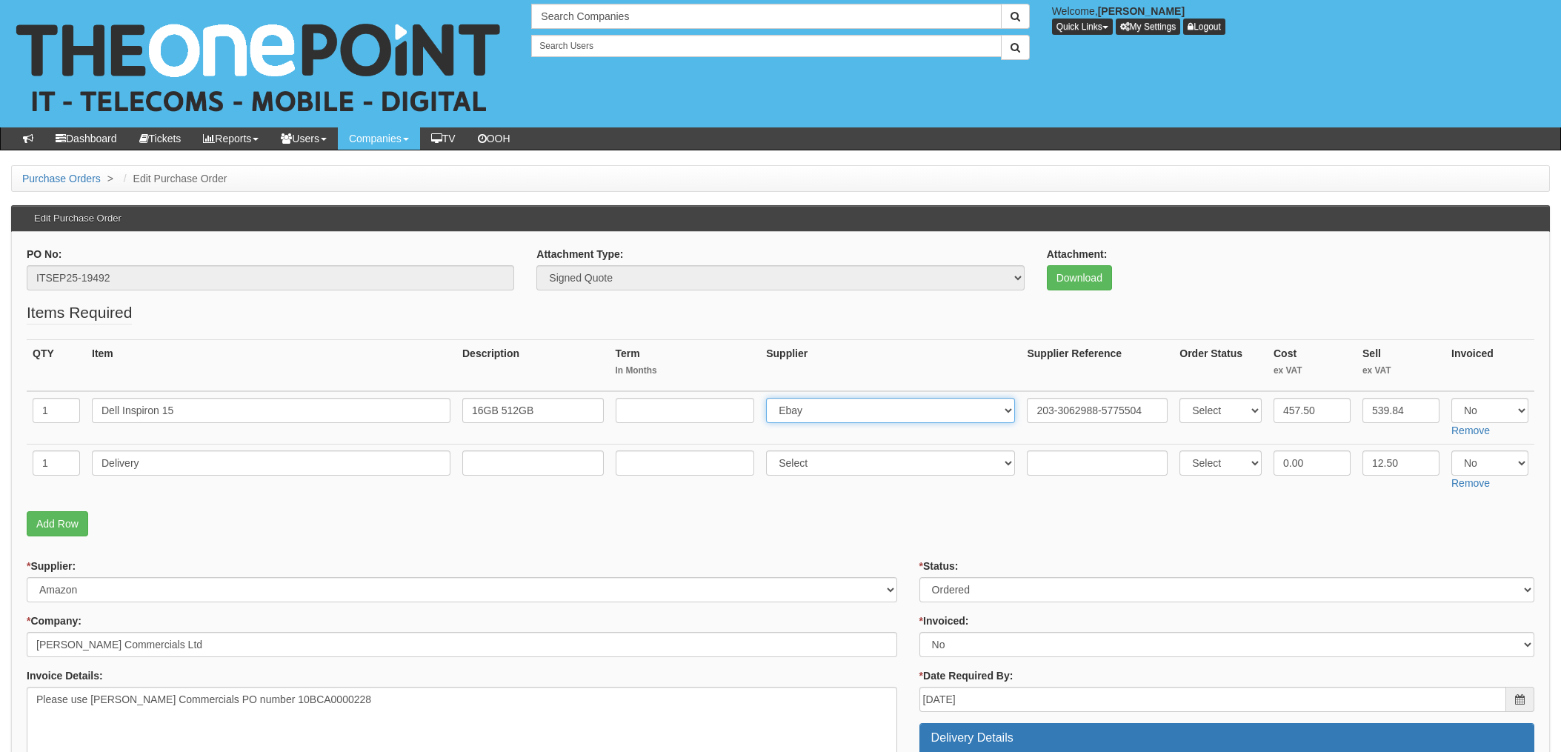
click at [771, 398] on select "Select 123 REG.co.uk 1Password 3 4Gon AA Jones Electric Ltd Abzorb Access Group…" at bounding box center [890, 410] width 249 height 25
click at [1509, 414] on select "Select Yes No N/A" at bounding box center [1490, 410] width 77 height 25
select select "Yes"
click at [1452, 398] on select "Select Yes No N/A" at bounding box center [1490, 410] width 77 height 25
click at [1284, 539] on fieldset "Items Required QTY Item Description Term In Months Supplier Supplier Reference …" at bounding box center [781, 423] width 1508 height 242
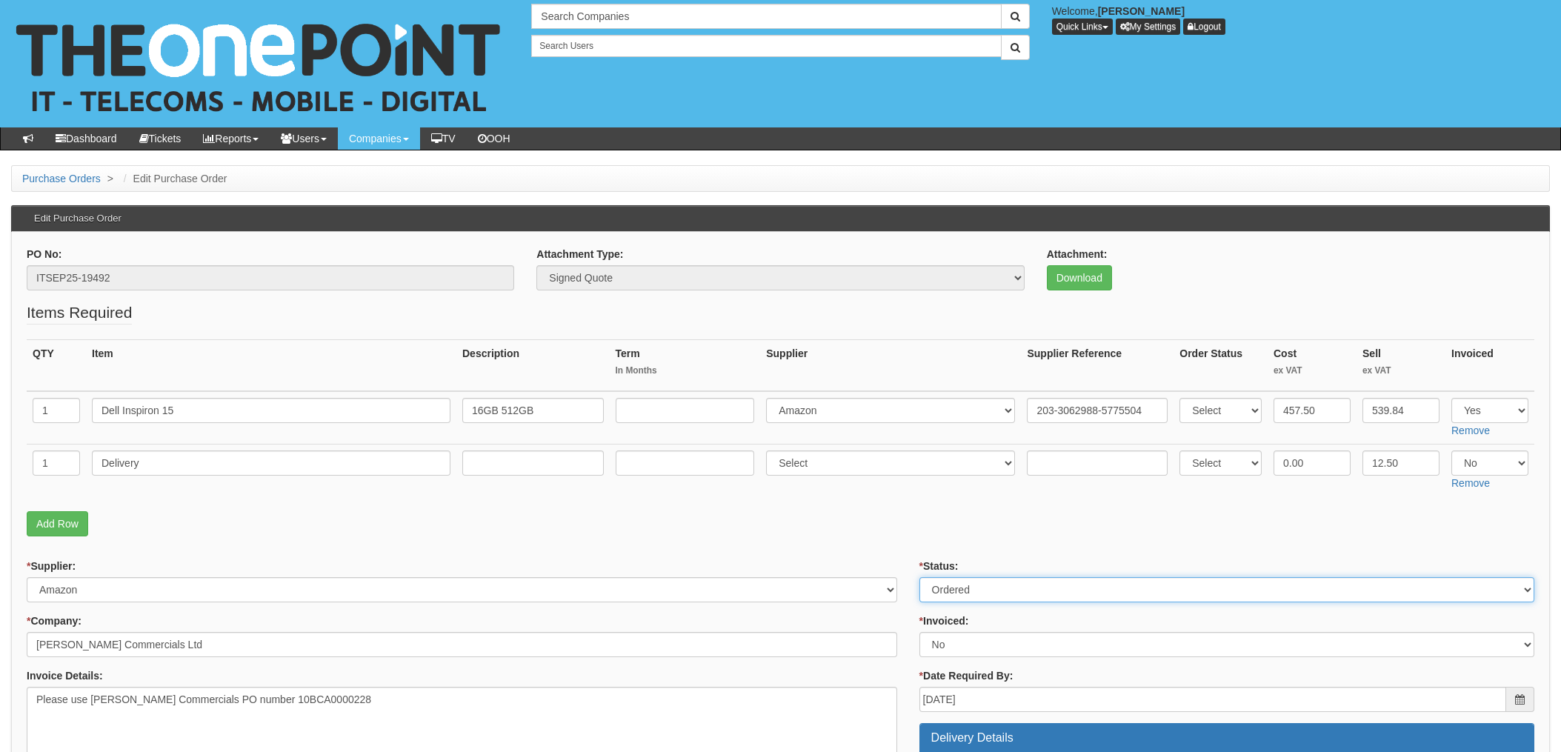
click at [945, 596] on select "Select Approved Completed Delivered Invoiced Ordered Ordered to site Part Order…" at bounding box center [1227, 589] width 615 height 25
select select "4"
click at [920, 577] on select "Select Approved Completed Delivered Invoiced Ordered Ordered to site Part Order…" at bounding box center [1227, 589] width 615 height 25
click at [947, 651] on select "Select Yes No N/A STB (part of order)" at bounding box center [1227, 644] width 615 height 25
select select "1"
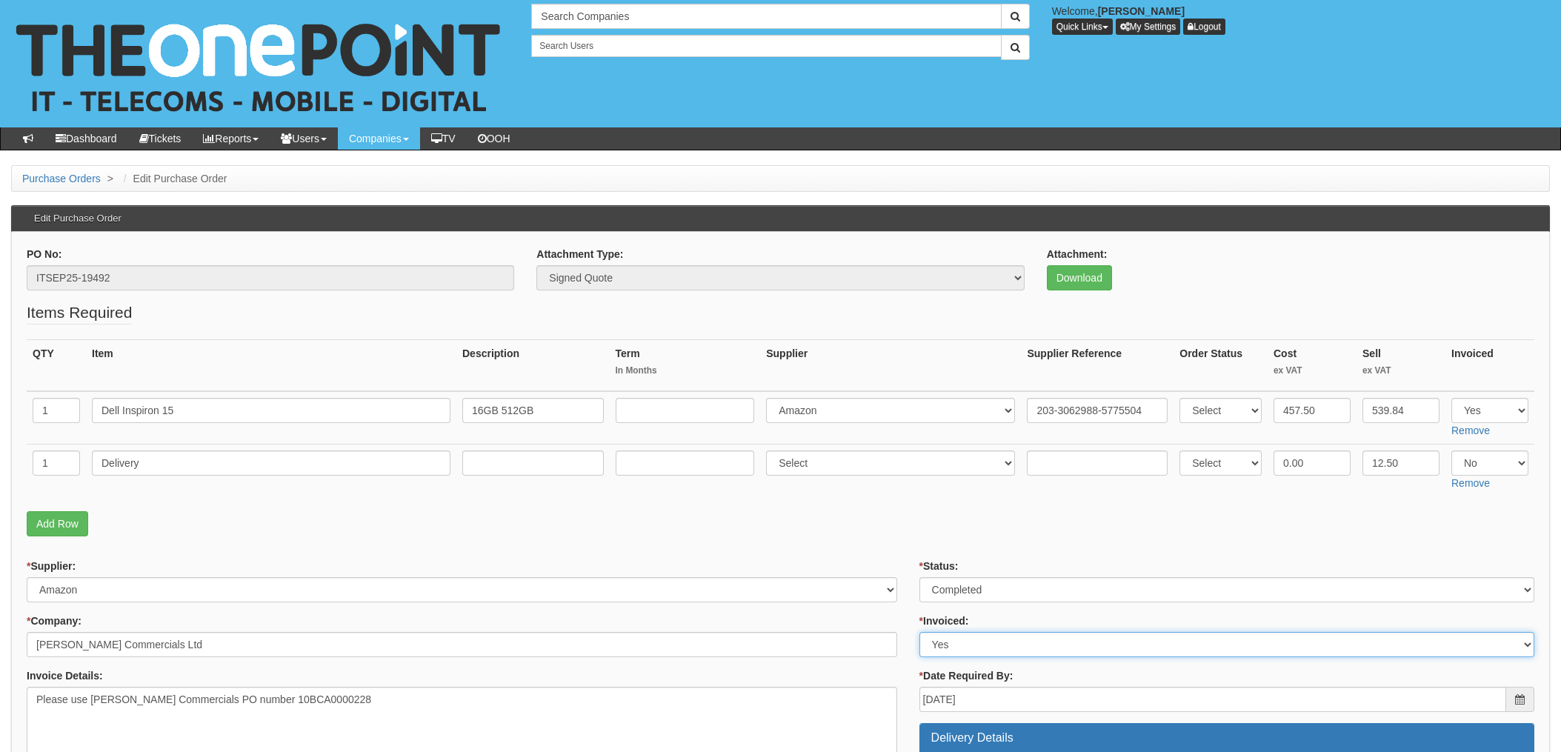
click at [920, 632] on select "Select Yes No N/A STB (part of order)" at bounding box center [1227, 644] width 615 height 25
click at [877, 533] on p "Add Row" at bounding box center [781, 523] width 1508 height 25
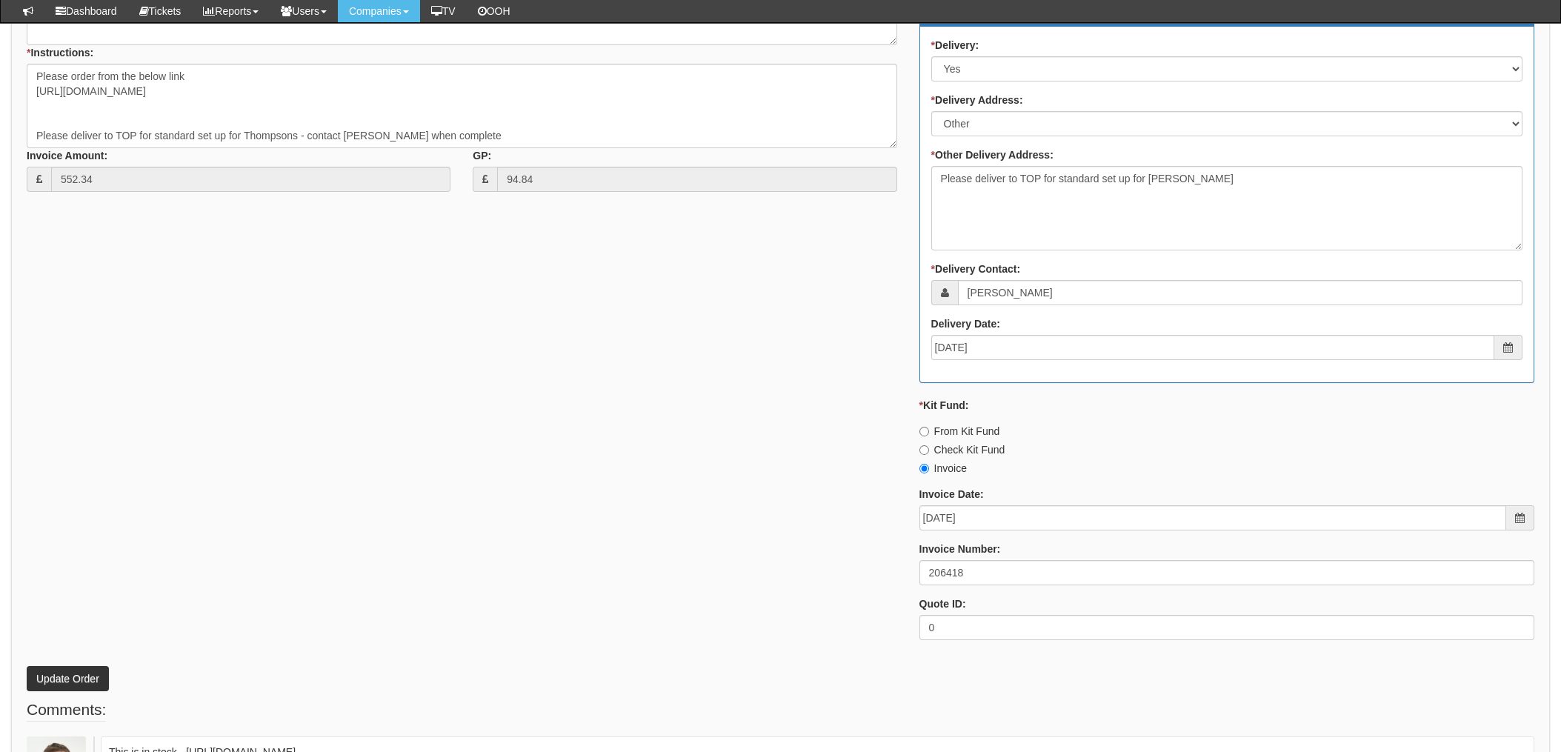
scroll to position [790, 0]
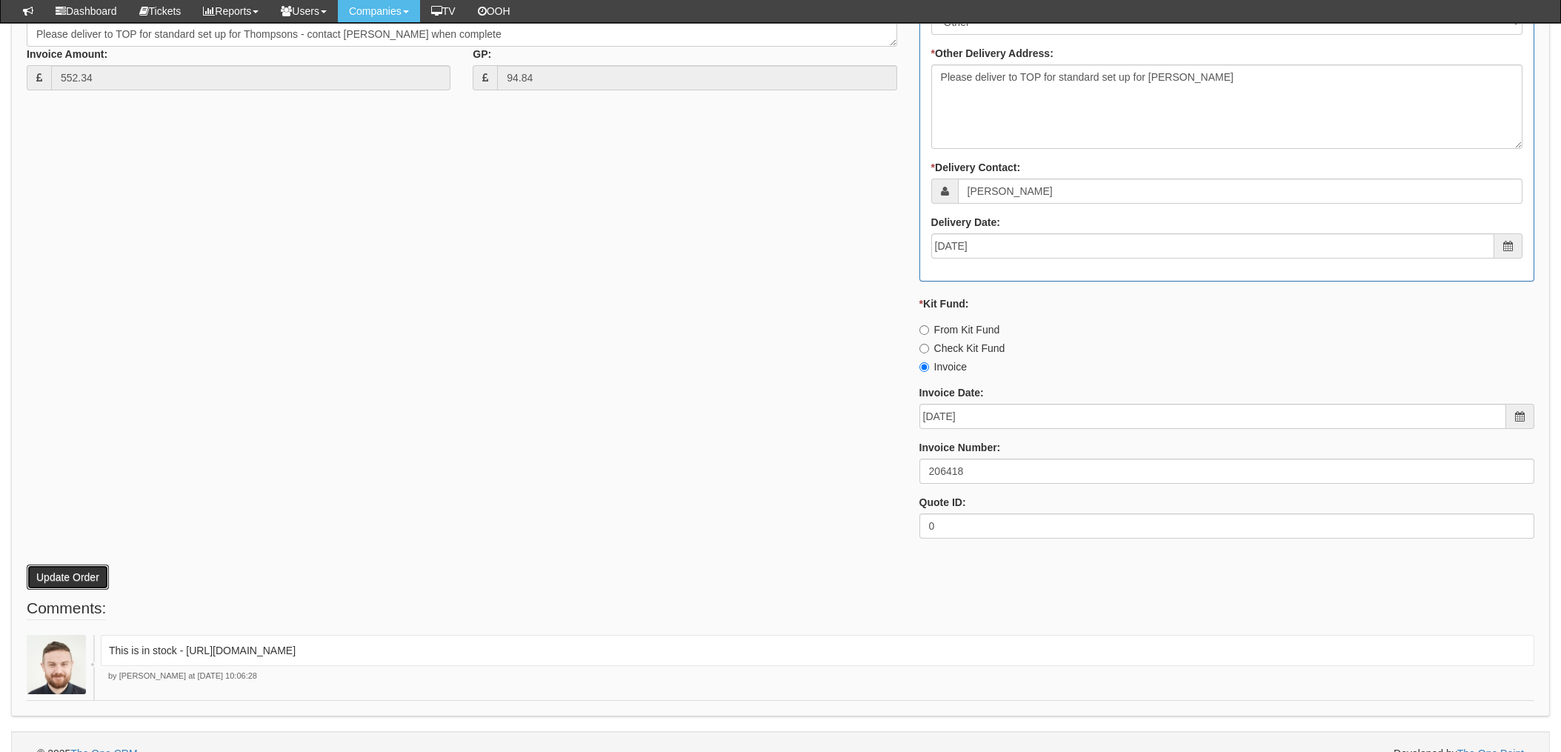
click at [58, 574] on button "Update Order" at bounding box center [68, 577] width 82 height 25
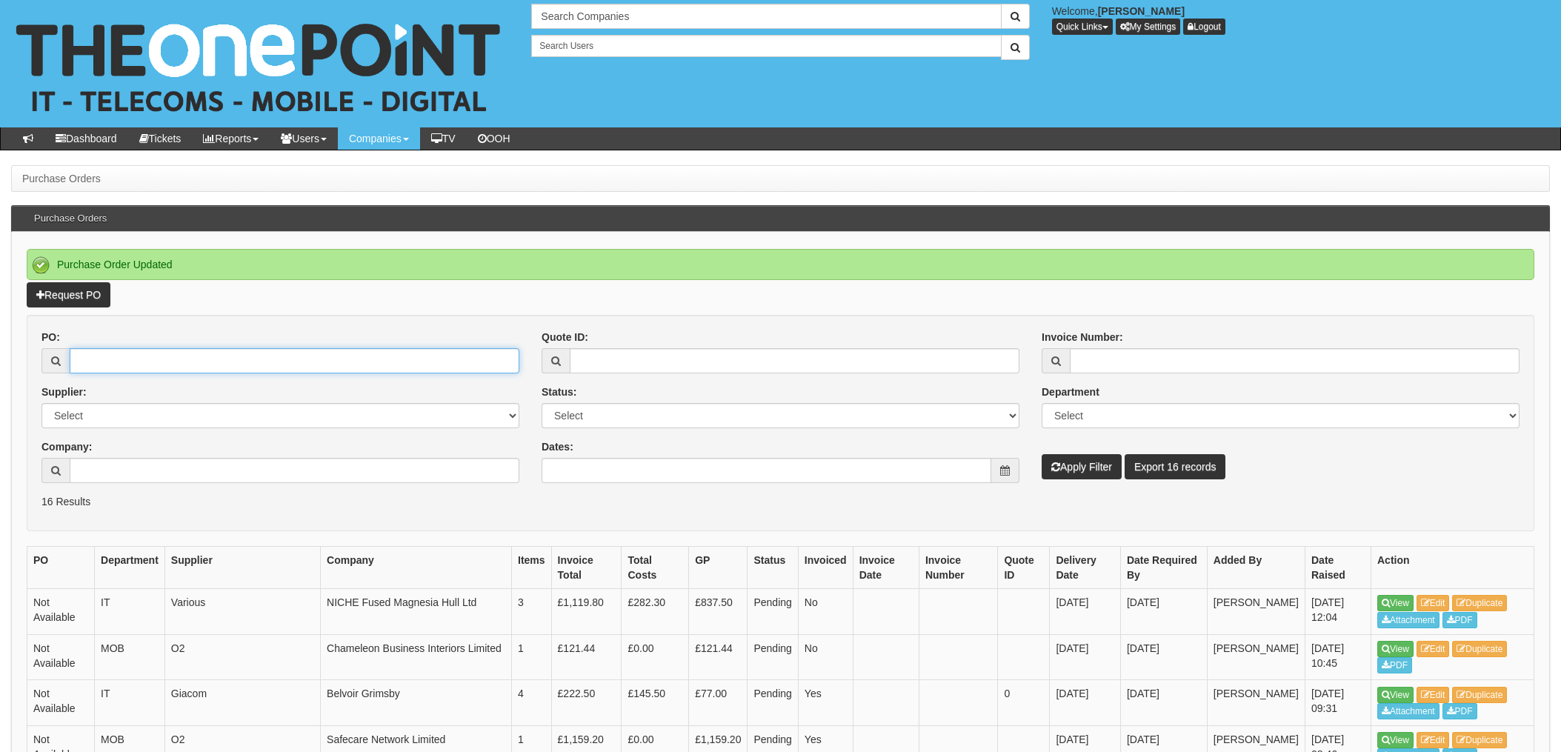
click at [171, 361] on input "PO:" at bounding box center [295, 360] width 450 height 25
type input "19494"
click at [1042, 454] on button "Apply Filter" at bounding box center [1082, 466] width 80 height 25
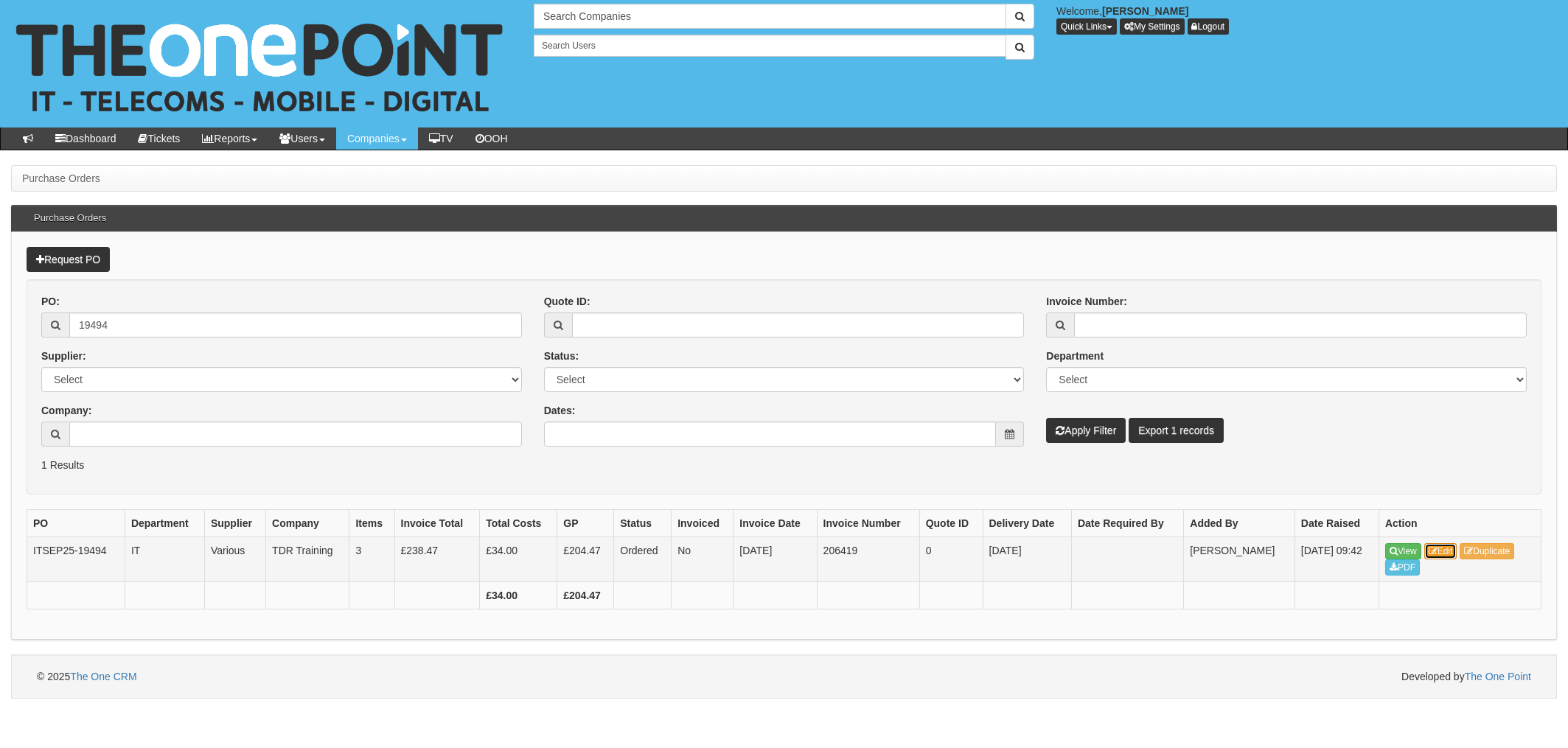
click at [1441, 548] on link "Edit" at bounding box center [1441, 551] width 33 height 16
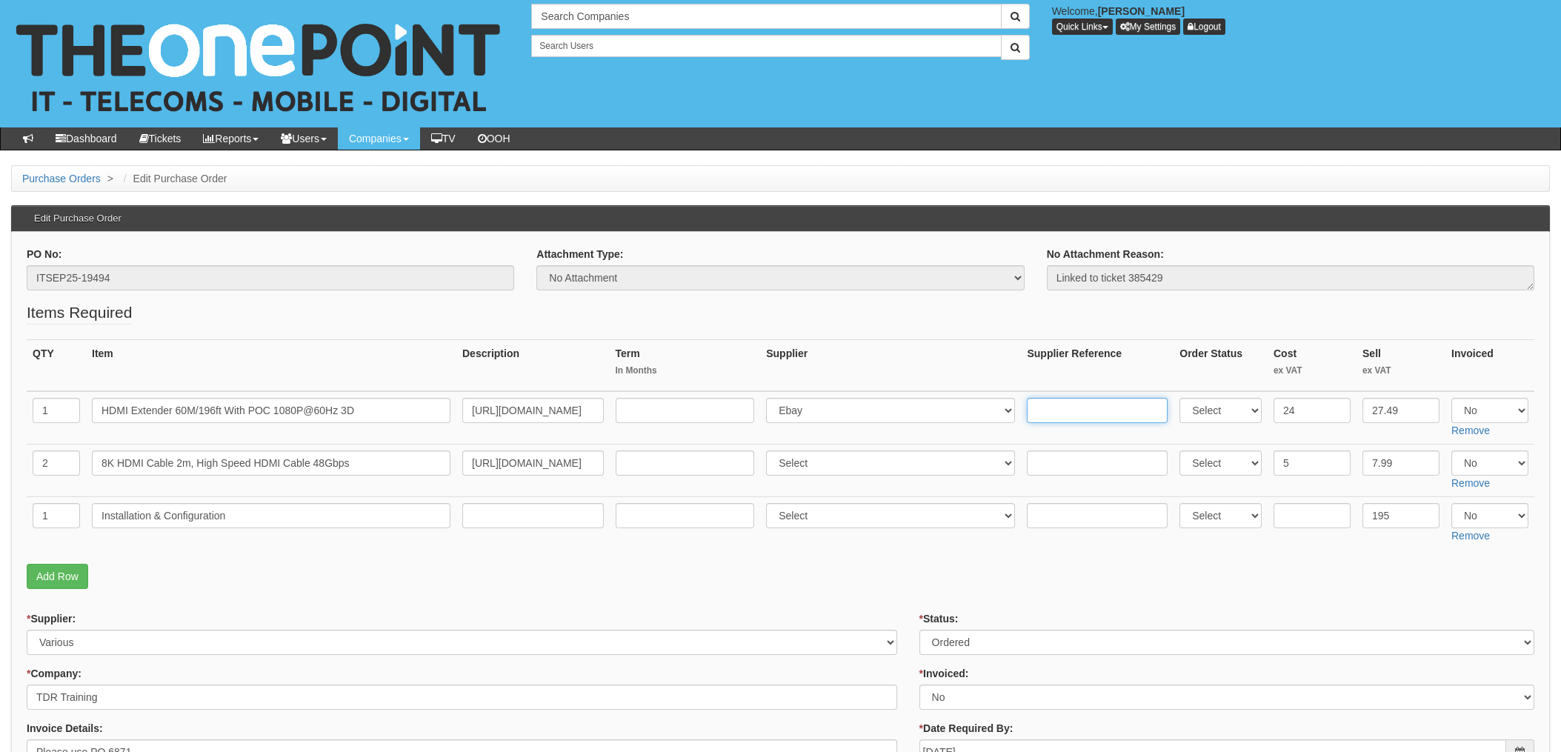
click at [1066, 410] on input "text" at bounding box center [1097, 410] width 141 height 25
paste input "203-7718016-0078721"
type input "203-7718016-0078721"
click at [834, 407] on select "Select 123 REG.co.uk 1Password 3 4Gon AA Jones Electric Ltd Abzorb Access Group…" at bounding box center [890, 410] width 249 height 25
select select "13"
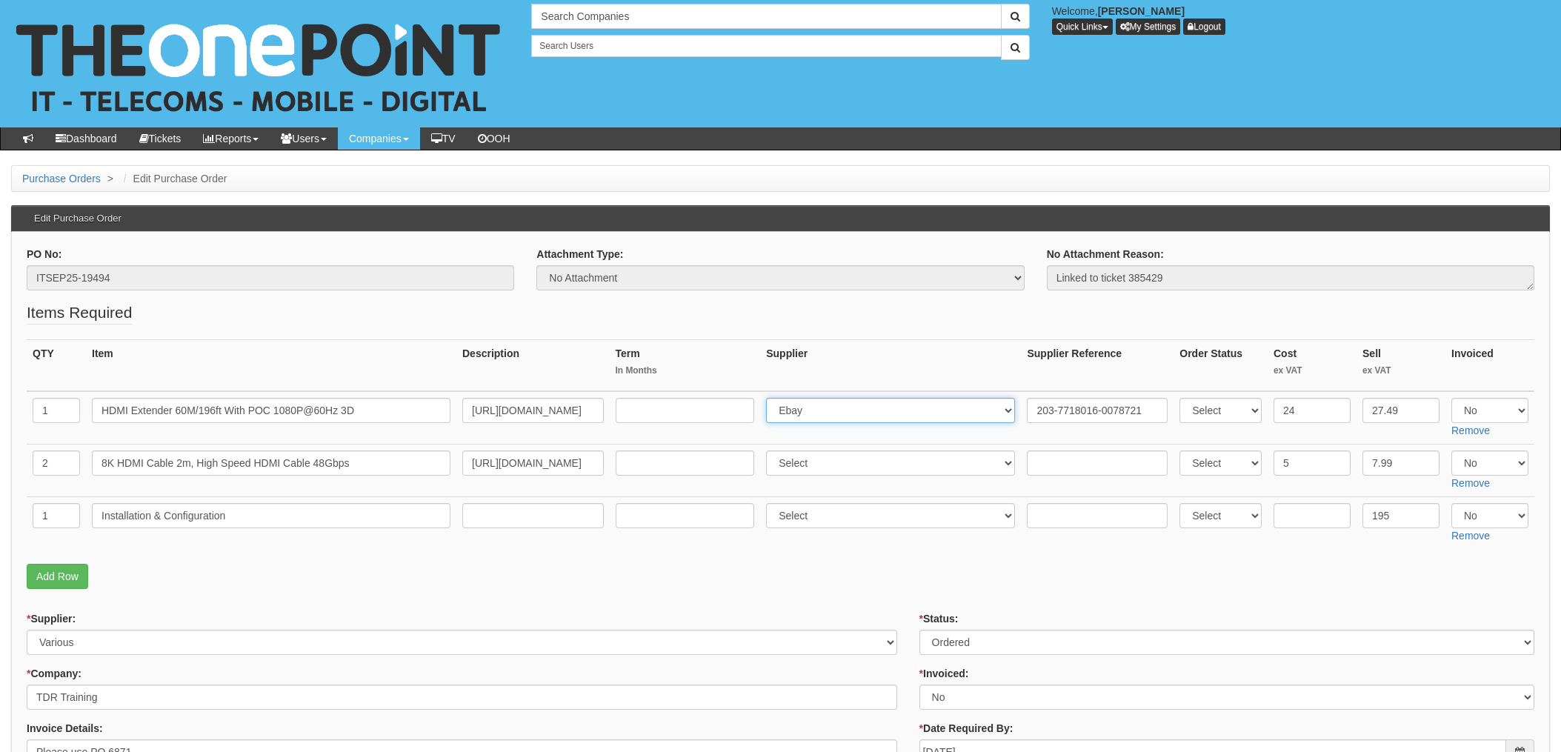
click at [771, 398] on select "Select 123 REG.co.uk 1Password 3 4Gon AA Jones Electric Ltd Abzorb Access Group…" at bounding box center [890, 410] width 249 height 25
click at [1043, 468] on input "text" at bounding box center [1097, 463] width 141 height 25
paste input "203-6166729-2320368"
type input "203-6166729-2320368"
click at [842, 462] on select "Select 123 REG.co.uk 1Password 3 4Gon AA Jones Electric Ltd Abzorb Access Group…" at bounding box center [890, 463] width 249 height 25
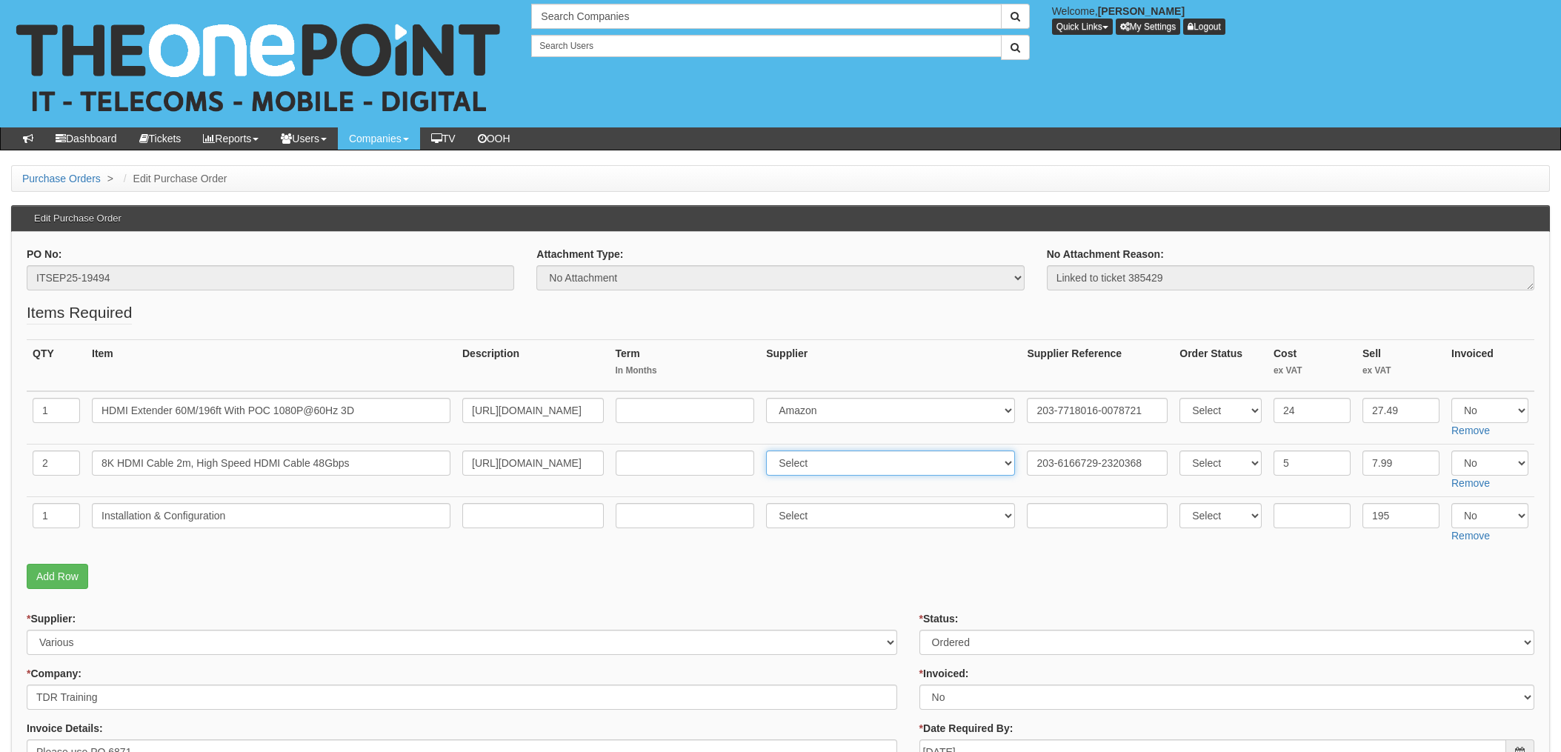
select select "13"
click at [771, 451] on select "Select 123 REG.co.uk 1Password 3 4Gon AA Jones Electric Ltd Abzorb Access Group…" at bounding box center [890, 463] width 249 height 25
drag, startPoint x: 1481, startPoint y: 403, endPoint x: 1480, endPoint y: 423, distance: 20.0
click at [1481, 403] on select "Select Yes No N/A" at bounding box center [1490, 410] width 77 height 25
select select "Yes"
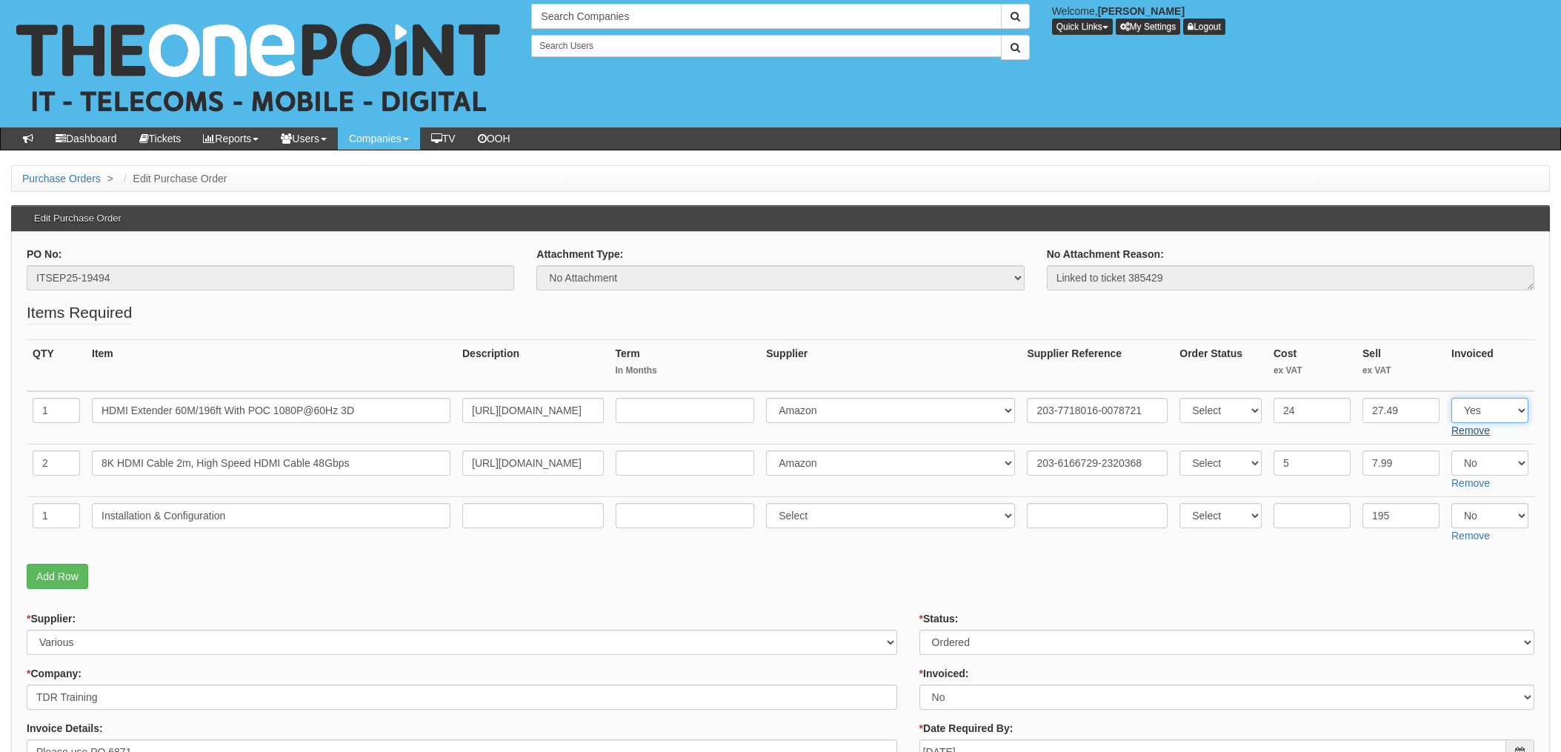
click at [1452, 398] on select "Select Yes No N/A" at bounding box center [1490, 410] width 77 height 25
click at [1474, 463] on select "Select Yes No N/A" at bounding box center [1490, 463] width 77 height 25
select select "Yes"
click at [1452, 451] on select "Select Yes No N/A" at bounding box center [1490, 463] width 77 height 25
click at [1409, 562] on fieldset "Items Required QTY Item Description Term In Months Supplier Supplier Reference …" at bounding box center [781, 449] width 1508 height 295
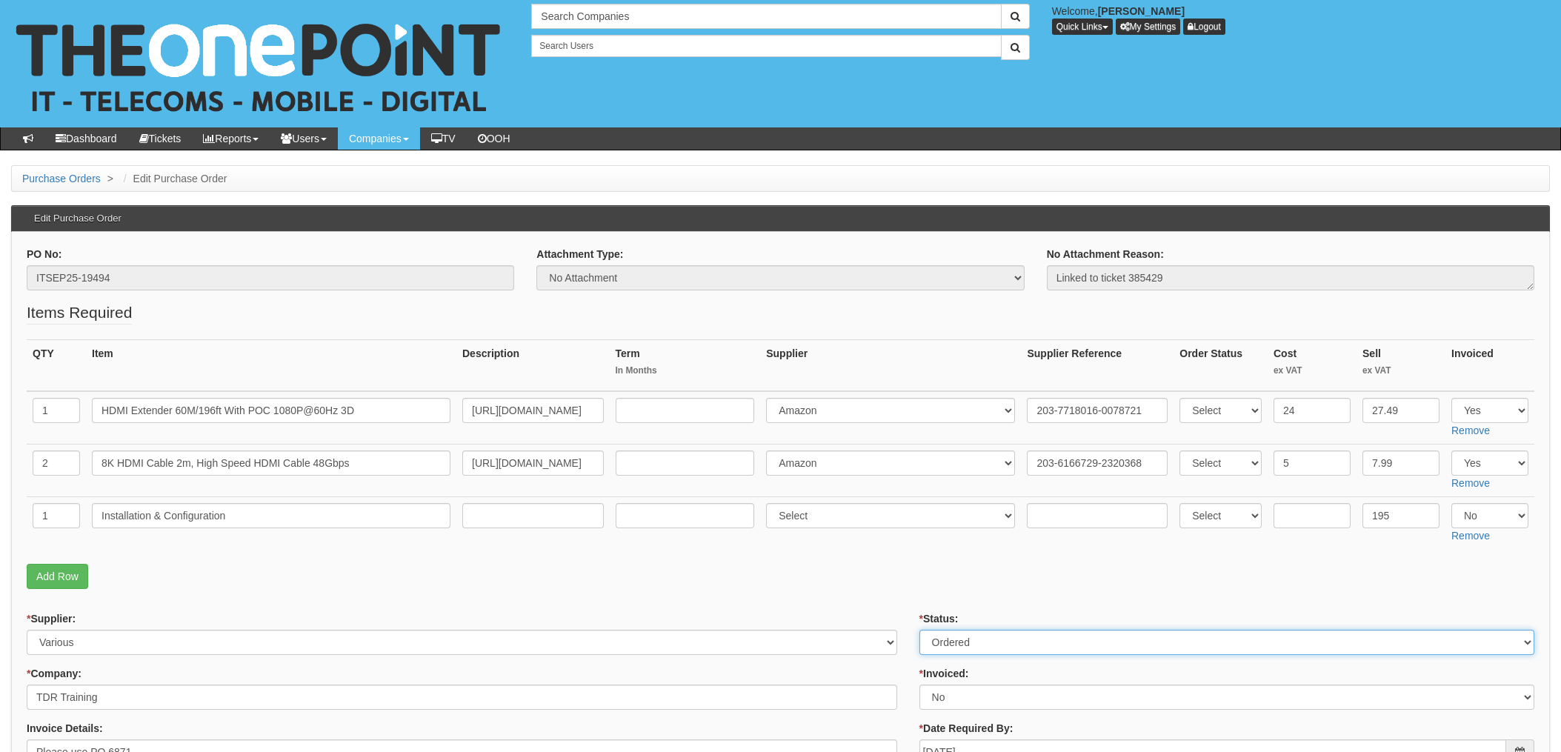
click at [958, 642] on select "Select Approved Completed Delivered Invoiced Ordered Ordered to site Part Order…" at bounding box center [1227, 642] width 615 height 25
select select "4"
click at [920, 630] on select "Select Approved Completed Delivered Invoiced Ordered Ordered to site Part Order…" at bounding box center [1227, 642] width 615 height 25
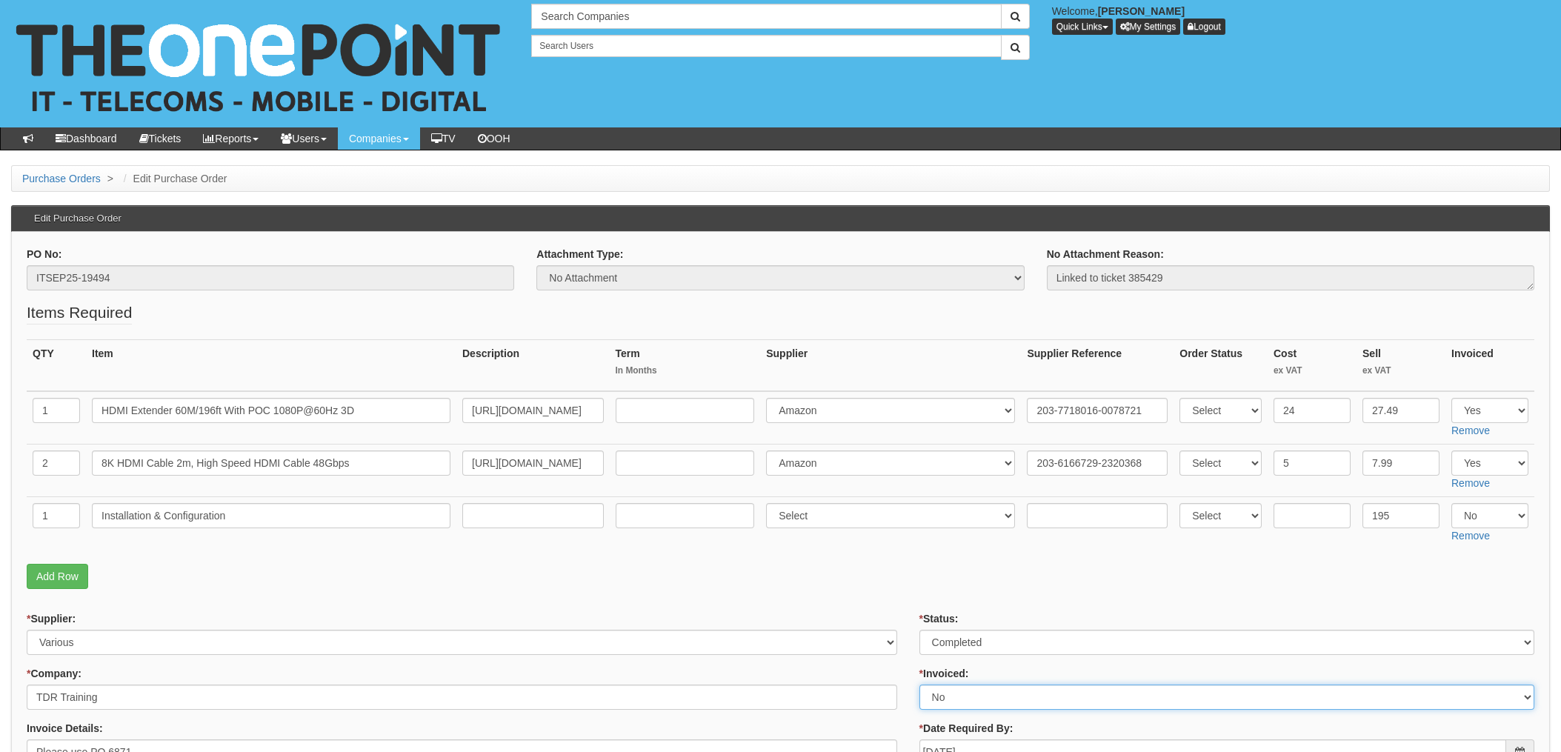
click at [950, 706] on select "Select Yes No N/A STB (part of order)" at bounding box center [1227, 697] width 615 height 25
select select "1"
click at [920, 685] on select "Select Yes No N/A STB (part of order)" at bounding box center [1227, 697] width 615 height 25
click at [882, 582] on p "Add Row" at bounding box center [781, 576] width 1508 height 25
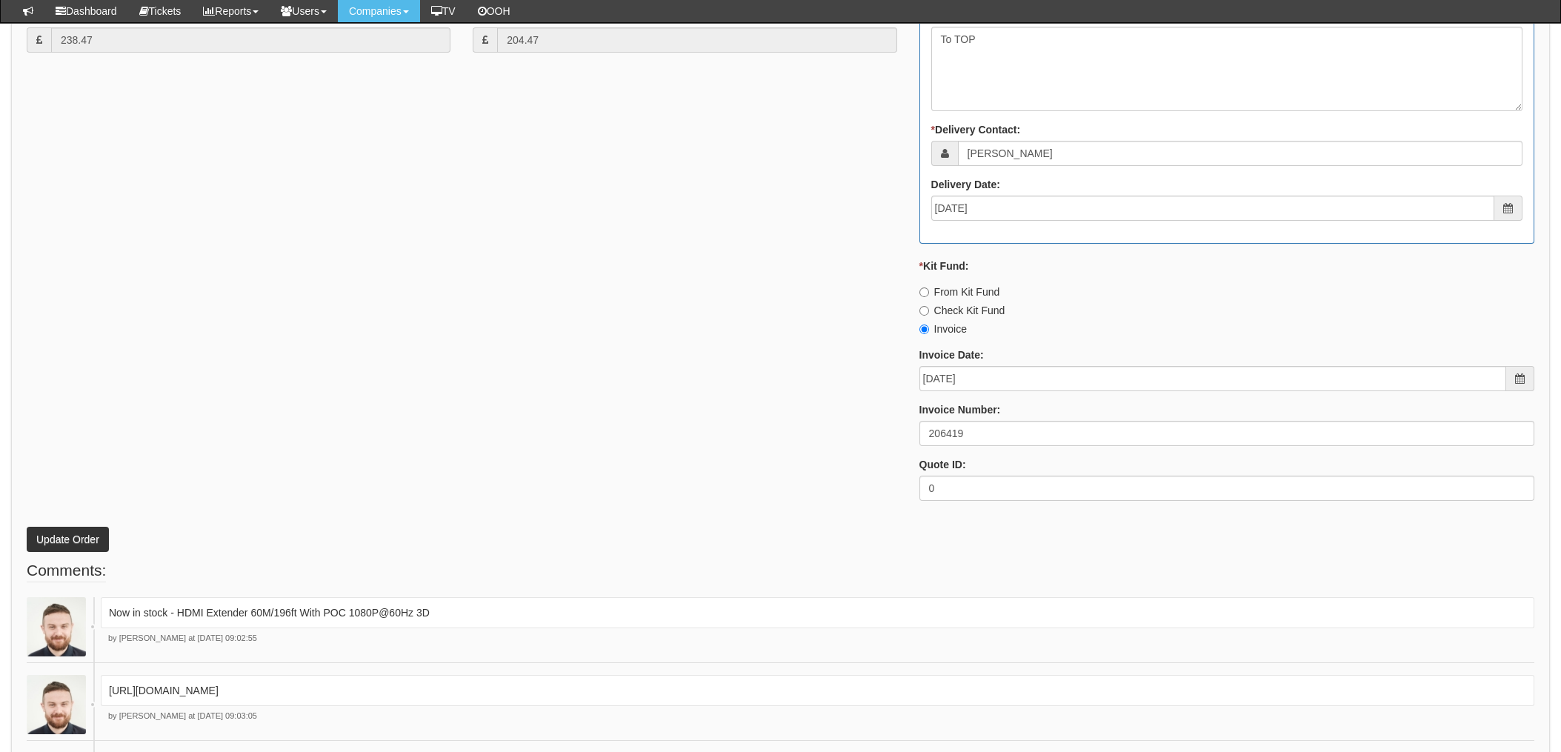
scroll to position [888, 0]
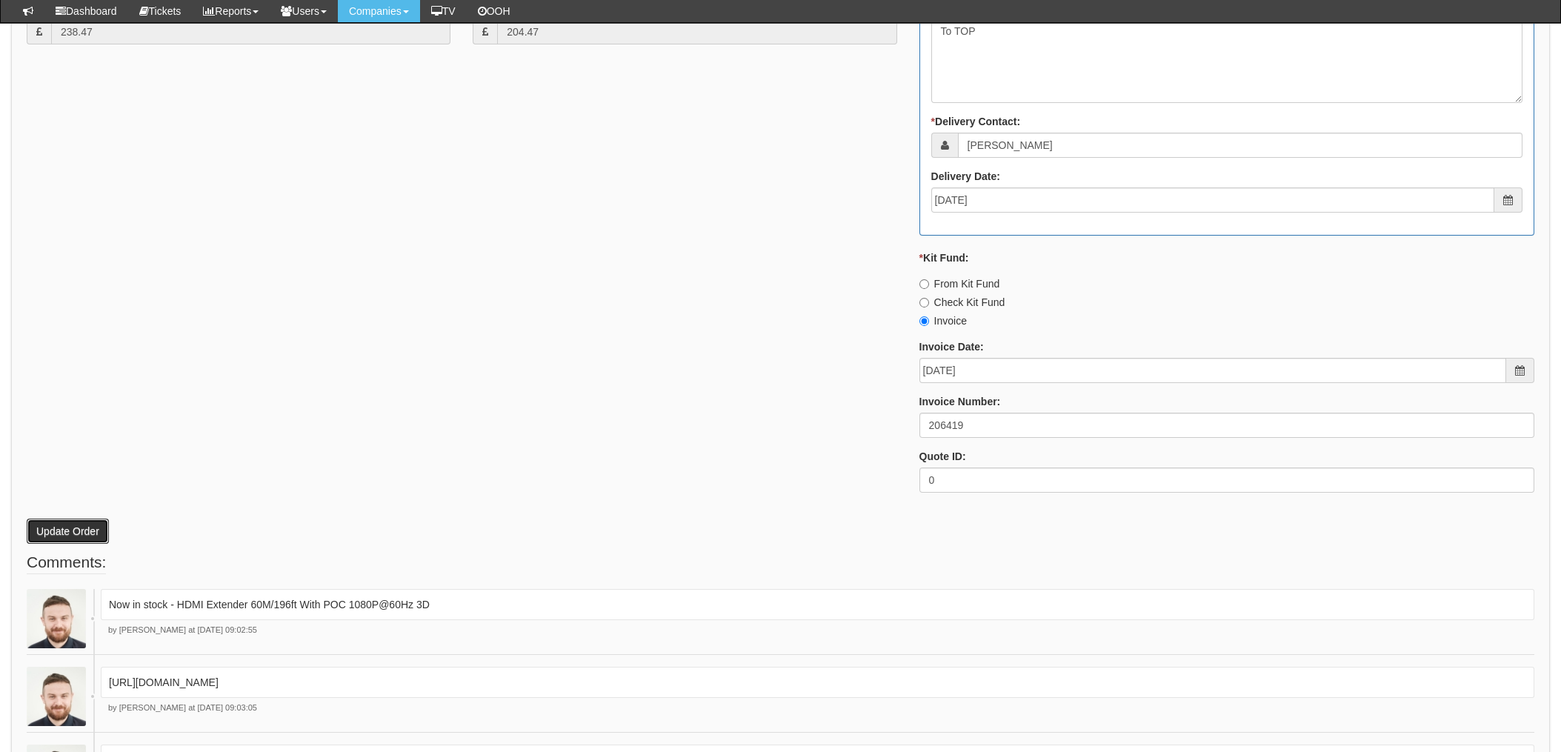
click at [78, 521] on button "Update Order" at bounding box center [68, 531] width 82 height 25
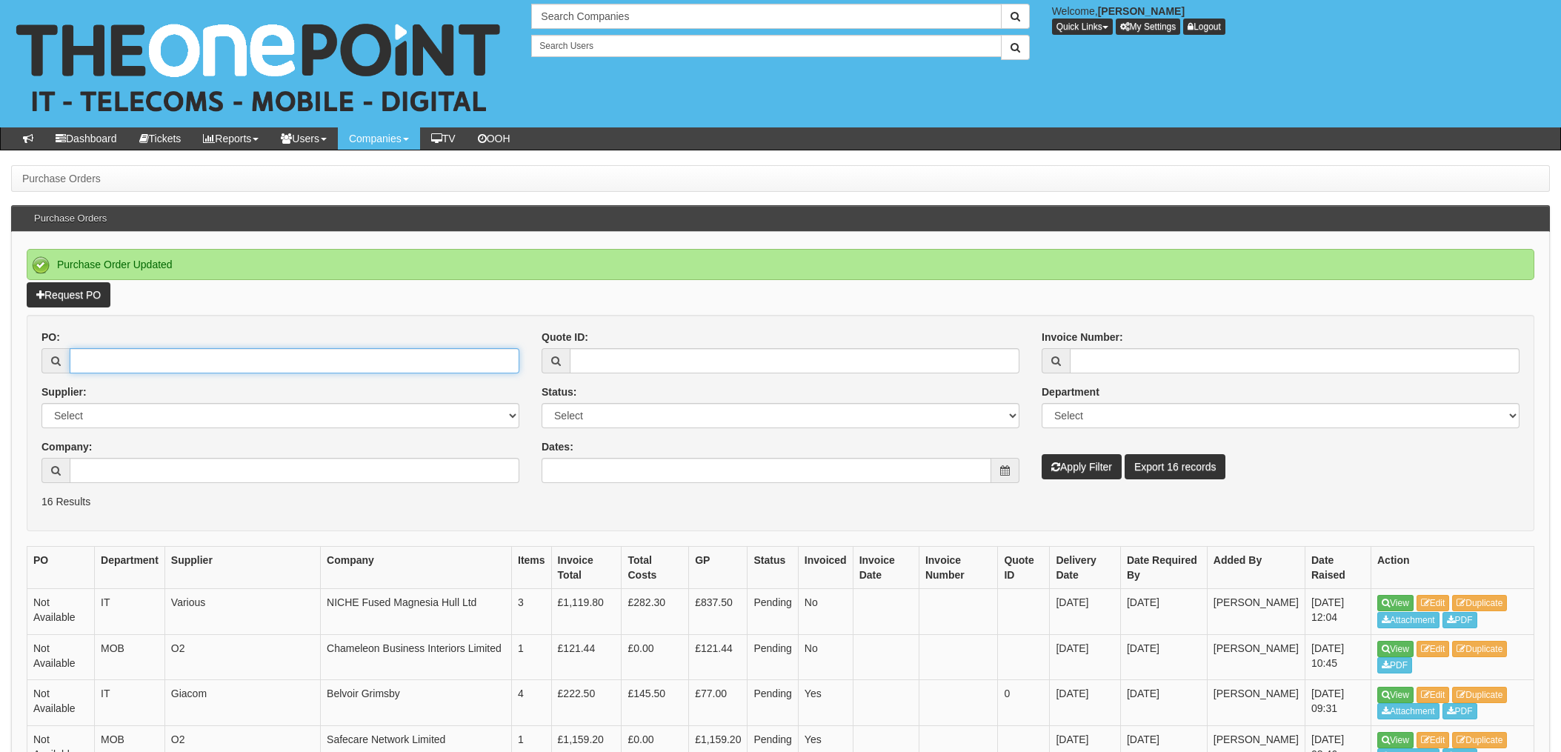
click at [222, 367] on input "PO:" at bounding box center [295, 360] width 450 height 25
type input "19548"
click at [1042, 454] on button "Apply Filter" at bounding box center [1082, 466] width 80 height 25
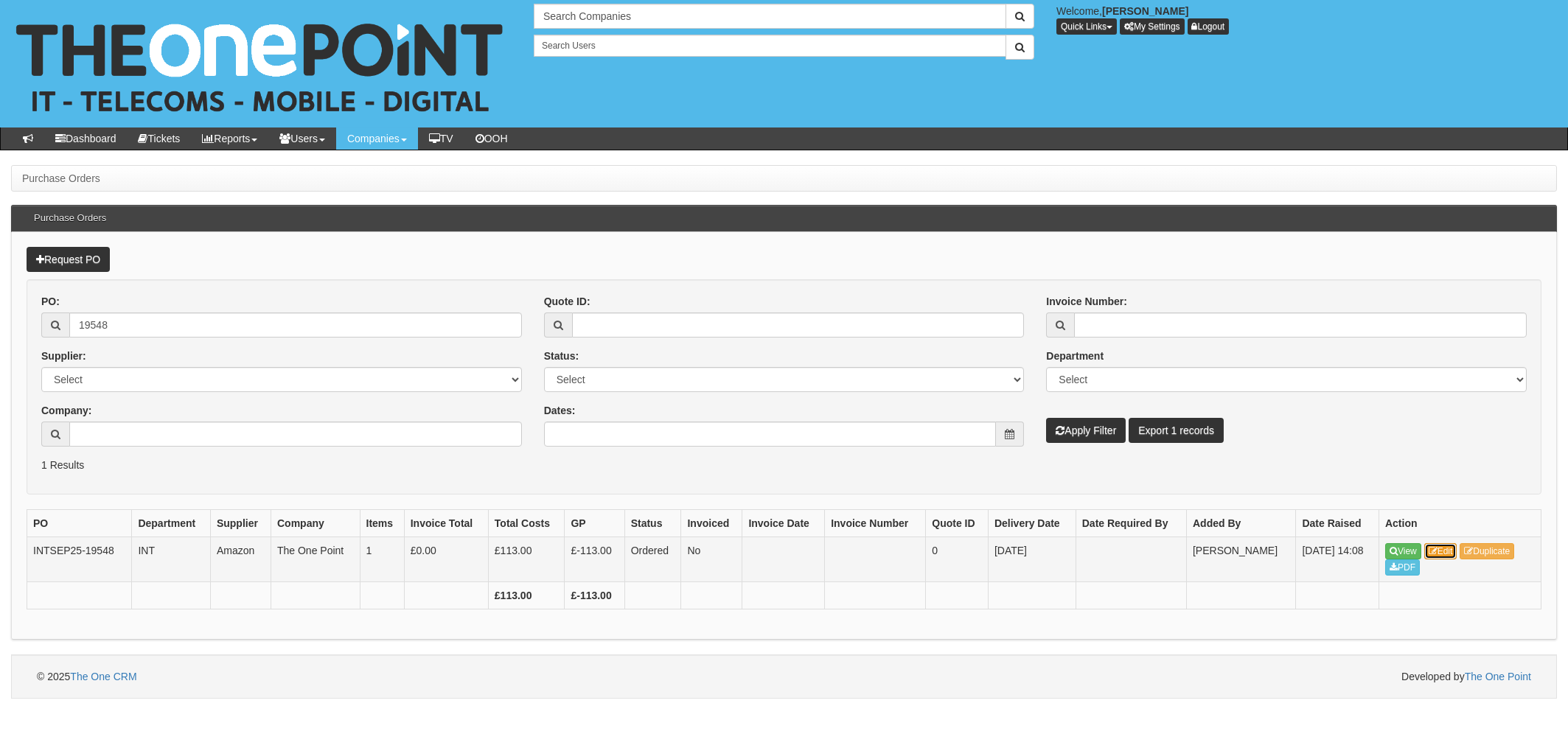
click at [1448, 549] on link "Edit" at bounding box center [1441, 551] width 33 height 16
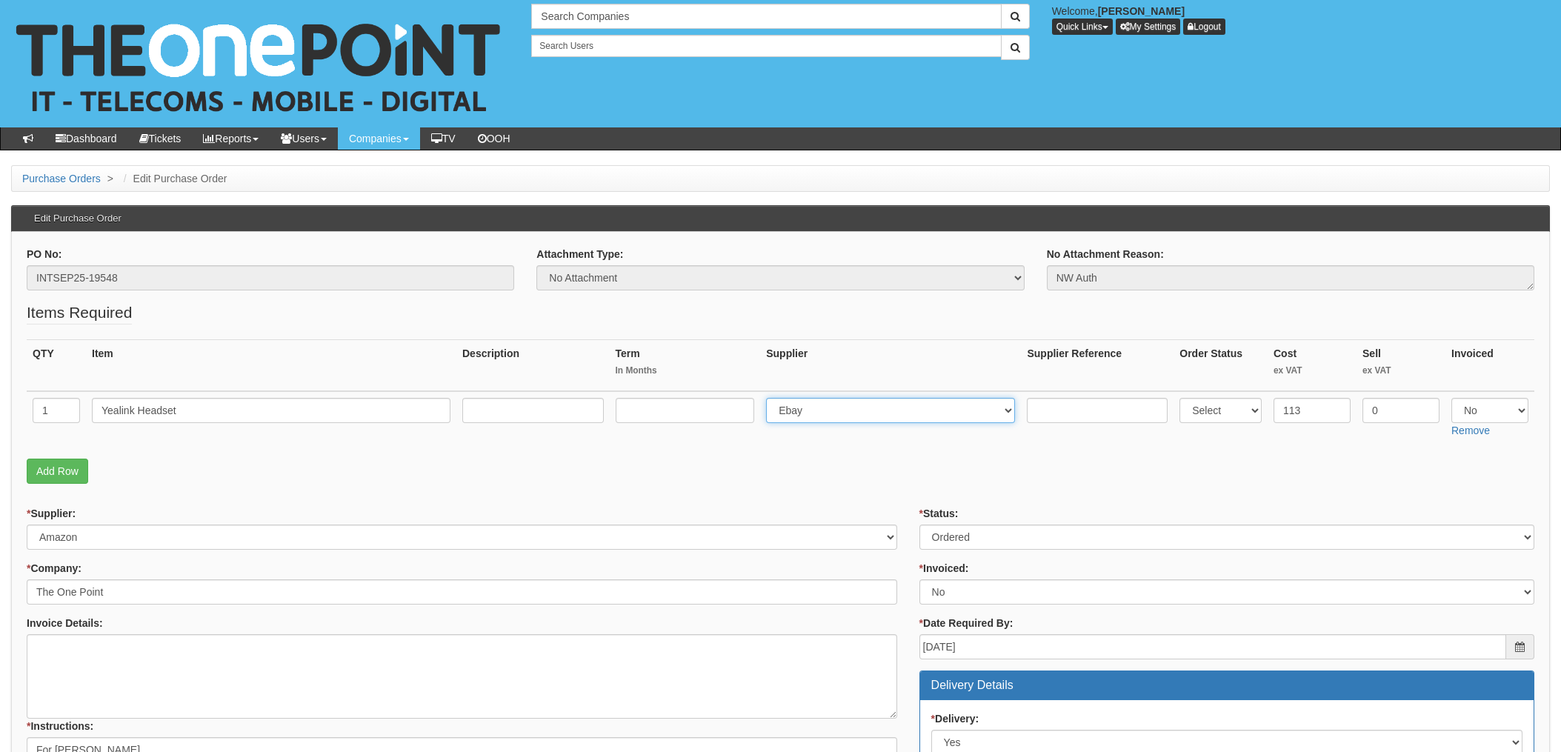
click at [823, 412] on select "Select 123 REG.co.uk 1Password 3 4Gon AA Jones Electric Ltd Abzorb Access Group…" at bounding box center [890, 410] width 249 height 25
select select "13"
click at [771, 398] on select "Select 123 REG.co.uk 1Password 3 4Gon AA Jones Electric Ltd Abzorb Access Group…" at bounding box center [890, 410] width 249 height 25
click at [1040, 406] on input "text" at bounding box center [1097, 410] width 141 height 25
drag, startPoint x: 1040, startPoint y: 406, endPoint x: 1036, endPoint y: 397, distance: 9.6
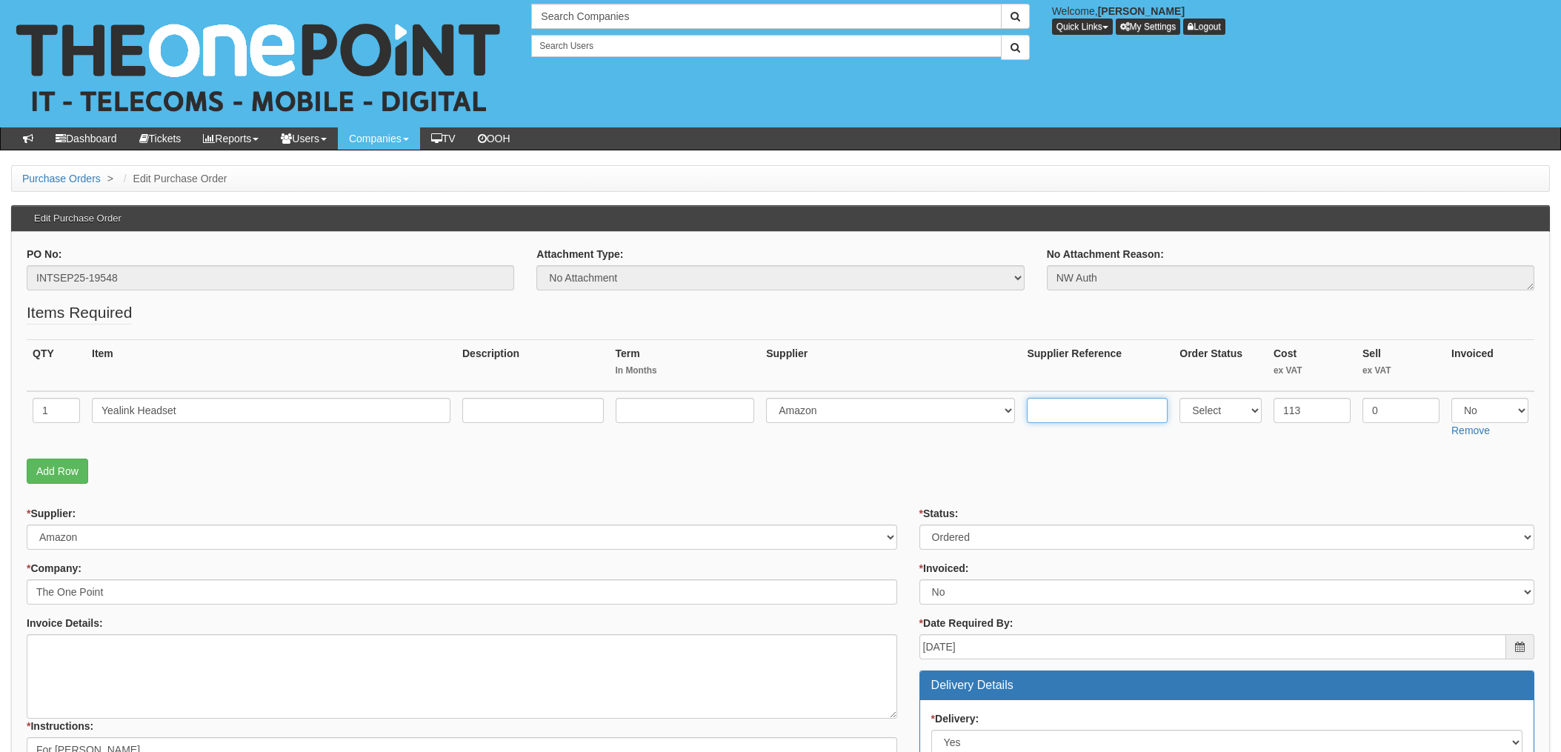
paste input "203-0433864-3291511"
type input "203-0433864-3291511"
click at [945, 475] on p "Add Row" at bounding box center [781, 471] width 1508 height 25
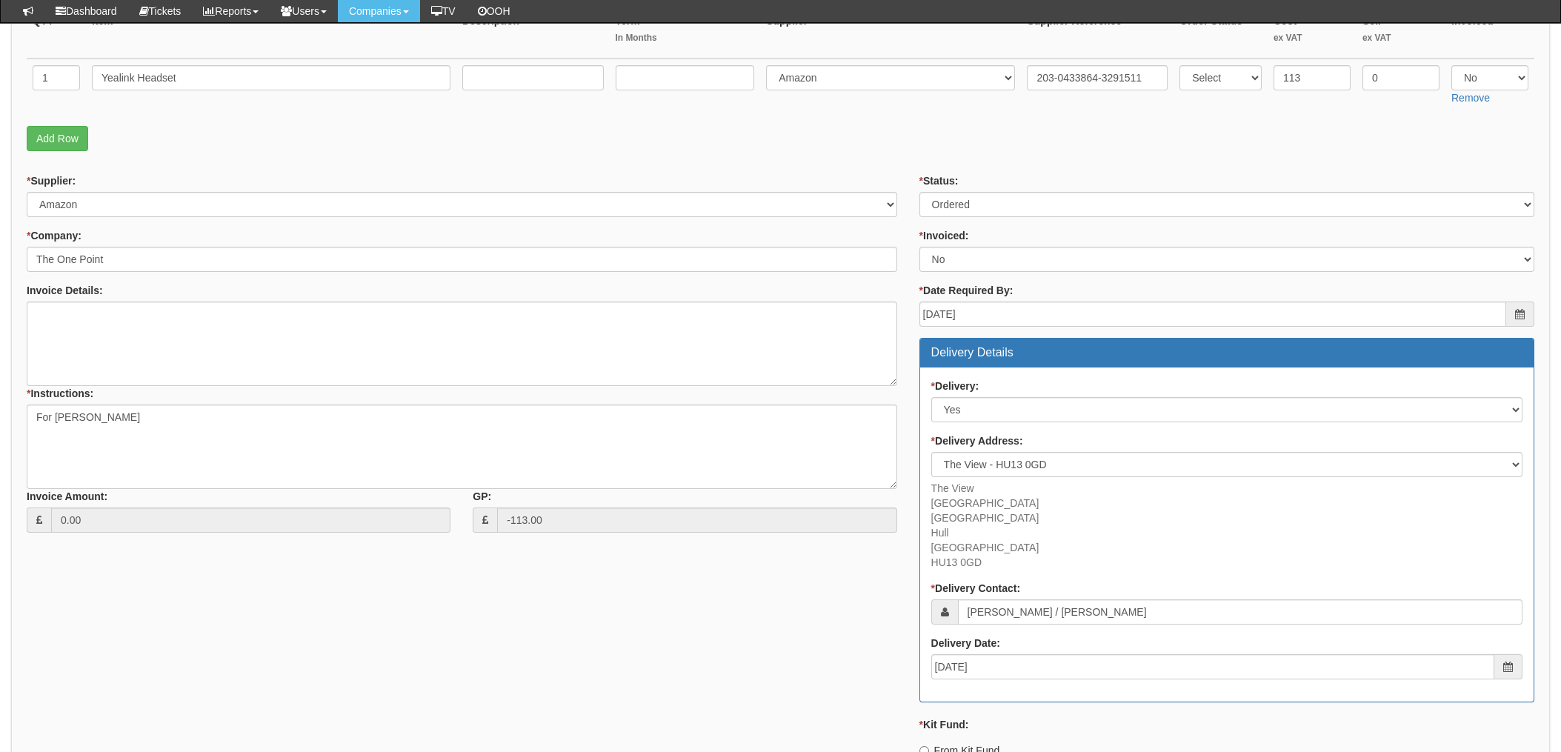
scroll to position [296, 0]
drag, startPoint x: 1510, startPoint y: 67, endPoint x: 1507, endPoint y: 75, distance: 8.0
click at [1511, 67] on select "Select Yes No N/A" at bounding box center [1490, 76] width 77 height 25
select select "Yes"
click at [1452, 64] on select "Select Yes No N/A" at bounding box center [1490, 76] width 77 height 25
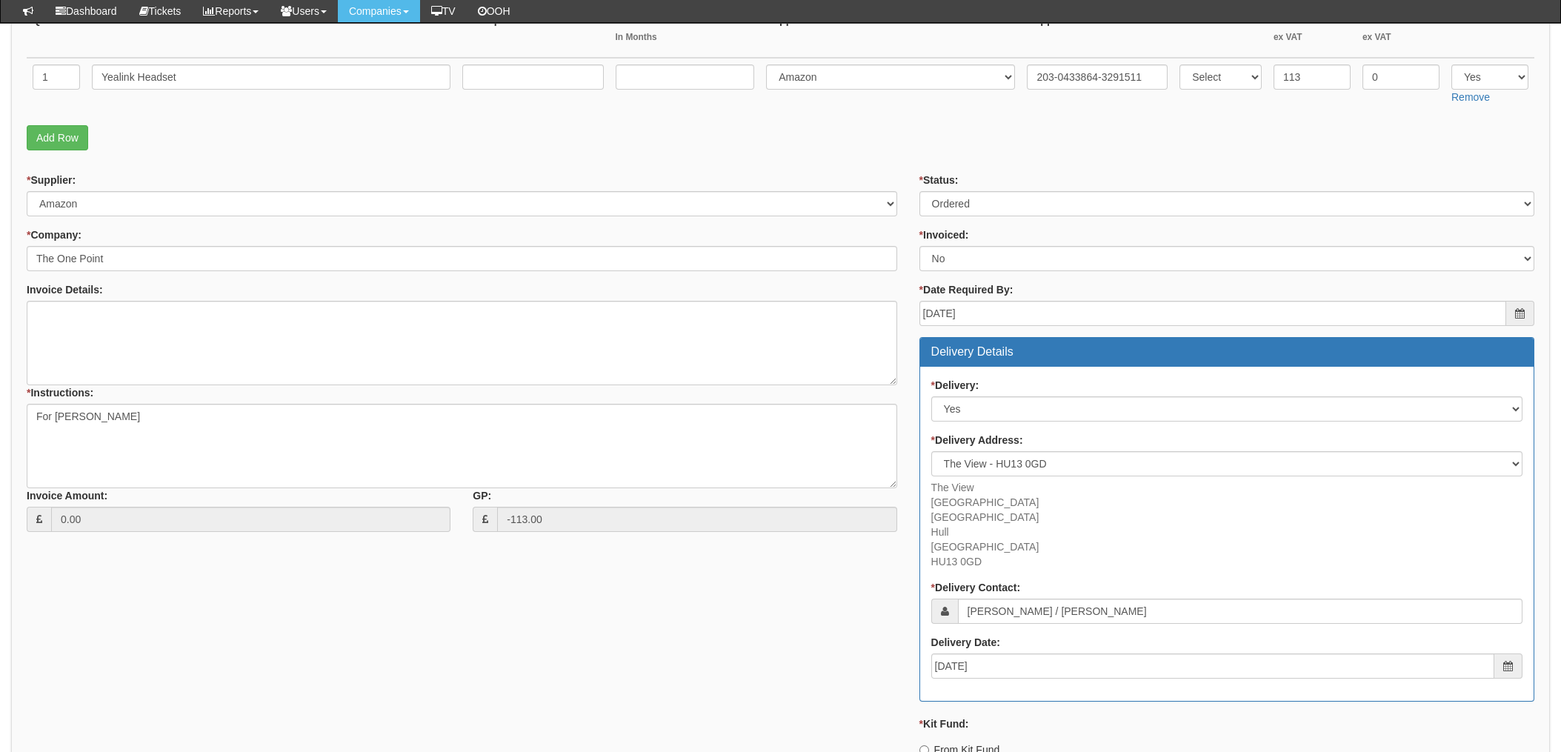
click at [1091, 145] on p "Add Row" at bounding box center [781, 137] width 1508 height 25
click at [207, 596] on div "* Supplier: Select 123 REG.co.uk 1Password 3 4Gon AA Jones Electric Ltd Abzorb …" at bounding box center [781, 571] width 1530 height 797
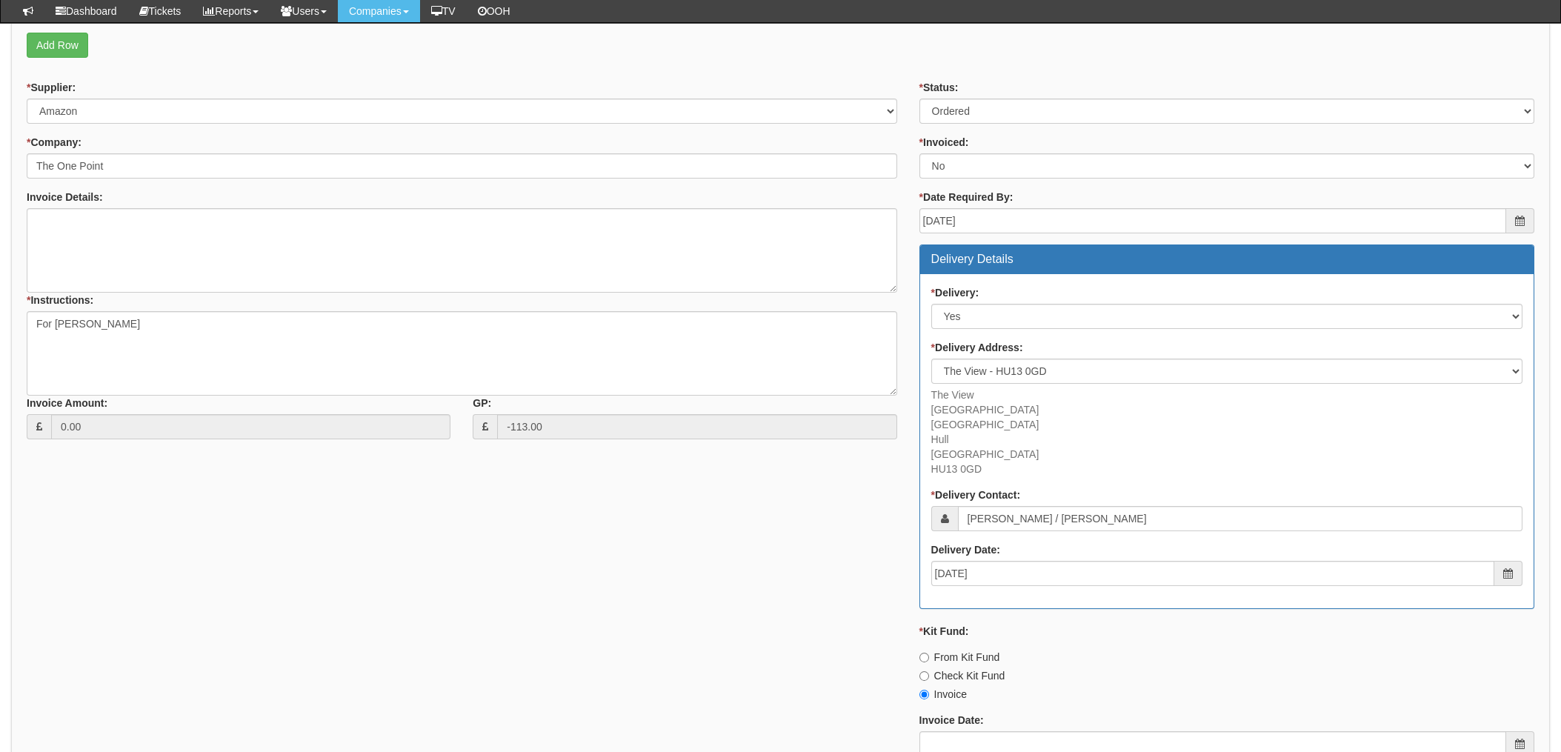
scroll to position [593, 0]
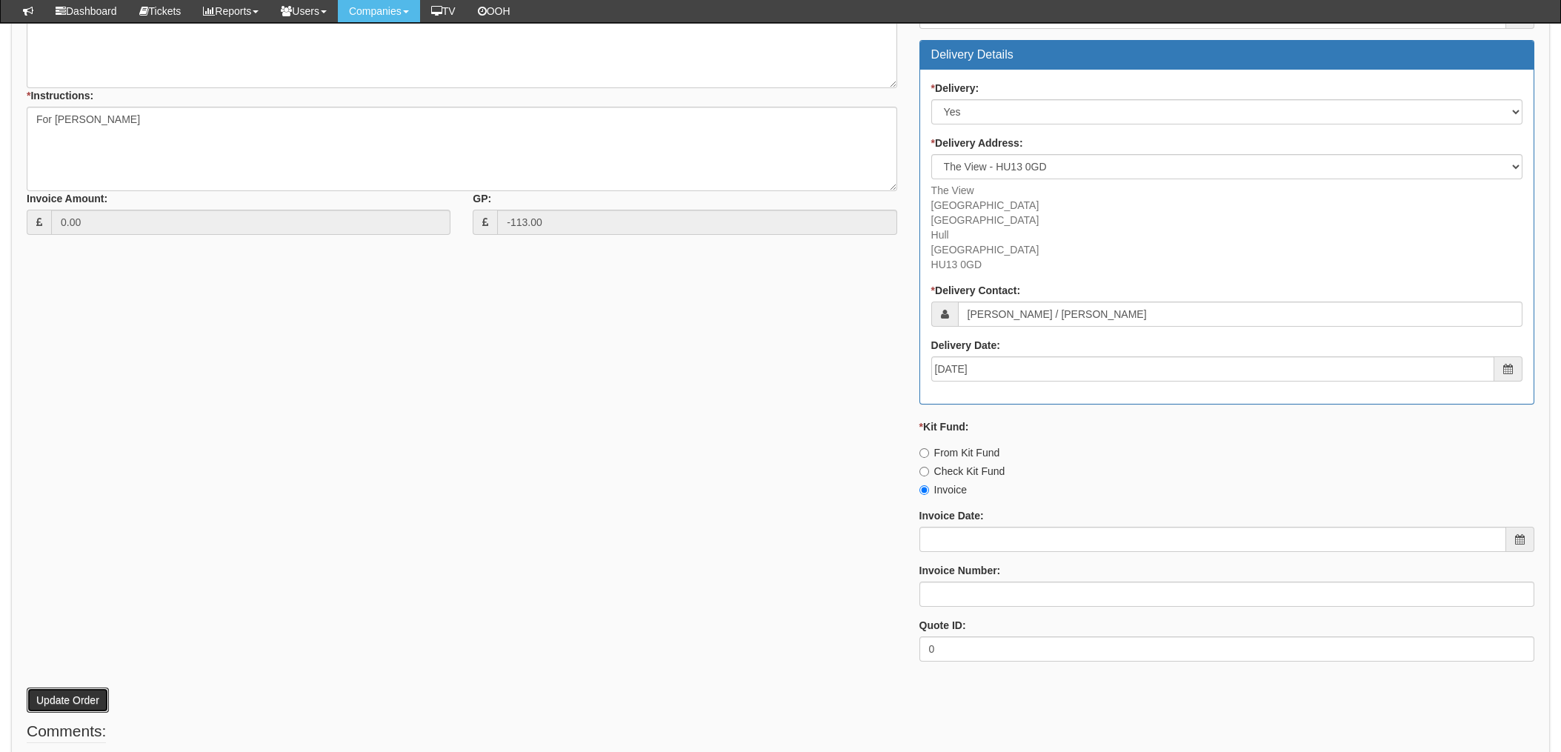
click at [53, 694] on button "Update Order" at bounding box center [68, 700] width 82 height 25
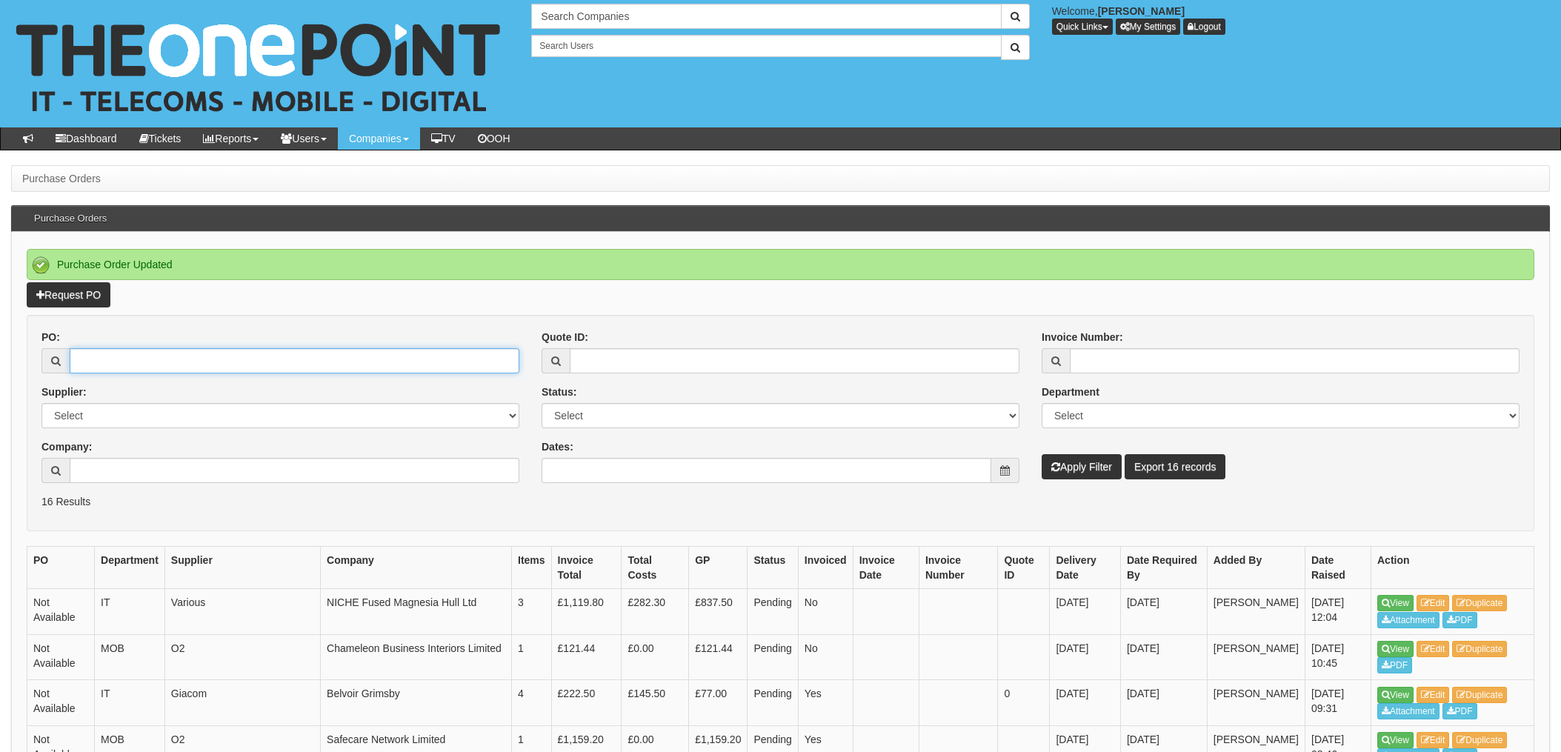
click at [102, 349] on input "PO:" at bounding box center [295, 360] width 450 height 25
type input "19549"
click at [1042, 454] on button "Apply Filter" at bounding box center [1082, 466] width 80 height 25
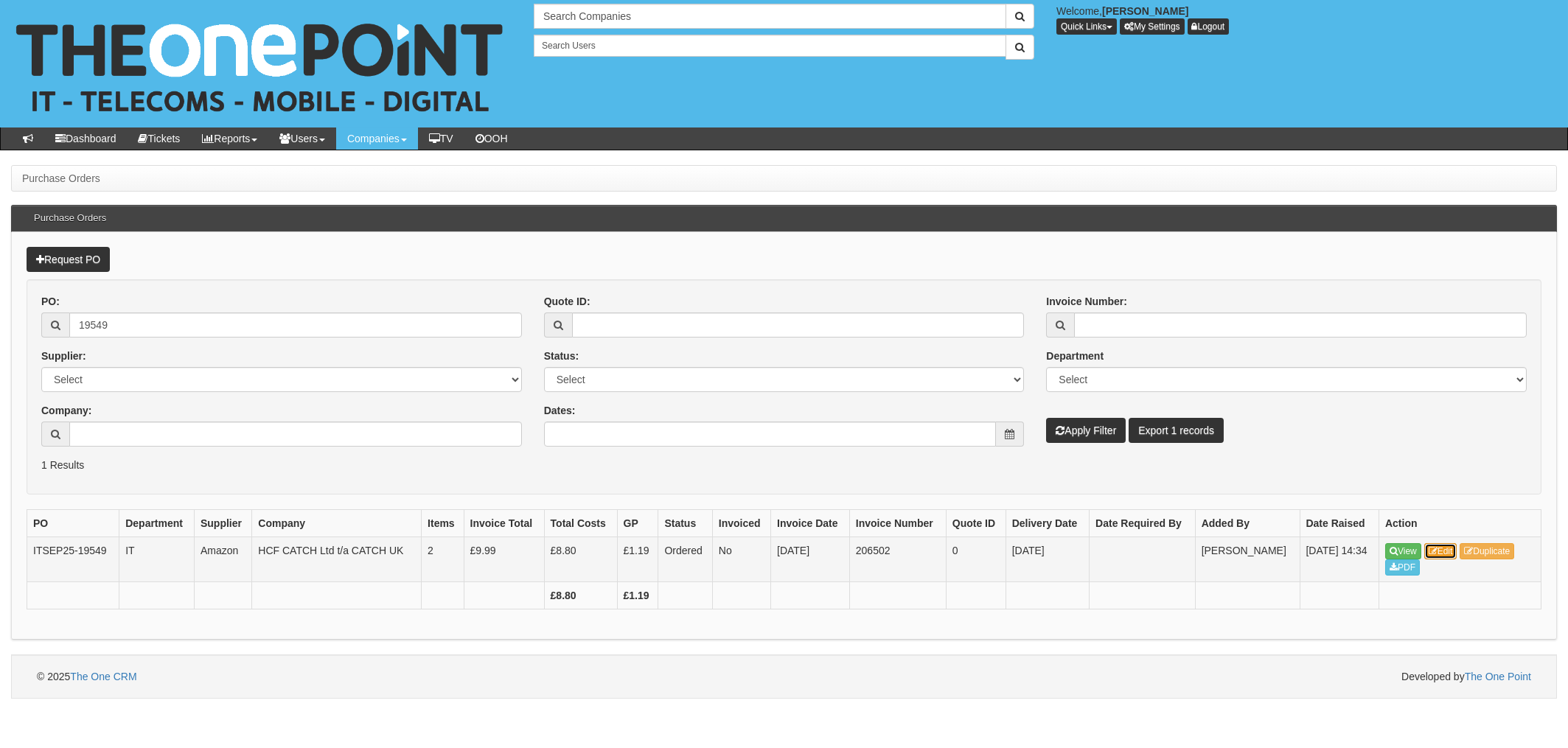
click at [1446, 549] on link "Edit" at bounding box center [1441, 551] width 33 height 16
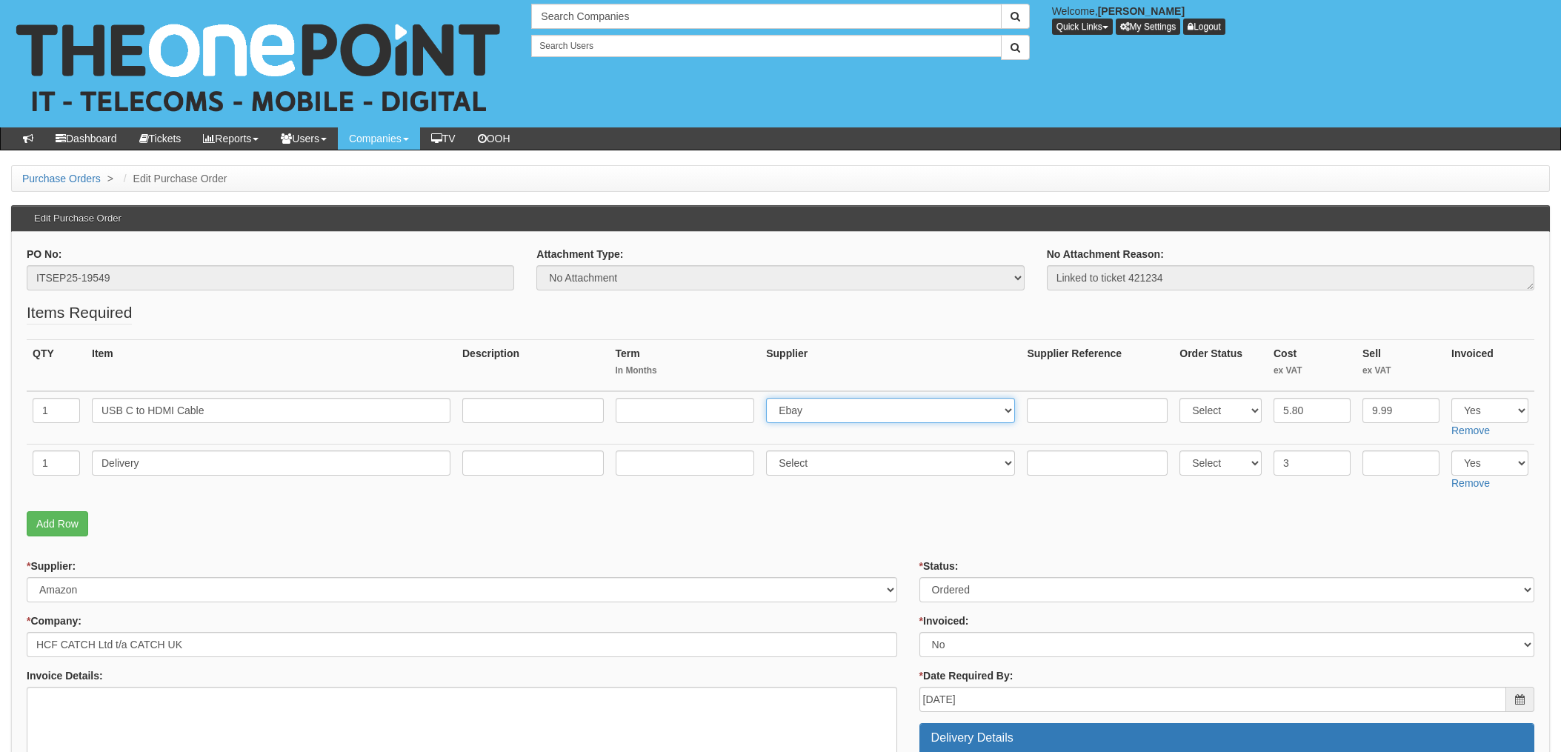
click at [823, 419] on select "Select 123 REG.co.uk 1Password 3 4Gon AA Jones Electric Ltd Abzorb Access Group…" at bounding box center [890, 410] width 249 height 25
click at [827, 409] on select "Select 123 REG.co.uk 1Password 3 4Gon AA Jones Electric Ltd Abzorb Access Group…" at bounding box center [890, 410] width 249 height 25
select select "13"
click at [1045, 411] on input "text" at bounding box center [1097, 410] width 141 height 25
paste input "203-3767645-4643546"
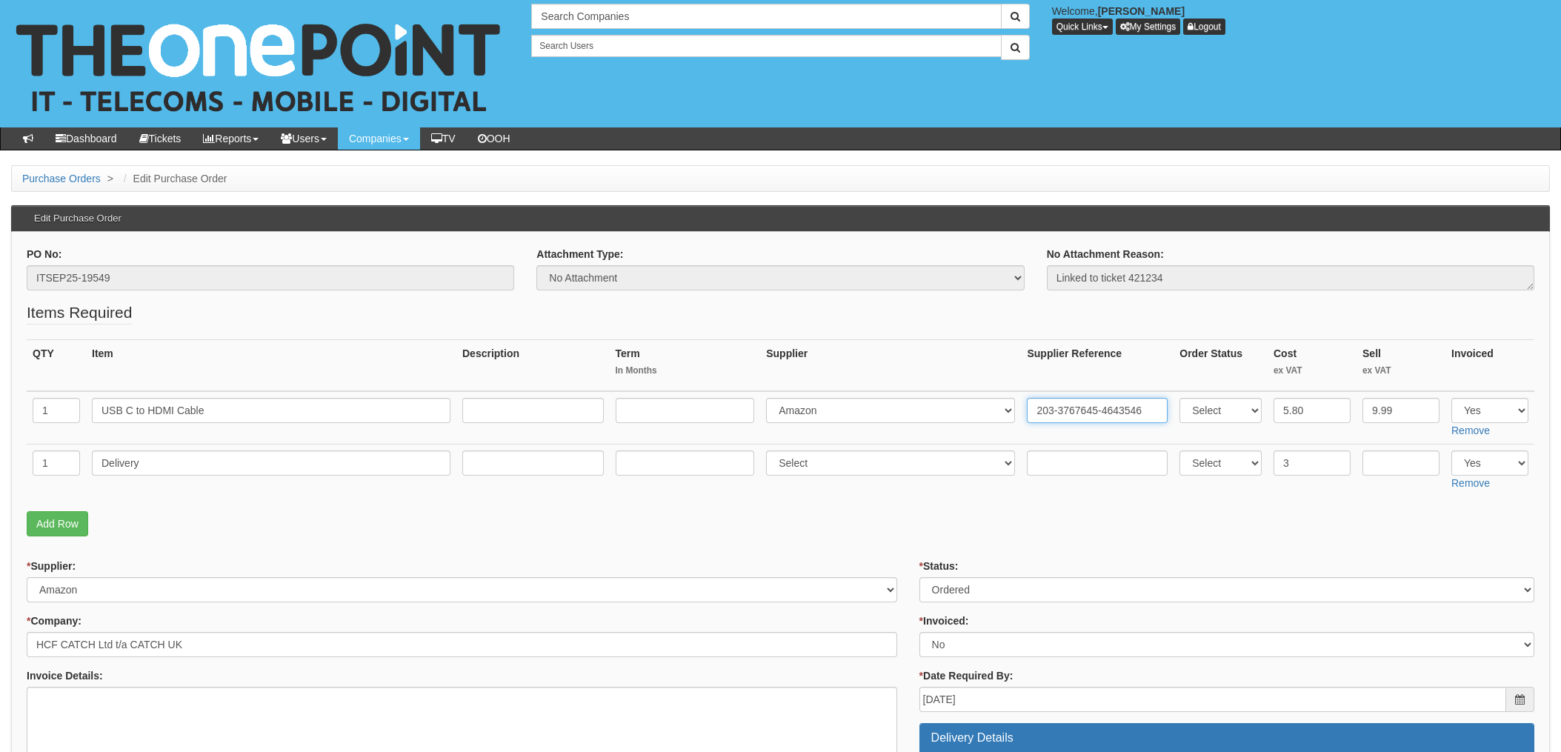
type input "203-3767645-4643546"
click at [1125, 528] on p "Add Row" at bounding box center [781, 523] width 1508 height 25
click at [977, 591] on select "Select Approved Completed Delivered Invoiced Ordered Ordered to site Part Order…" at bounding box center [1227, 589] width 615 height 25
select select "4"
click at [920, 577] on select "Select Approved Completed Delivered Invoiced Ordered Ordered to site Part Order…" at bounding box center [1227, 589] width 615 height 25
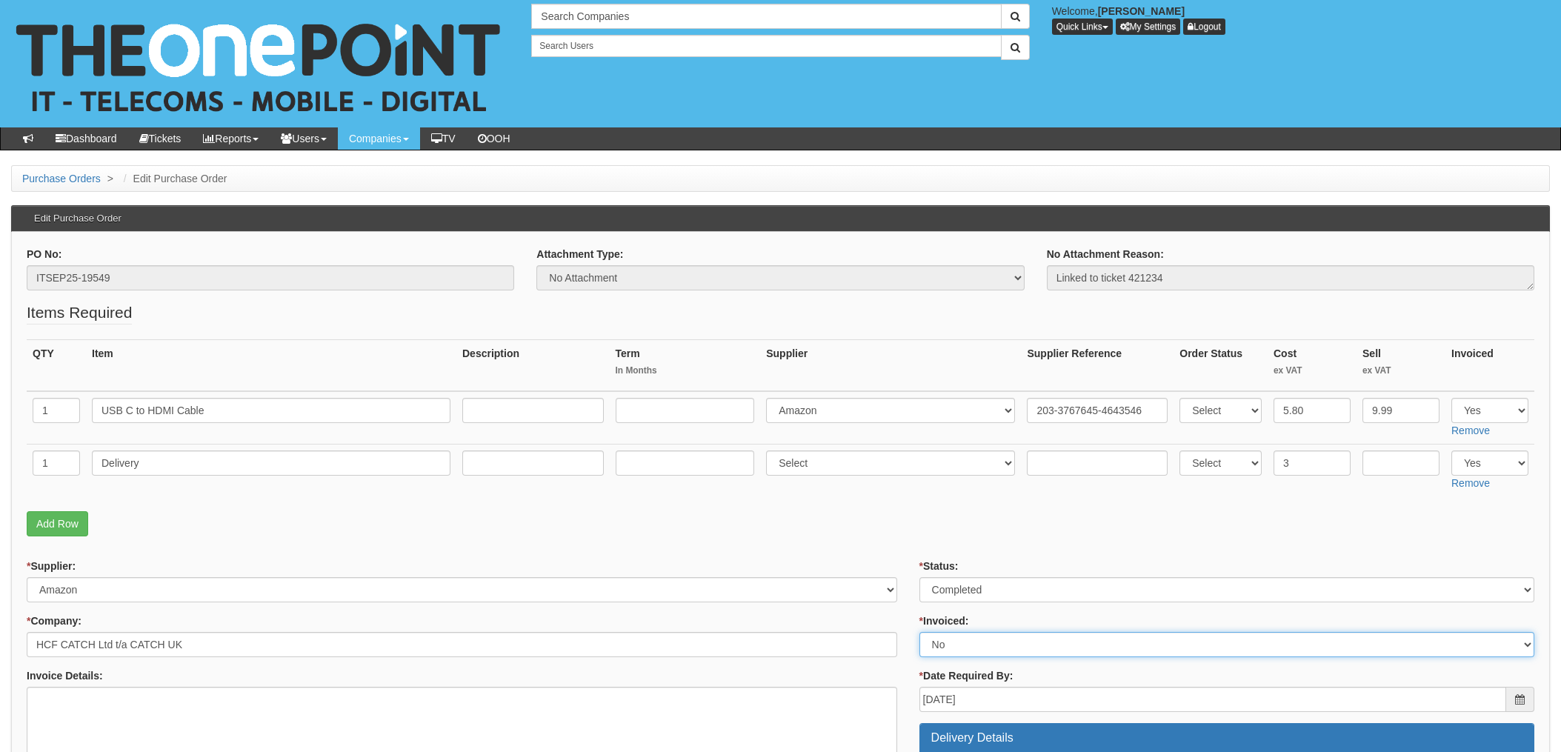
click at [950, 645] on select "Select Yes No N/A STB (part of order)" at bounding box center [1227, 644] width 615 height 25
select select "1"
click at [920, 632] on select "Select Yes No N/A STB (part of order)" at bounding box center [1227, 644] width 615 height 25
click at [895, 542] on fieldset "Items Required QTY Item Description Term In Months Supplier Supplier Reference …" at bounding box center [781, 423] width 1508 height 242
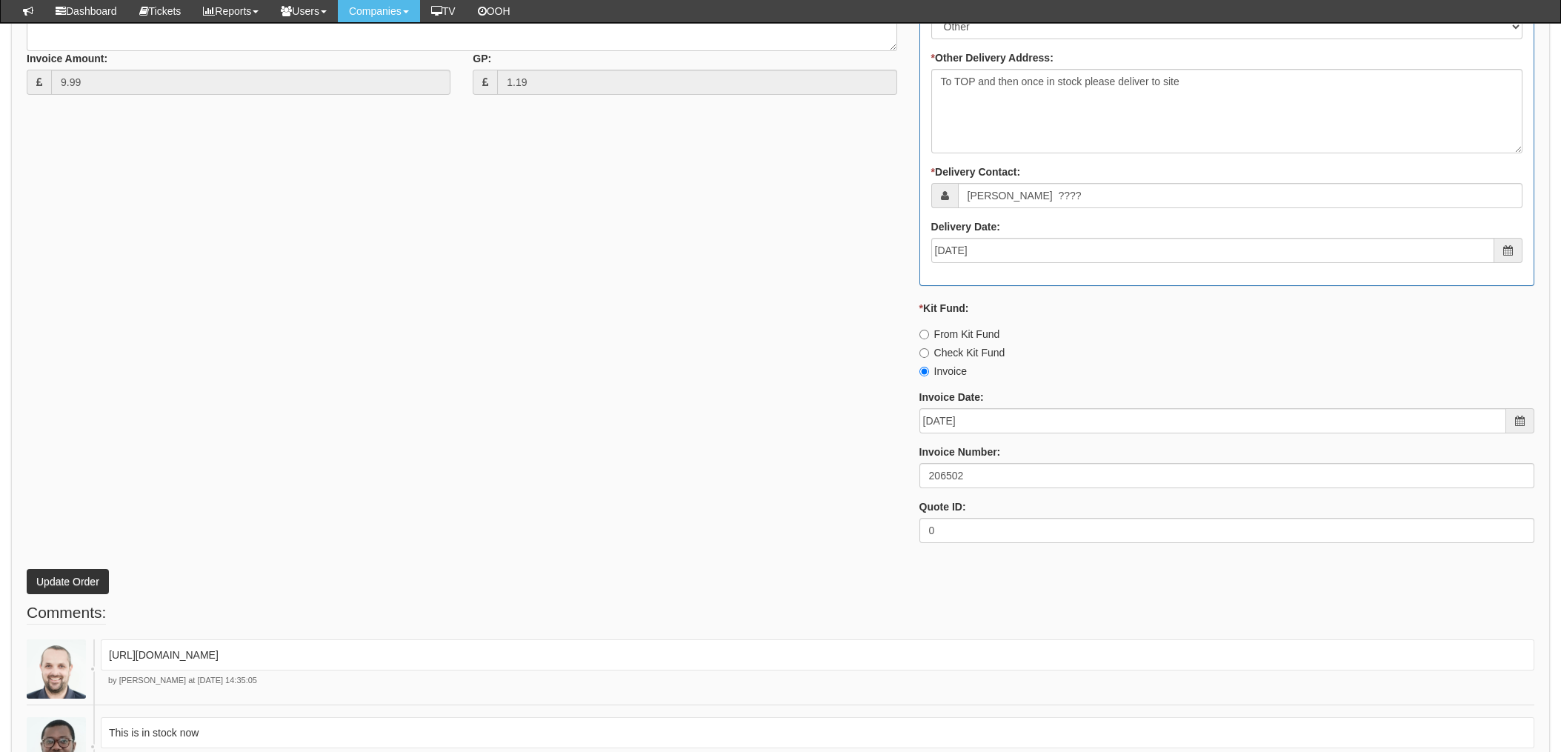
scroll to position [790, 0]
click at [47, 570] on button "Update Order" at bounding box center [68, 577] width 82 height 25
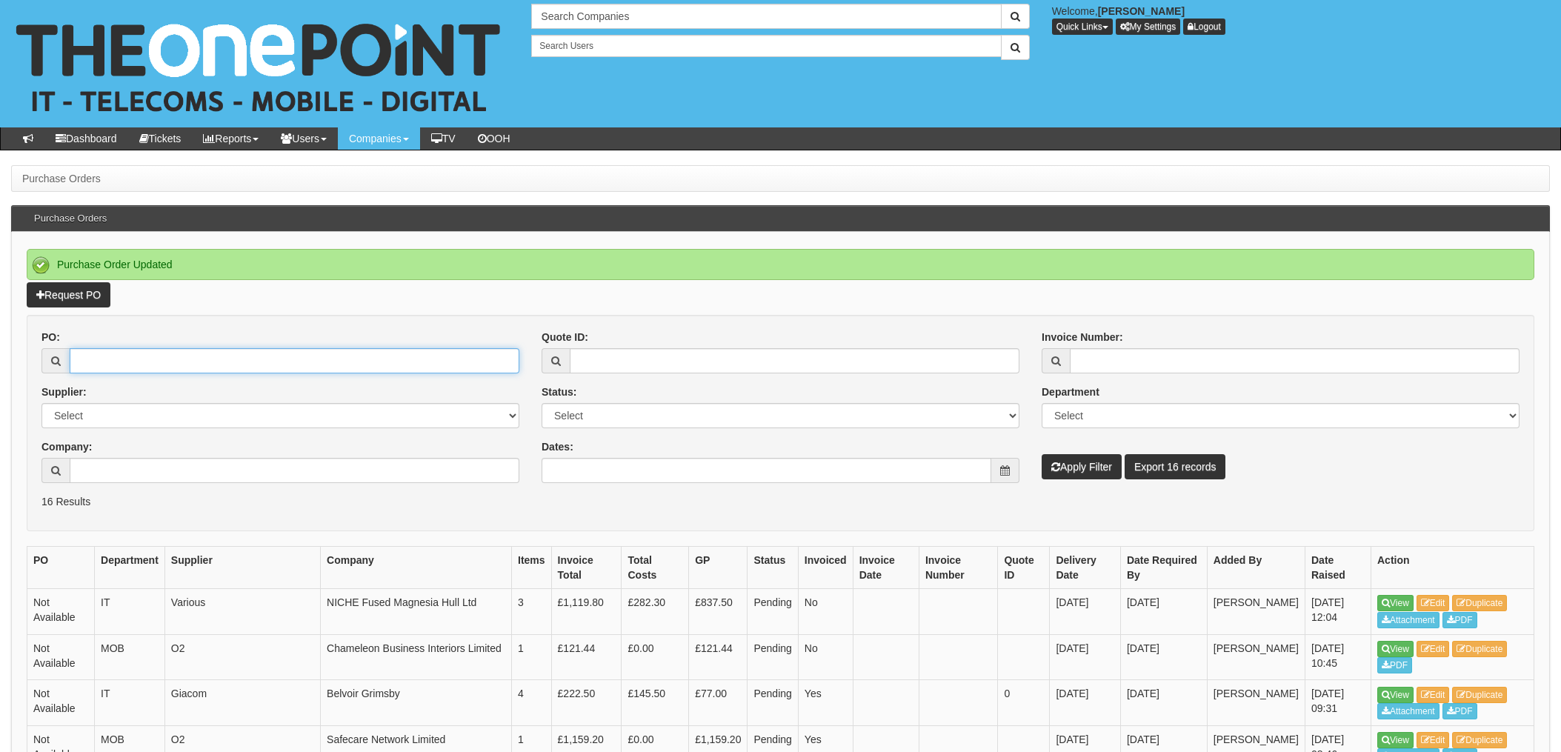
click at [133, 360] on input "PO:" at bounding box center [295, 360] width 450 height 25
type input "19564"
click at [1042, 454] on button "Apply Filter" at bounding box center [1082, 466] width 80 height 25
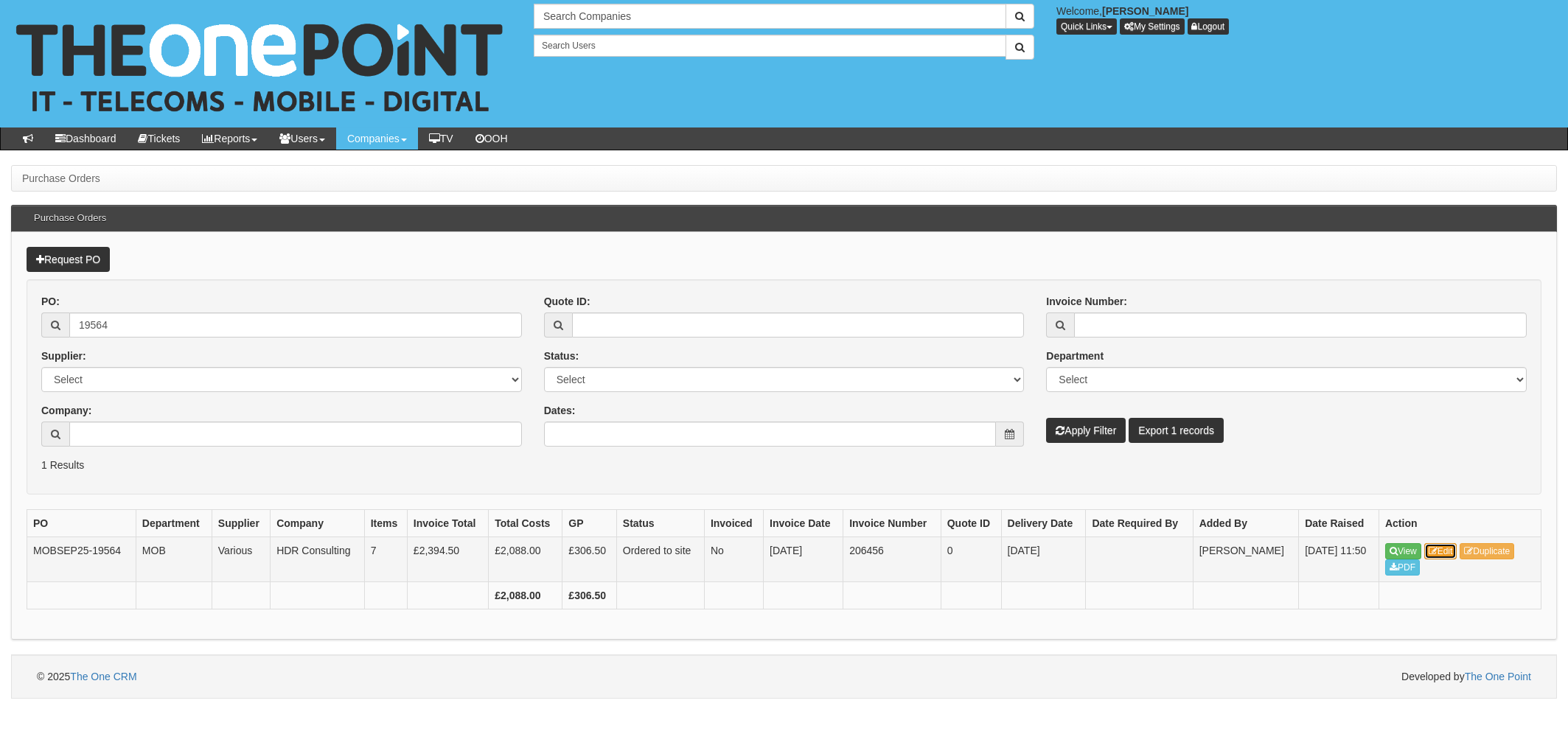
click at [1442, 552] on link "Edit" at bounding box center [1441, 551] width 33 height 16
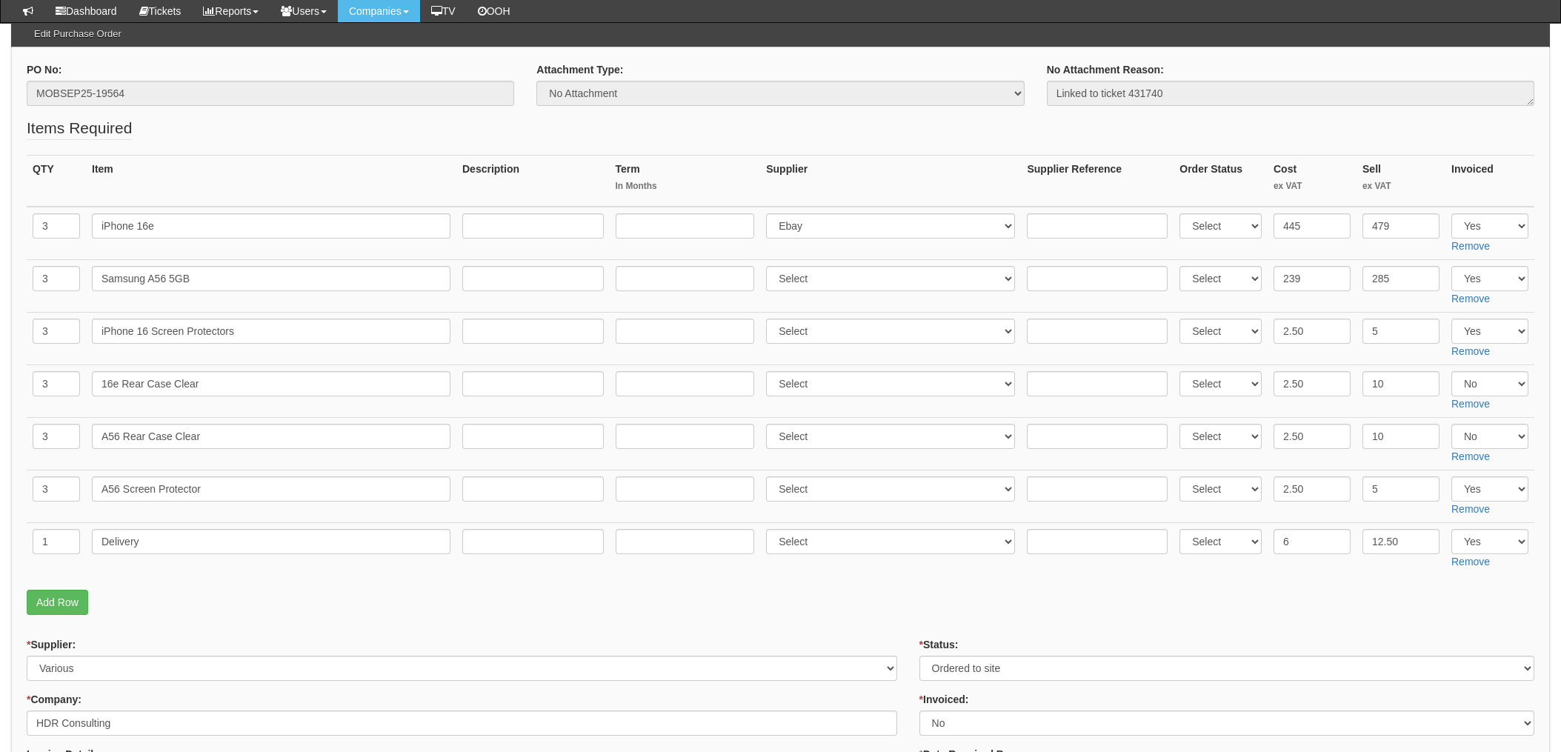
scroll to position [198, 0]
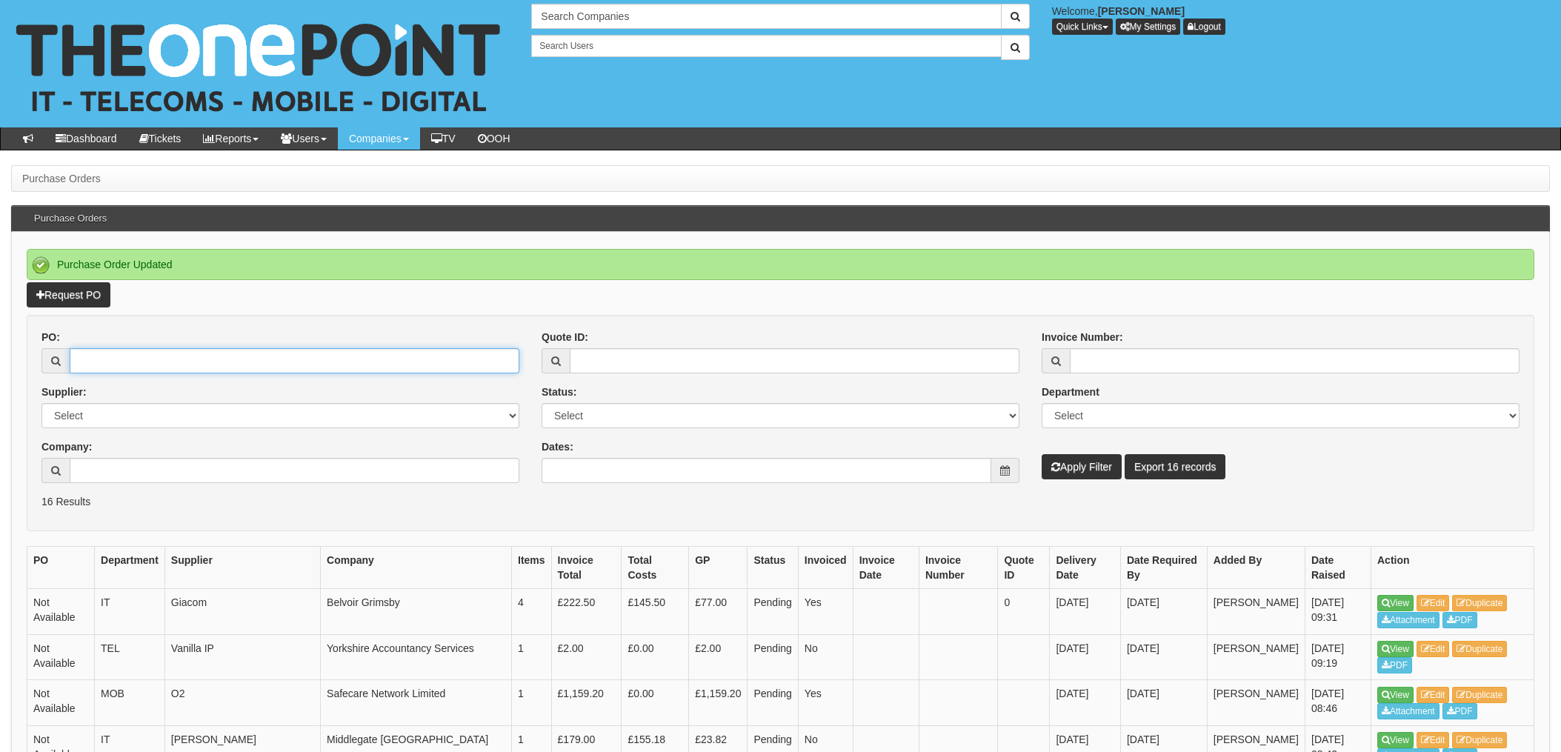
drag, startPoint x: 207, startPoint y: 371, endPoint x: 223, endPoint y: 365, distance: 17.3
click at [207, 371] on input "PO:" at bounding box center [295, 360] width 450 height 25
type input "19234"
click at [1042, 454] on button "Apply Filter" at bounding box center [1082, 466] width 80 height 25
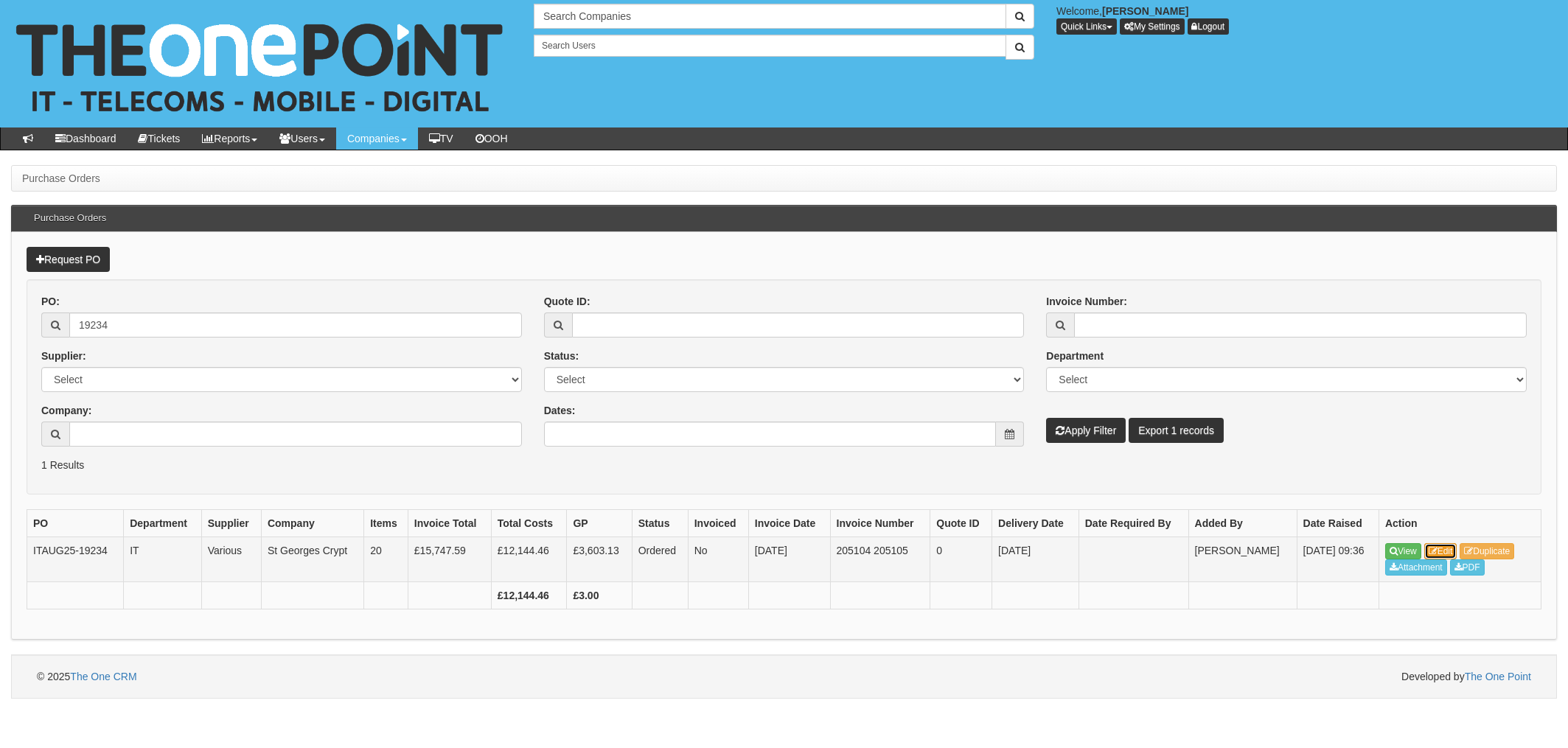
click at [1439, 550] on link "Edit" at bounding box center [1441, 551] width 33 height 16
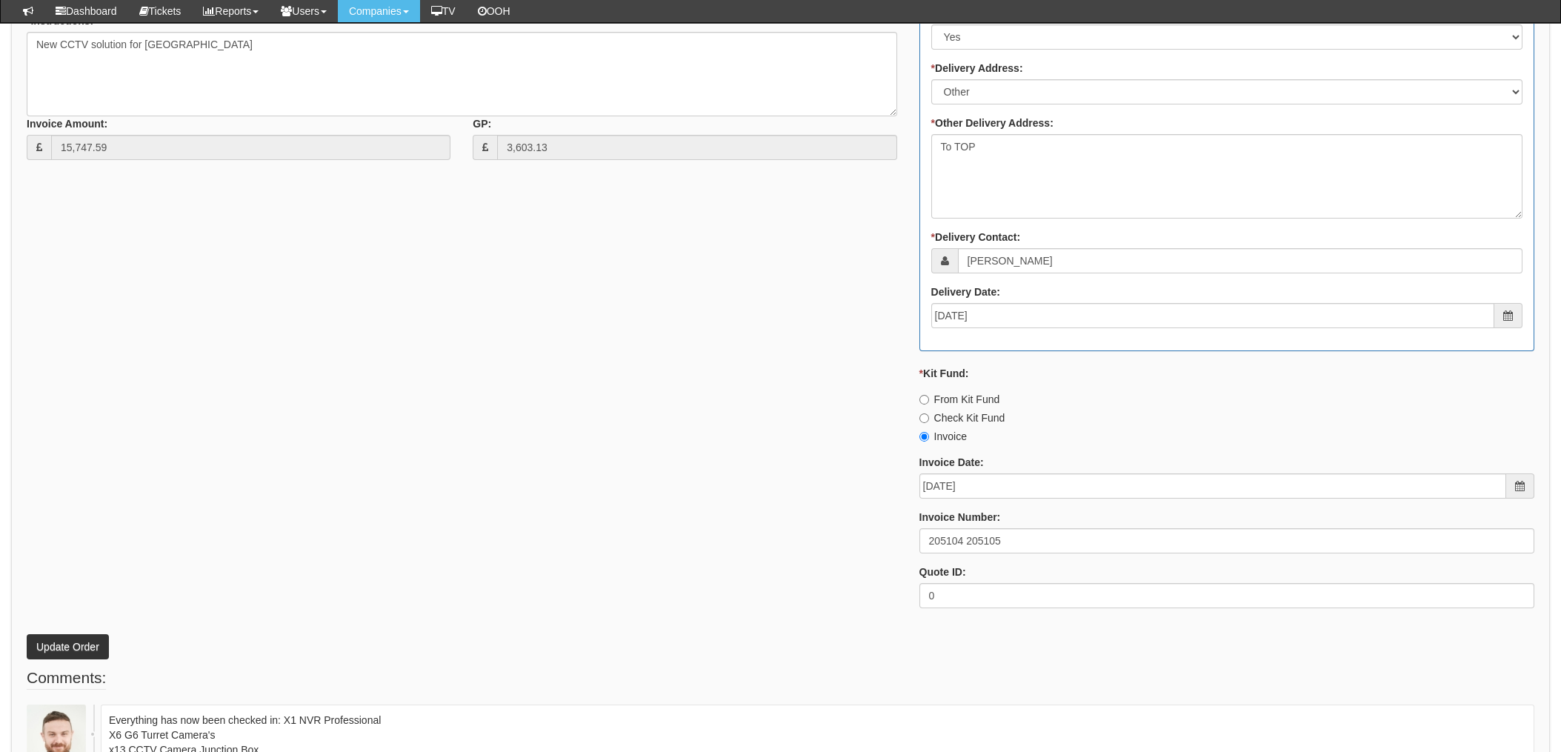
scroll to position [1679, 0]
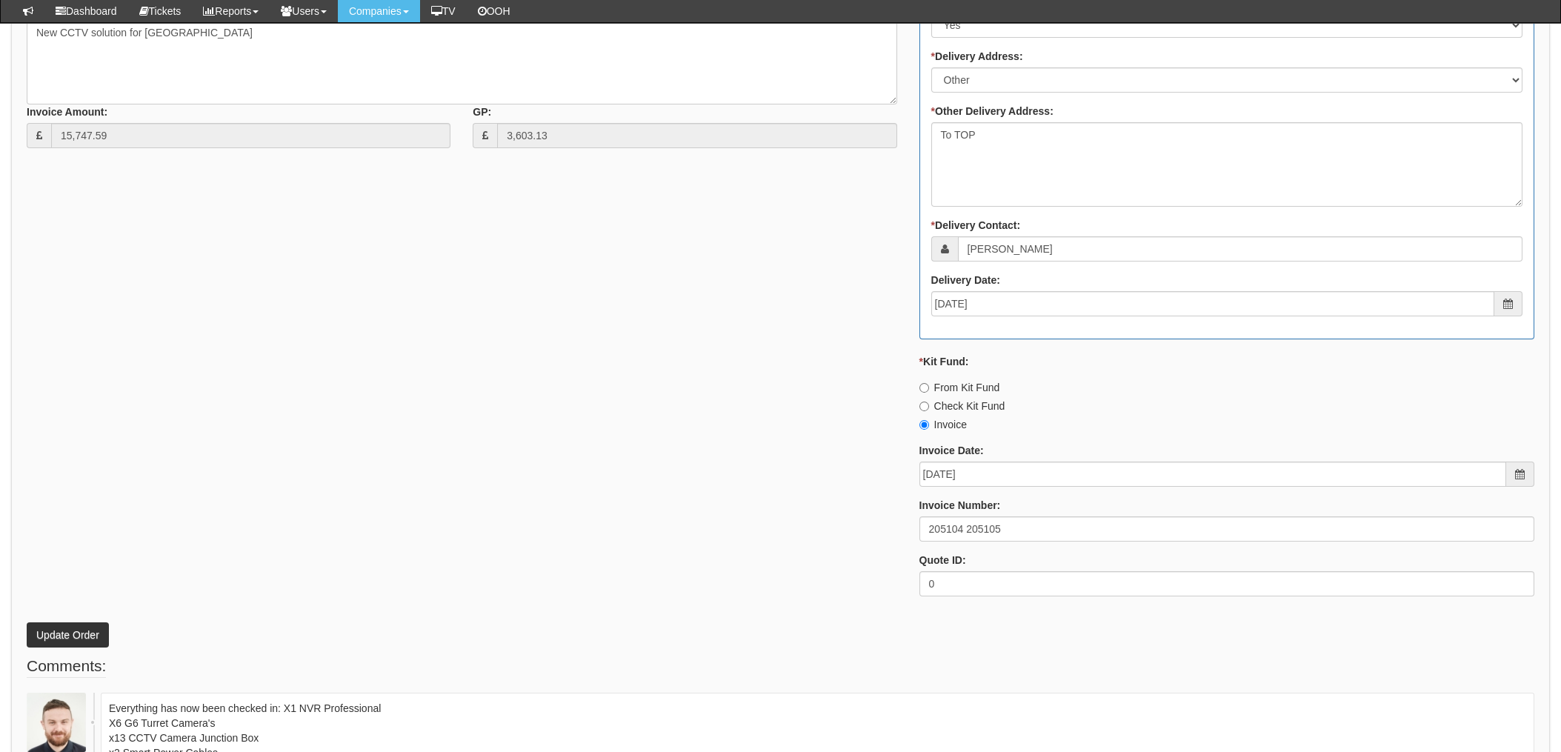
click at [700, 448] on div "* Supplier: Select 123 REG.co.uk 1Password 3 4Gon AA Jones Electric Ltd Abzorb …" at bounding box center [781, 198] width 1530 height 819
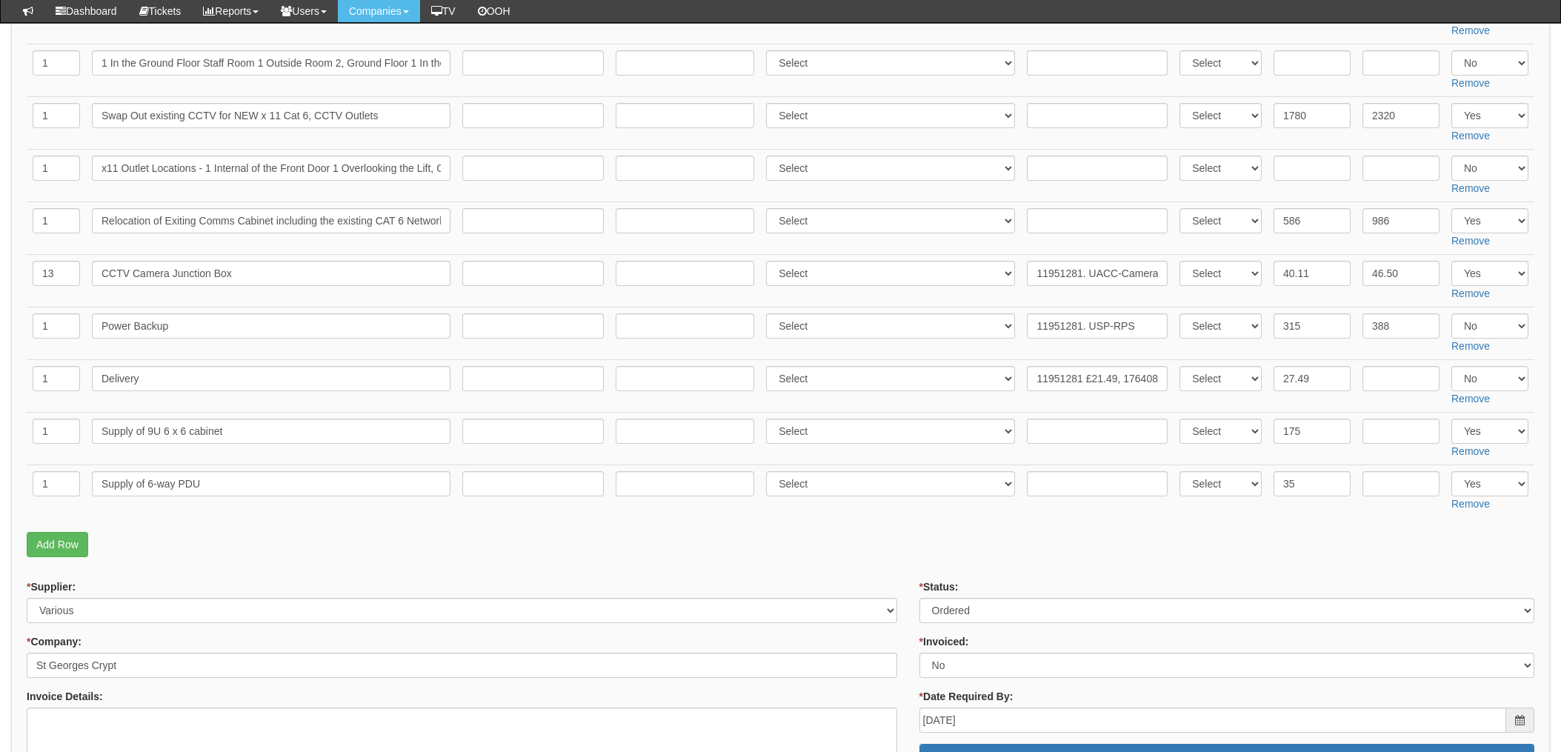
scroll to position [691, 0]
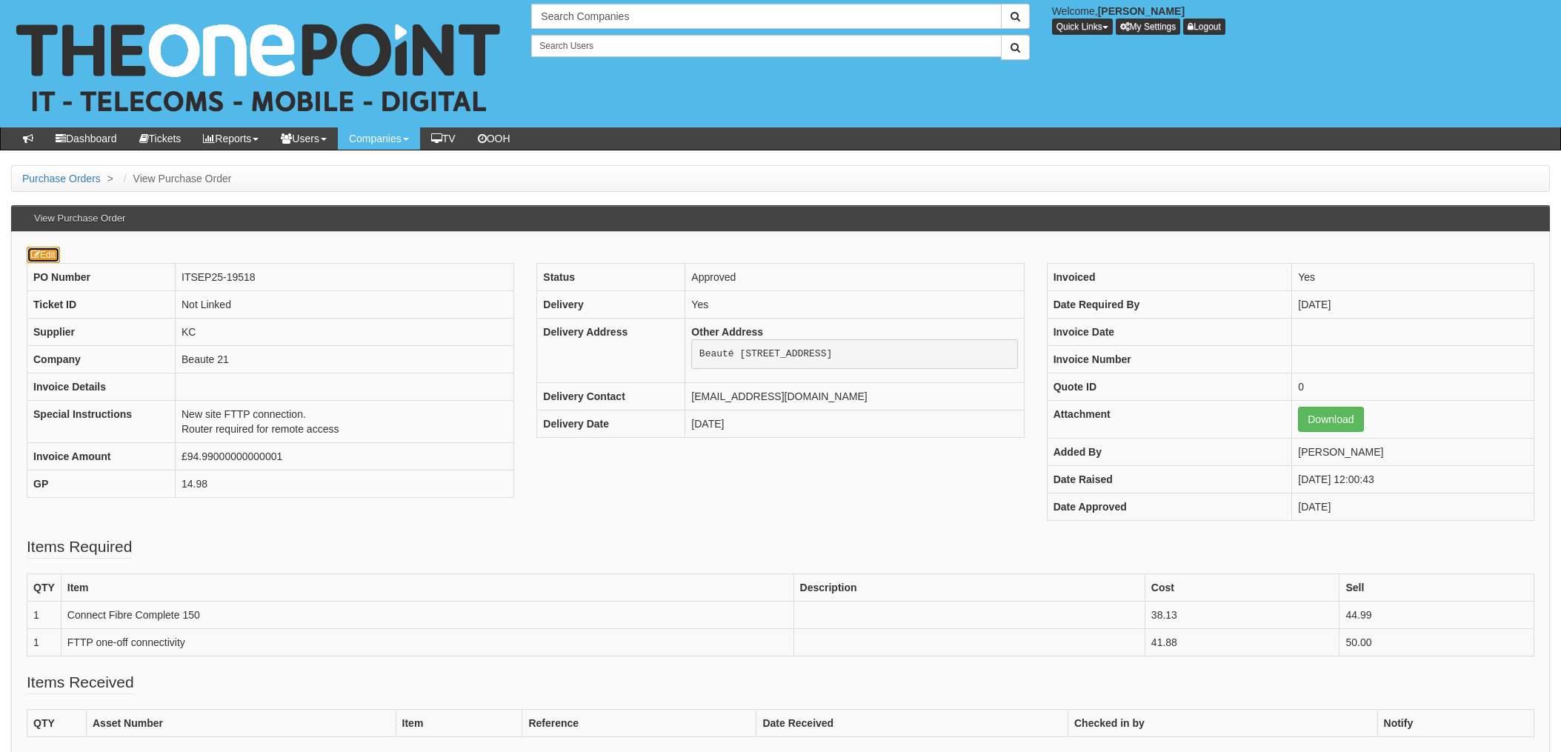
click at [41, 258] on link "Edit" at bounding box center [43, 255] width 33 height 16
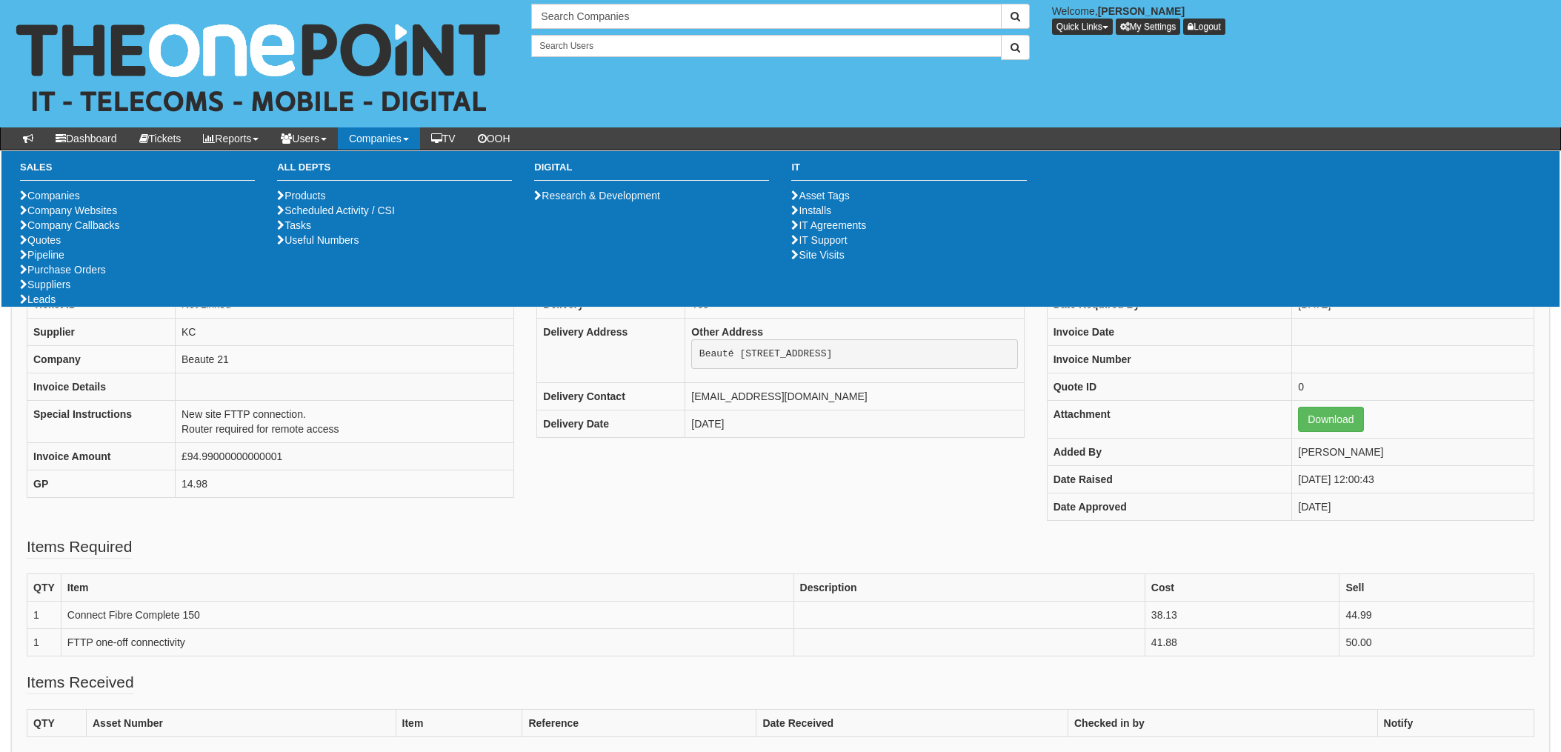
click at [788, 550] on fieldset "Items Required QTY Item Description Cost Sell 1 Connect Fibre Complete 150 38.1…" at bounding box center [781, 604] width 1508 height 136
click at [82, 276] on link "Purchase Orders" at bounding box center [63, 270] width 86 height 12
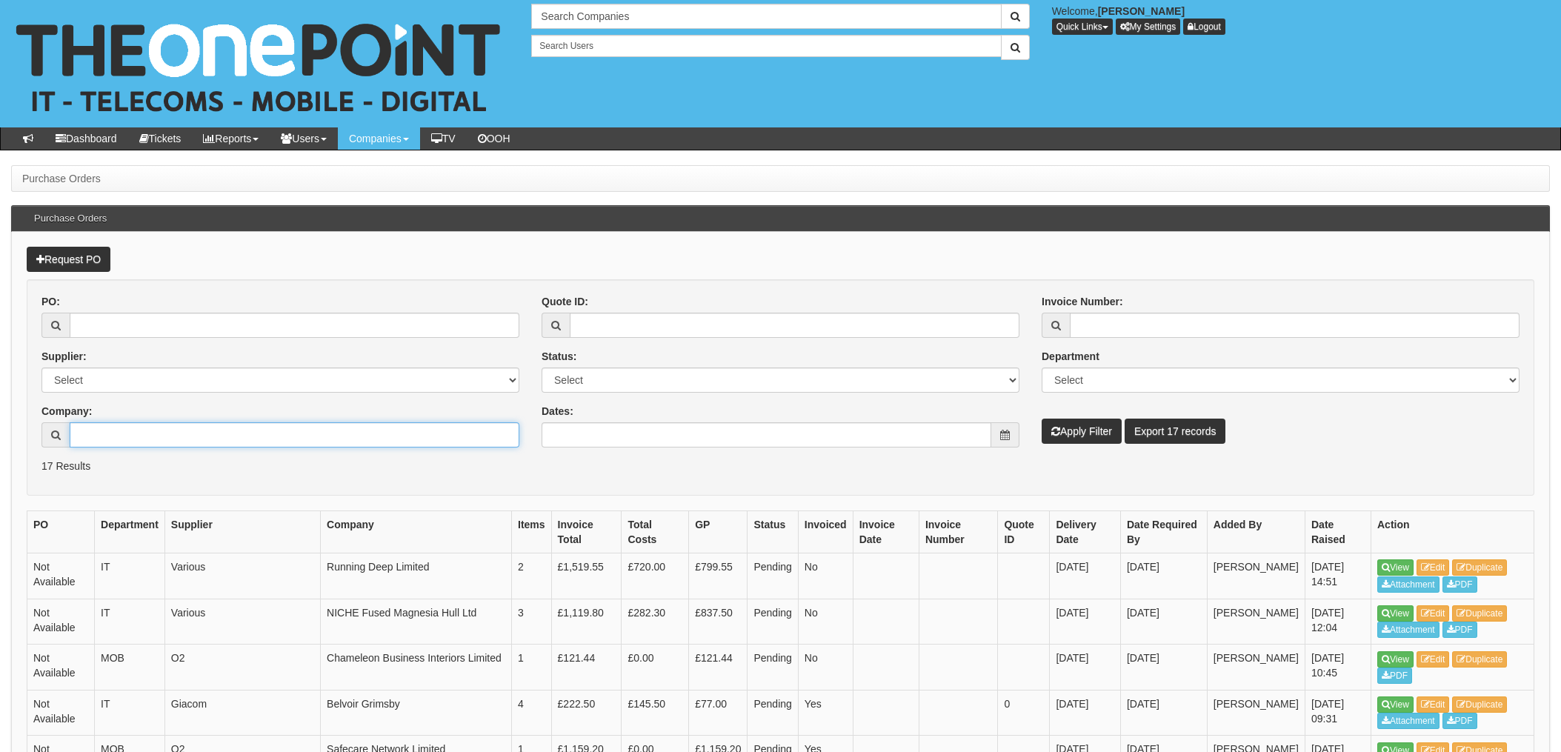
click at [176, 433] on input "Company:" at bounding box center [295, 434] width 450 height 25
type input "Kirncroft"
click at [1042, 419] on button "Apply Filter" at bounding box center [1082, 431] width 80 height 25
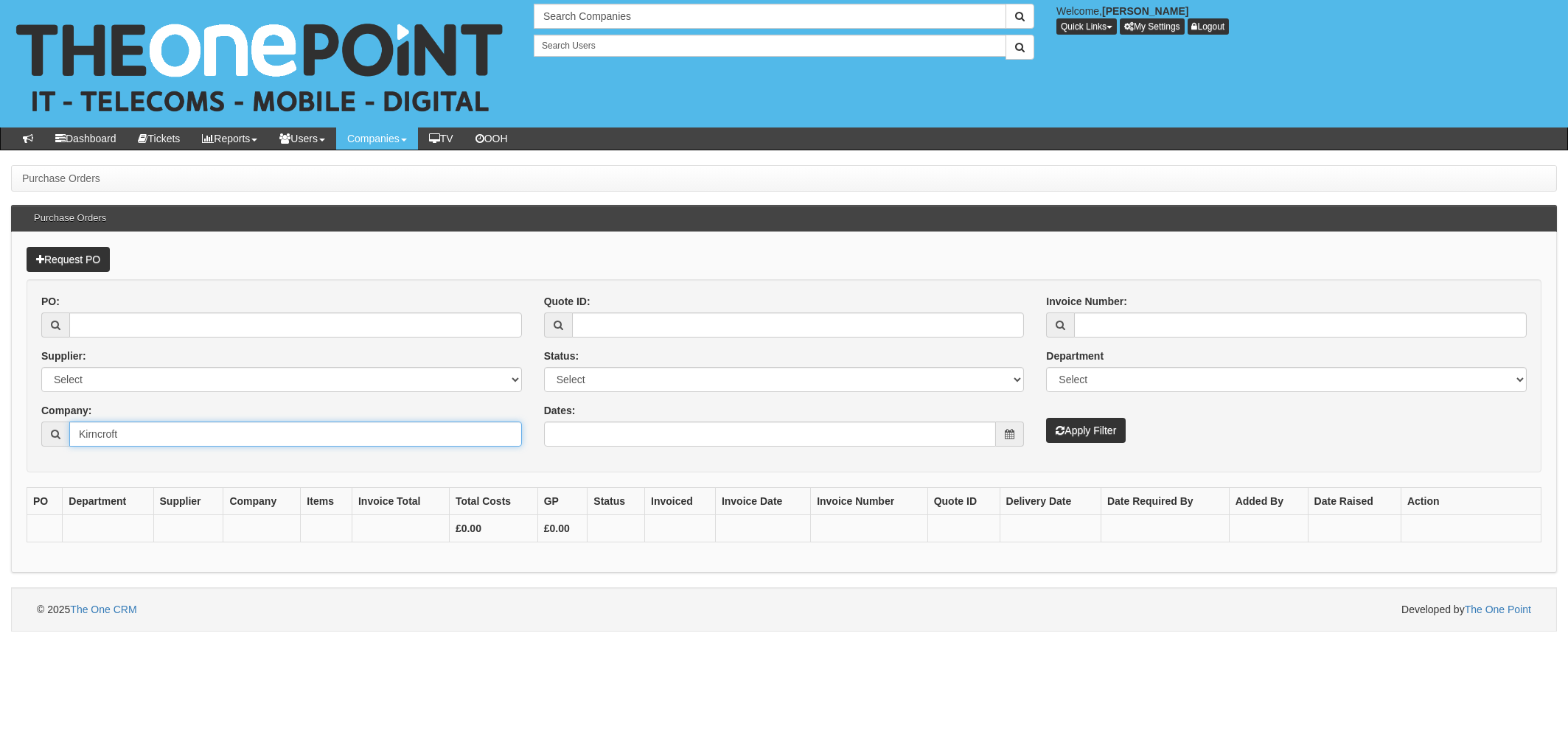
click at [154, 443] on input "Kirncroft" at bounding box center [295, 434] width 453 height 25
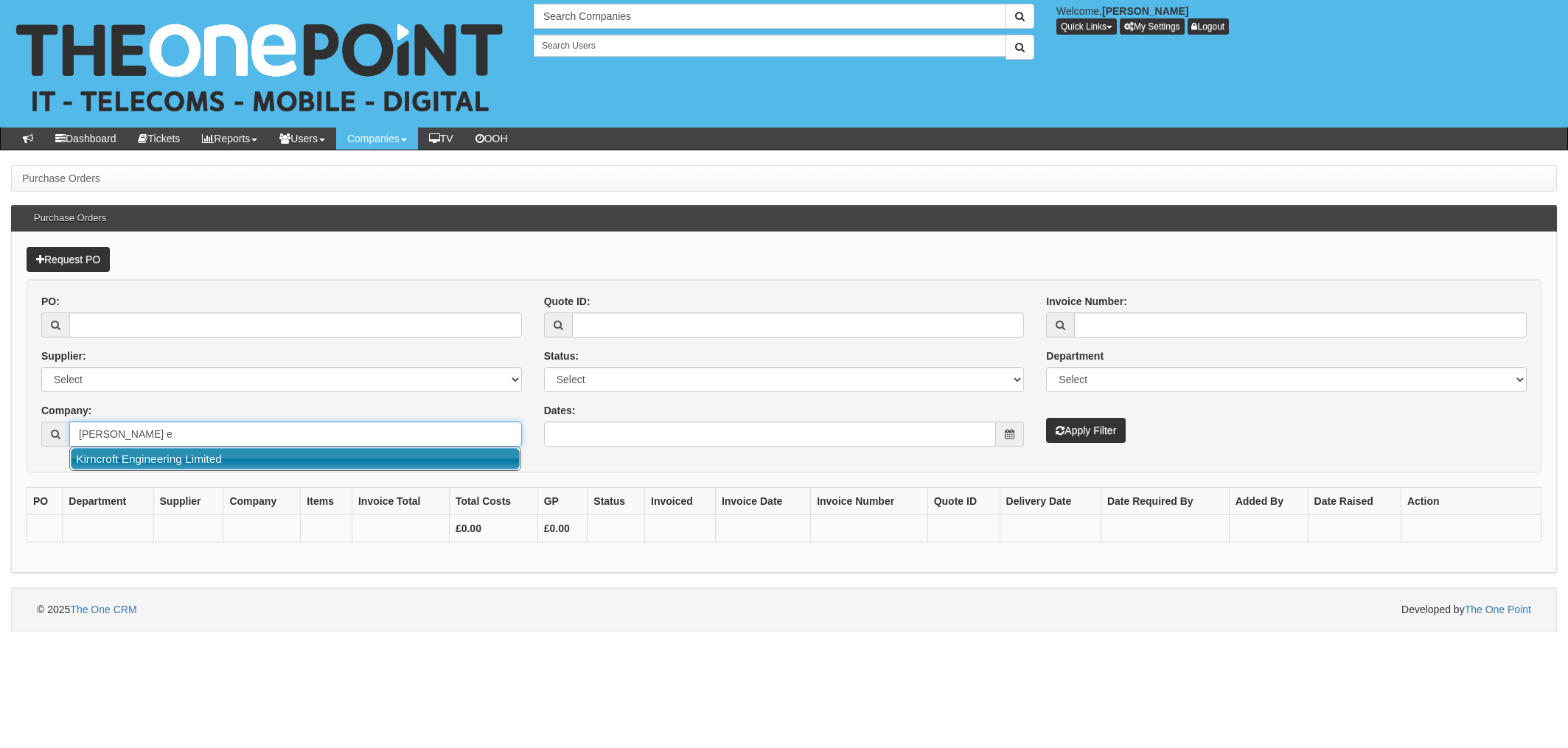
click at [181, 454] on link "Kirncroft Engineering Limited" at bounding box center [294, 459] width 449 height 21
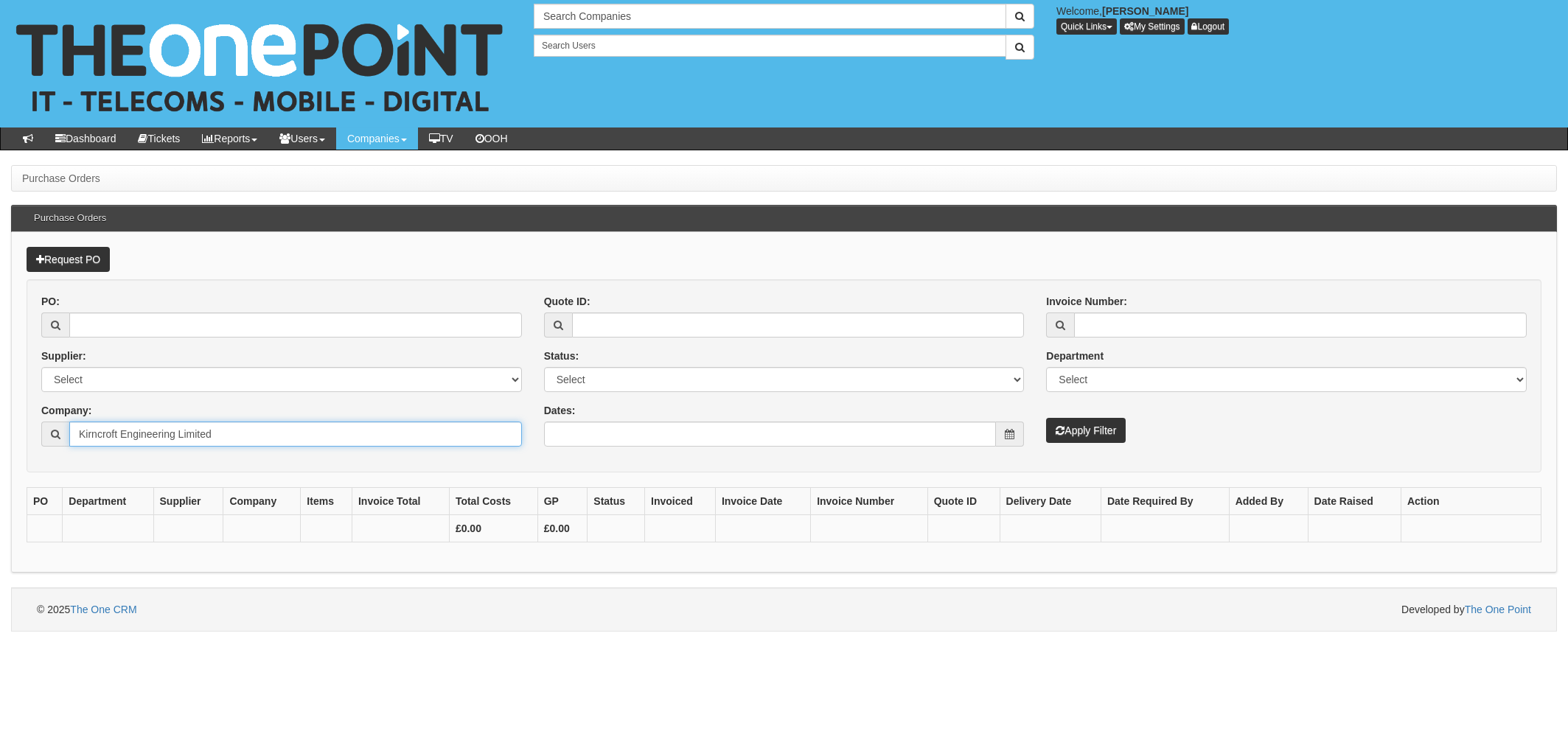
type input "Kirncroft Engineering Limited"
click at [1096, 436] on button "Apply Filter" at bounding box center [1085, 430] width 80 height 25
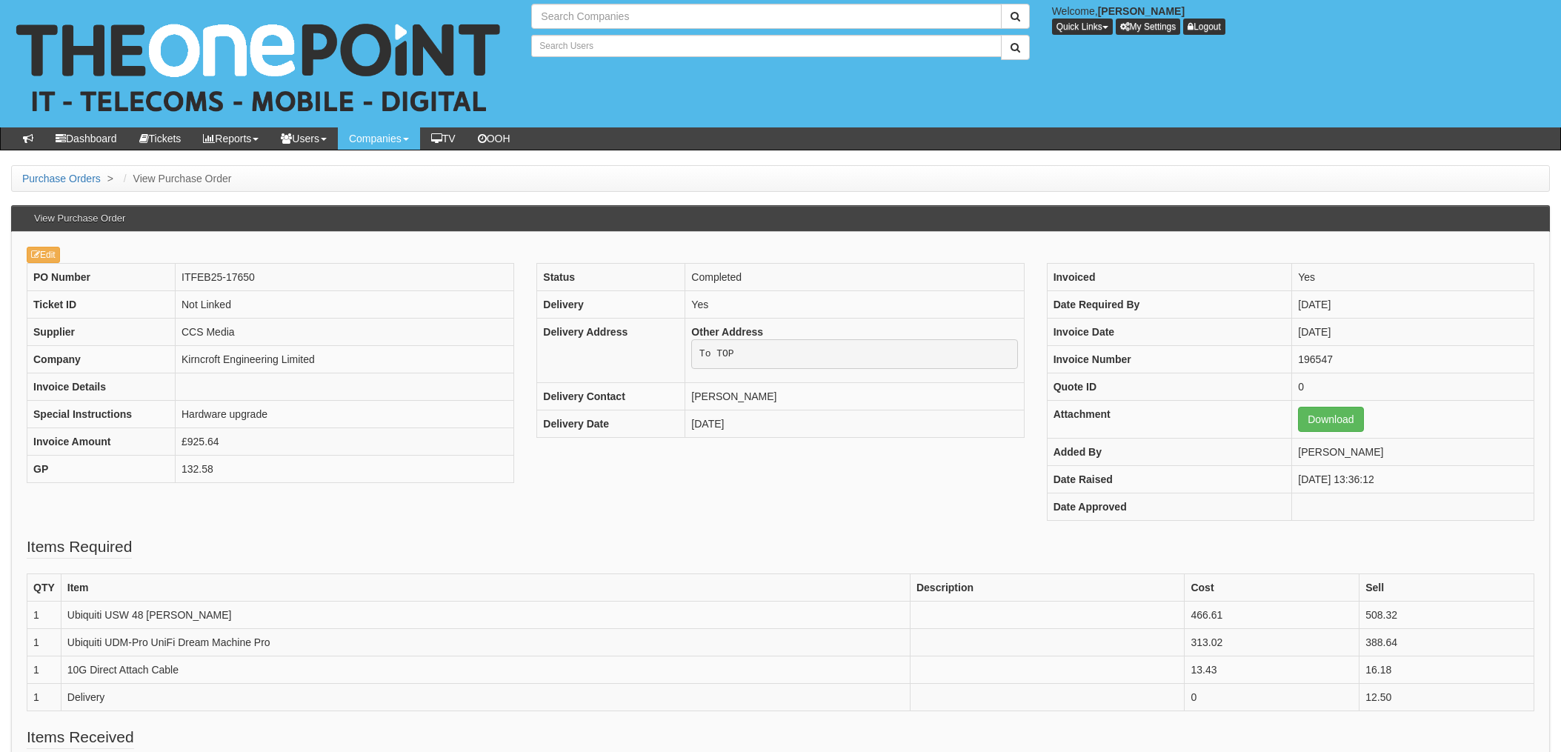
type input "Search Companies"
type input "Search Users"
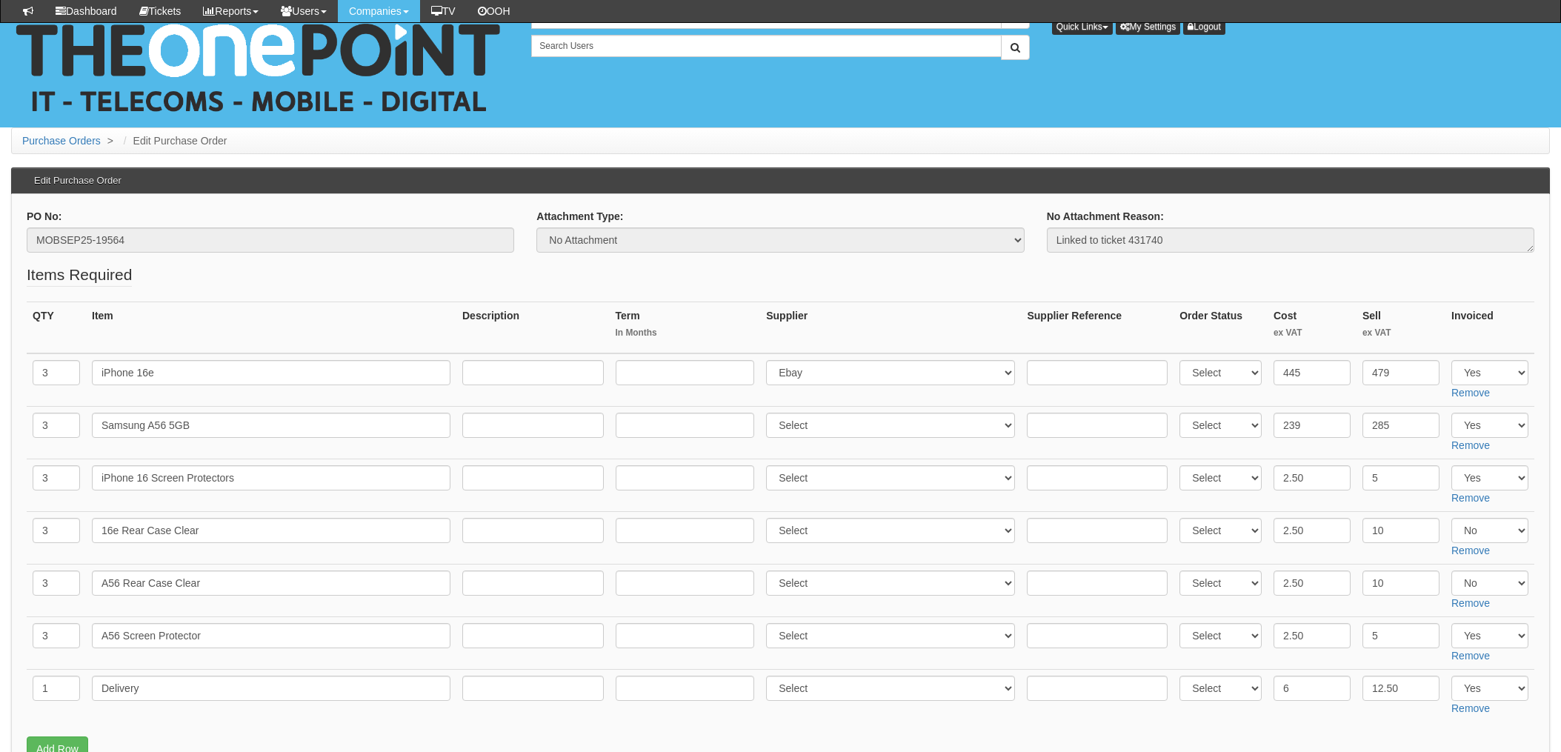
scroll to position [198, 0]
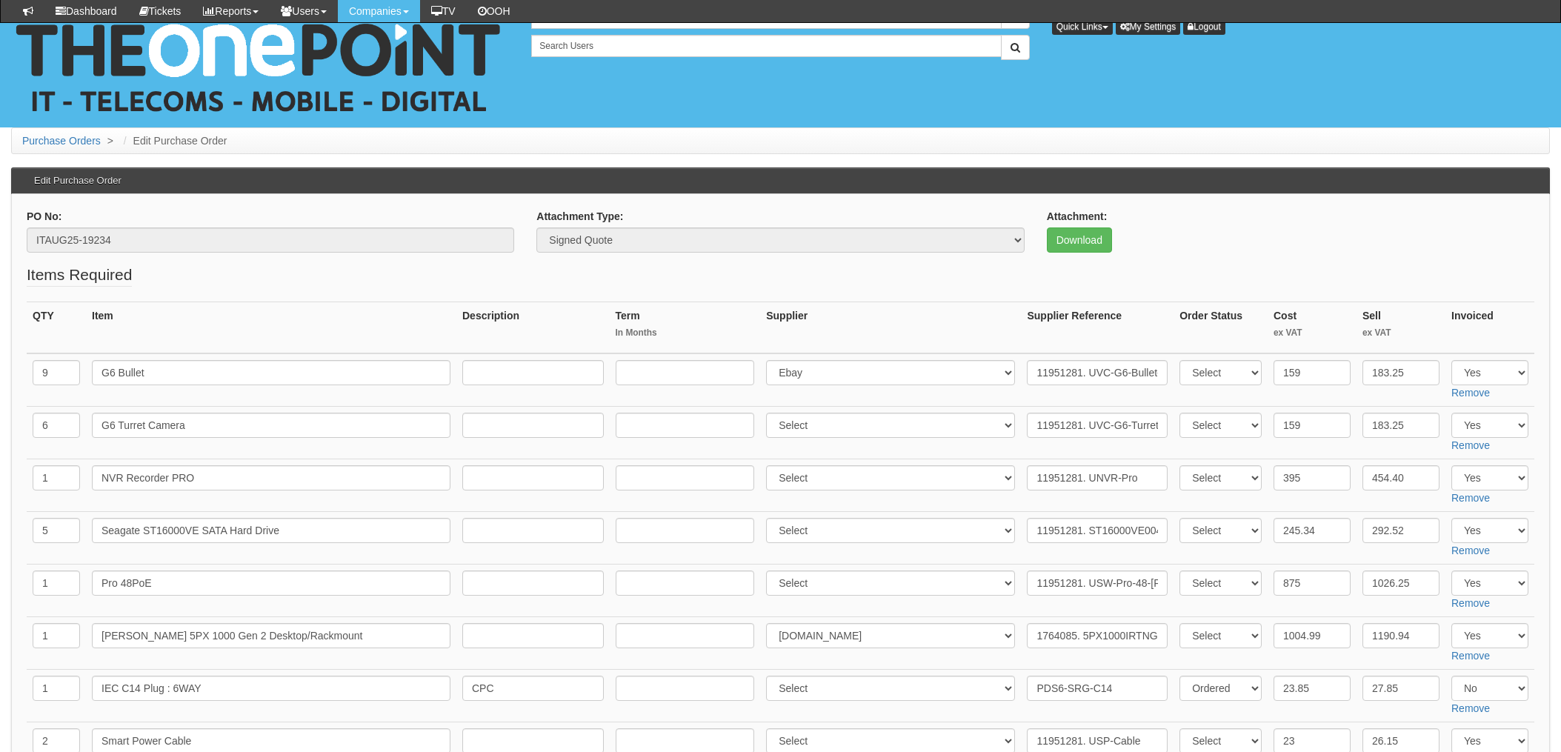
scroll to position [691, 0]
